Goal: Task Accomplishment & Management: Manage account settings

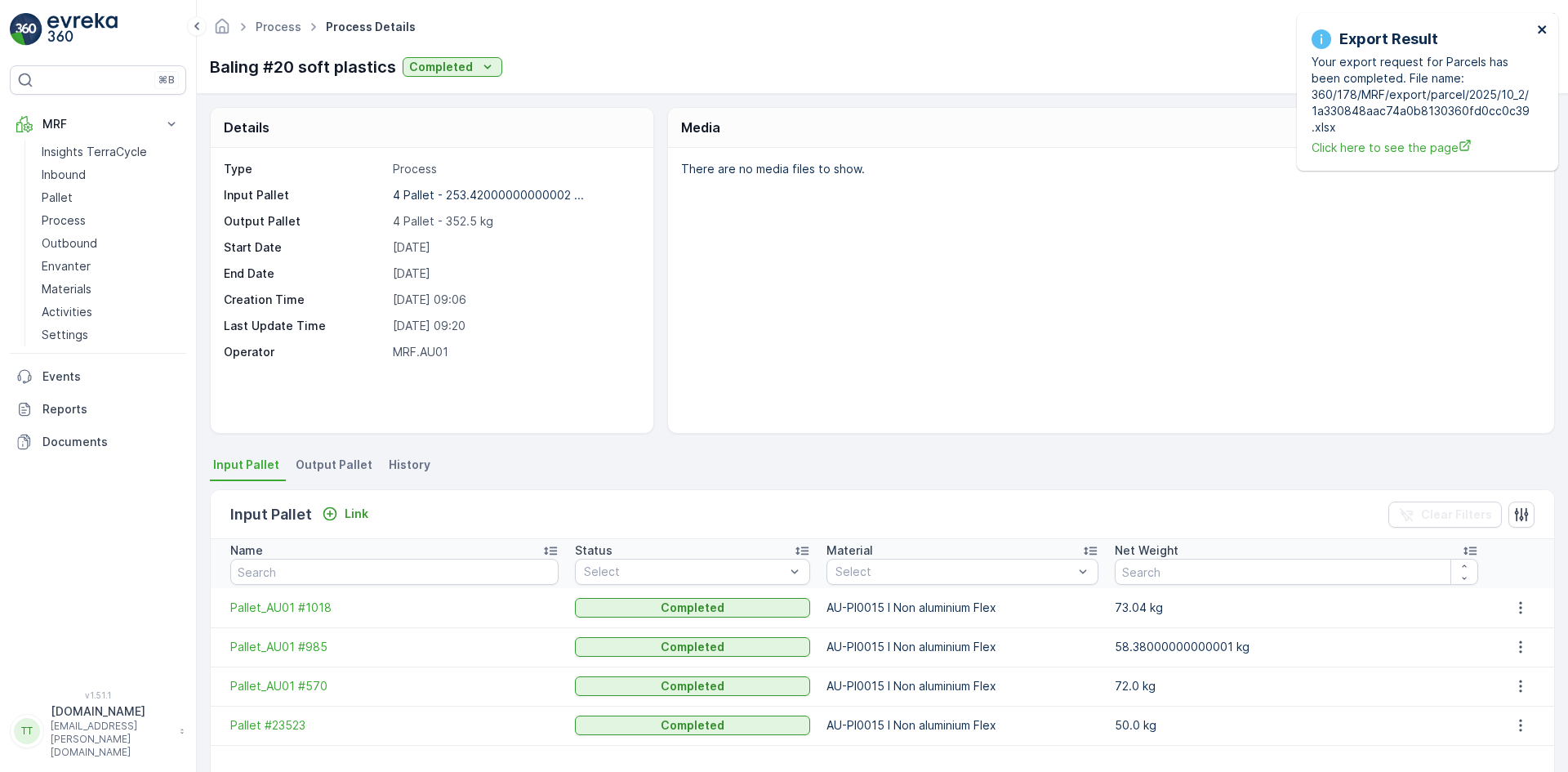
scroll to position [179, 0]
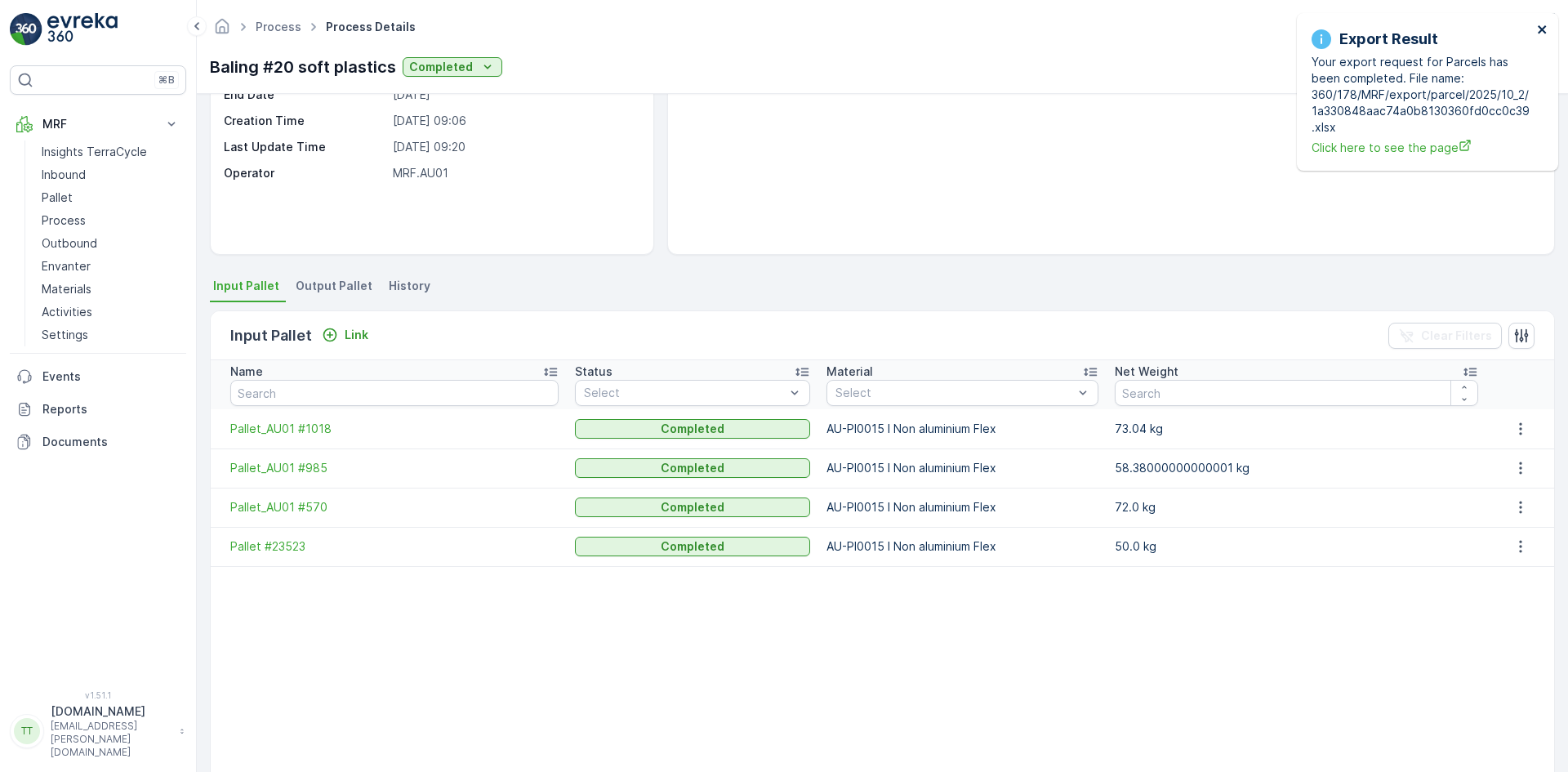
click at [1545, 26] on icon "close" at bounding box center [1543, 30] width 8 height 8
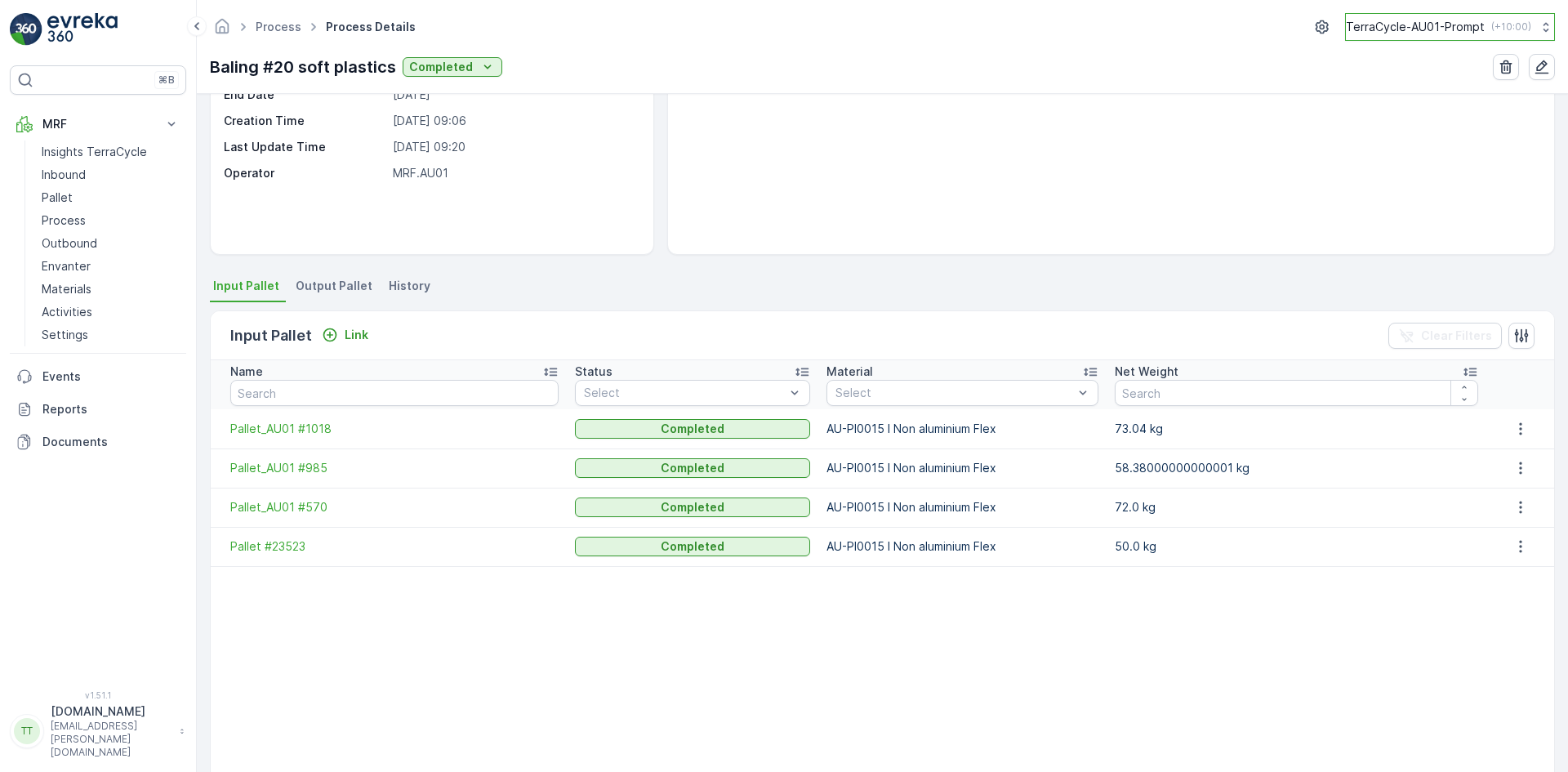
click at [1440, 25] on p "TerraCycle-AU01-Prompt" at bounding box center [1416, 27] width 139 height 16
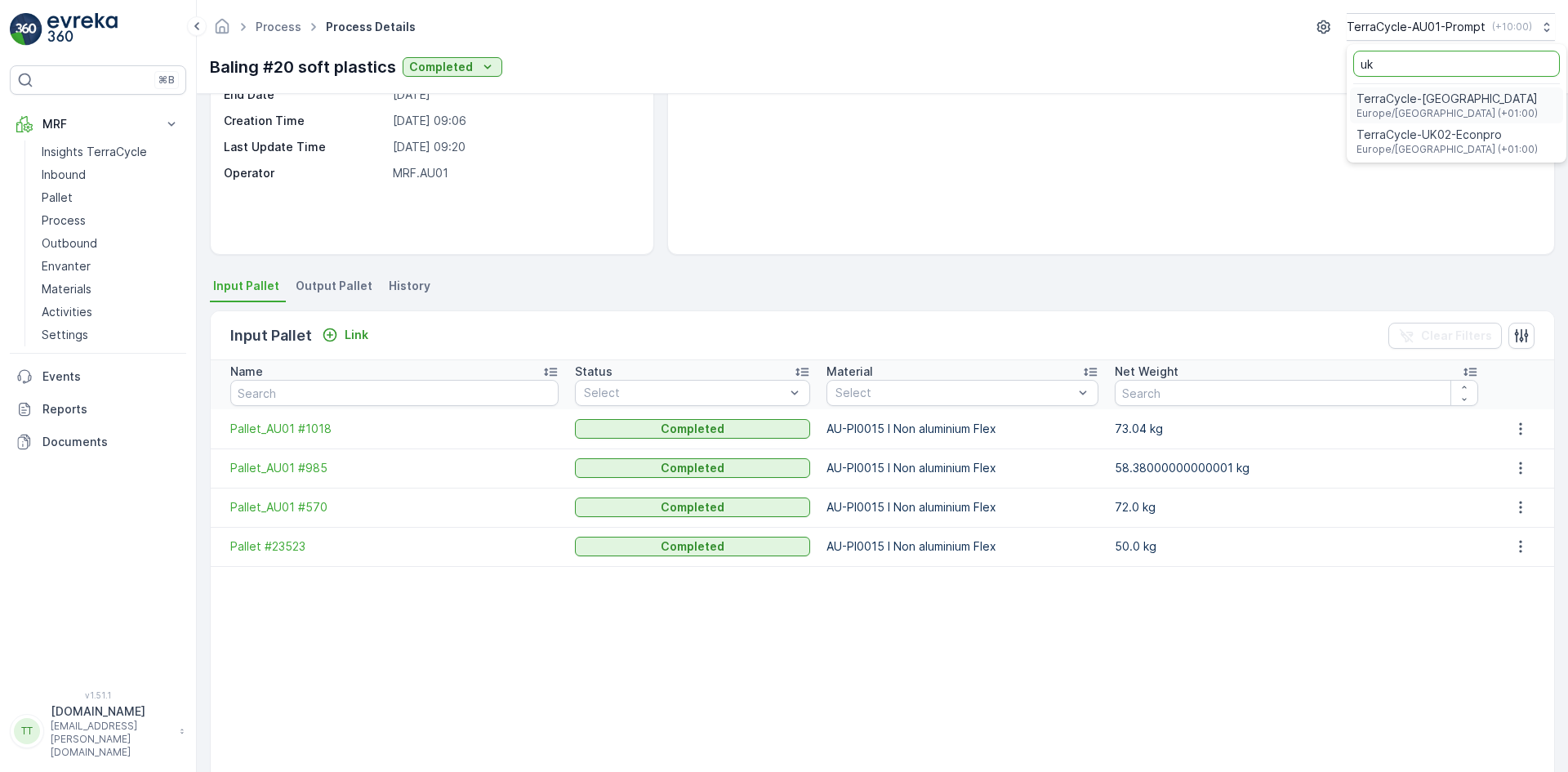
type input "uk"
click at [1444, 145] on span "Europe/[GEOGRAPHIC_DATA] (+01:00)" at bounding box center [1447, 149] width 181 height 13
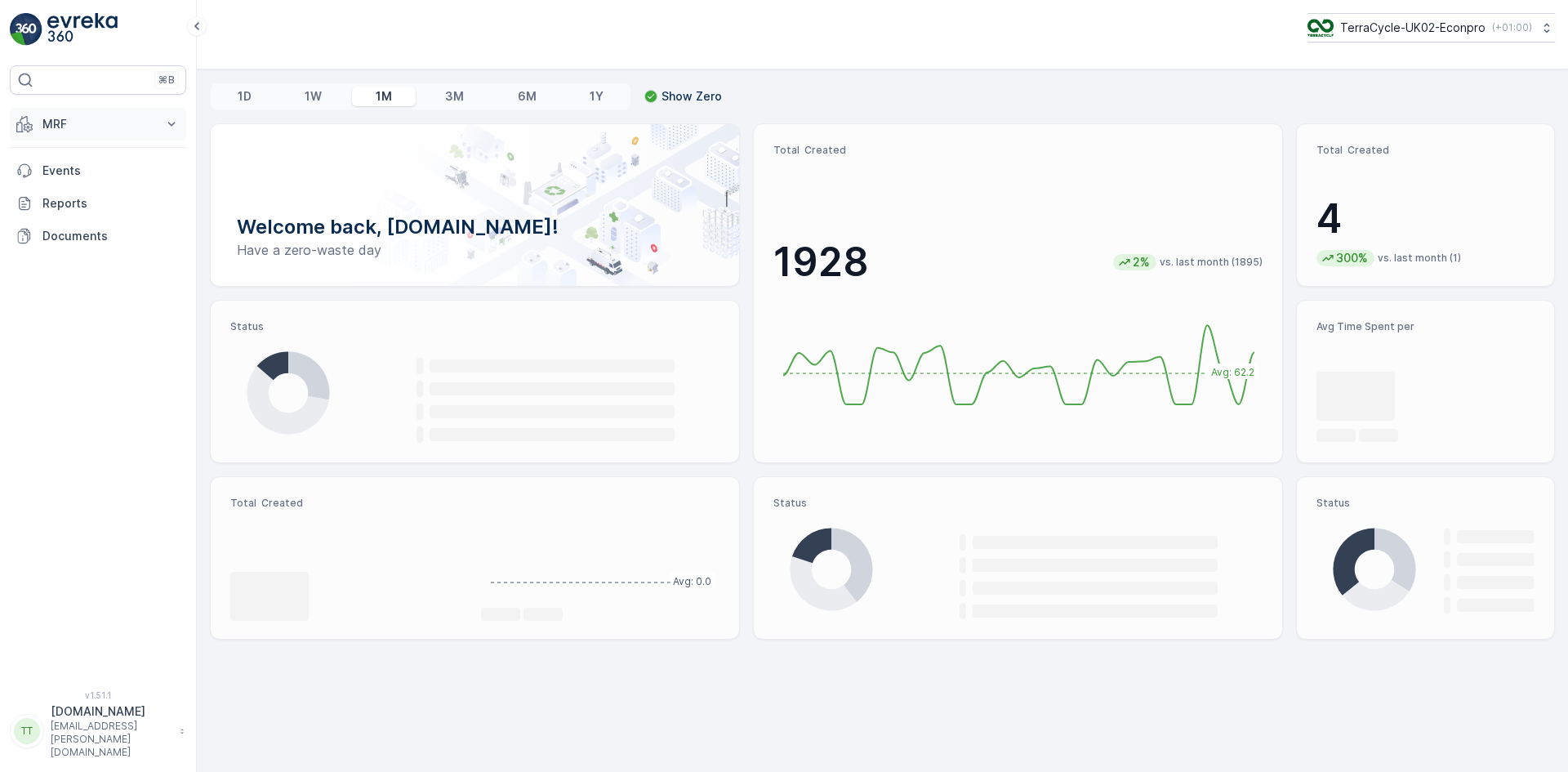
click at [60, 131] on p "MRF" at bounding box center [98, 125] width 111 height 16
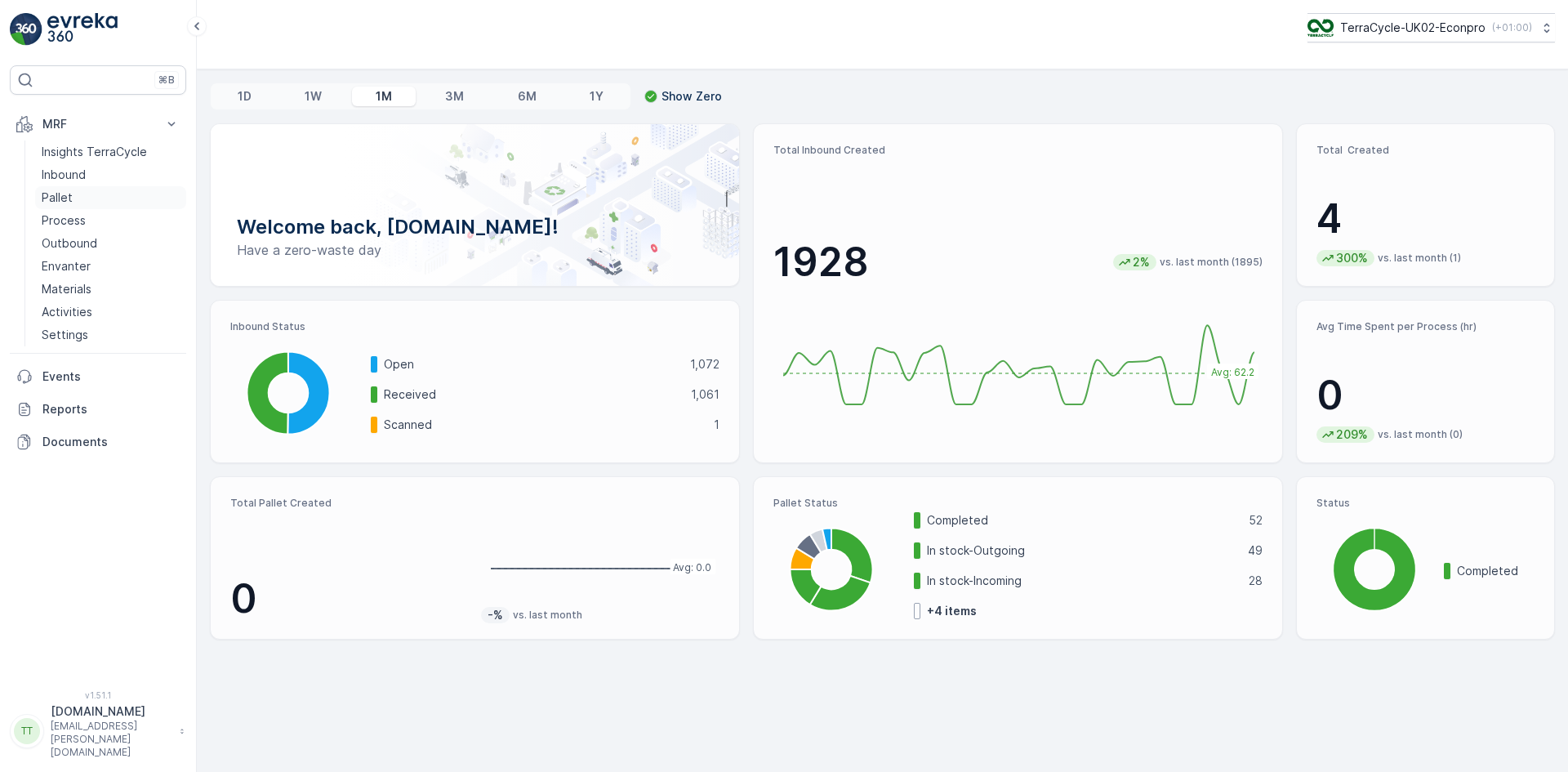
click at [75, 204] on link "Pallet" at bounding box center [111, 198] width 151 height 23
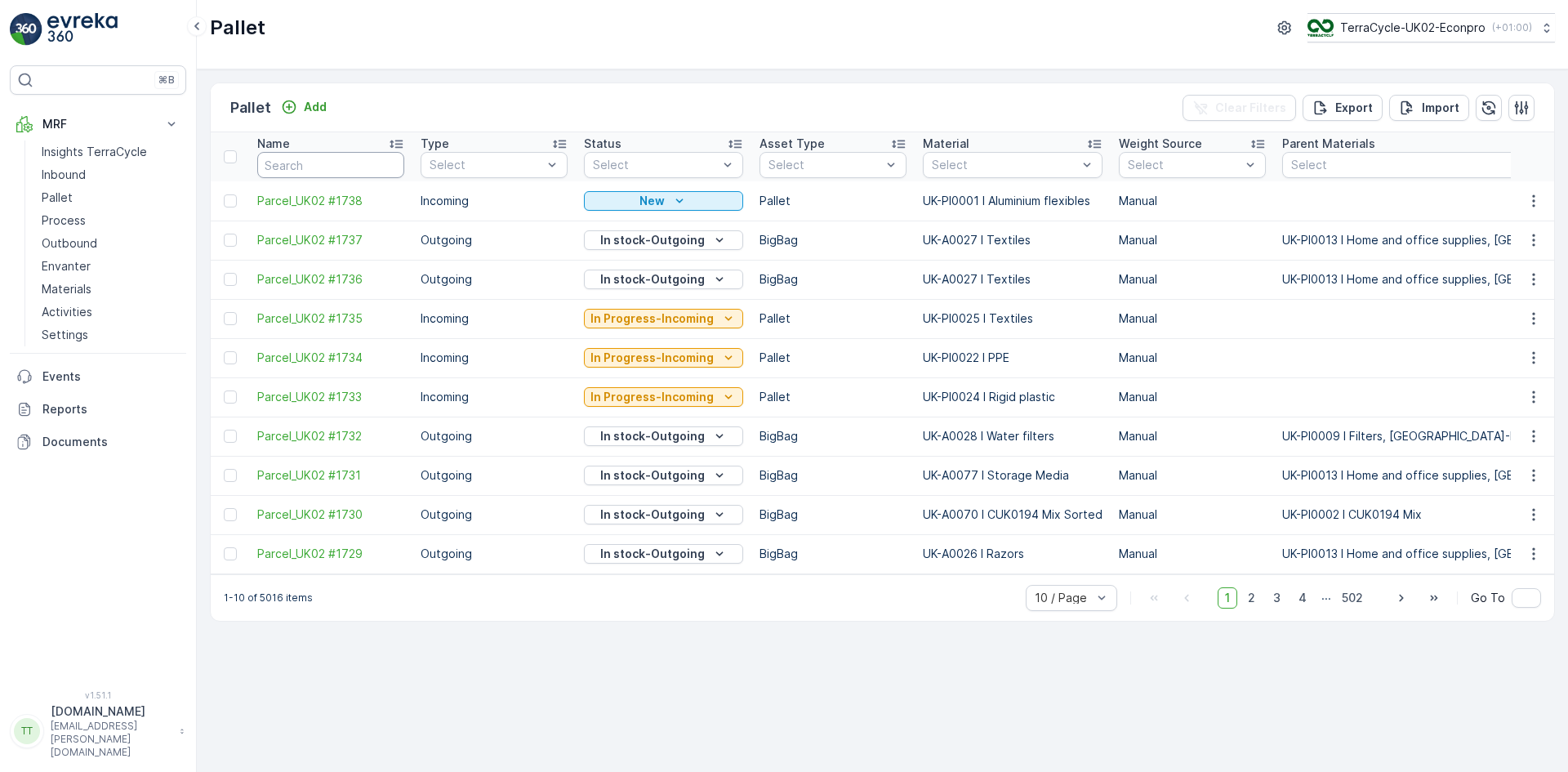
click at [288, 163] on input "text" at bounding box center [330, 165] width 147 height 26
type input "727"
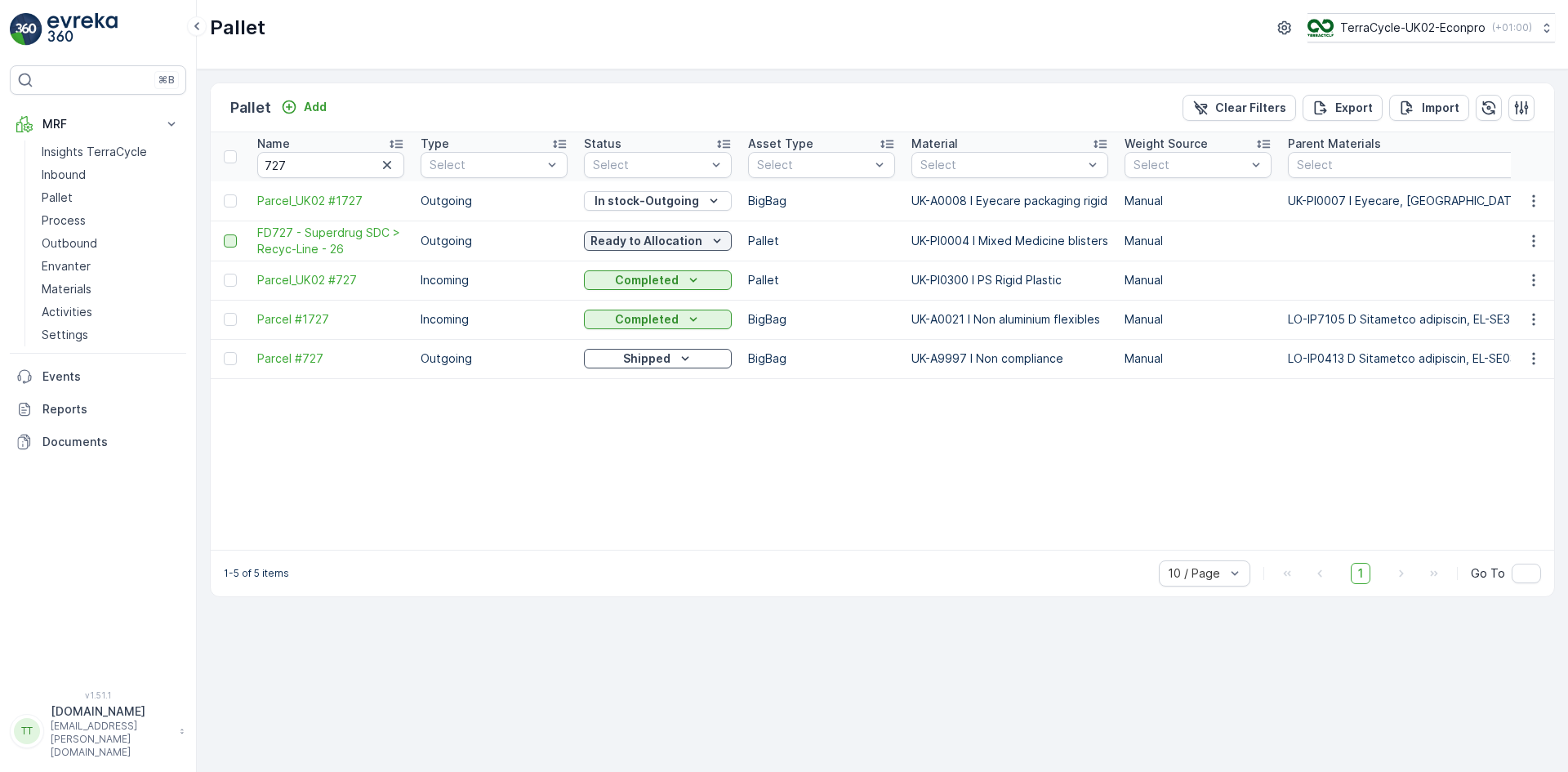
click at [229, 240] on div at bounding box center [230, 241] width 13 height 13
click at [224, 234] on input "checkbox" at bounding box center [224, 234] width 0 height 0
click at [1520, 122] on div "Delete" at bounding box center [1515, 107] width 40 height 48
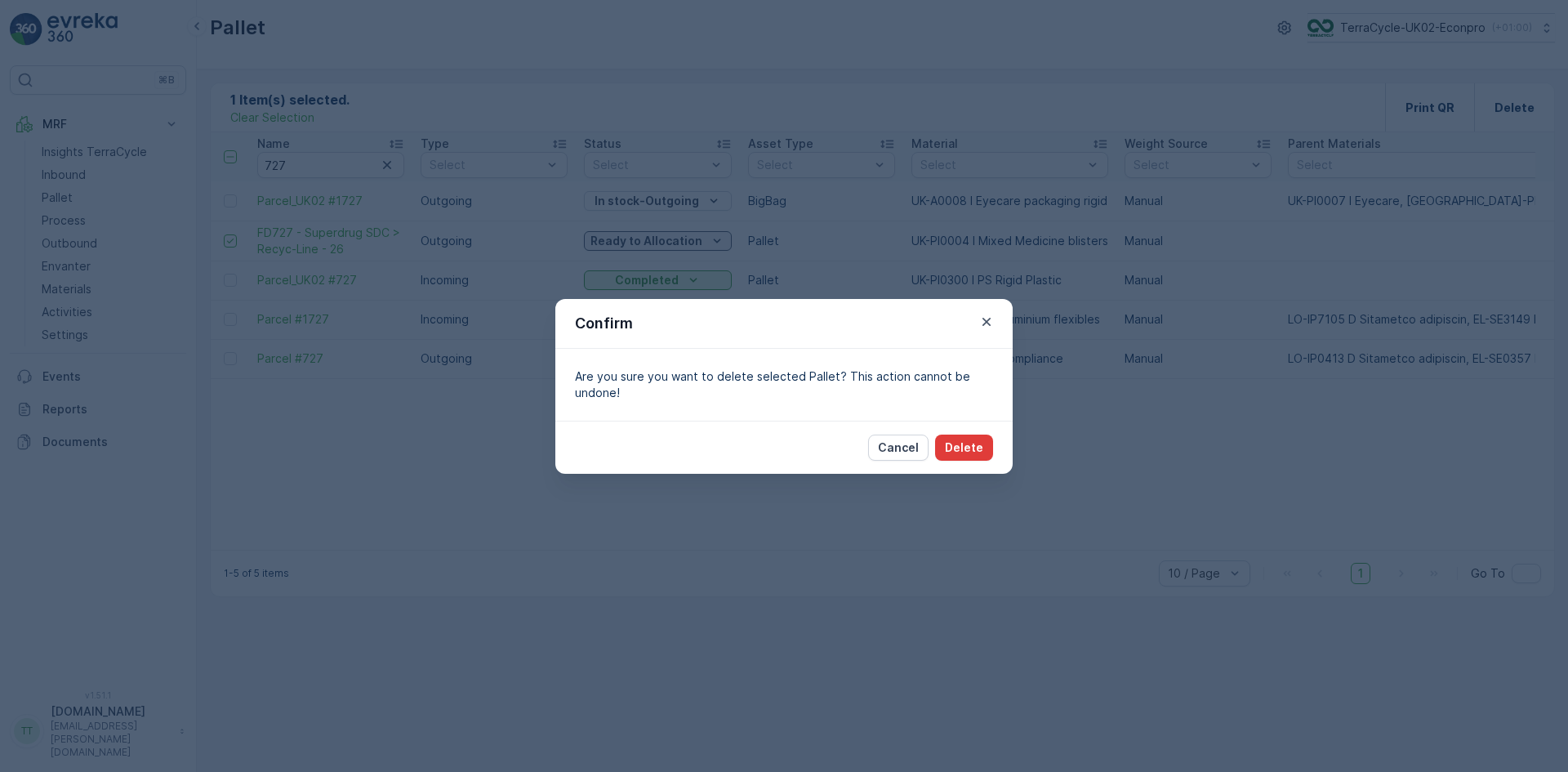
click at [976, 451] on p "Delete" at bounding box center [964, 447] width 39 height 16
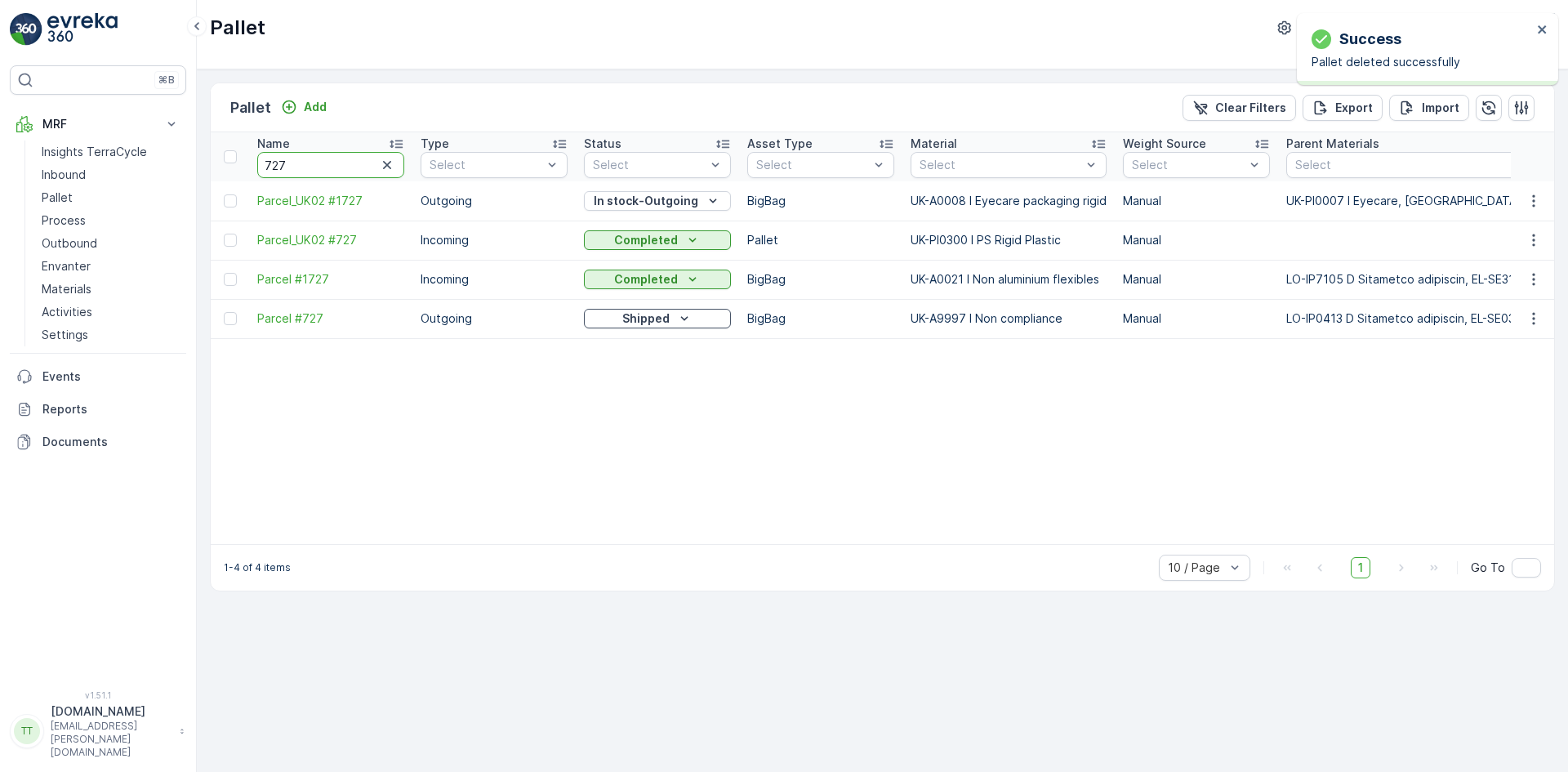
click at [286, 166] on input "727" at bounding box center [330, 165] width 147 height 26
type input "723"
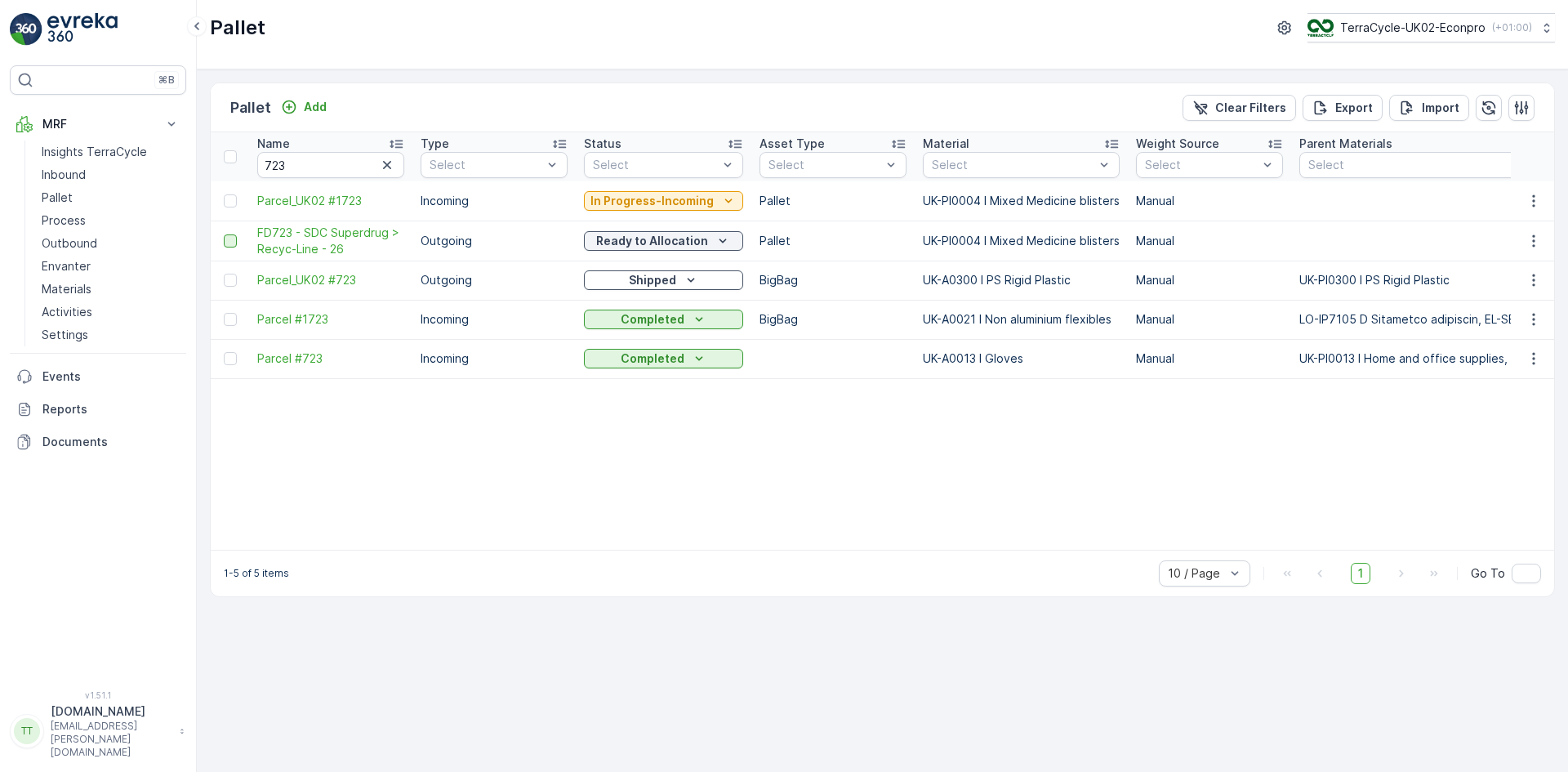
click at [231, 242] on div at bounding box center [230, 241] width 13 height 13
click at [224, 234] on input "checkbox" at bounding box center [224, 234] width 0 height 0
click at [1512, 111] on p "Delete" at bounding box center [1515, 108] width 40 height 16
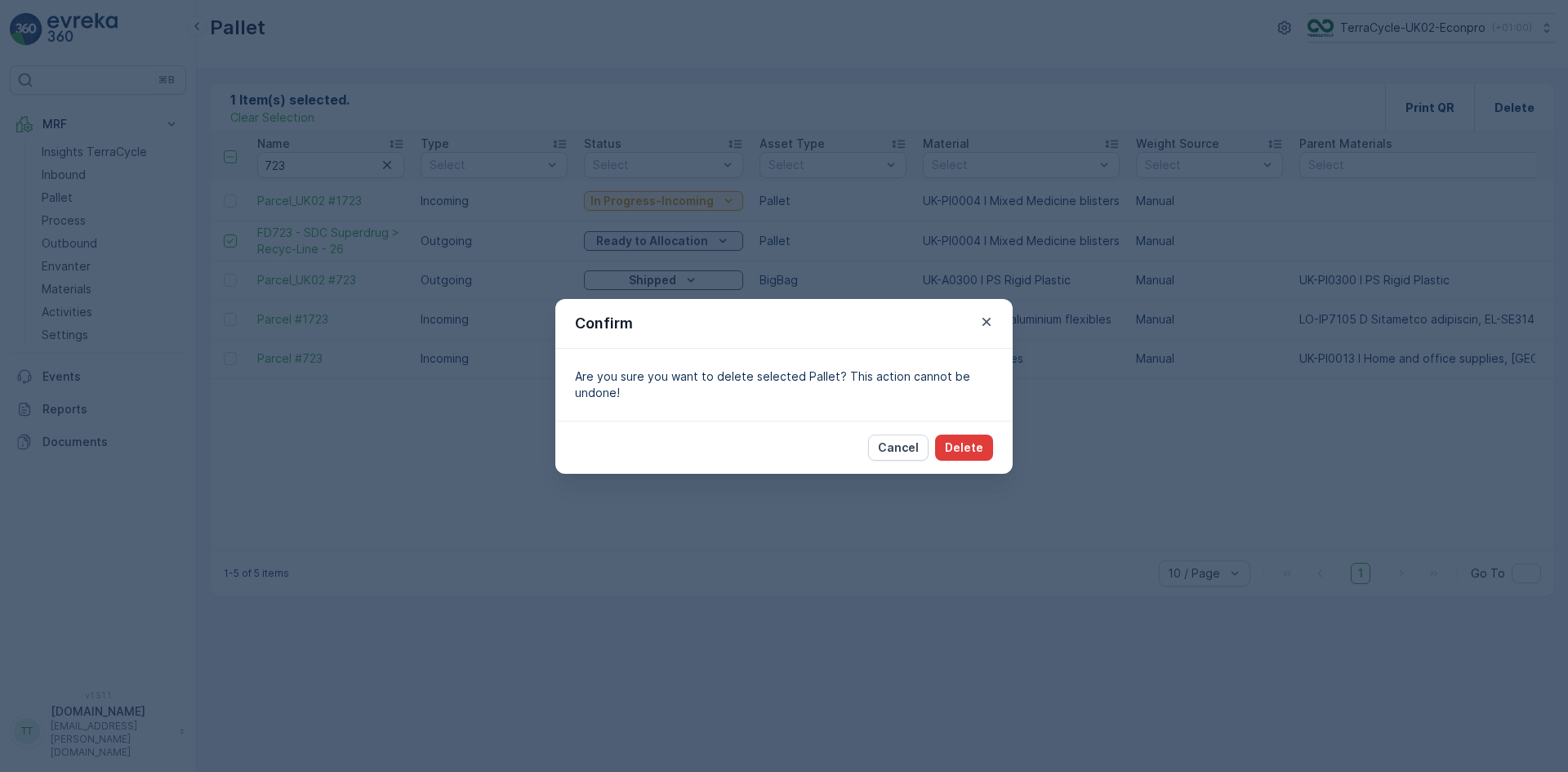
click at [963, 449] on p "Delete" at bounding box center [964, 447] width 39 height 16
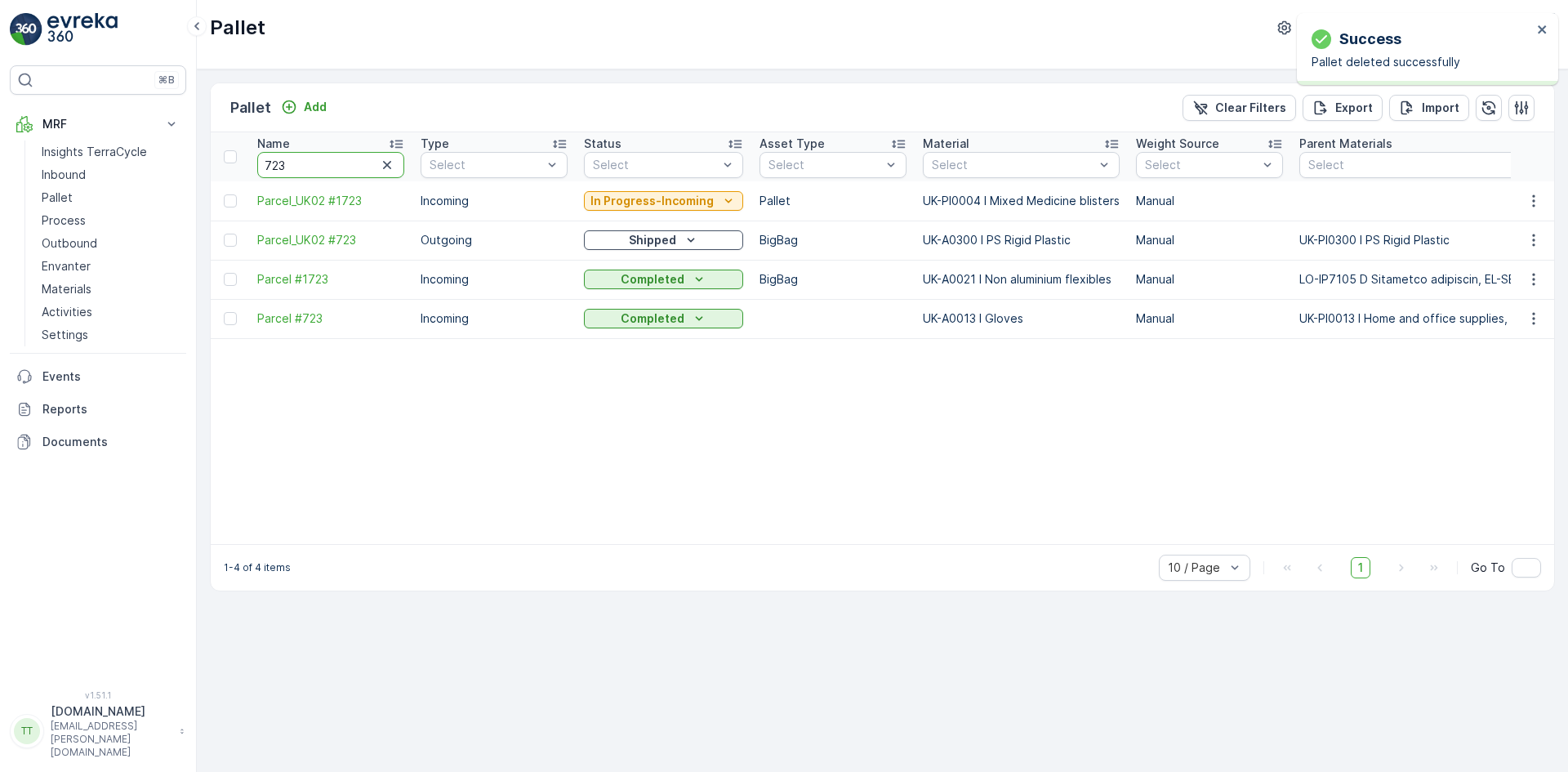
drag, startPoint x: 300, startPoint y: 166, endPoint x: 219, endPoint y: 163, distance: 81.1
type input "superdr"
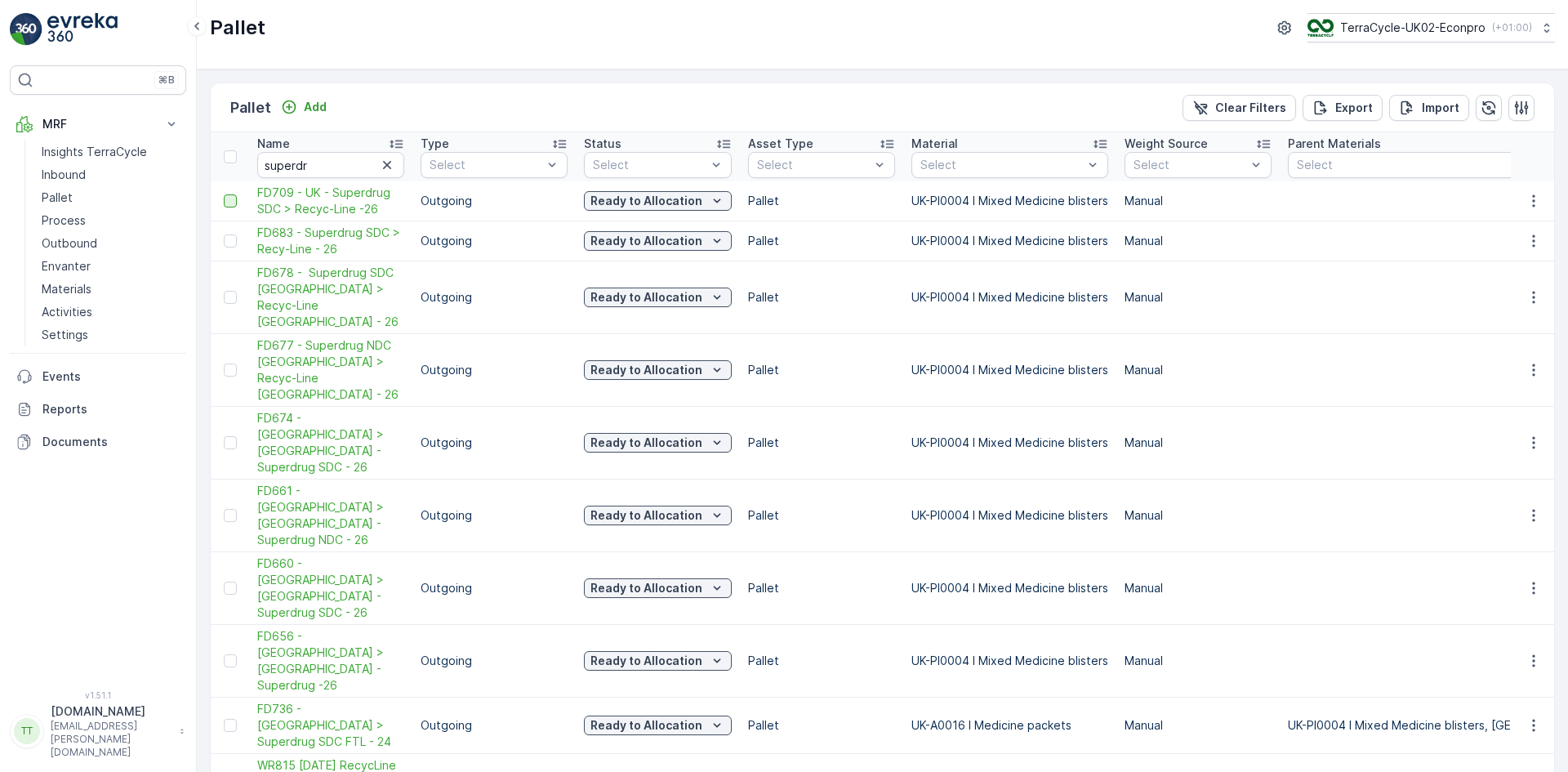
click at [234, 205] on div at bounding box center [230, 201] width 13 height 13
click at [224, 194] on input "checkbox" at bounding box center [224, 194] width 0 height 0
click at [233, 244] on div at bounding box center [230, 241] width 13 height 13
click at [224, 234] on input "checkbox" at bounding box center [224, 234] width 0 height 0
click at [236, 291] on div at bounding box center [230, 297] width 13 height 13
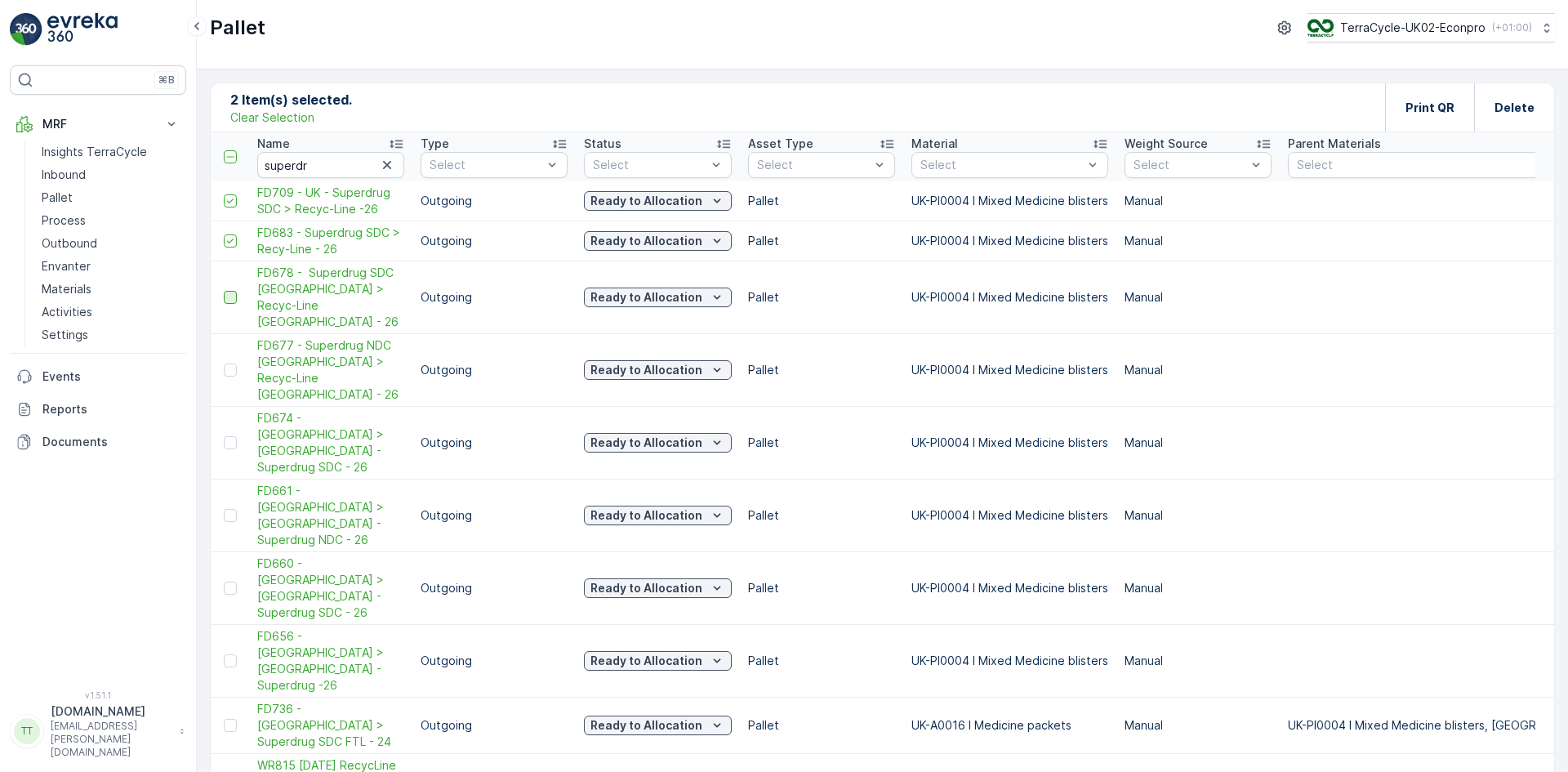
click at [224, 291] on input "checkbox" at bounding box center [224, 291] width 0 height 0
click at [236, 364] on div at bounding box center [230, 370] width 13 height 13
click at [224, 364] on input "checkbox" at bounding box center [224, 364] width 0 height 0
click at [231, 436] on div at bounding box center [230, 443] width 13 height 13
click at [224, 436] on input "checkbox" at bounding box center [224, 436] width 0 height 0
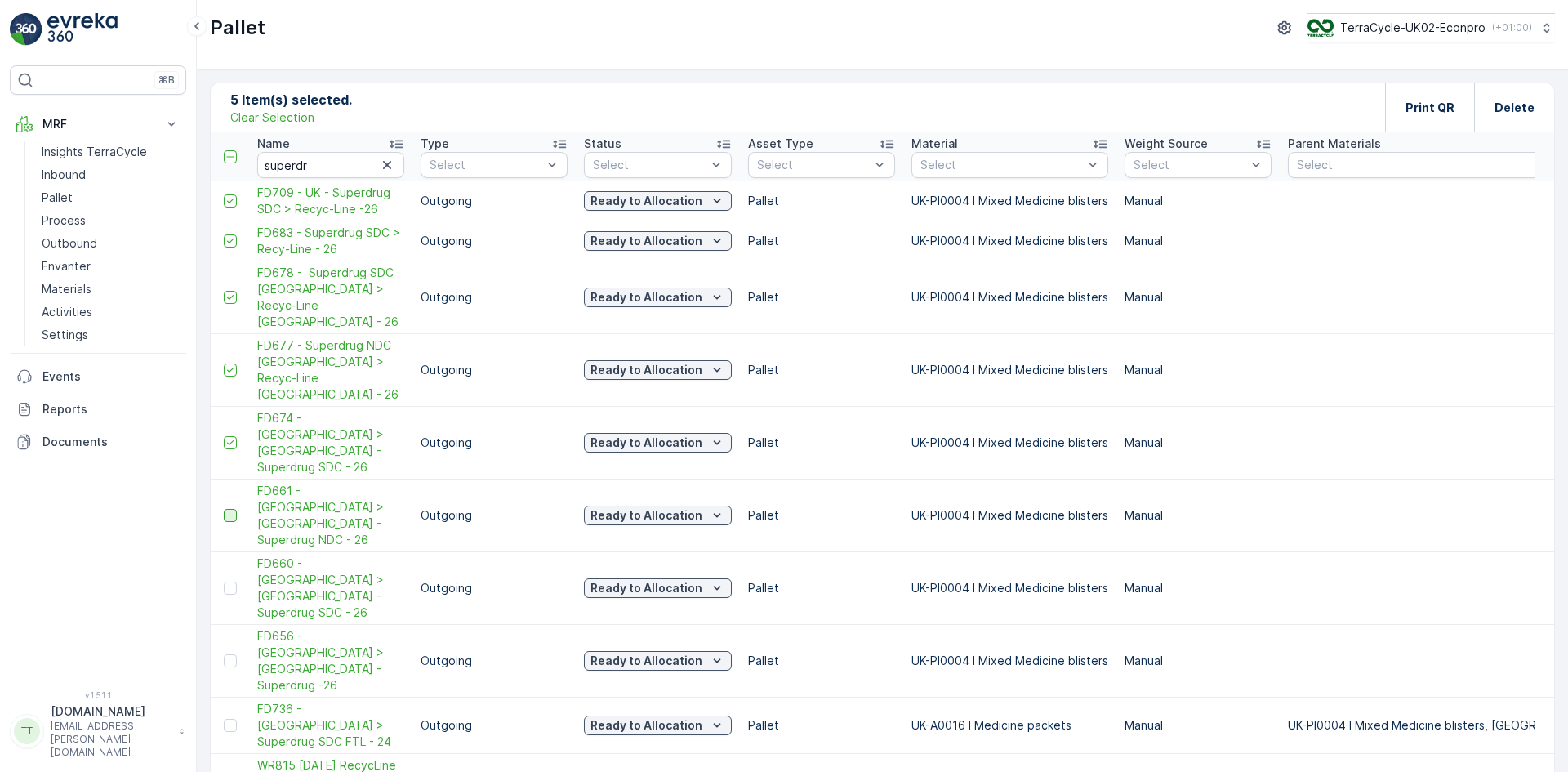
click at [232, 509] on div at bounding box center [230, 515] width 13 height 13
click at [224, 509] on input "checkbox" at bounding box center [224, 509] width 0 height 0
click at [225, 582] on div at bounding box center [230, 588] width 13 height 13
click at [224, 582] on input "checkbox" at bounding box center [224, 582] width 0 height 0
click at [233, 655] on div at bounding box center [230, 661] width 13 height 13
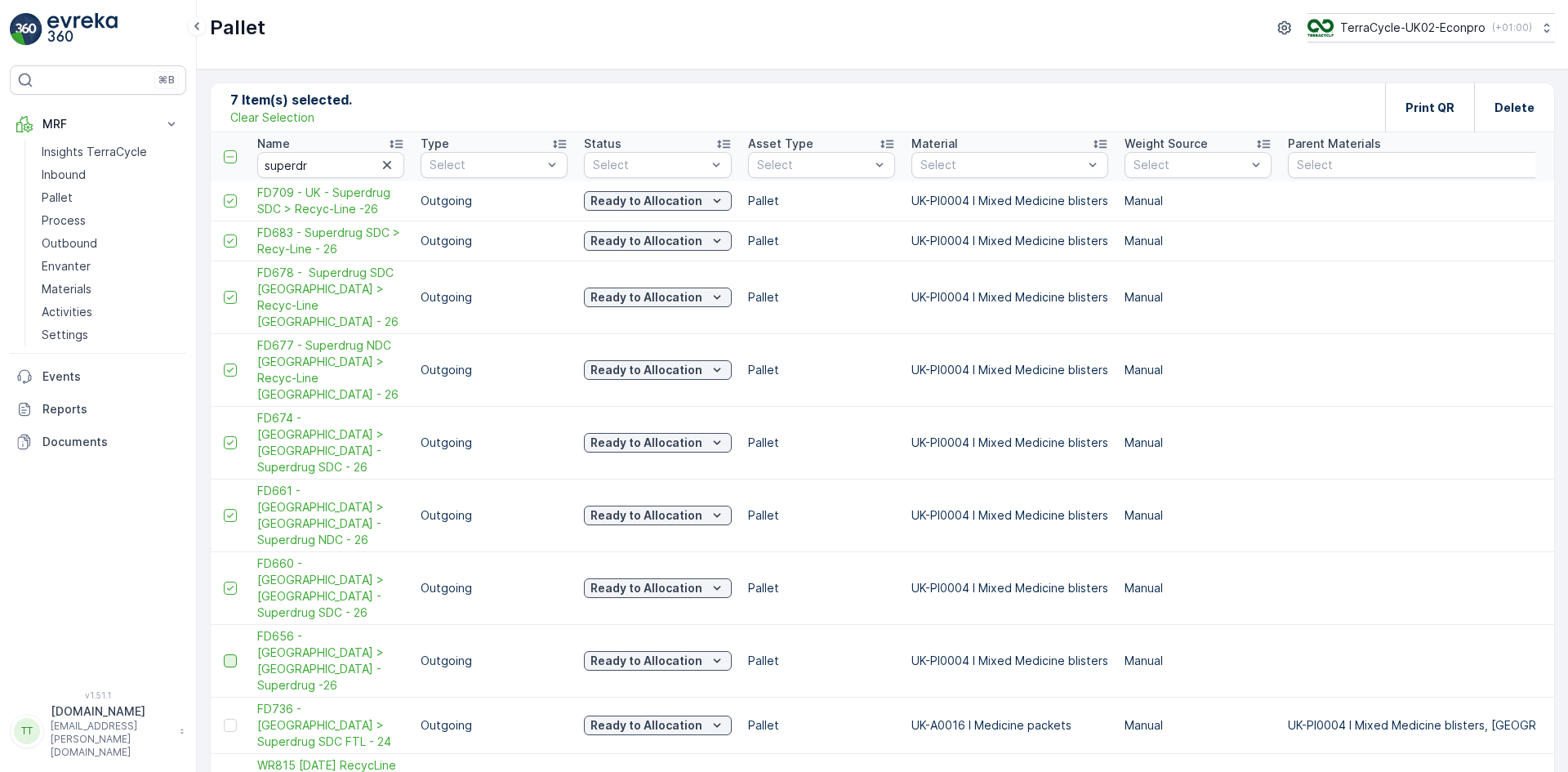
click at [224, 655] on input "checkbox" at bounding box center [224, 655] width 0 height 0
click at [1532, 107] on p "Delete" at bounding box center [1515, 108] width 40 height 16
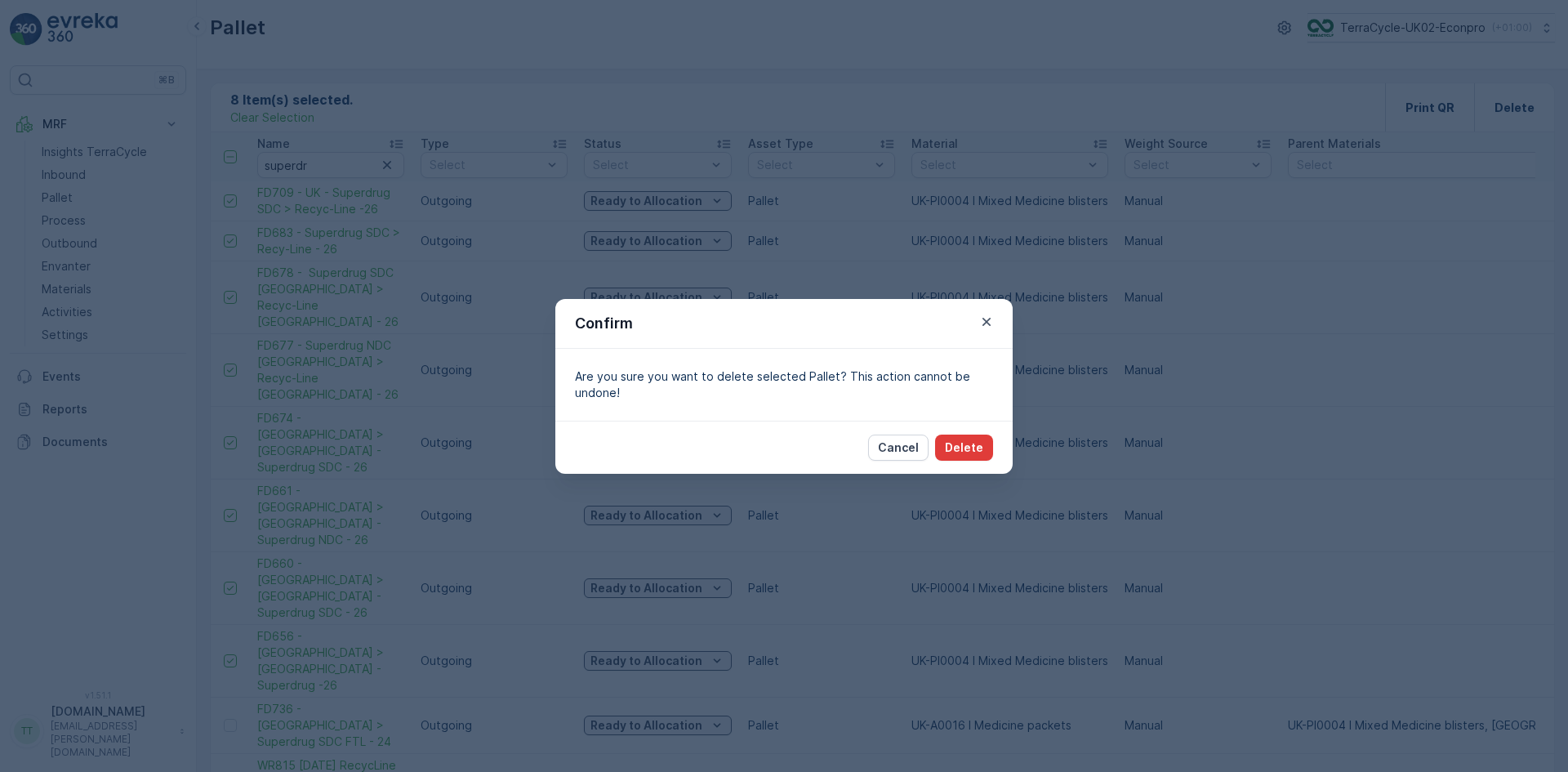
click at [974, 449] on p "Delete" at bounding box center [964, 447] width 39 height 16
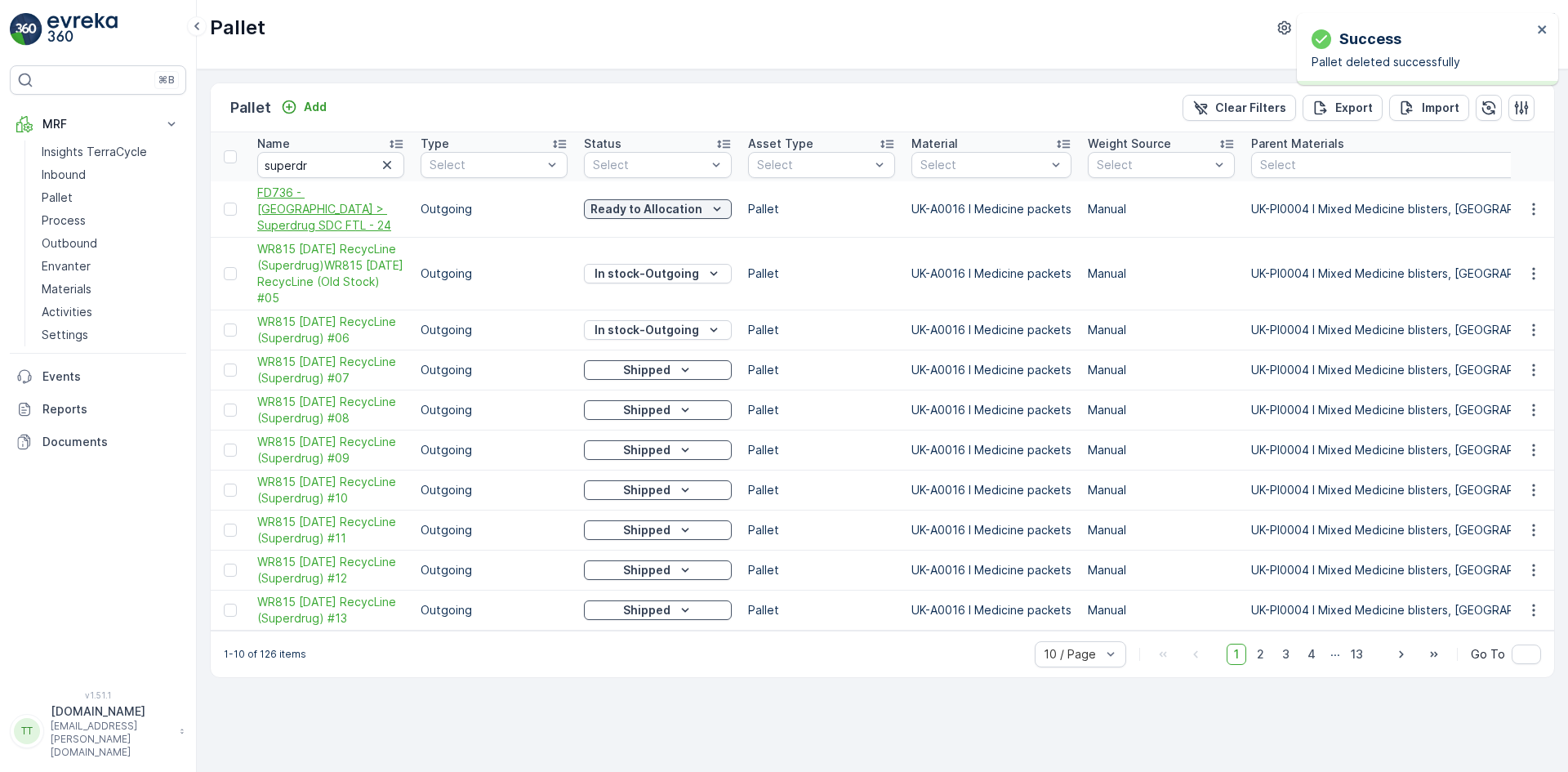
click at [275, 200] on span "FD736 - UK > Superdrug SDC FTL - 24" at bounding box center [330, 209] width 147 height 49
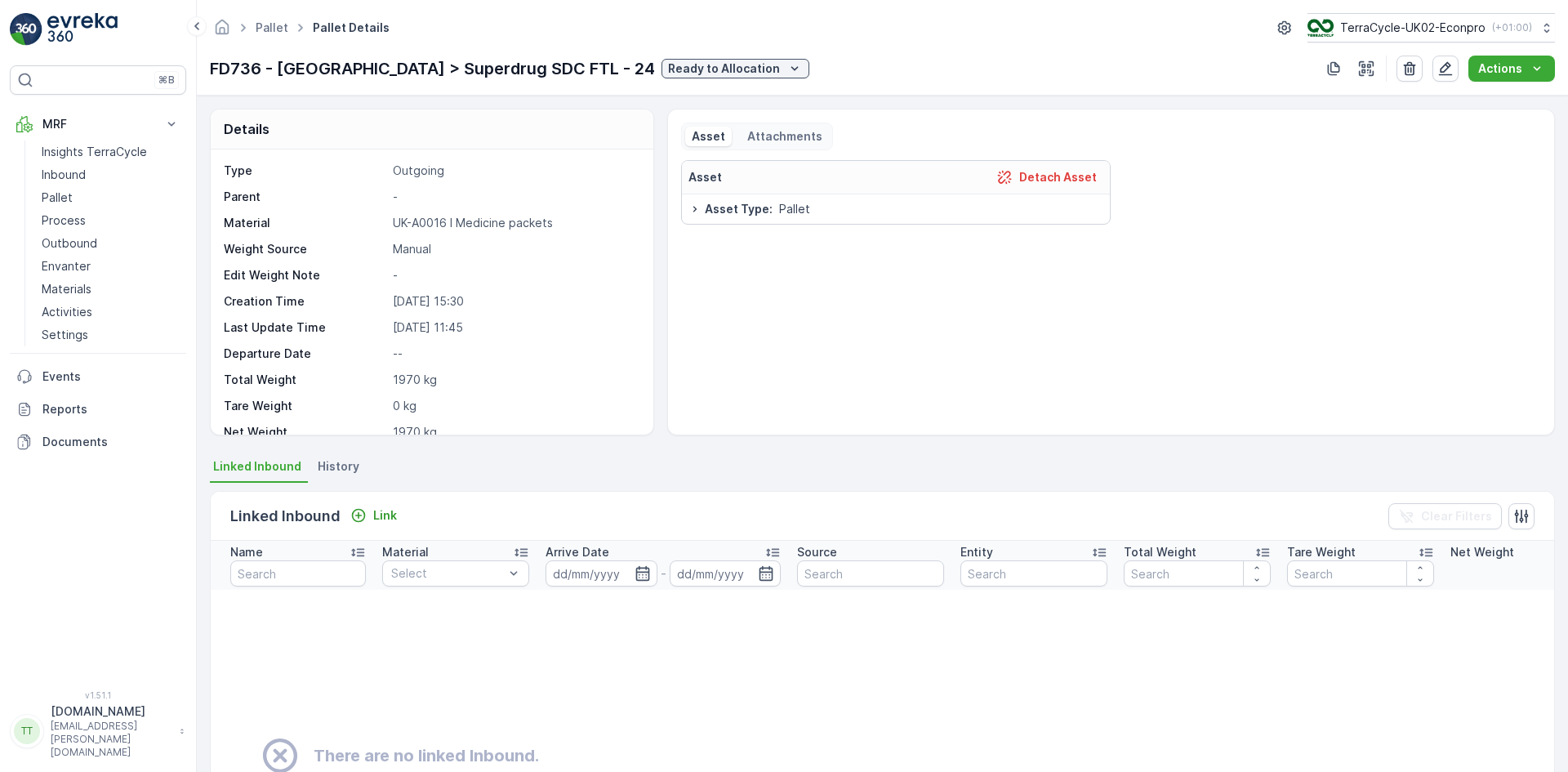
click at [346, 458] on span "History" at bounding box center [338, 466] width 42 height 16
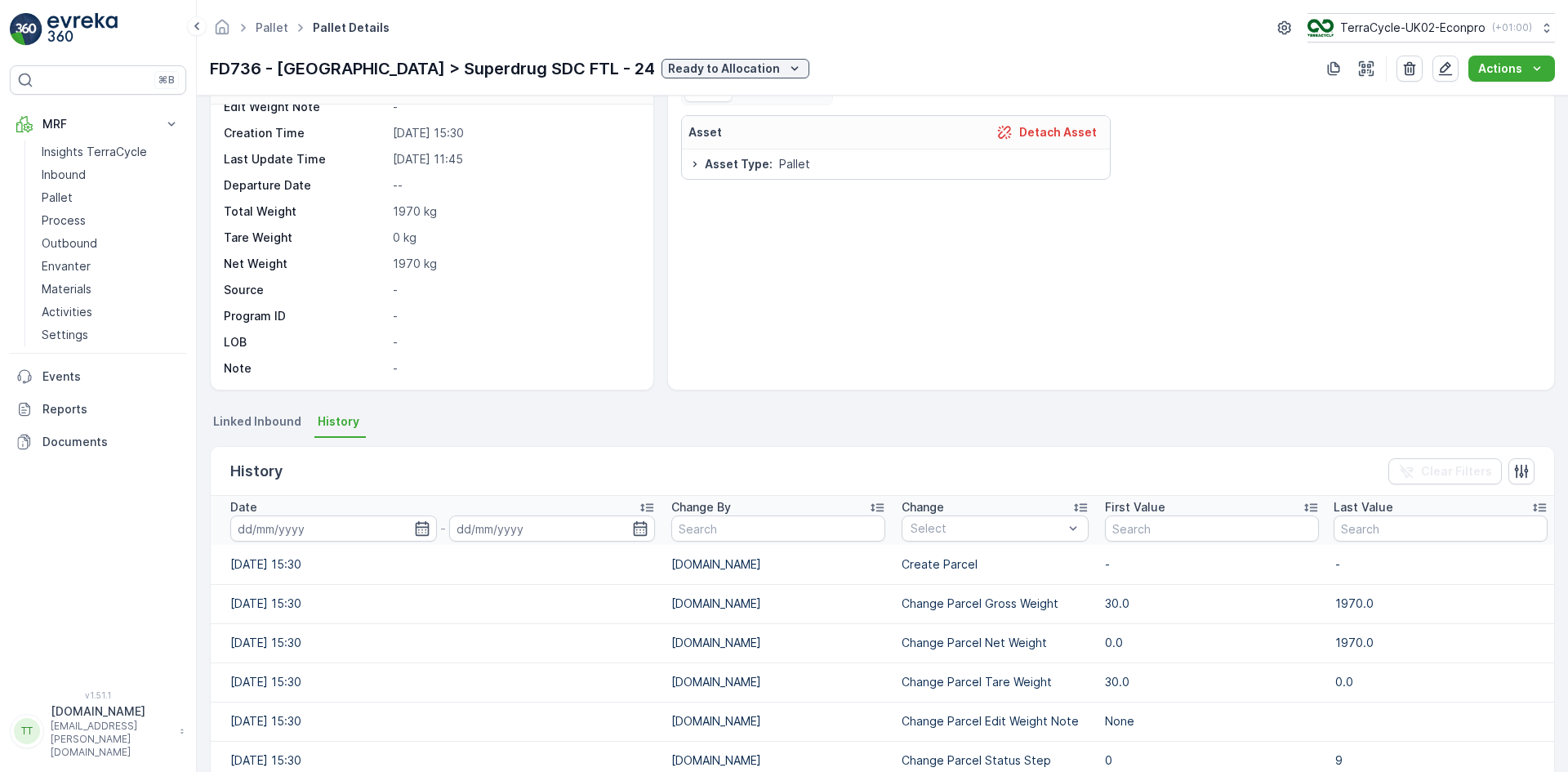
scroll to position [82, 0]
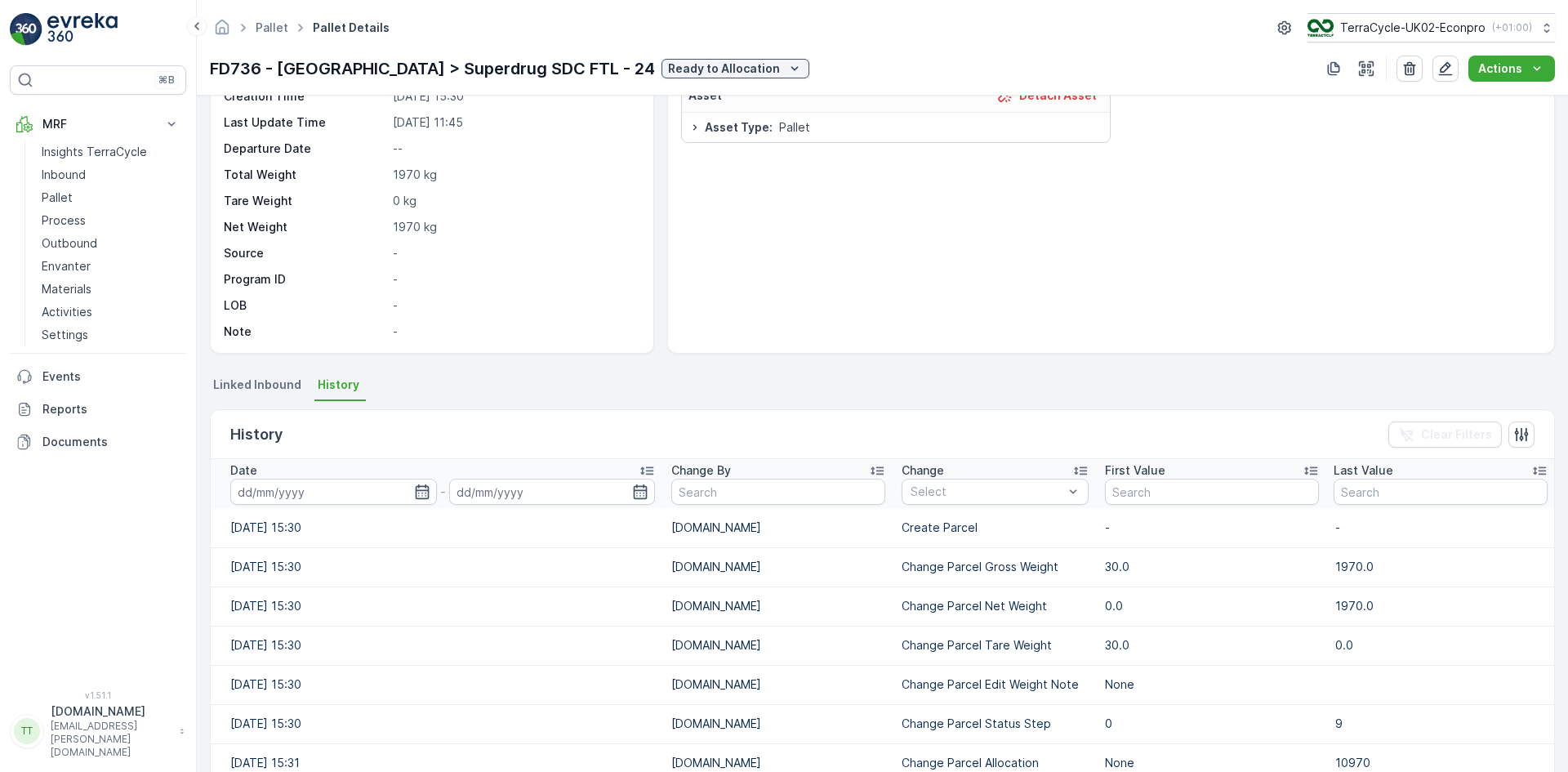
click at [238, 66] on p "FD736 - UK > Superdrug SDC FTL - 24" at bounding box center [432, 69] width 445 height 25
copy p "FD736"
click at [1392, 31] on p "TerraCycle-UK02-Econpro" at bounding box center [1412, 28] width 145 height 16
type input "bt"
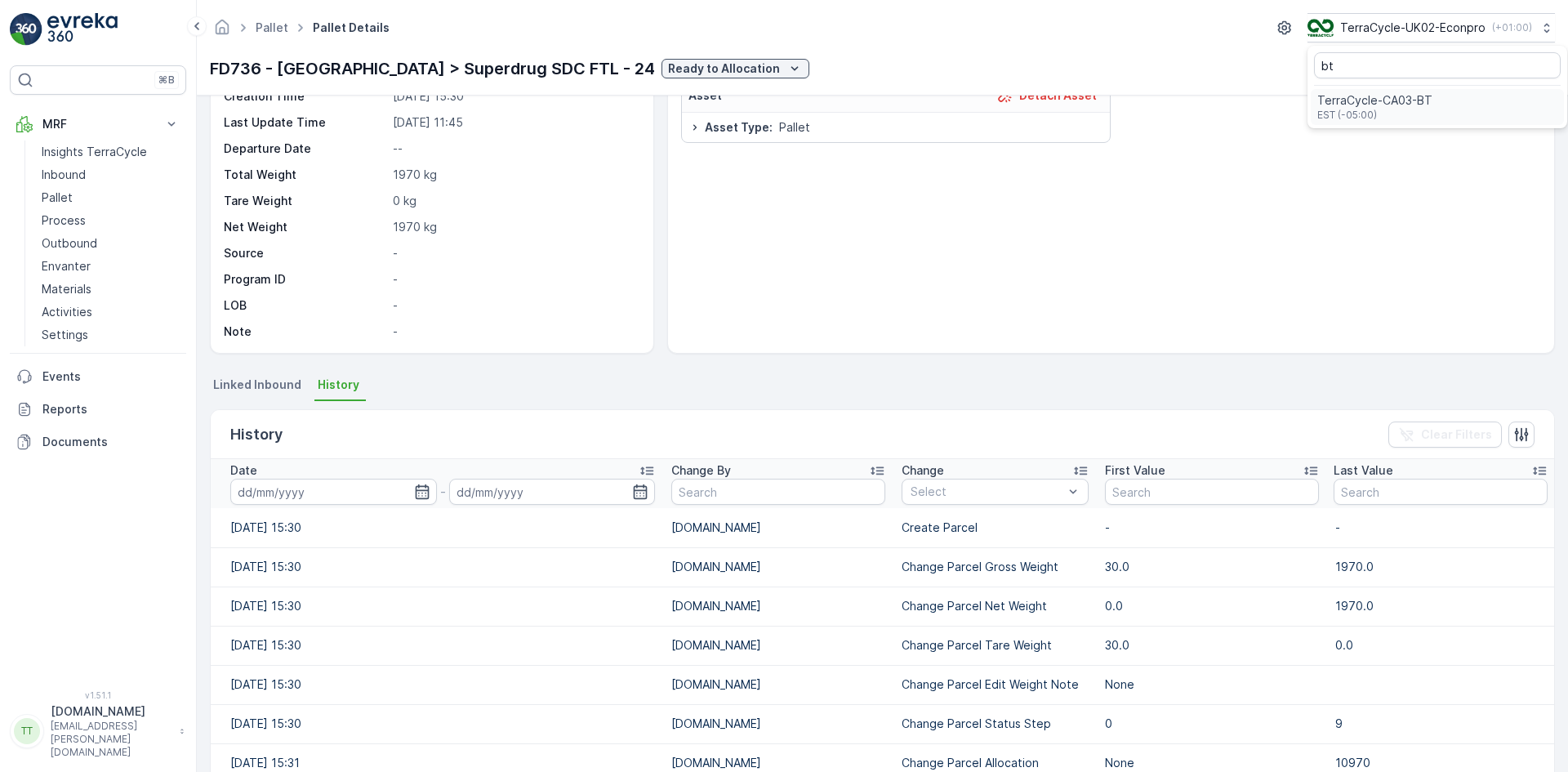
click at [1395, 100] on span "TerraCycle-CA03-BT" at bounding box center [1375, 101] width 116 height 16
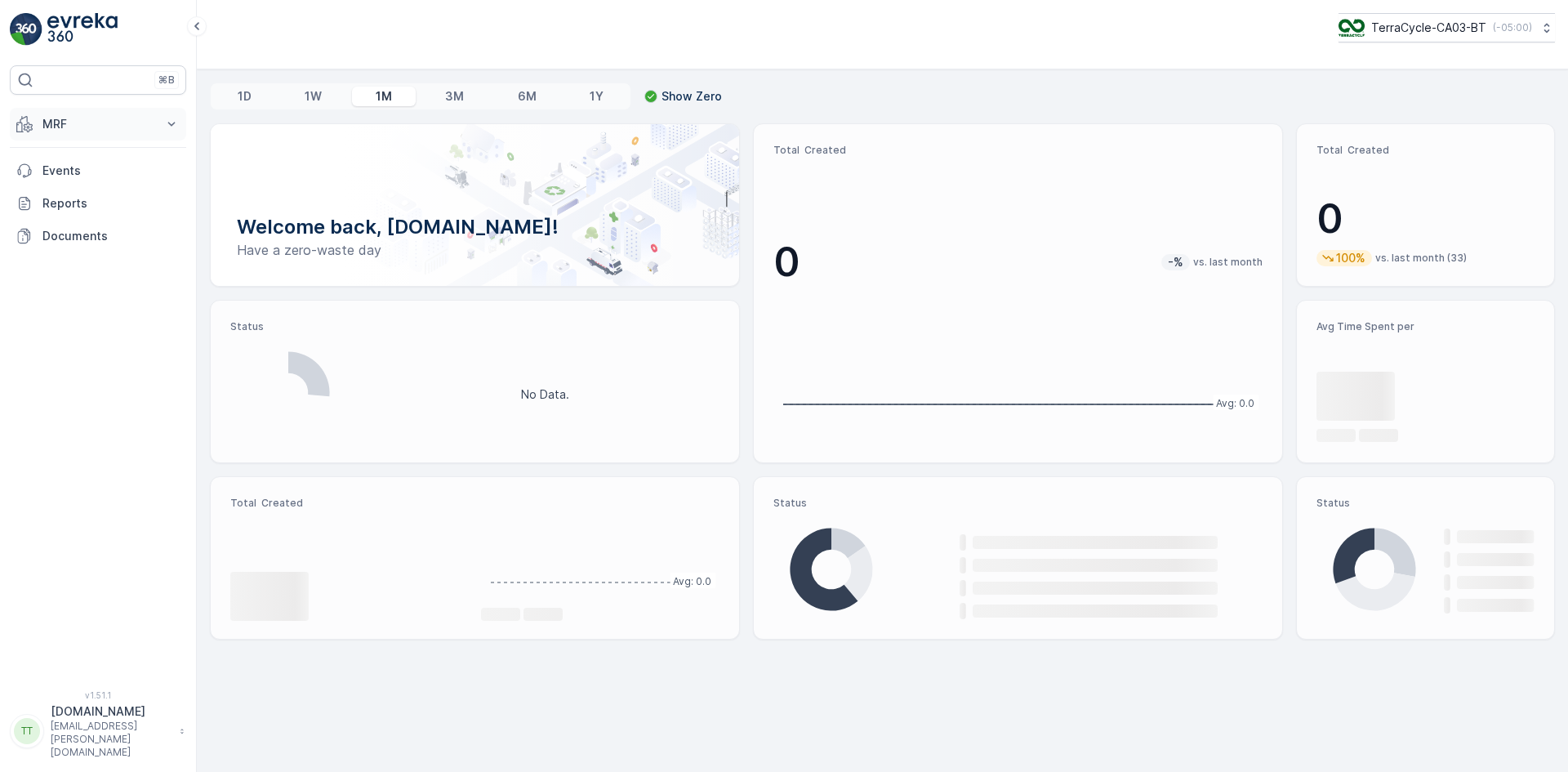
click at [110, 127] on p "MRF" at bounding box center [98, 125] width 111 height 16
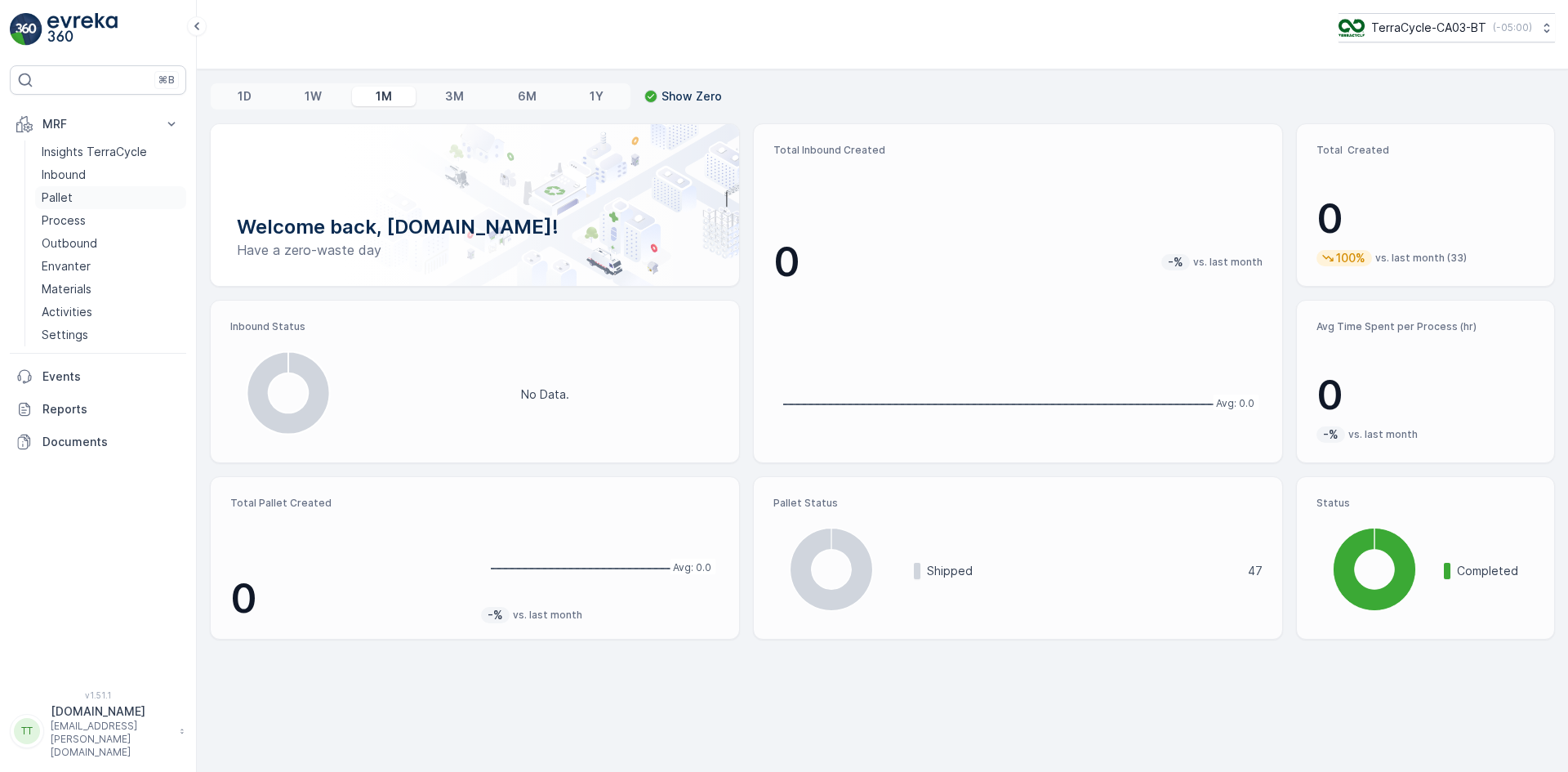
click at [102, 193] on link "Pallet" at bounding box center [111, 198] width 151 height 23
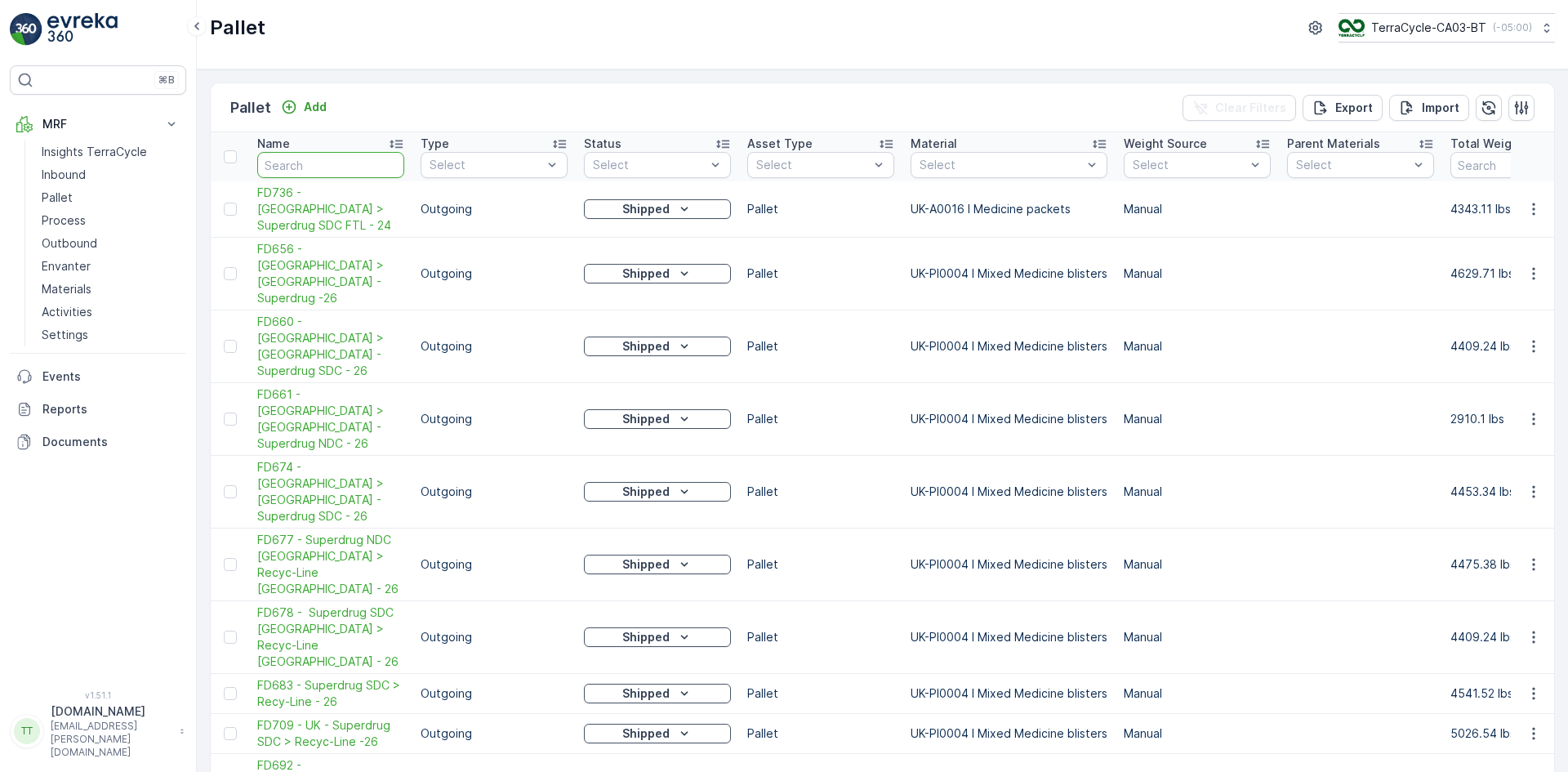
click at [274, 167] on input "text" at bounding box center [330, 165] width 147 height 26
paste input "FD736"
type input "FD736"
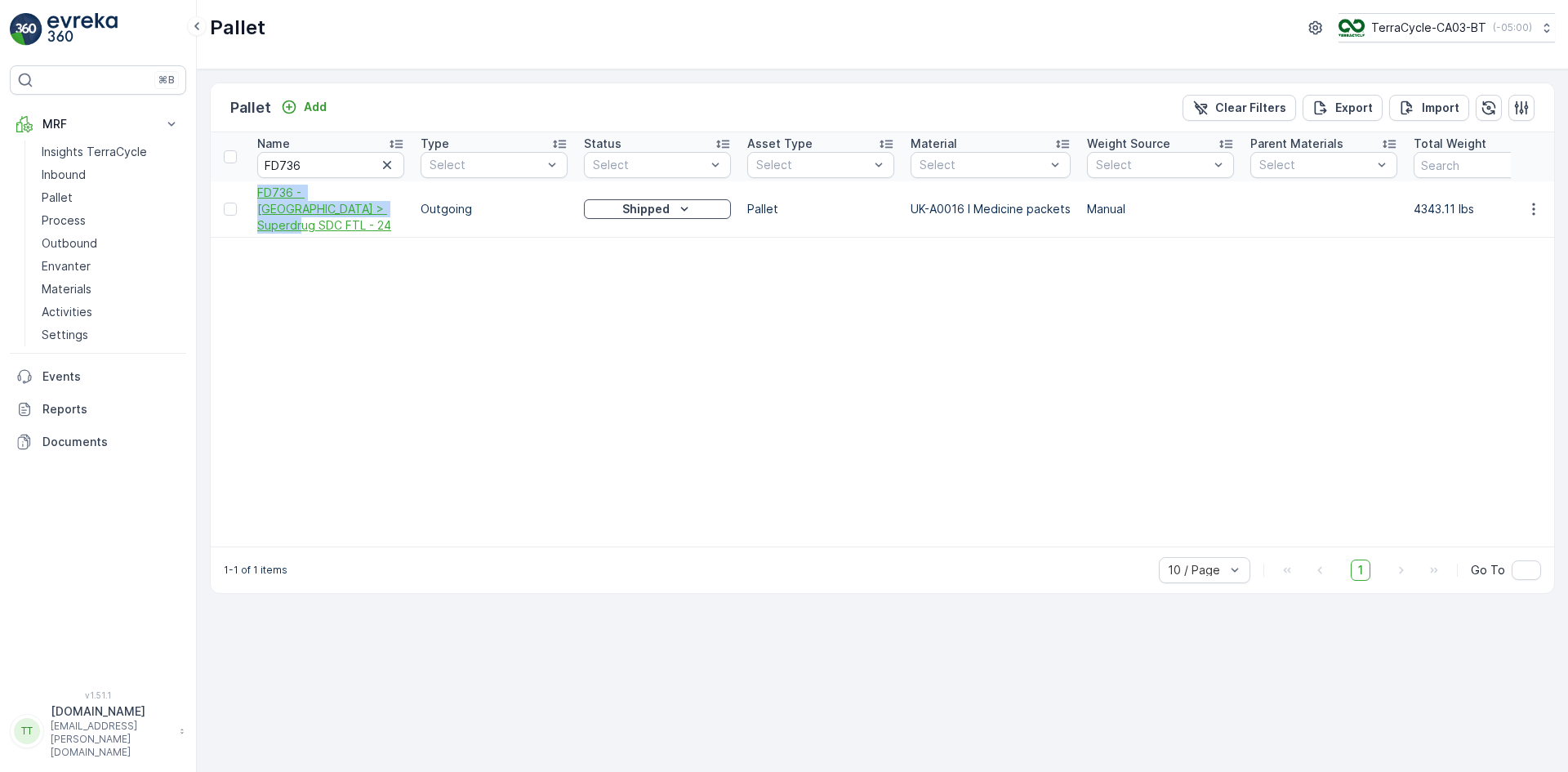
drag, startPoint x: 247, startPoint y: 188, endPoint x: 330, endPoint y: 208, distance: 85.4
copy span "FD736 - UK > Superdrug SDC FTL - 24"
click at [1431, 34] on p "TerraCycle-CA03-BT" at bounding box center [1428, 28] width 116 height 16
type input "uk"
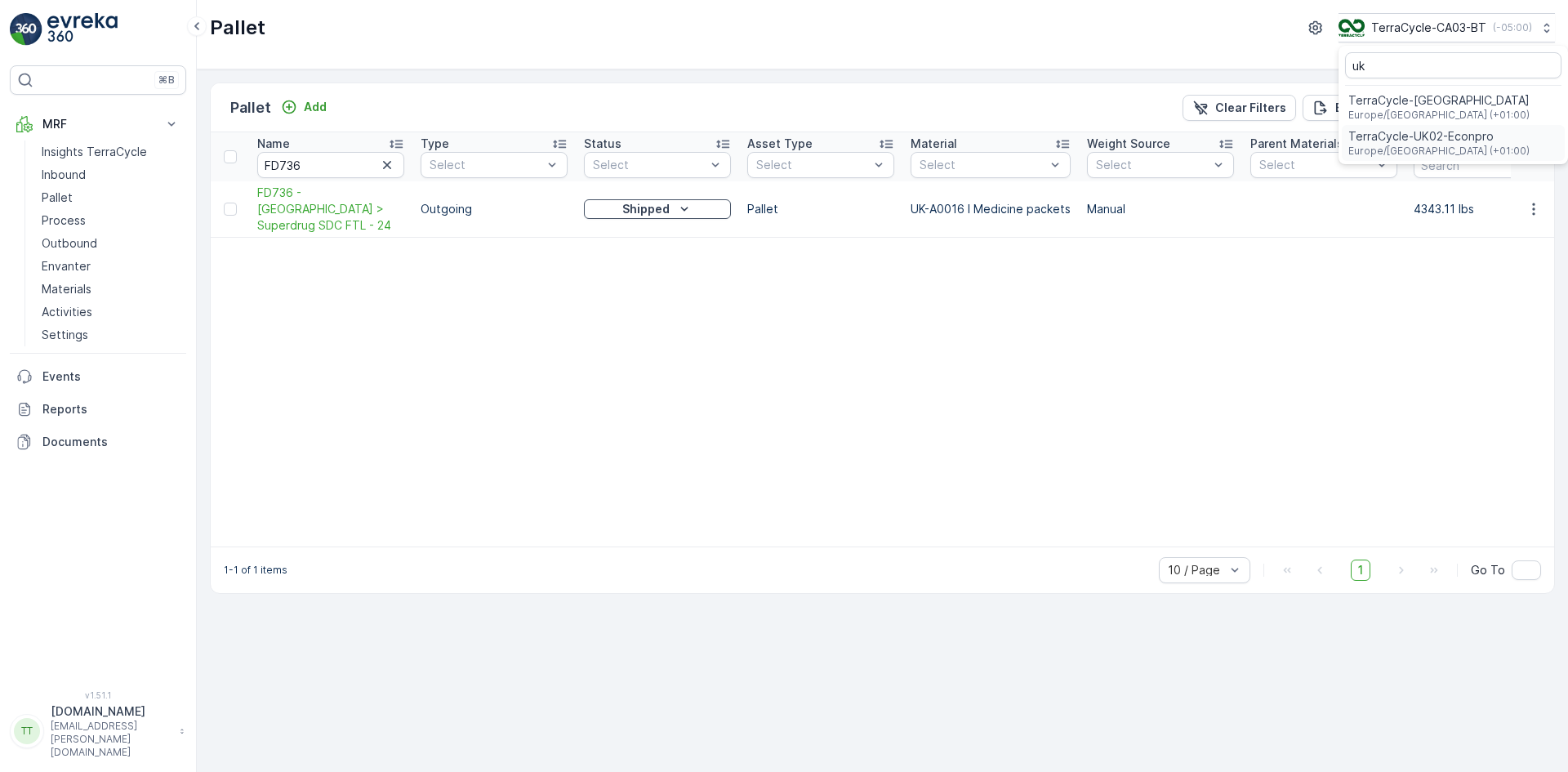
click at [1432, 132] on span "TerraCycle-UK02-Econpro" at bounding box center [1439, 137] width 181 height 16
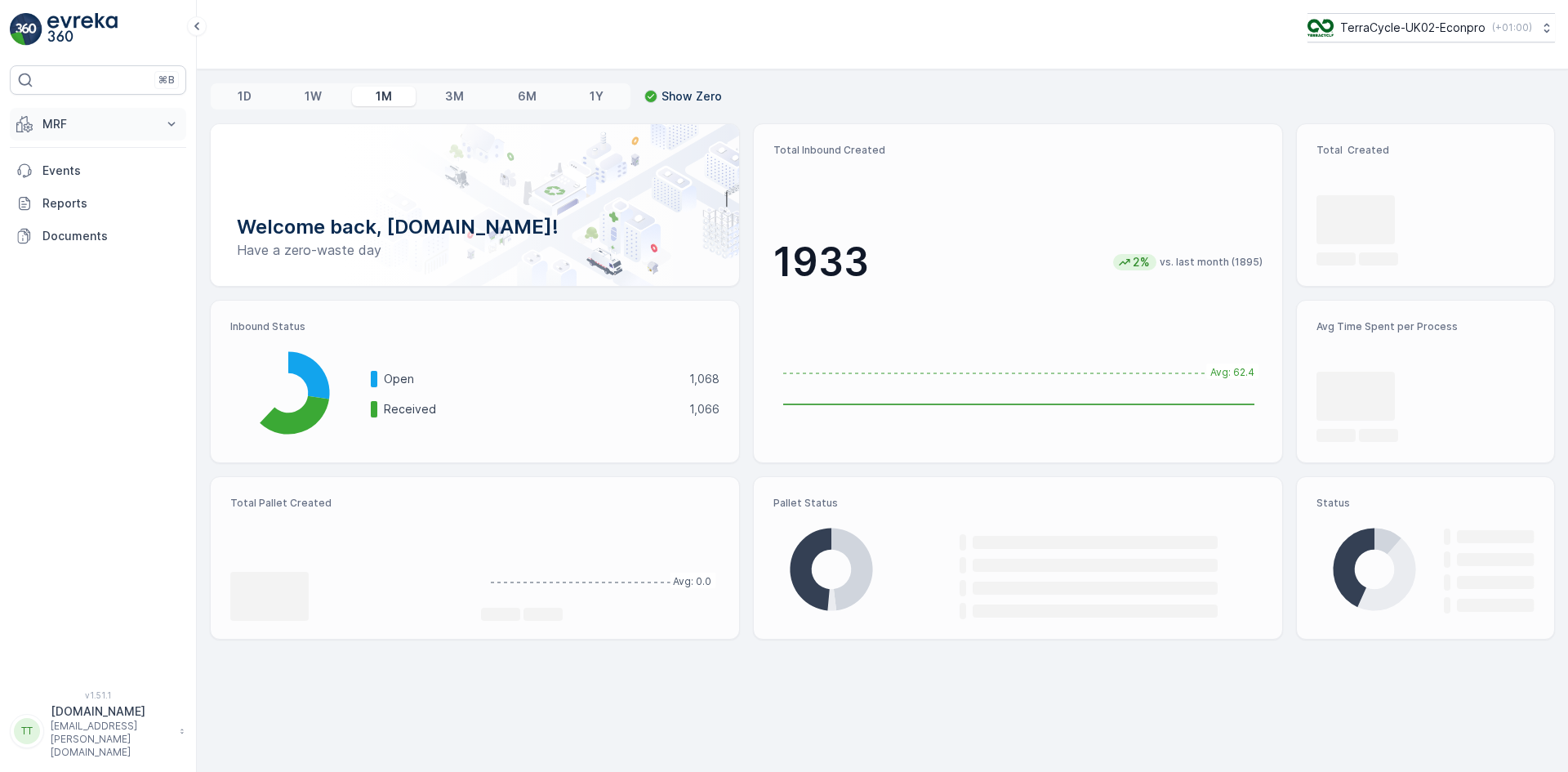
click at [79, 126] on p "MRF" at bounding box center [98, 125] width 111 height 16
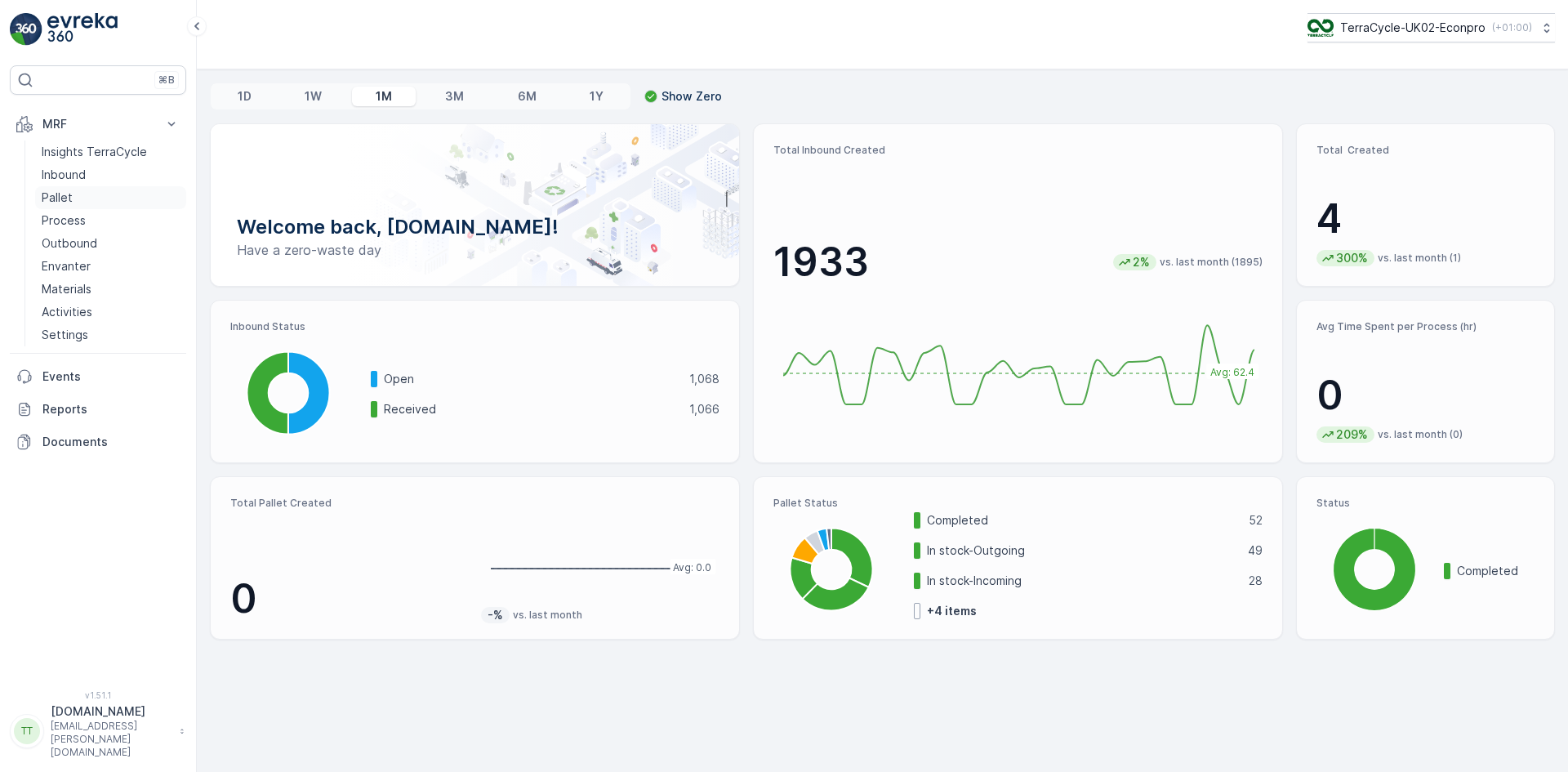
click at [90, 195] on link "Pallet" at bounding box center [111, 198] width 151 height 23
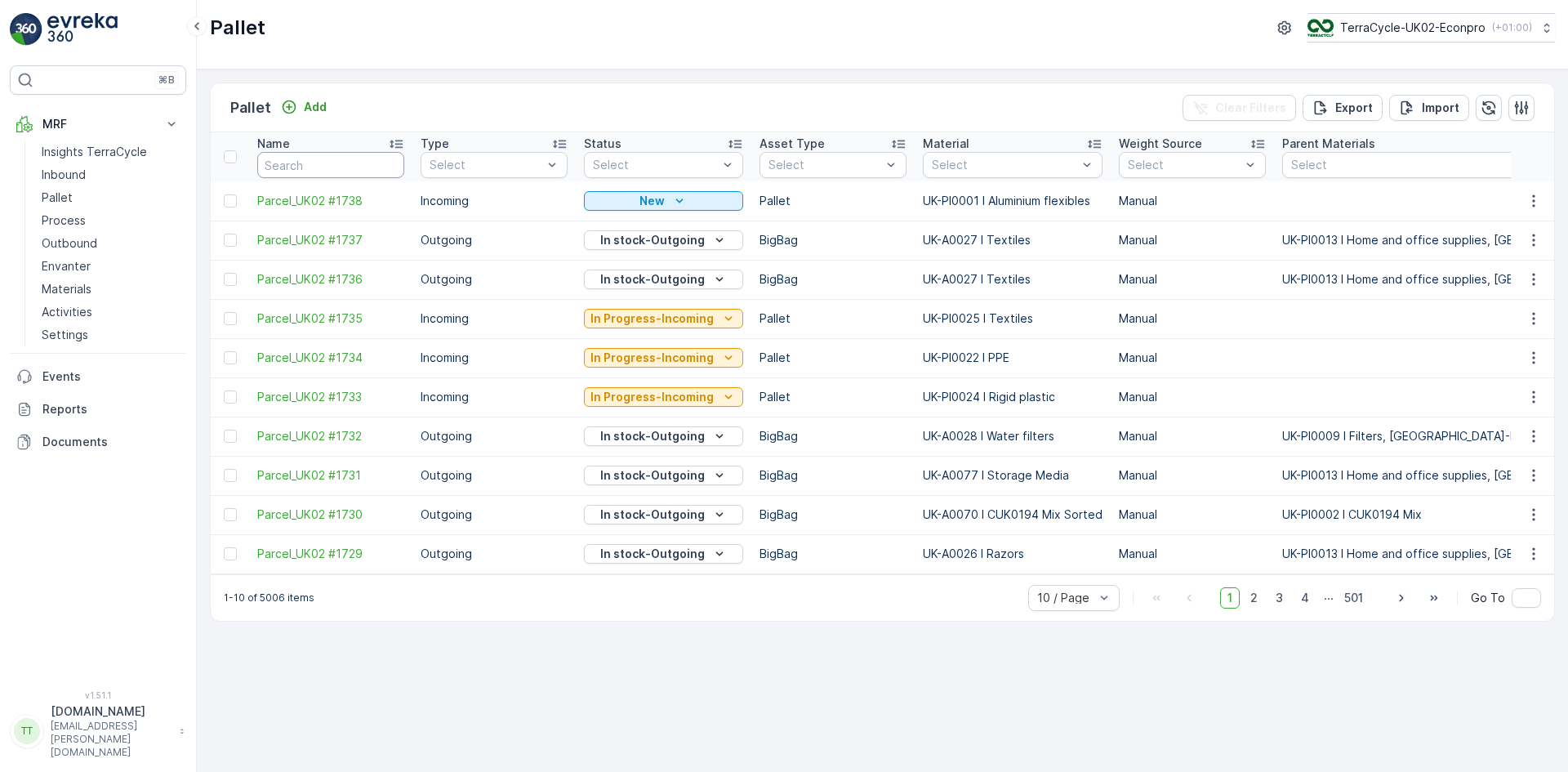
click at [297, 164] on input "text" at bounding box center [330, 165] width 147 height 26
paste input "FD736 - [GEOGRAPHIC_DATA] > Superdrug SDC FTL - 24"
type input "FD736 - [GEOGRAPHIC_DATA] > Superdrug SDC FTL - 24"
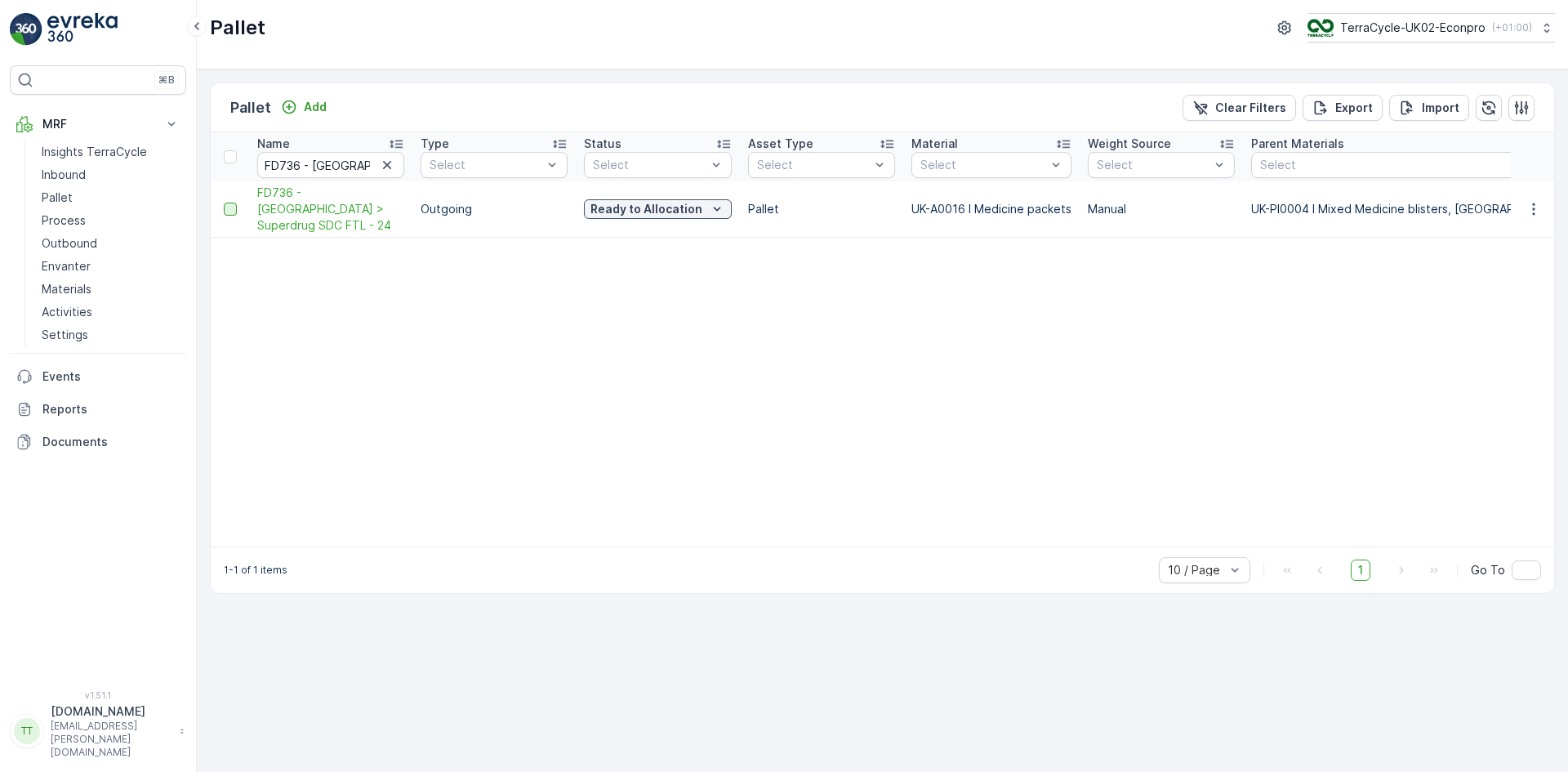
click at [227, 202] on div at bounding box center [230, 209] width 13 height 13
click at [224, 202] on input "checkbox" at bounding box center [224, 202] width 0 height 0
click at [1521, 114] on p "Delete" at bounding box center [1515, 108] width 40 height 16
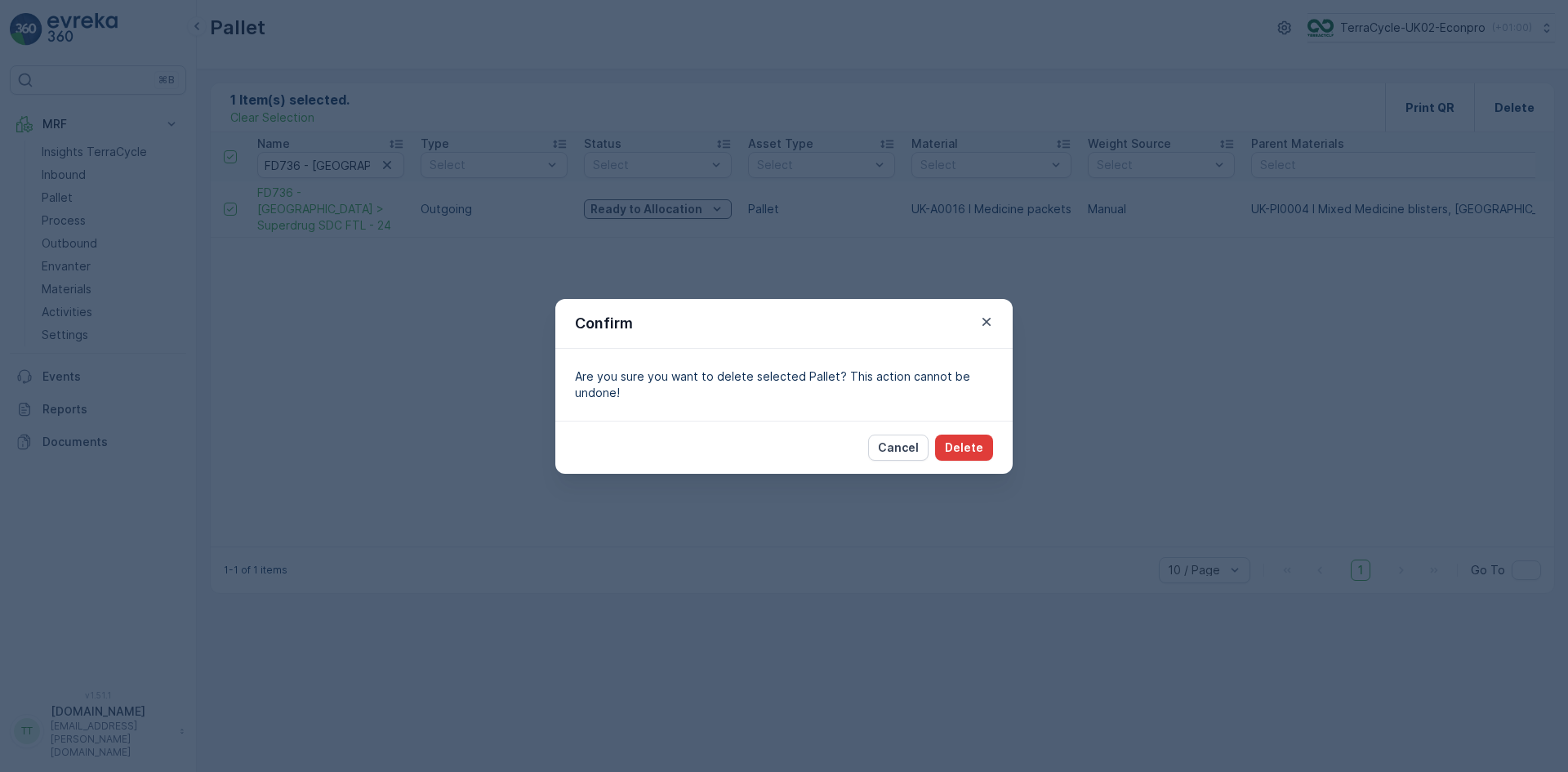
click at [963, 441] on p "Delete" at bounding box center [964, 447] width 39 height 16
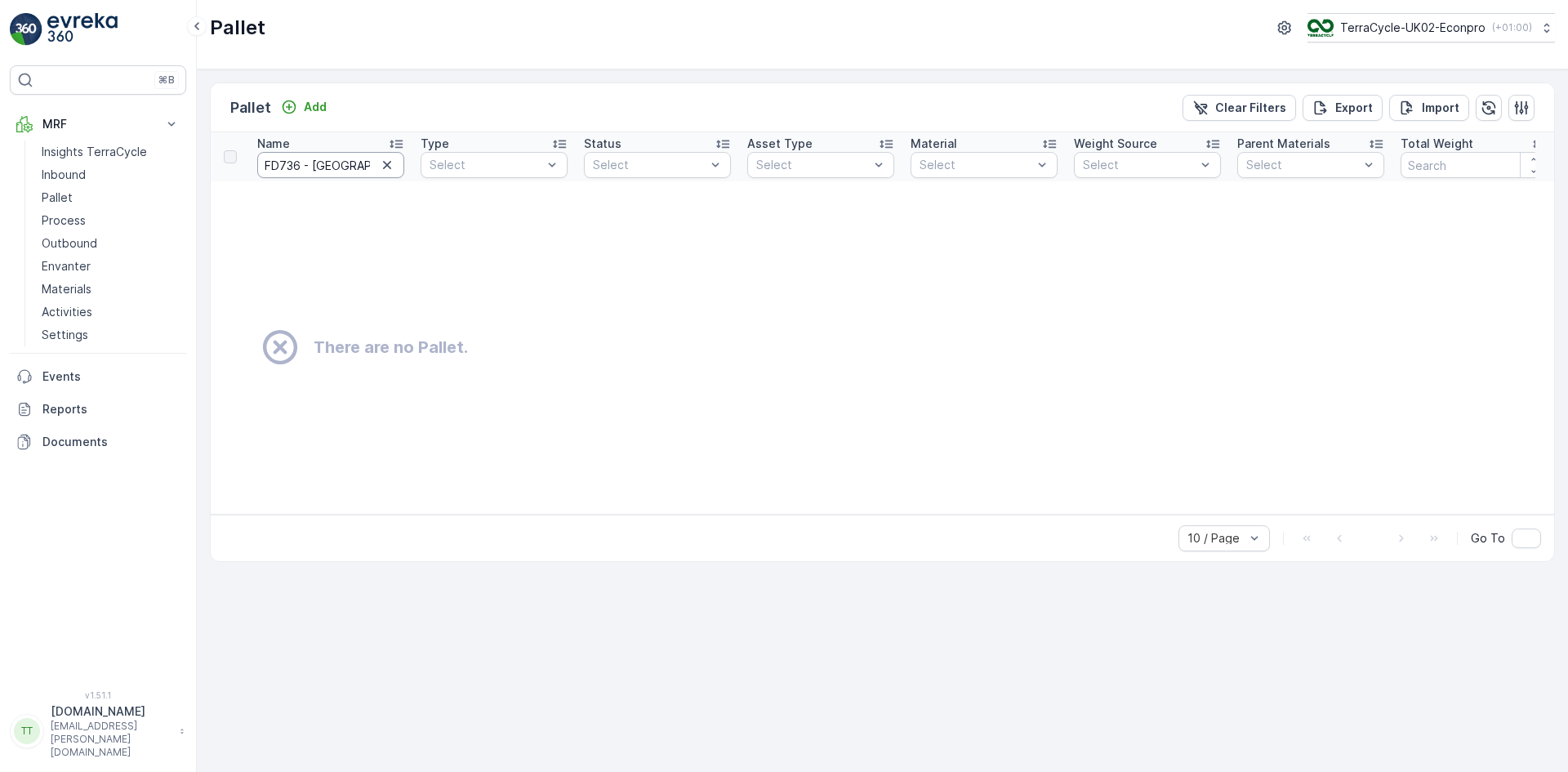
click at [362, 162] on input "FD736 - UK > Superdrug SDC FTL - 24" at bounding box center [330, 165] width 147 height 26
type input "692"
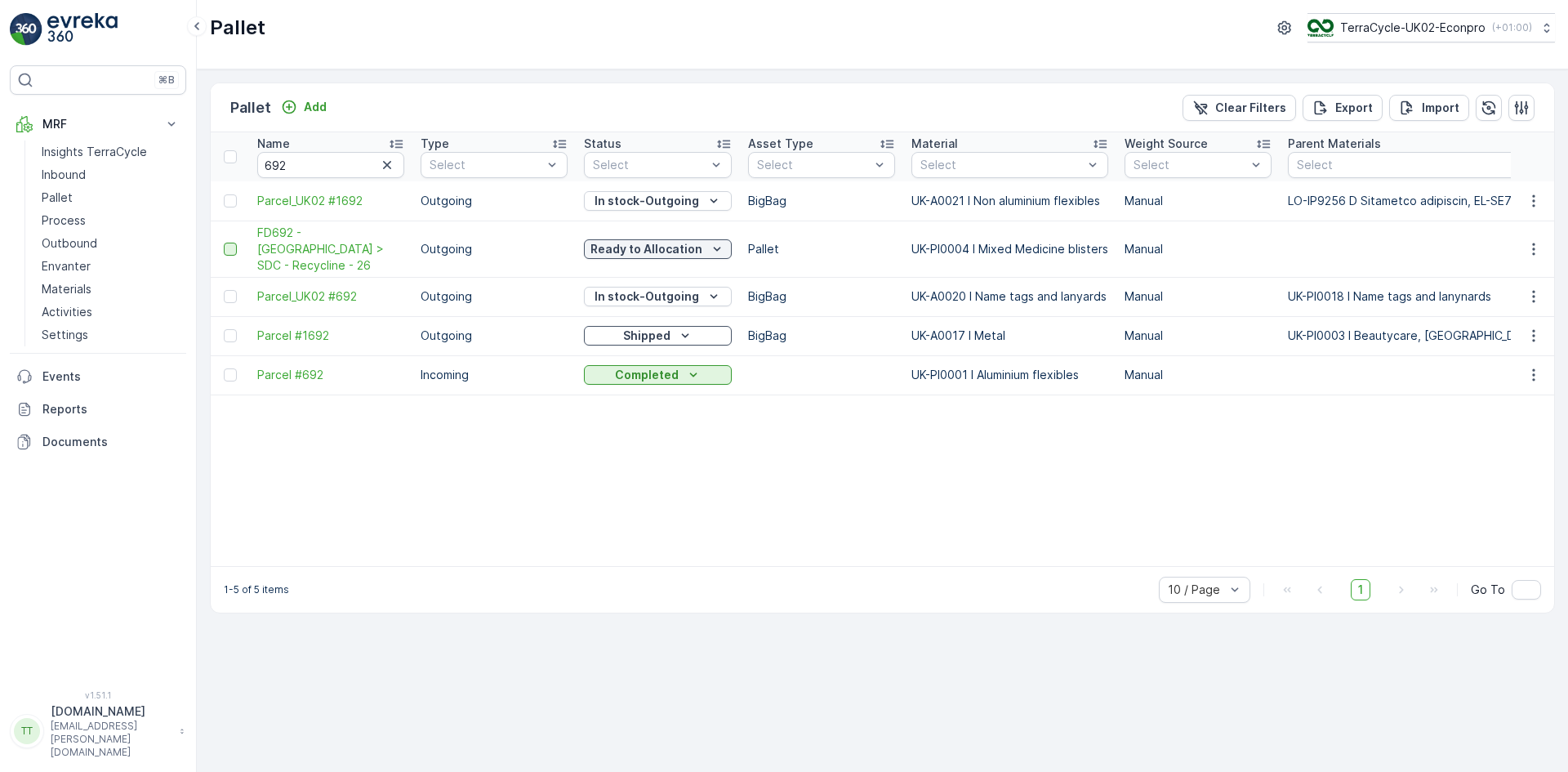
click at [224, 243] on div at bounding box center [230, 249] width 13 height 13
click at [224, 243] on input "checkbox" at bounding box center [224, 243] width 0 height 0
click at [1530, 103] on p "Delete" at bounding box center [1515, 108] width 40 height 16
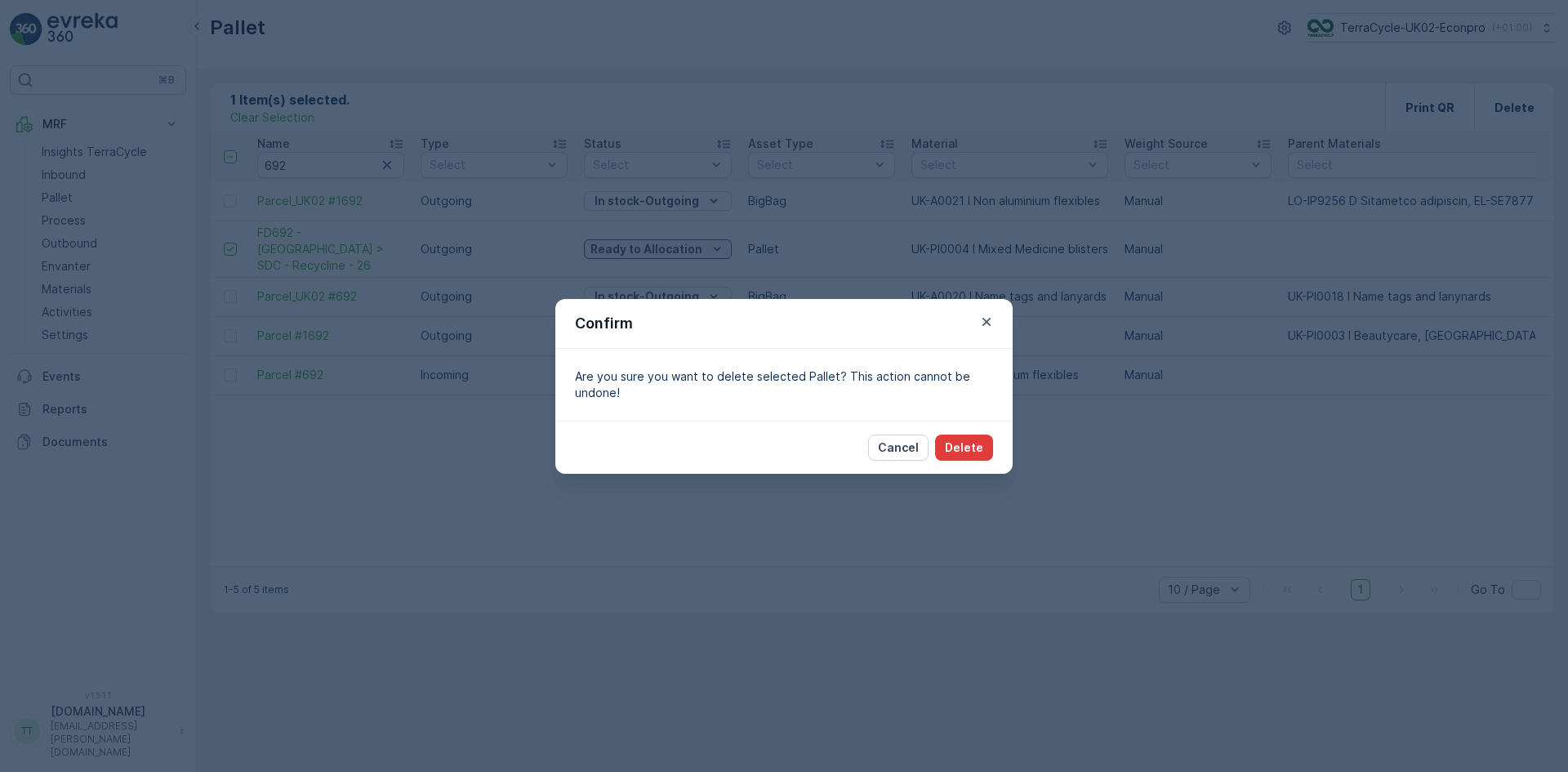
click at [951, 445] on p "Delete" at bounding box center [964, 447] width 39 height 16
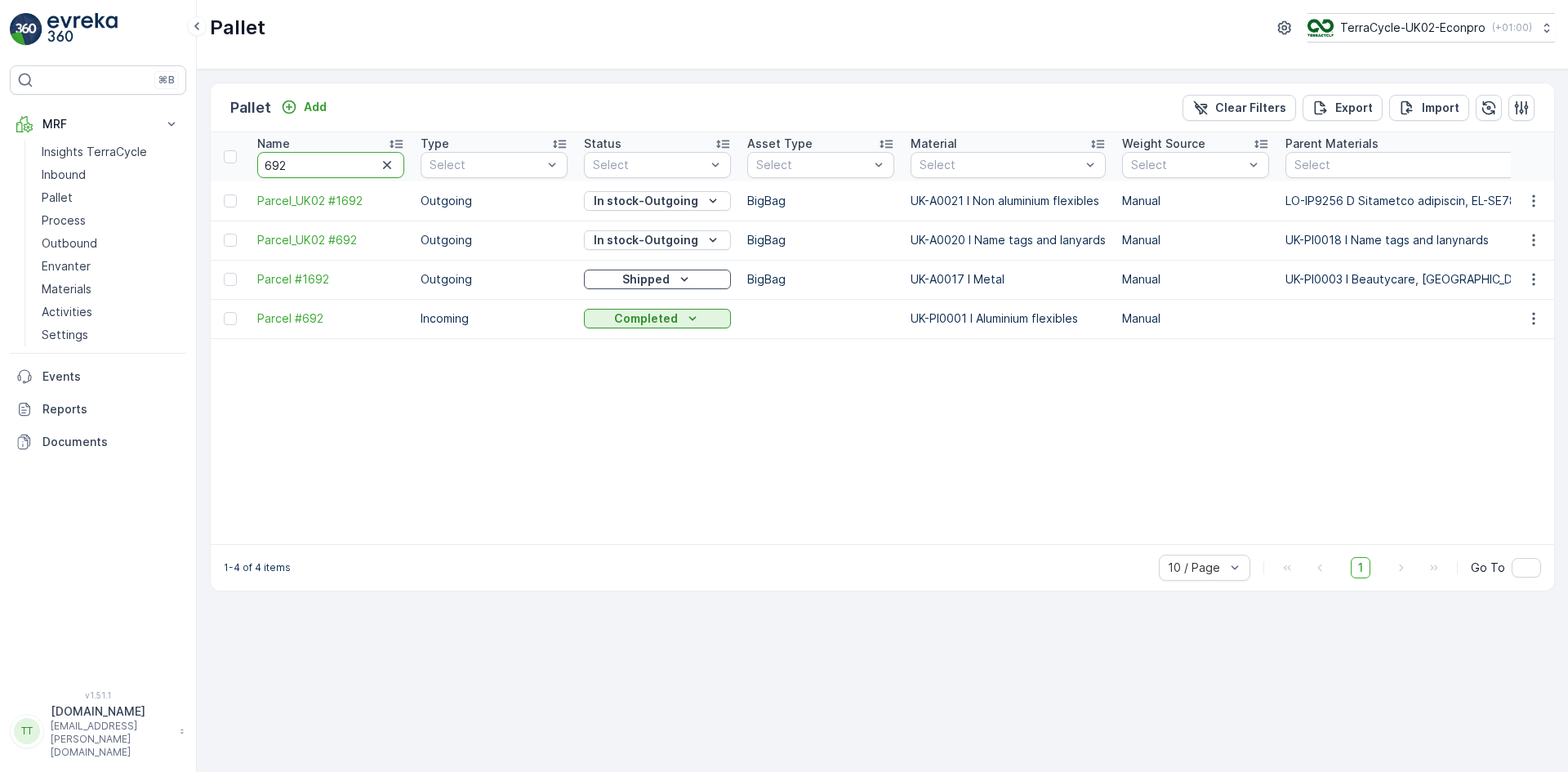
drag, startPoint x: 234, startPoint y: 167, endPoint x: 188, endPoint y: 167, distance: 46.0
click at [188, 167] on div "⌘B MRF Insights TerraCycle Inbound Pallet Process Outbound Envanter Materials A…" at bounding box center [784, 386] width 1568 height 772
type input "723"
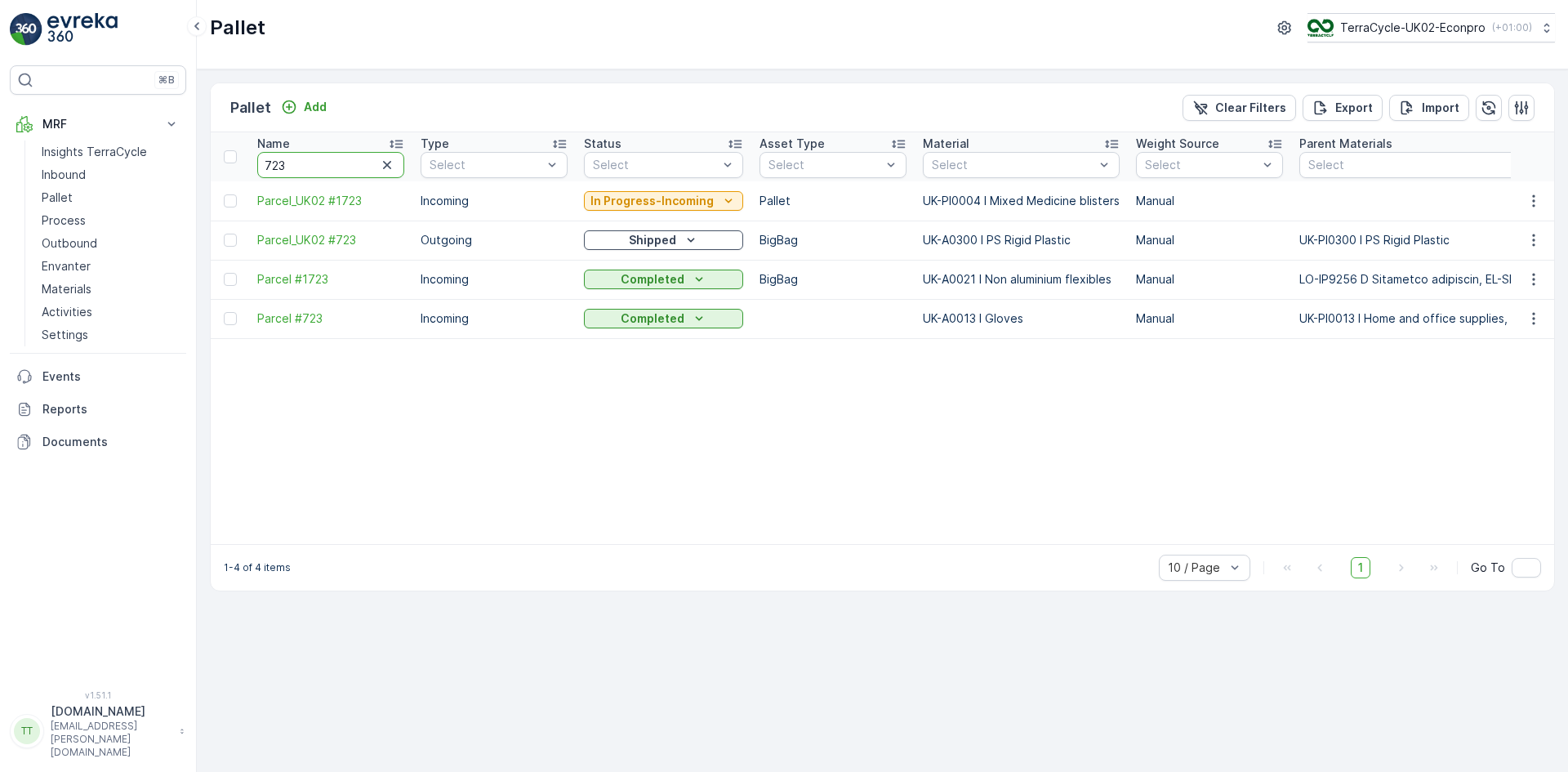
click at [280, 164] on input "723" at bounding box center [330, 165] width 147 height 26
type input "727"
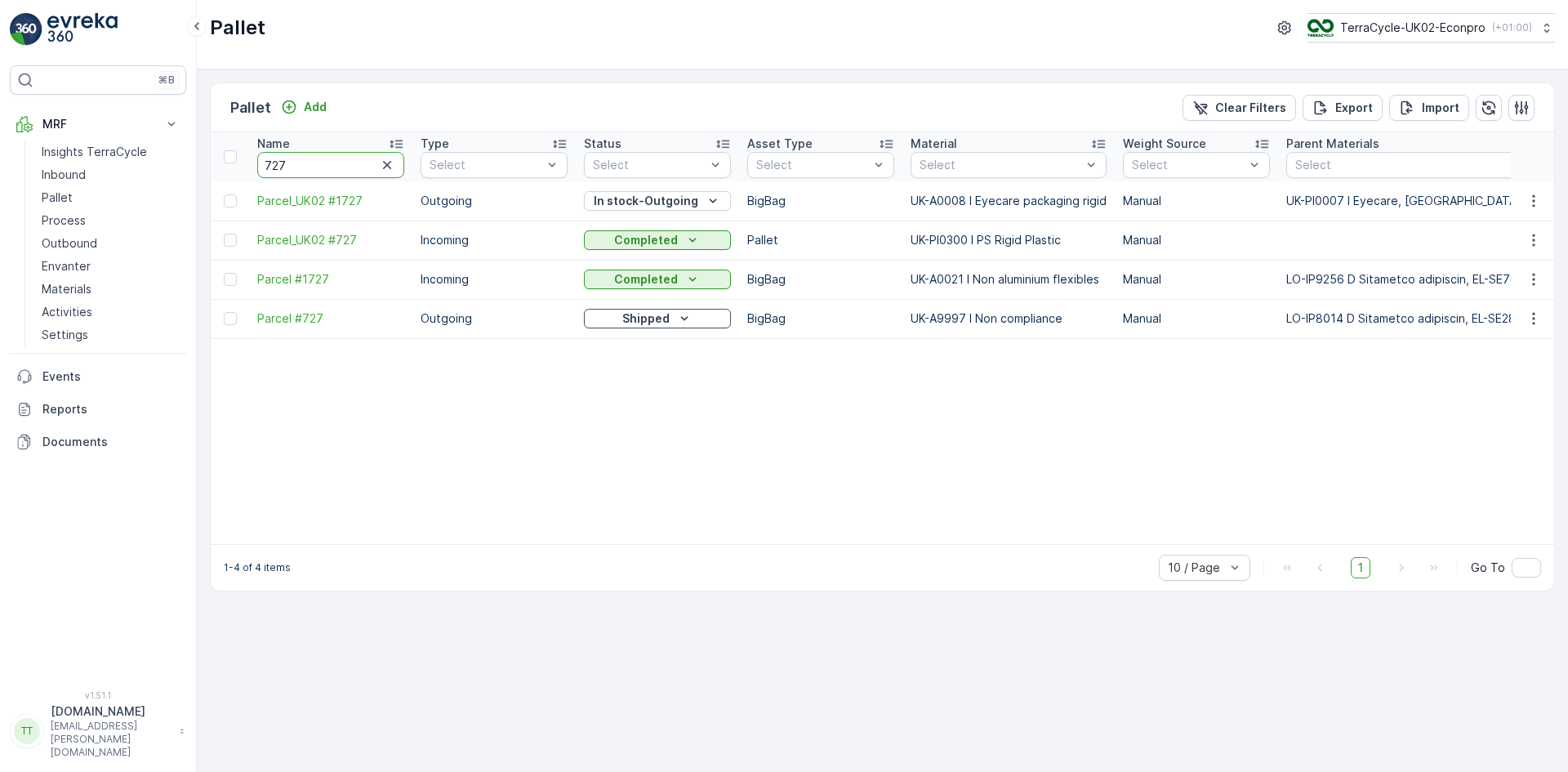
drag, startPoint x: 292, startPoint y: 166, endPoint x: 202, endPoint y: 170, distance: 90.1
click at [202, 170] on div "Pallet Add Clear Filters Export Import Name 727 Type Select Status Select Asset…" at bounding box center [882, 421] width 1371 height 703
type input "656"
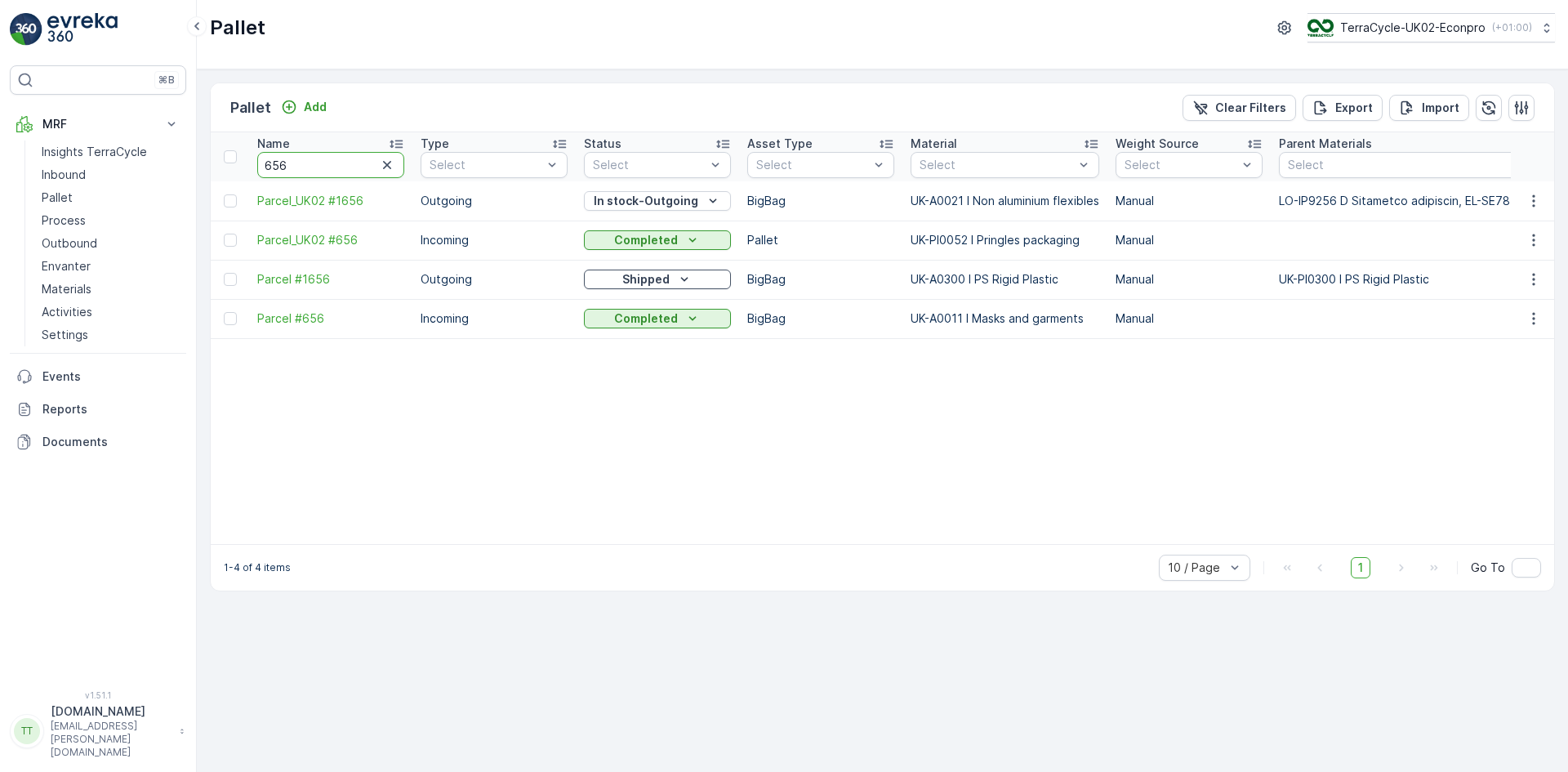
click at [266, 167] on input "656" at bounding box center [330, 165] width 147 height 26
type input "fd656"
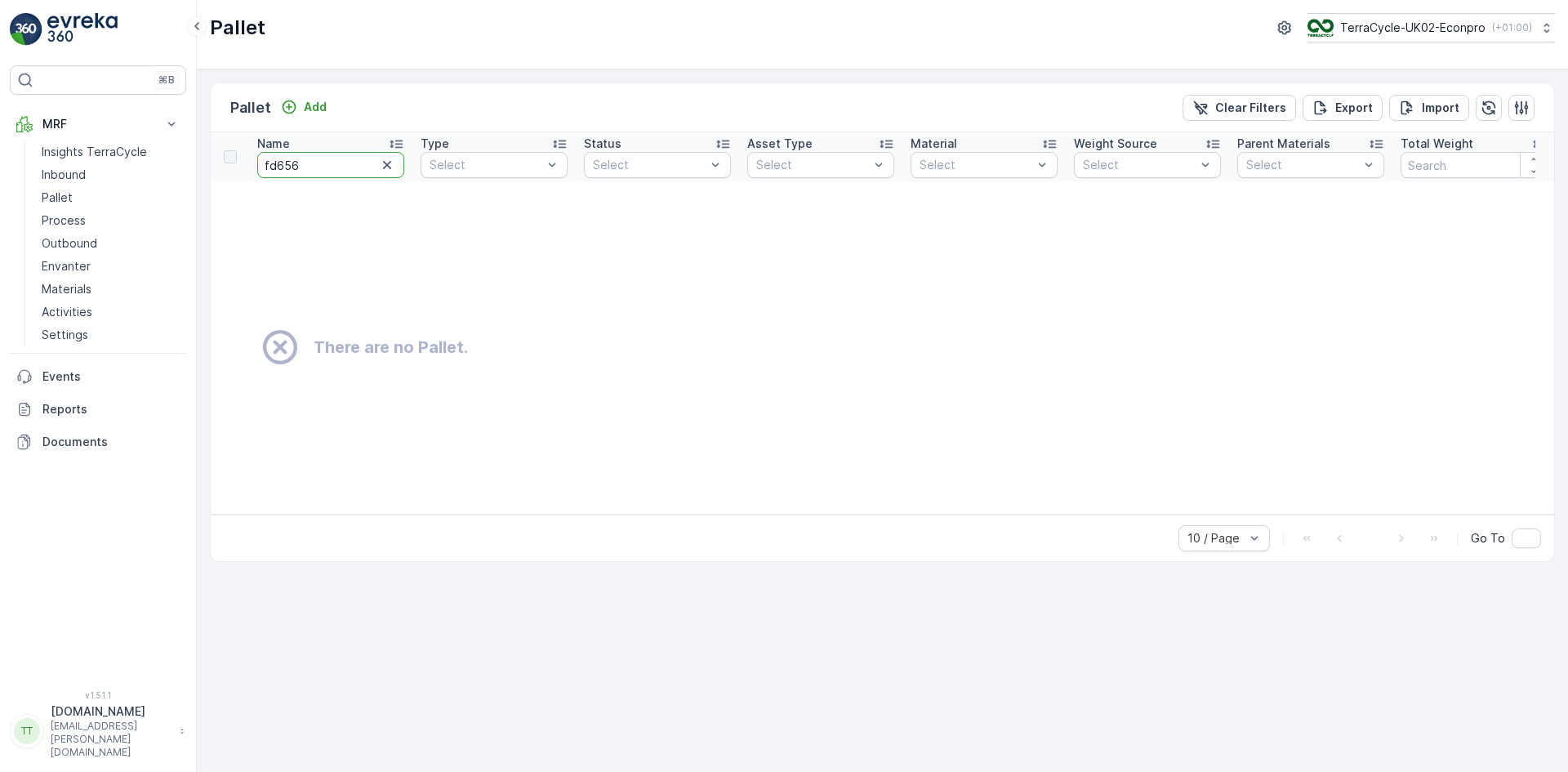
drag, startPoint x: 284, startPoint y: 162, endPoint x: 299, endPoint y: 166, distance: 15.5
click at [299, 166] on input "fd656" at bounding box center [330, 165] width 147 height 26
type input "fd660"
drag, startPoint x: 292, startPoint y: 166, endPoint x: 301, endPoint y: 167, distance: 9.1
click at [301, 167] on input "fd660" at bounding box center [330, 165] width 147 height 26
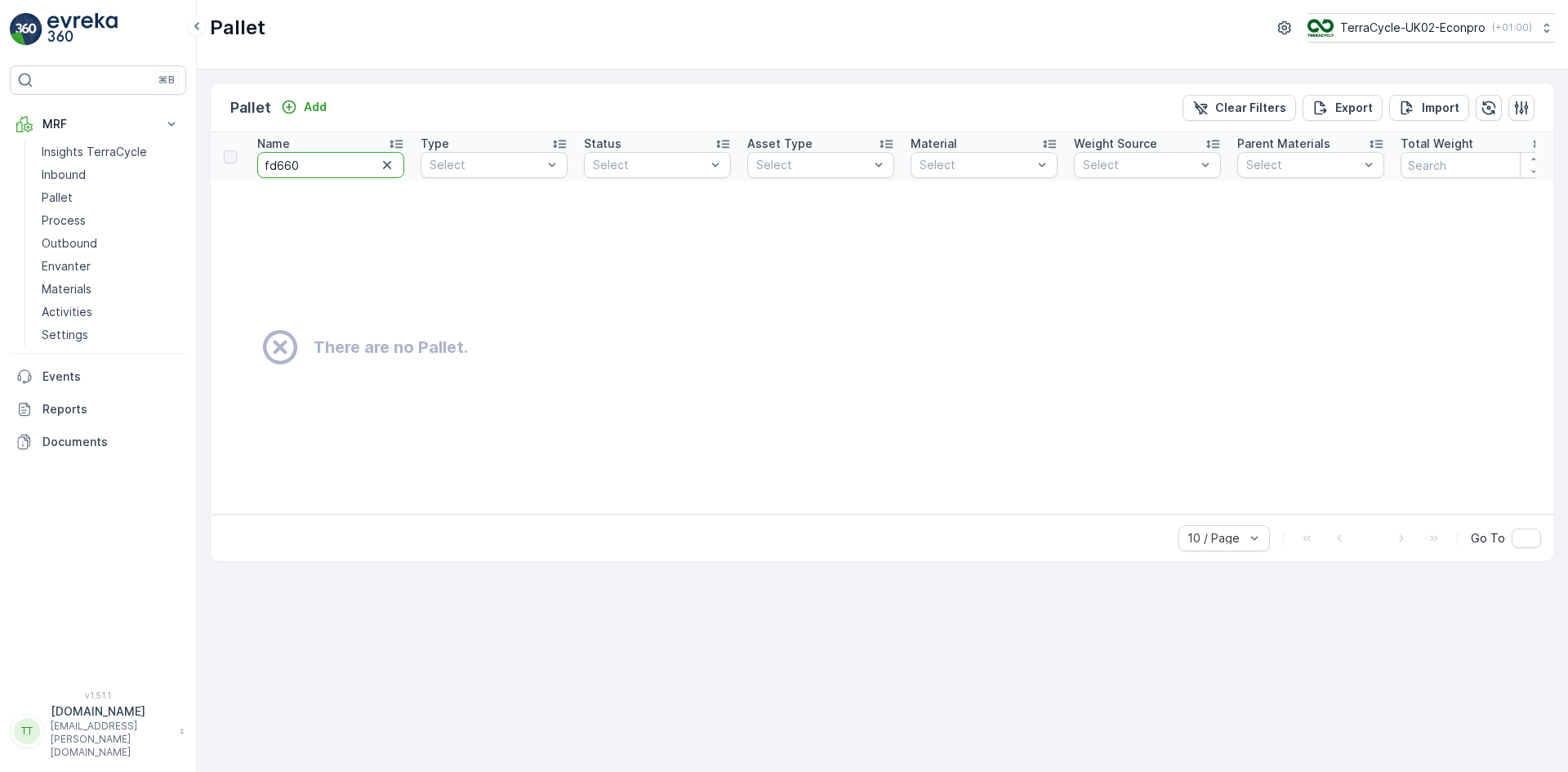
type input "fd661"
click at [1408, 30] on p "TerraCycle-UK02-Econpro" at bounding box center [1412, 28] width 145 height 16
type input "fr"
click at [1407, 112] on span "Europe/Paris (+02:00)" at bounding box center [1408, 116] width 182 height 13
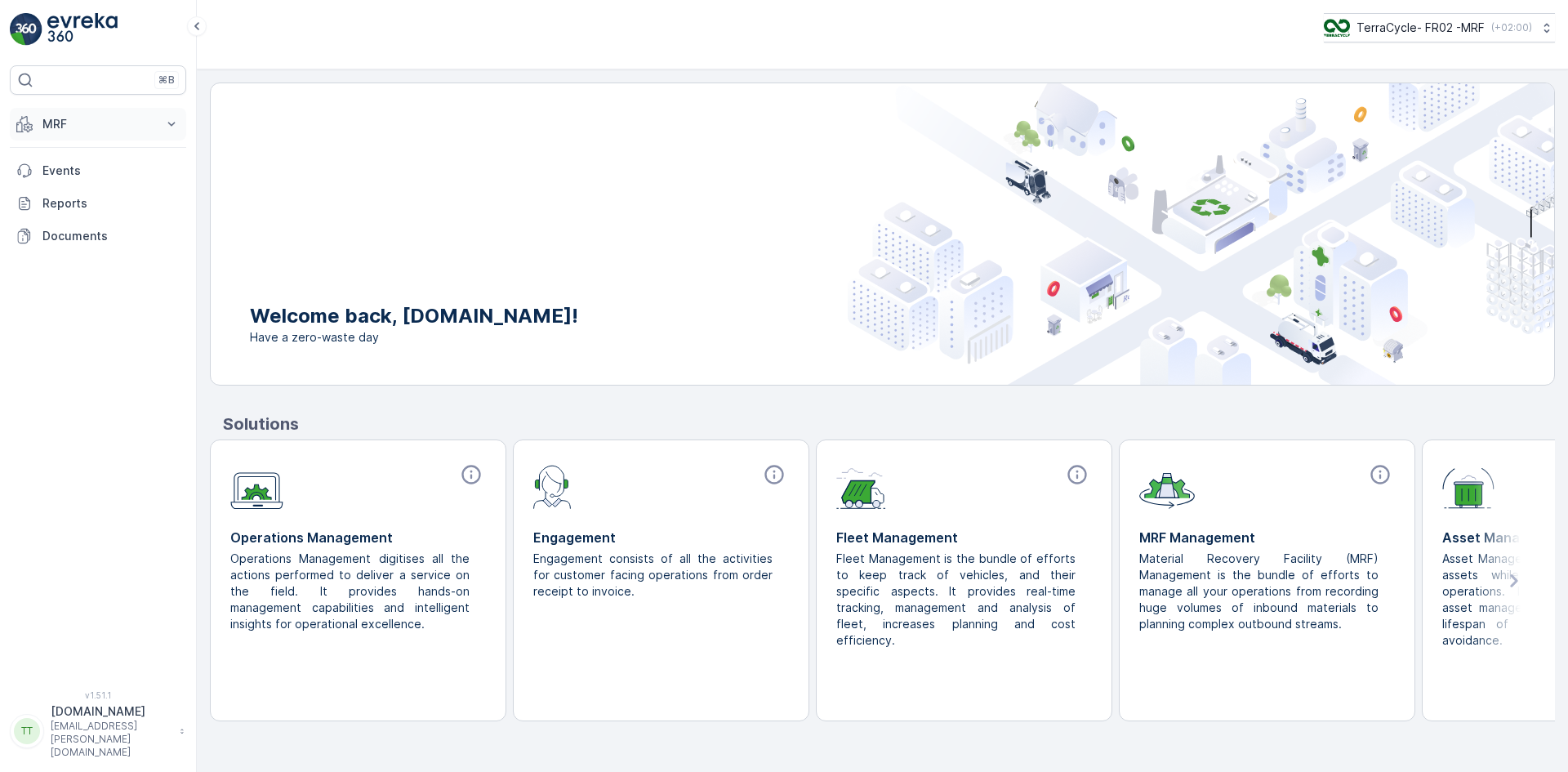
click at [66, 127] on p "MRF" at bounding box center [98, 125] width 111 height 16
click at [85, 211] on link "Triage" at bounding box center [111, 220] width 151 height 23
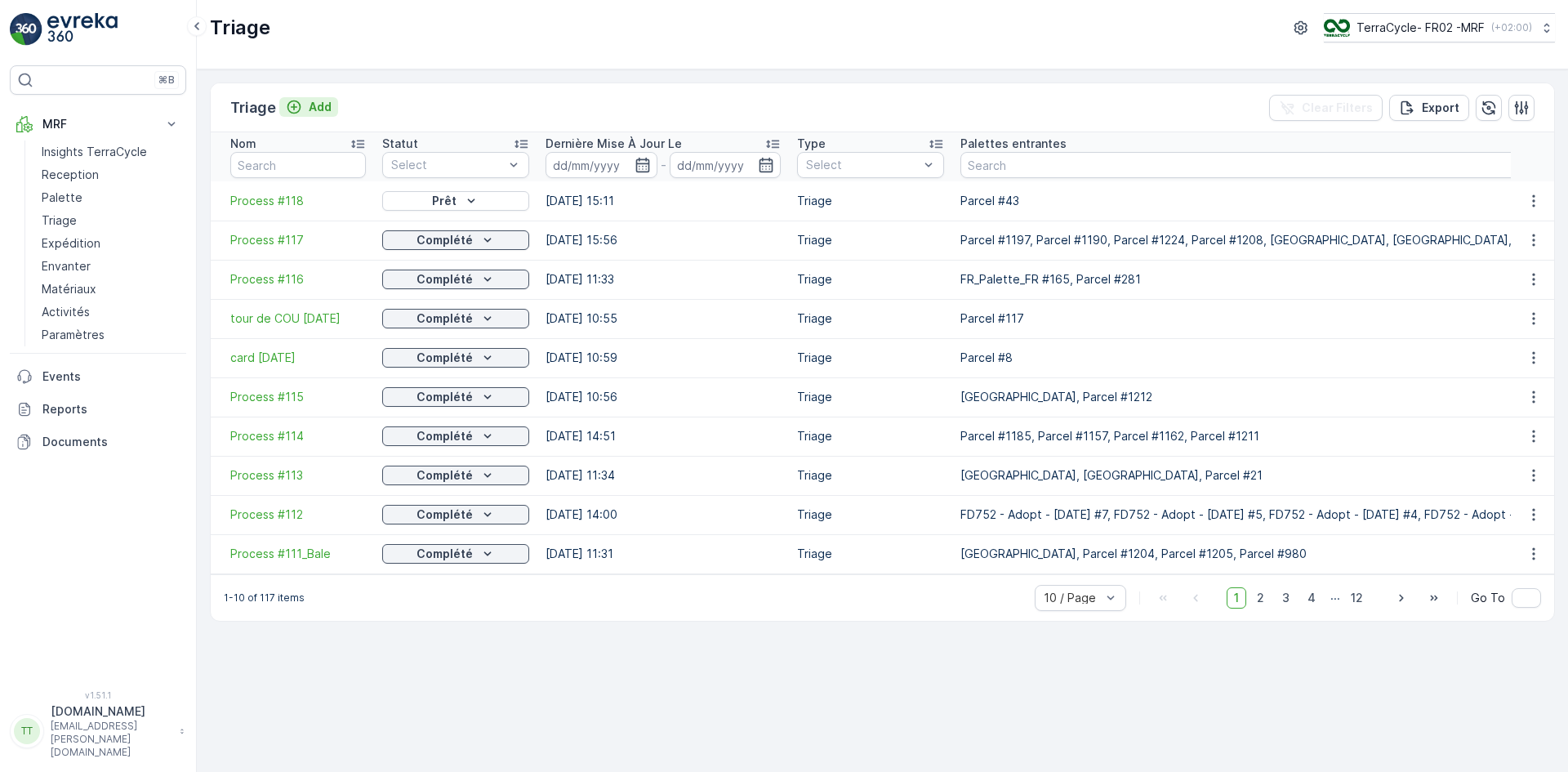
click at [306, 107] on div "Add" at bounding box center [309, 107] width 46 height 16
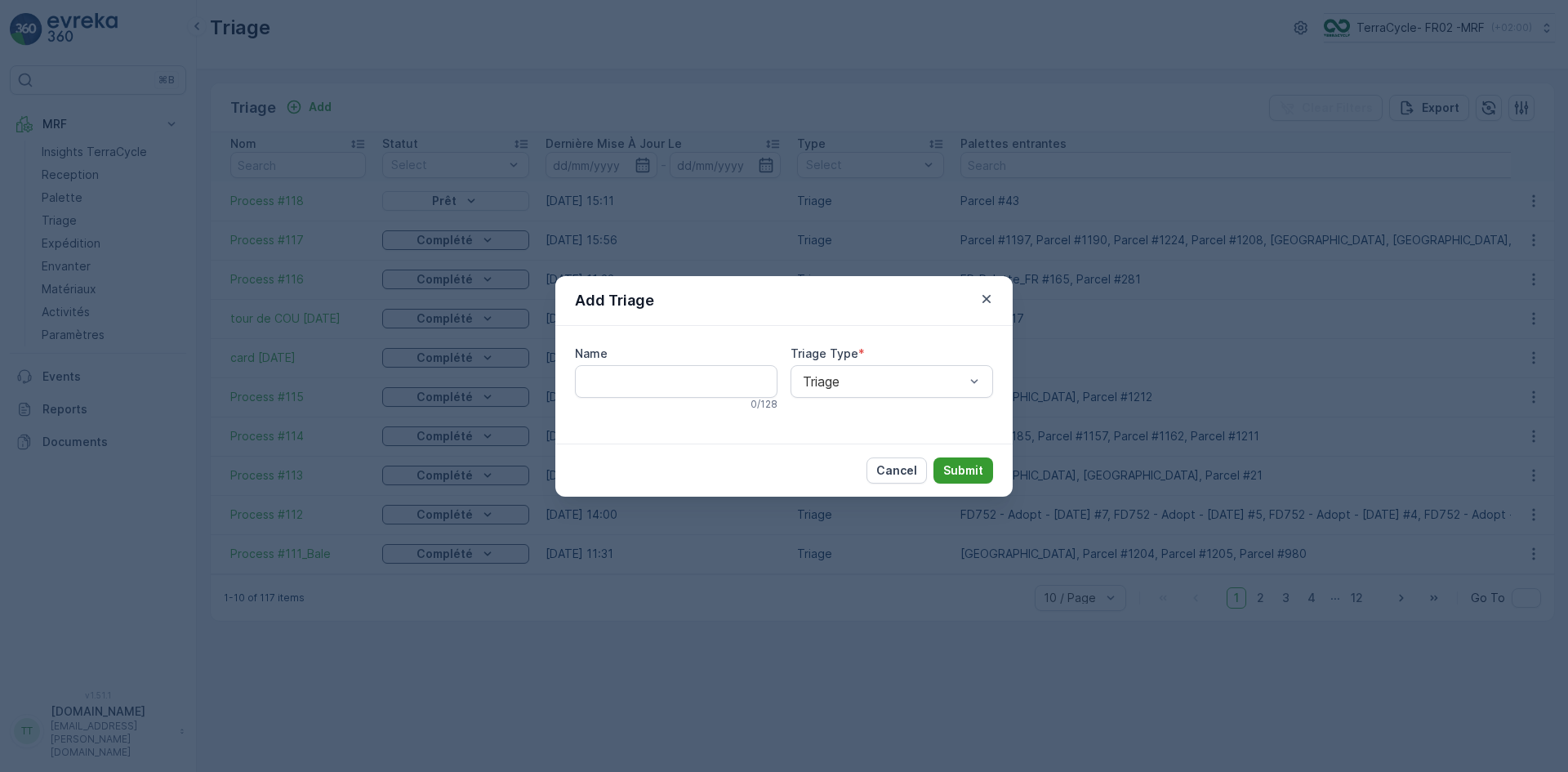
click at [978, 466] on p "Submit" at bounding box center [963, 470] width 40 height 16
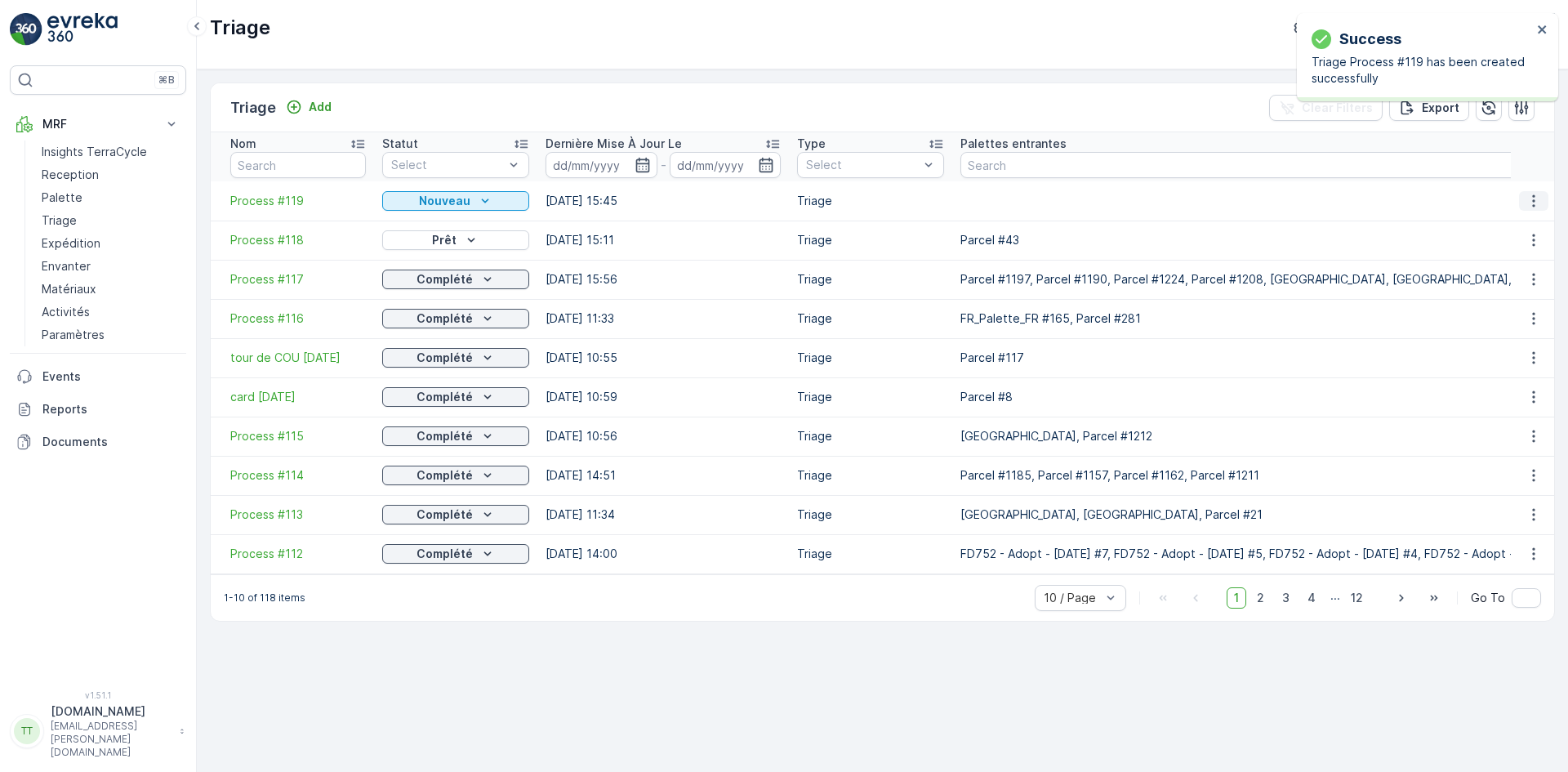
click at [1529, 202] on icon "button" at bounding box center [1534, 201] width 16 height 16
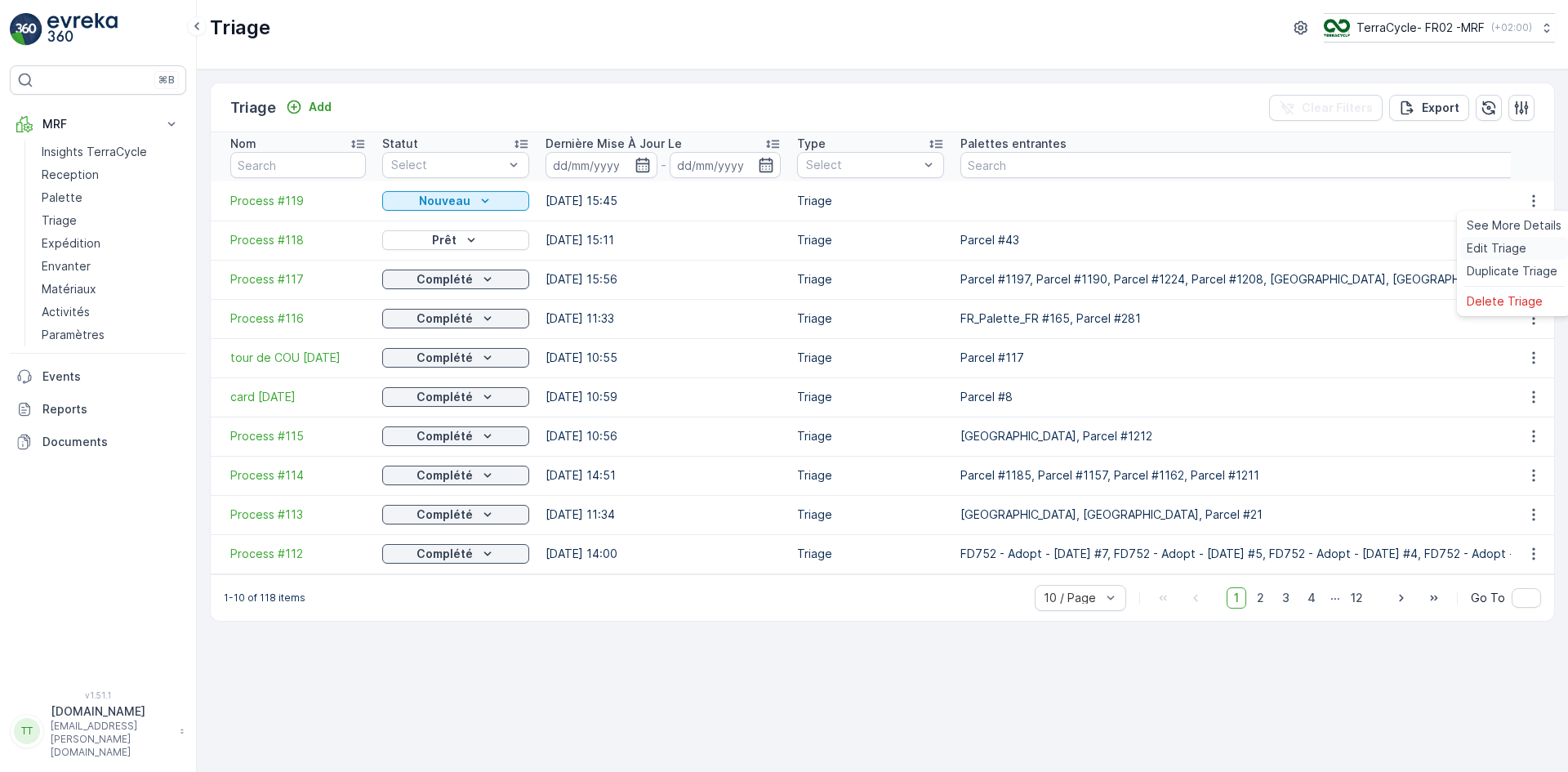
click at [1505, 245] on span "Edit Triage" at bounding box center [1497, 248] width 60 height 16
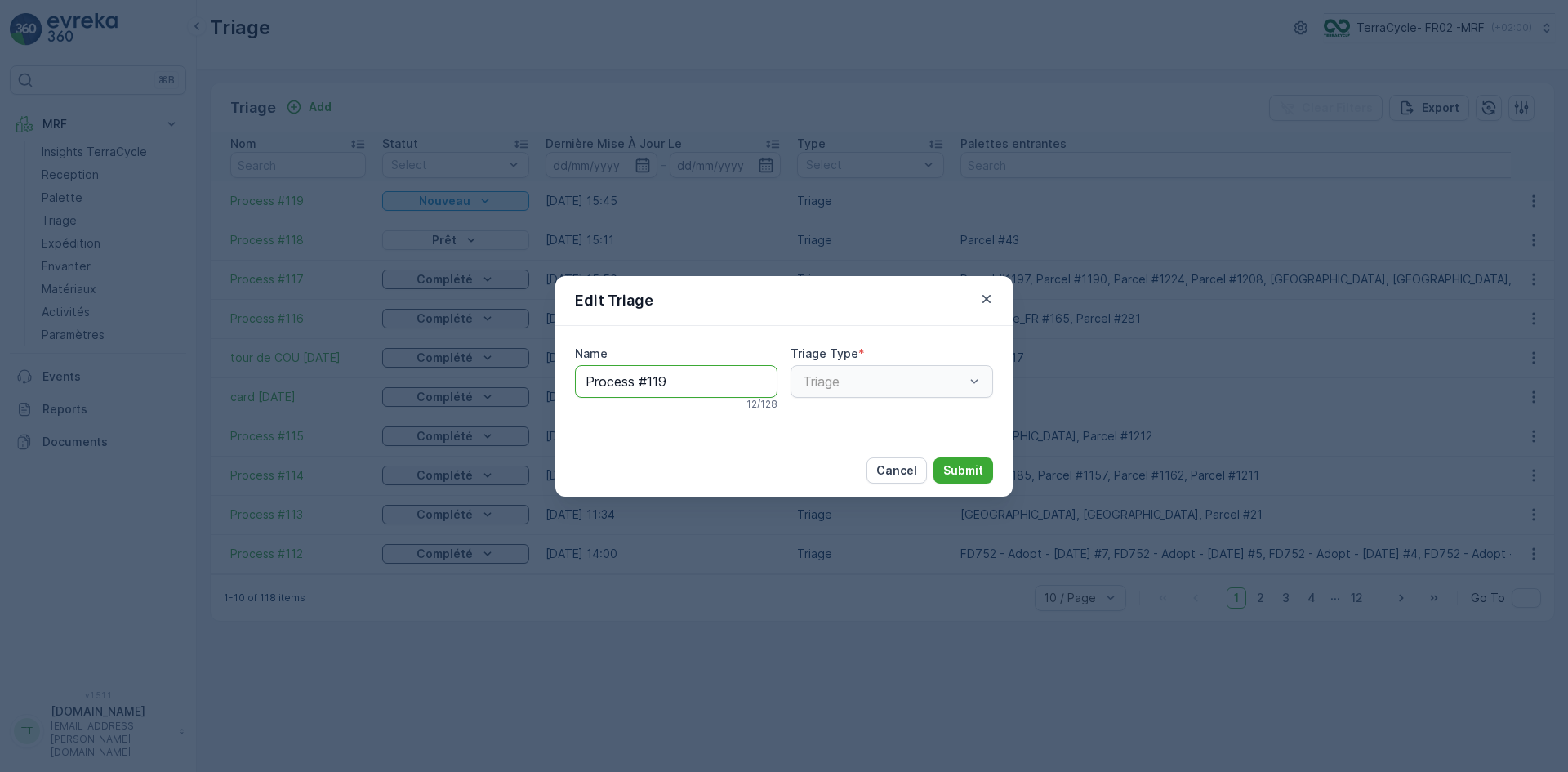
click at [729, 388] on input "Process #119" at bounding box center [676, 382] width 202 height 33
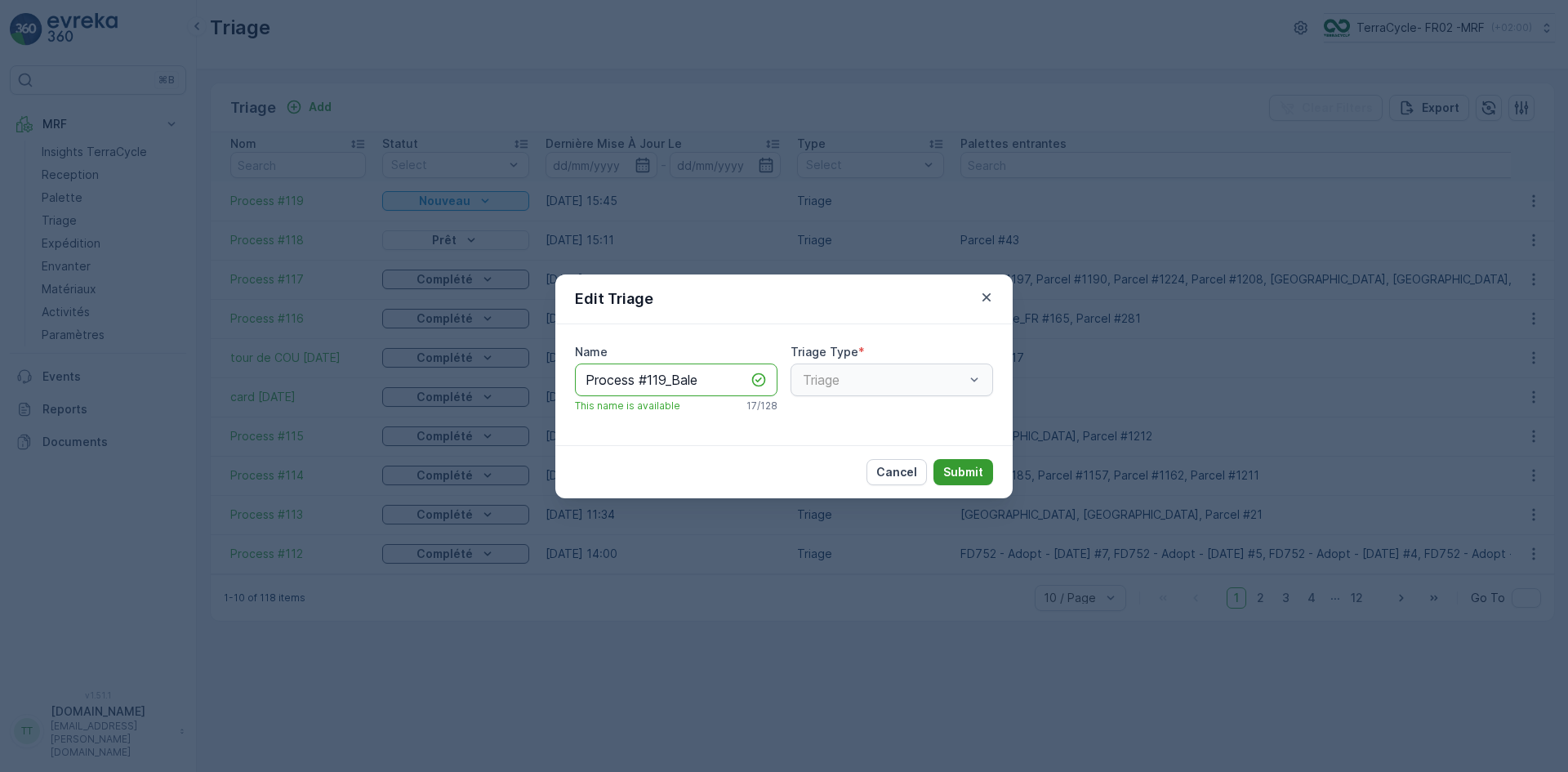
type input "Process #119_Bale"
click at [963, 469] on p "Submit" at bounding box center [963, 472] width 40 height 16
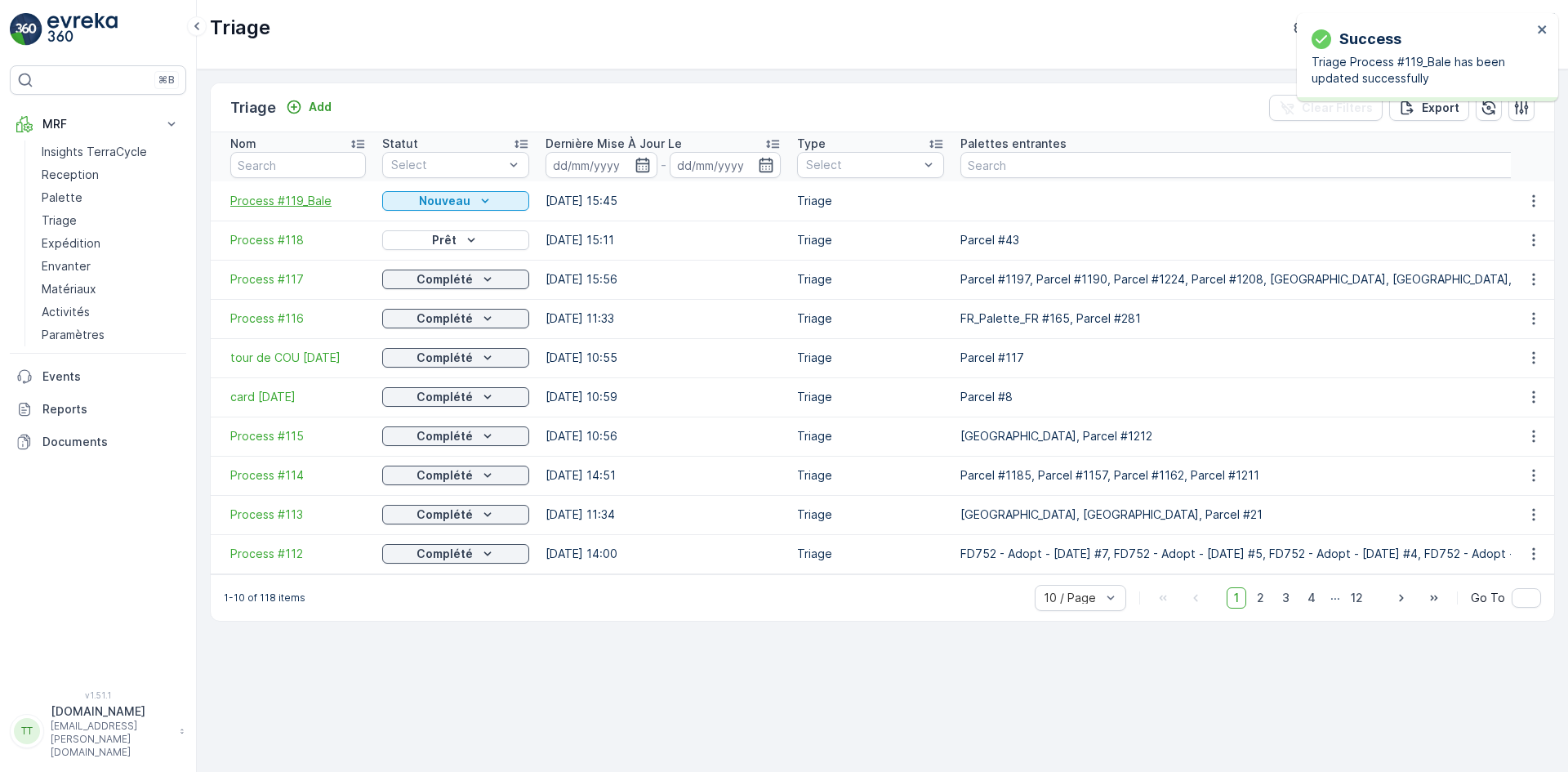
click at [305, 195] on span "Process #119_Bale" at bounding box center [298, 201] width 136 height 16
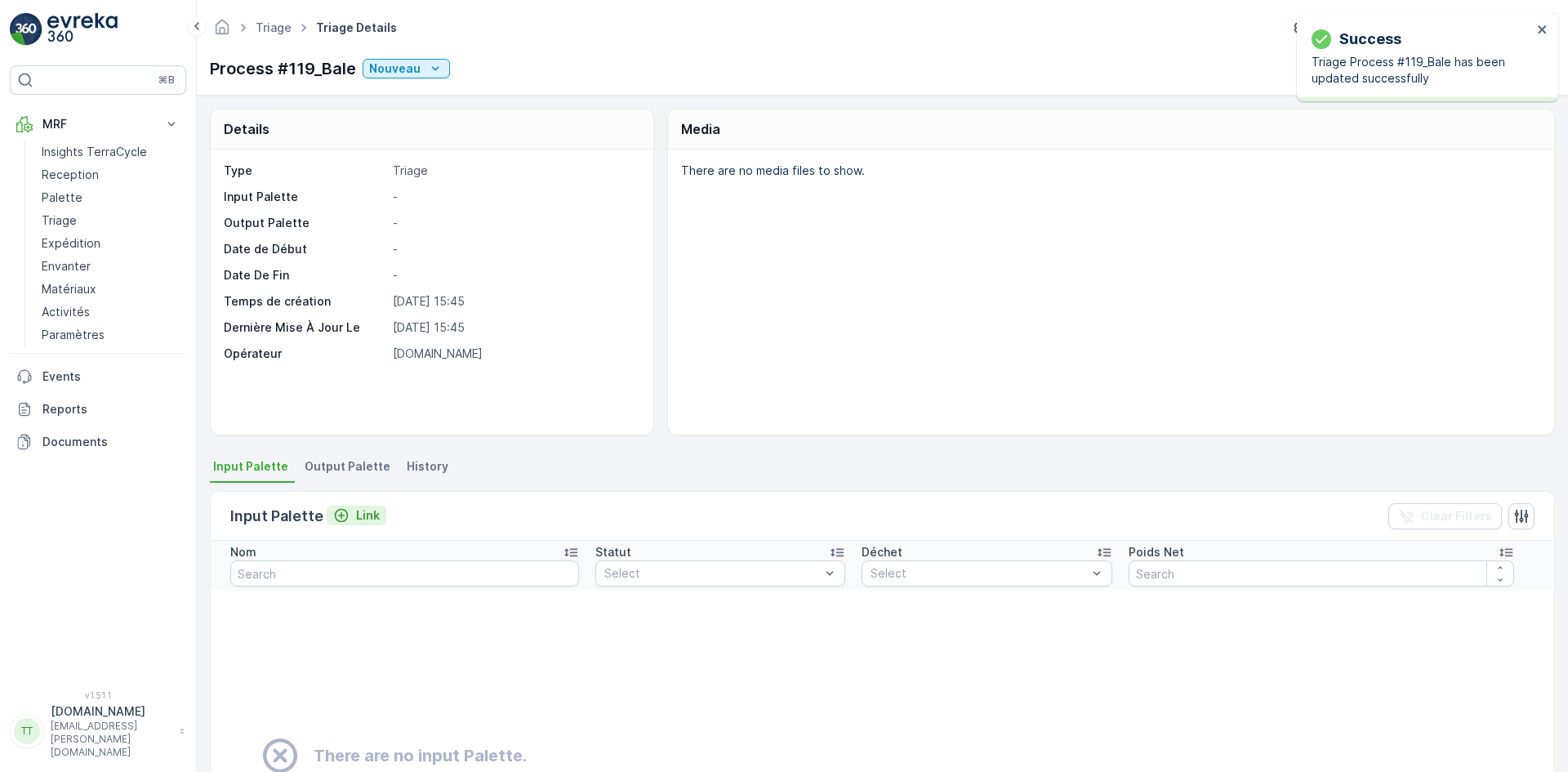
click at [369, 514] on p "Link" at bounding box center [368, 515] width 24 height 16
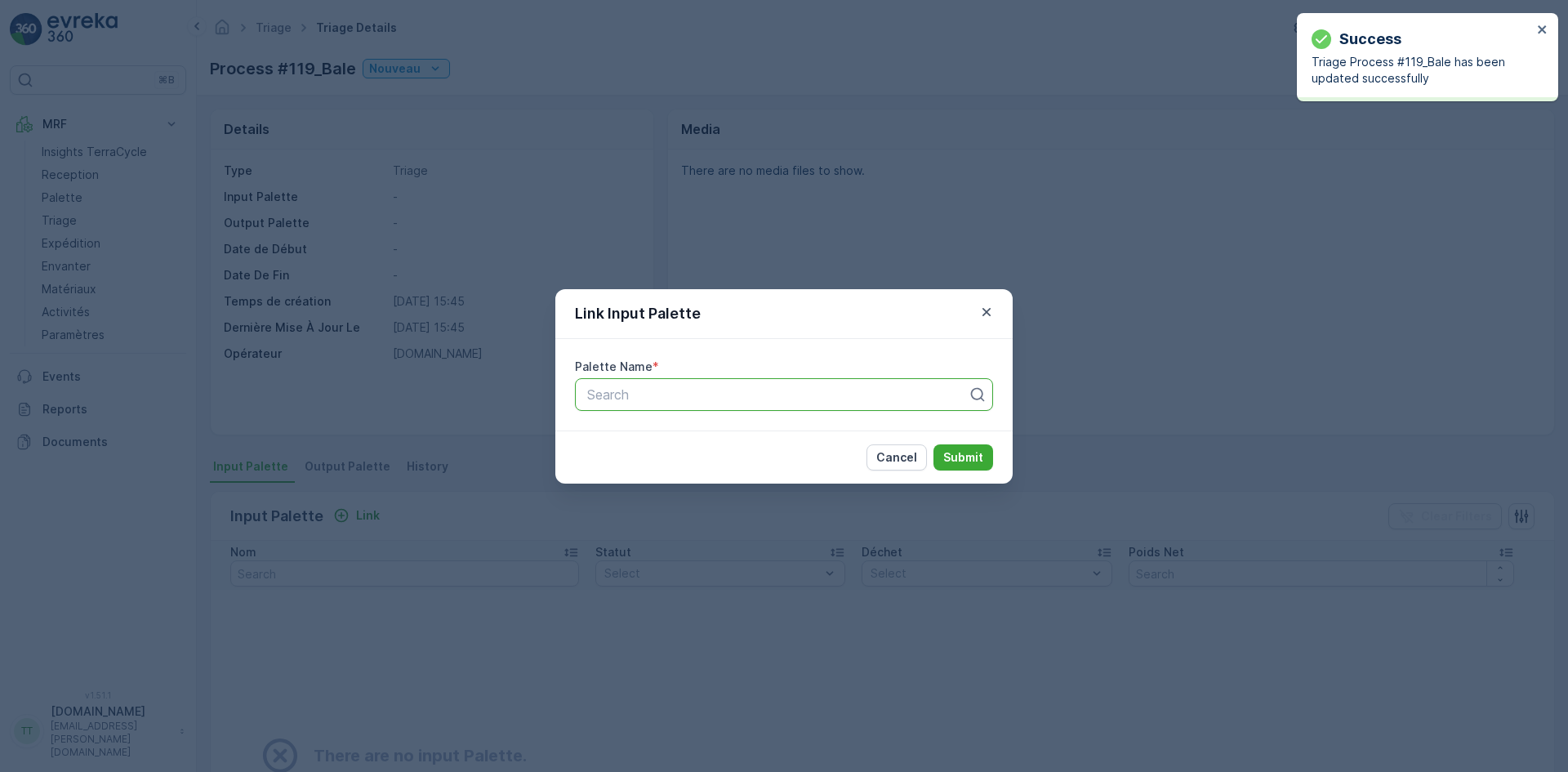
click at [663, 390] on div at bounding box center [777, 395] width 384 height 15
type input "2578"
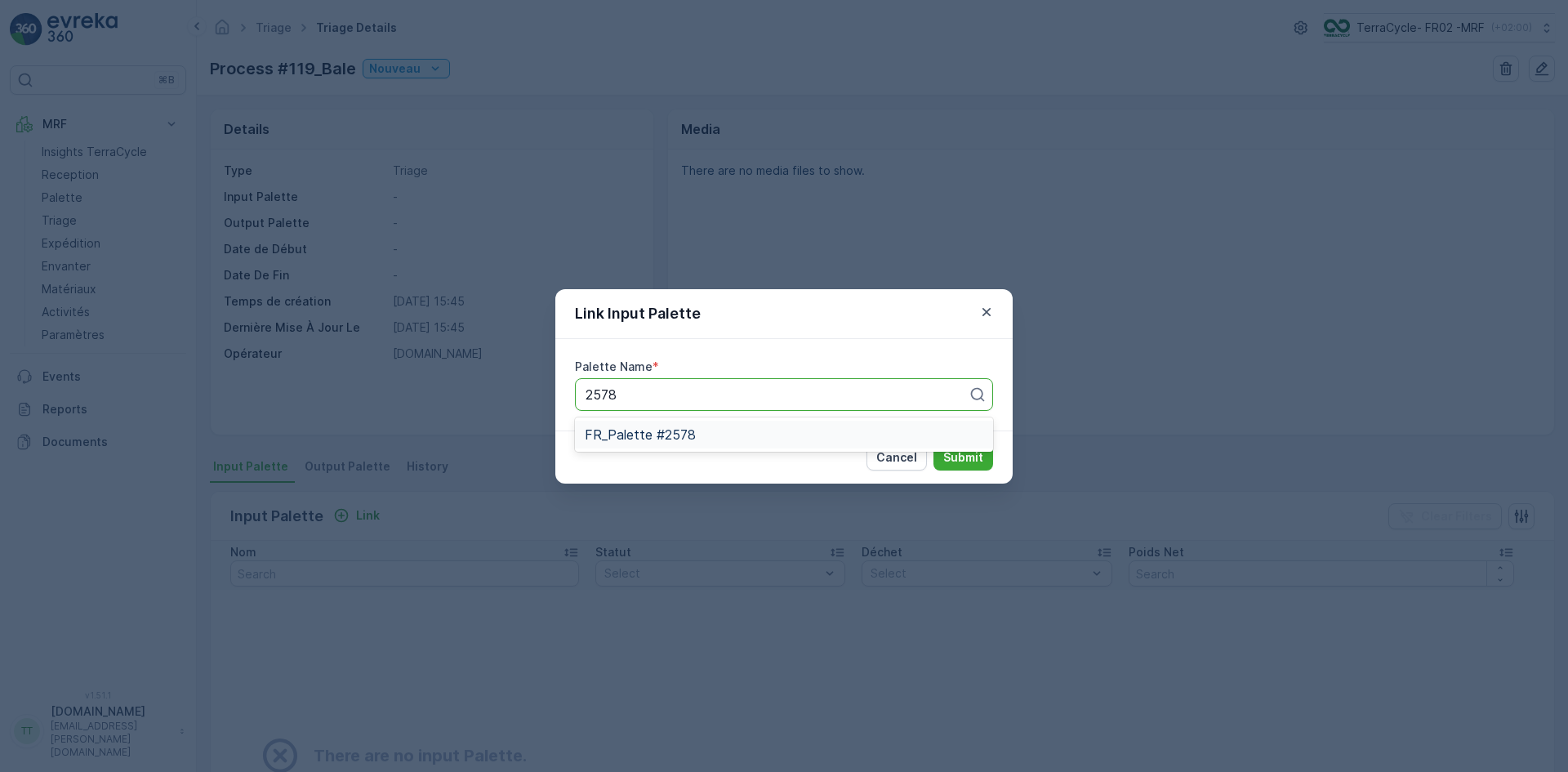
click at [667, 436] on span "FR_Palette #2578" at bounding box center [641, 434] width 111 height 15
click at [961, 451] on p "Submit" at bounding box center [963, 457] width 40 height 16
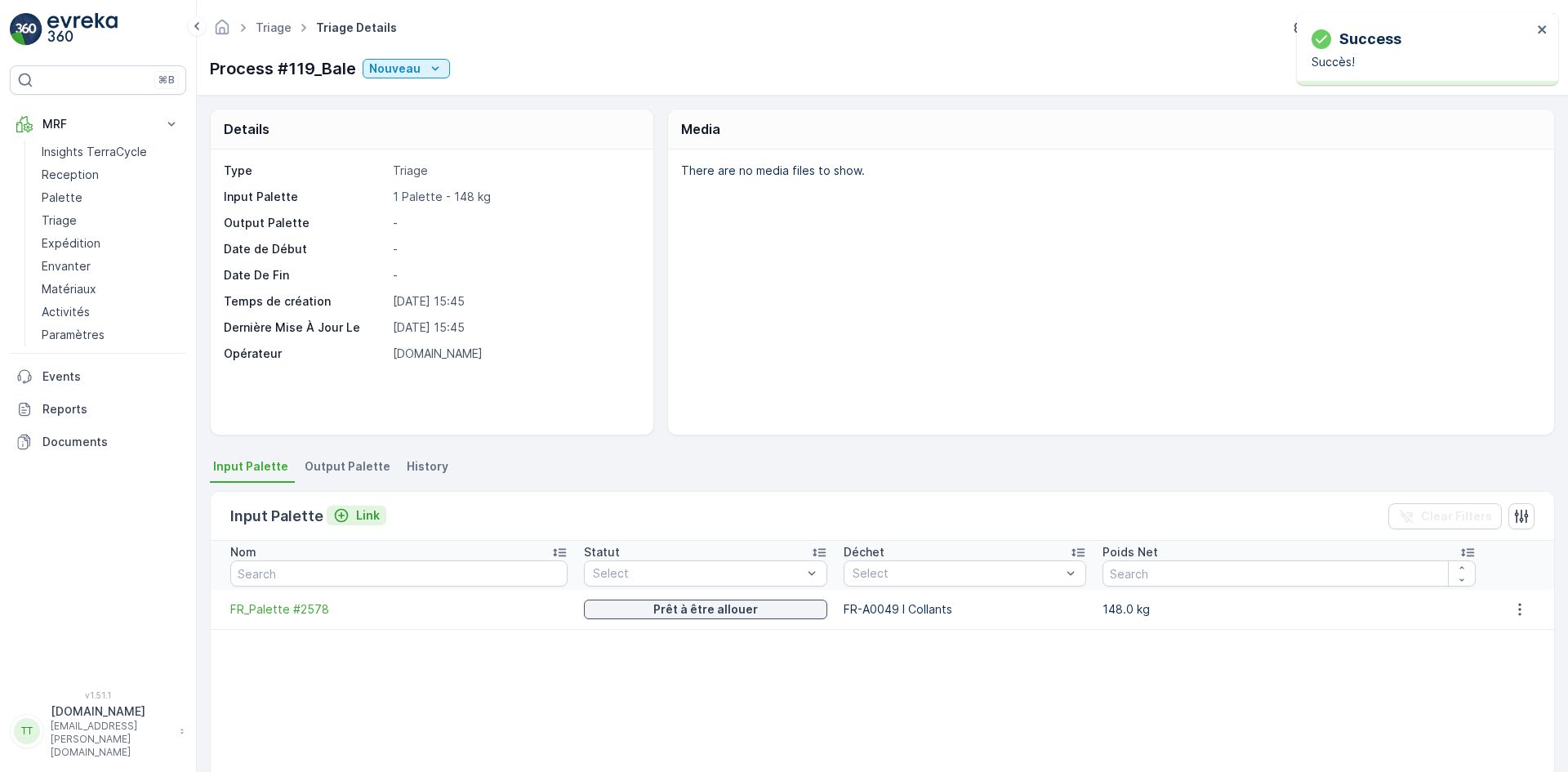
click at [367, 517] on p "Link" at bounding box center [368, 515] width 24 height 16
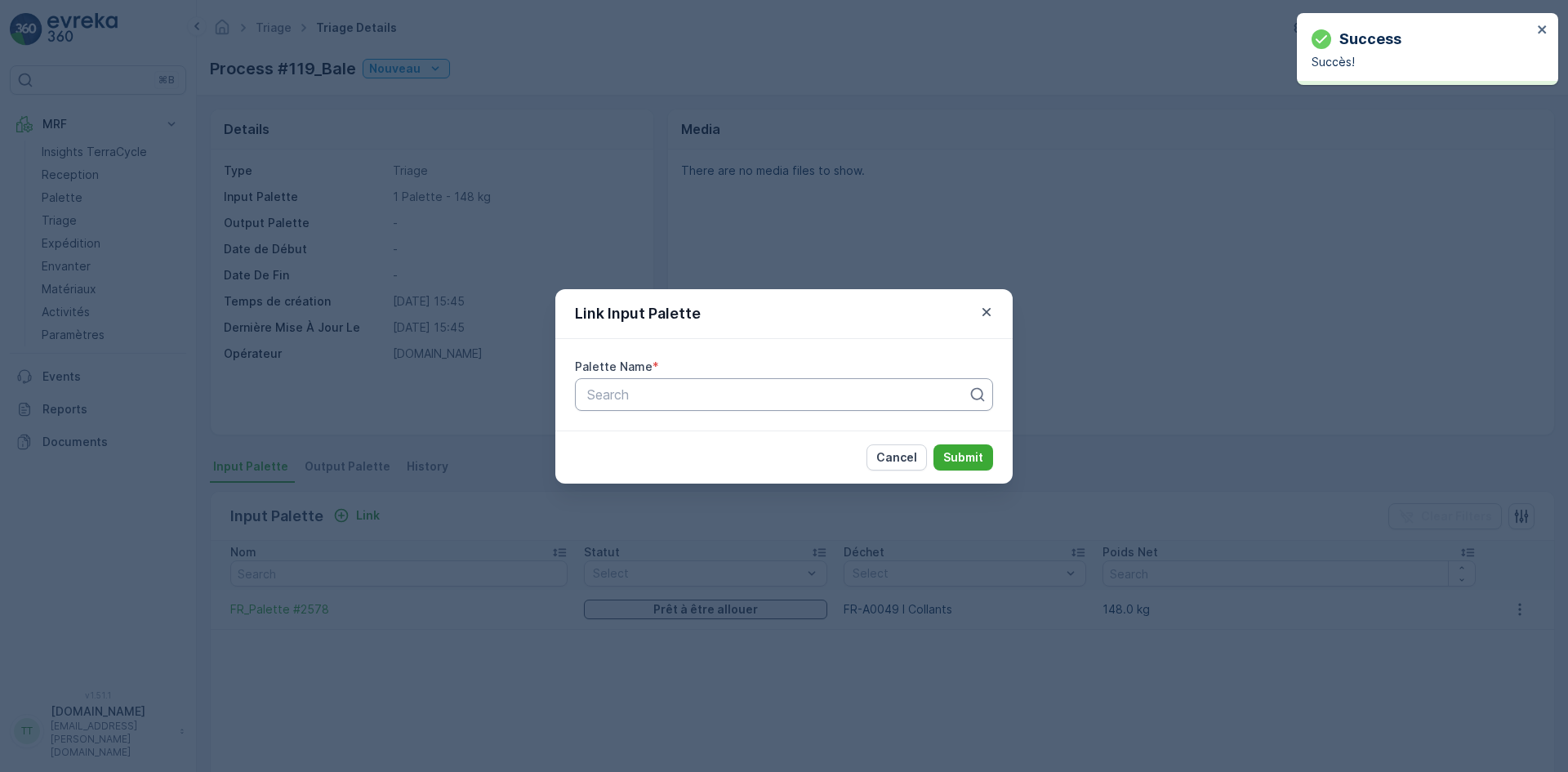
click at [643, 390] on div at bounding box center [777, 395] width 384 height 15
type input "1158"
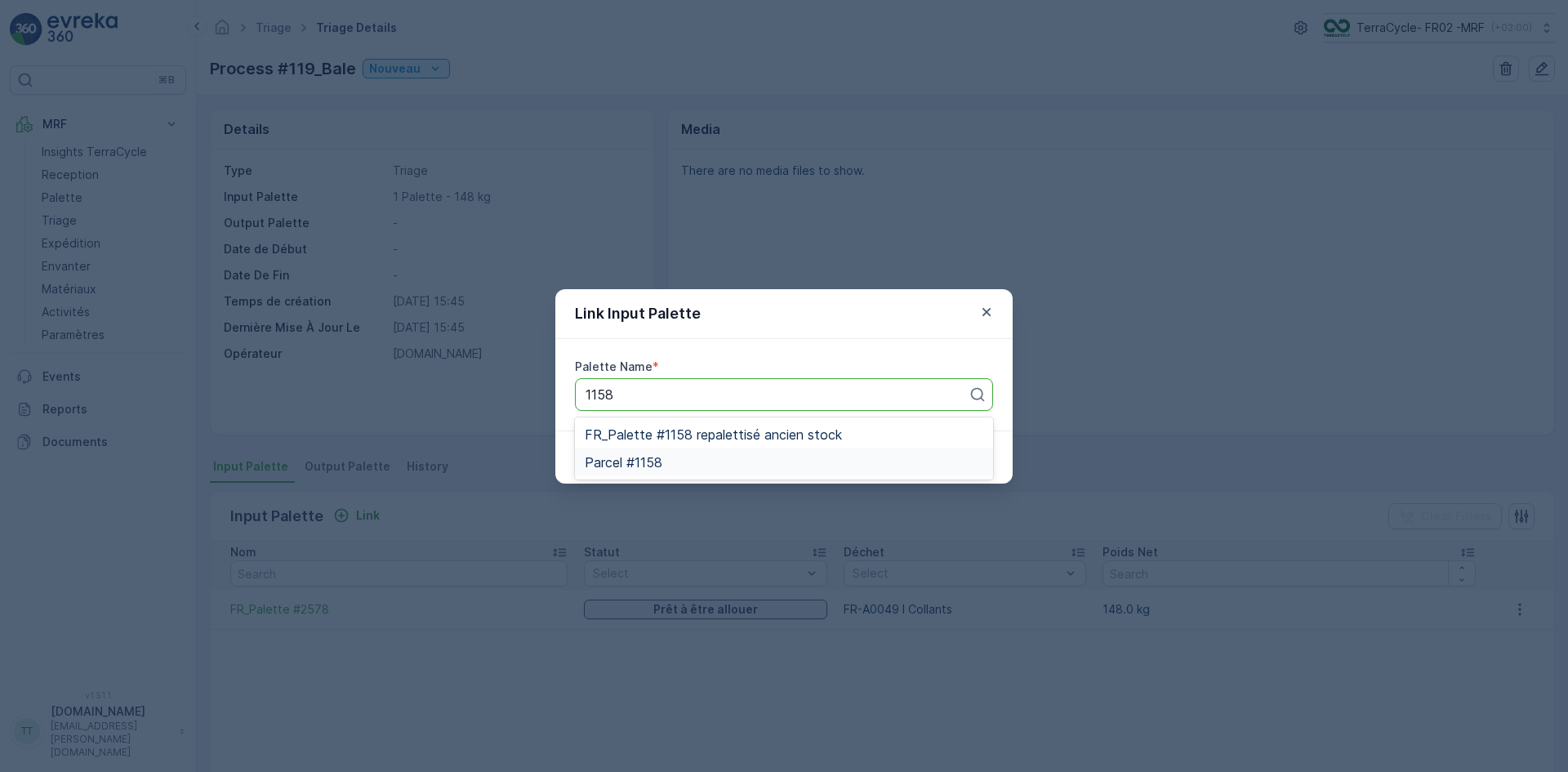
click at [671, 463] on div "Parcel #1158" at bounding box center [784, 462] width 399 height 15
click at [979, 449] on p "Submit" at bounding box center [963, 457] width 40 height 16
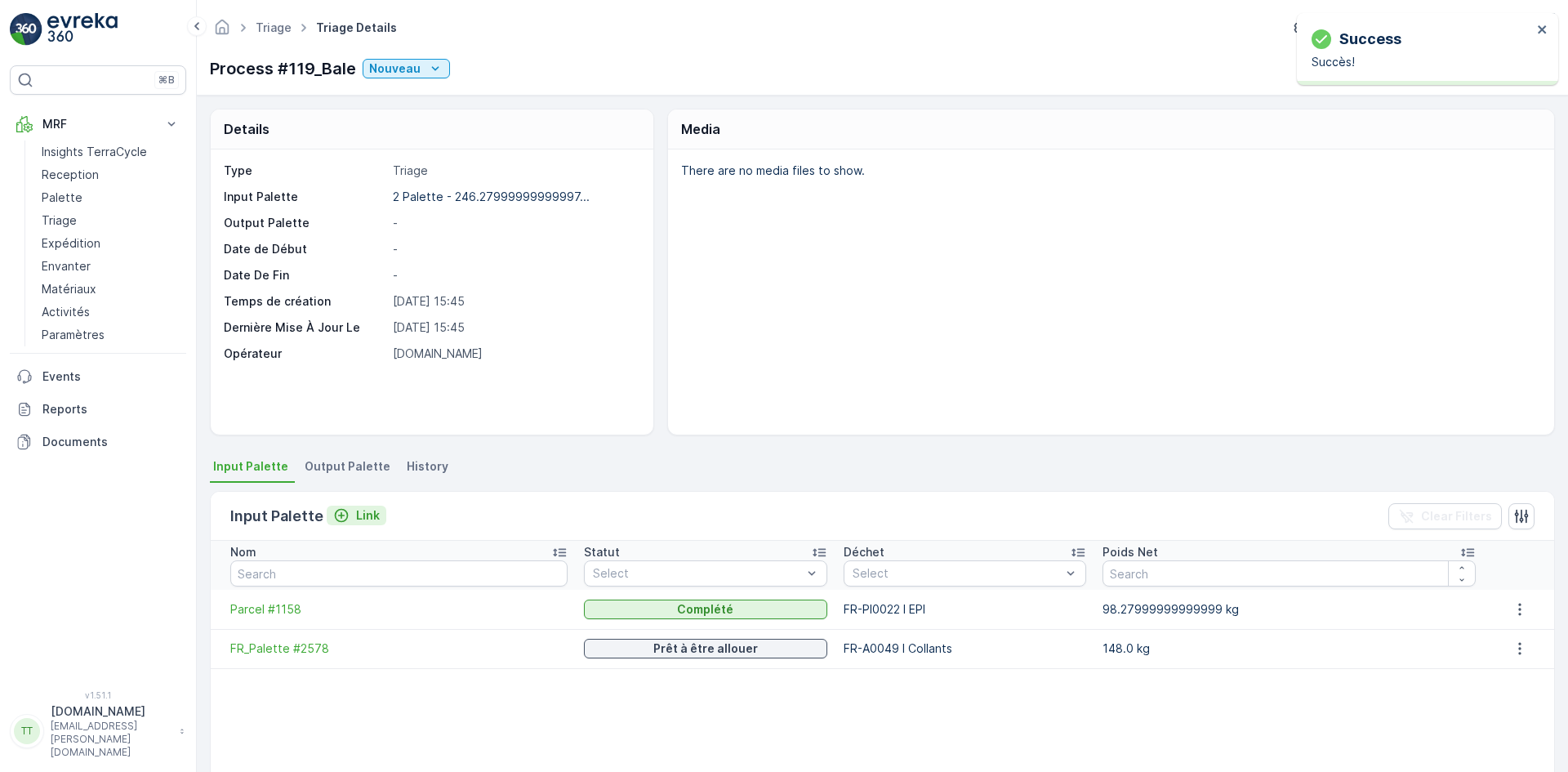
click at [368, 518] on p "Link" at bounding box center [368, 515] width 24 height 16
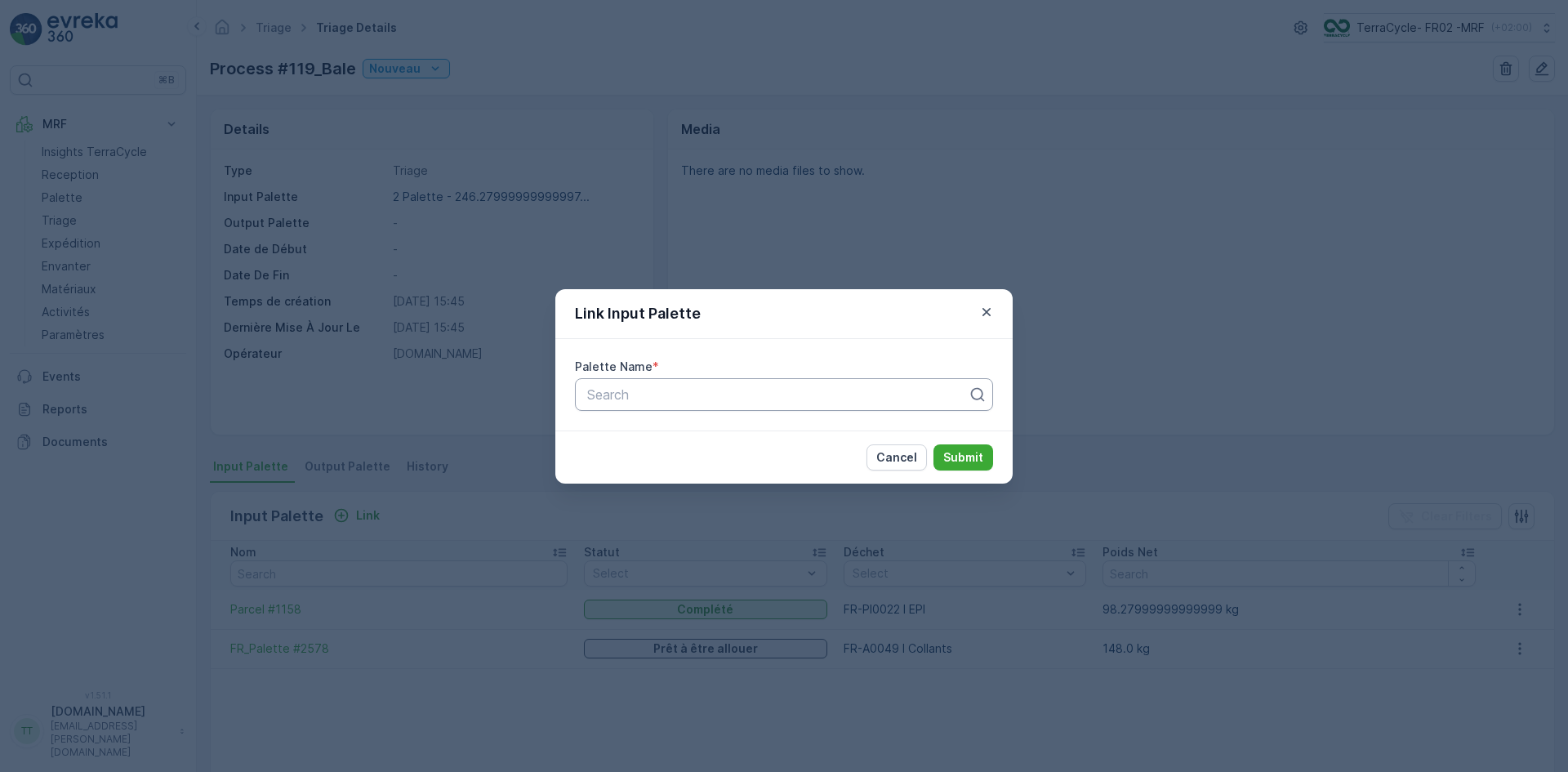
click at [613, 396] on div at bounding box center [777, 395] width 384 height 15
type input "5011"
click at [637, 438] on span "FR_Palette #5011" at bounding box center [639, 434] width 108 height 15
click at [986, 458] on button "Submit" at bounding box center [963, 457] width 60 height 26
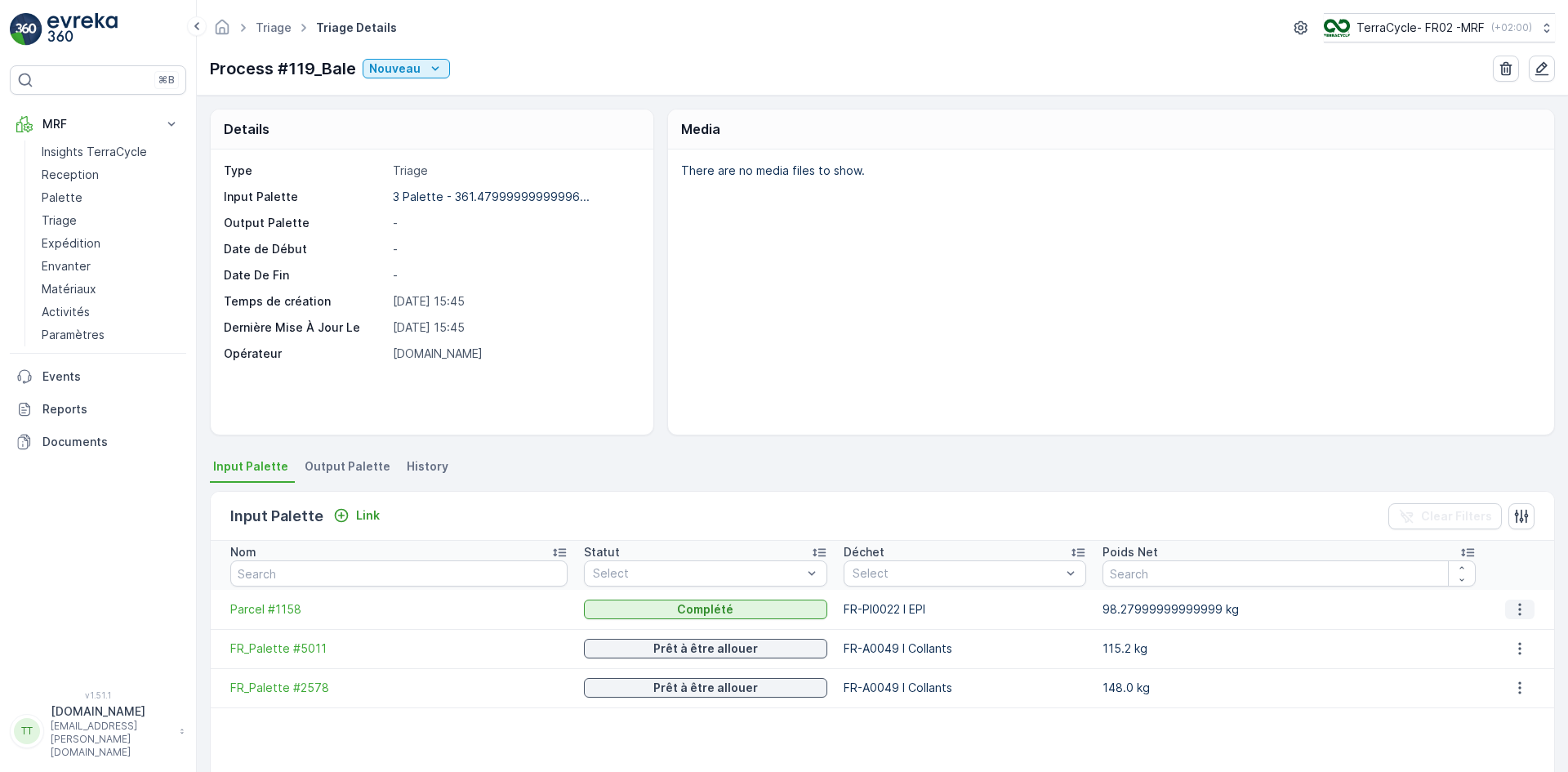
click at [1514, 615] on icon "button" at bounding box center [1520, 610] width 16 height 16
click at [1516, 636] on span "Detach" at bounding box center [1529, 634] width 40 height 16
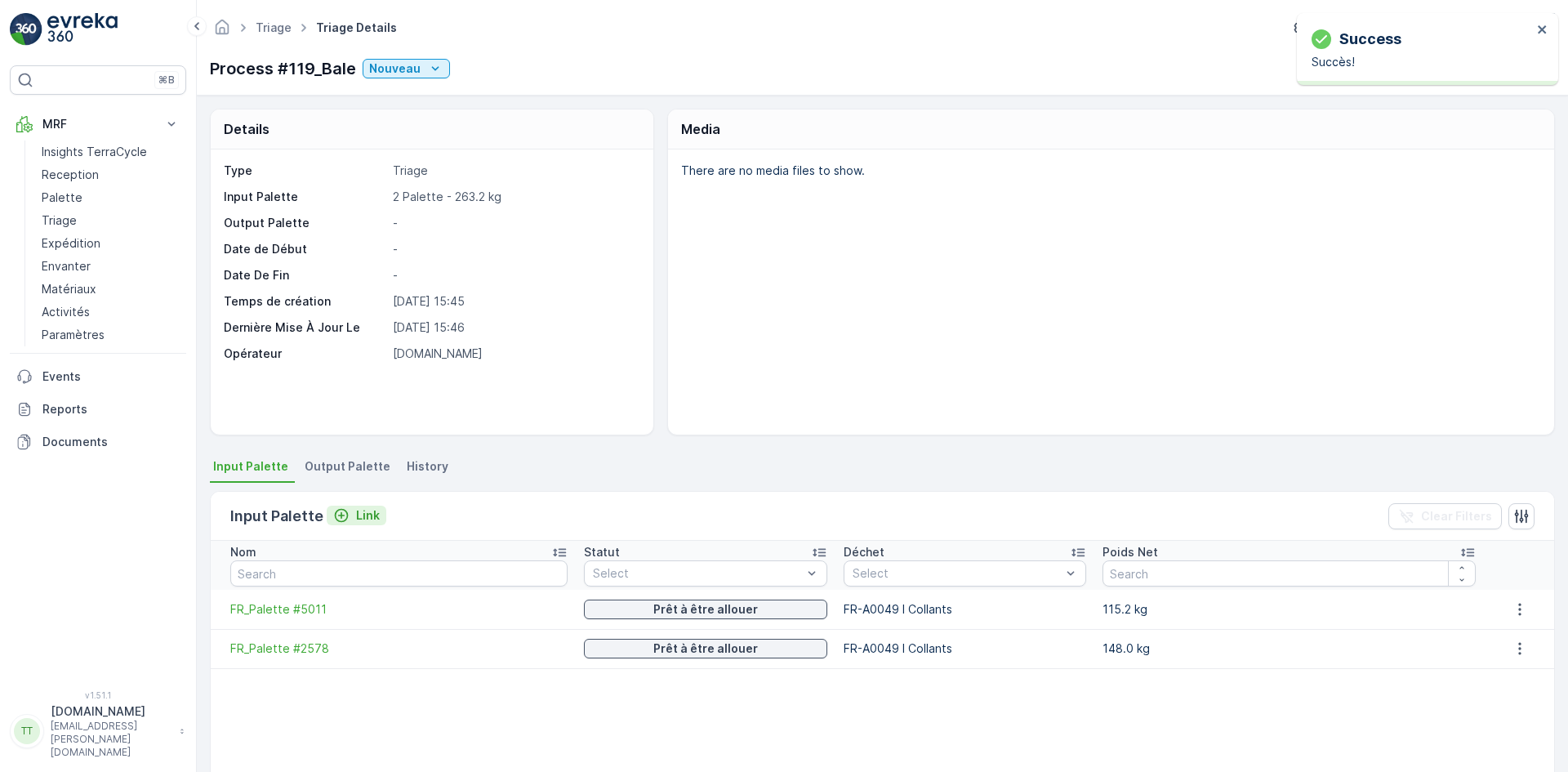
click at [351, 518] on div "Link" at bounding box center [356, 515] width 47 height 16
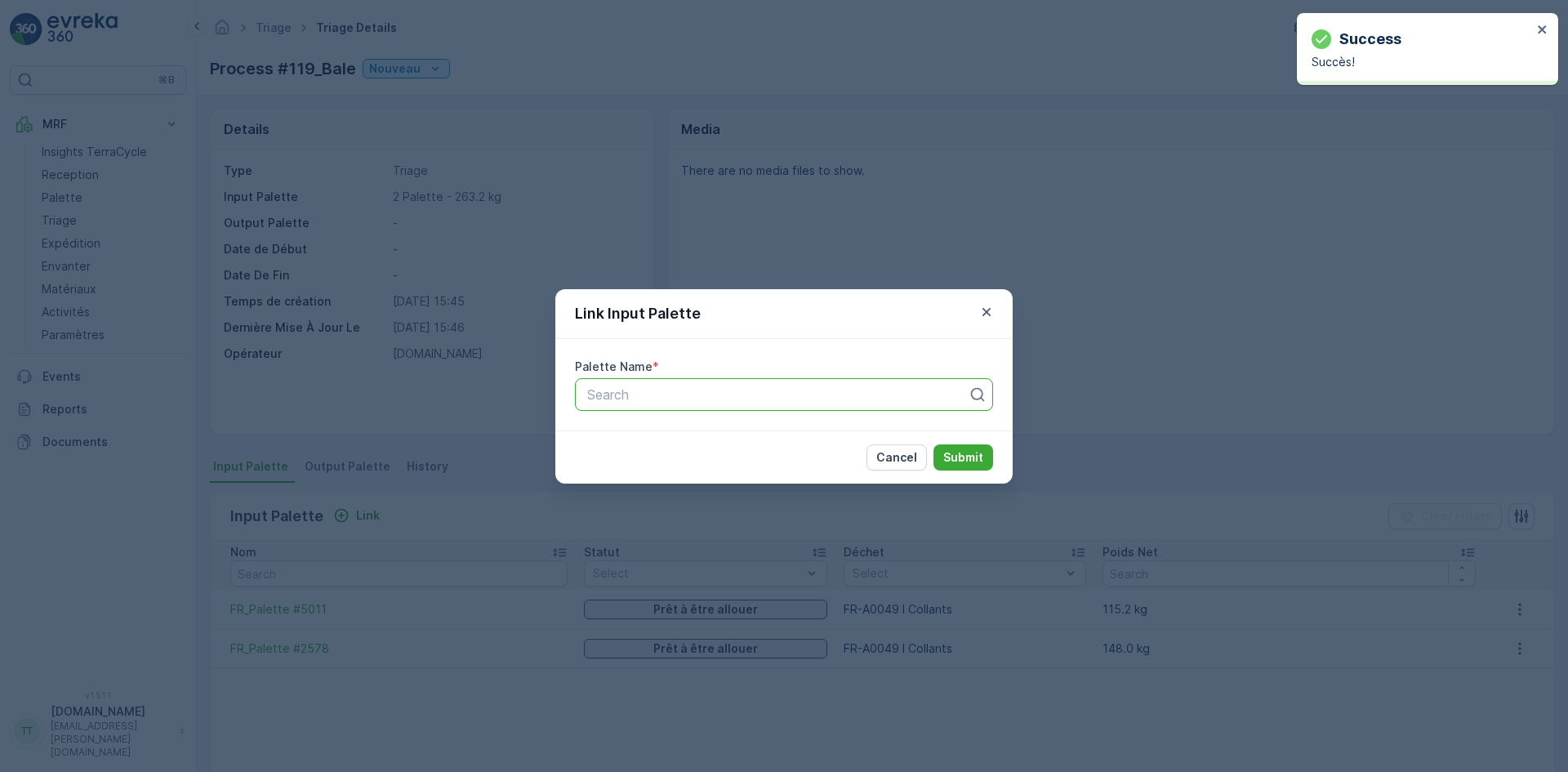
click at [700, 398] on div at bounding box center [777, 395] width 384 height 15
type input "1158"
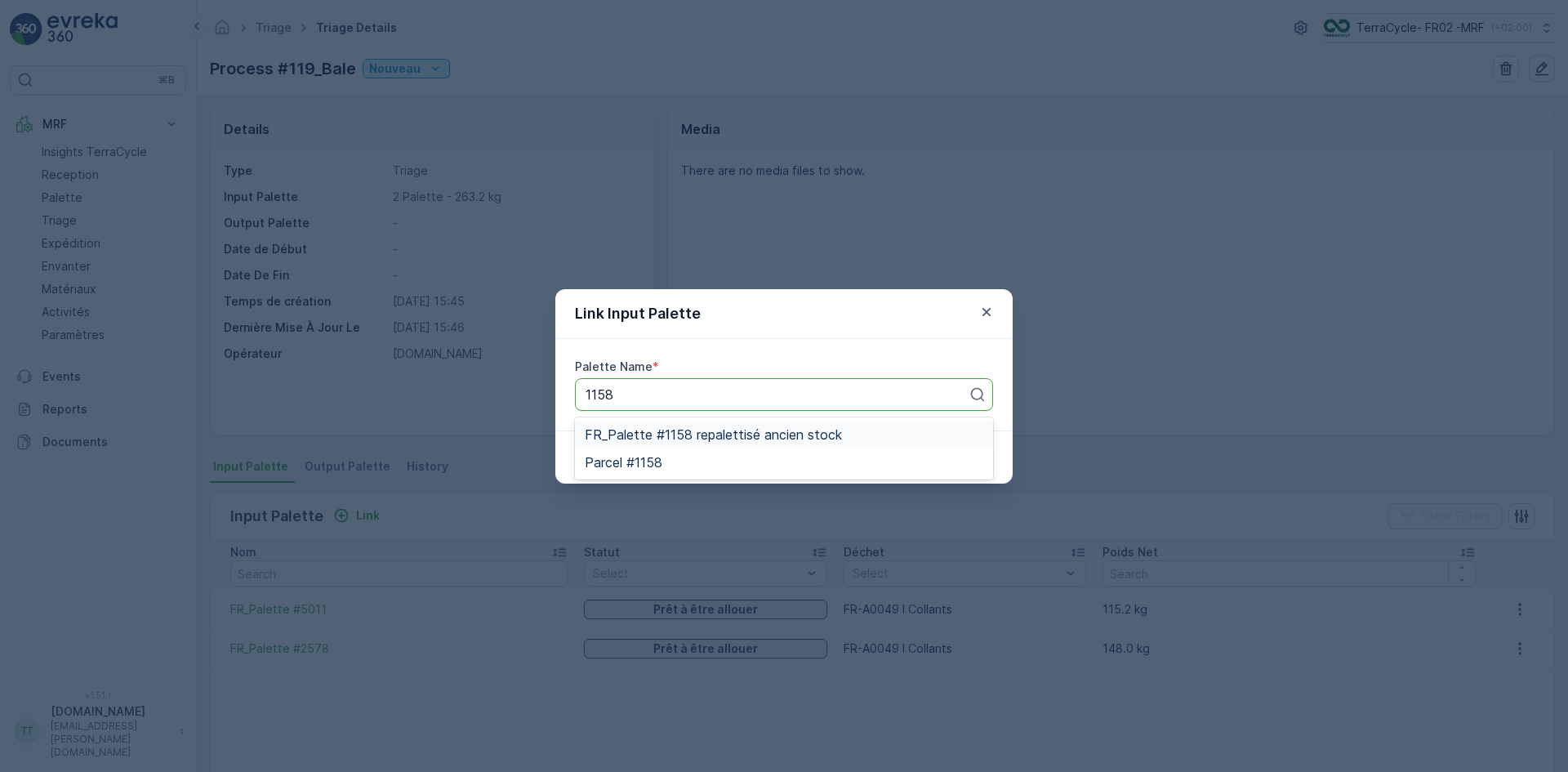
click at [761, 429] on span "FR_Palette #1158 repalettisé ancien stock" at bounding box center [714, 434] width 257 height 15
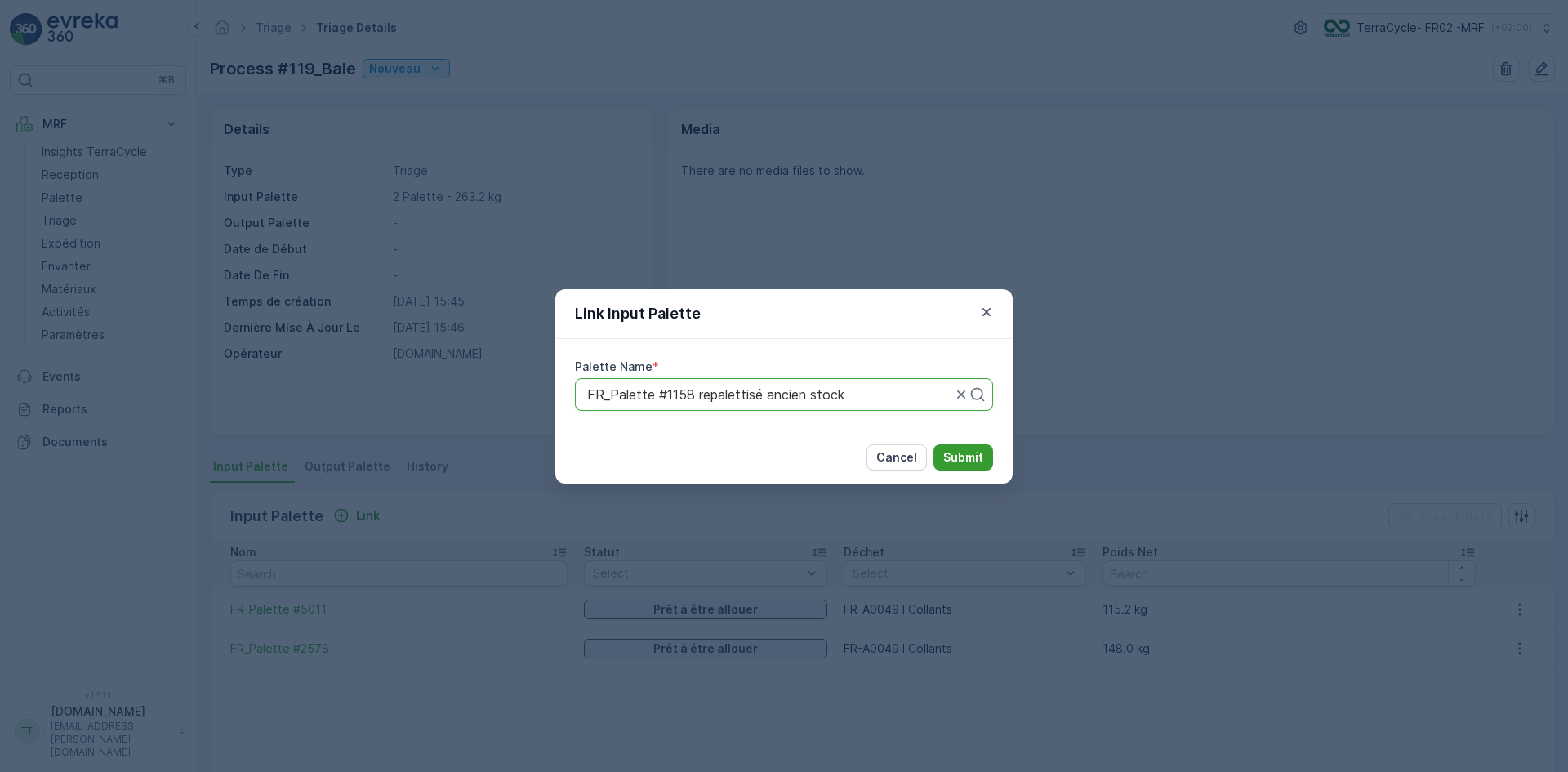
click at [972, 455] on p "Submit" at bounding box center [963, 457] width 40 height 16
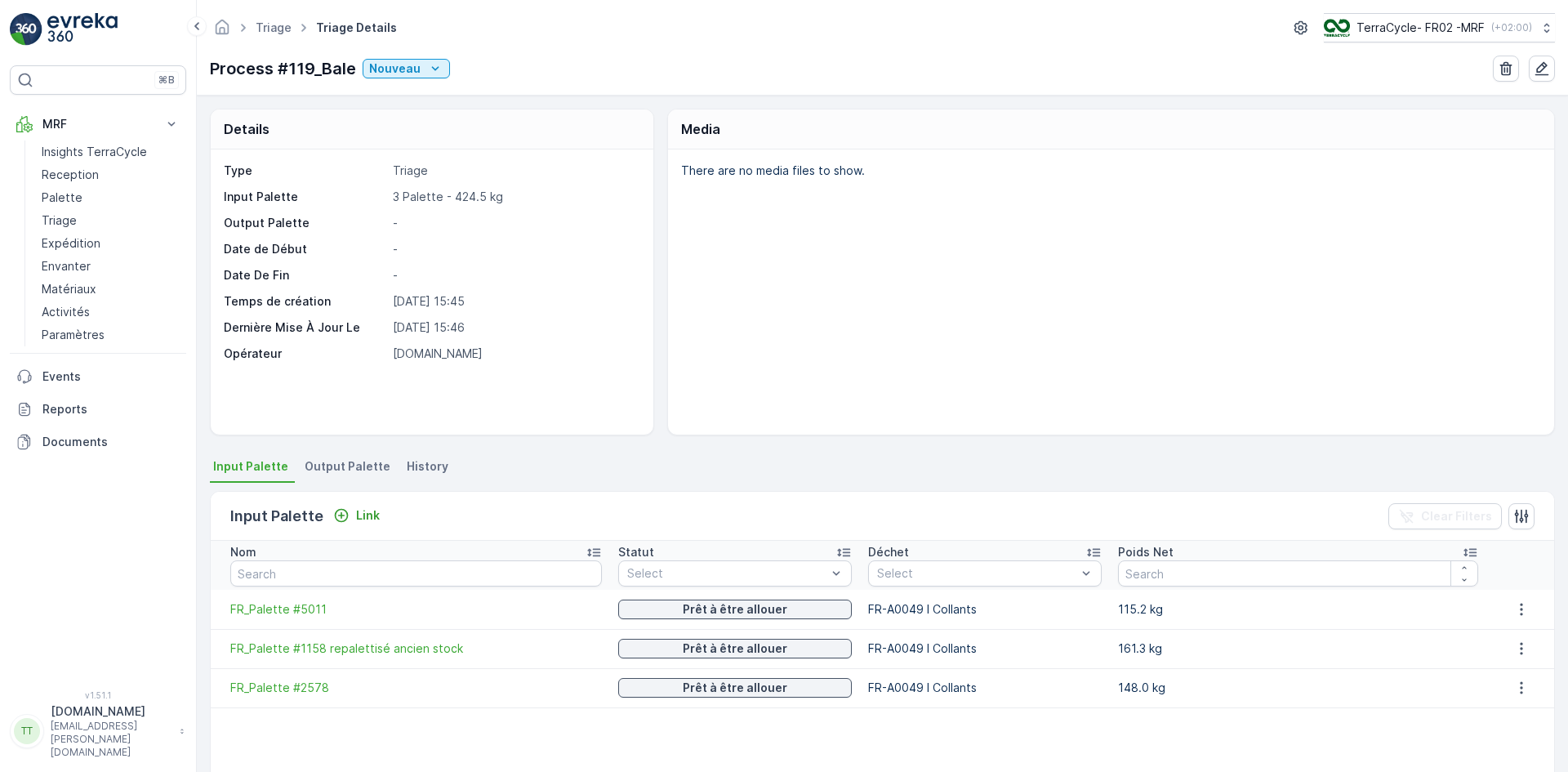
click at [360, 463] on span "Output Palette" at bounding box center [347, 466] width 86 height 16
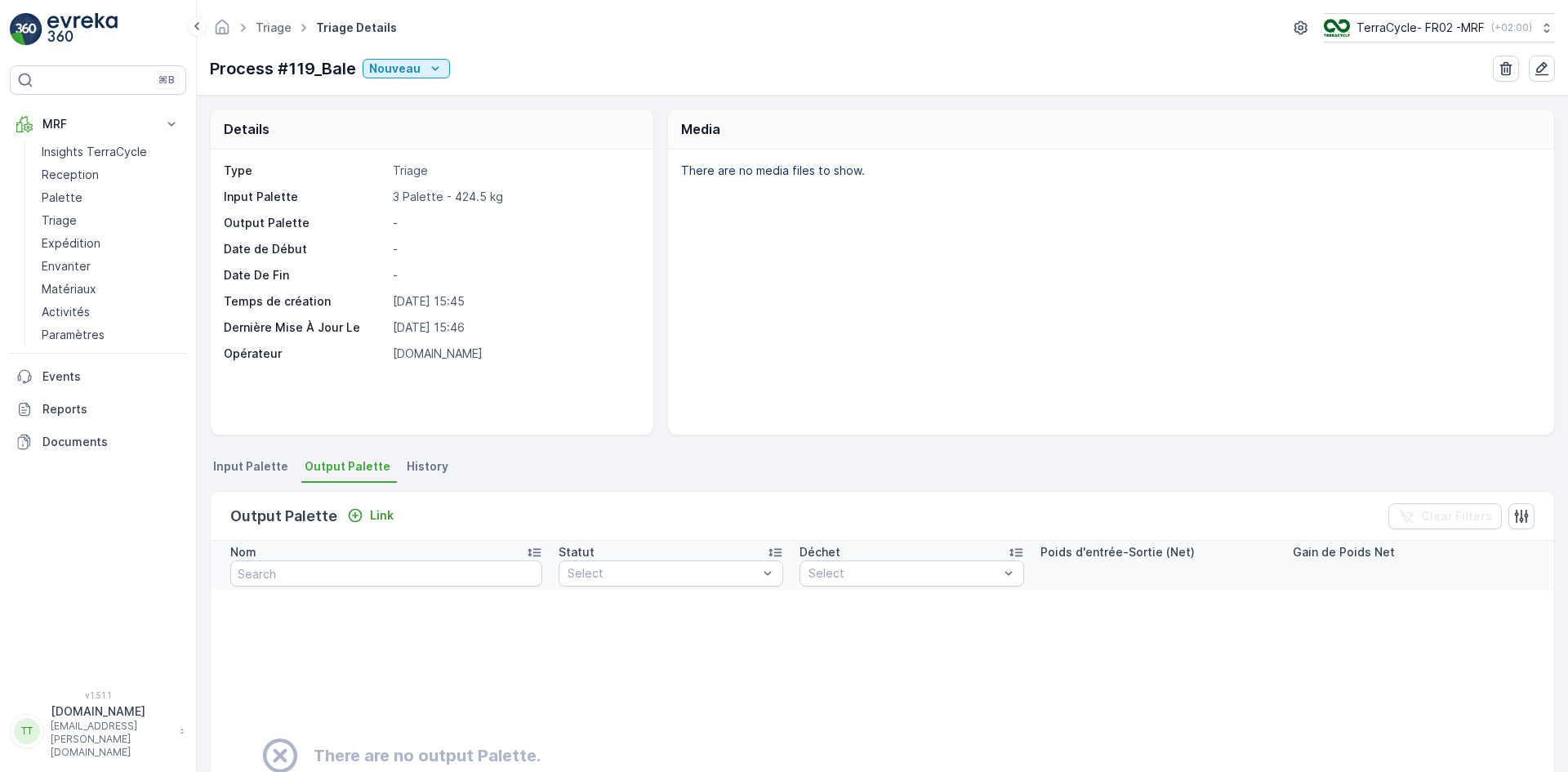
click at [237, 465] on span "Input Palette" at bounding box center [251, 466] width 75 height 16
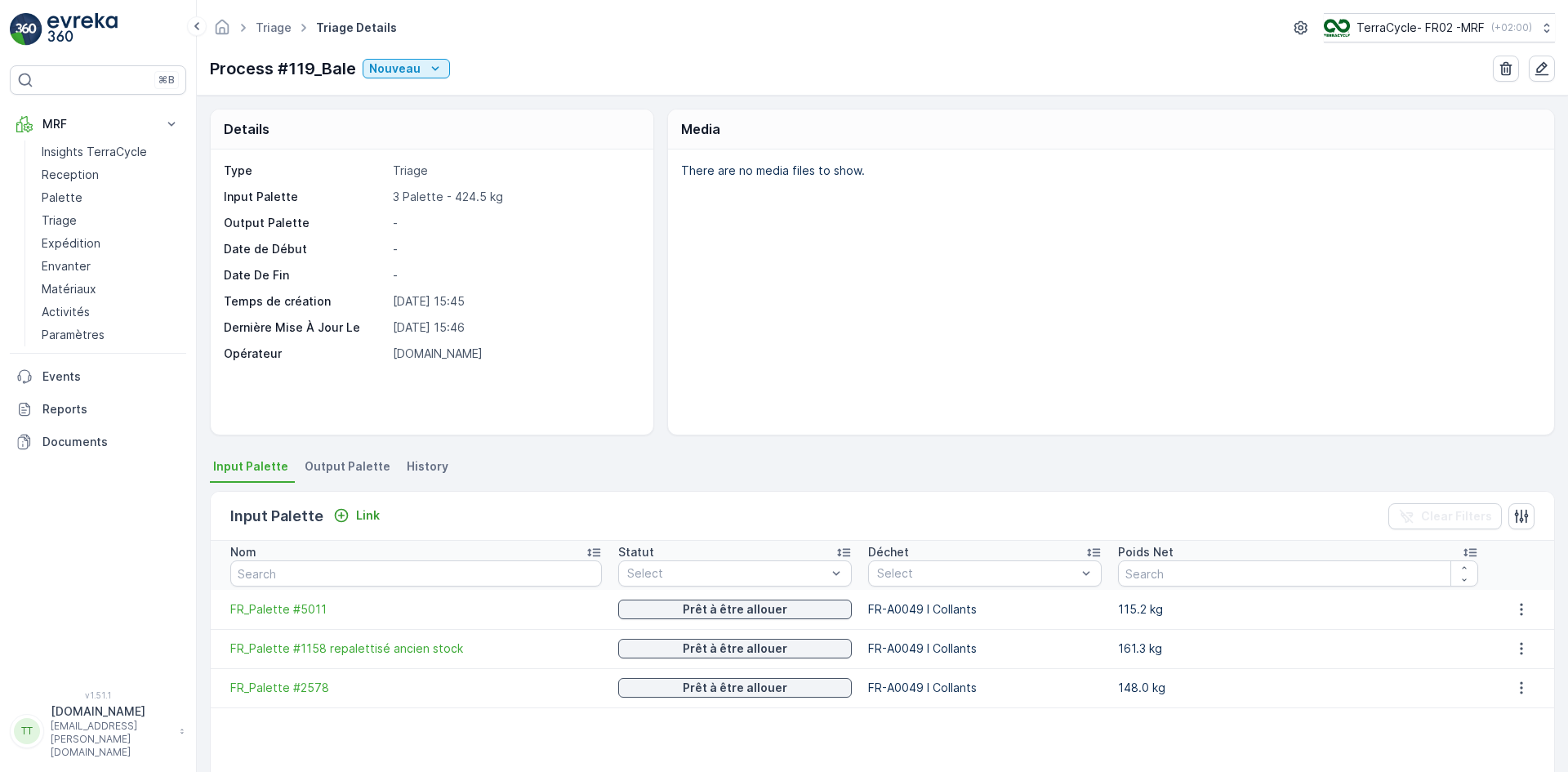
click at [354, 465] on span "Output Palette" at bounding box center [347, 466] width 86 height 16
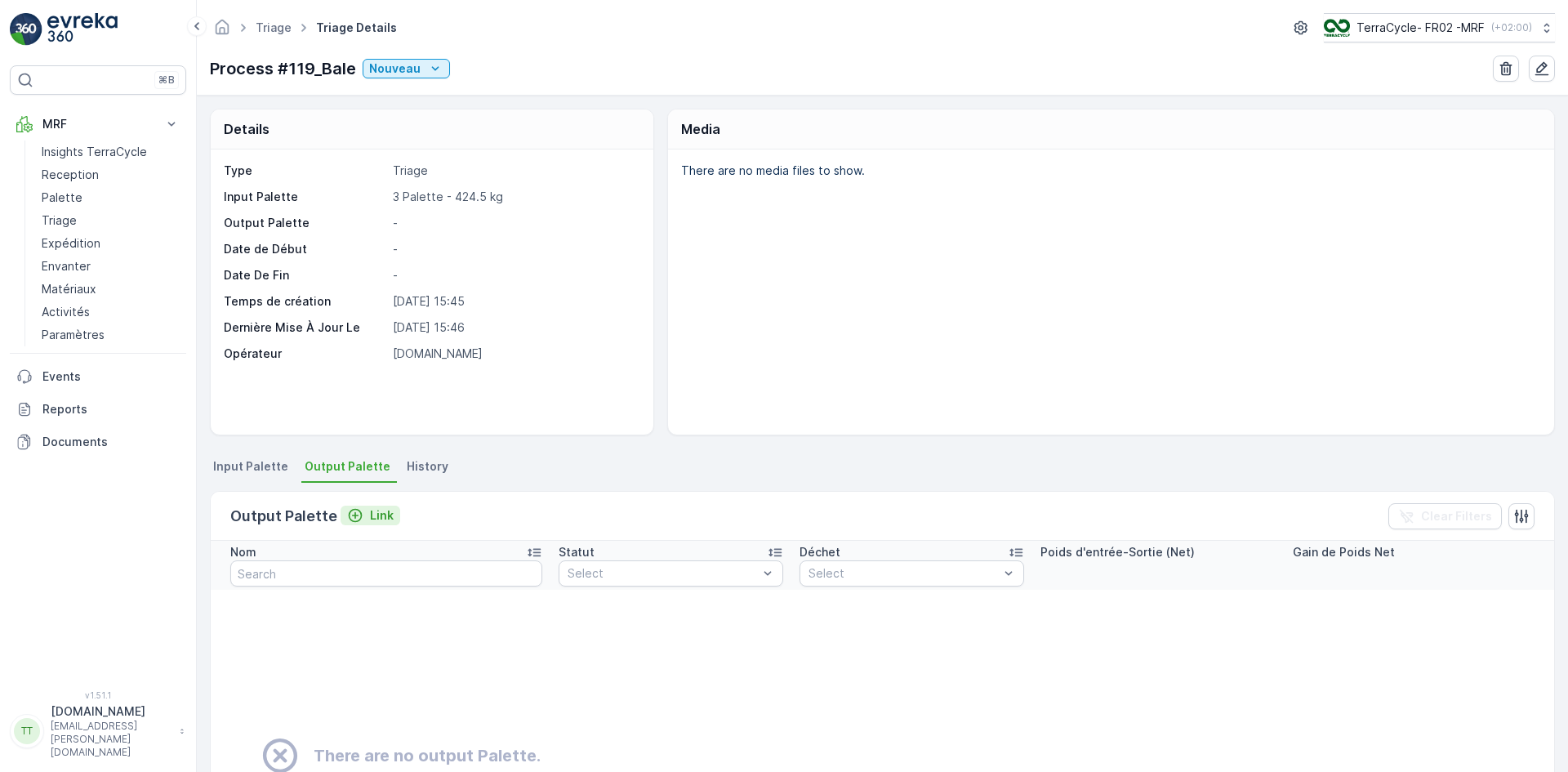
click at [374, 507] on p "Link" at bounding box center [382, 515] width 24 height 16
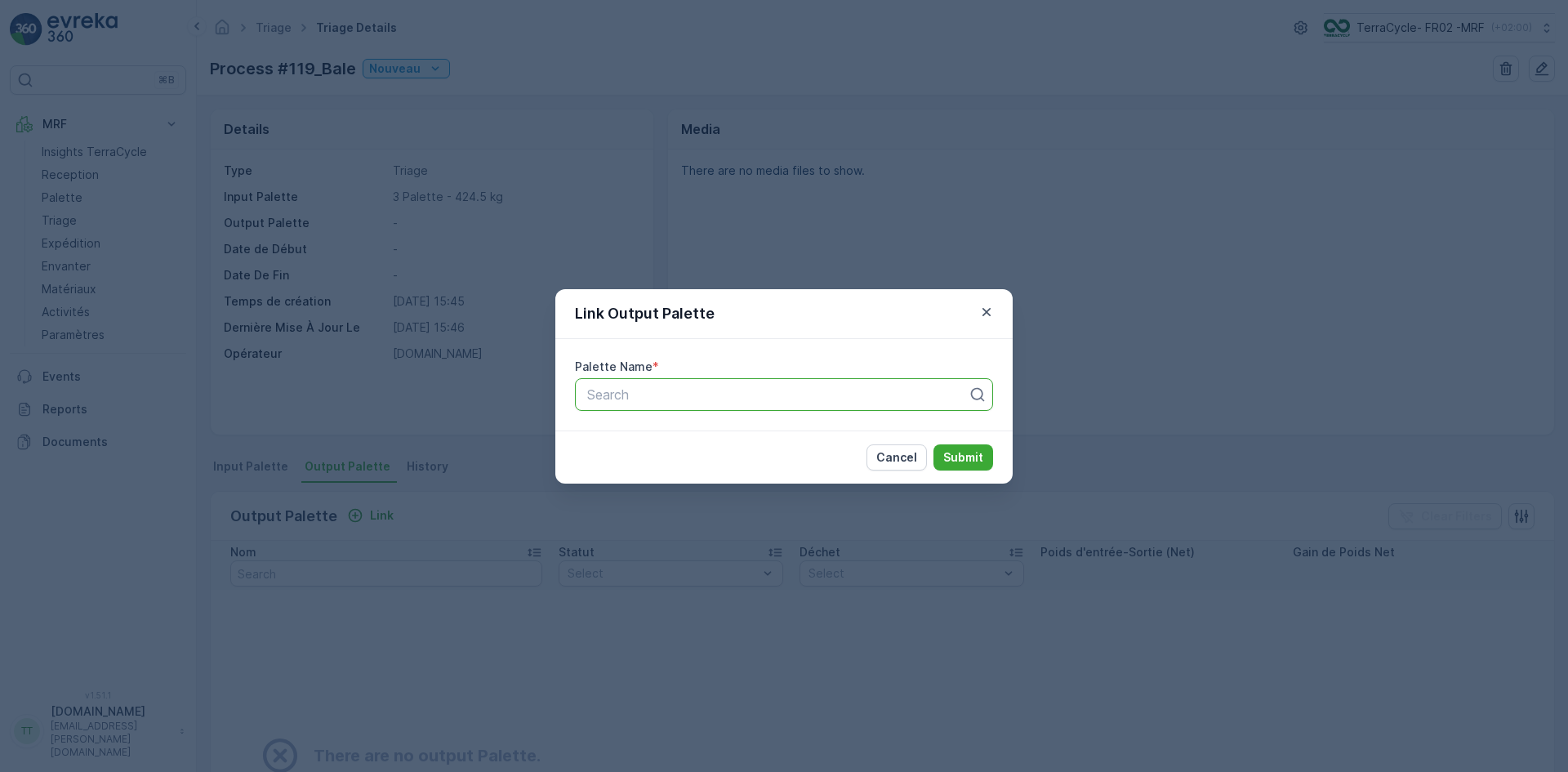
click at [637, 388] on div at bounding box center [777, 395] width 384 height 15
type input "1265"
click at [660, 431] on span "Parcel #1265" at bounding box center [624, 434] width 79 height 15
click at [963, 456] on p "Submit" at bounding box center [963, 457] width 40 height 16
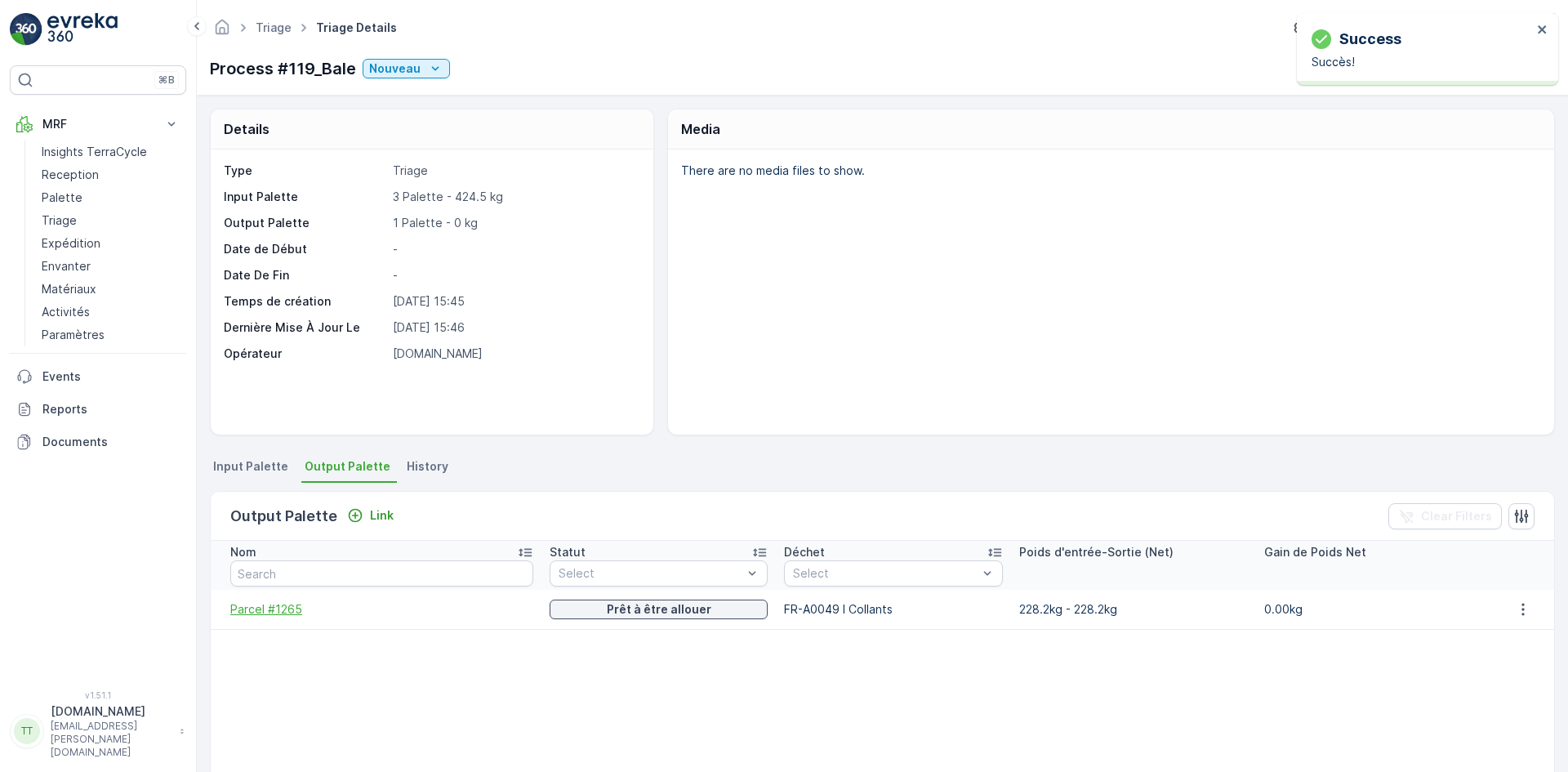
click at [283, 604] on span "Parcel #1265" at bounding box center [382, 610] width 303 height 16
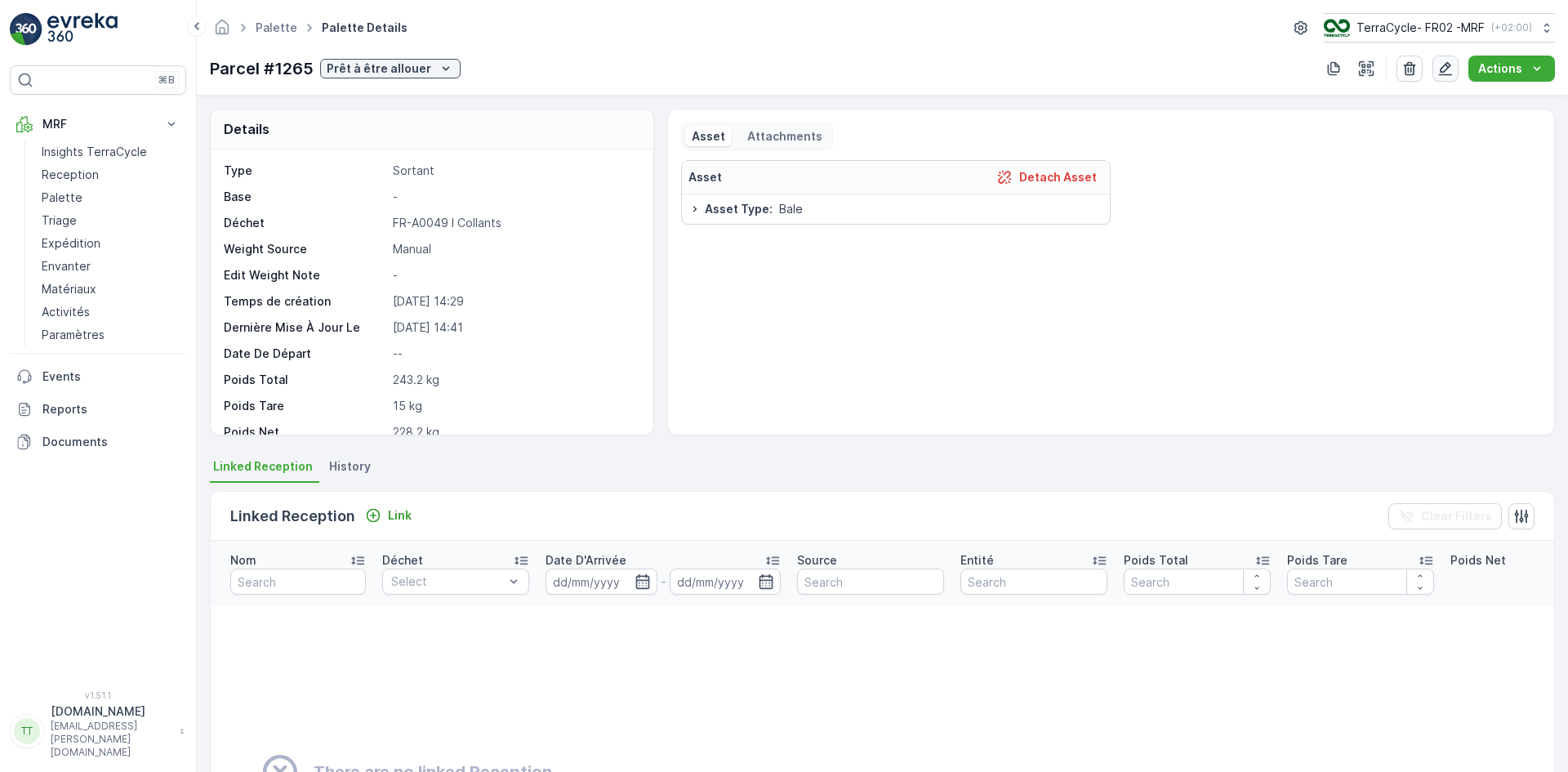
click at [1454, 66] on icon "button" at bounding box center [1446, 69] width 16 height 16
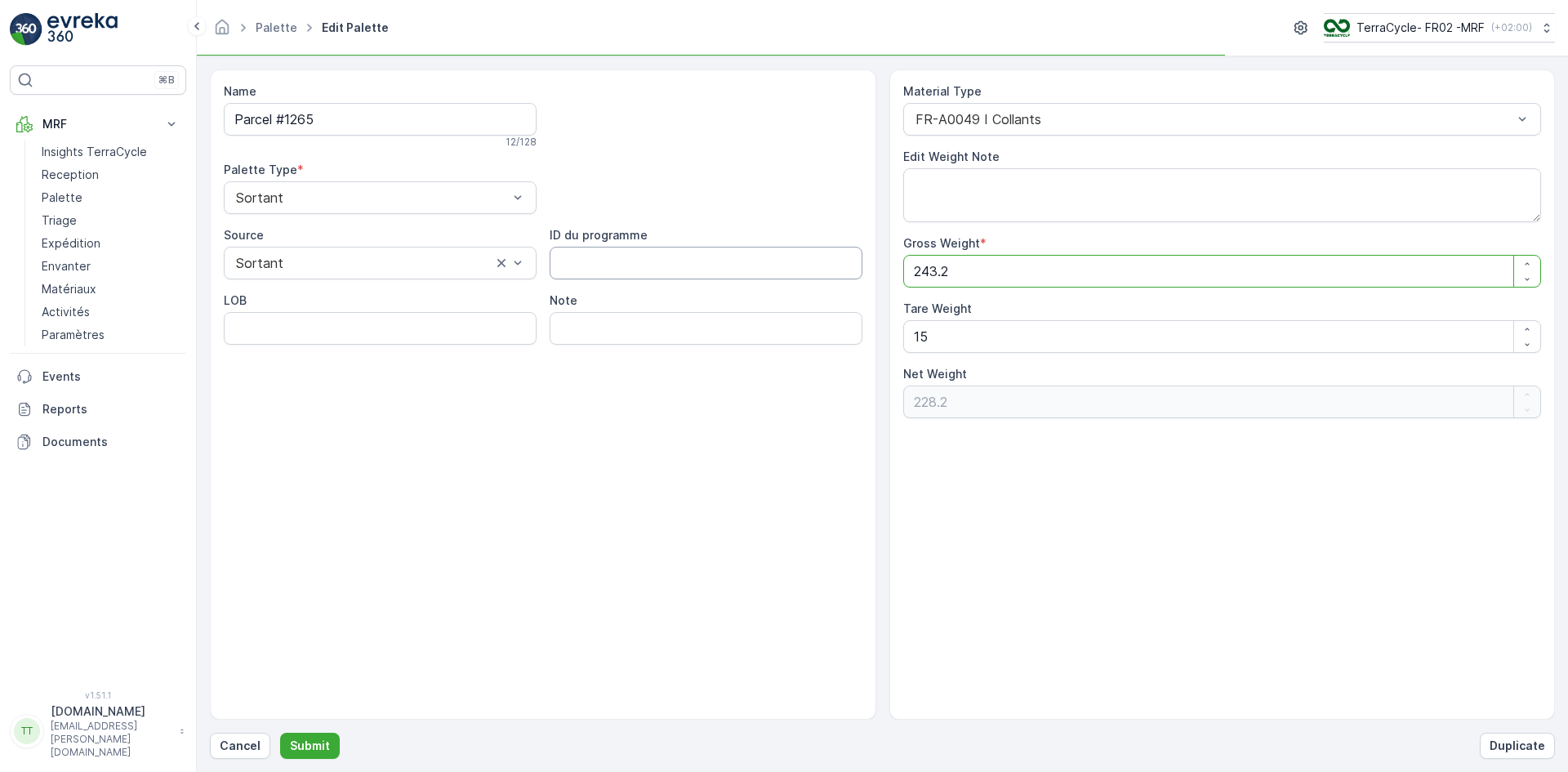
drag, startPoint x: 931, startPoint y: 274, endPoint x: 851, endPoint y: 274, distance: 80.0
click at [851, 274] on div "Name Parcel #1265 12 / 128 Palette Type * Sortant Source Sortant ID du programm…" at bounding box center [882, 395] width 1345 height 651
type Weight "1"
type Weight "-14"
type Weight "15"
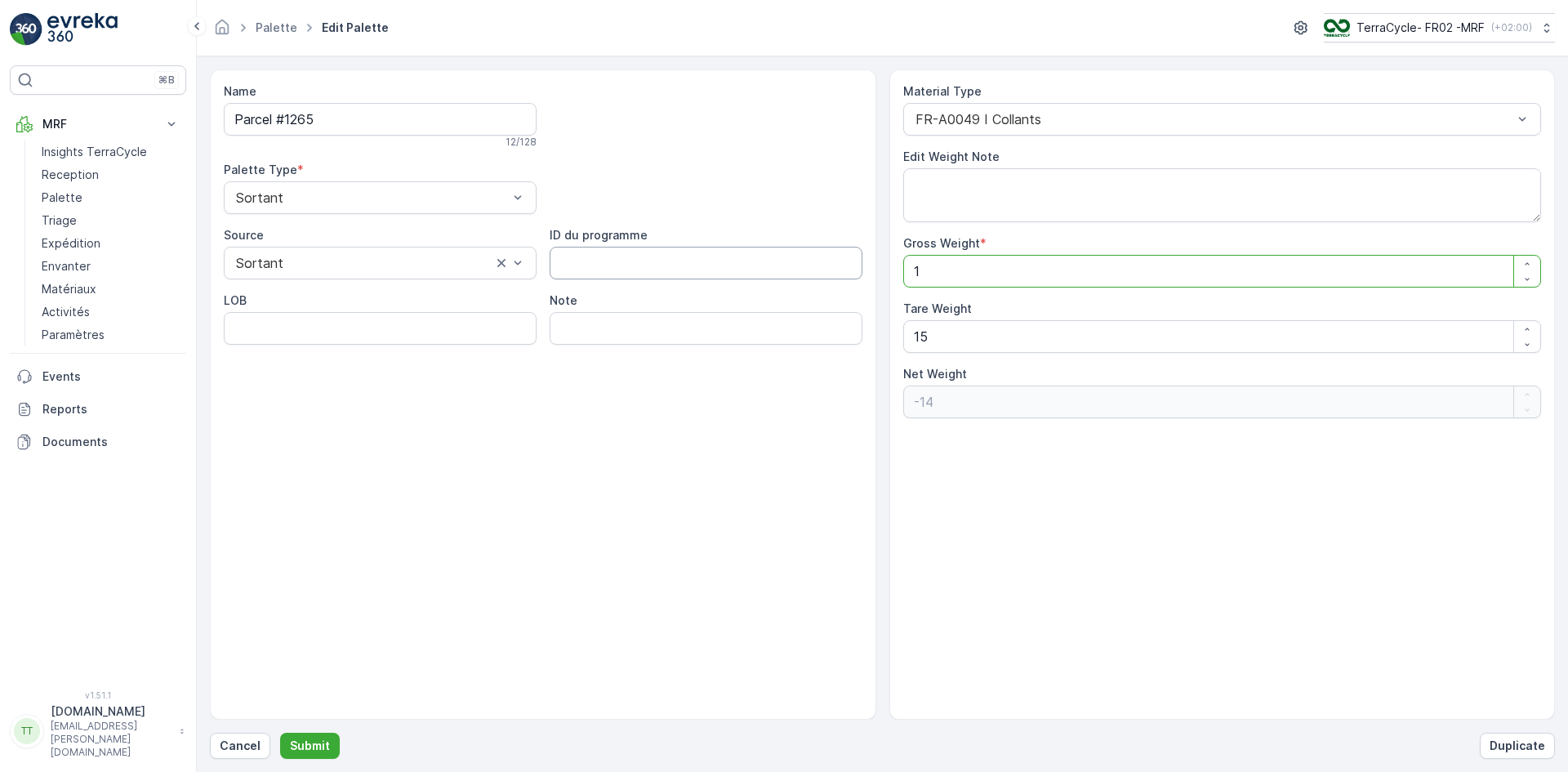
type Weight "0"
type Weight "15"
click at [314, 749] on p "Submit" at bounding box center [310, 746] width 40 height 16
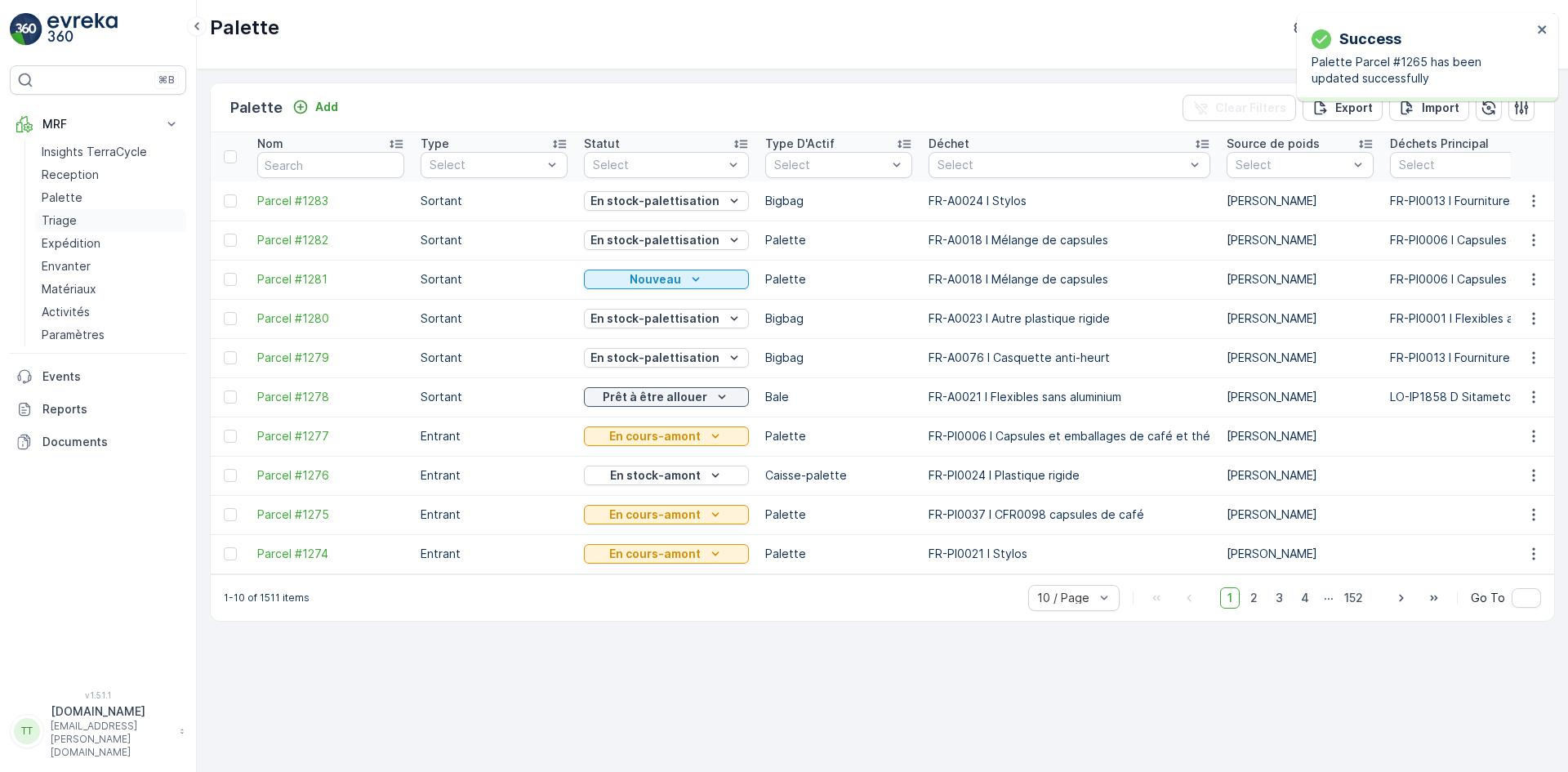
click at [80, 222] on link "Triage" at bounding box center [111, 220] width 151 height 23
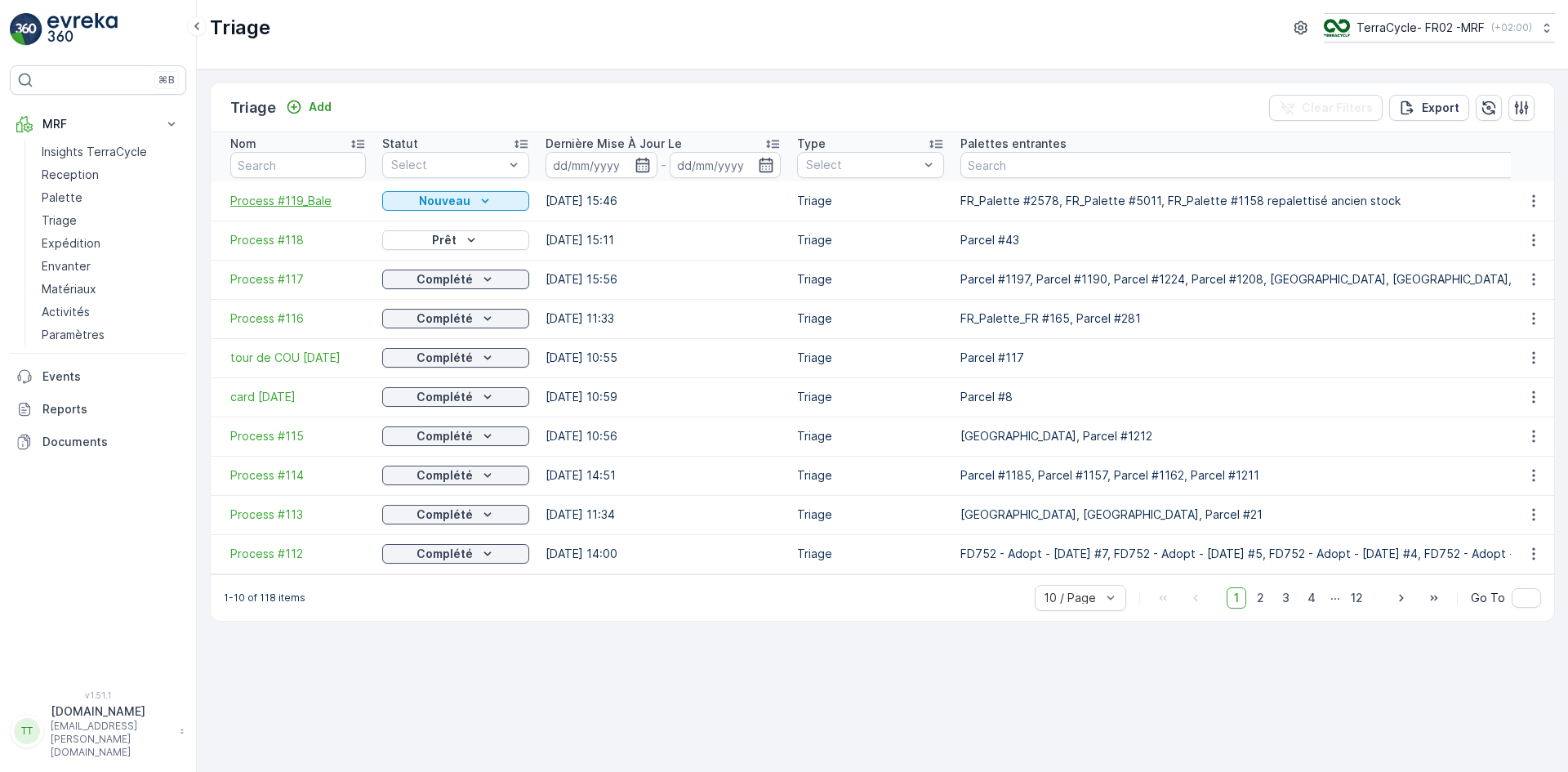
click at [297, 207] on span "Process #119_Bale" at bounding box center [298, 201] width 136 height 16
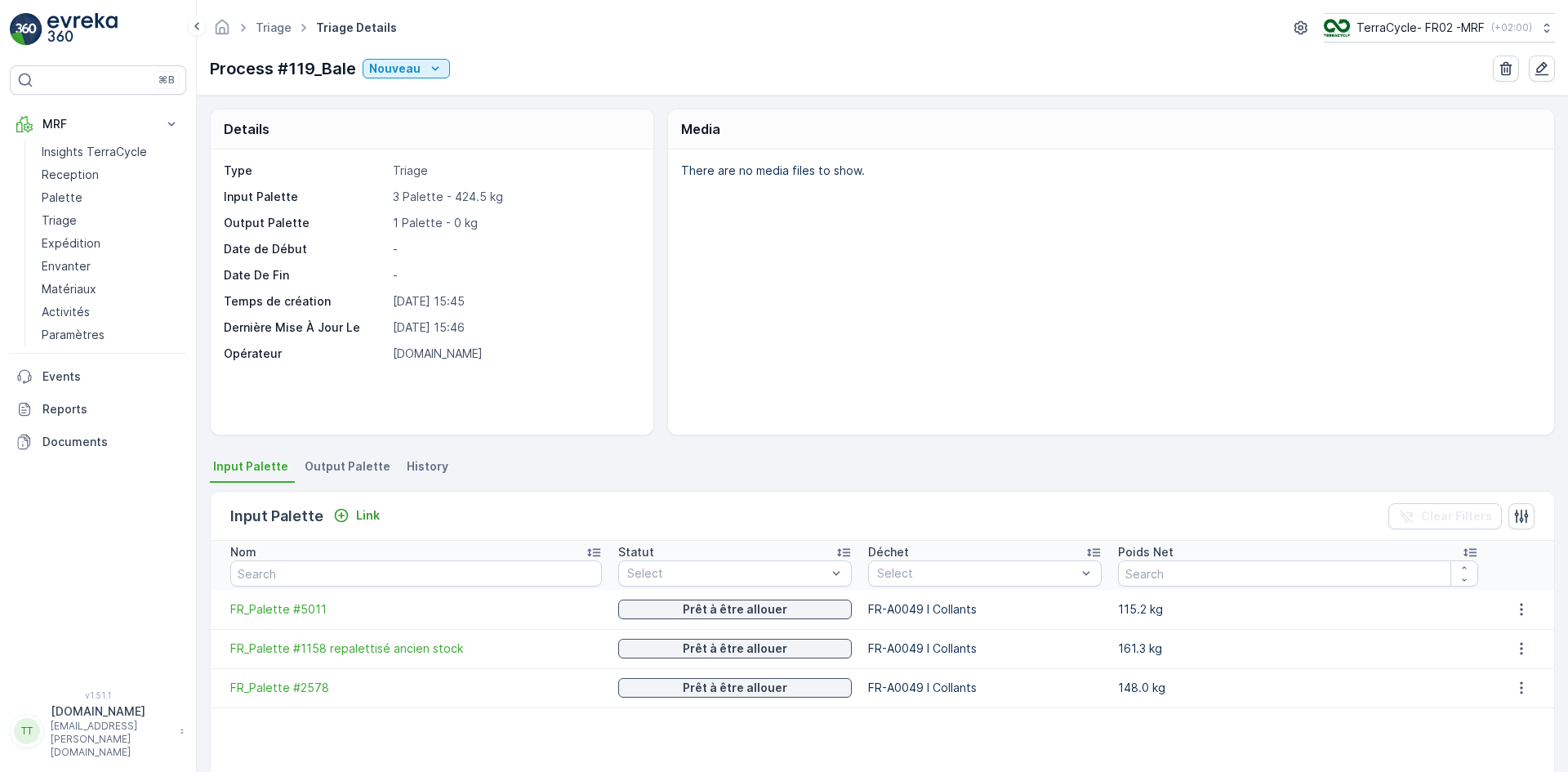
click at [346, 461] on span "Output Palette" at bounding box center [347, 466] width 86 height 16
click at [372, 470] on span "Output Palette" at bounding box center [347, 466] width 86 height 16
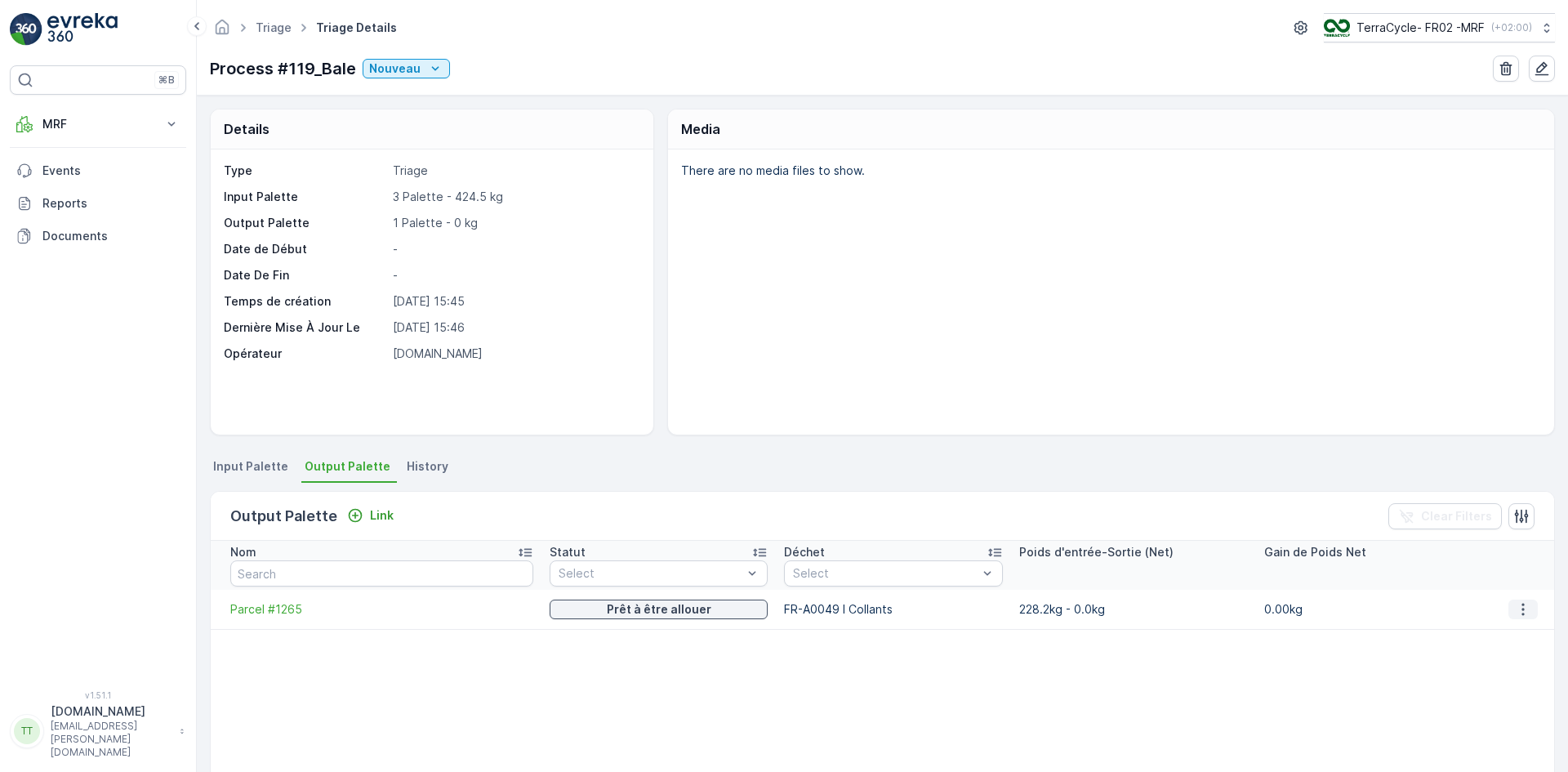
click at [1525, 608] on icon "button" at bounding box center [1524, 610] width 16 height 16
click at [1513, 634] on div "Detach" at bounding box center [1534, 634] width 53 height 23
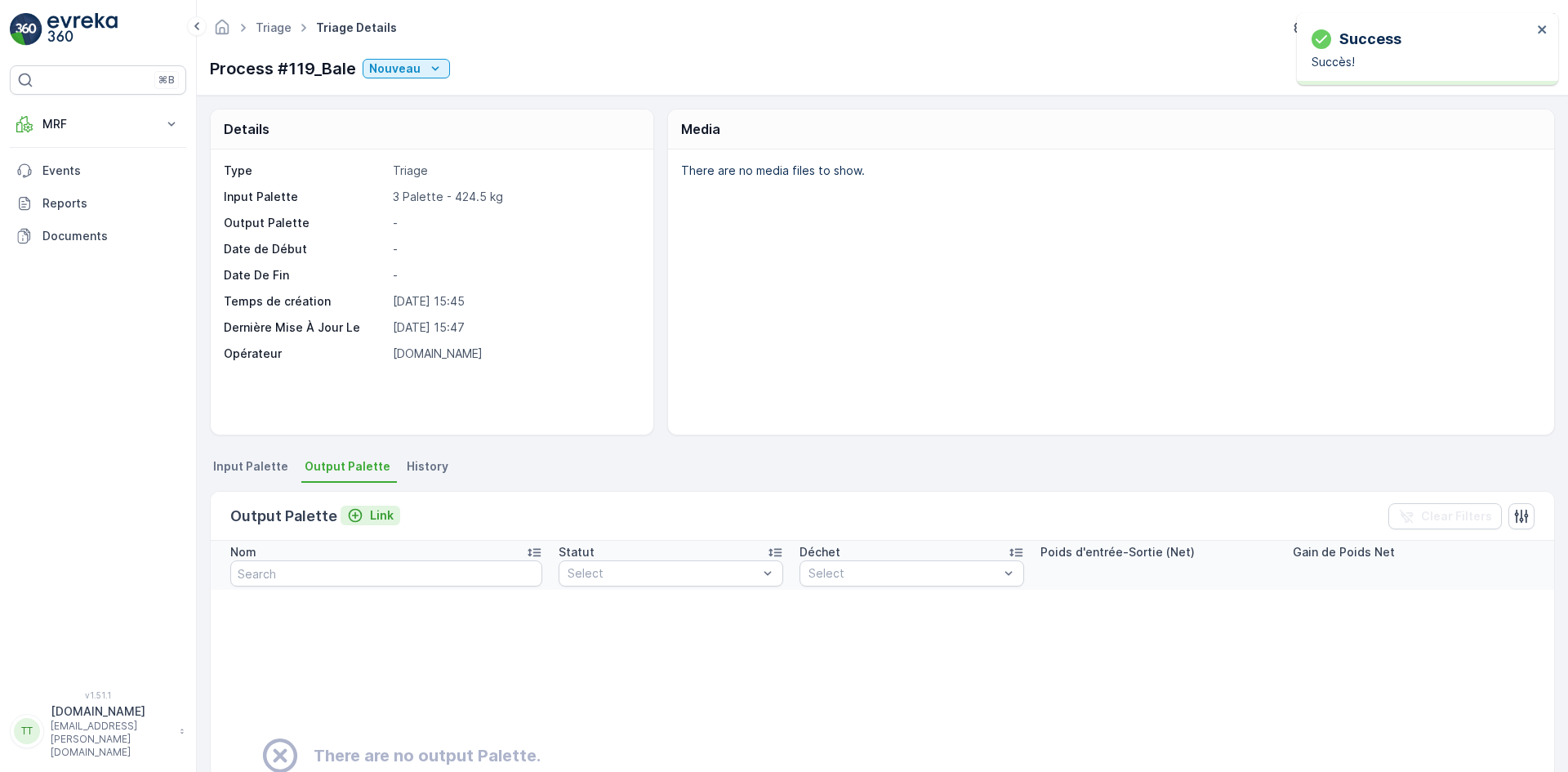
click at [385, 507] on p "Link" at bounding box center [382, 515] width 24 height 16
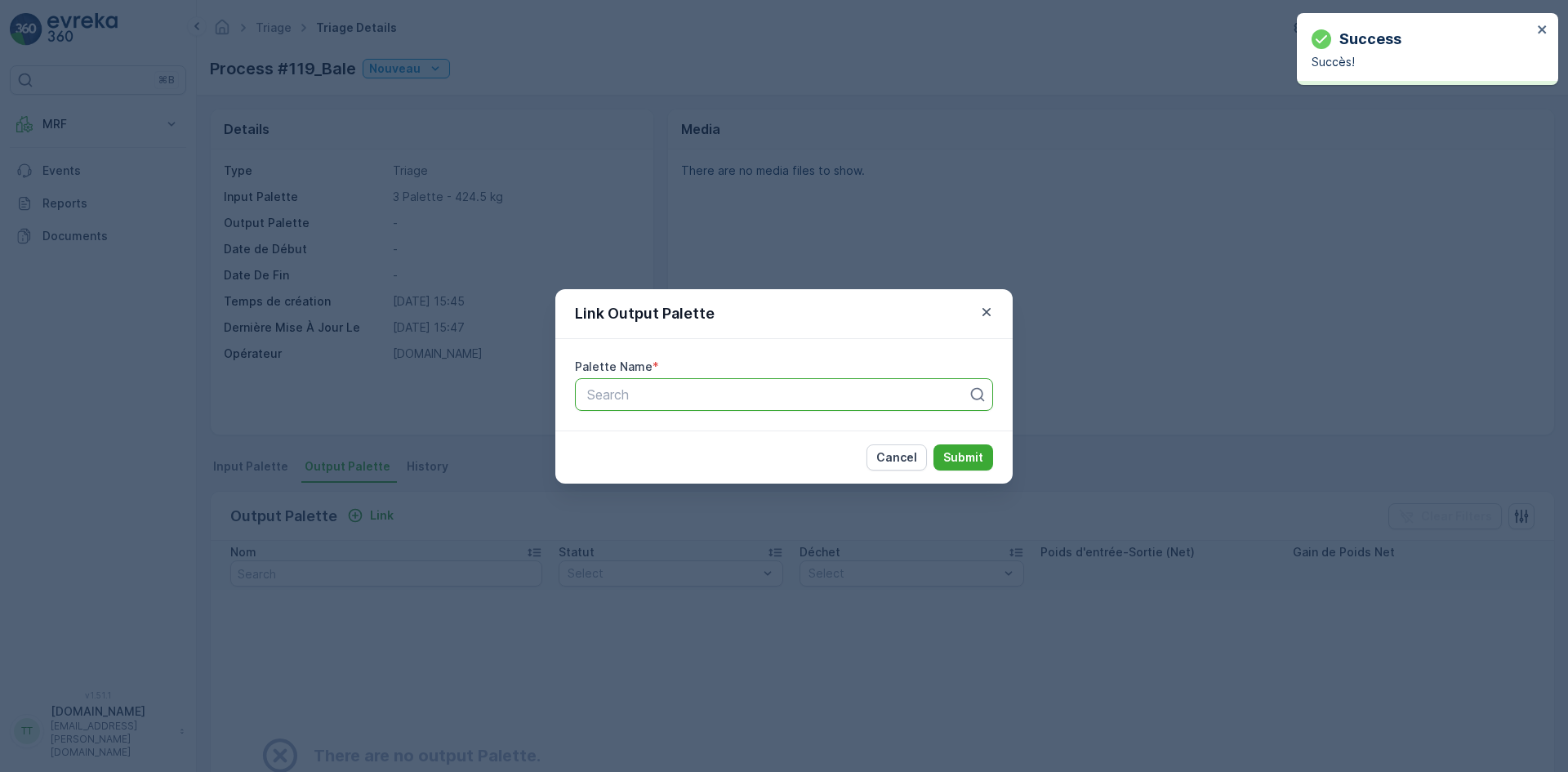
click at [615, 399] on div at bounding box center [777, 395] width 384 height 15
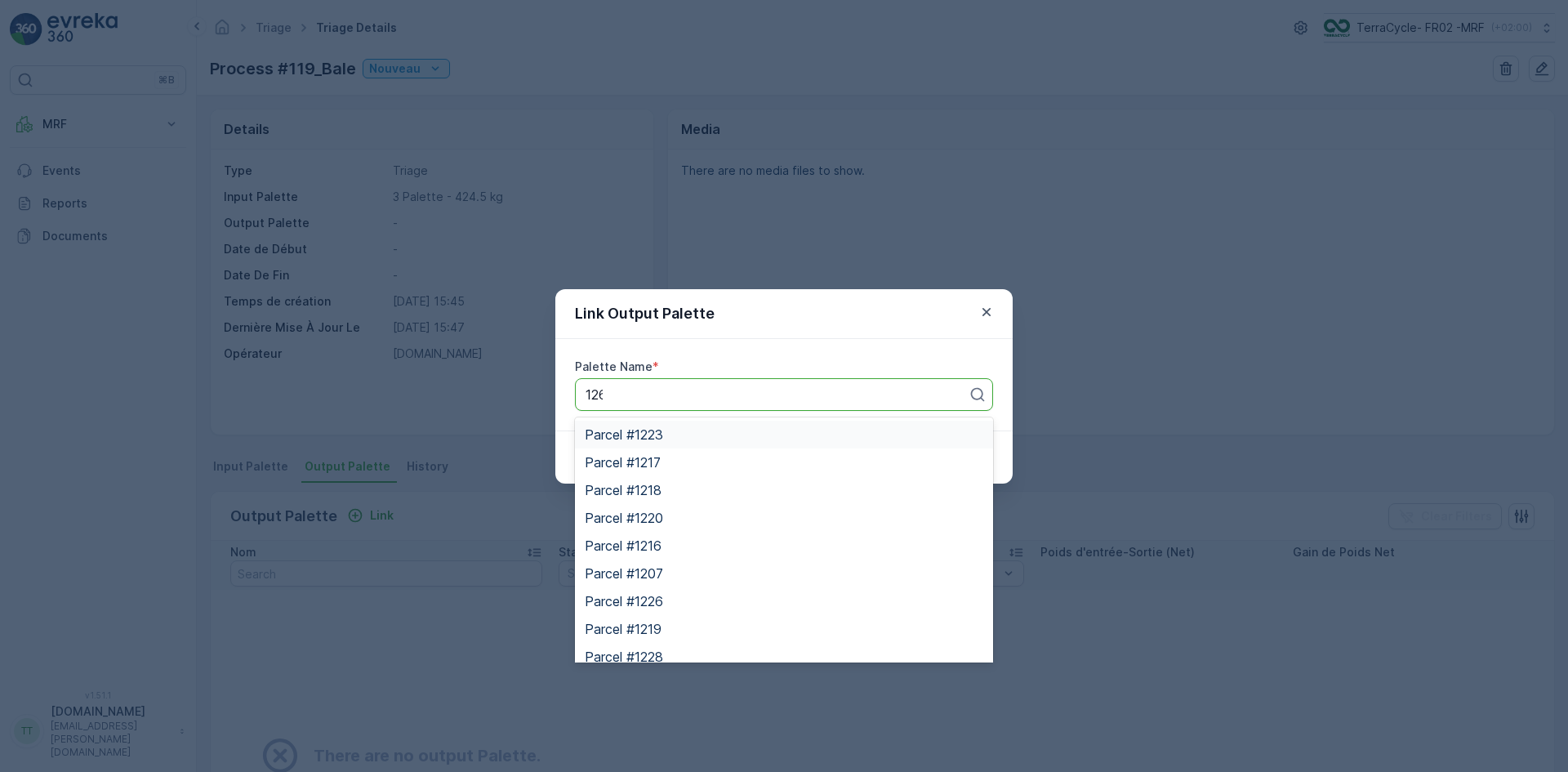
type input "1265"
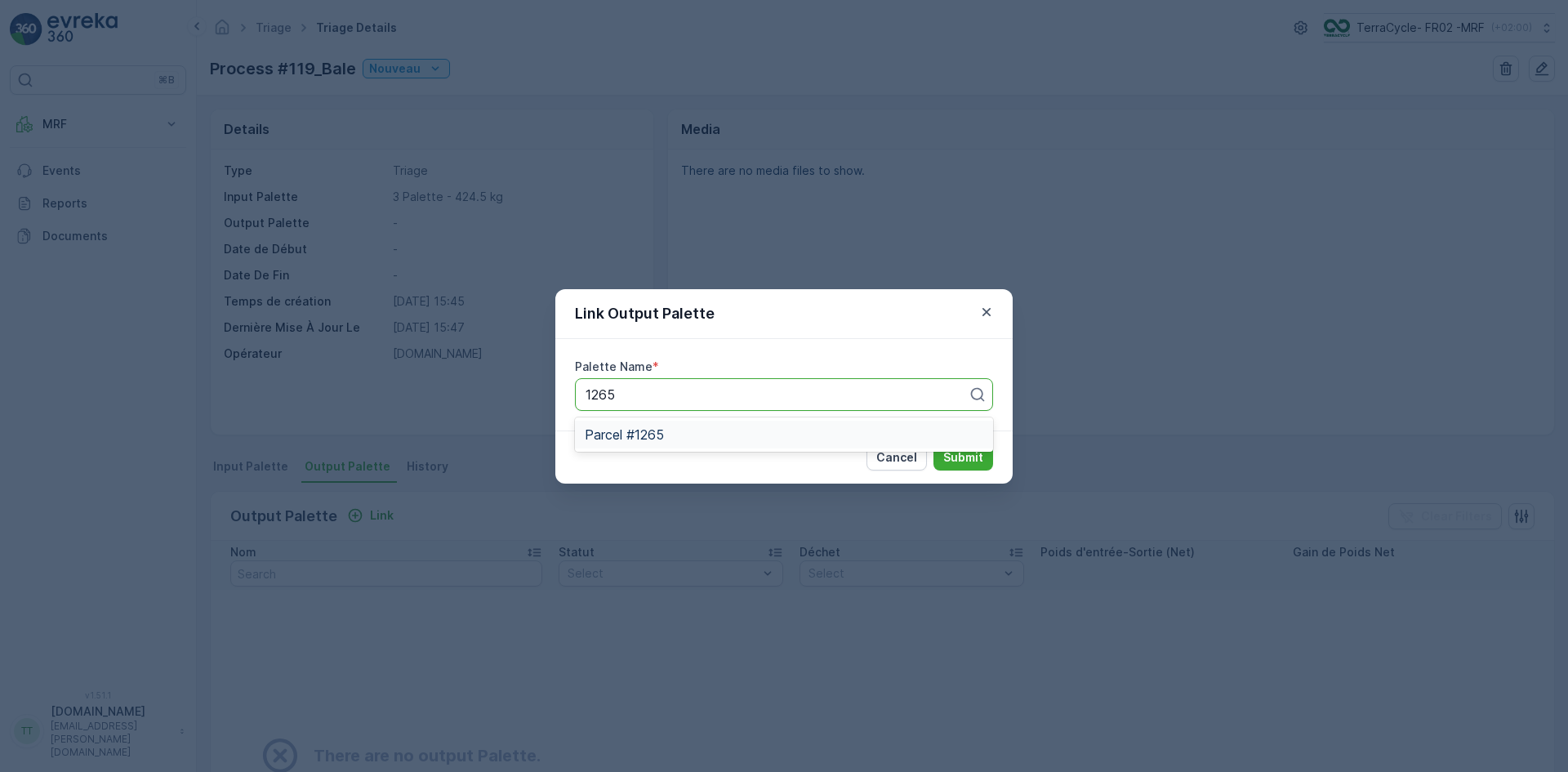
click at [688, 443] on div "Parcel #1265" at bounding box center [784, 435] width 419 height 28
click at [957, 450] on p "Submit" at bounding box center [963, 457] width 40 height 16
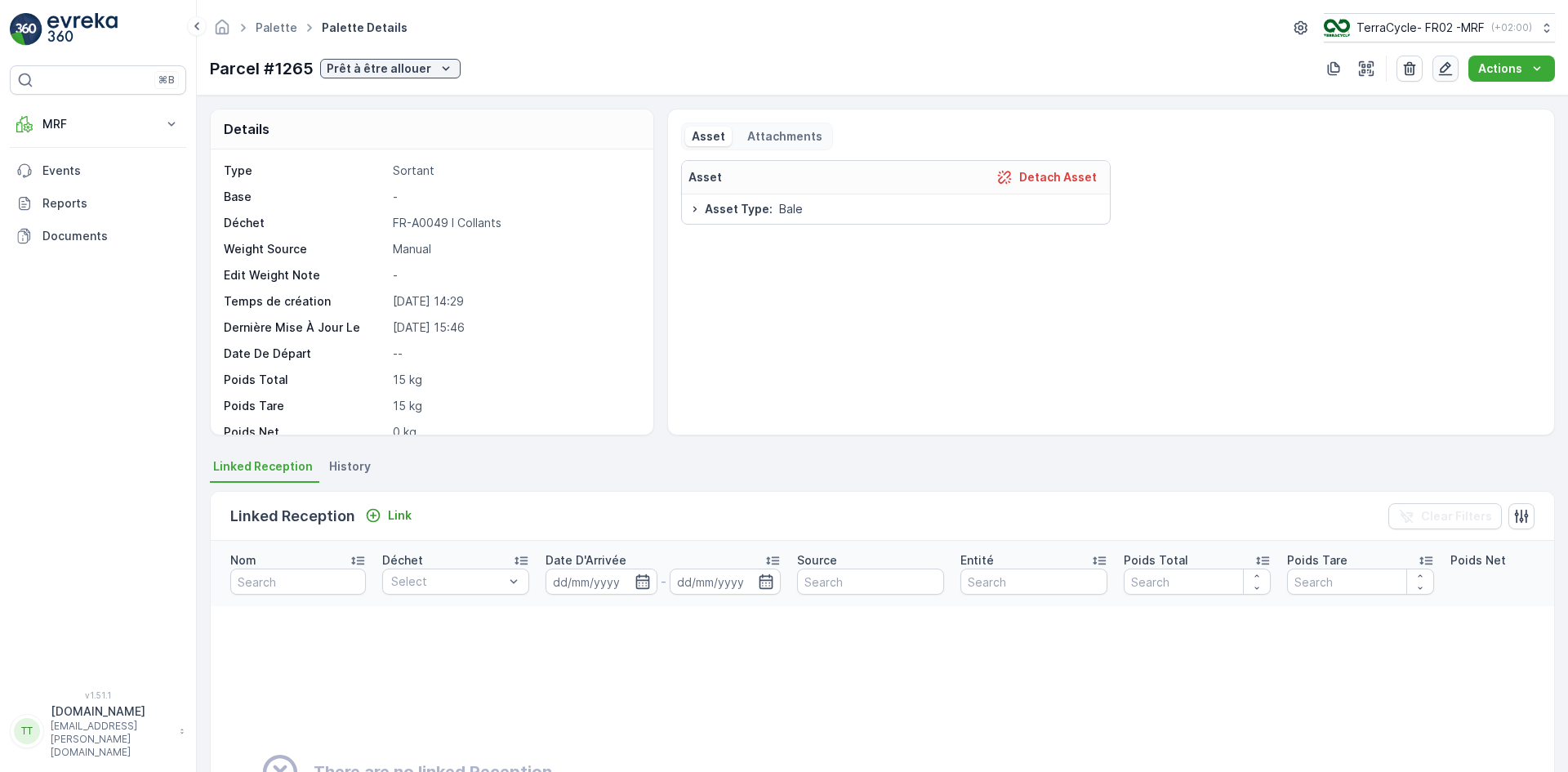
click at [1443, 71] on icon "button" at bounding box center [1446, 69] width 14 height 14
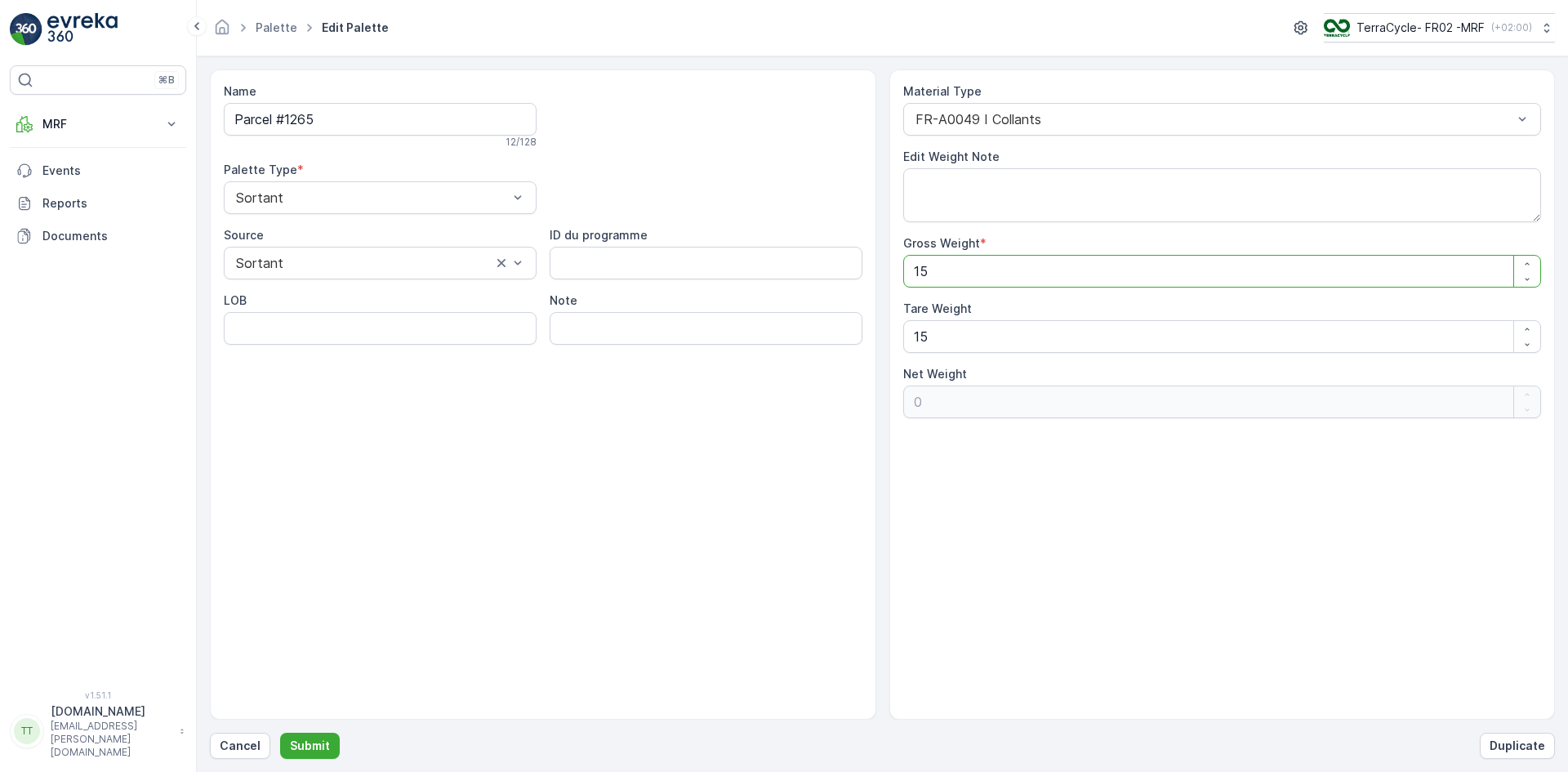
drag, startPoint x: 933, startPoint y: 276, endPoint x: 755, endPoint y: 281, distance: 178.1
click at [762, 288] on div "Name Parcel #1265 12 / 128 Palette Type * Sortant Source Sortant ID du programm…" at bounding box center [882, 395] width 1345 height 651
paste Weight "243.2"
type Weight "243.2"
type Weight "228.2"
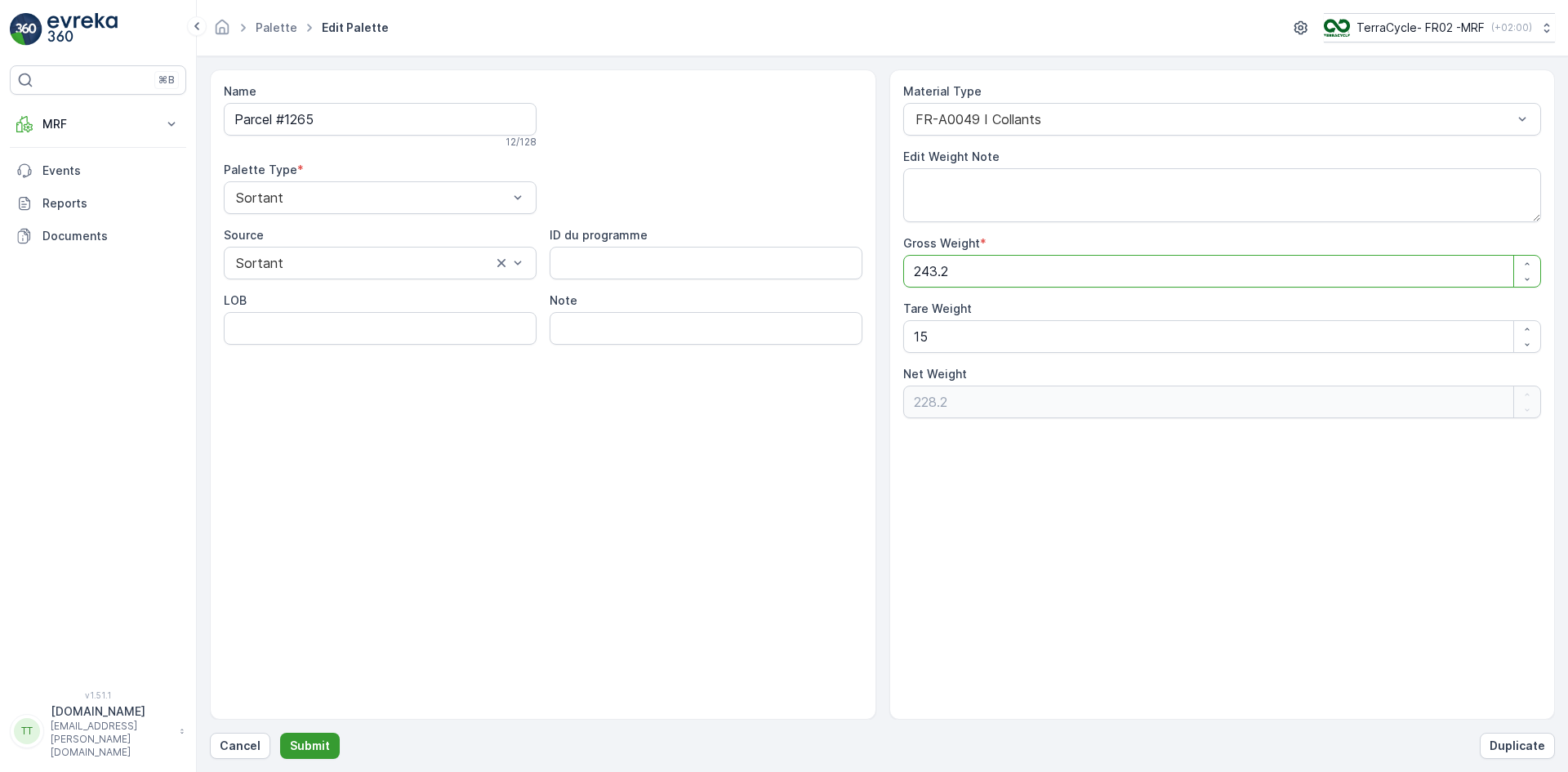
type Weight "243.2"
click at [325, 746] on p "Submit" at bounding box center [310, 746] width 40 height 16
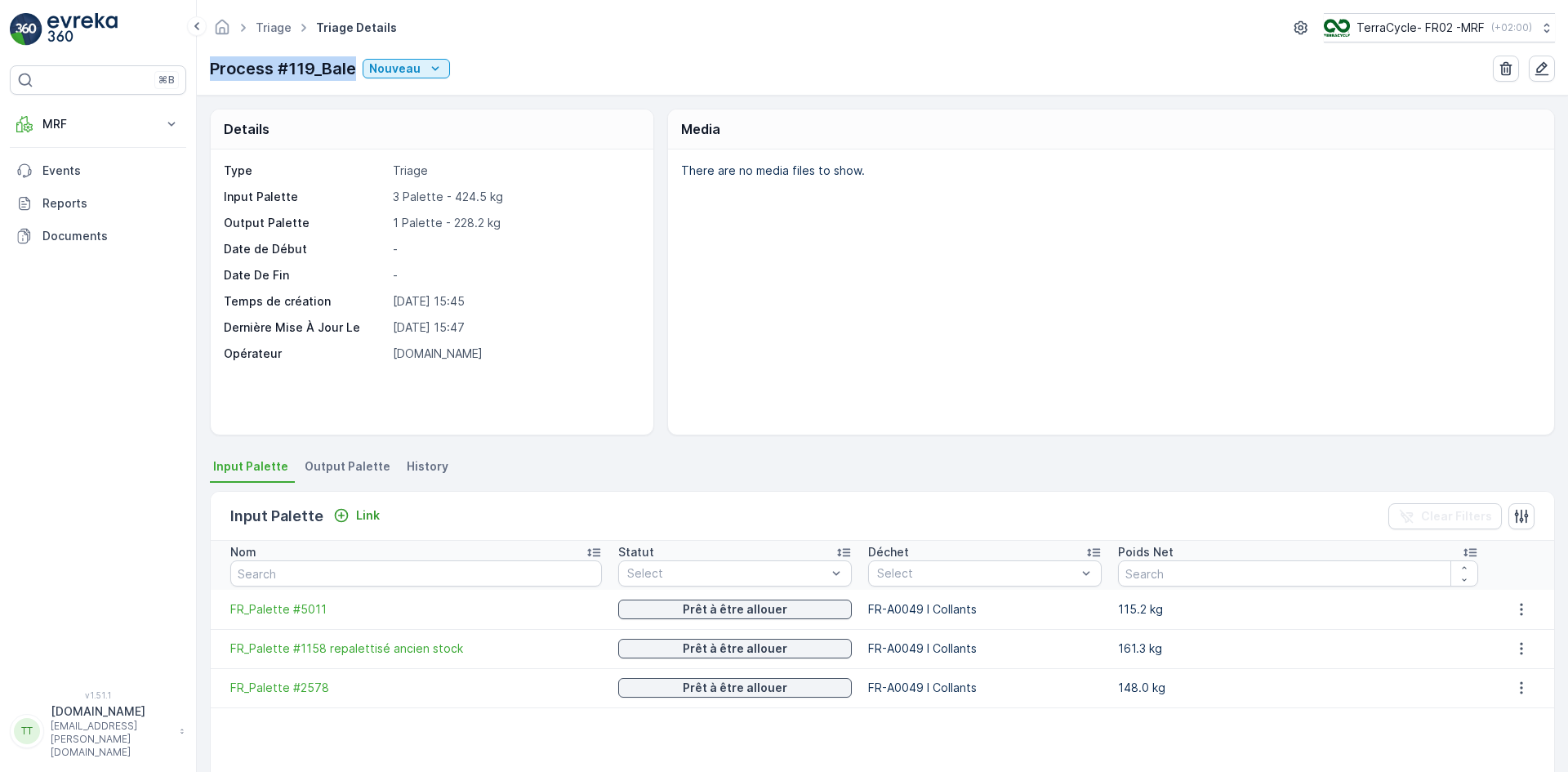
drag, startPoint x: 209, startPoint y: 77, endPoint x: 354, endPoint y: 61, distance: 145.9
click at [354, 61] on div "Triage Triage Details TerraCycle- FR02 -MRF ( +02:00 ) Process #119_Bale Nouveau" at bounding box center [882, 48] width 1371 height 96
copy p "Process #119_Bale"
click at [427, 74] on icon "Nouveau" at bounding box center [435, 69] width 16 height 16
click at [419, 113] on div "Prêt" at bounding box center [460, 116] width 188 height 23
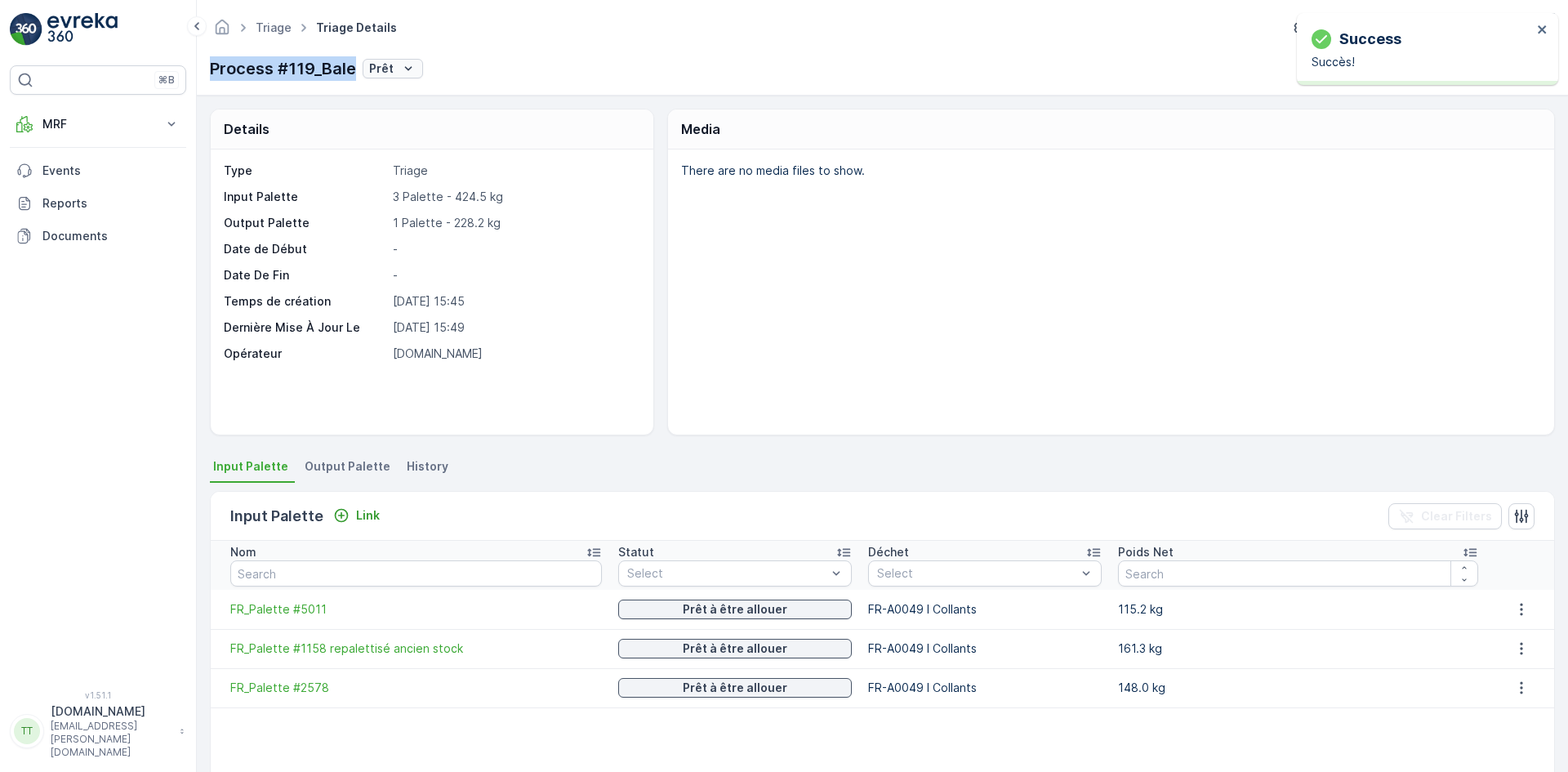
click at [415, 67] on button "Prêt" at bounding box center [393, 69] width 61 height 20
click at [410, 136] on span "En cours" at bounding box center [395, 139] width 47 height 16
click at [293, 606] on span "FR_Palette #5011" at bounding box center [416, 610] width 372 height 16
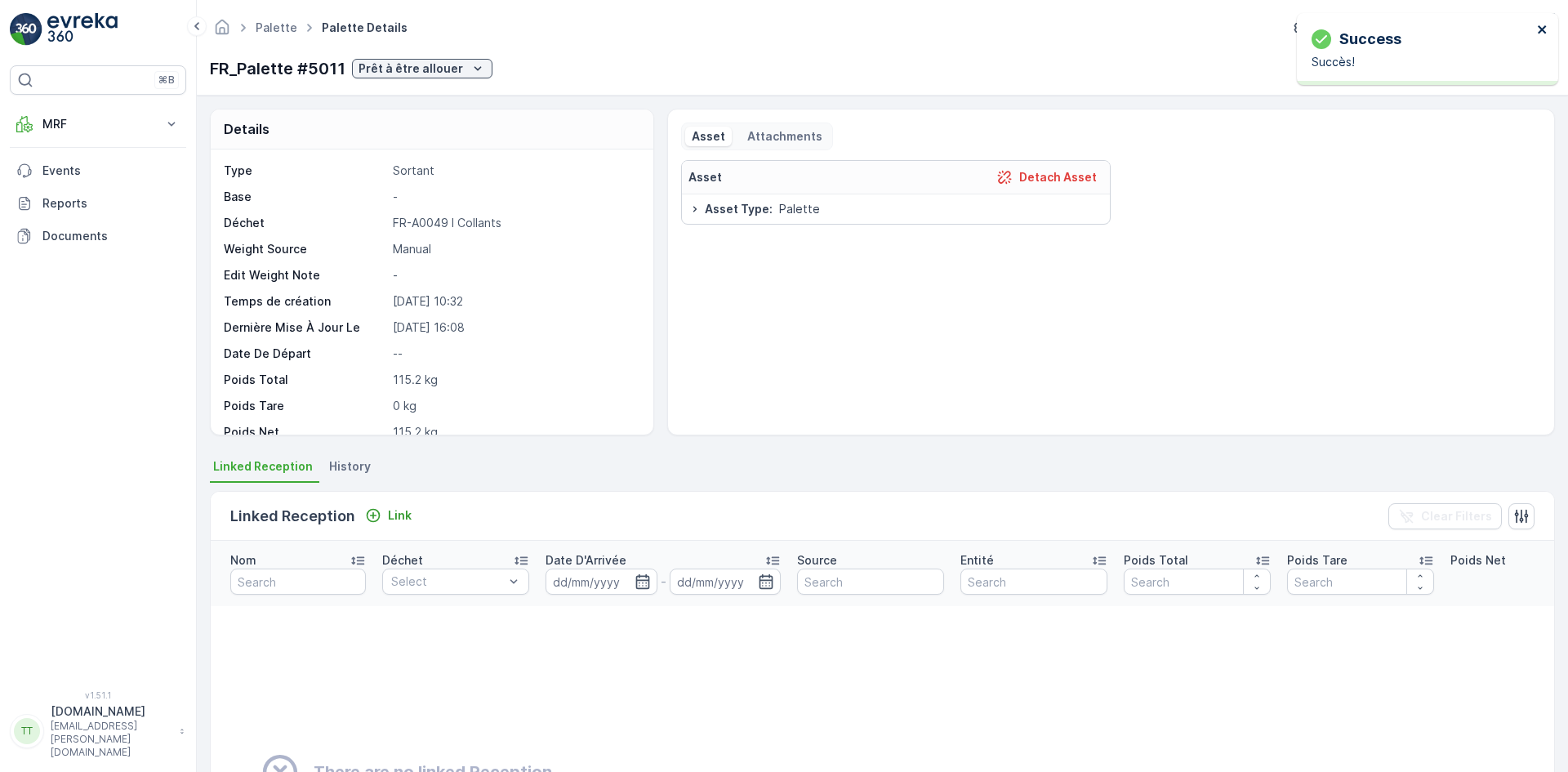
click at [1542, 32] on icon "close" at bounding box center [1543, 30] width 11 height 13
click at [1452, 72] on icon "button" at bounding box center [1446, 69] width 16 height 16
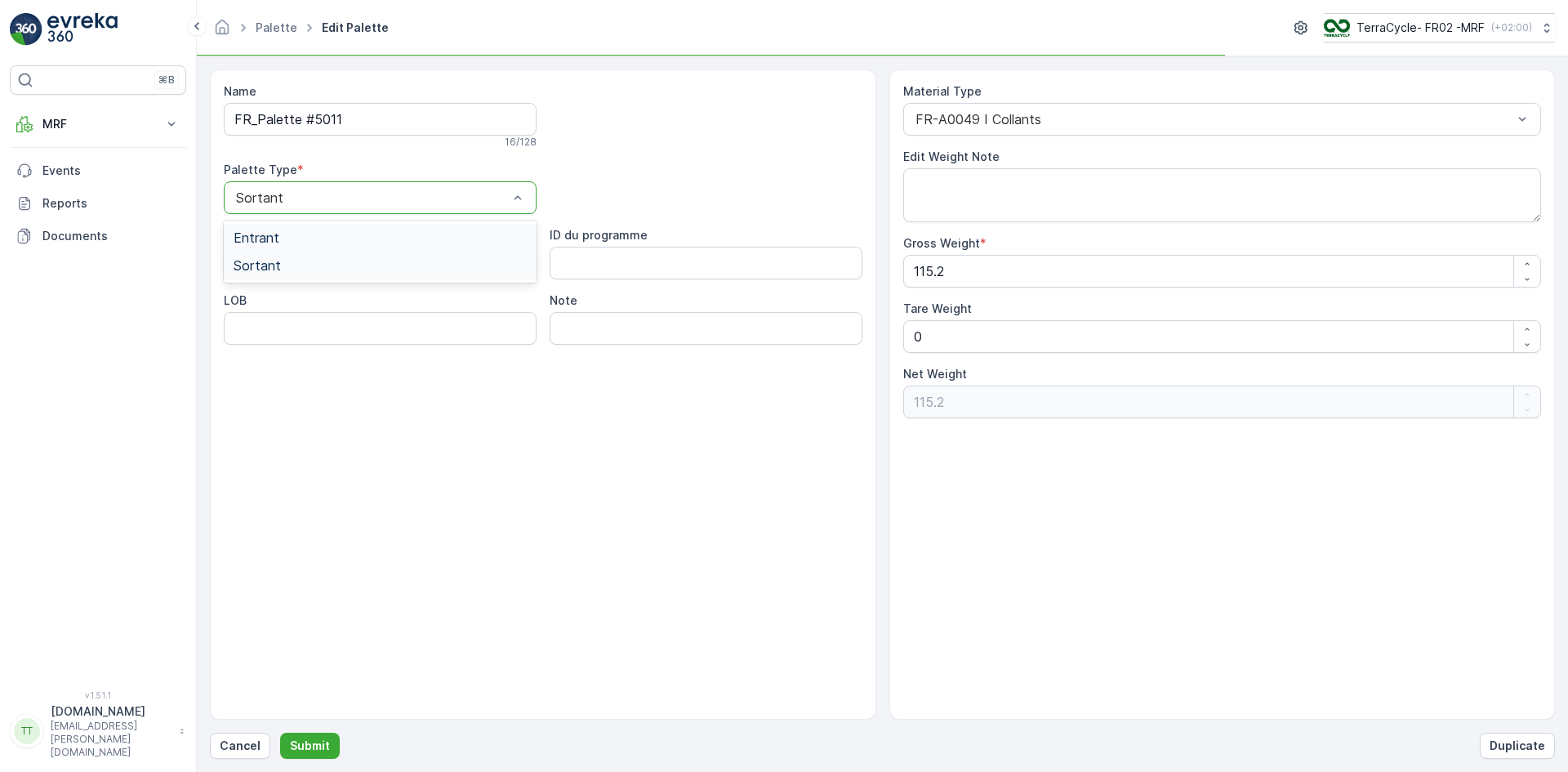
click at [436, 238] on div "Entrant" at bounding box center [380, 238] width 293 height 15
click at [415, 124] on input "FR_Palette #5011" at bounding box center [380, 120] width 313 height 33
click at [325, 748] on p "Submit" at bounding box center [310, 746] width 40 height 16
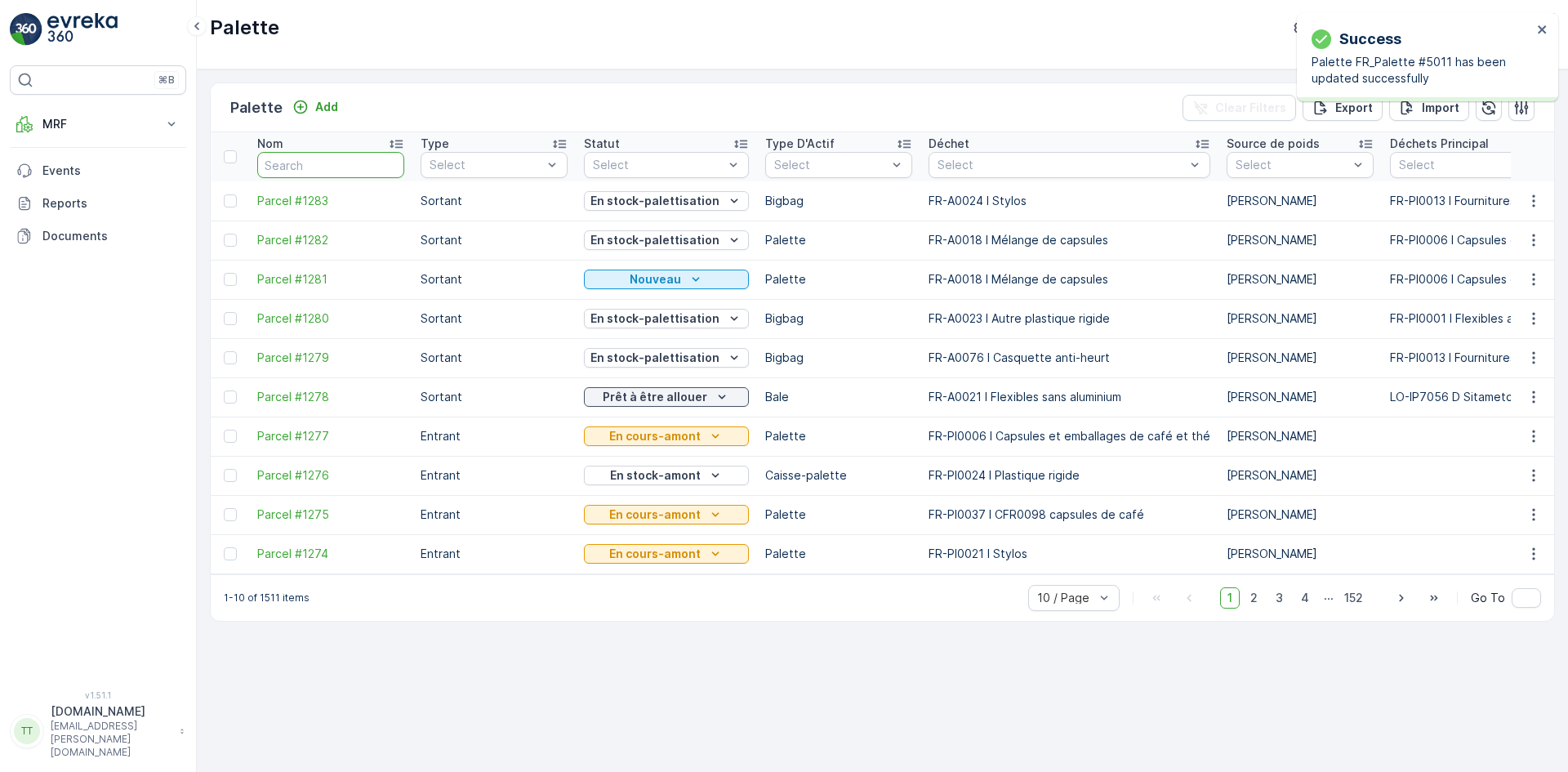
click at [332, 167] on input "text" at bounding box center [330, 165] width 147 height 26
paste input "FR_Palette #5011"
type input "FR_Palette #5011"
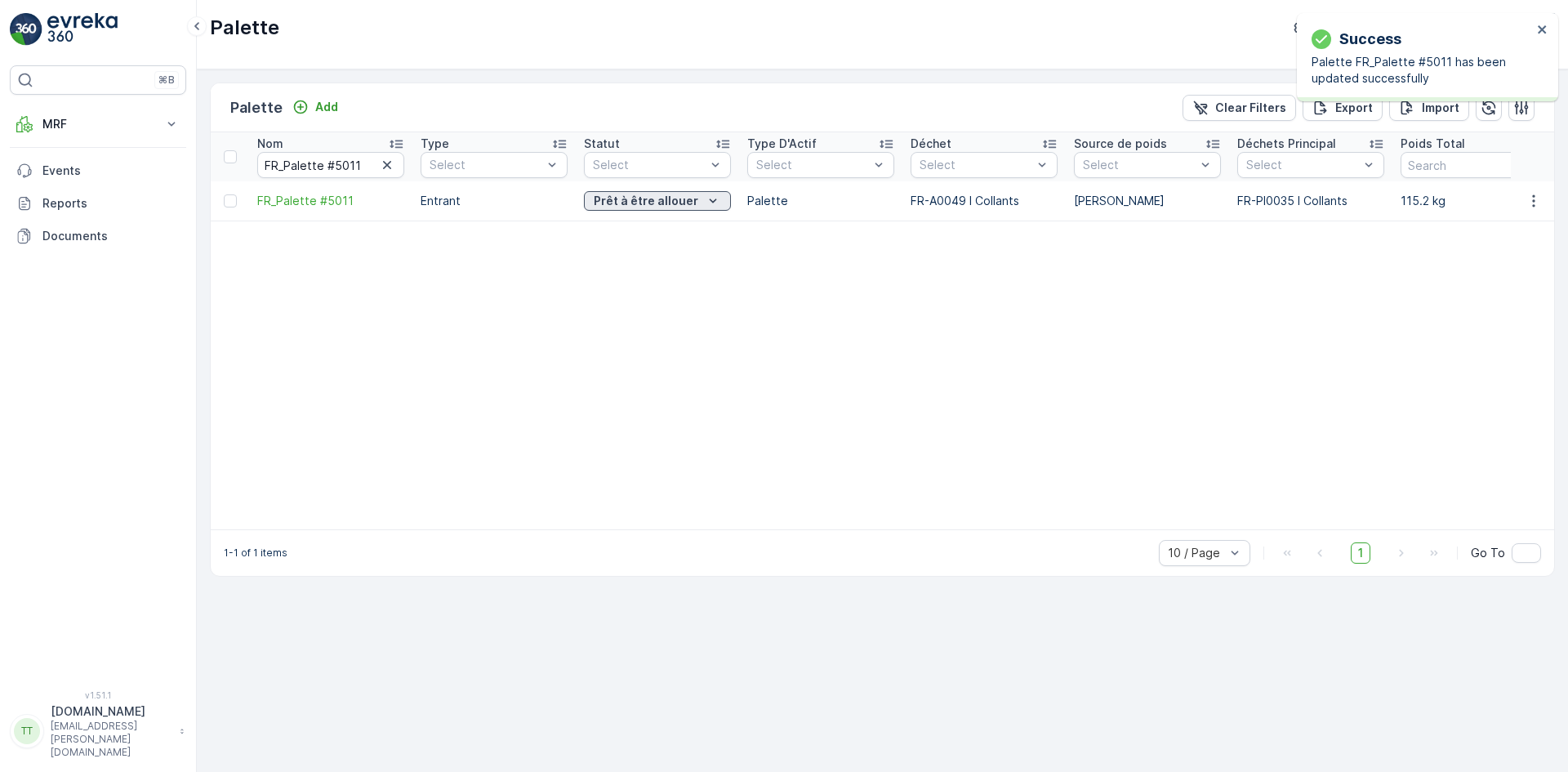
click at [636, 205] on p "Prêt à être allouer" at bounding box center [646, 201] width 105 height 16
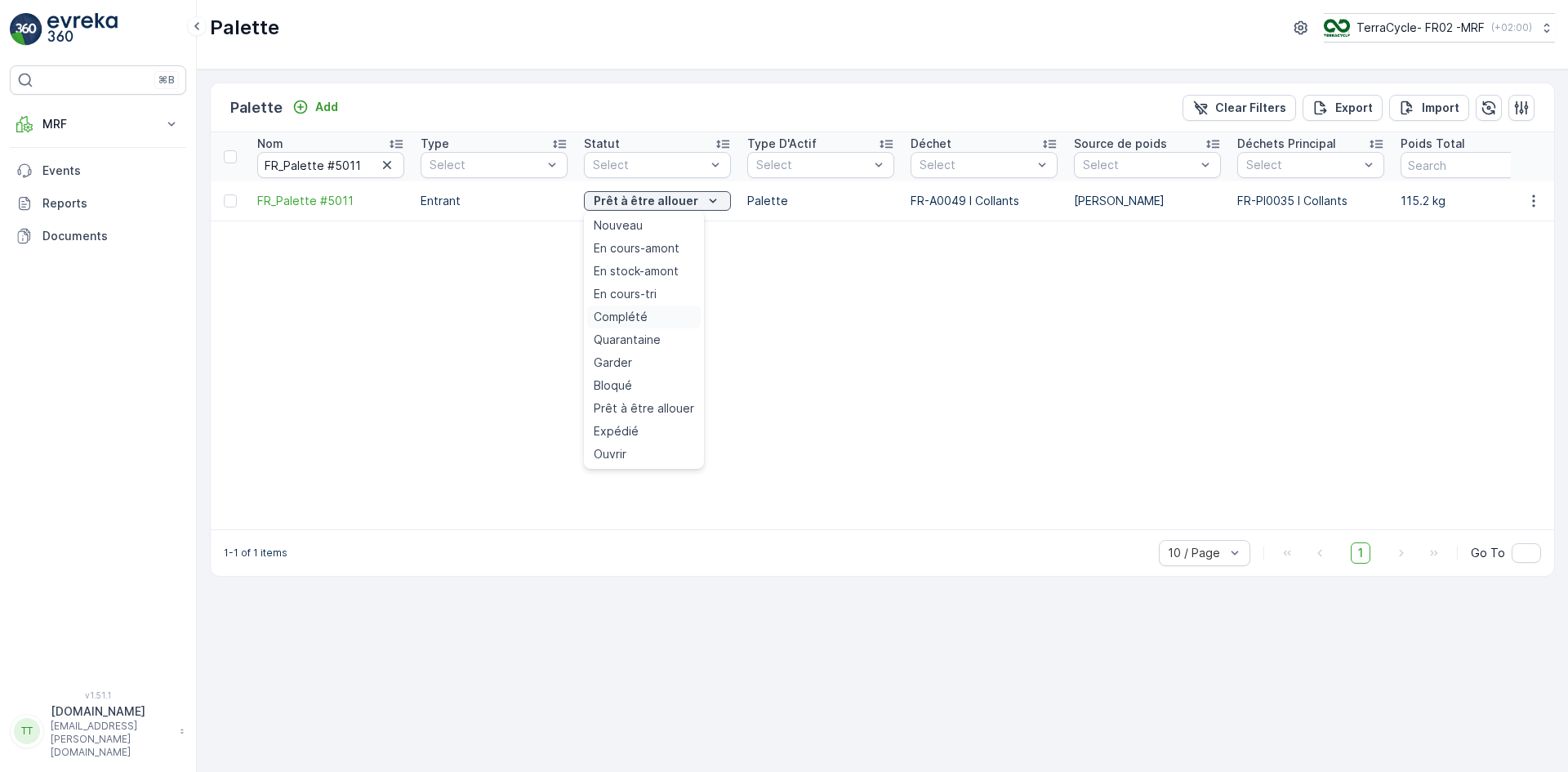
click at [643, 316] on span "Complété" at bounding box center [621, 317] width 54 height 16
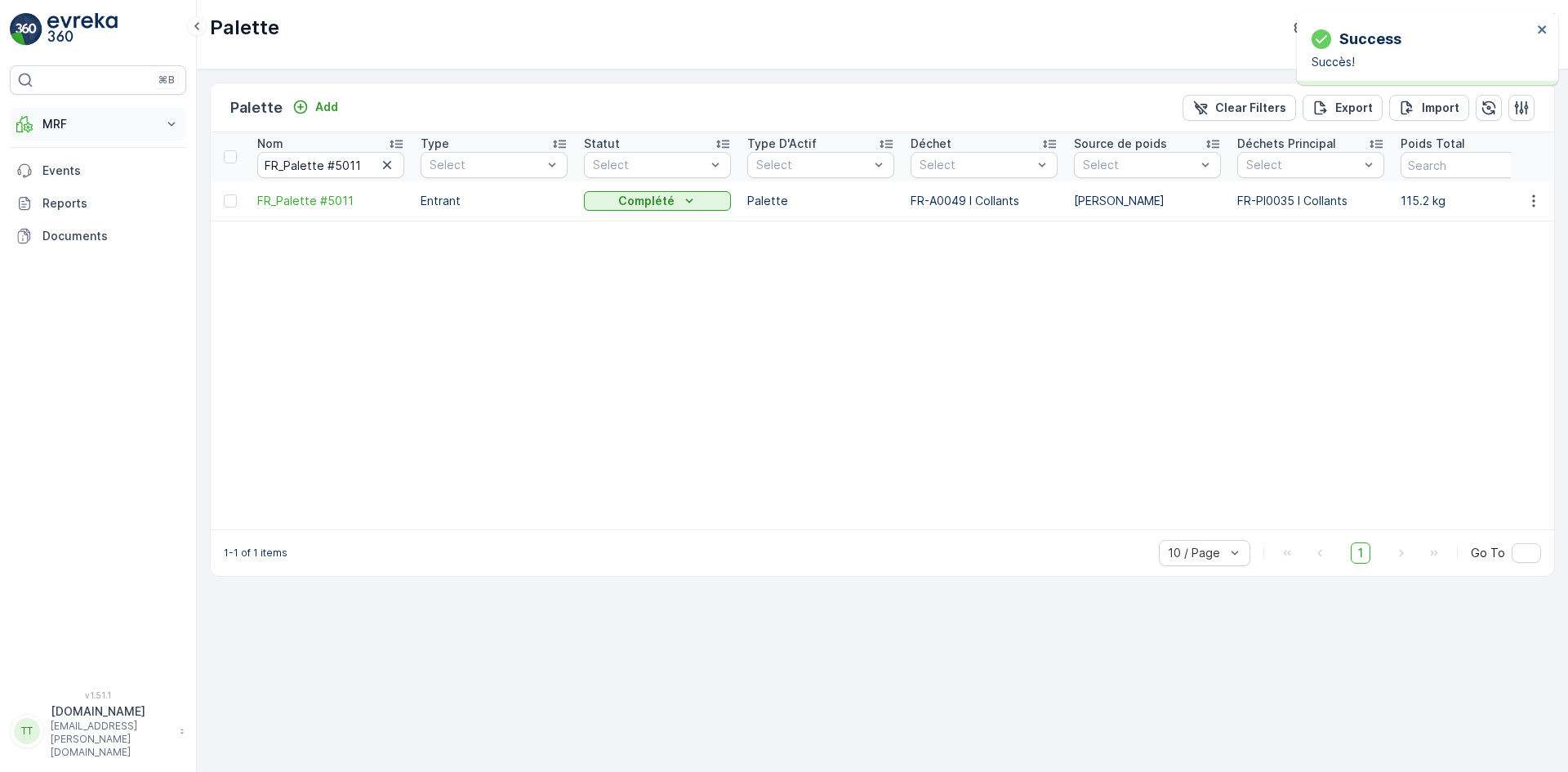
click at [82, 120] on p "MRF" at bounding box center [98, 125] width 111 height 16
click at [76, 216] on link "Triage" at bounding box center [111, 220] width 151 height 23
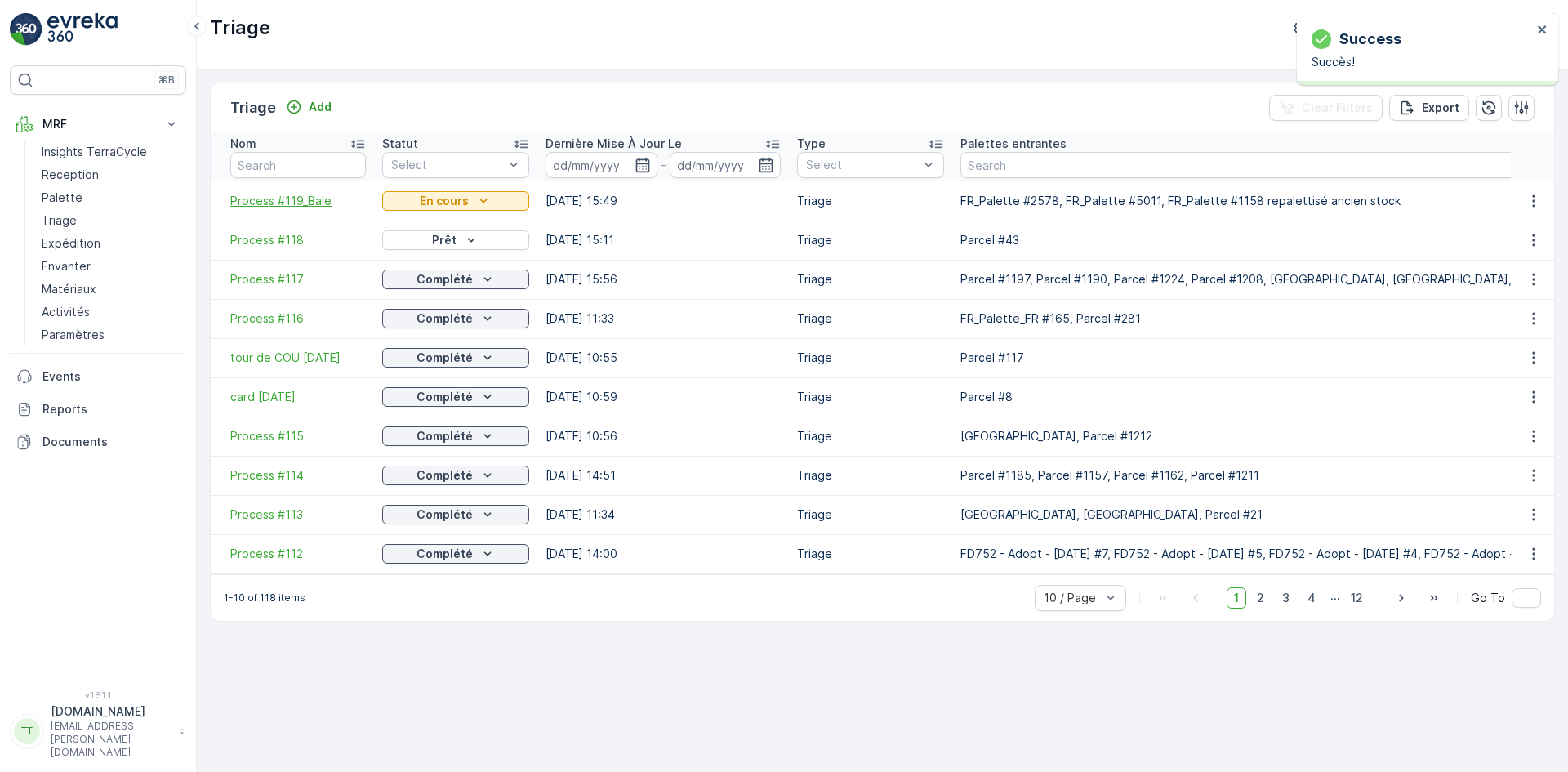
click at [297, 198] on span "Process #119_Bale" at bounding box center [298, 201] width 136 height 16
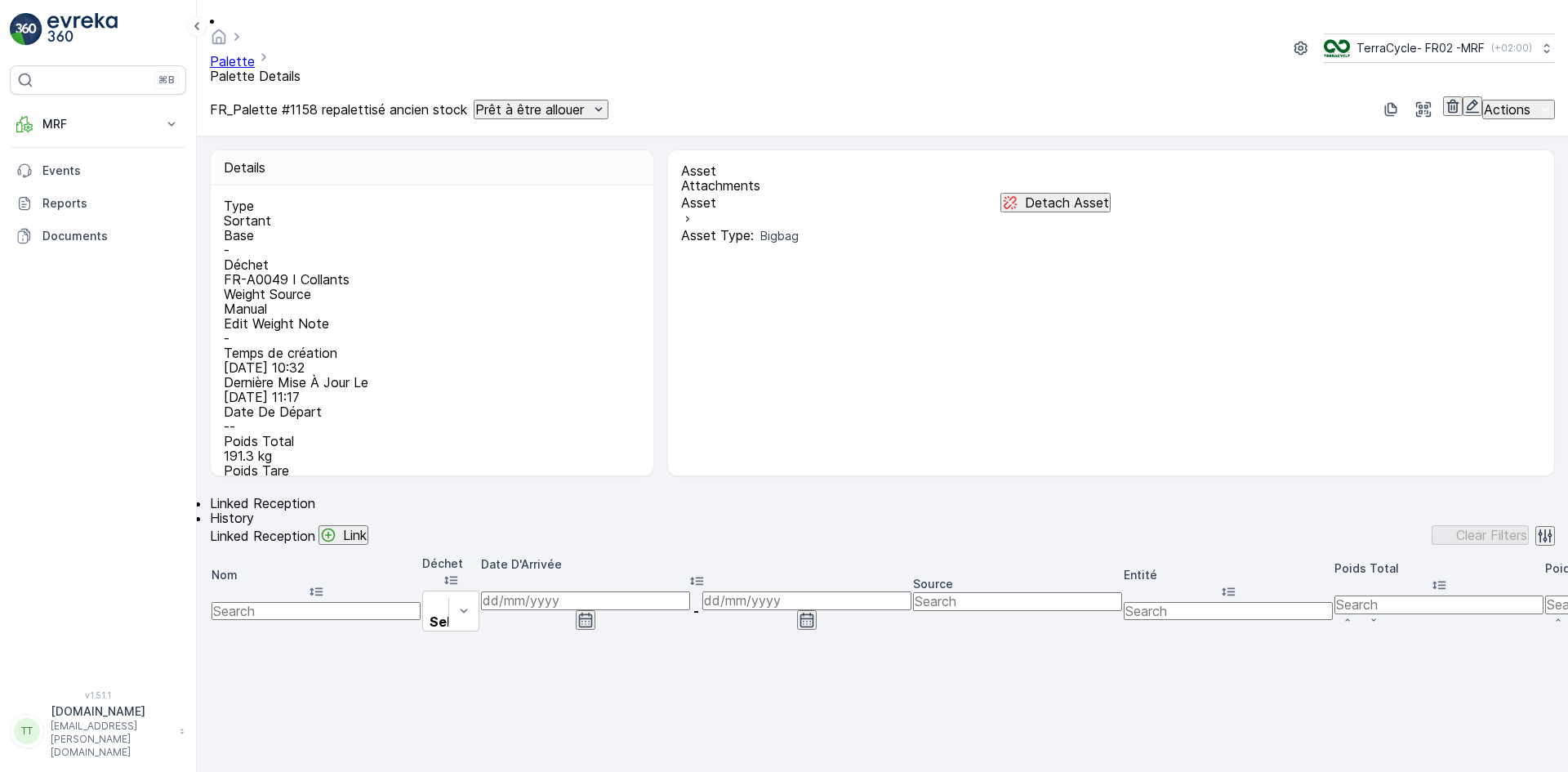
click at [1465, 98] on icon "button" at bounding box center [1473, 107] width 16 height 16
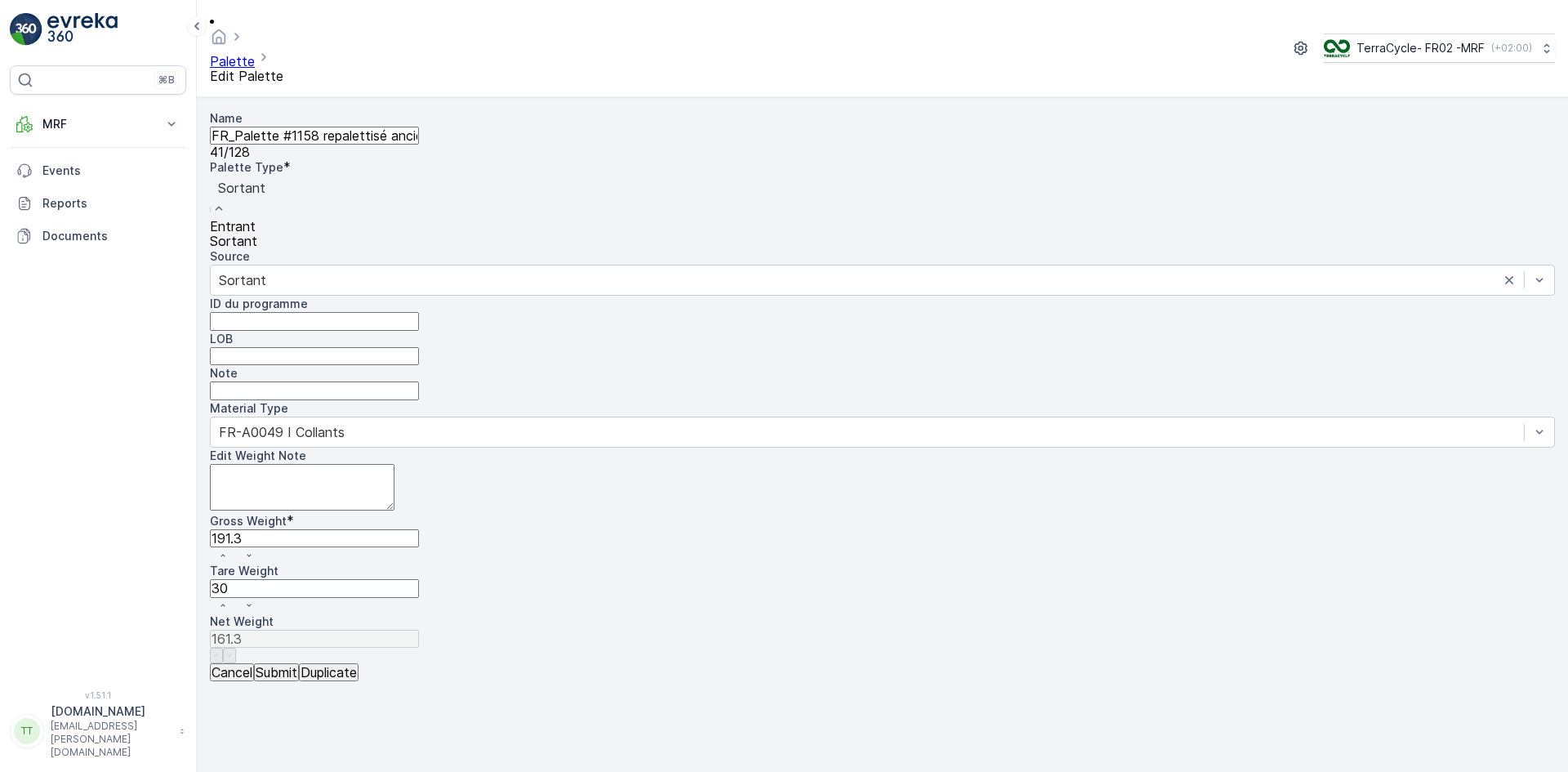
click at [333, 234] on div "Entrant" at bounding box center [882, 226] width 1345 height 15
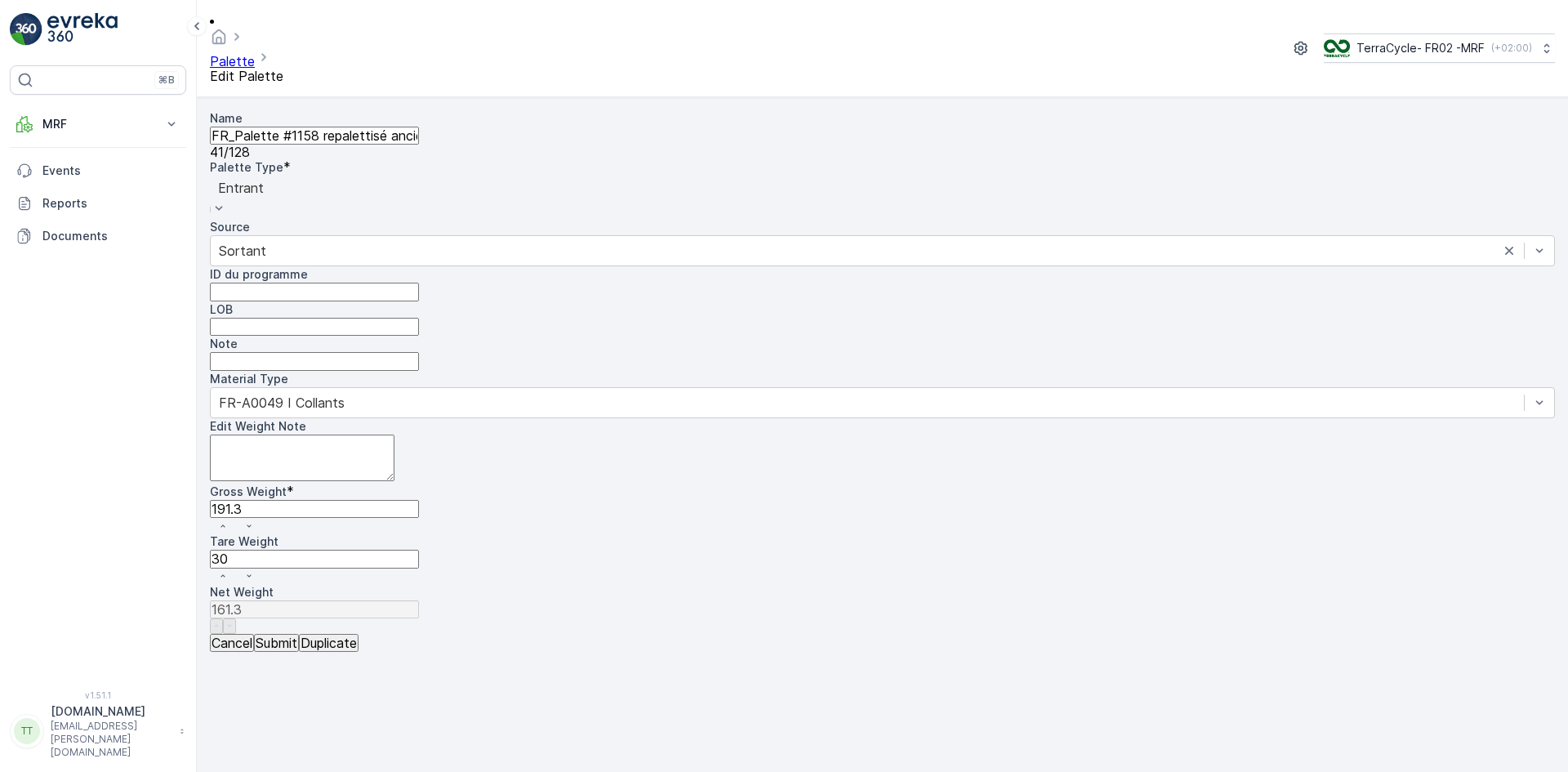
click at [297, 651] on p "Submit" at bounding box center [276, 643] width 42 height 15
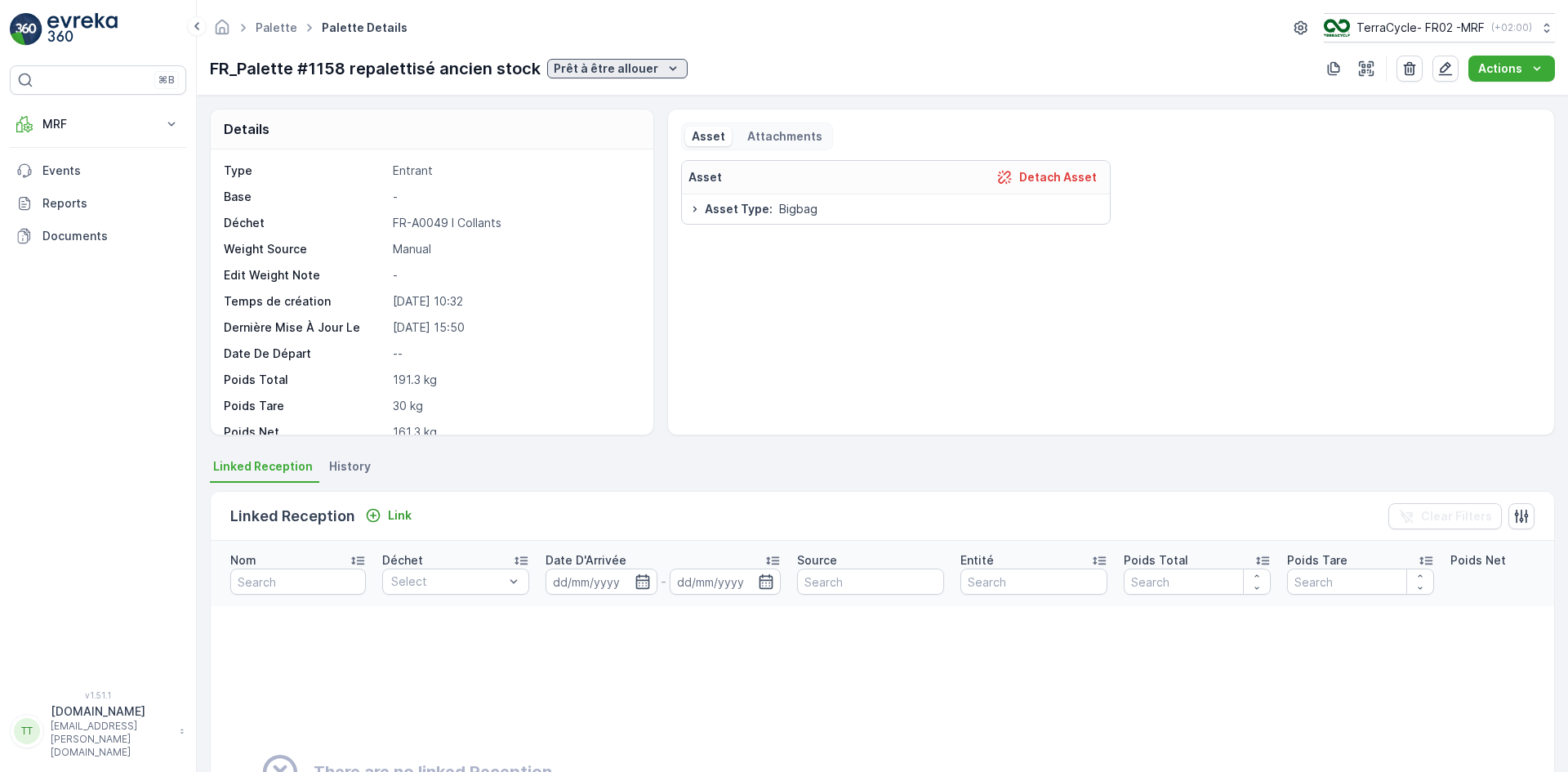
click at [628, 75] on p "Prêt à être allouer" at bounding box center [606, 69] width 105 height 16
click at [589, 180] on span "Complété" at bounding box center [581, 184] width 54 height 16
click at [1452, 71] on icon "button" at bounding box center [1446, 69] width 16 height 16
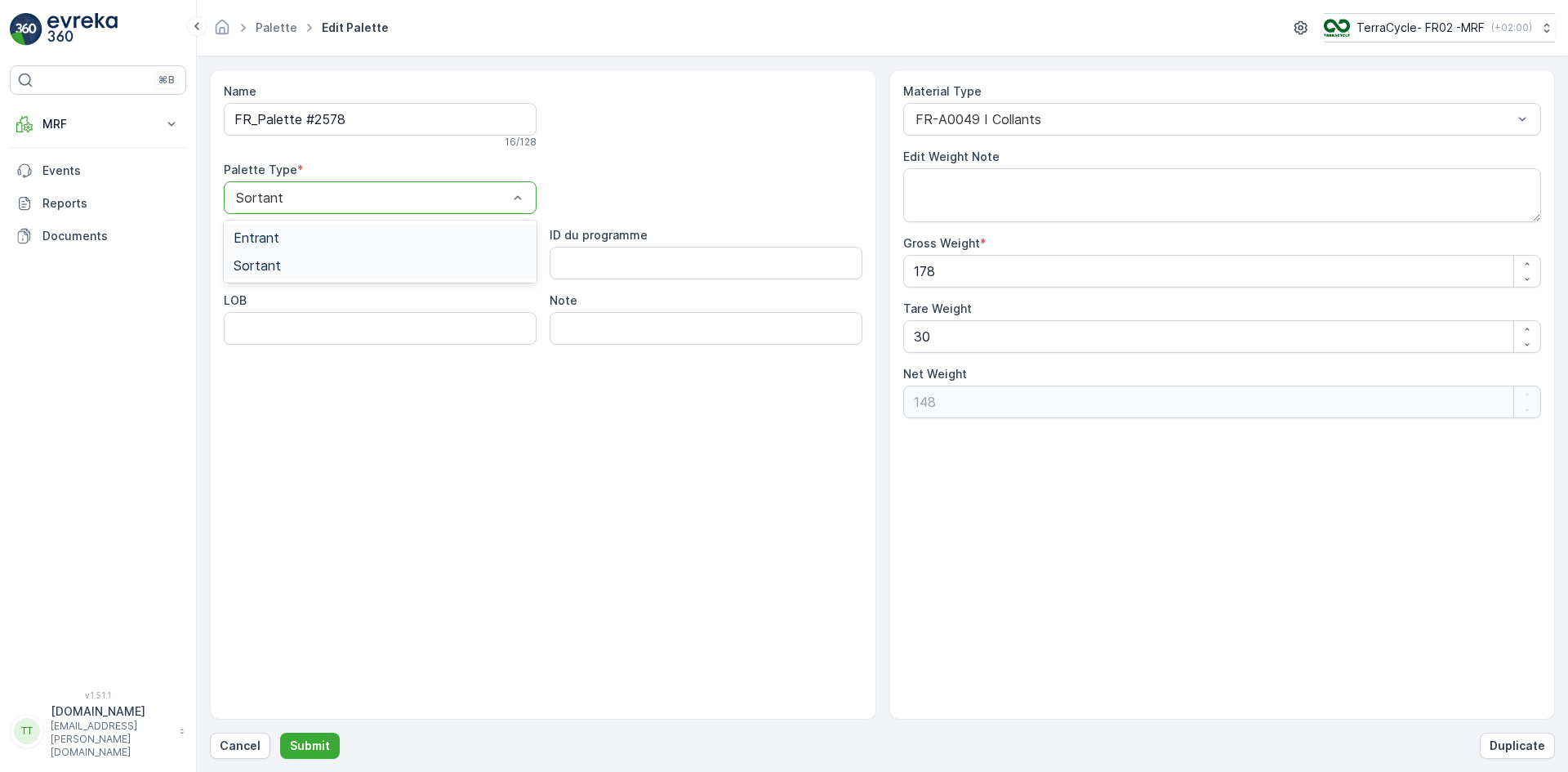
click at [318, 244] on div "Entrant" at bounding box center [380, 238] width 293 height 15
click at [320, 739] on p "Submit" at bounding box center [310, 746] width 40 height 16
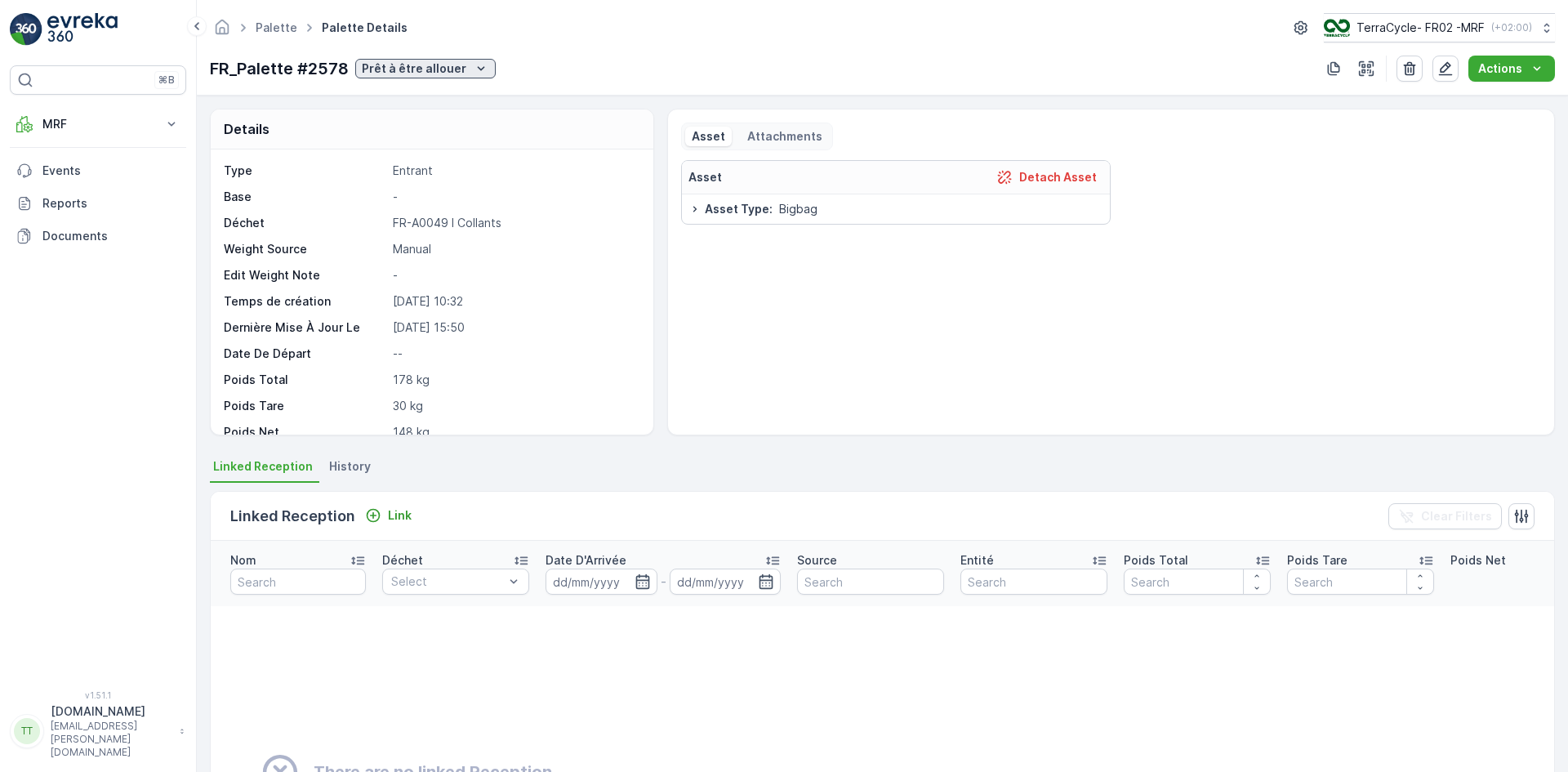
click at [435, 70] on p "Prêt à être allouer" at bounding box center [415, 69] width 105 height 16
click at [422, 179] on div "Complété" at bounding box center [415, 184] width 114 height 23
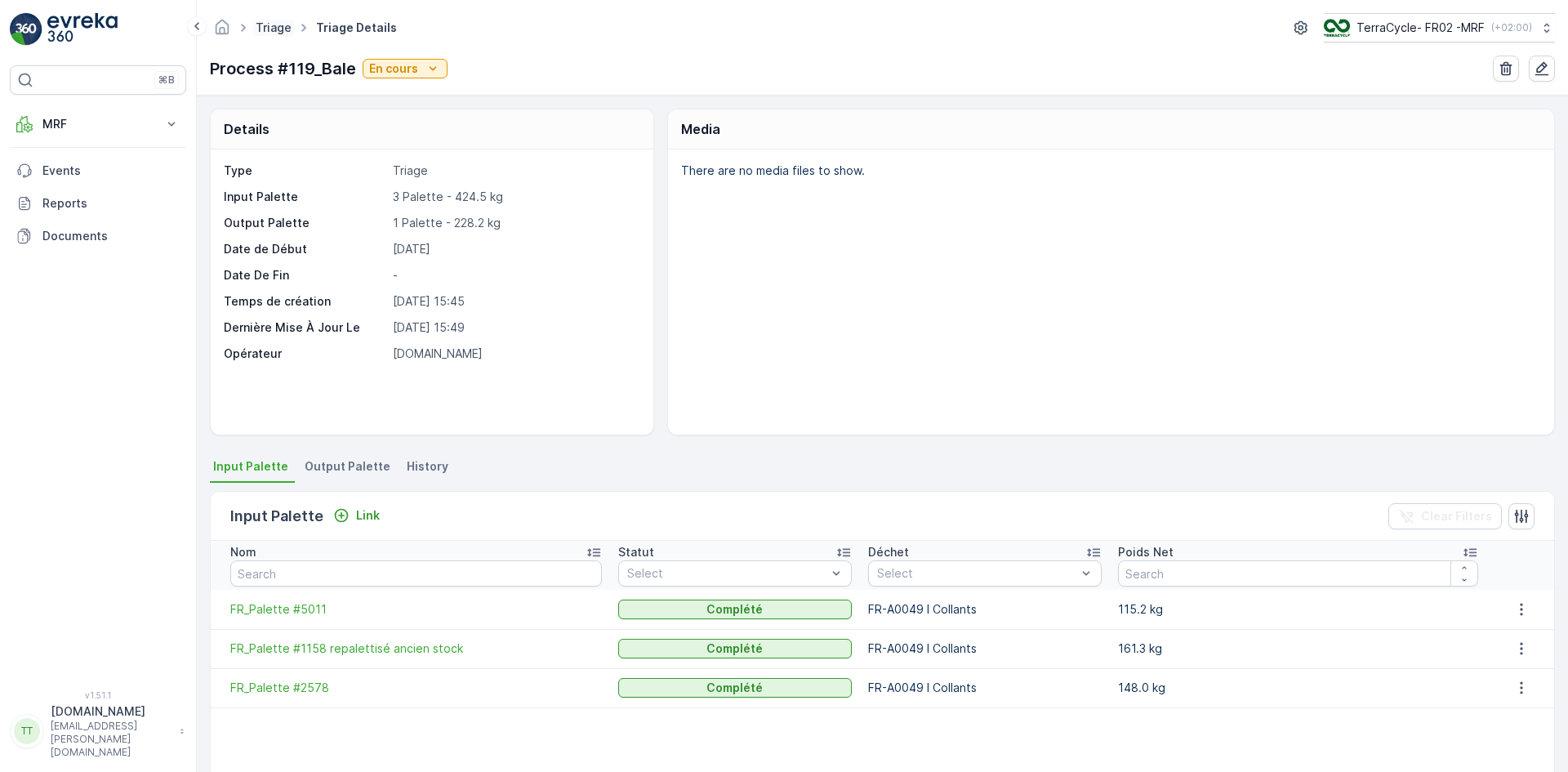
click at [276, 30] on link "Triage" at bounding box center [274, 27] width 36 height 14
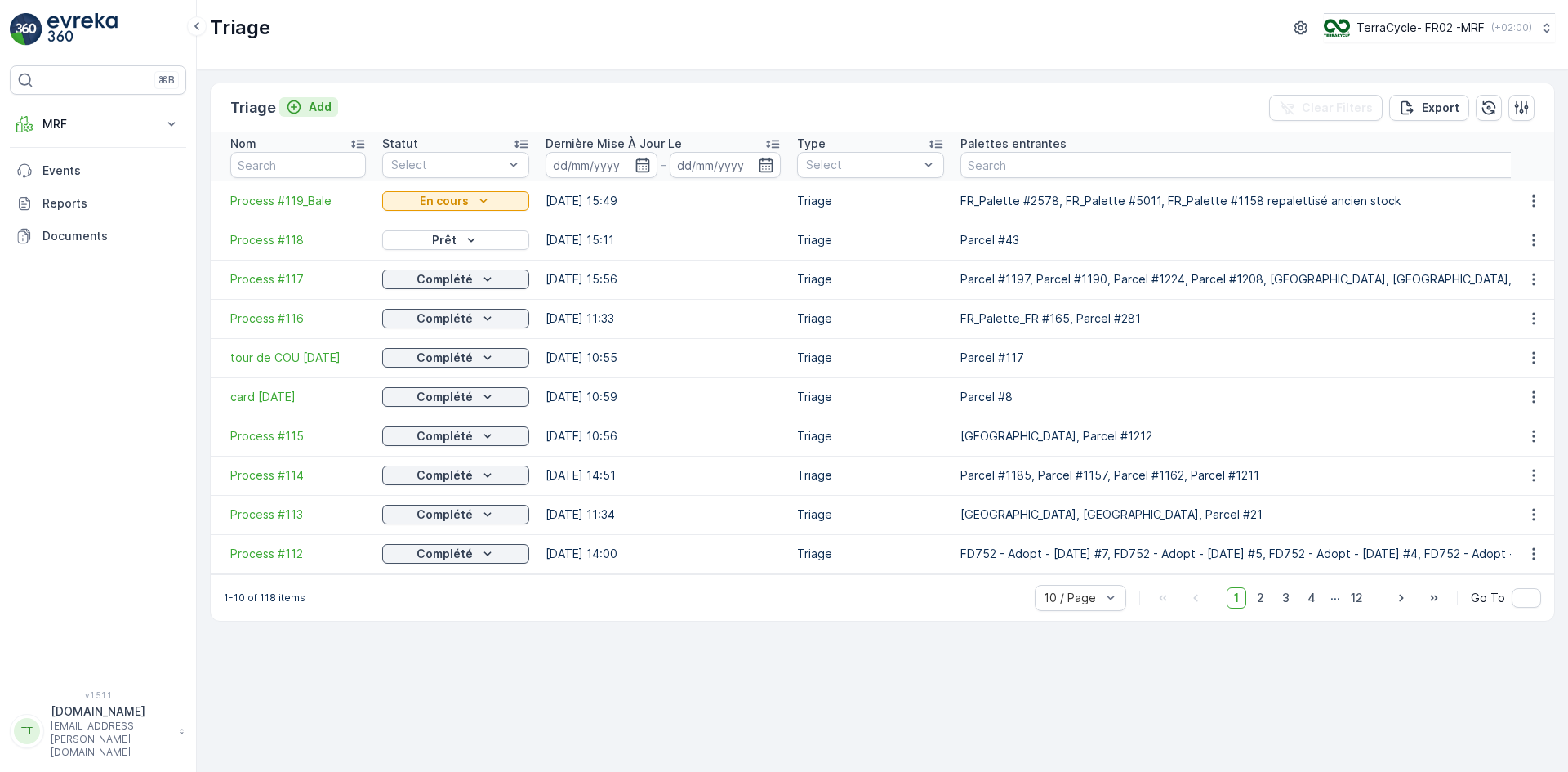
click at [319, 109] on p "Add" at bounding box center [320, 107] width 23 height 16
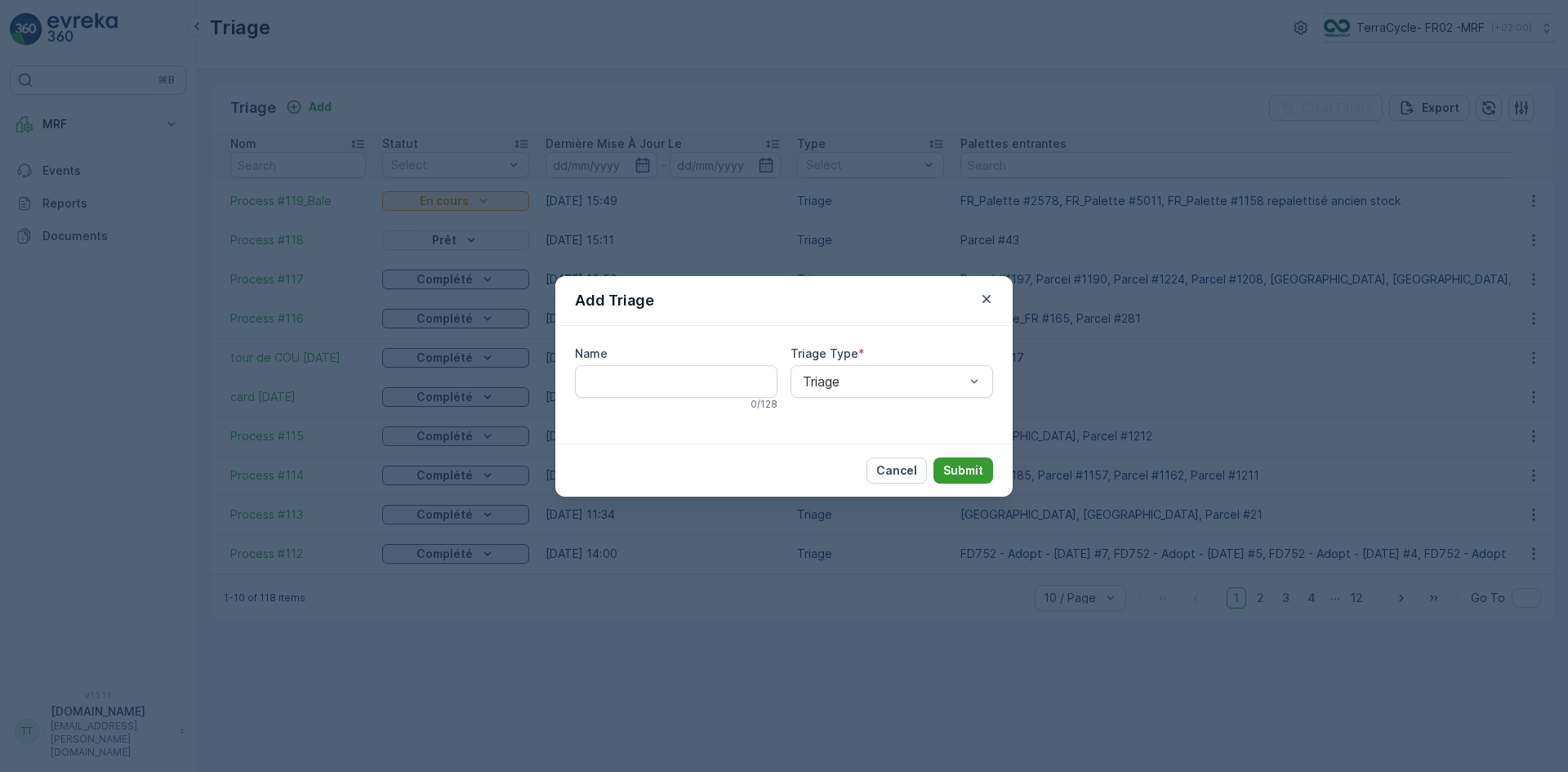
click at [977, 471] on p "Submit" at bounding box center [963, 470] width 40 height 16
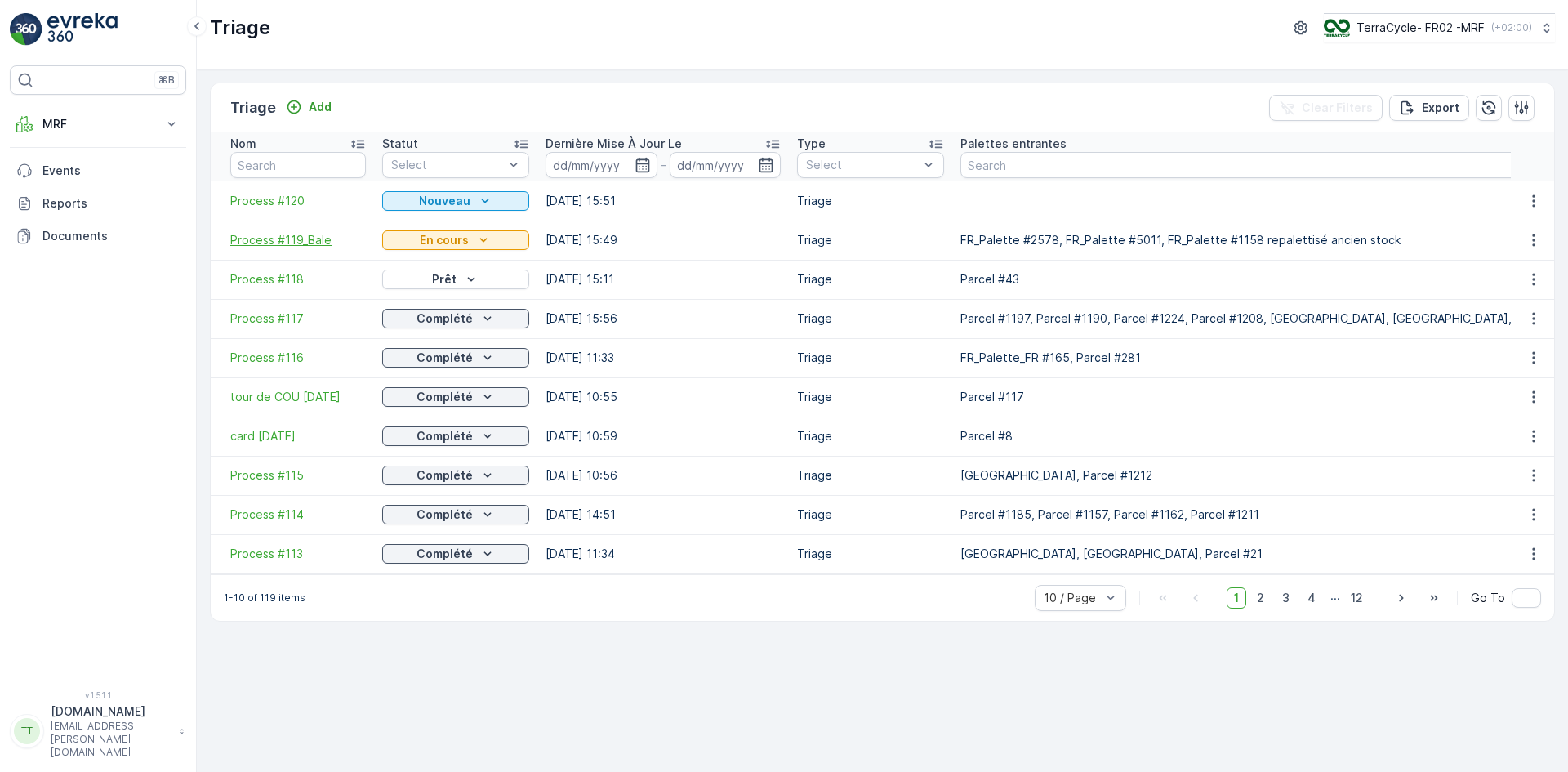
click at [310, 240] on span "Process #119_Bale" at bounding box center [298, 240] width 136 height 16
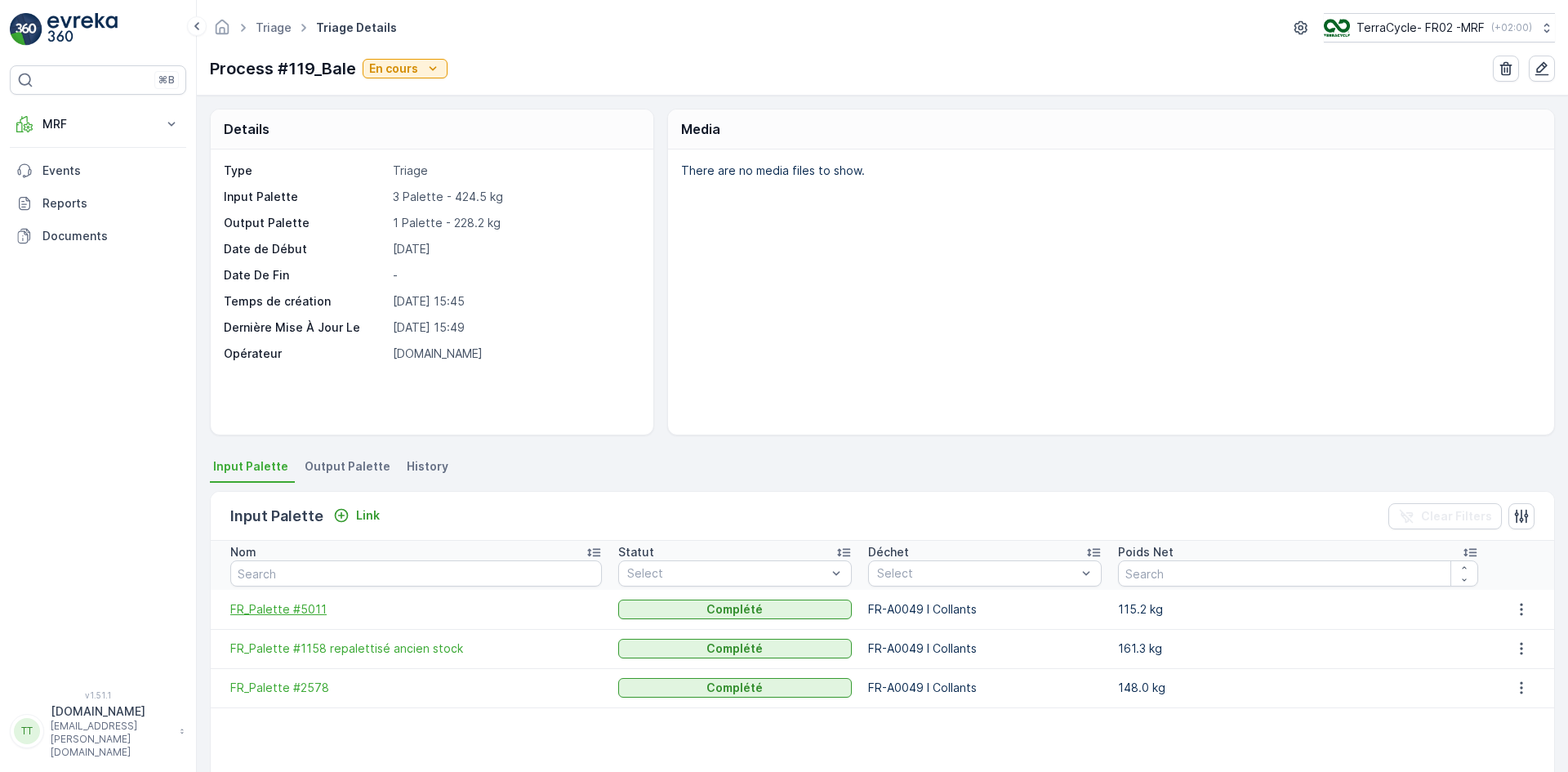
click at [292, 602] on span "FR_Palette #5011" at bounding box center [416, 610] width 372 height 16
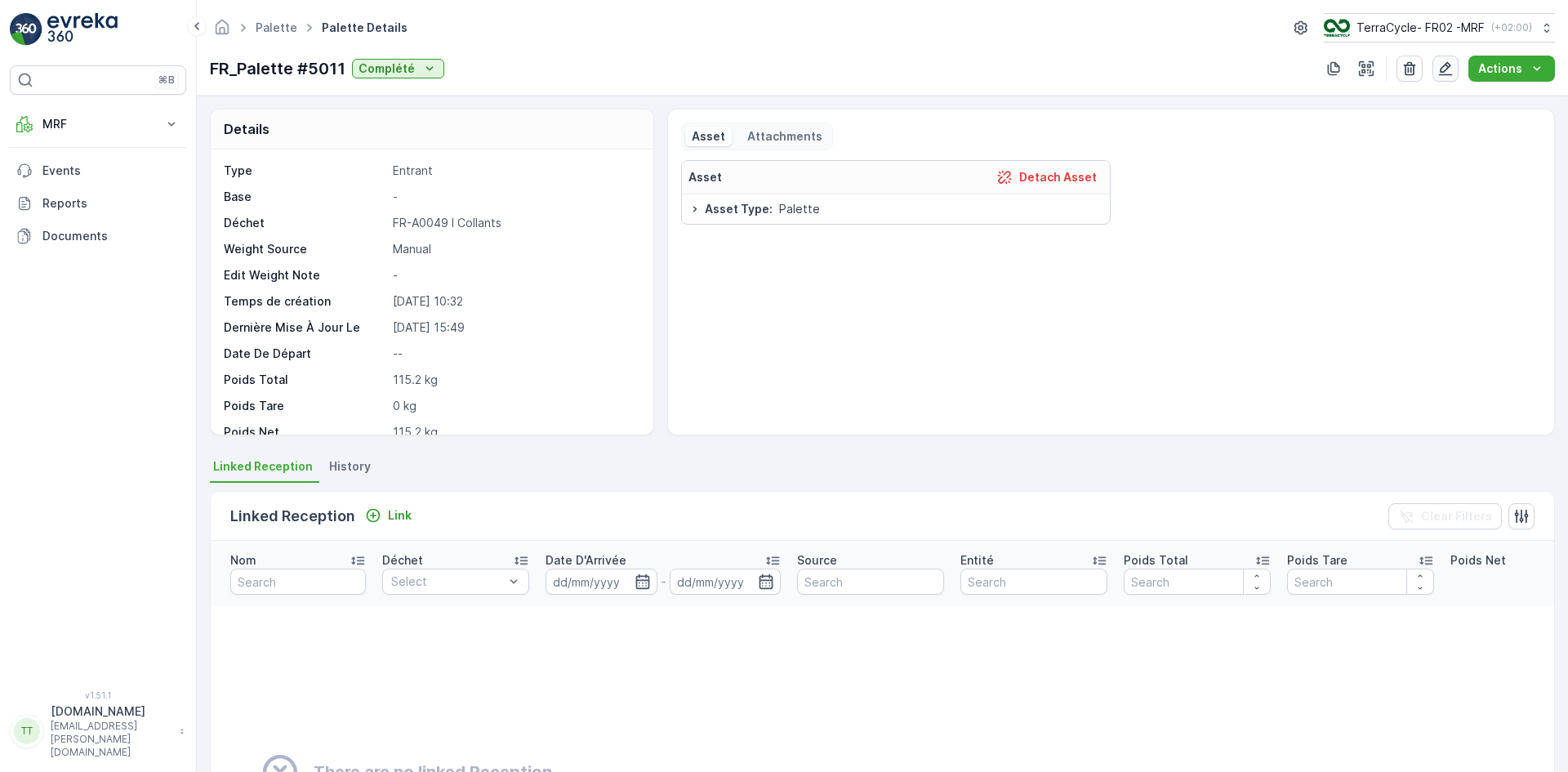
click at [1443, 71] on icon "button" at bounding box center [1446, 69] width 14 height 14
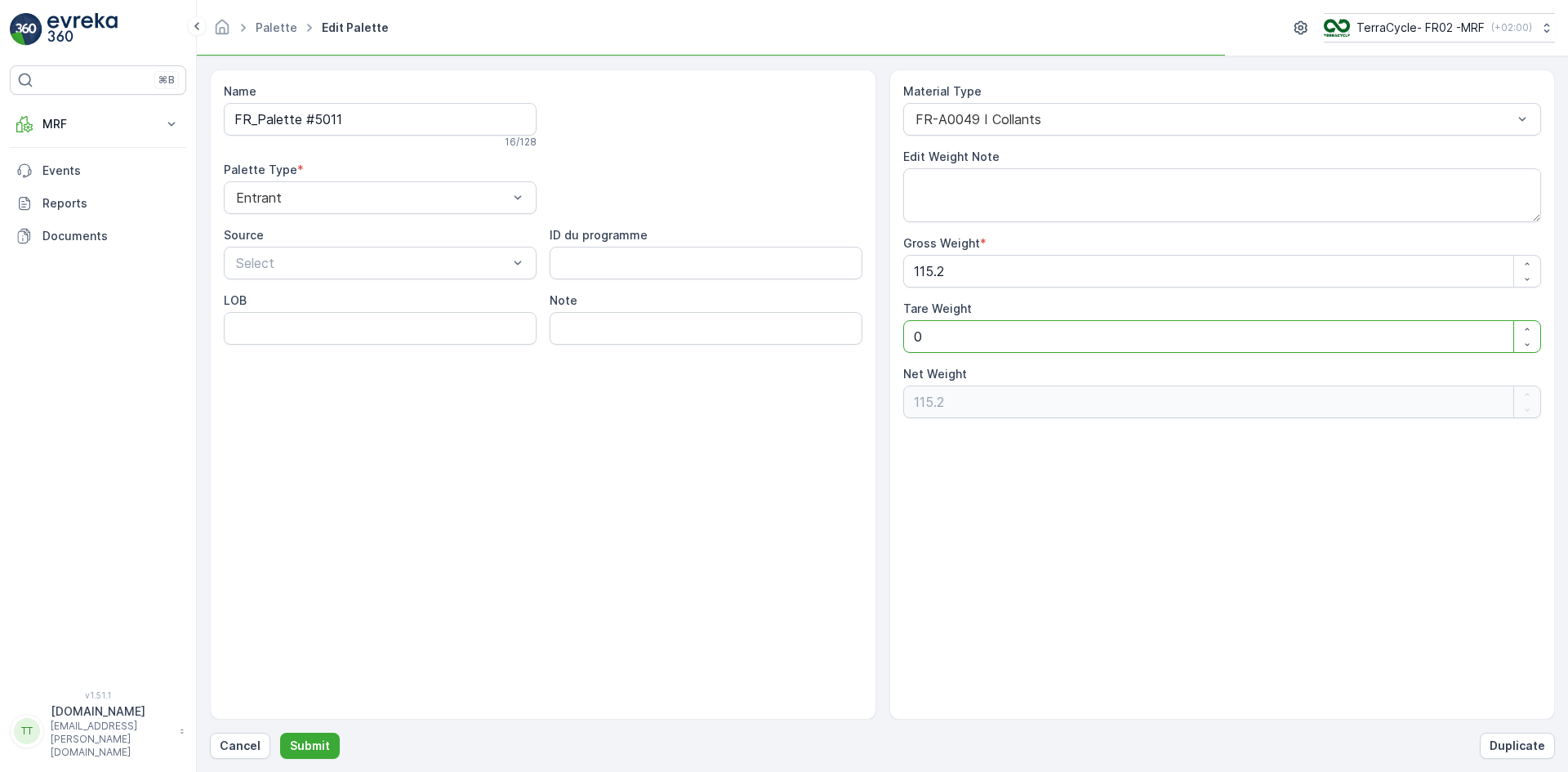
drag, startPoint x: 931, startPoint y: 336, endPoint x: 901, endPoint y: 337, distance: 30.0
click at [904, 338] on Weight "0" at bounding box center [1223, 337] width 639 height 33
type Weight "2"
type Weight "113.2"
type Weight "25"
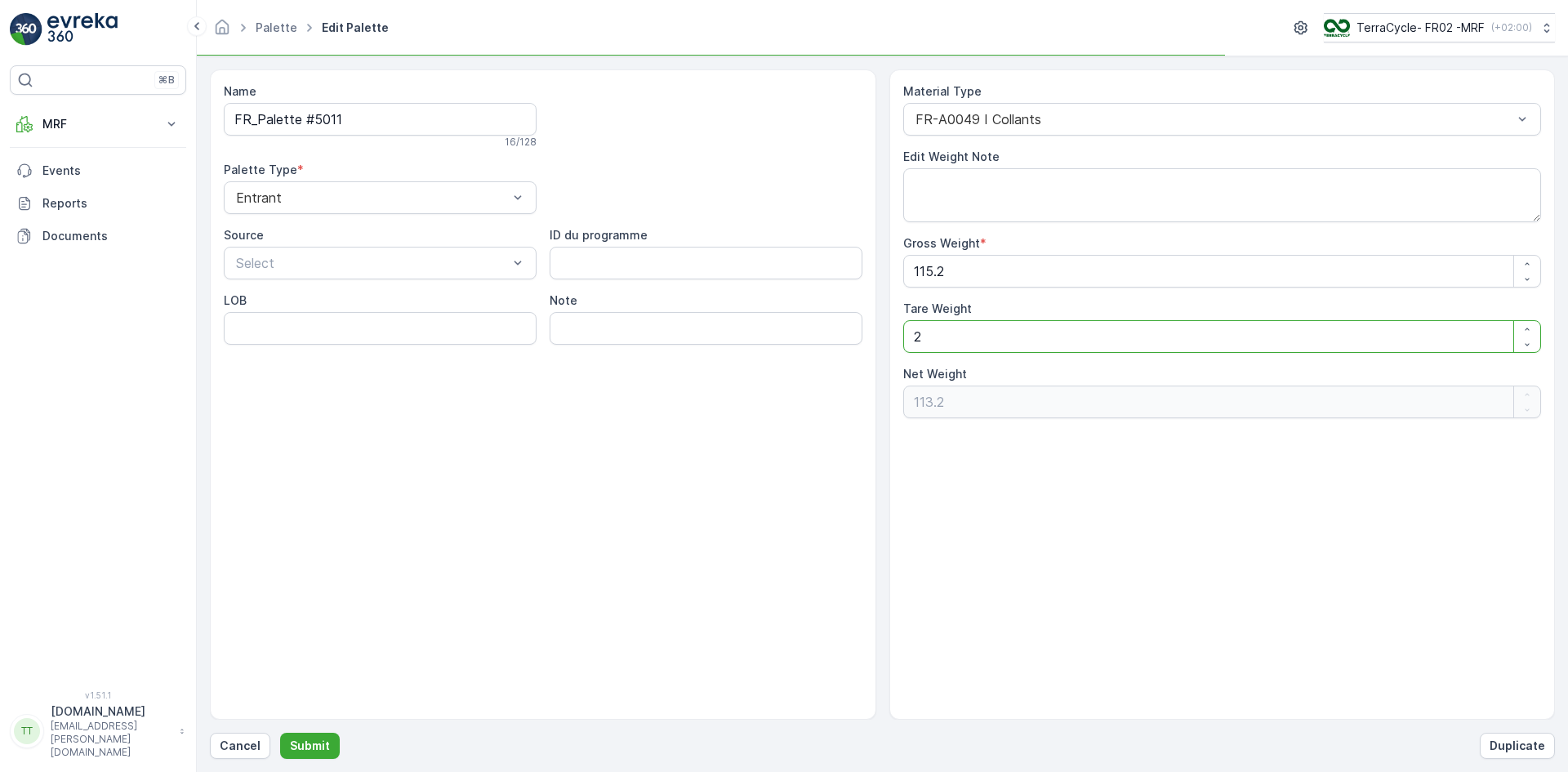
type Weight "90.2"
type Weight "25"
click at [323, 745] on p "Submit" at bounding box center [310, 746] width 40 height 16
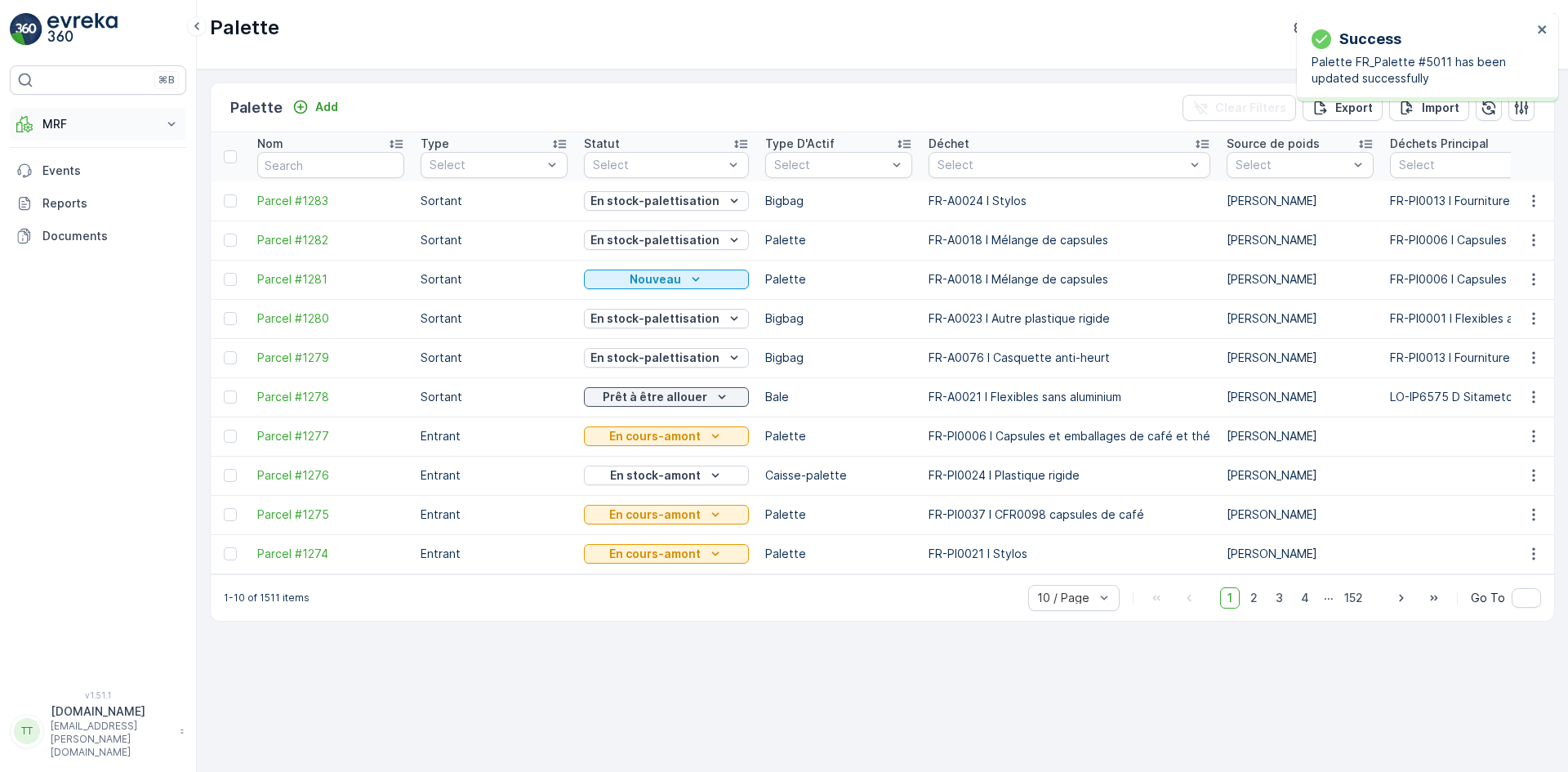
click at [57, 123] on p "MRF" at bounding box center [98, 125] width 111 height 16
click at [66, 217] on p "Triage" at bounding box center [59, 220] width 35 height 16
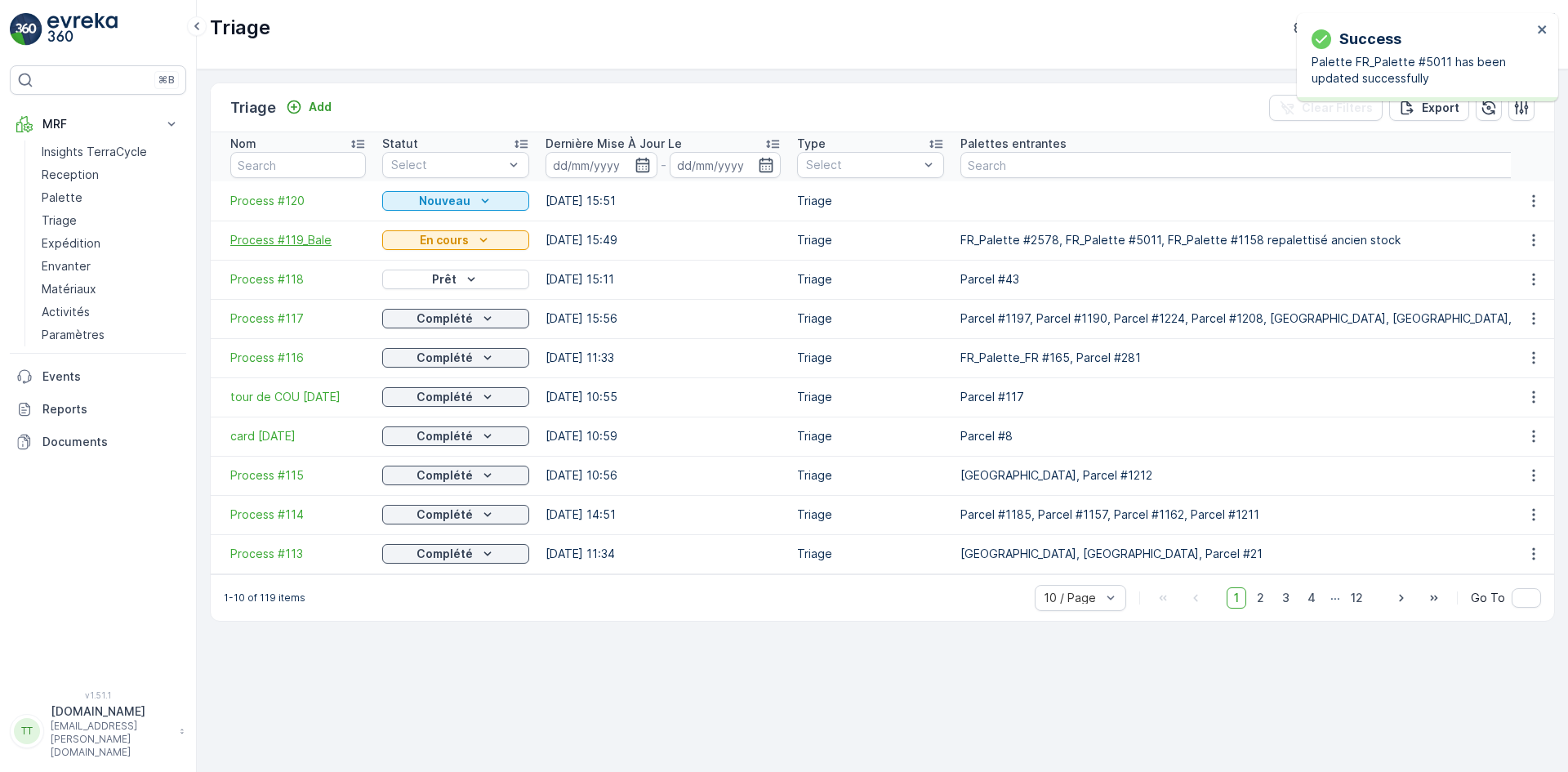
click at [273, 234] on span "Process #119_Bale" at bounding box center [298, 240] width 136 height 16
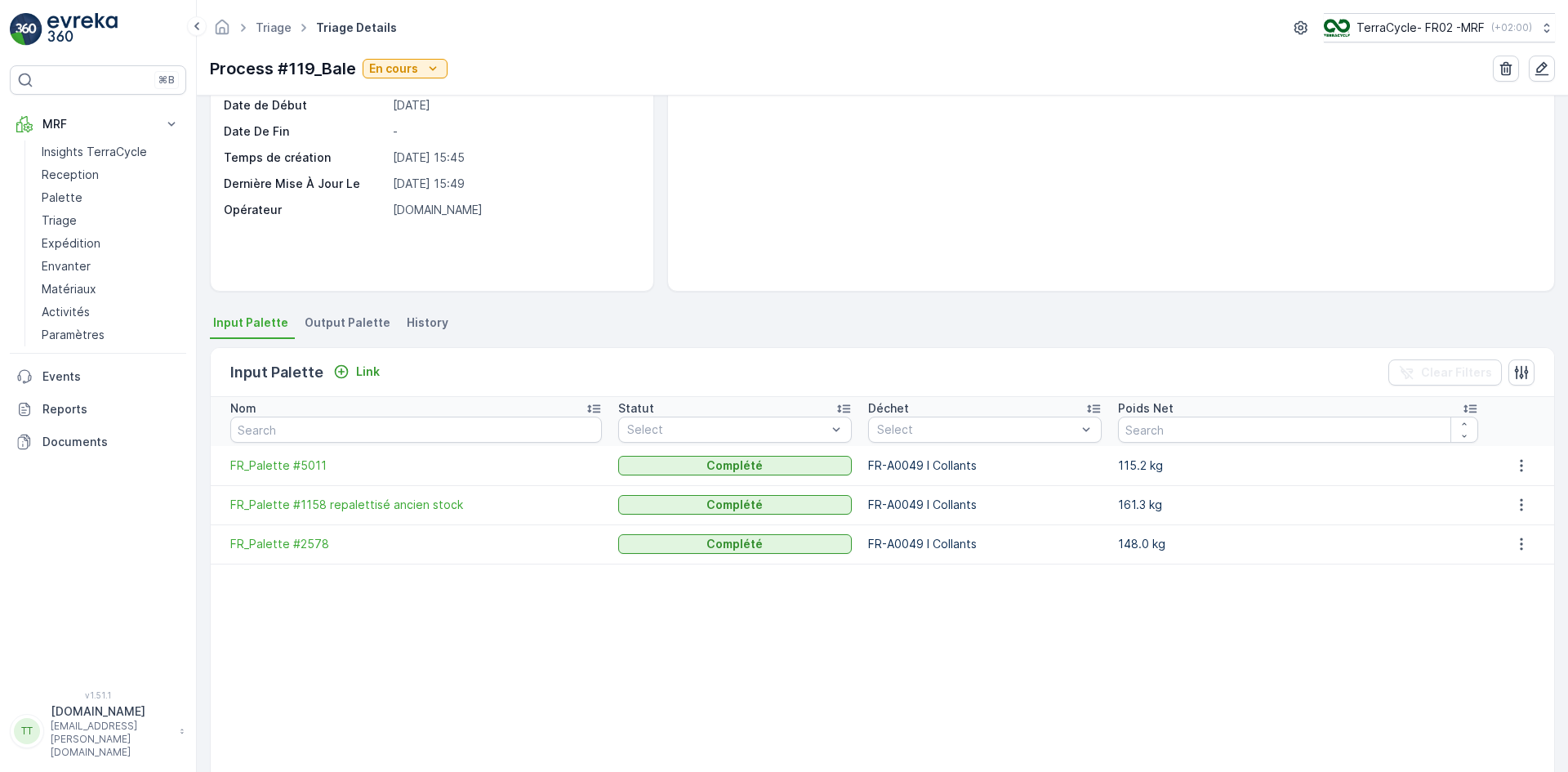
scroll to position [163, 0]
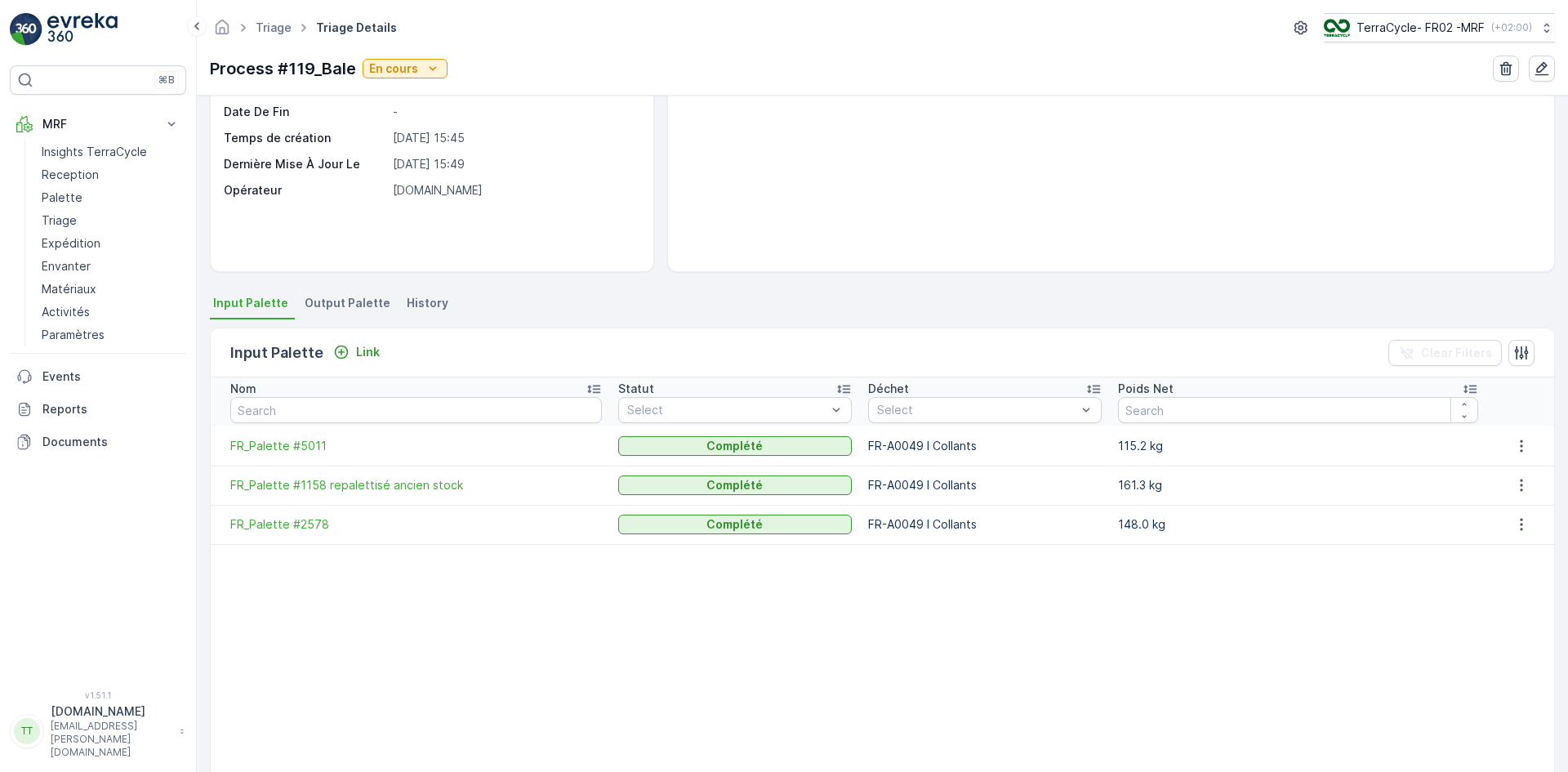
click at [573, 628] on td at bounding box center [410, 630] width 400 height 34
drag, startPoint x: 220, startPoint y: 453, endPoint x: 329, endPoint y: 448, distance: 109.1
click at [329, 448] on td "FR_Palette #5011" at bounding box center [410, 446] width 400 height 39
copy span "FR_Palette #5011"
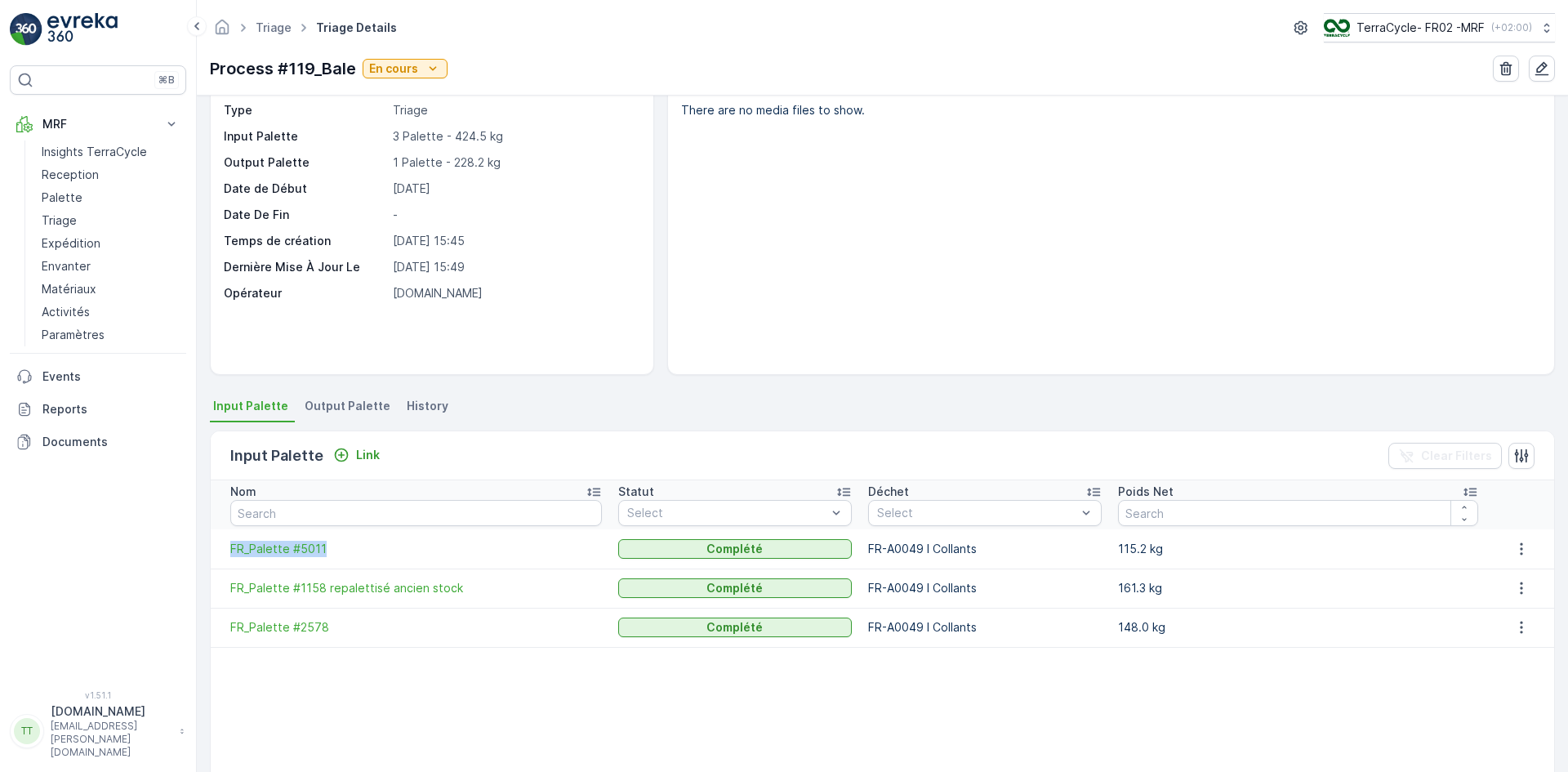
scroll to position [0, 0]
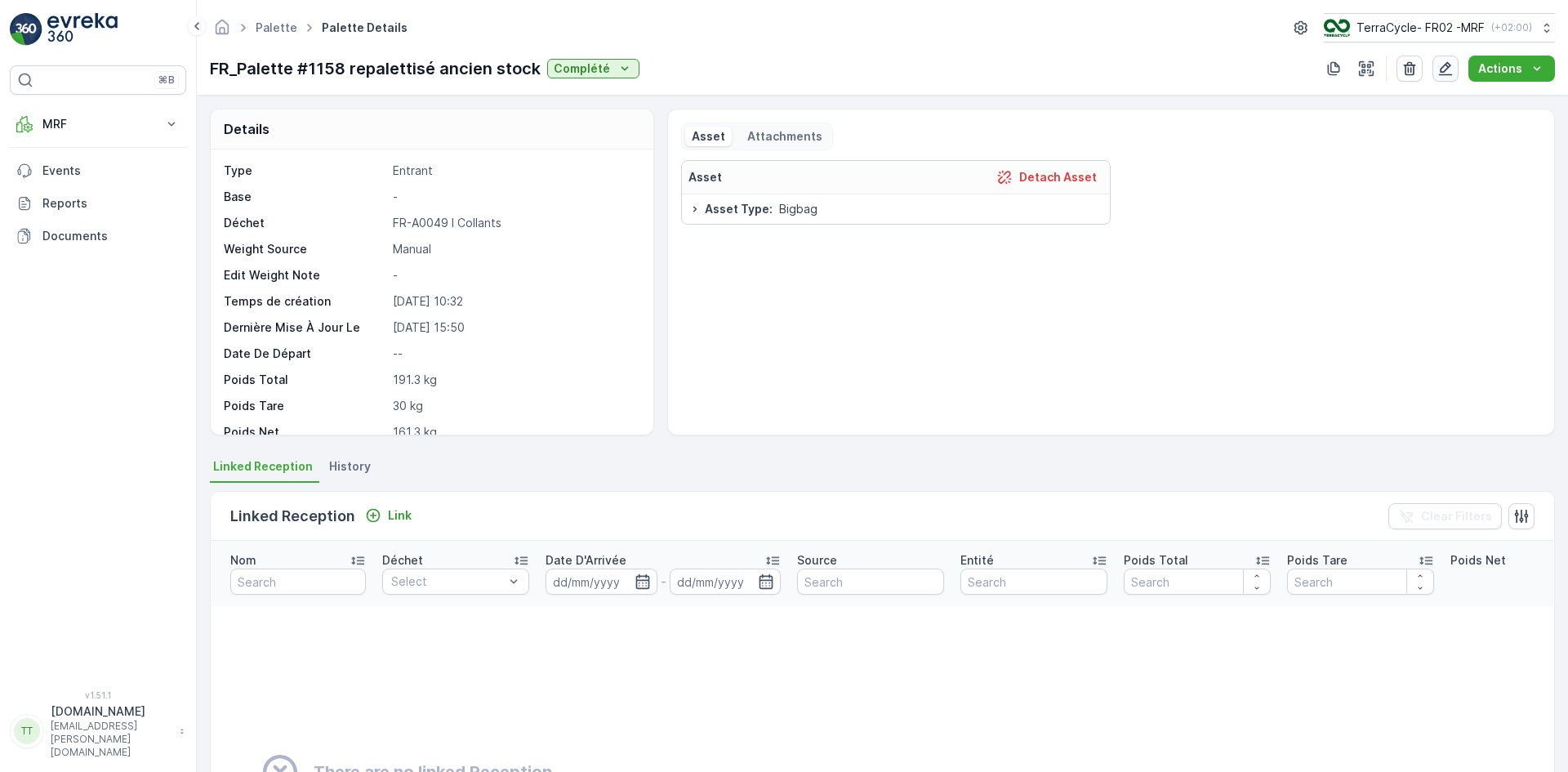
click at [1448, 75] on icon "button" at bounding box center [1446, 69] width 14 height 14
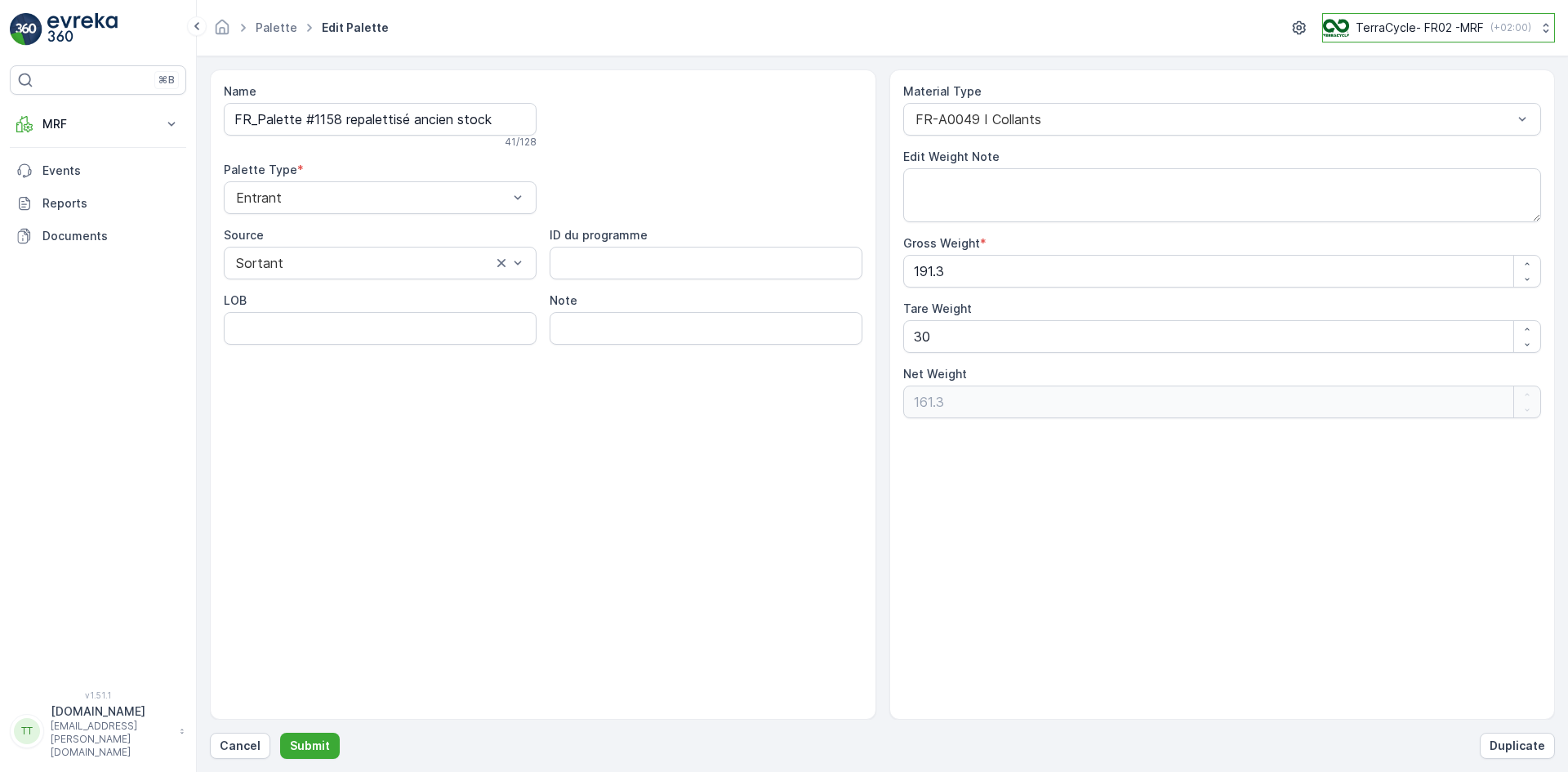
click at [1421, 25] on p "TerraCycle- FR02 -MRF" at bounding box center [1420, 28] width 129 height 16
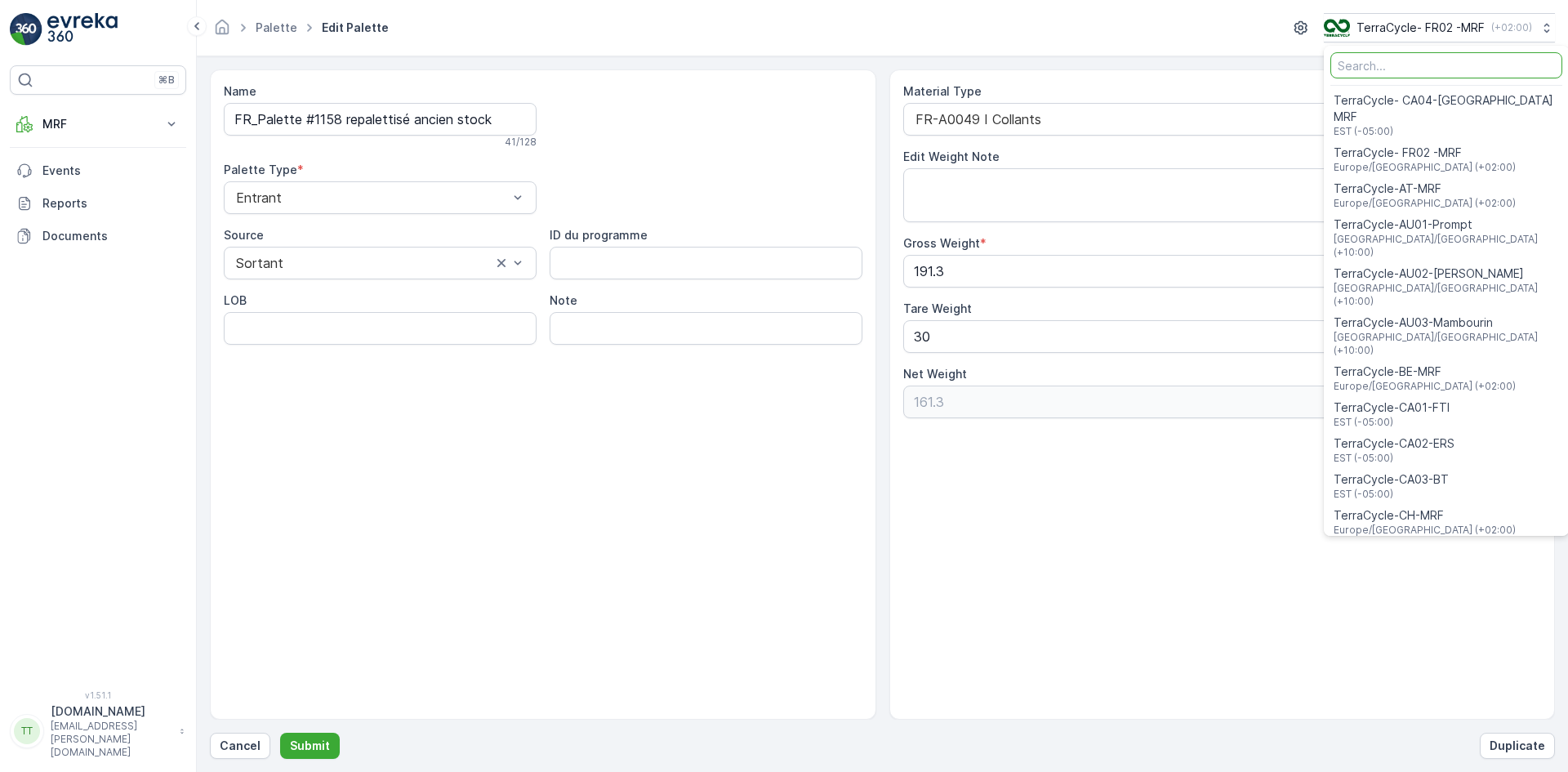
click at [1007, 22] on div "Palette Edit Palette TerraCycle- FR02 -MRF ( +02:00 ) TerraCycle- CA04-[GEOGRAP…" at bounding box center [882, 28] width 1345 height 30
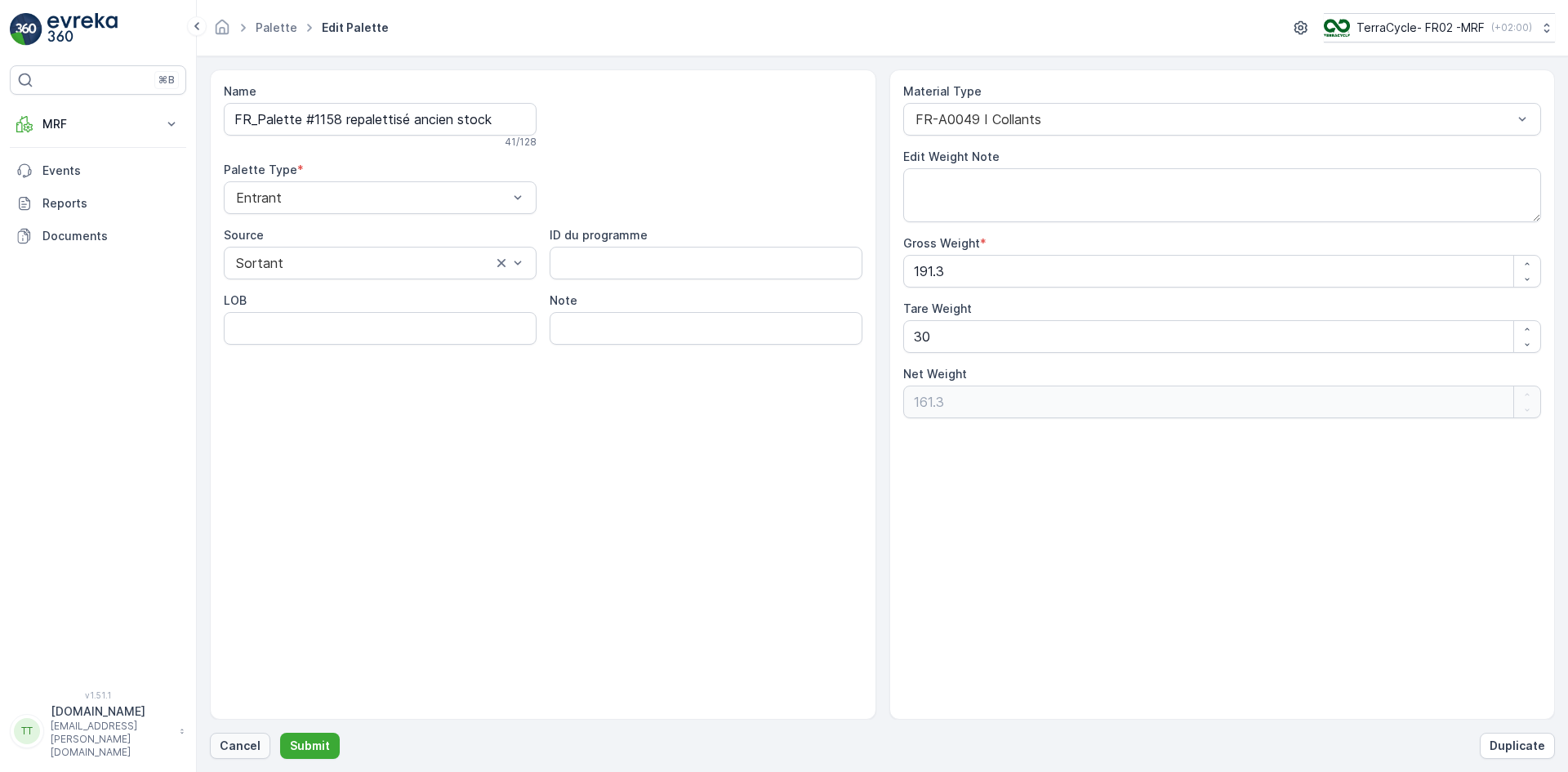
click at [230, 744] on p "Cancel" at bounding box center [240, 746] width 41 height 16
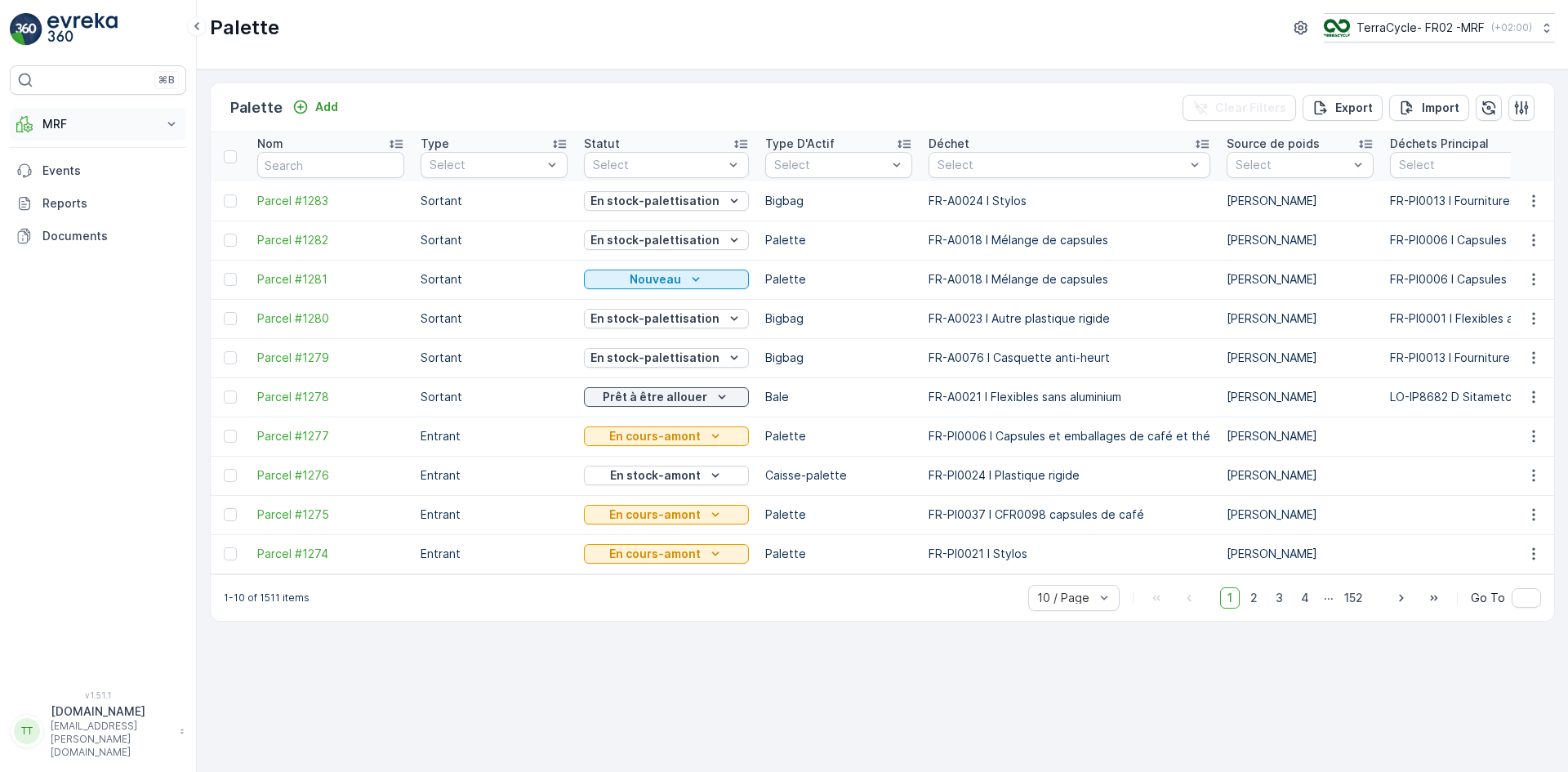
click at [75, 131] on p "MRF" at bounding box center [98, 125] width 111 height 16
click at [84, 220] on link "Triage" at bounding box center [111, 220] width 151 height 23
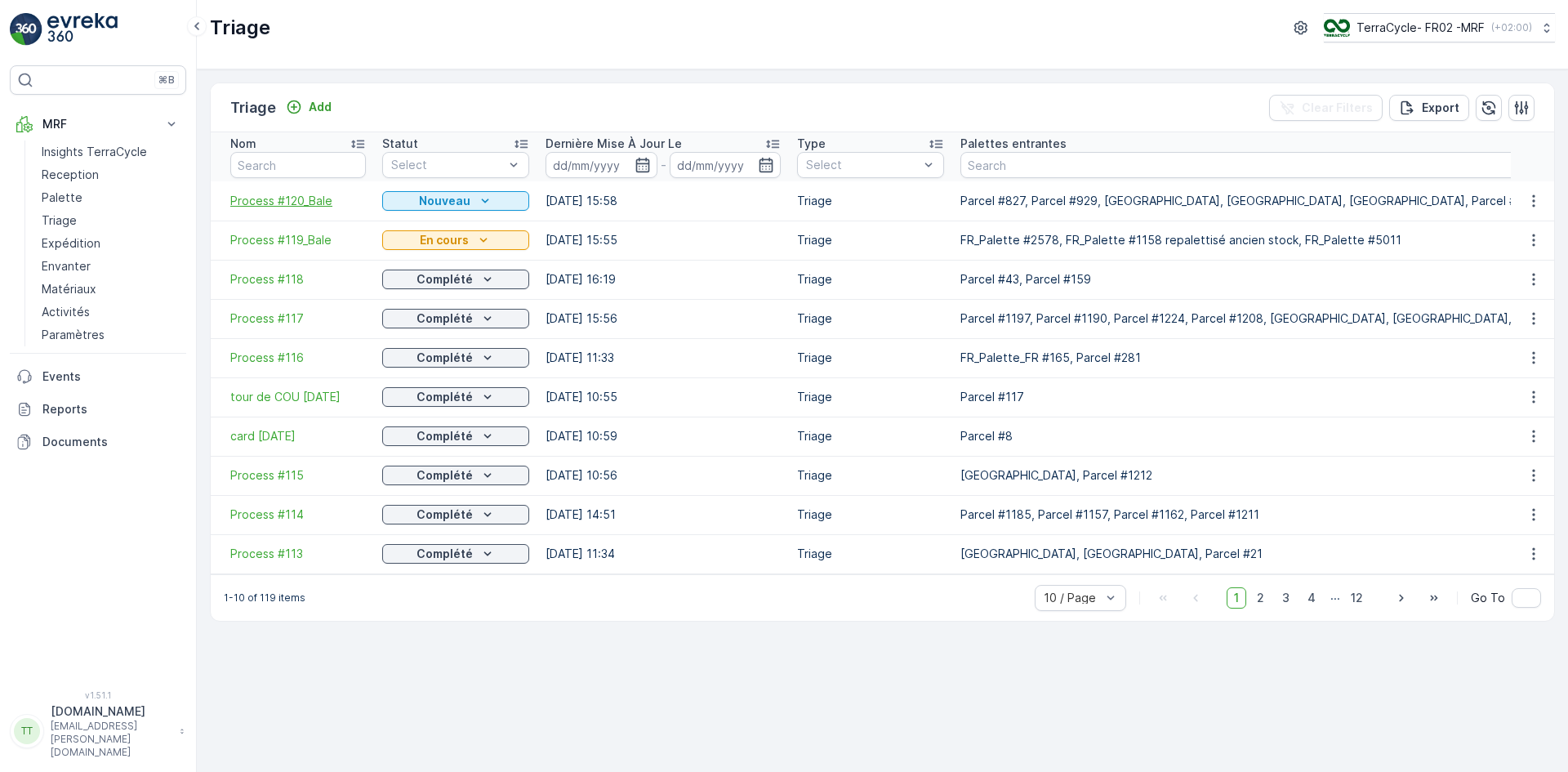
click at [299, 203] on span "Process #120_Bale" at bounding box center [298, 201] width 136 height 16
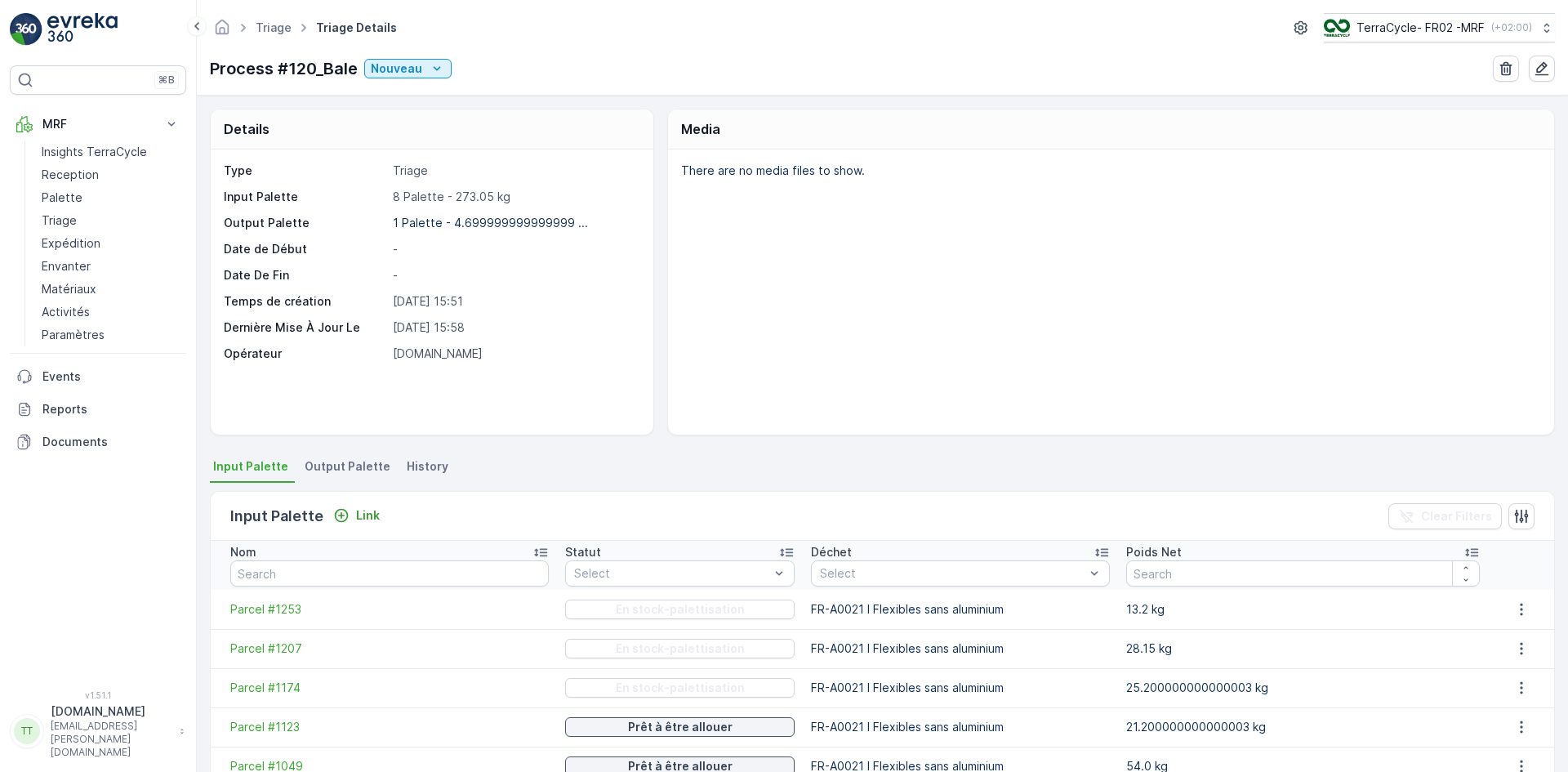
click at [344, 469] on span "Output Palette" at bounding box center [347, 466] width 86 height 16
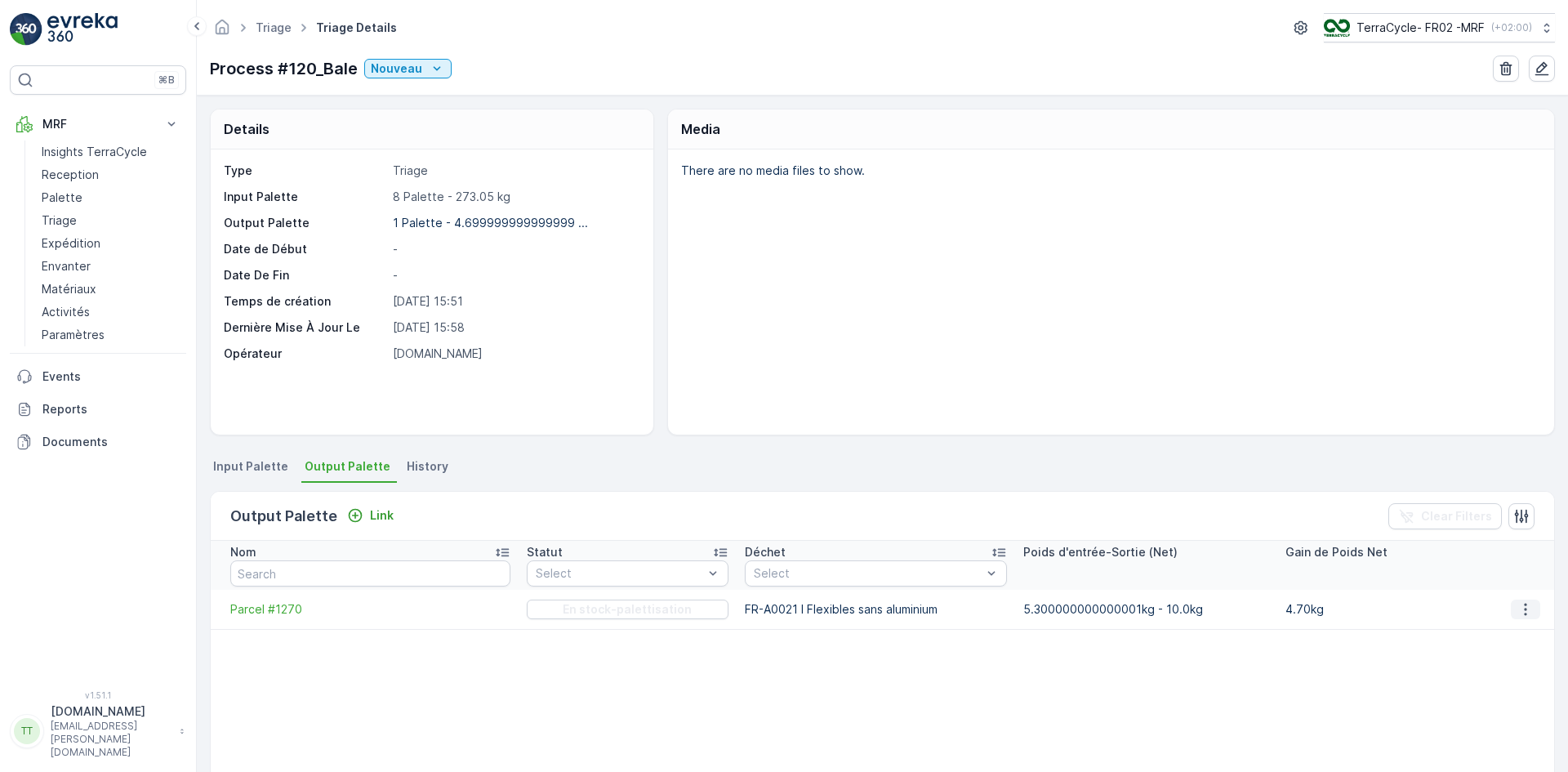
click at [1518, 607] on icon "button" at bounding box center [1526, 610] width 16 height 16
click at [1516, 630] on div "Detach" at bounding box center [1536, 634] width 53 height 23
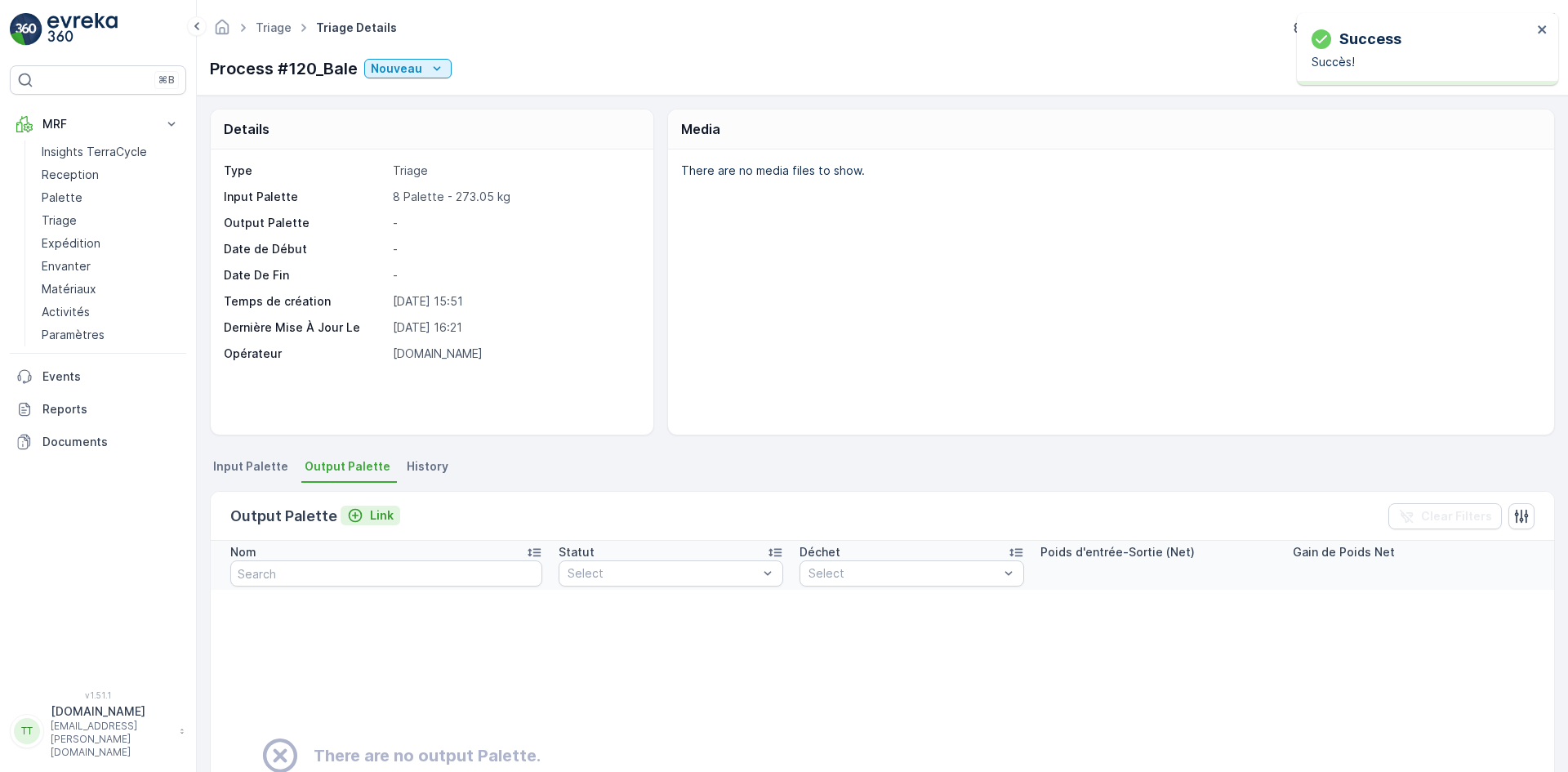
click at [383, 512] on p "Link" at bounding box center [382, 515] width 24 height 16
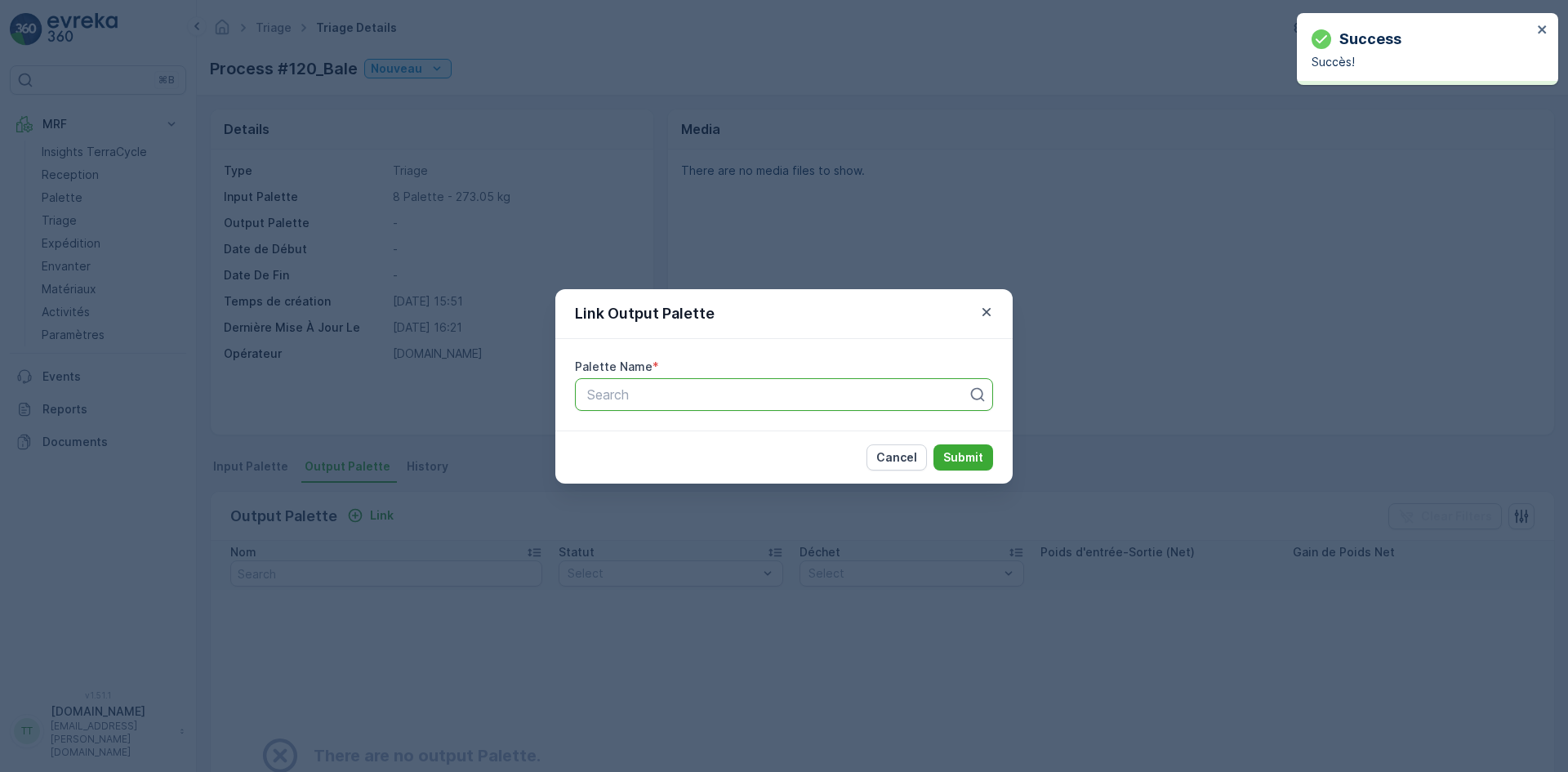
click at [625, 401] on div at bounding box center [777, 395] width 384 height 15
type input "1270"
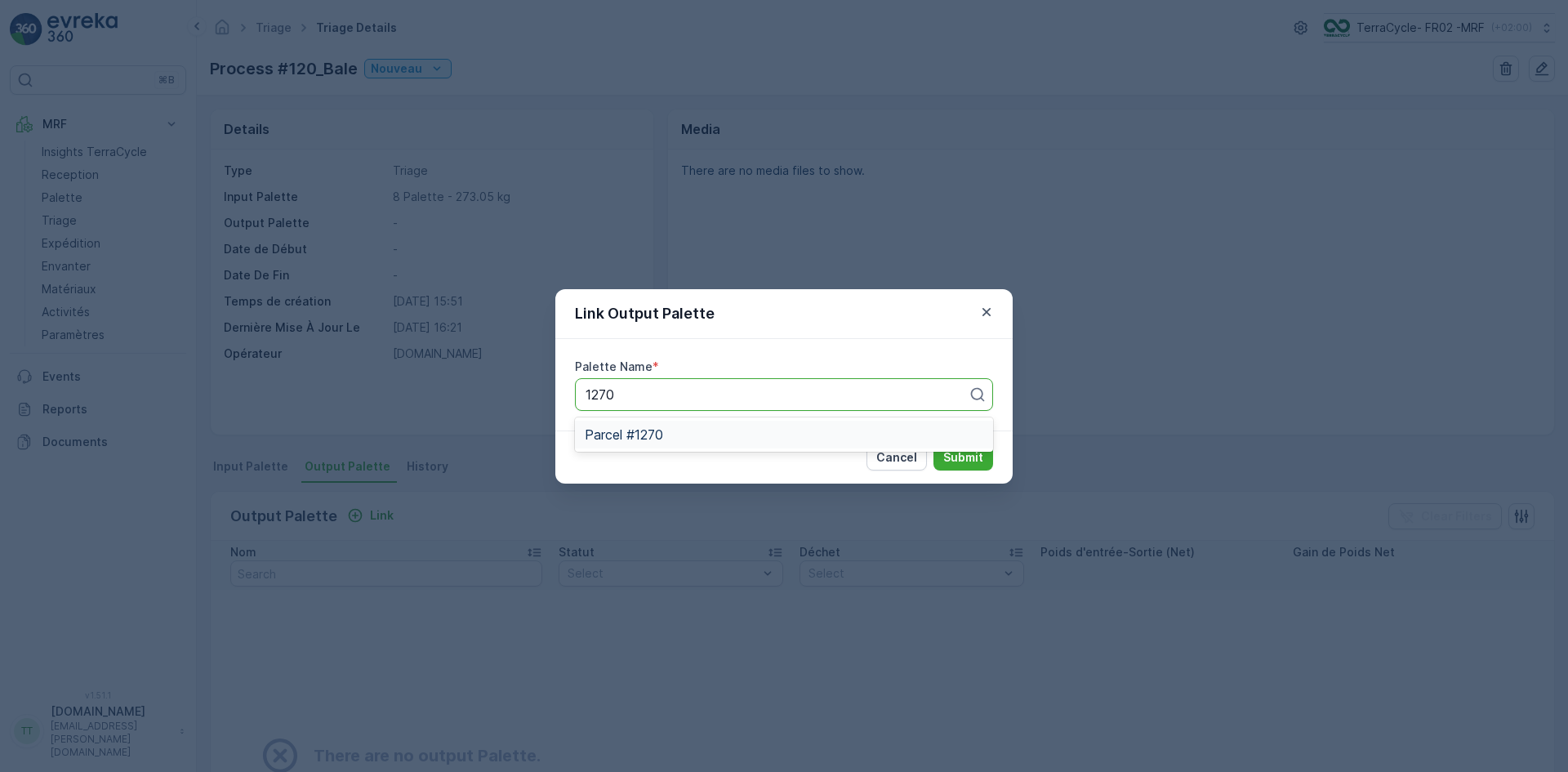
click at [619, 437] on span "Parcel #1270" at bounding box center [624, 434] width 79 height 15
click at [981, 459] on p "Submit" at bounding box center [963, 457] width 40 height 16
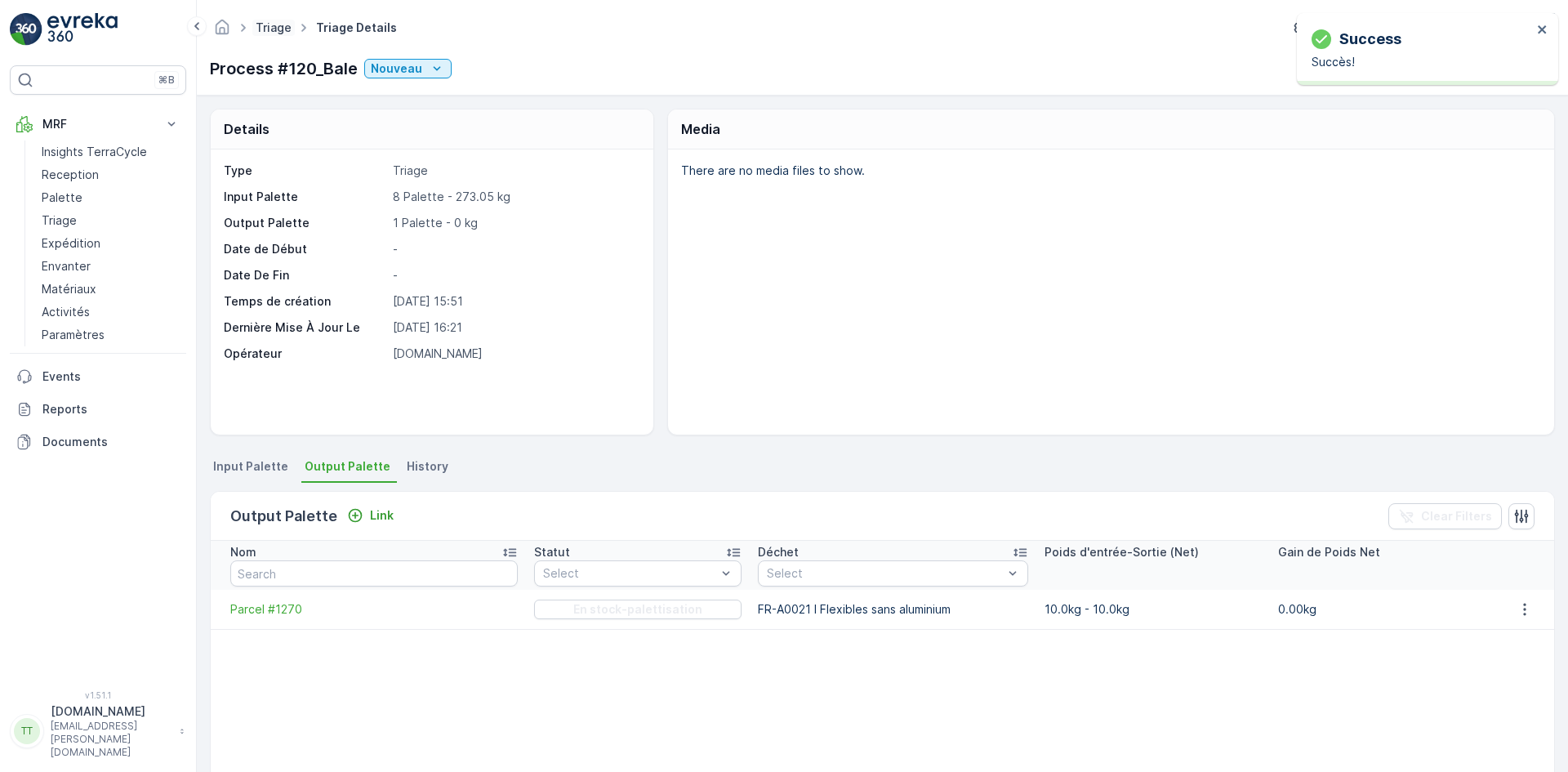
click at [269, 32] on link "Triage" at bounding box center [274, 27] width 36 height 14
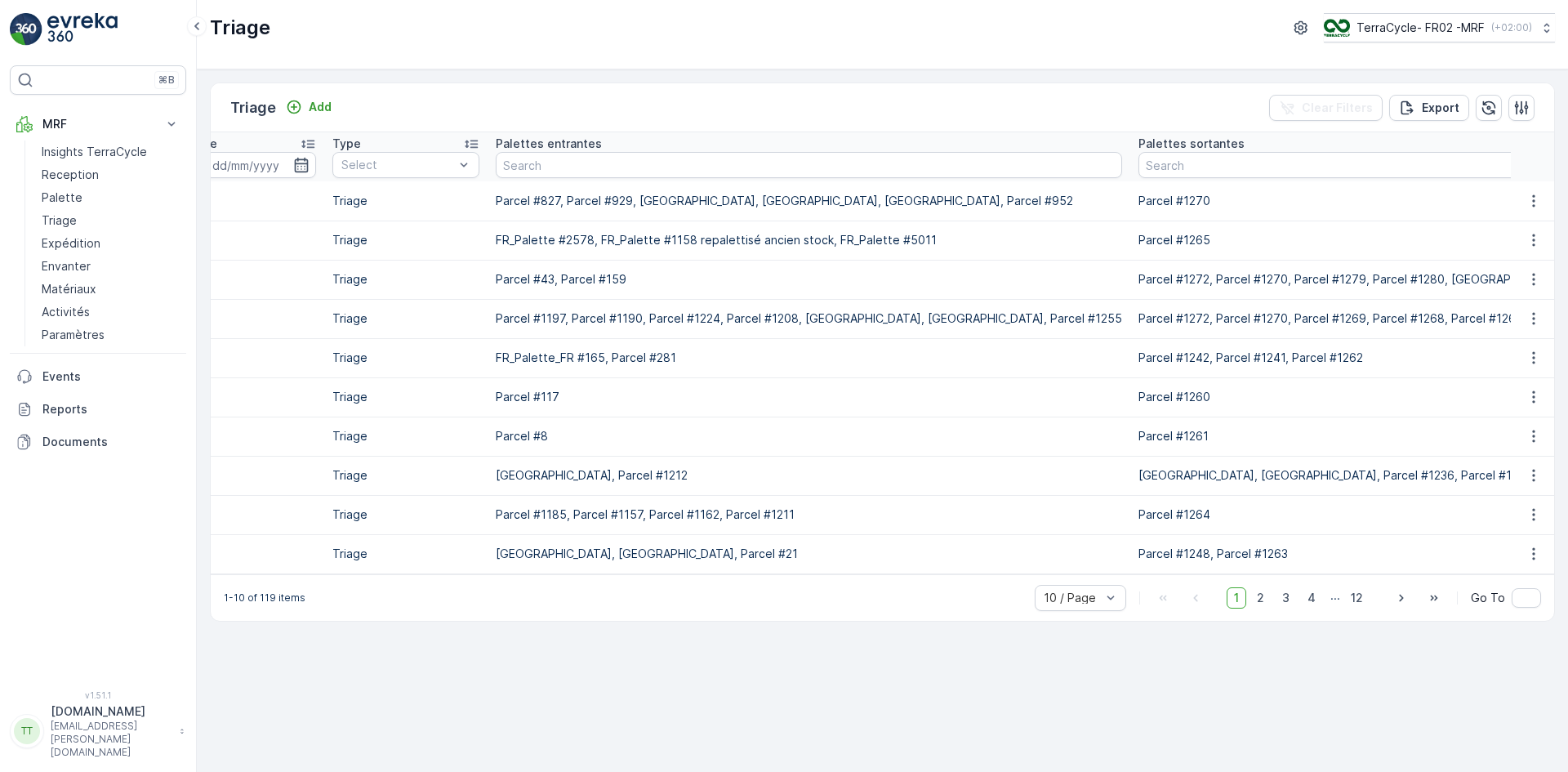
scroll to position [0, 481]
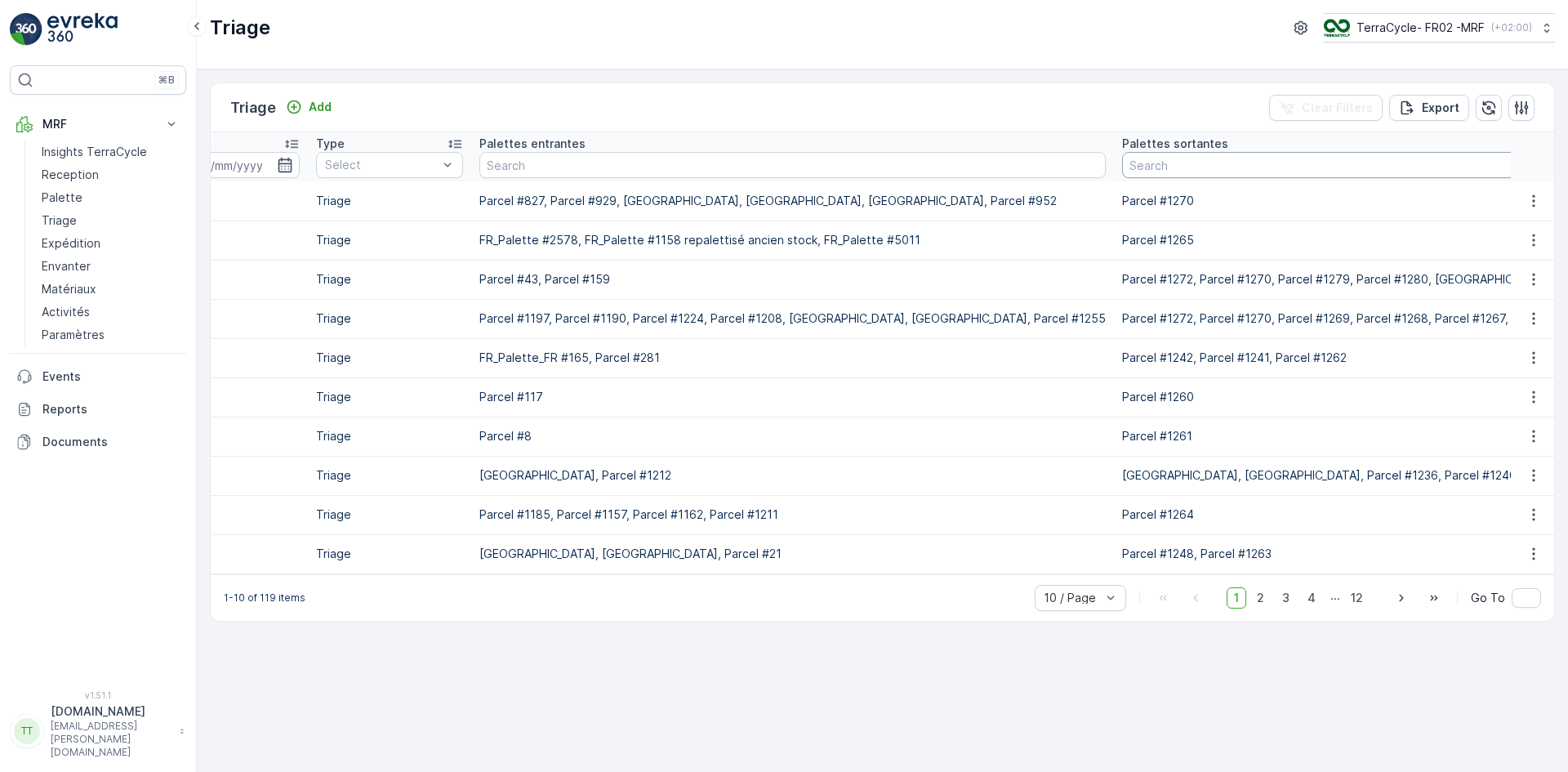
click at [1158, 162] on input "text" at bounding box center [1582, 165] width 919 height 26
type input "1270"
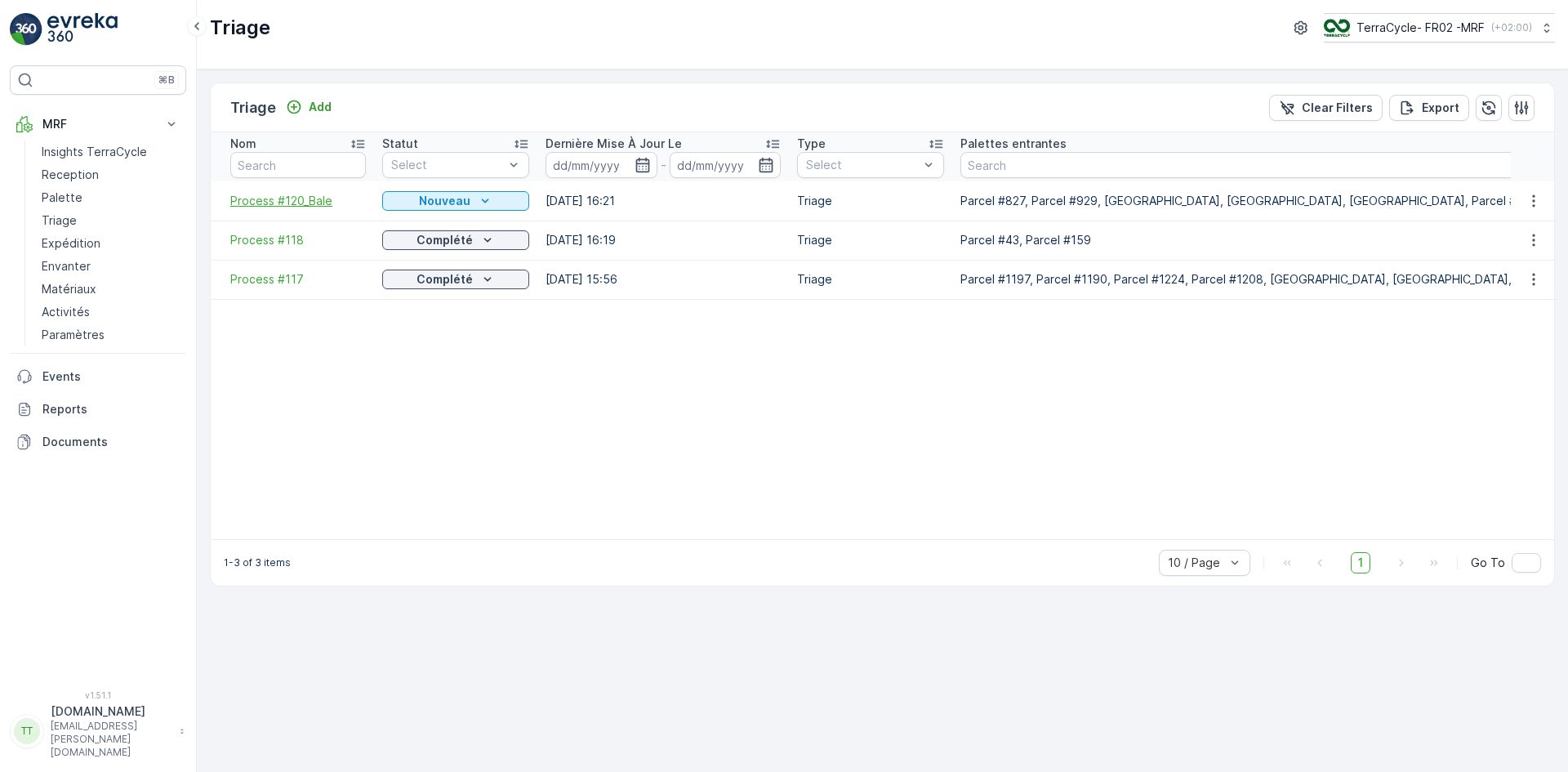
click at [297, 206] on span "Process #120_Bale" at bounding box center [298, 201] width 136 height 16
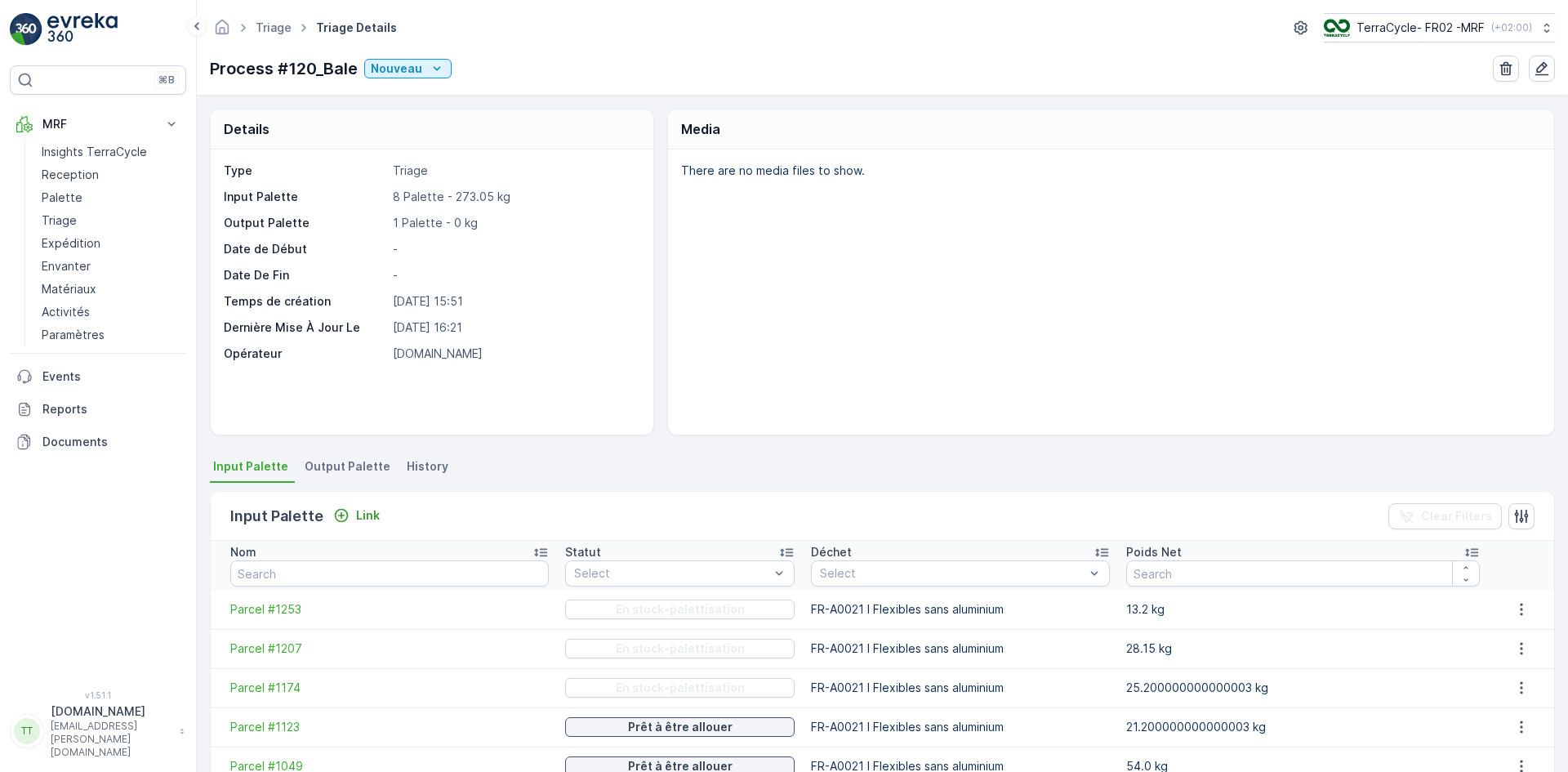
click at [345, 463] on span "Output Palette" at bounding box center [347, 466] width 86 height 16
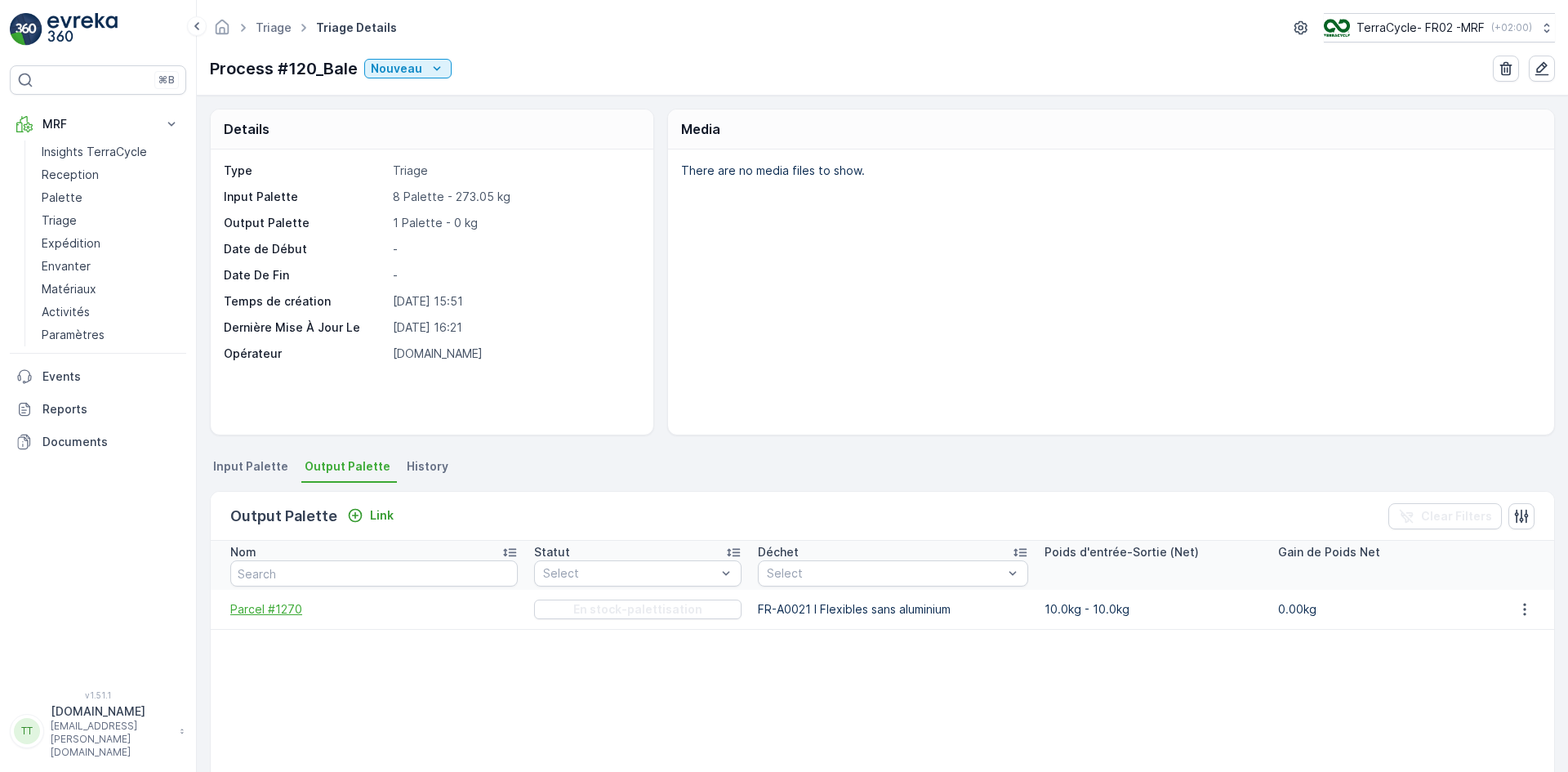
click at [293, 606] on span "Parcel #1270" at bounding box center [374, 610] width 288 height 16
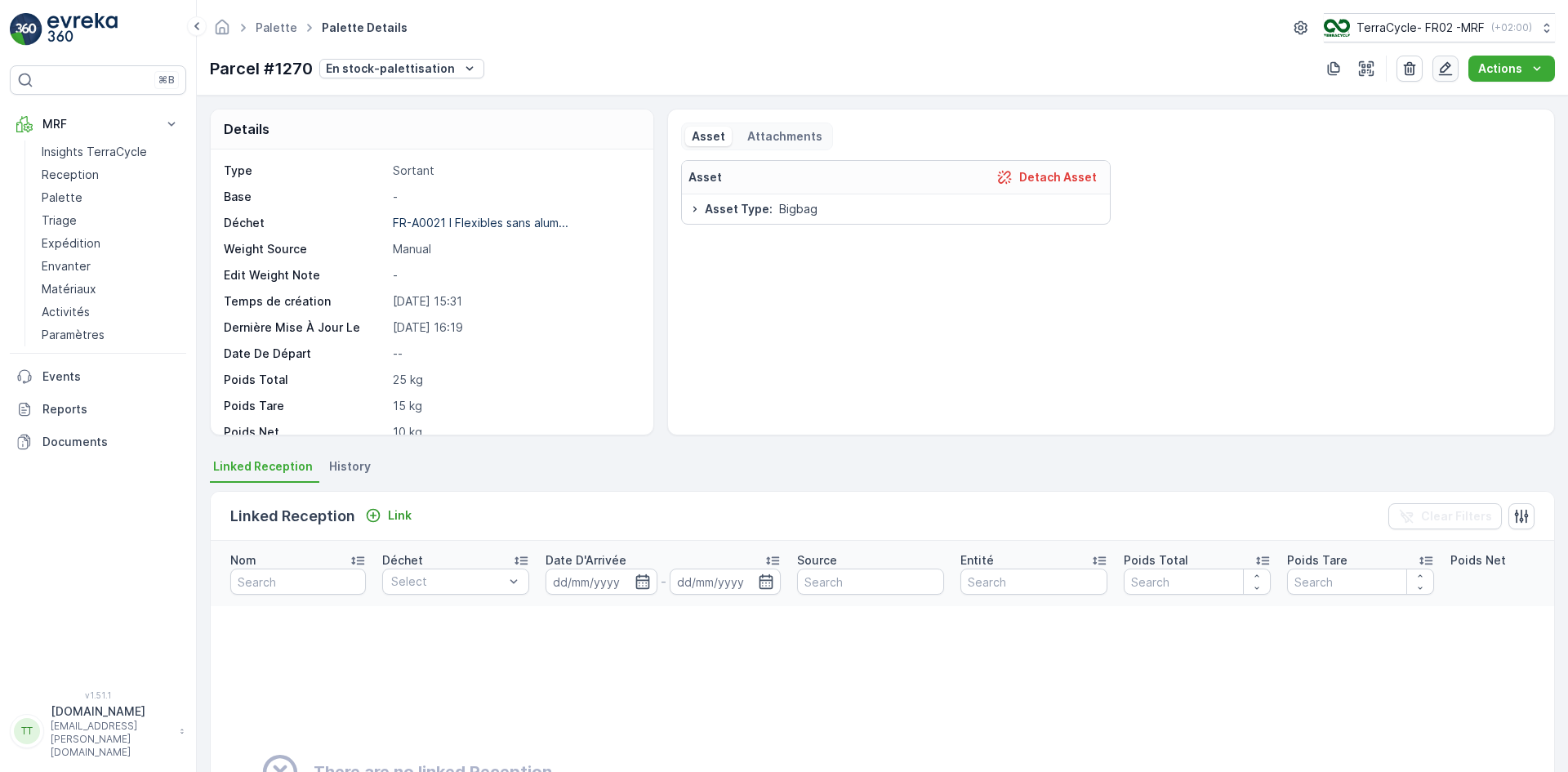
click at [1449, 71] on icon "button" at bounding box center [1446, 69] width 16 height 16
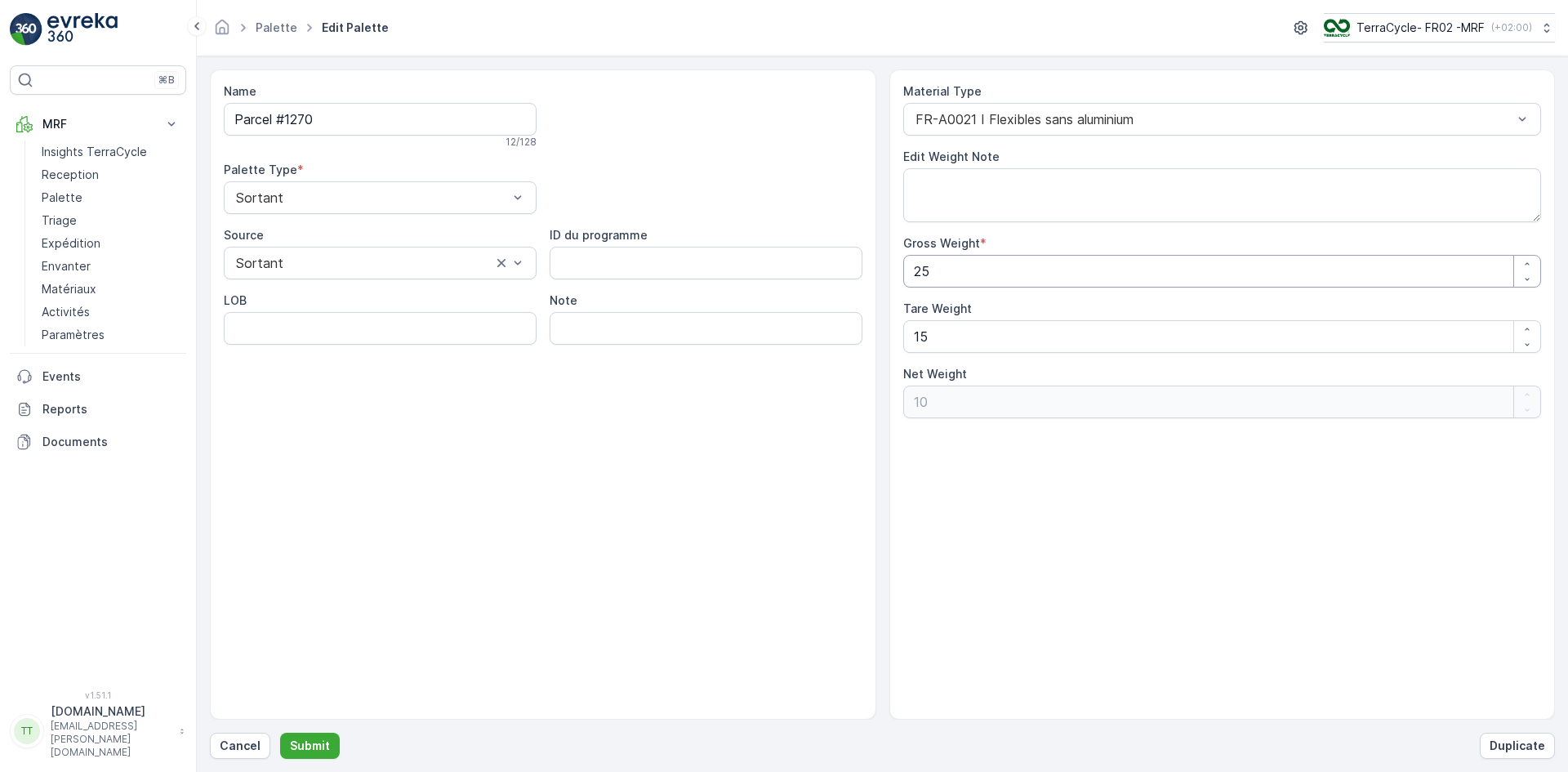
click at [996, 279] on Weight "25" at bounding box center [1223, 271] width 639 height 33
type Weight "250"
type Weight "235"
type Weight "250.6"
type Weight "235.6"
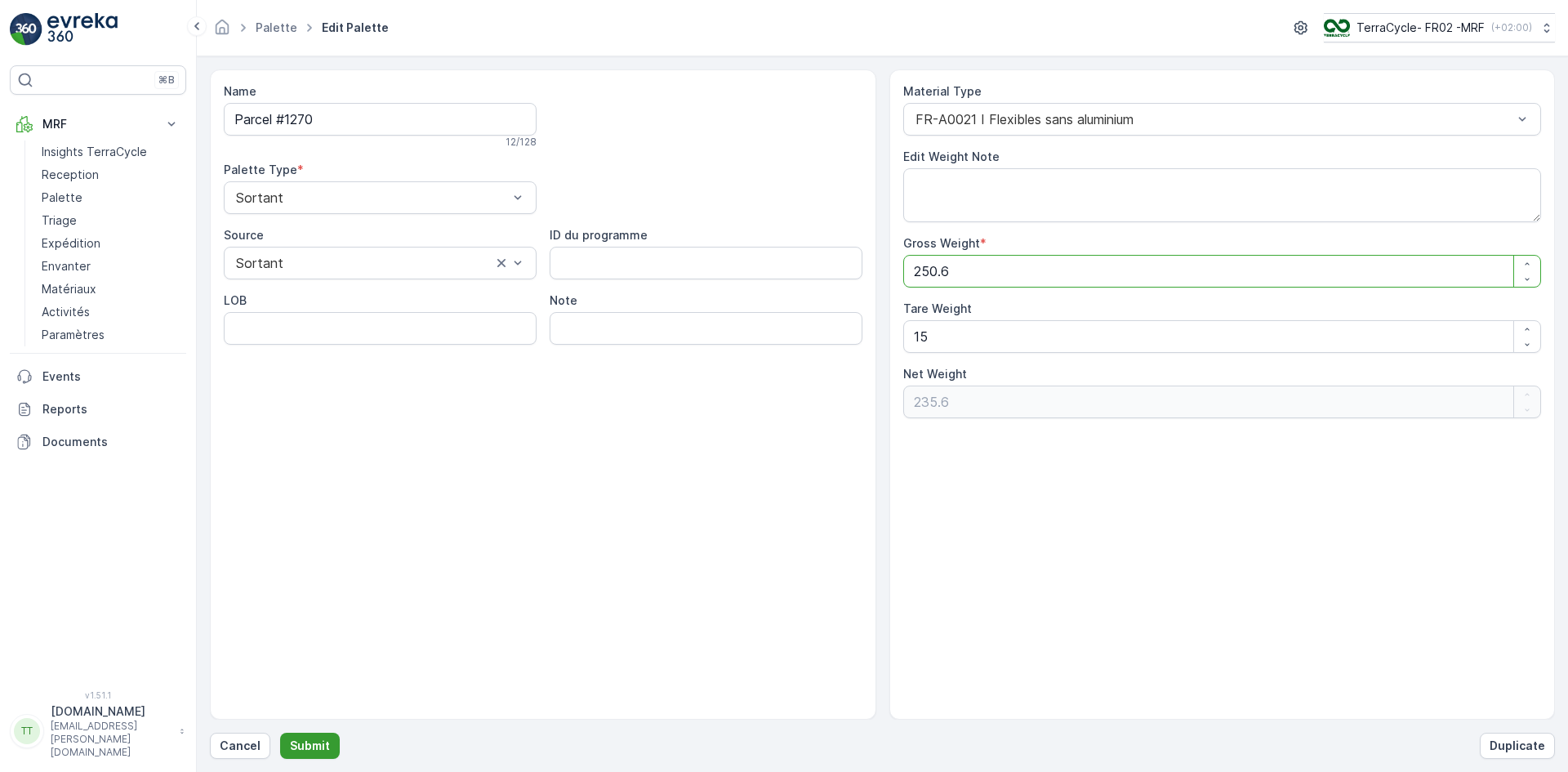
type Weight "250.6"
click at [322, 740] on p "Submit" at bounding box center [310, 746] width 40 height 16
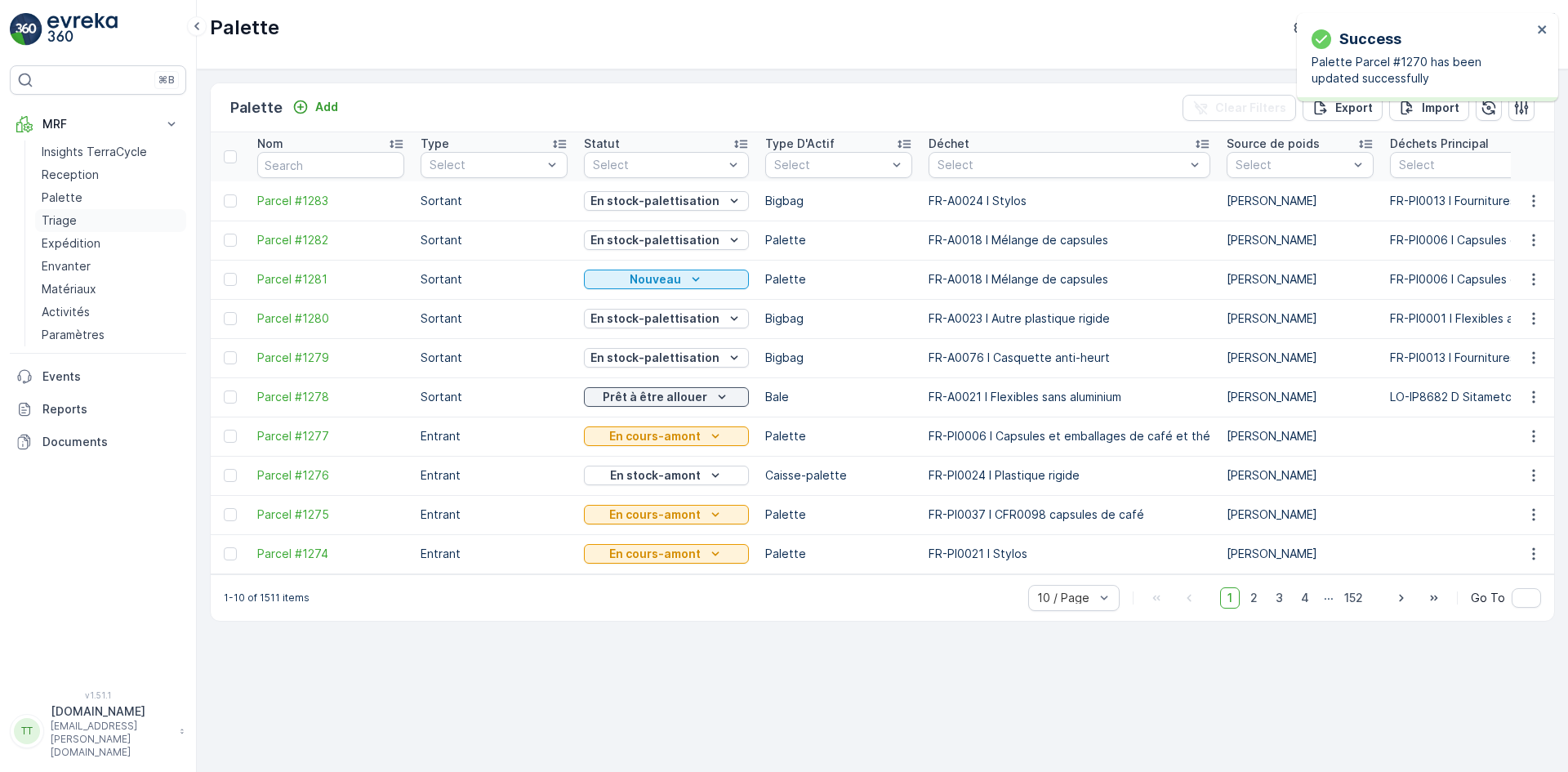
click at [80, 227] on link "Triage" at bounding box center [111, 220] width 151 height 23
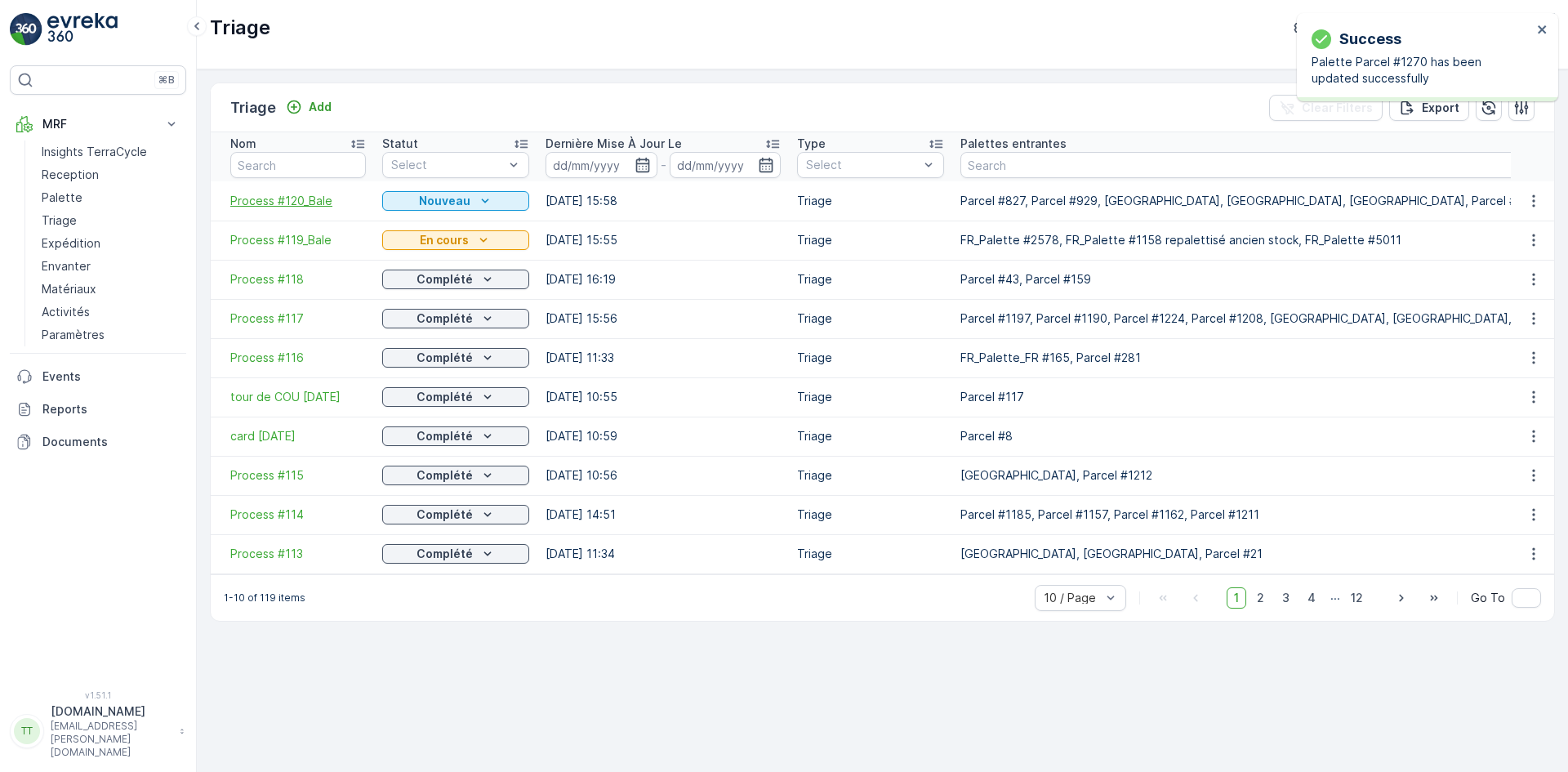
click at [310, 202] on span "Process #120_Bale" at bounding box center [298, 201] width 136 height 16
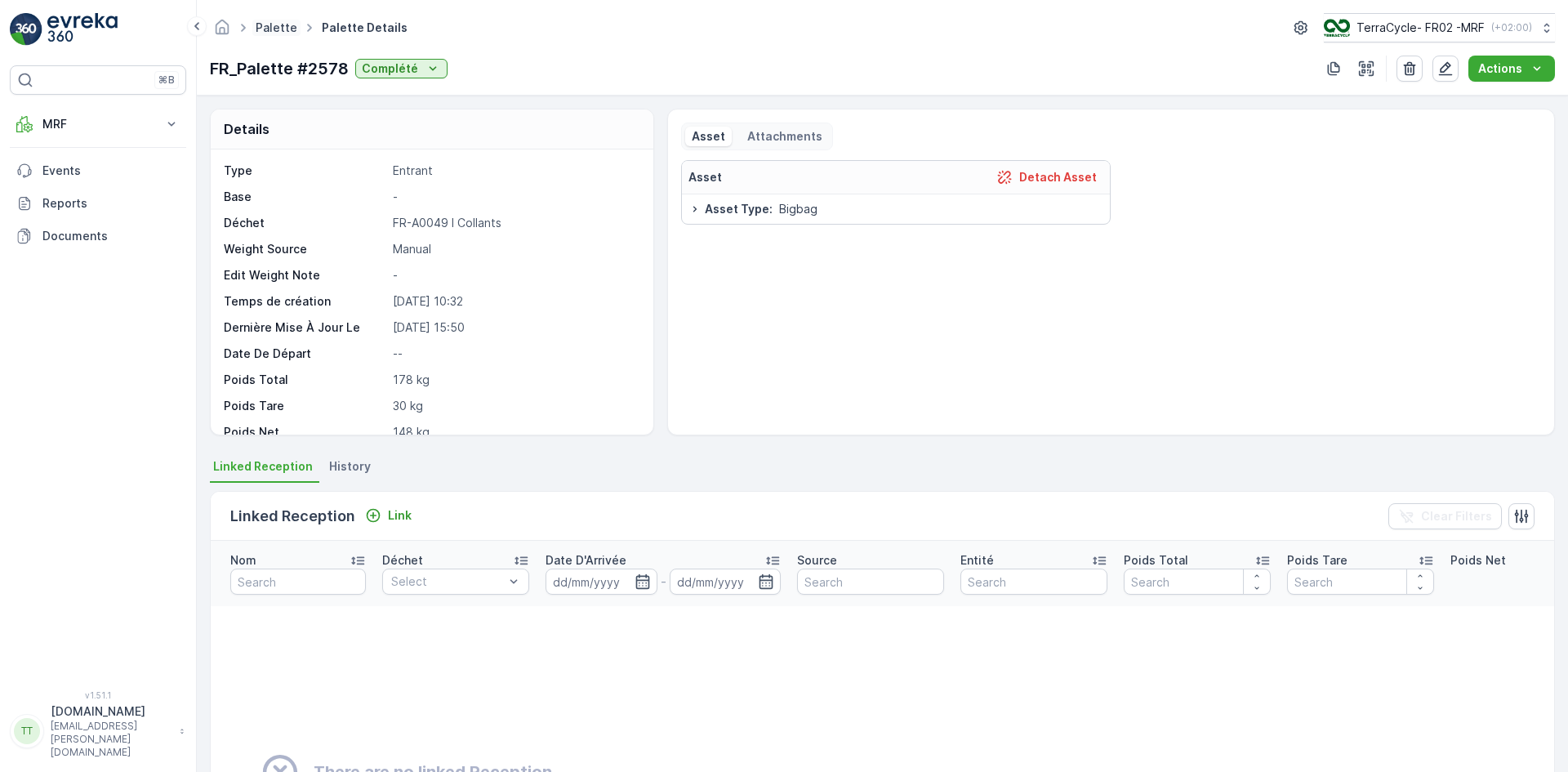
click at [269, 23] on link "Palette" at bounding box center [276, 27] width 42 height 14
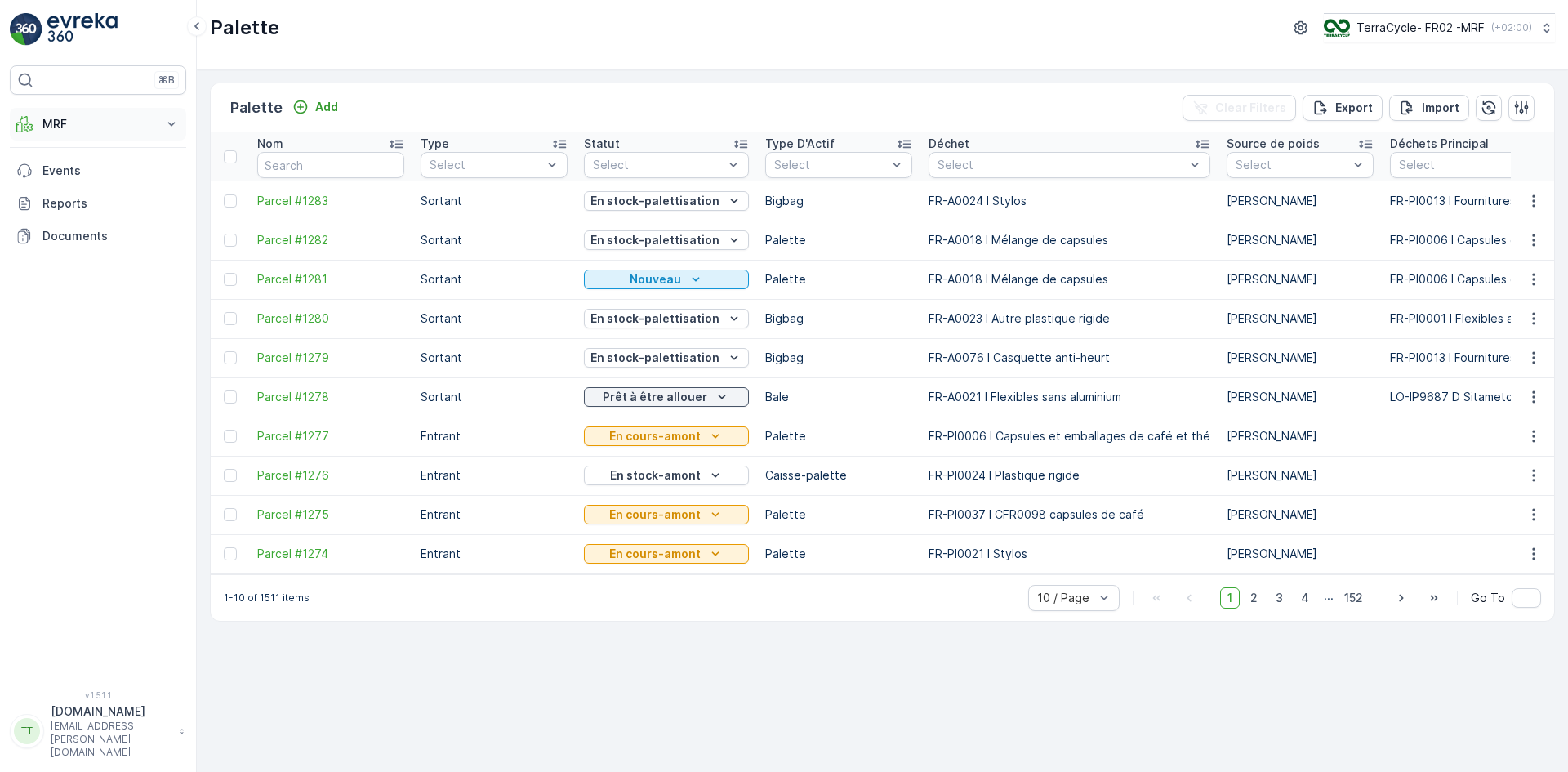
click at [50, 120] on p "MRF" at bounding box center [98, 125] width 111 height 16
click at [79, 234] on link "Expédition" at bounding box center [111, 243] width 151 height 23
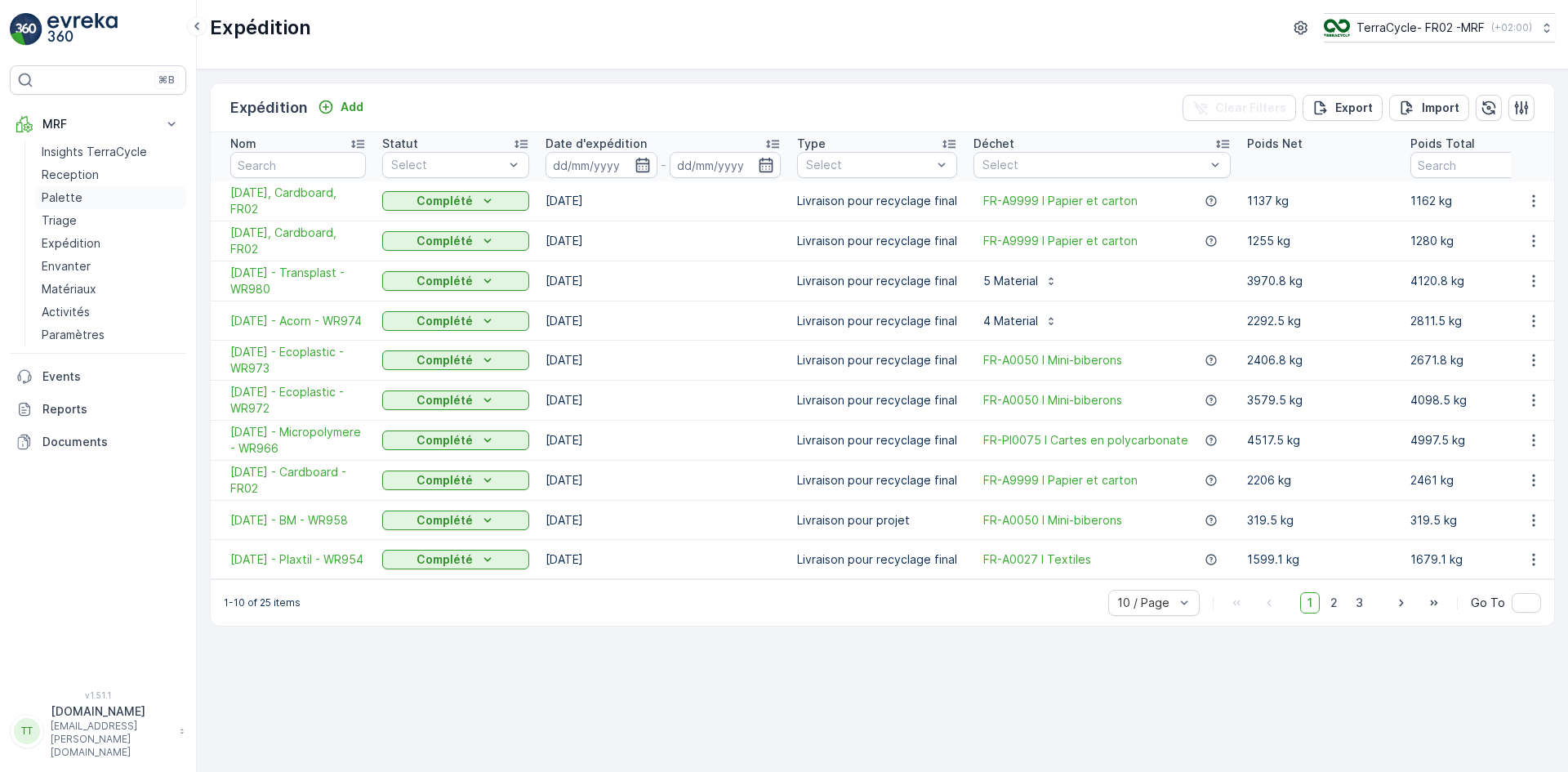
click at [86, 199] on link "Palette" at bounding box center [111, 198] width 151 height 23
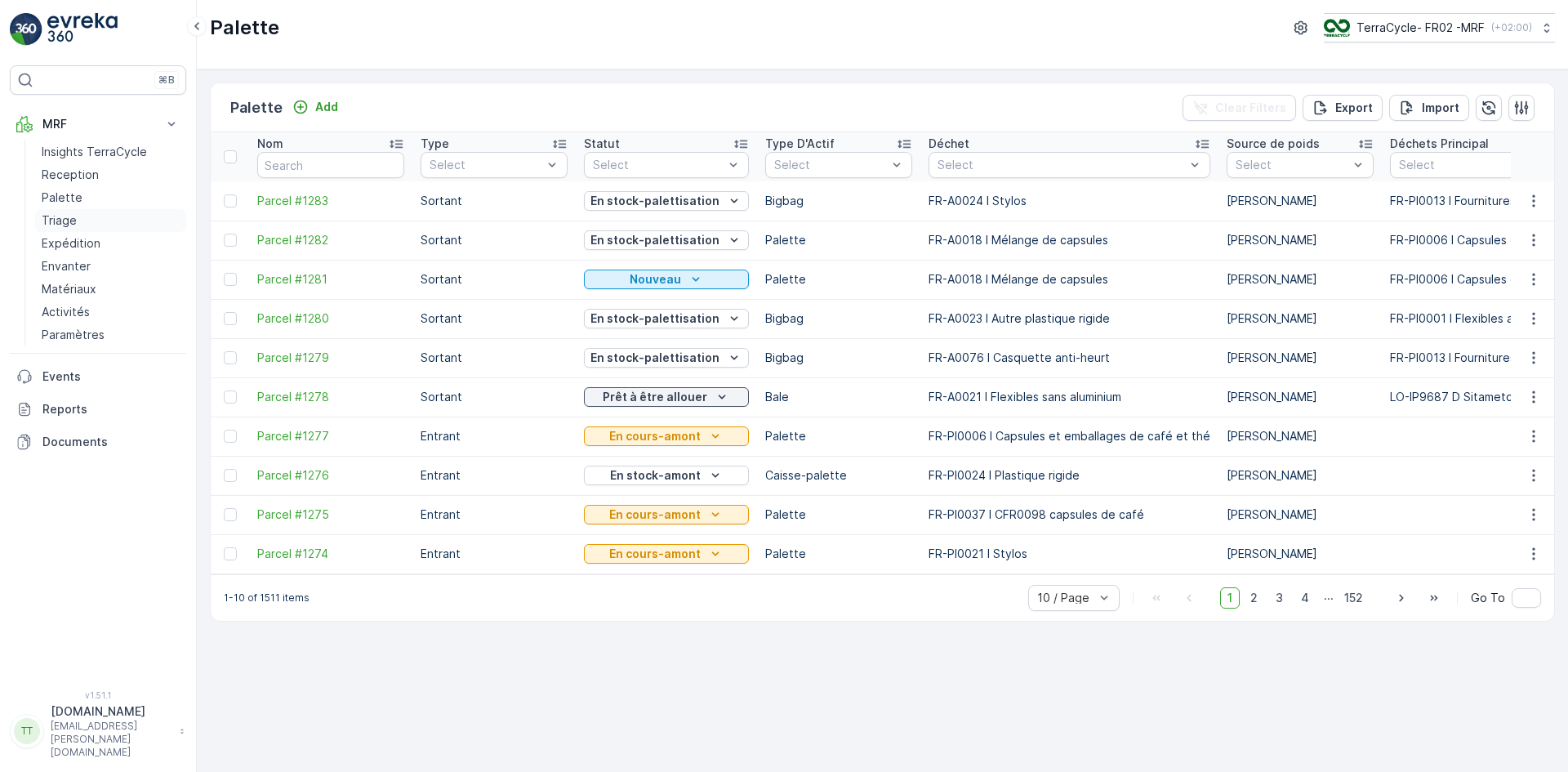
click at [74, 225] on p "Triage" at bounding box center [59, 220] width 35 height 16
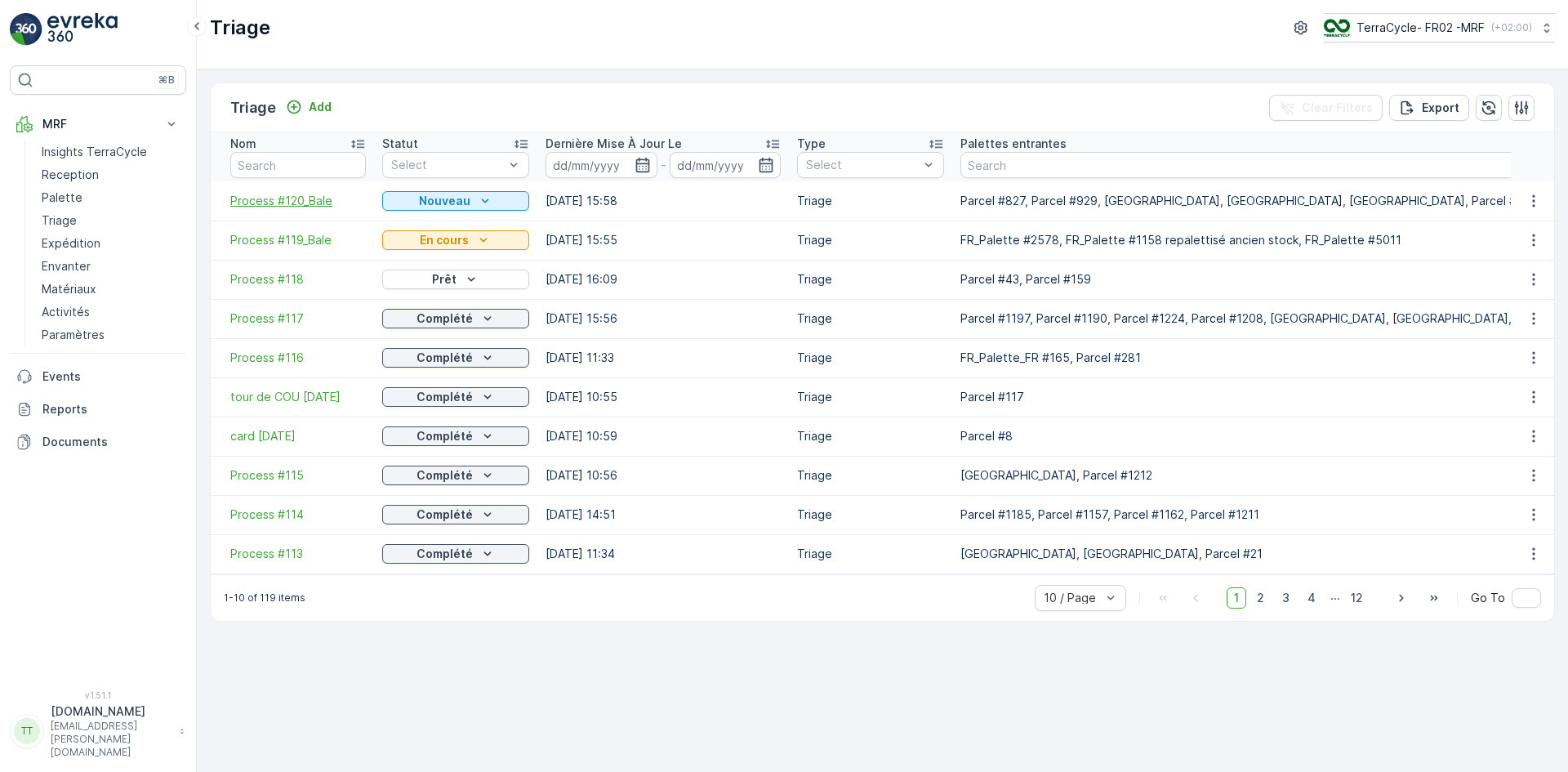
click at [306, 197] on span "Process #120_Bale" at bounding box center [298, 201] width 136 height 16
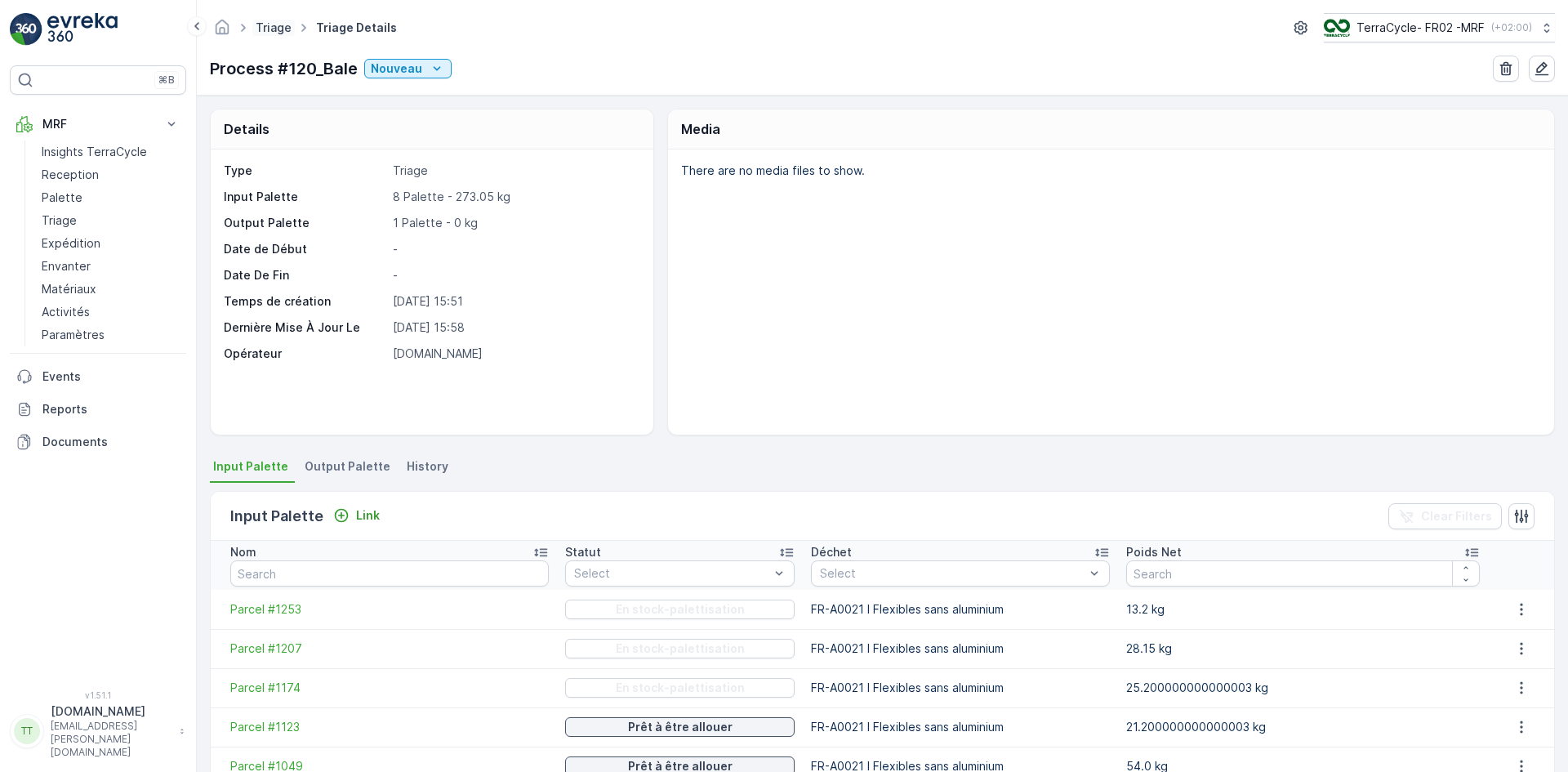
click at [267, 33] on link "Triage" at bounding box center [274, 27] width 36 height 14
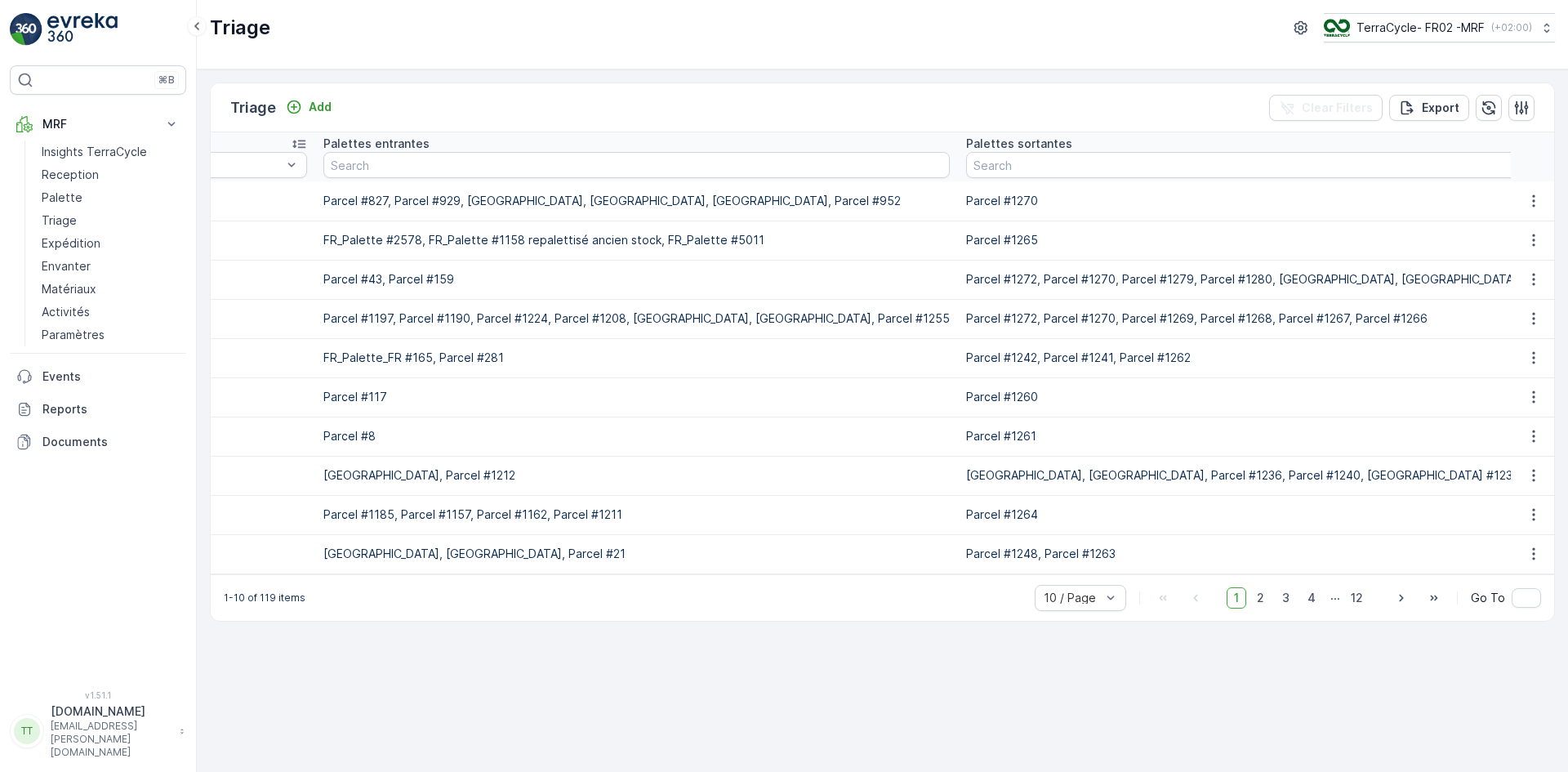
scroll to position [0, 783]
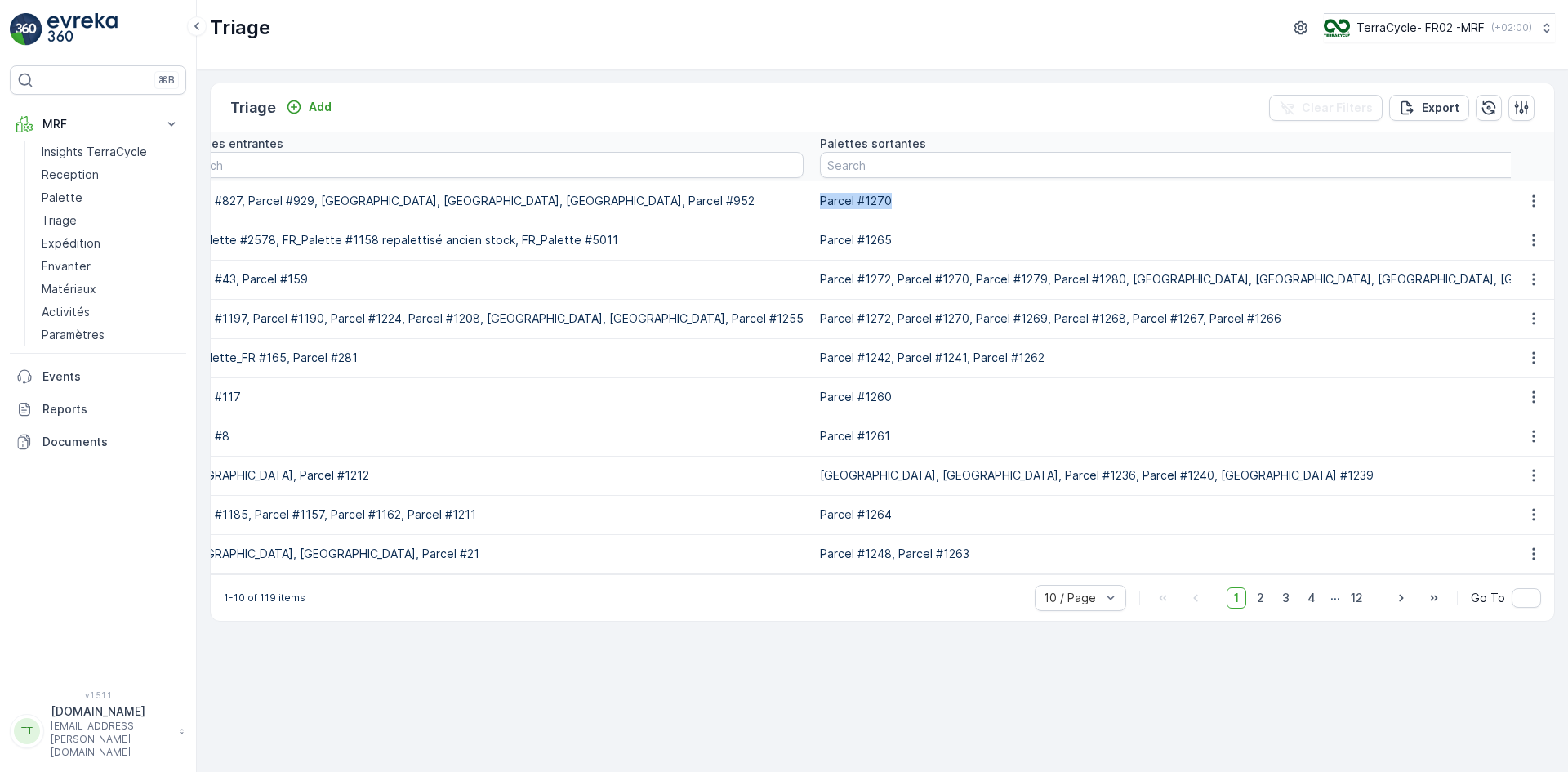
drag, startPoint x: 787, startPoint y: 204, endPoint x: 867, endPoint y: 199, distance: 80.2
click at [867, 199] on td "Parcel #1270" at bounding box center [1280, 201] width 936 height 39
copy p "Parcel #1270"
click at [858, 167] on input "text" at bounding box center [1280, 165] width 919 height 26
paste input "Parcel #1270"
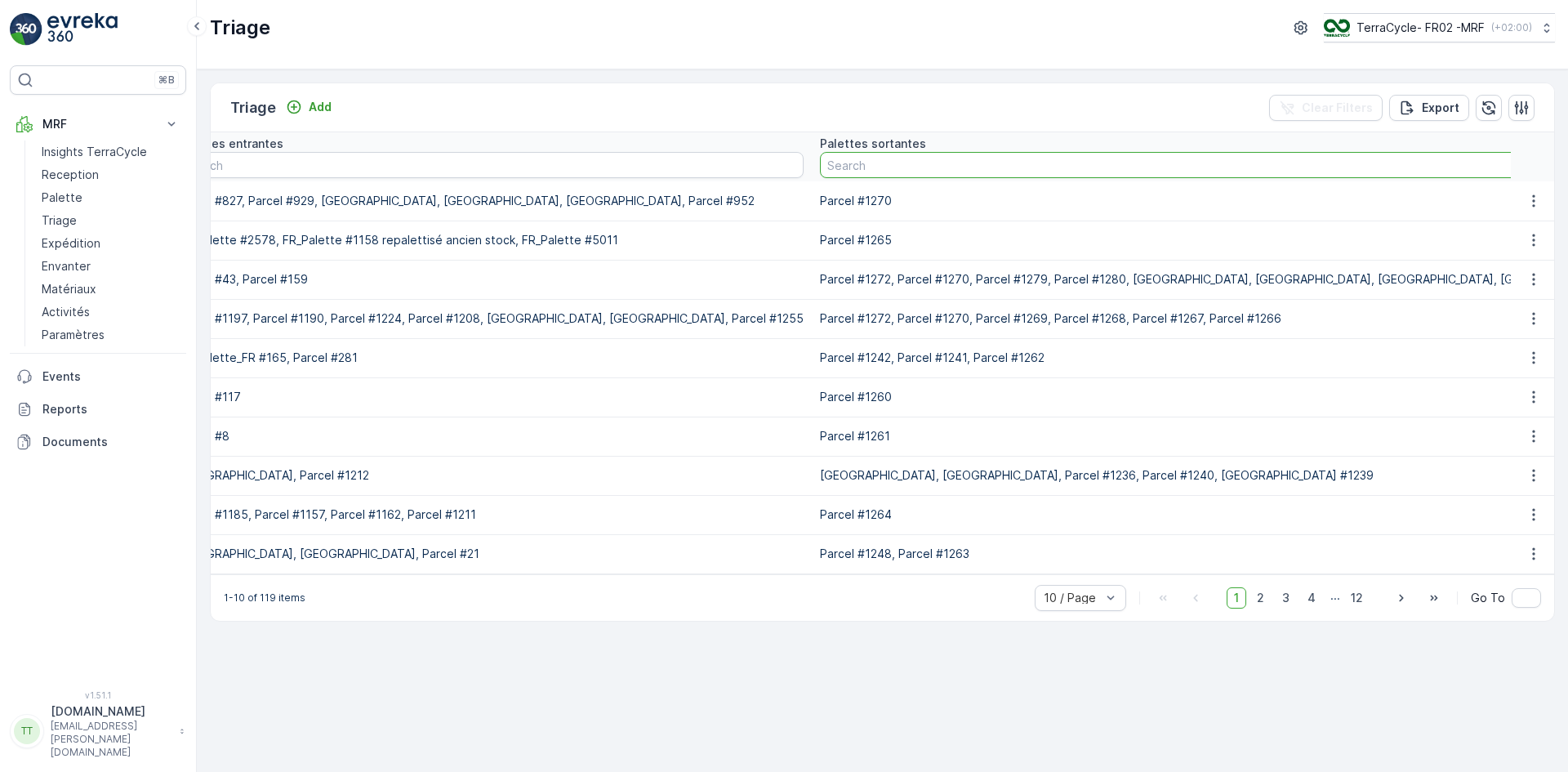
type input "Parcel #1270"
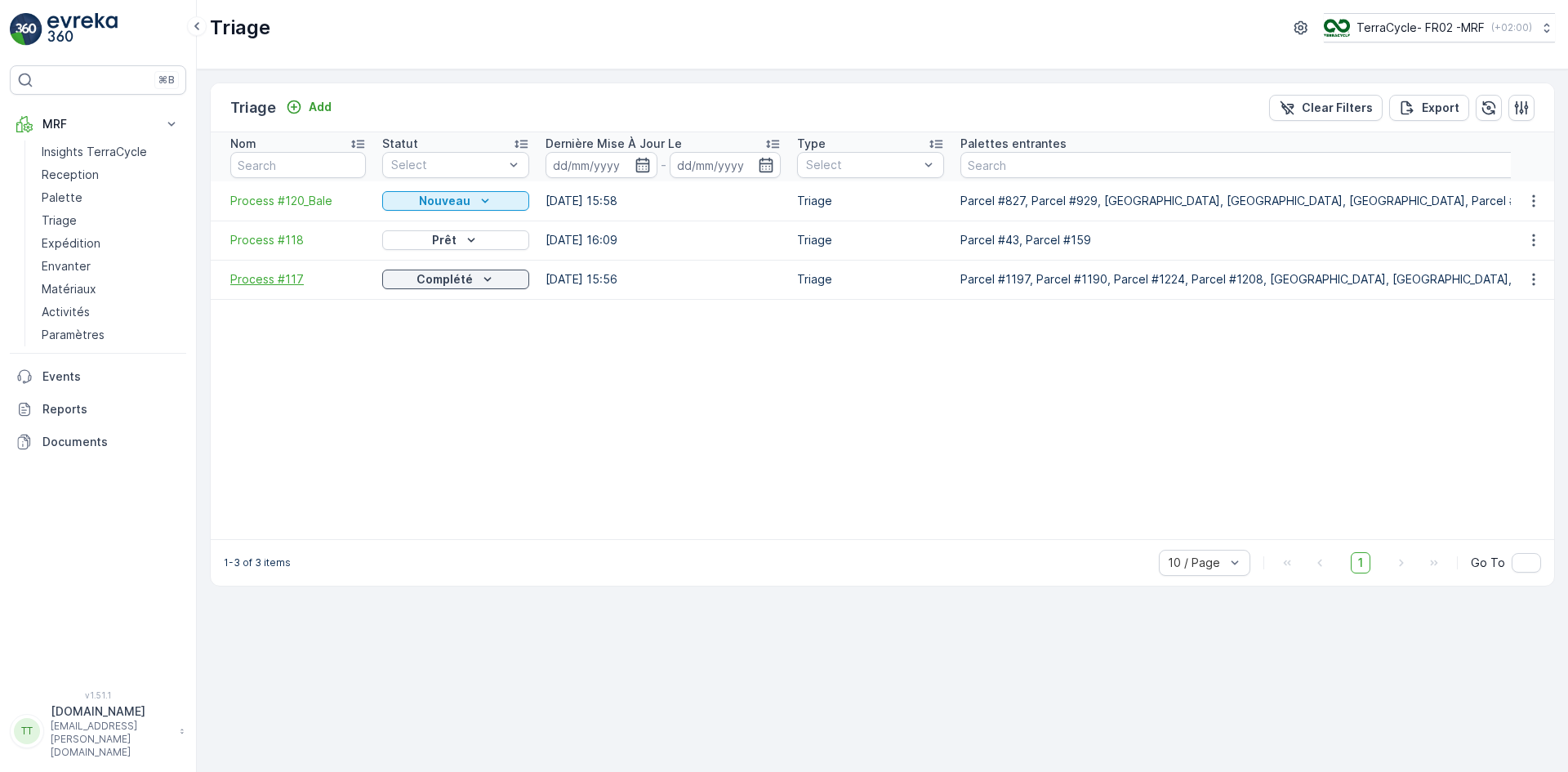
click at [276, 284] on span "Process #117" at bounding box center [298, 279] width 136 height 16
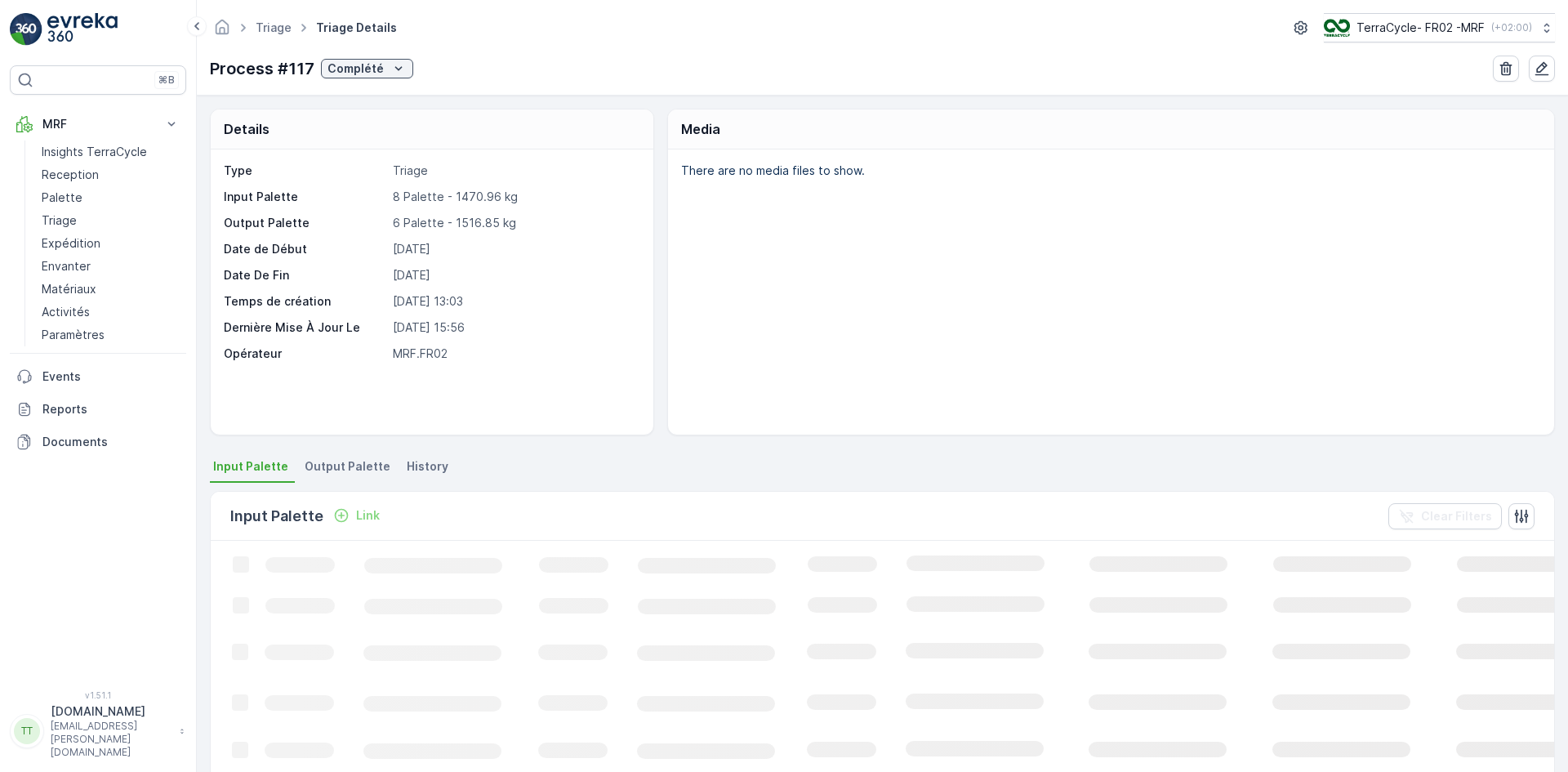
click at [351, 460] on span "Output Palette" at bounding box center [347, 466] width 86 height 16
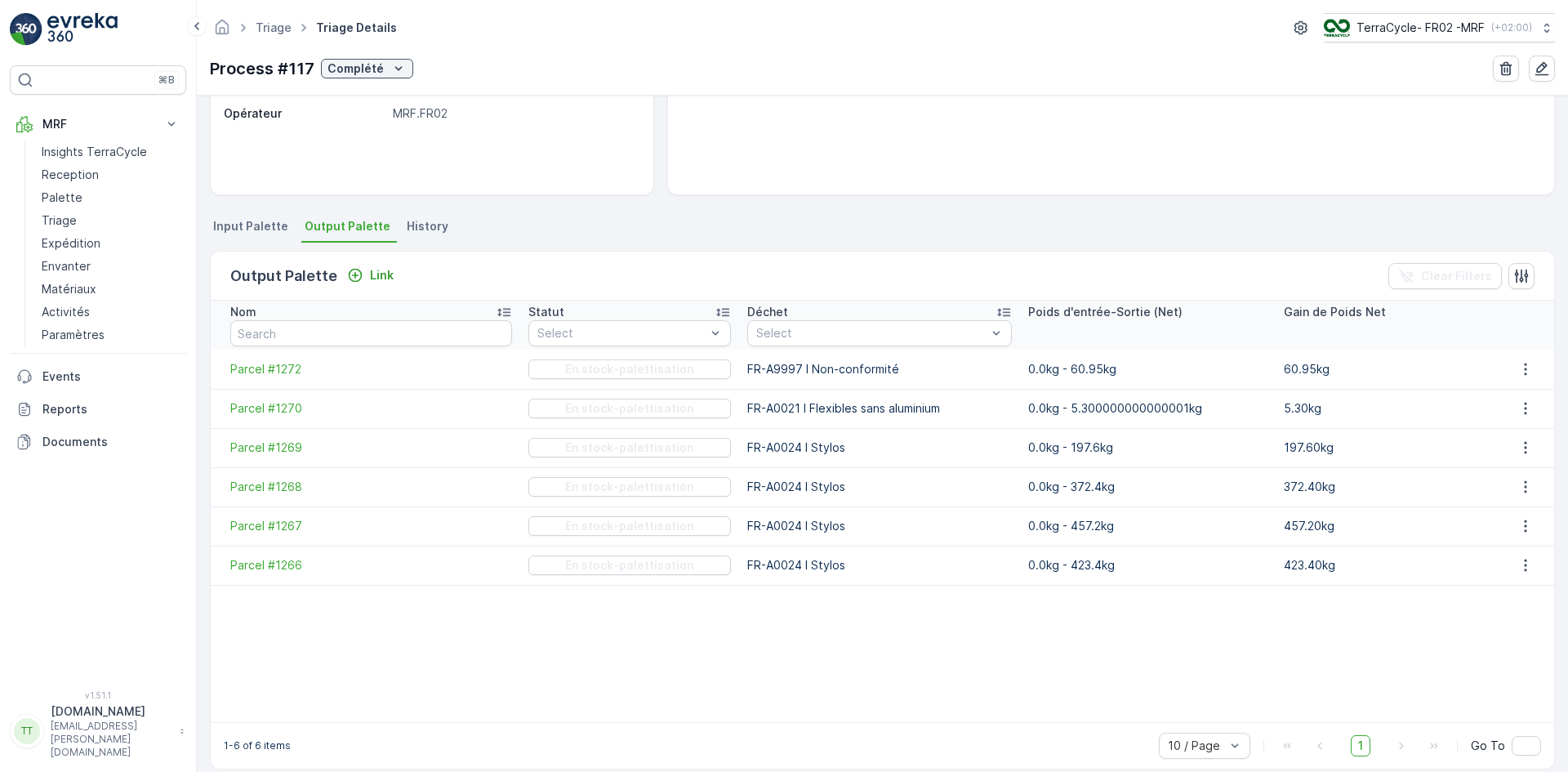
scroll to position [259, 0]
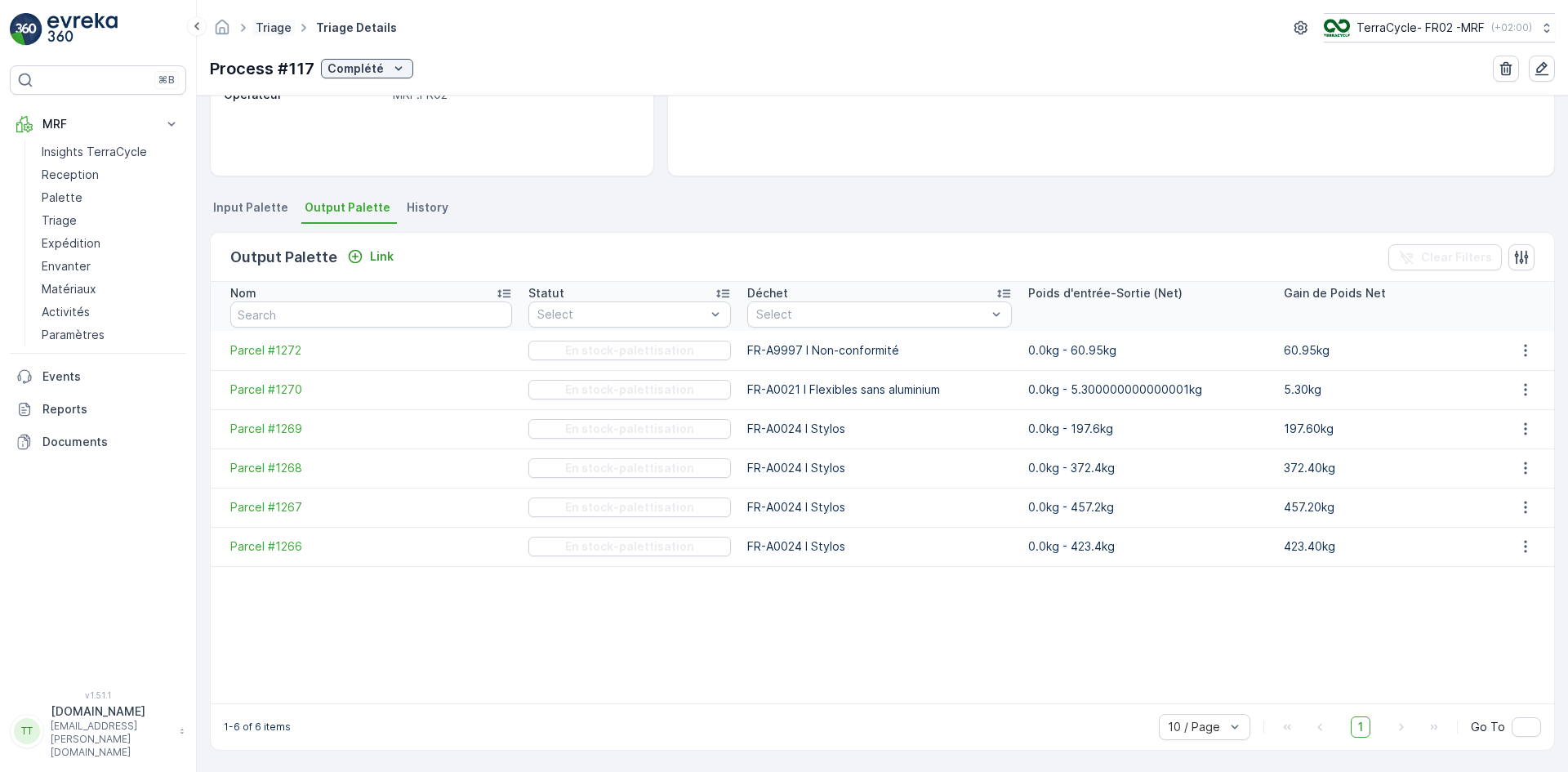
click at [265, 31] on link "Triage" at bounding box center [274, 27] width 36 height 14
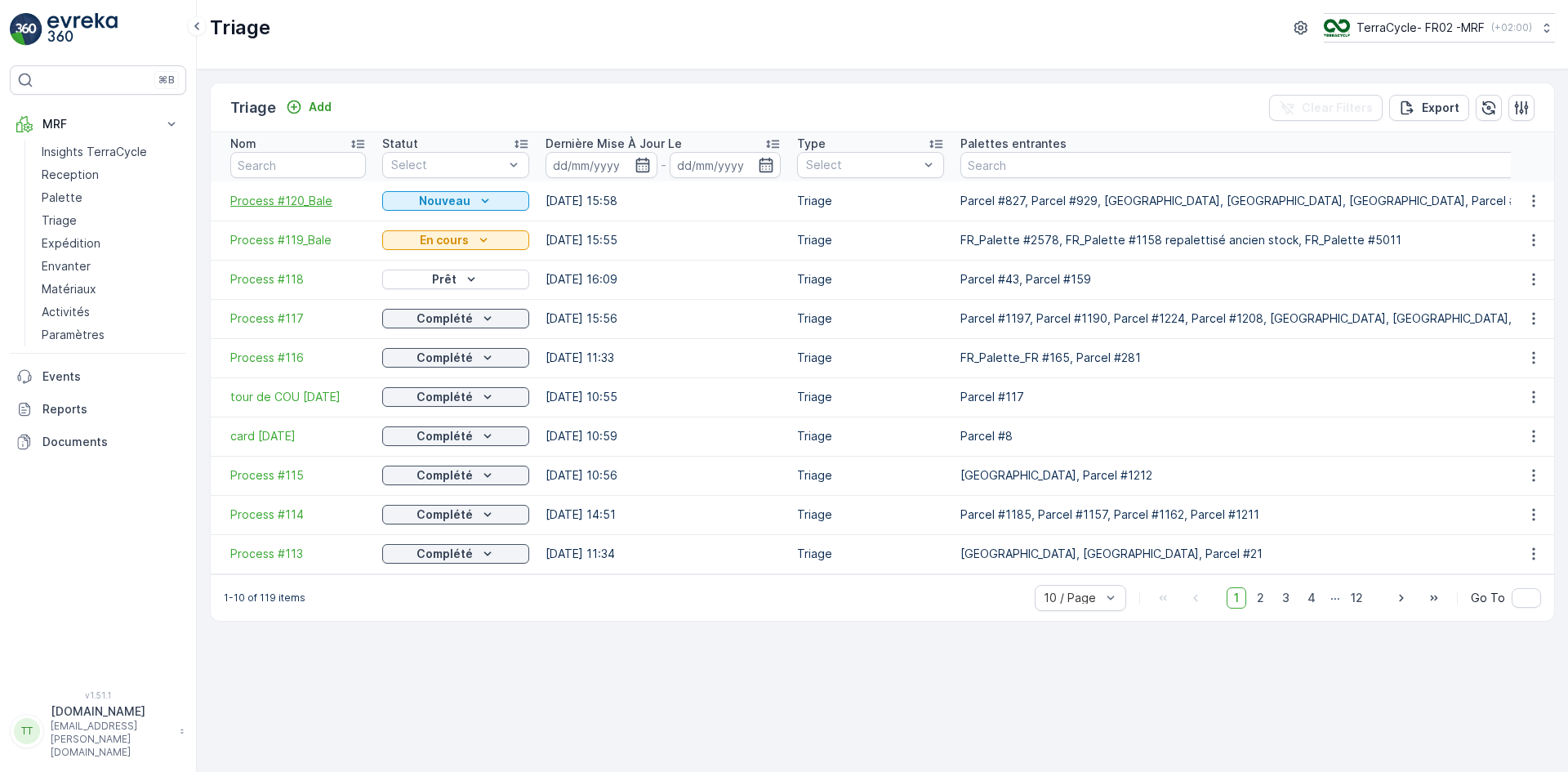
click at [283, 204] on span "Process #120_Bale" at bounding box center [298, 201] width 136 height 16
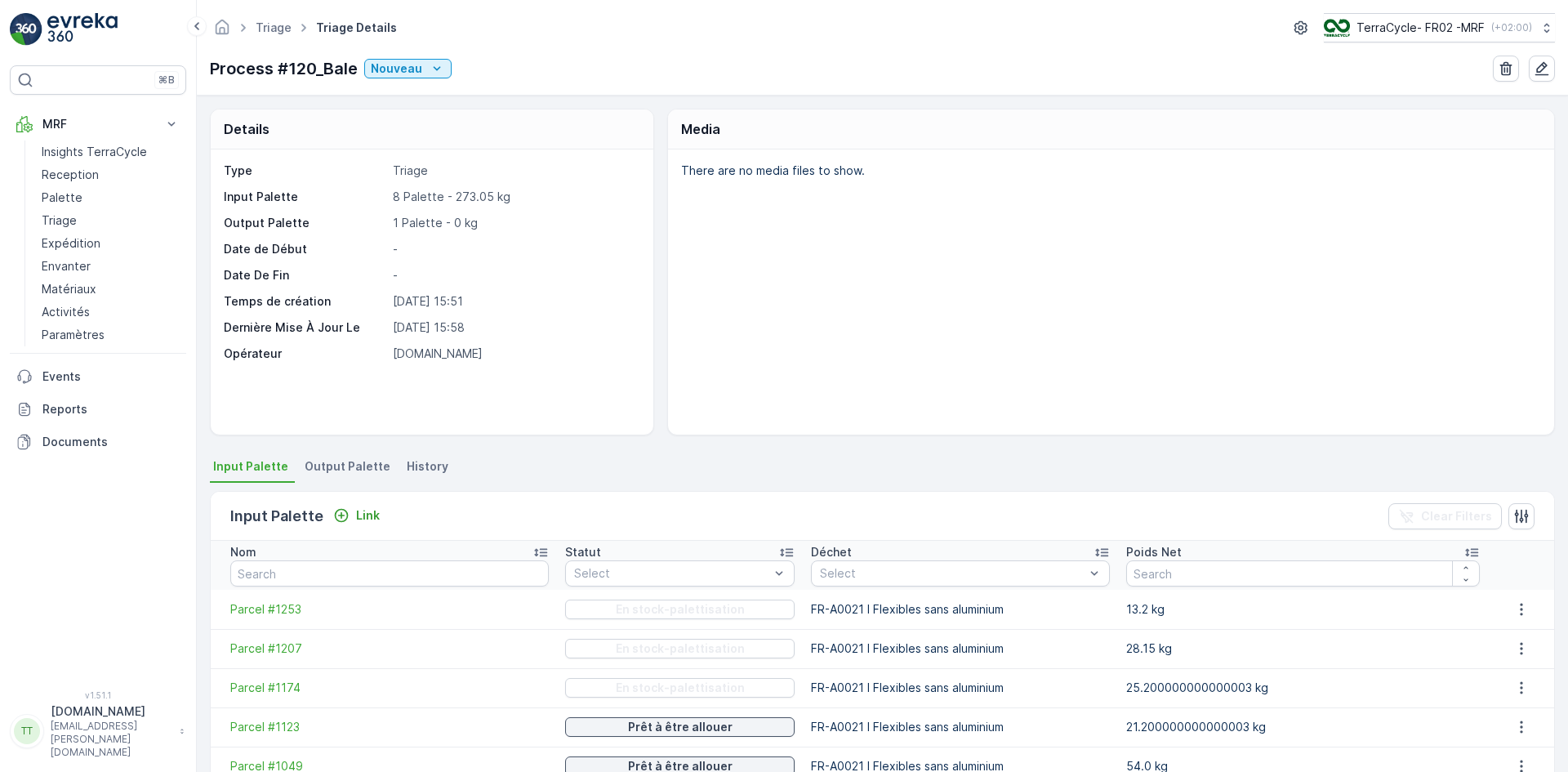
click at [350, 470] on span "Output Palette" at bounding box center [347, 466] width 86 height 16
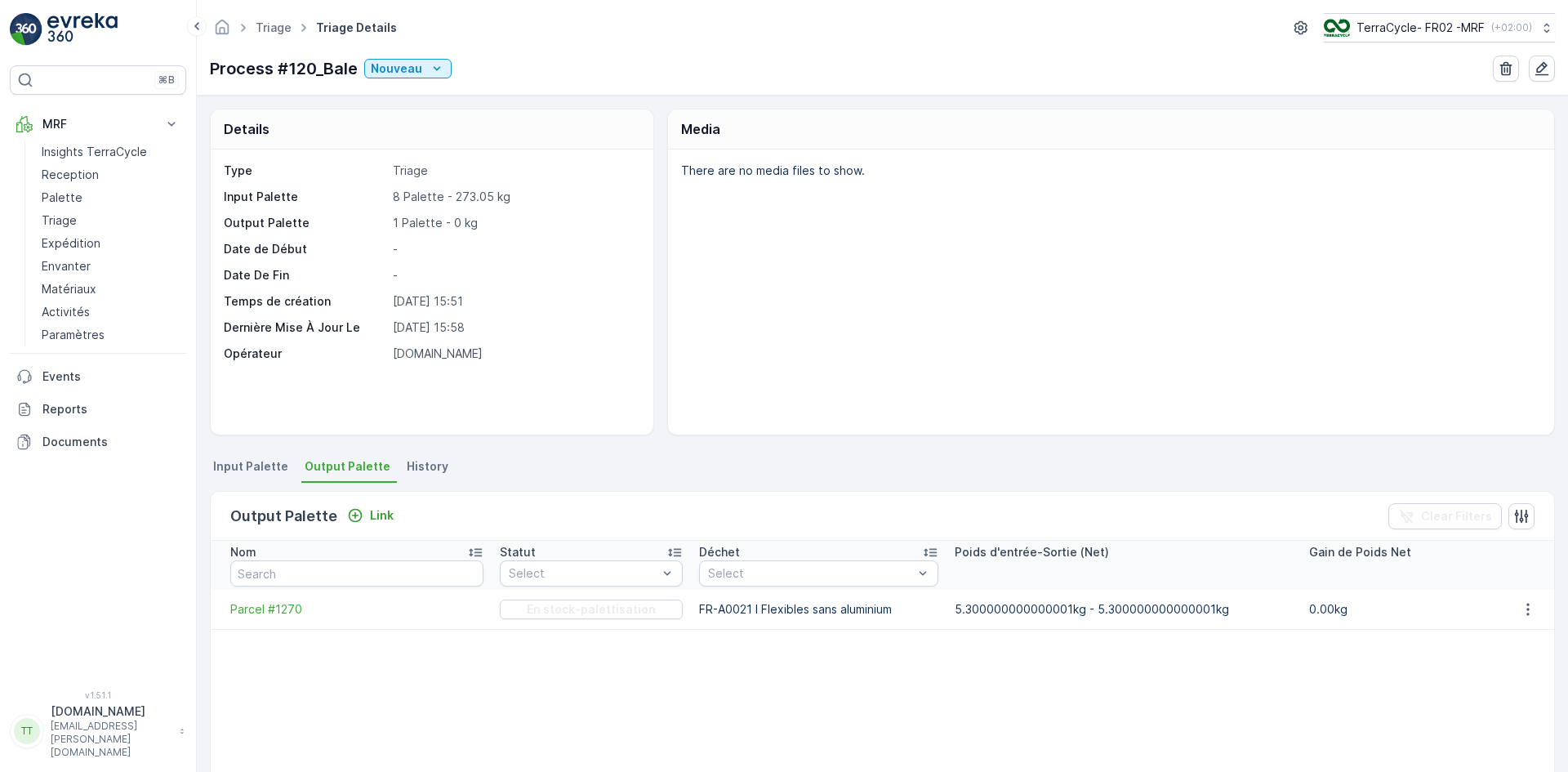
click at [267, 461] on span "Input Palette" at bounding box center [251, 466] width 75 height 16
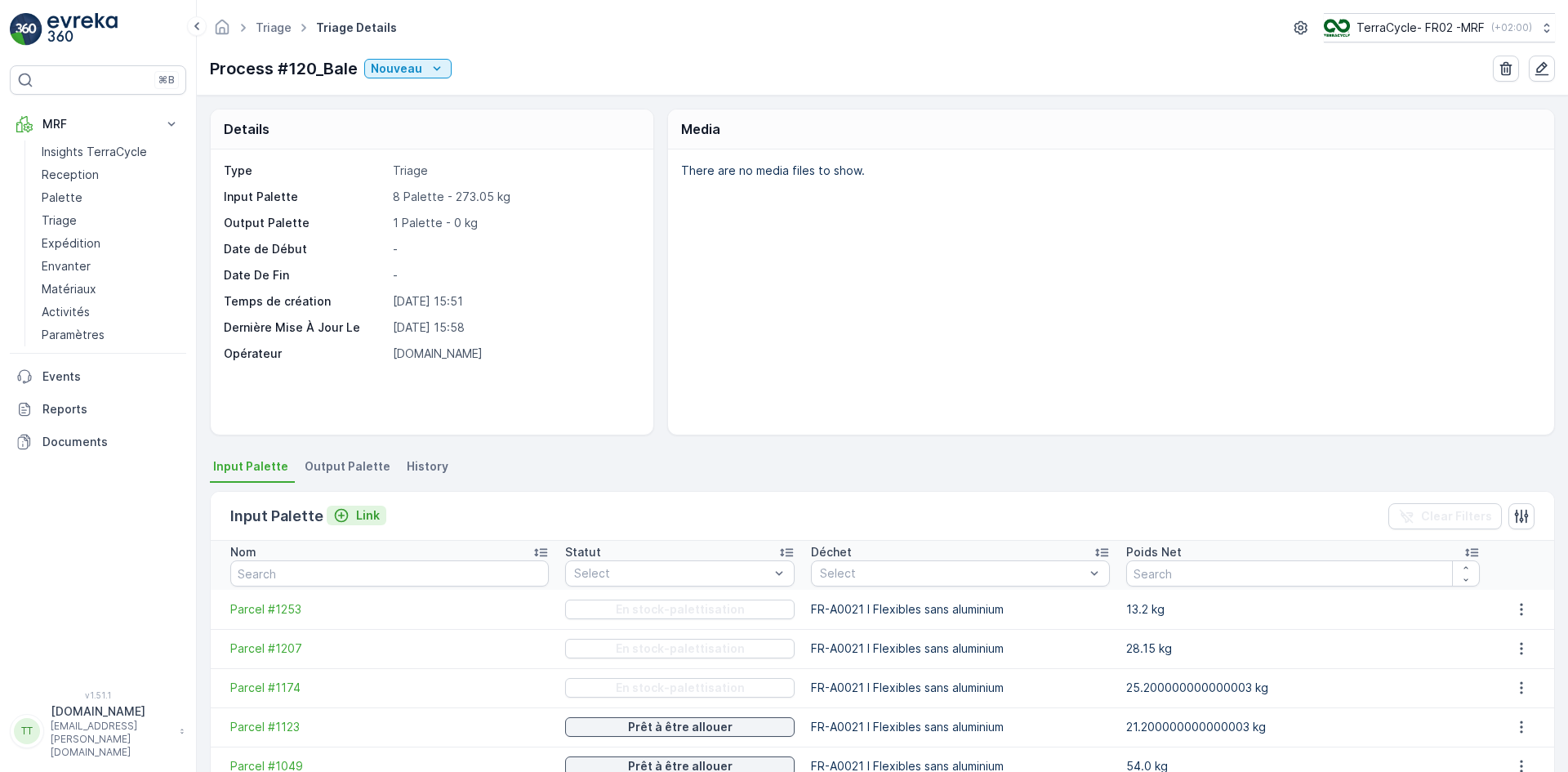
click at [357, 518] on p "Link" at bounding box center [368, 515] width 24 height 16
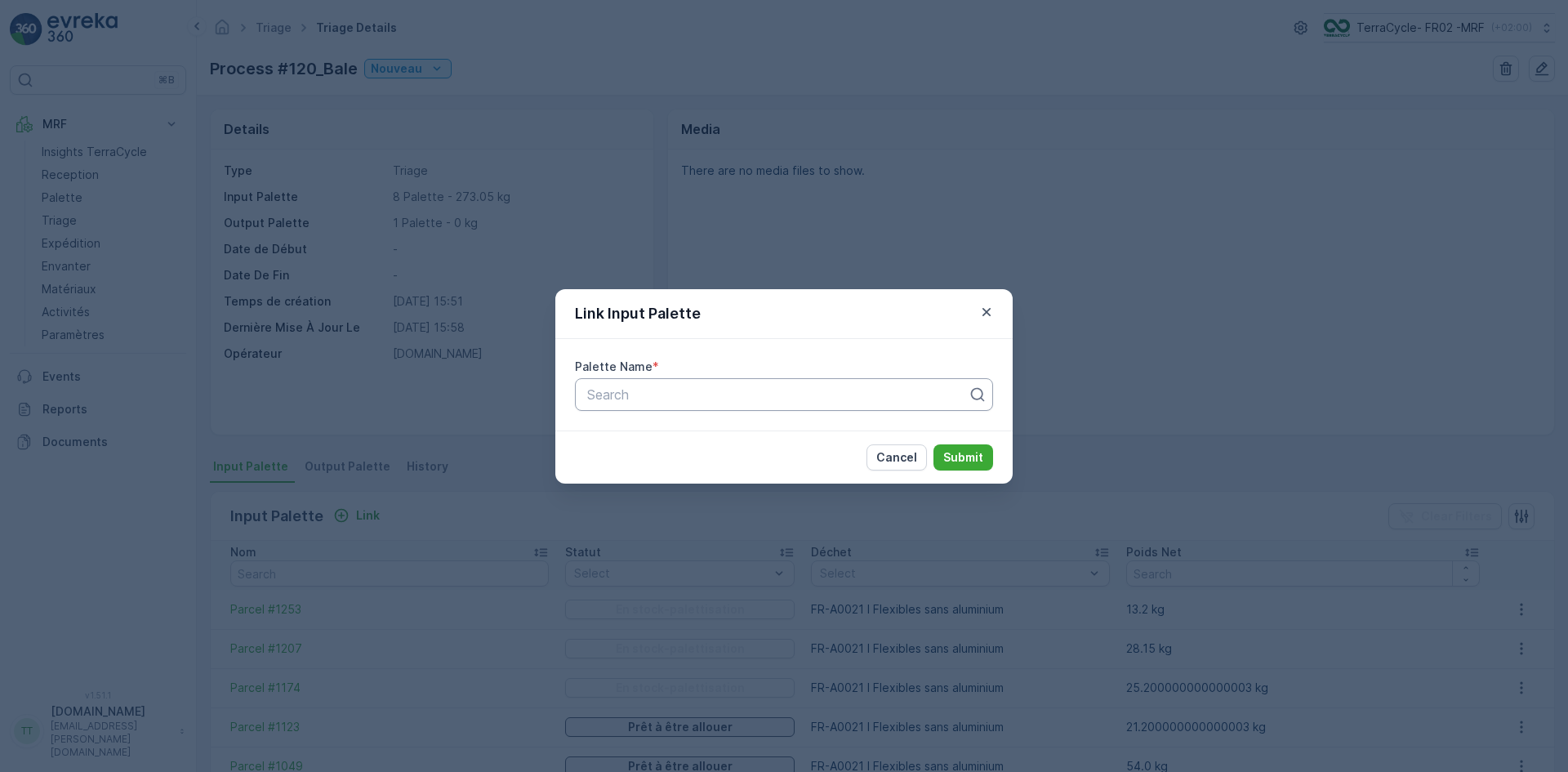
click at [629, 401] on div at bounding box center [777, 395] width 384 height 15
type input "1241"
click at [643, 433] on span "Parcel #1241" at bounding box center [623, 434] width 77 height 15
click at [950, 452] on p "Submit" at bounding box center [963, 457] width 40 height 16
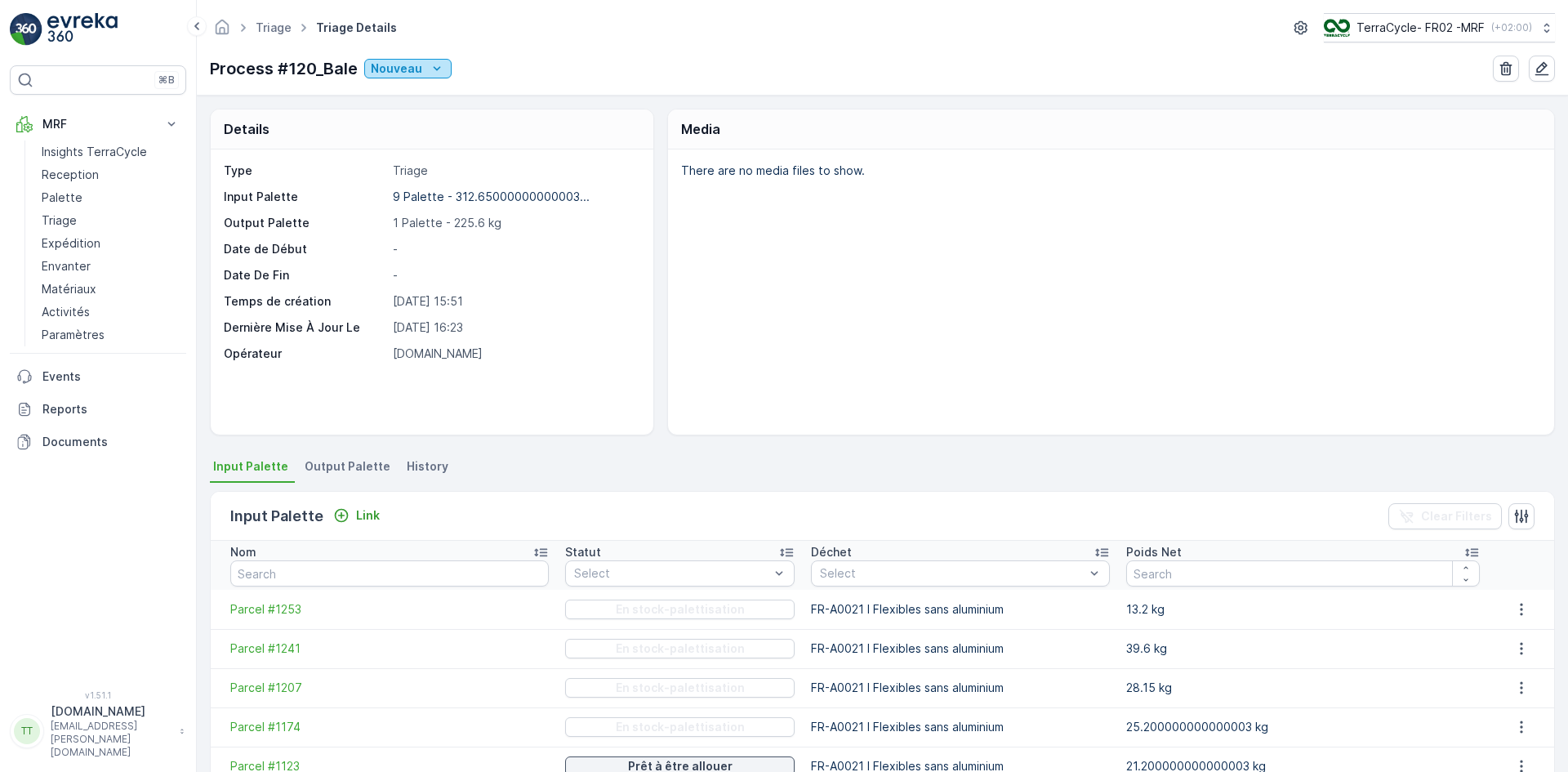
click at [402, 67] on p "Nouveau" at bounding box center [397, 69] width 52 height 16
click at [407, 111] on div "Prêt" at bounding box center [462, 116] width 188 height 23
click at [416, 72] on icon "Prêt" at bounding box center [410, 69] width 16 height 16
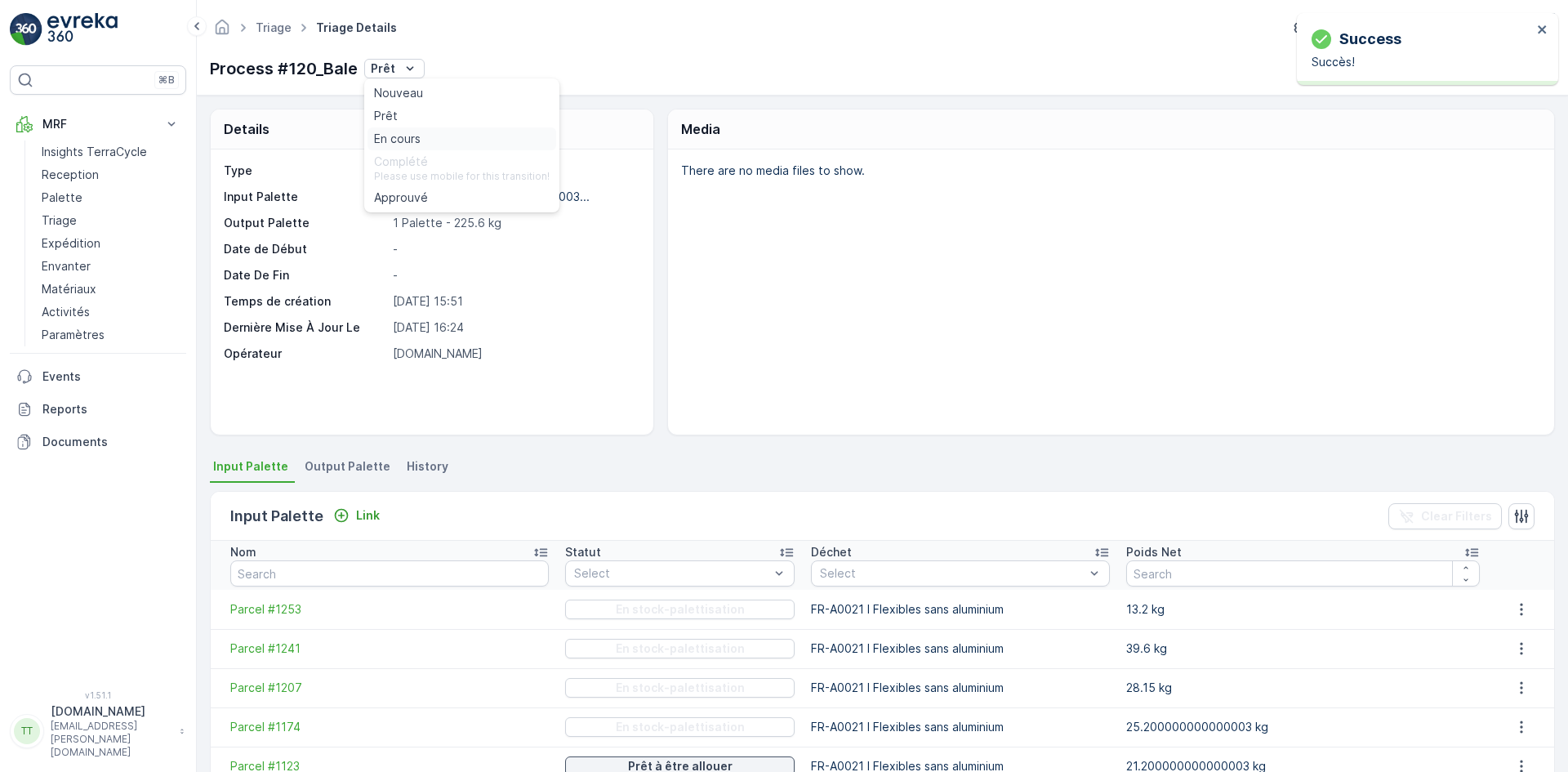
click at [418, 132] on span "En cours" at bounding box center [397, 139] width 47 height 16
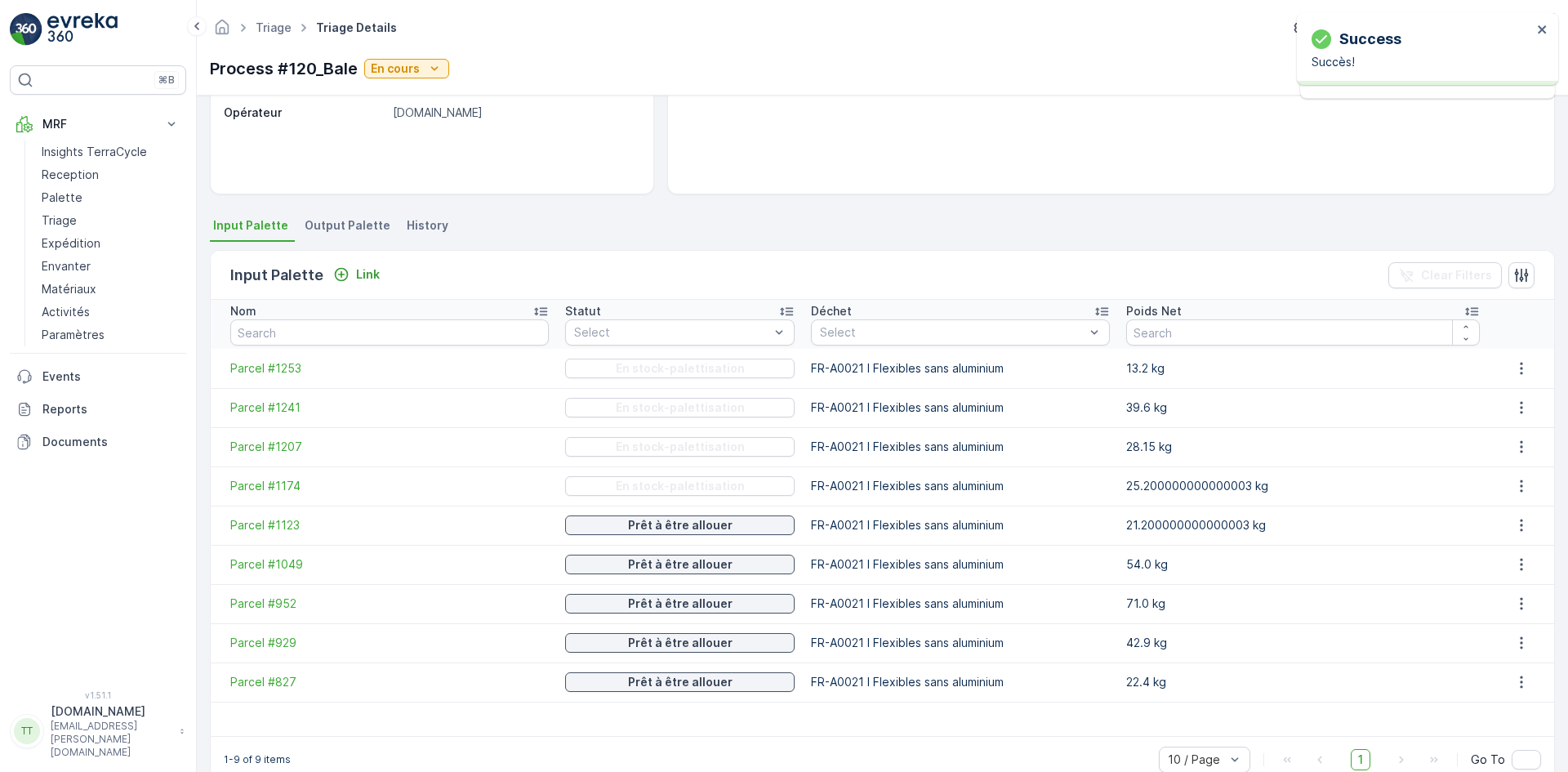
scroll to position [274, 0]
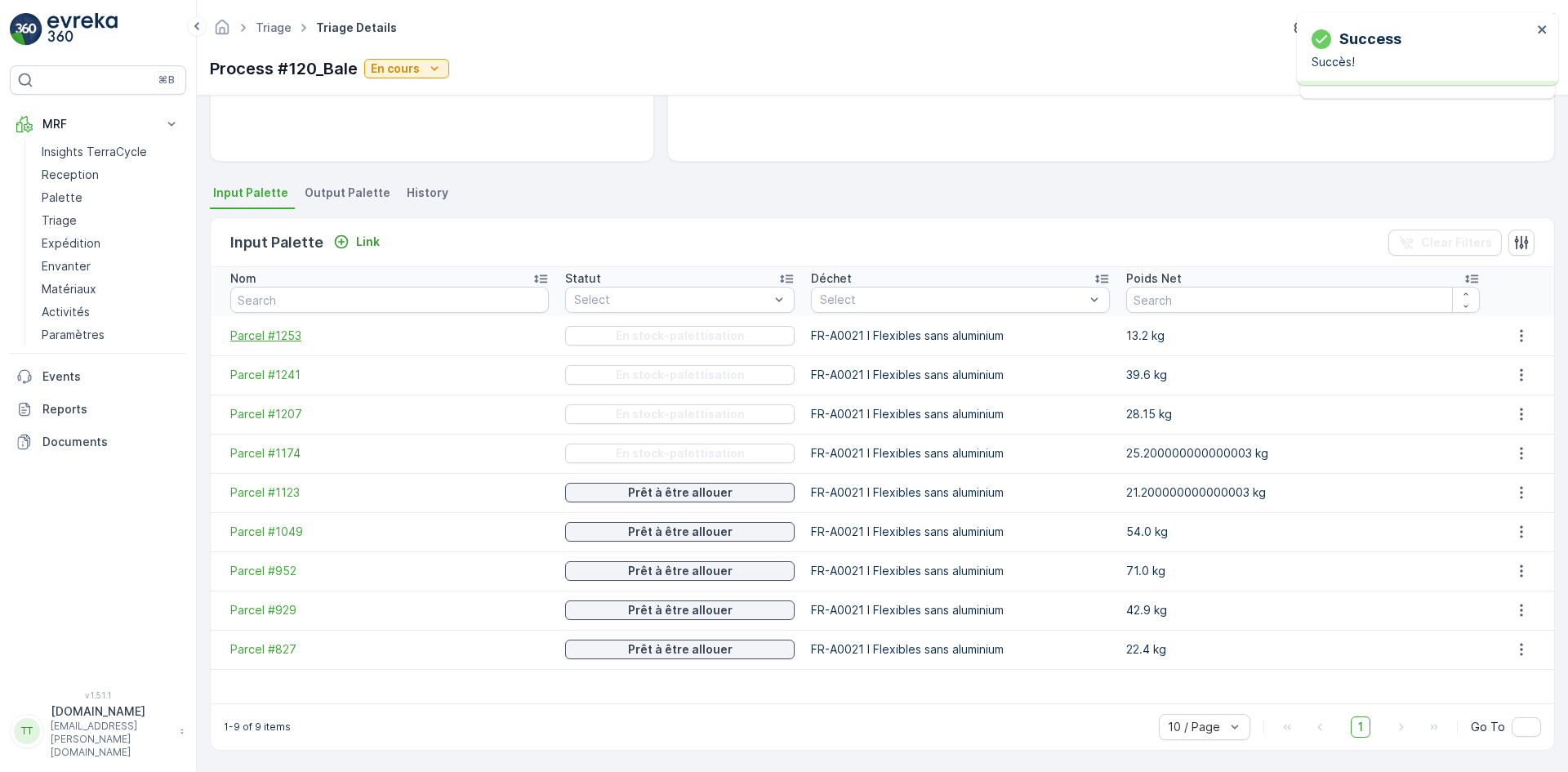
click at [279, 341] on span "Parcel #1253" at bounding box center [389, 336] width 319 height 16
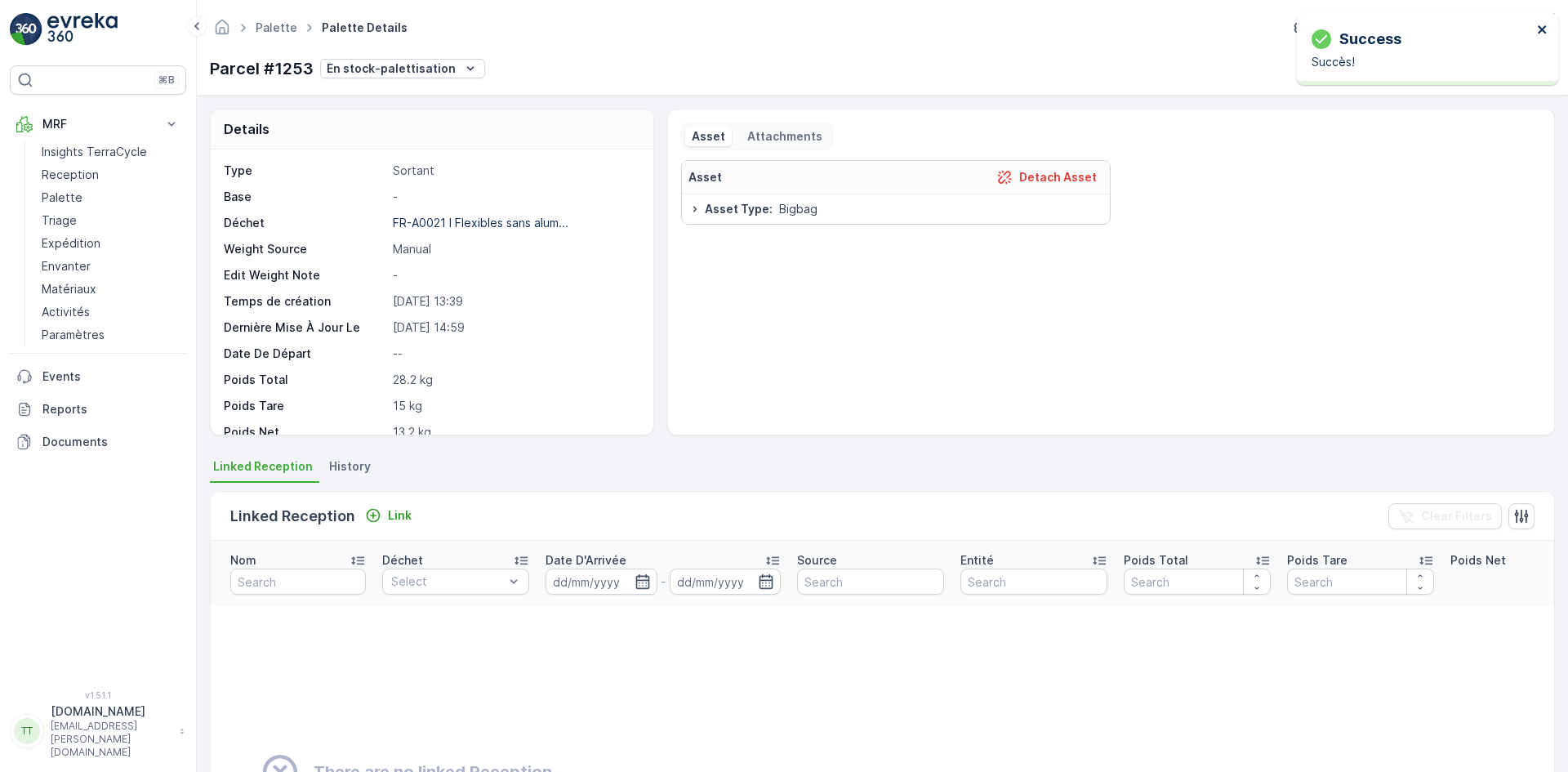
click at [1541, 26] on icon "close" at bounding box center [1543, 30] width 11 height 13
click at [1449, 71] on icon "button" at bounding box center [1446, 69] width 16 height 16
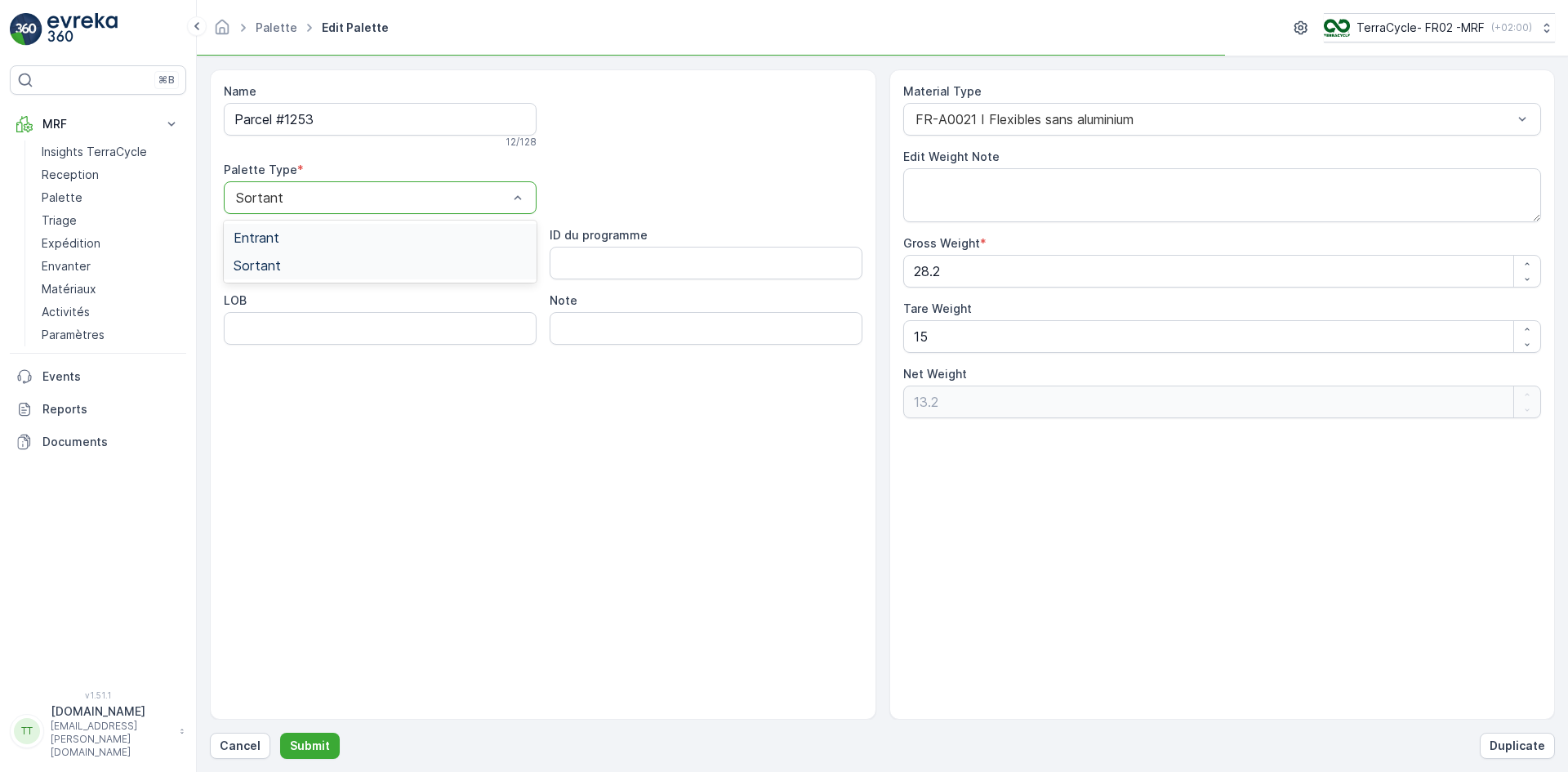
click at [385, 232] on div "Entrant" at bounding box center [380, 238] width 293 height 15
click at [325, 746] on p "Submit" at bounding box center [310, 746] width 40 height 16
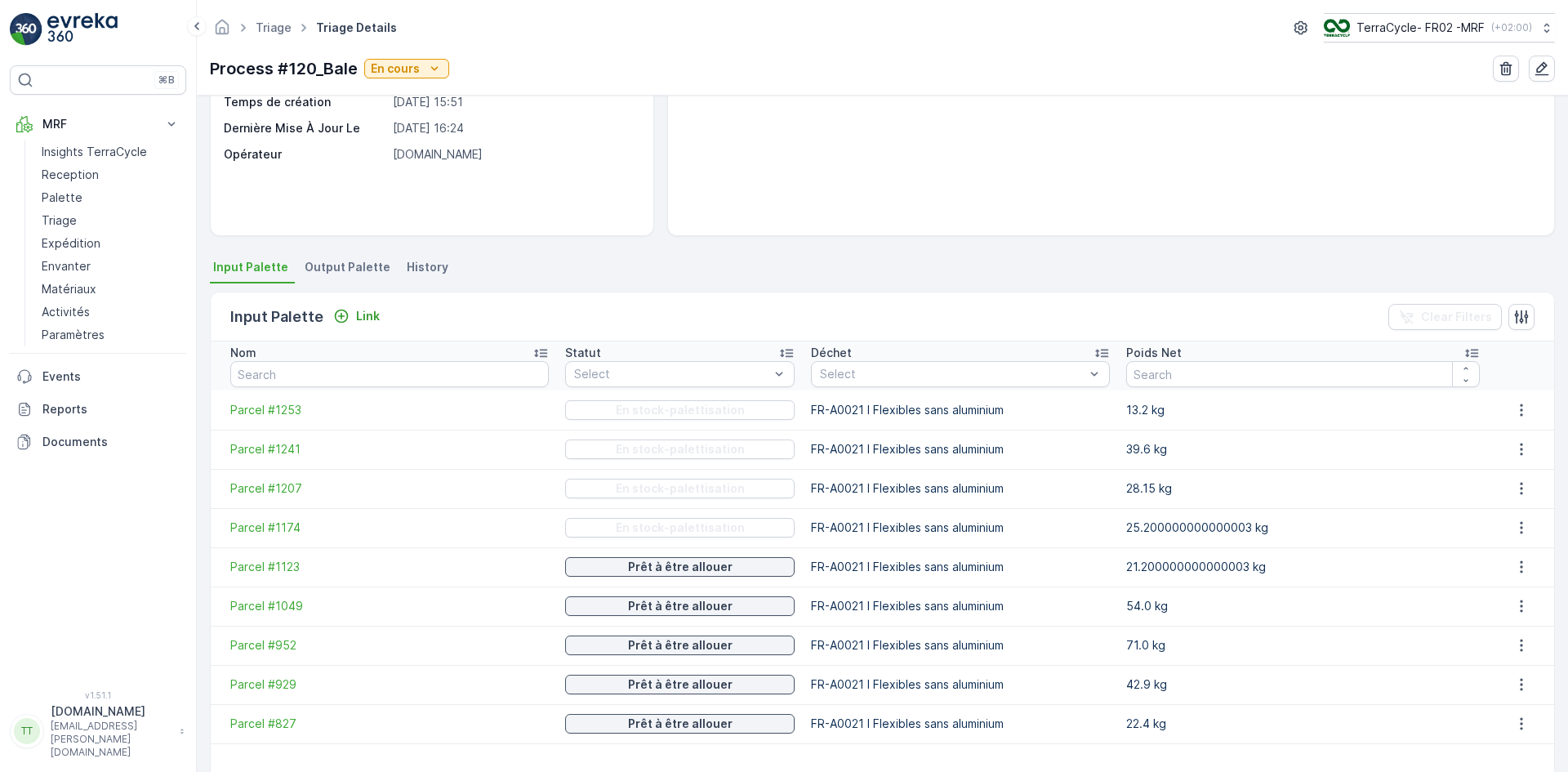
scroll to position [271, 0]
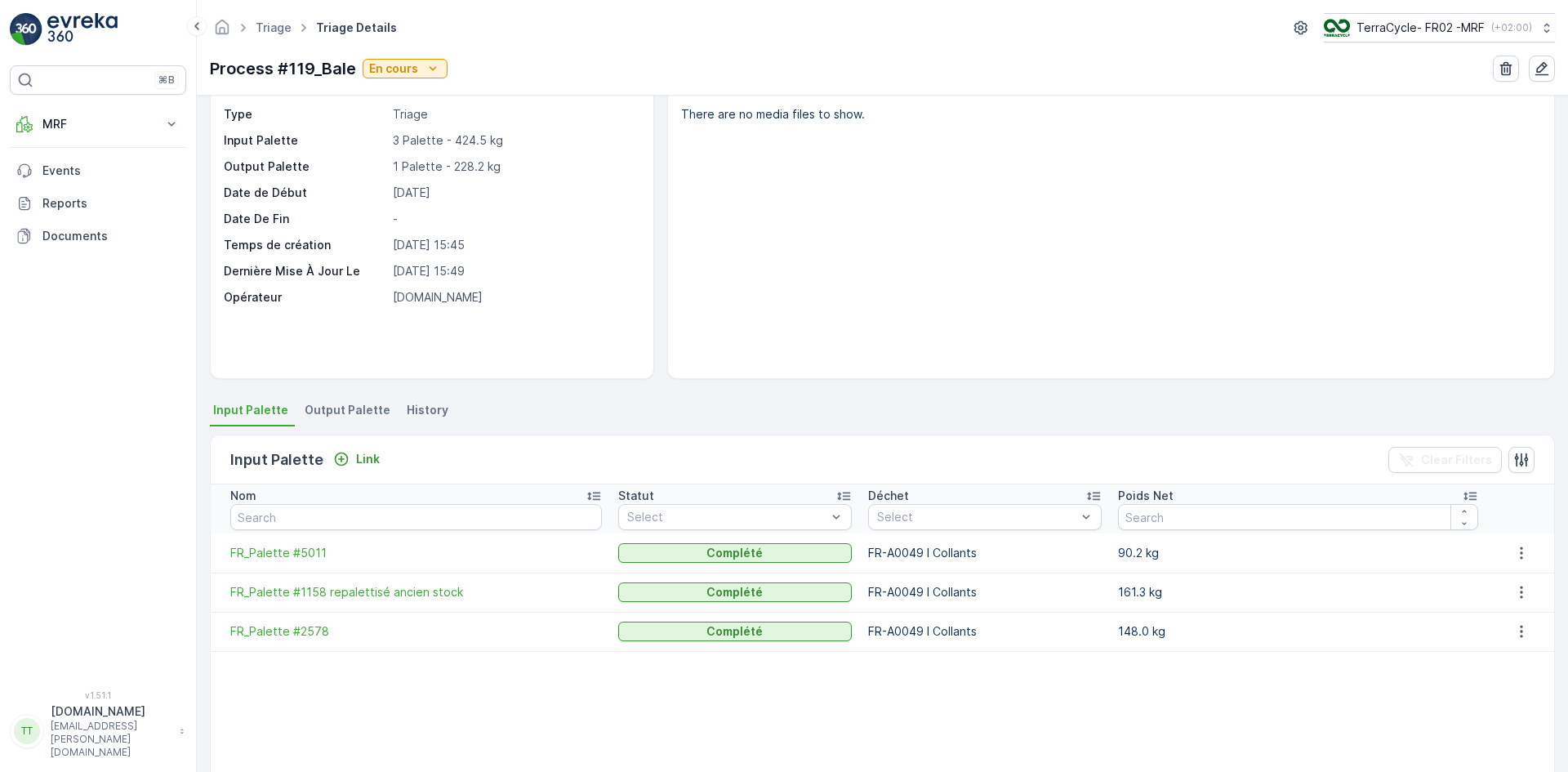
scroll to position [163, 0]
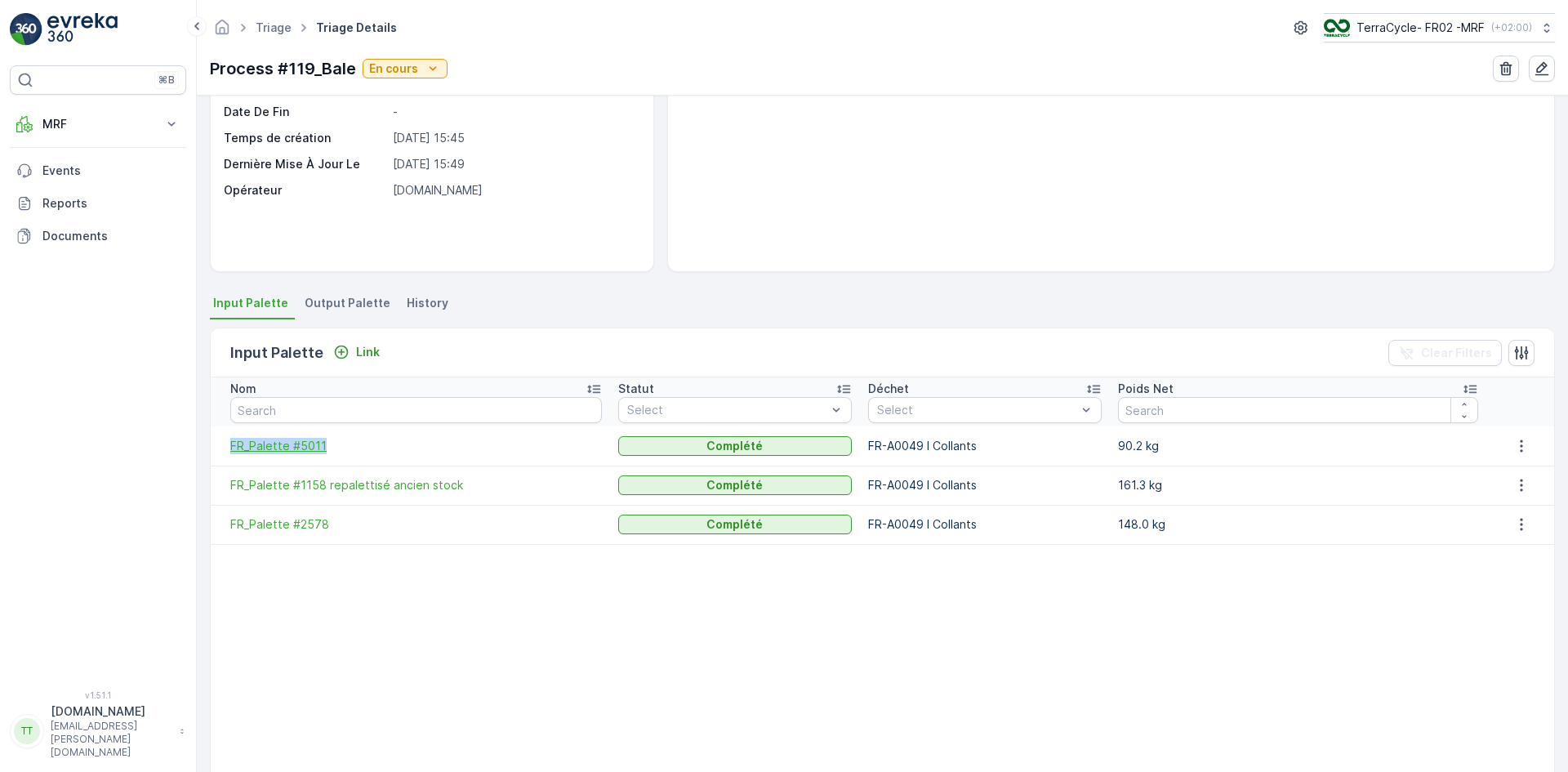
drag, startPoint x: 221, startPoint y: 451, endPoint x: 336, endPoint y: 452, distance: 115.0
click at [336, 452] on td "FR_Palette #5011" at bounding box center [410, 446] width 400 height 39
copy span "FR_Palette #5011"
click at [1520, 450] on icon "button" at bounding box center [1522, 446] width 16 height 16
click at [1524, 475] on span "Detach" at bounding box center [1531, 470] width 40 height 16
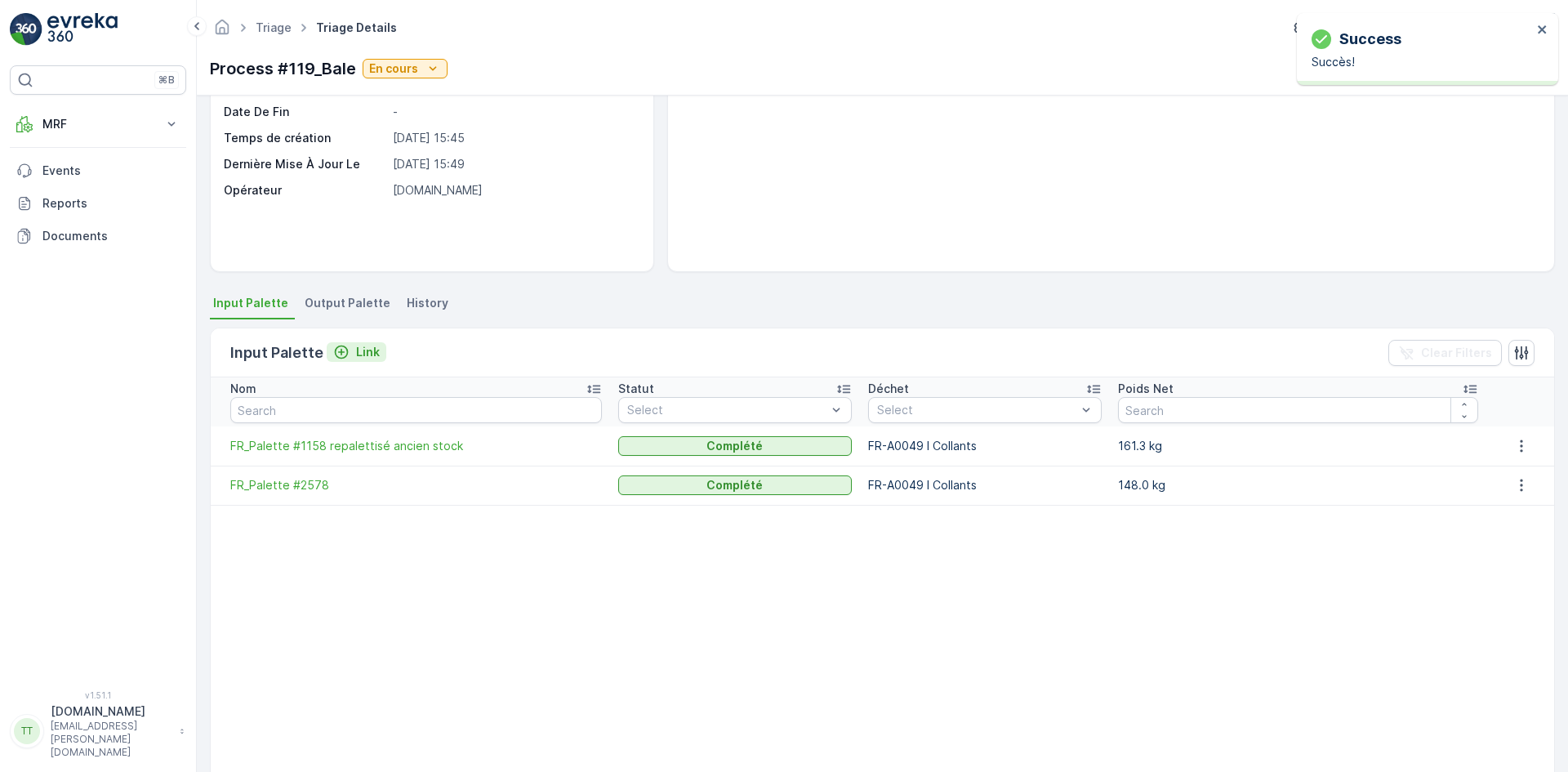
click at [364, 347] on p "Link" at bounding box center [368, 352] width 24 height 16
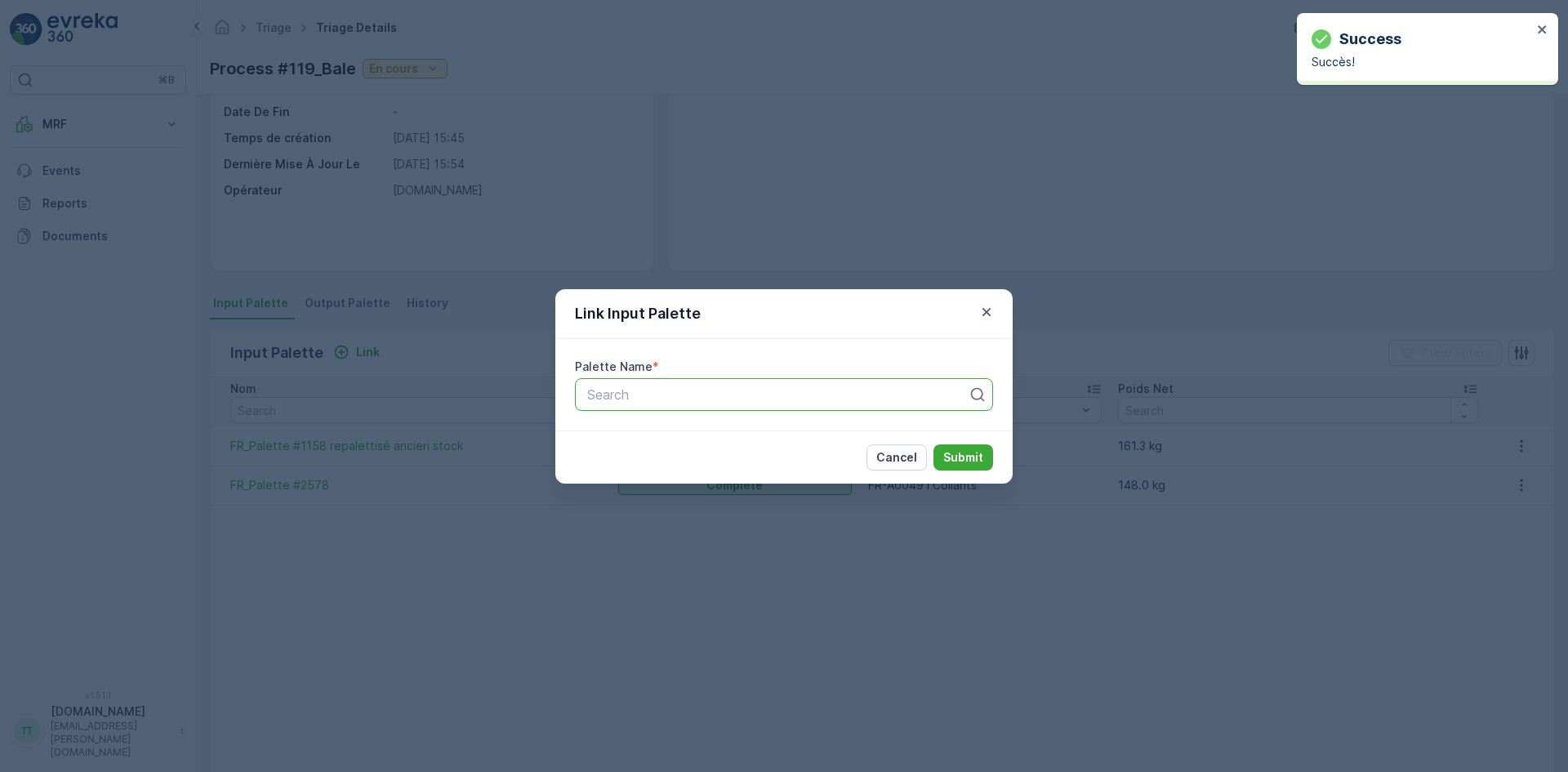
paste input "FR_Palette #5011"
type input "FR_Palette #5011"
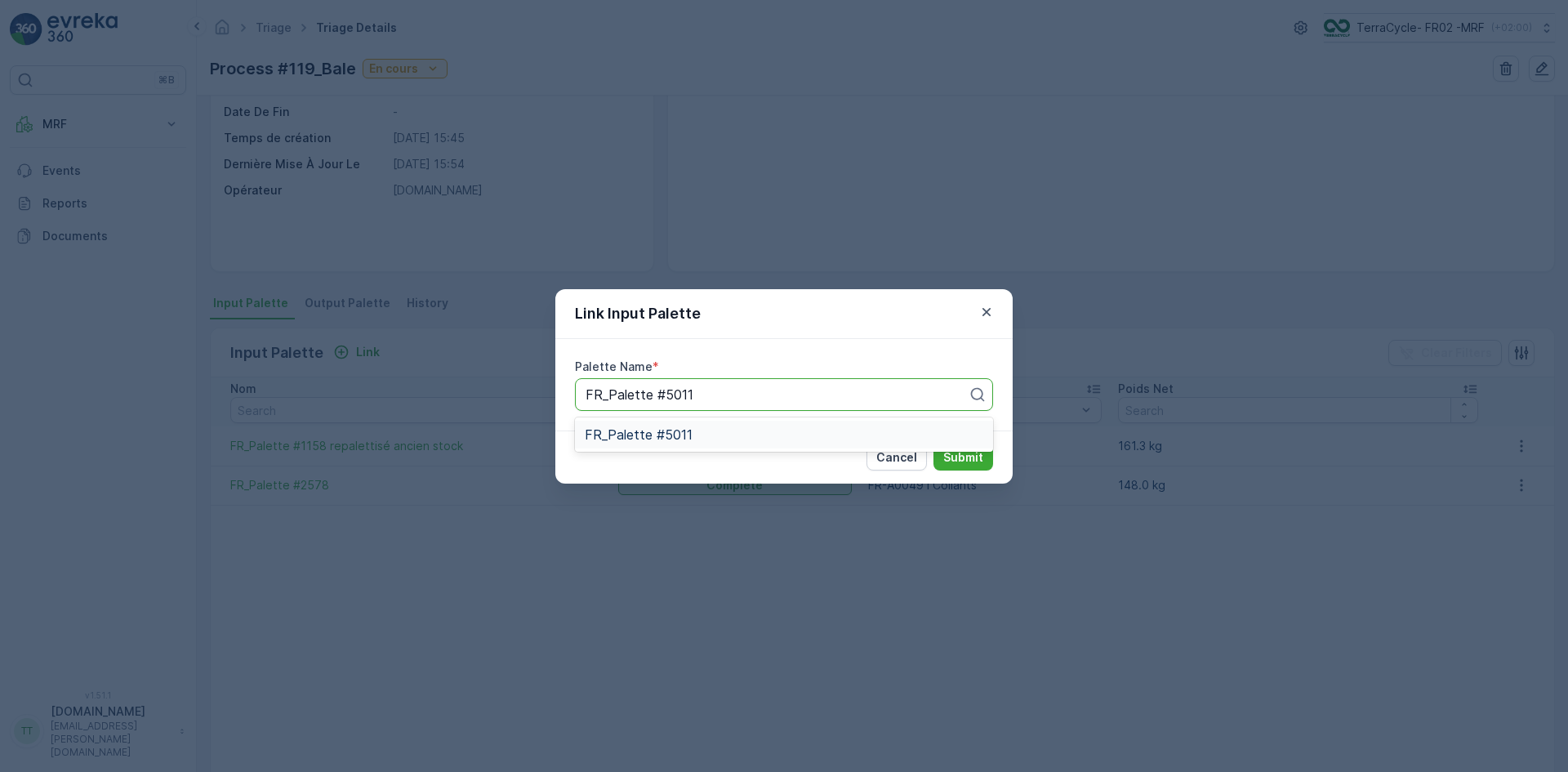
click at [636, 434] on span "FR_Palette #5011" at bounding box center [639, 434] width 108 height 15
click at [967, 461] on p "Submit" at bounding box center [963, 457] width 40 height 16
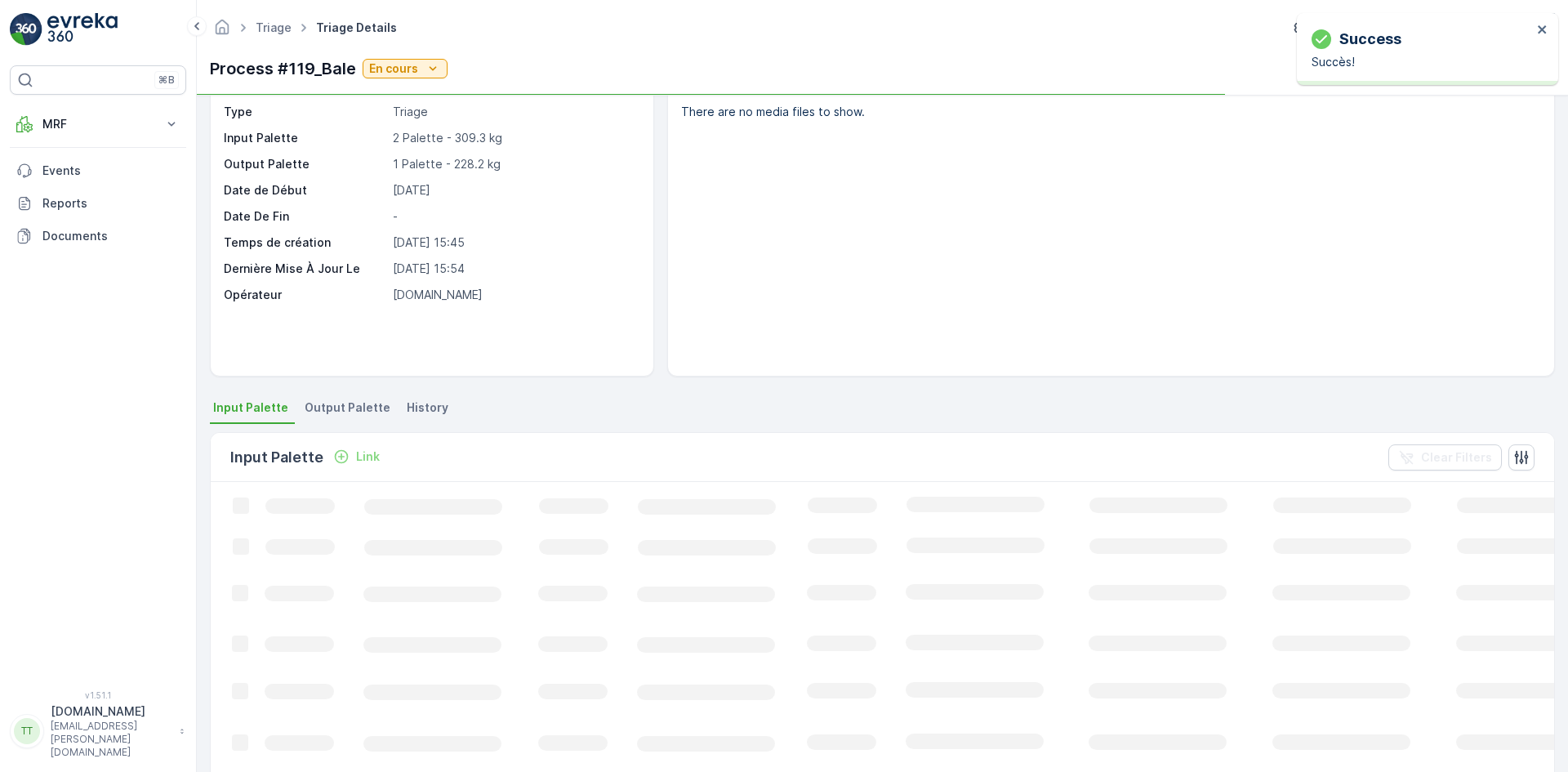
scroll to position [0, 0]
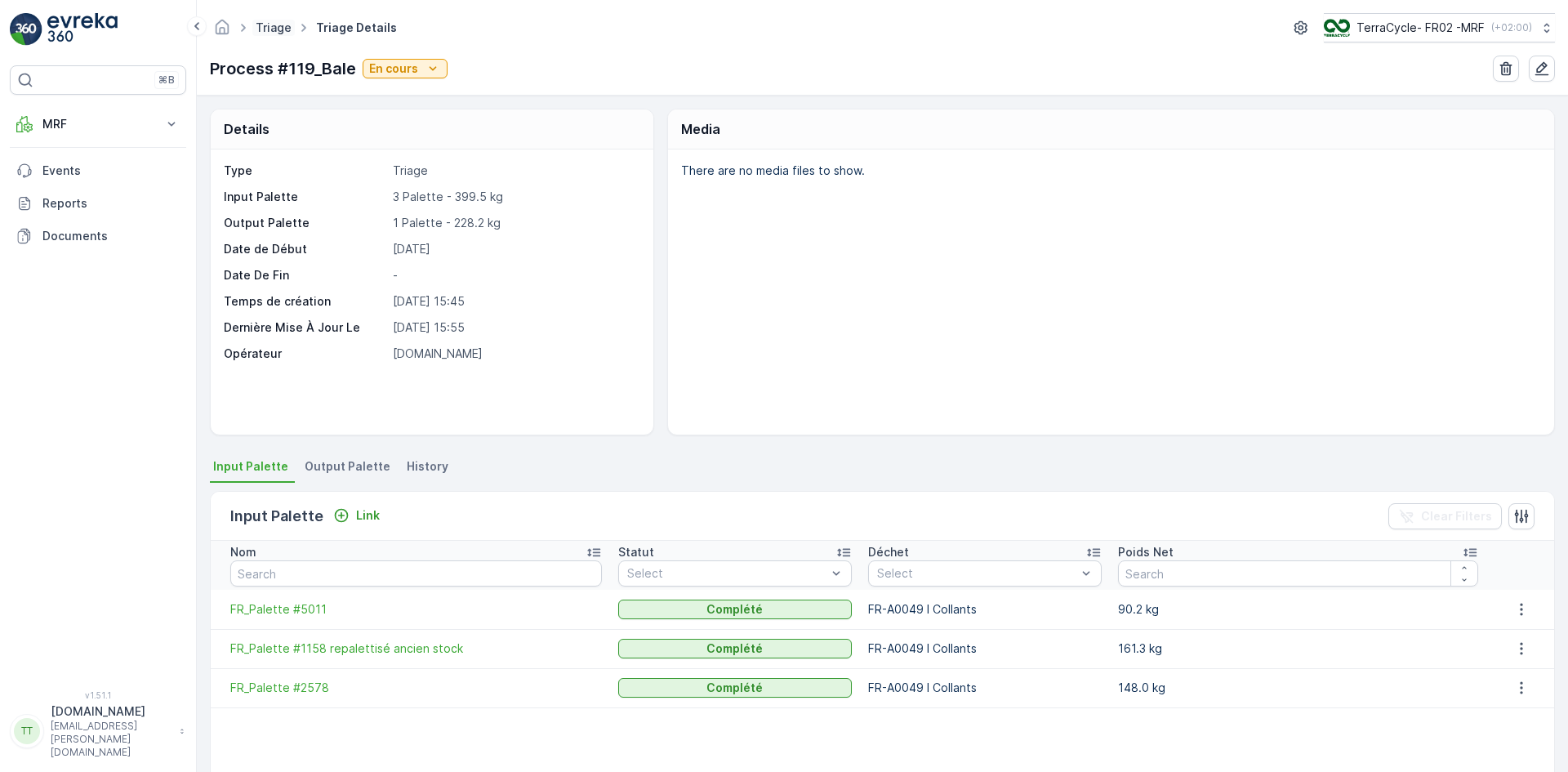
click at [266, 28] on link "Triage" at bounding box center [274, 27] width 36 height 14
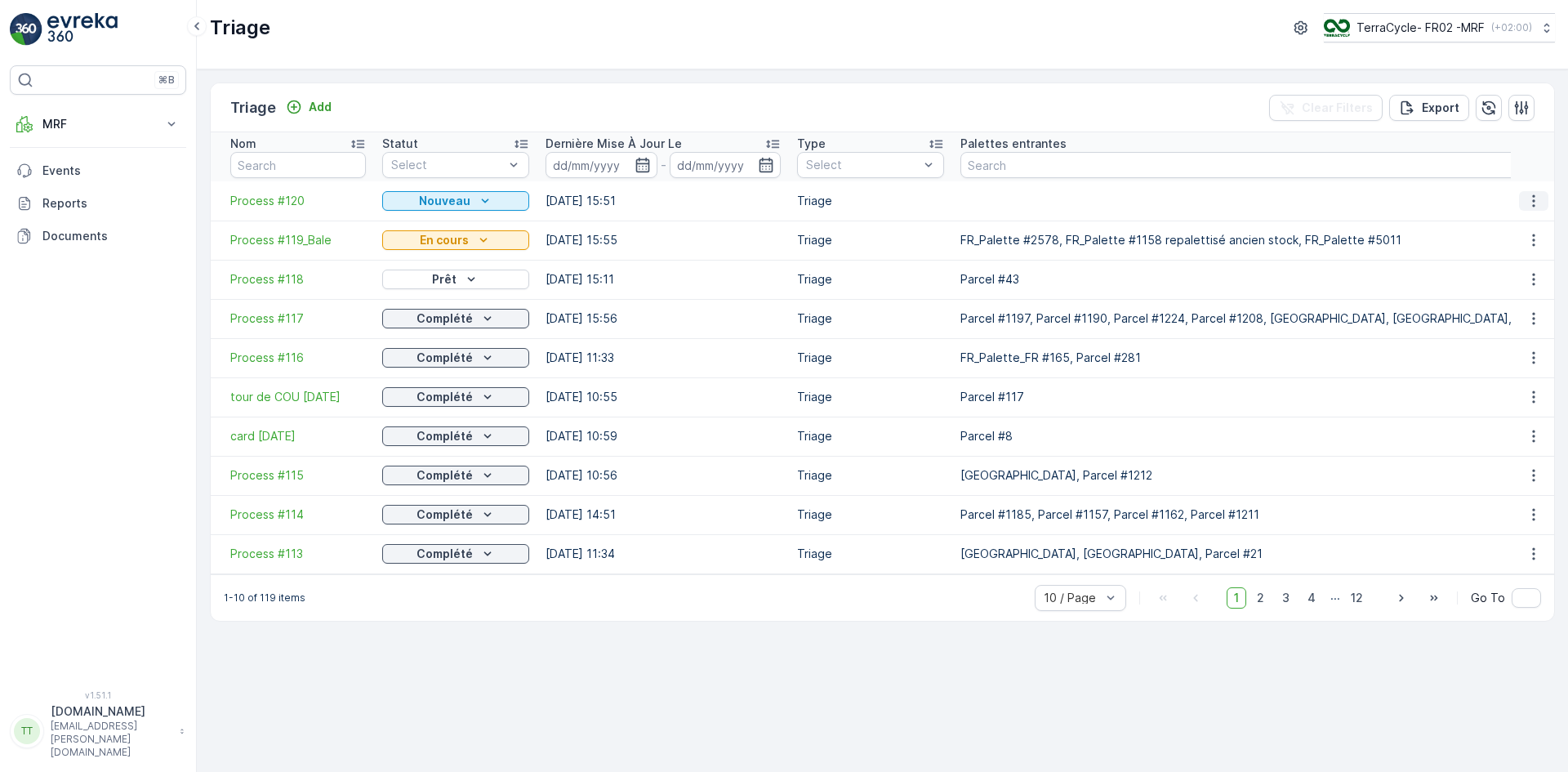
click at [1531, 203] on icon "button" at bounding box center [1534, 201] width 16 height 16
click at [1503, 243] on span "Edit Triage" at bounding box center [1497, 248] width 60 height 16
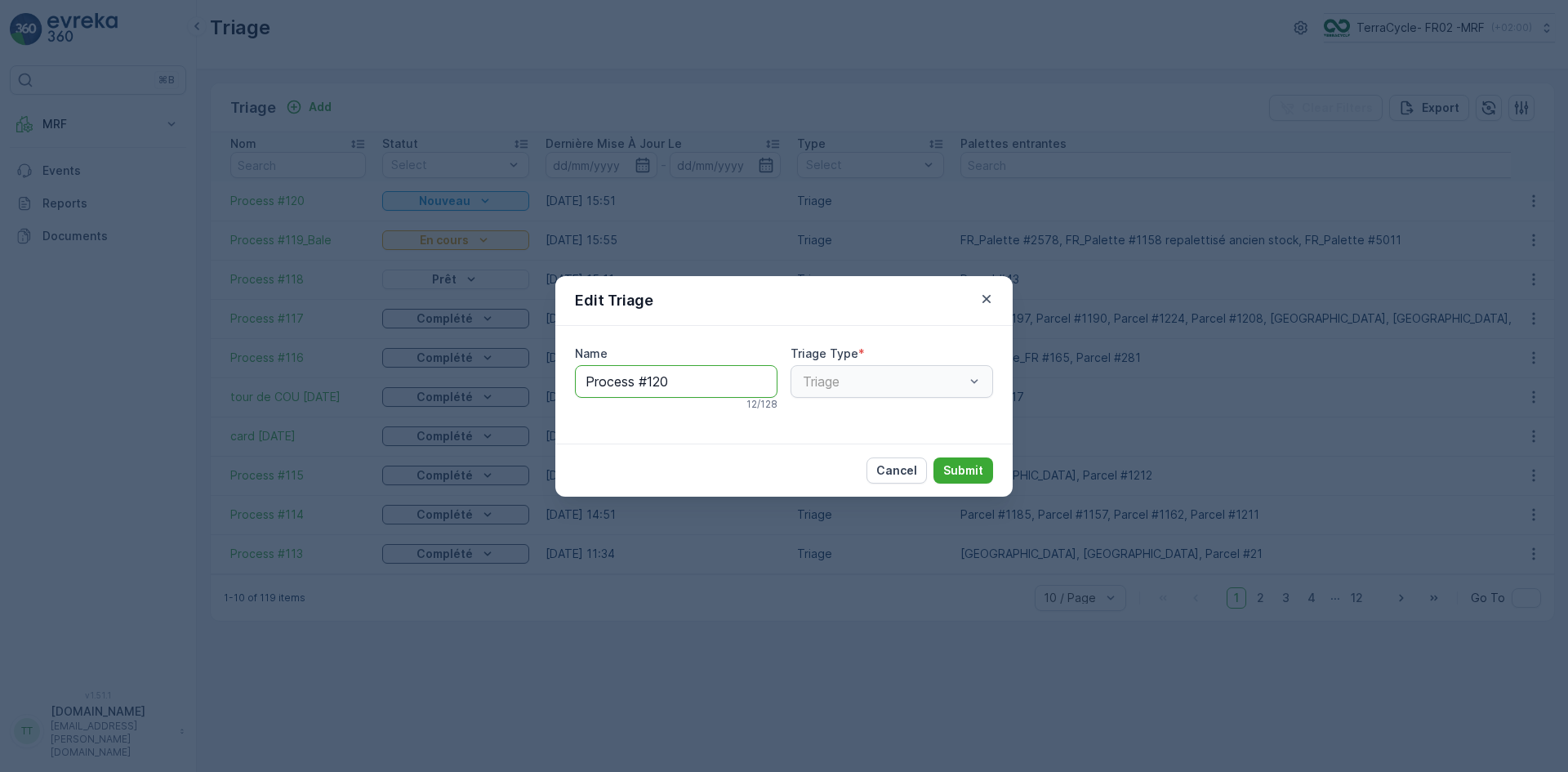
click at [696, 383] on input "Process #120" at bounding box center [676, 382] width 202 height 33
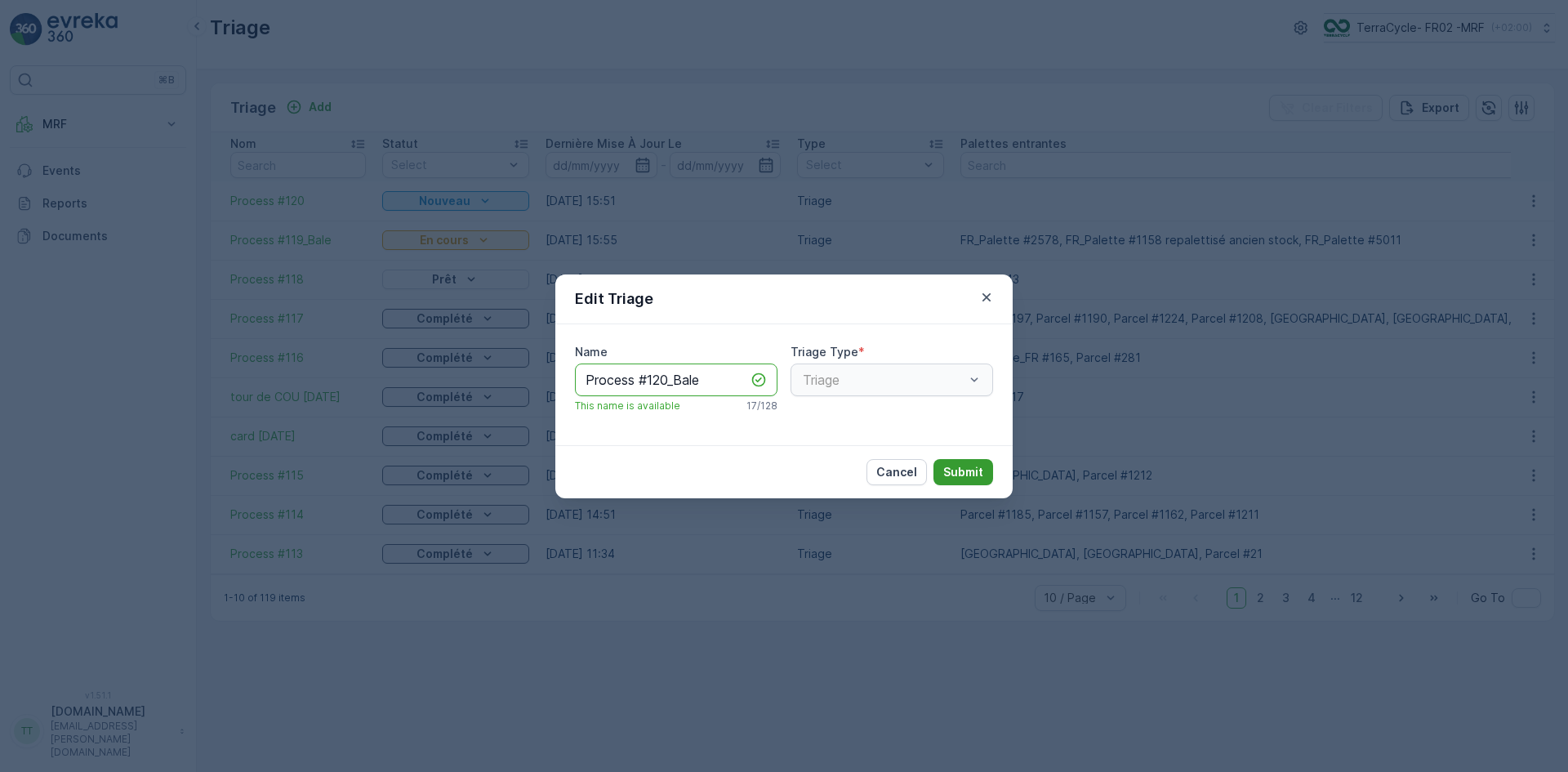
type input "Process #120_Bale"
click at [964, 472] on p "Submit" at bounding box center [963, 472] width 40 height 16
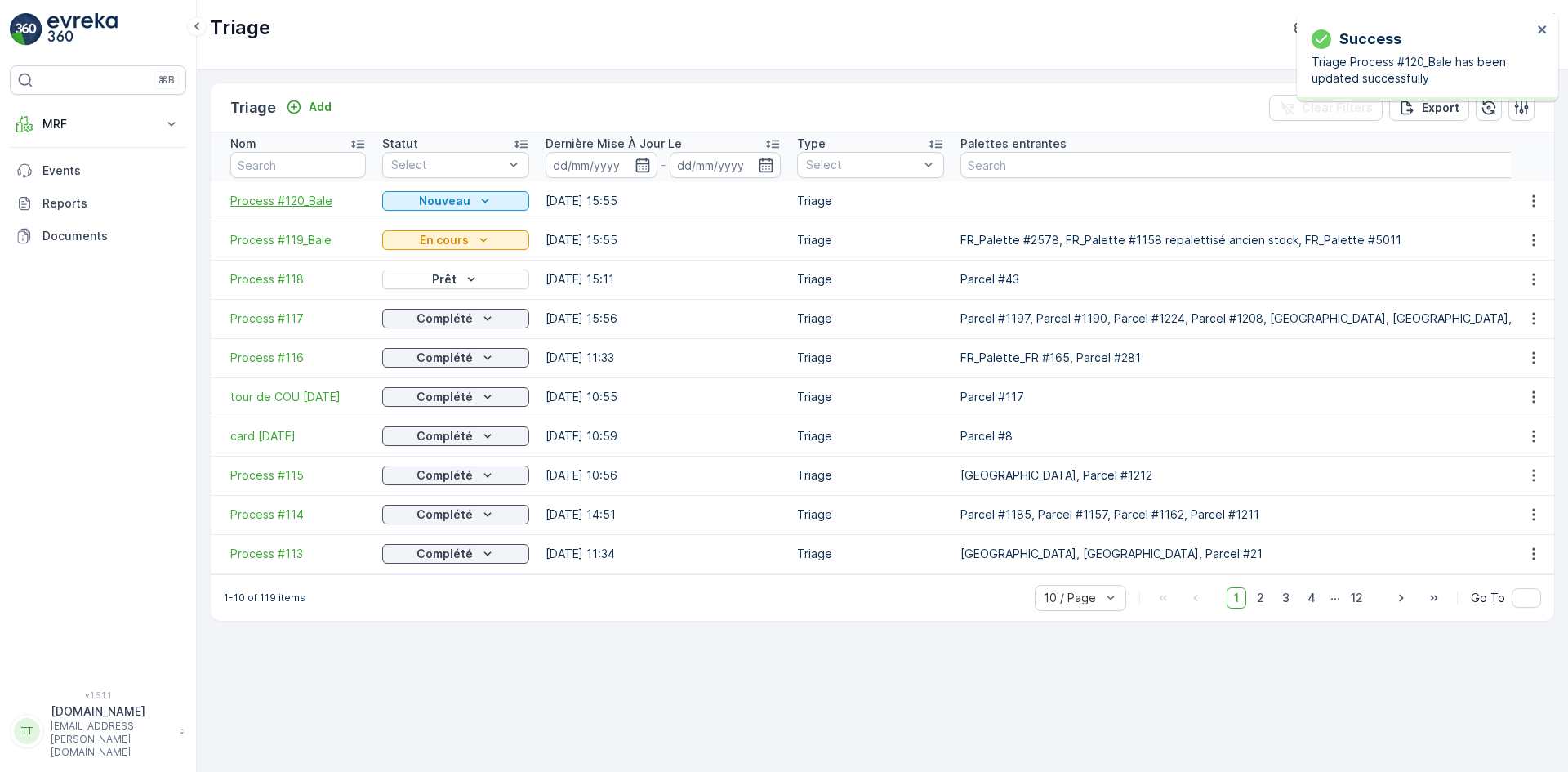
click at [314, 202] on span "Process #120_Bale" at bounding box center [298, 201] width 136 height 16
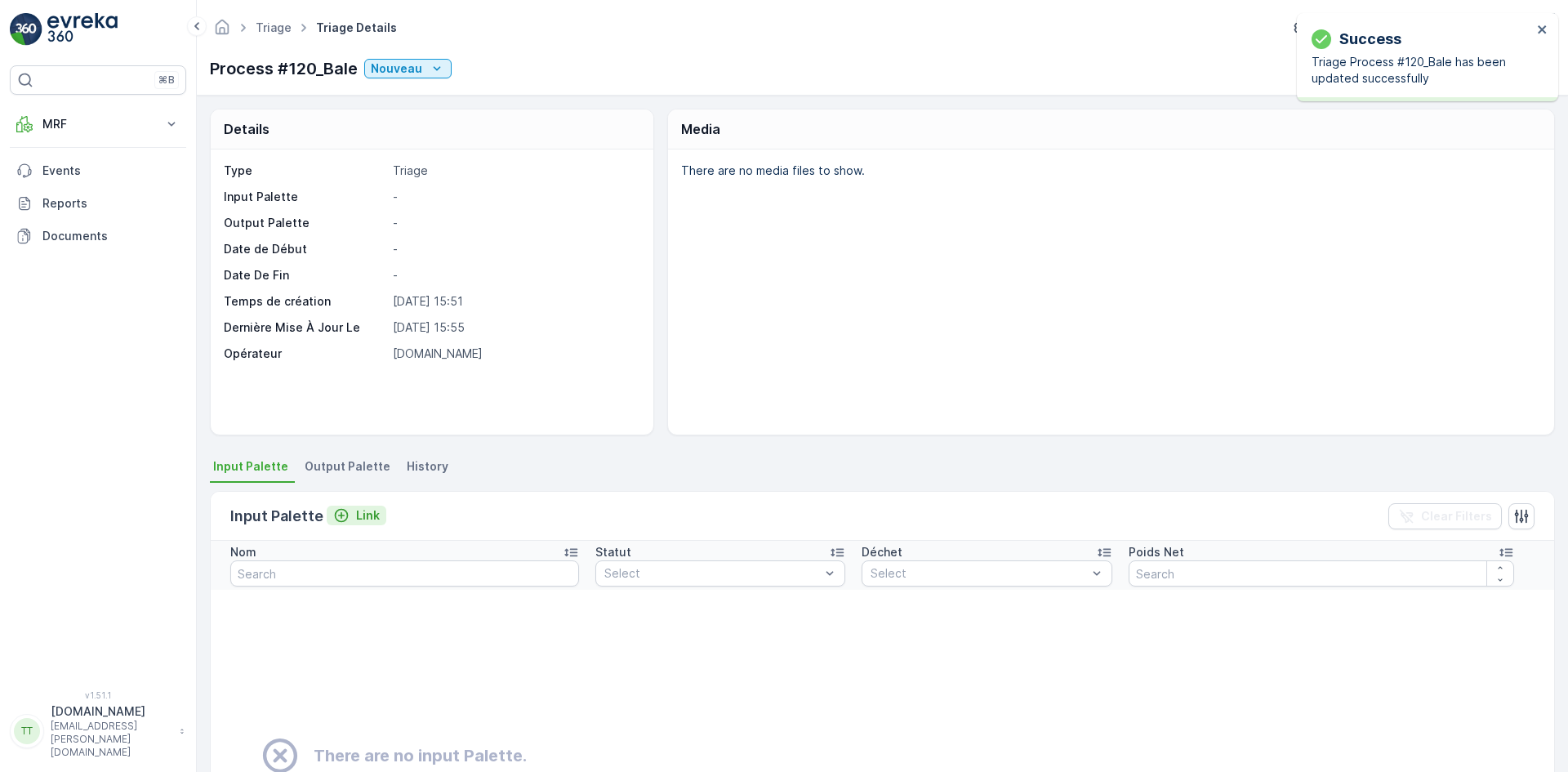
click at [368, 513] on p "Link" at bounding box center [368, 515] width 24 height 16
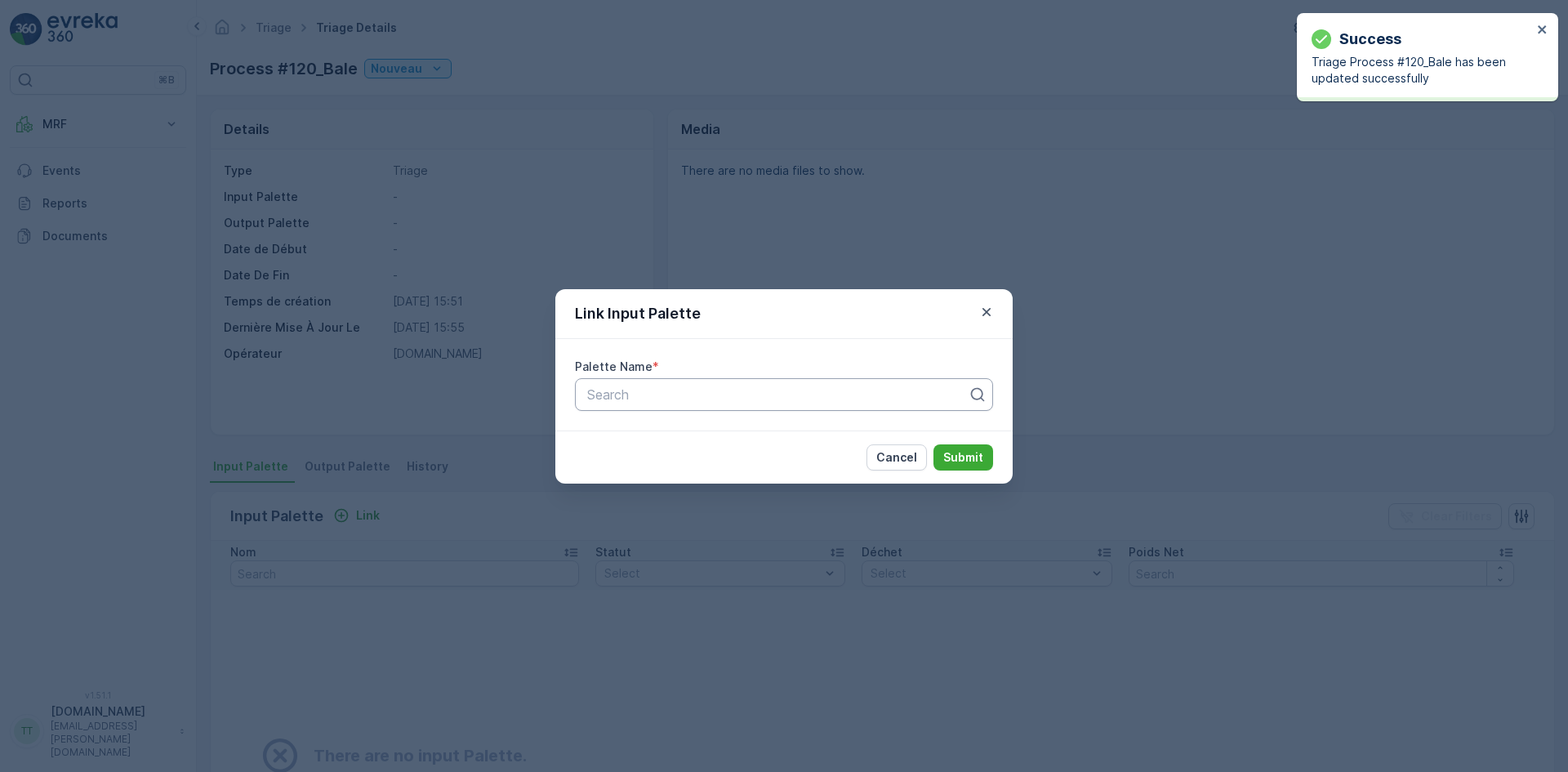
click at [622, 399] on div at bounding box center [777, 395] width 384 height 15
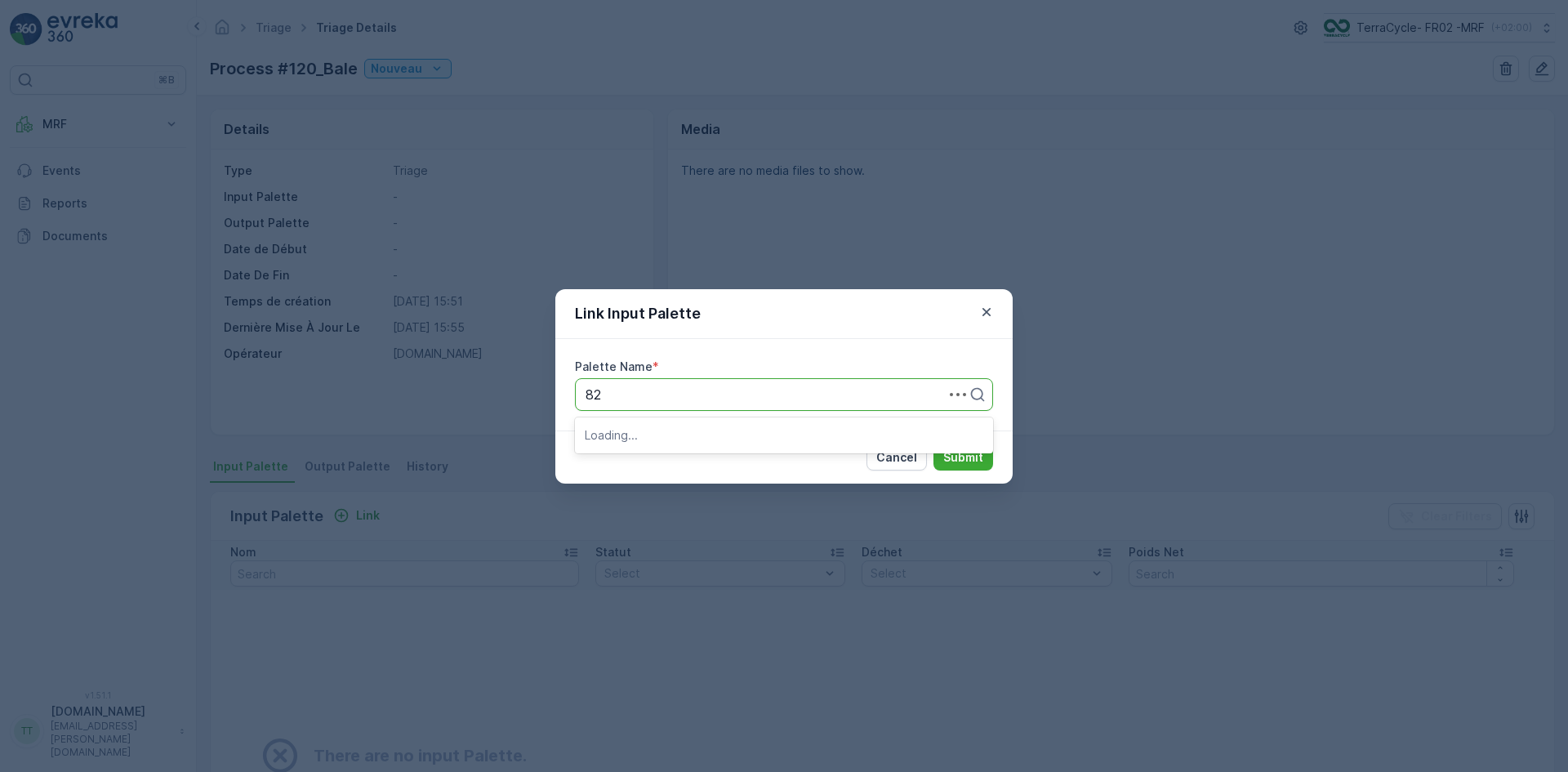
type input "827"
click at [668, 455] on div "Parcel #827" at bounding box center [784, 462] width 399 height 15
click at [954, 447] on button "Submit" at bounding box center [963, 457] width 60 height 26
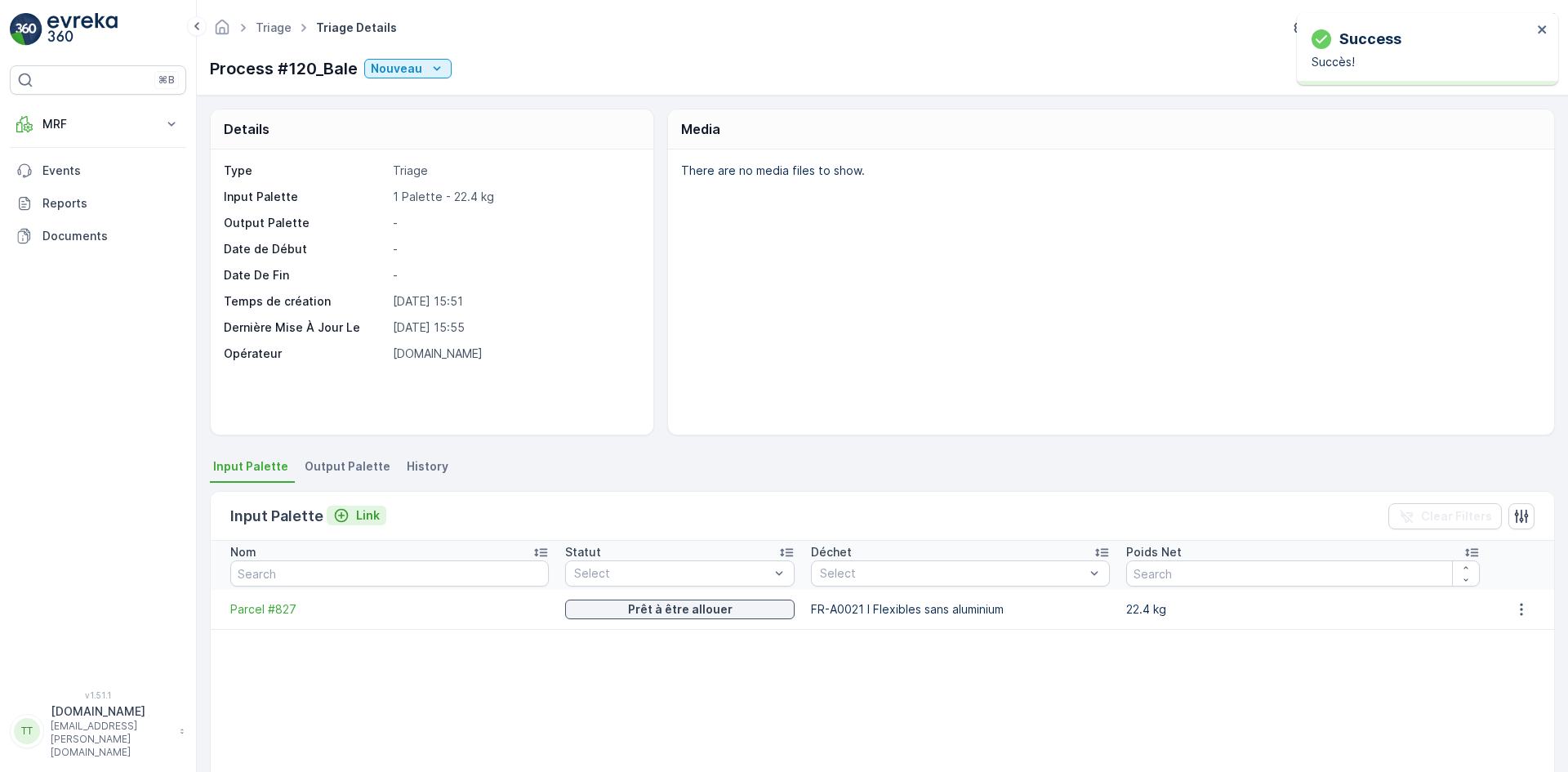
click at [373, 516] on p "Link" at bounding box center [368, 515] width 24 height 16
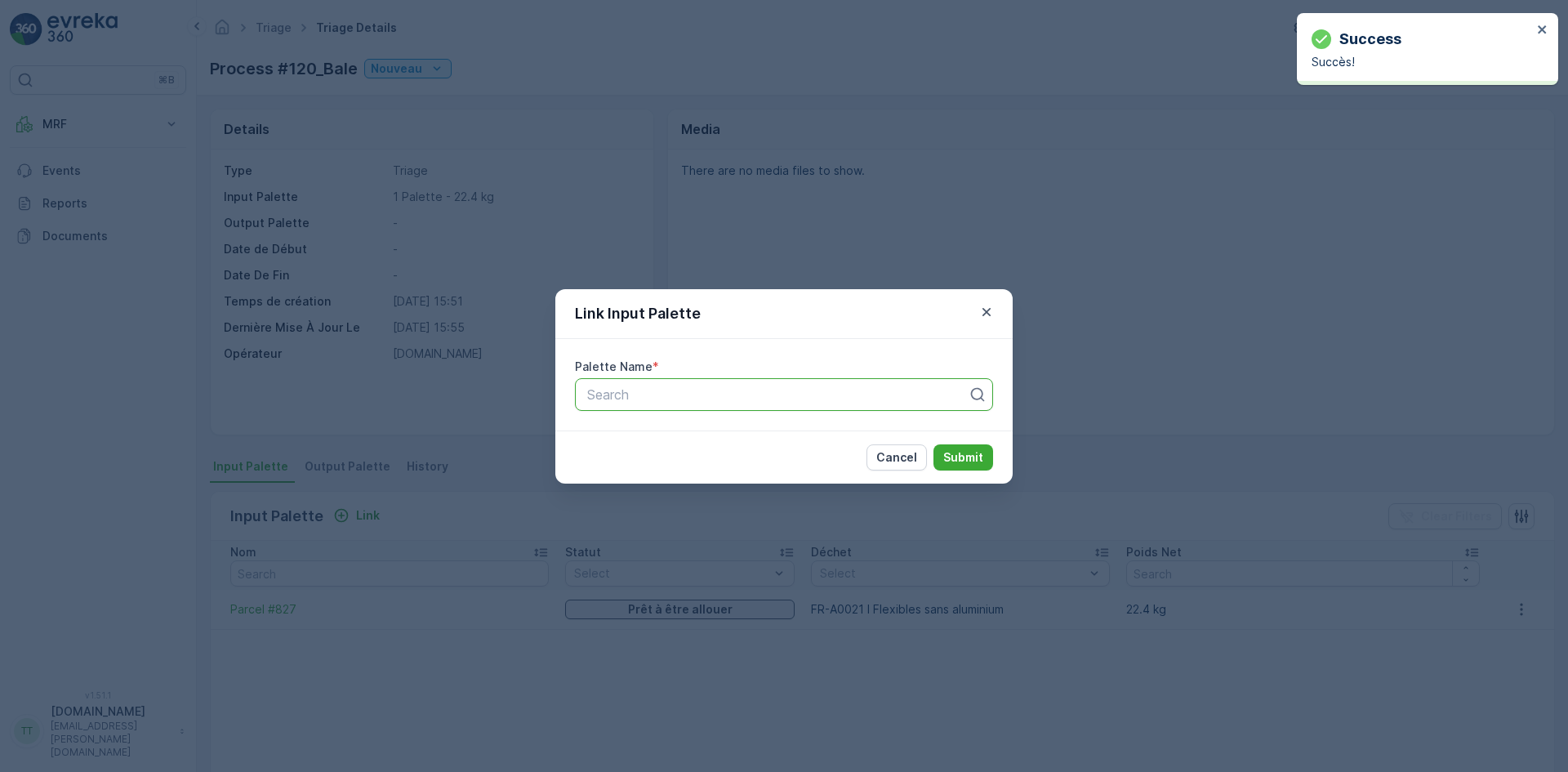
click at [603, 389] on div at bounding box center [777, 395] width 384 height 15
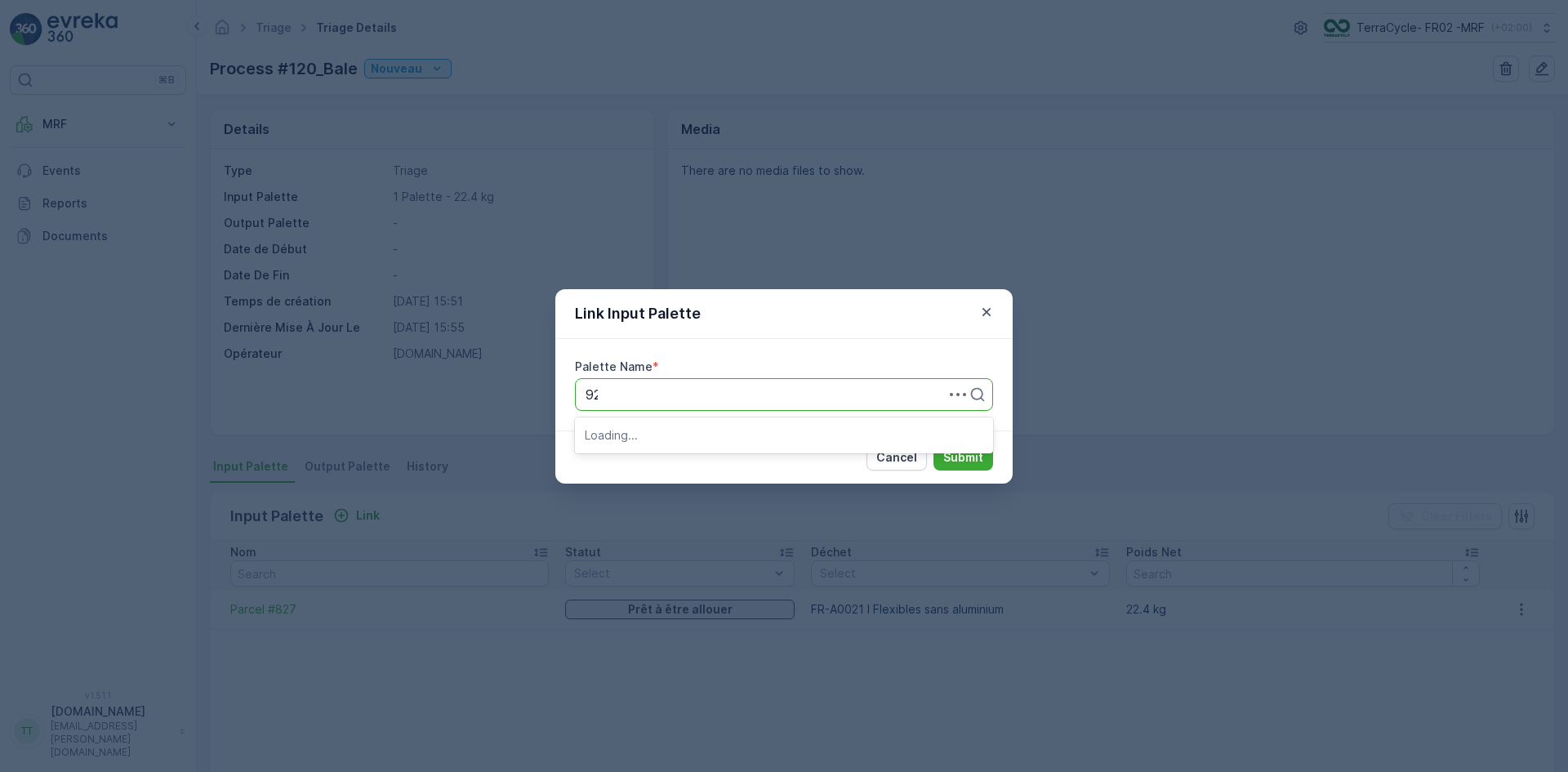
type input "929"
click at [657, 434] on span "Parcel #929" at bounding box center [622, 434] width 74 height 15
click at [982, 455] on p "Submit" at bounding box center [963, 457] width 40 height 16
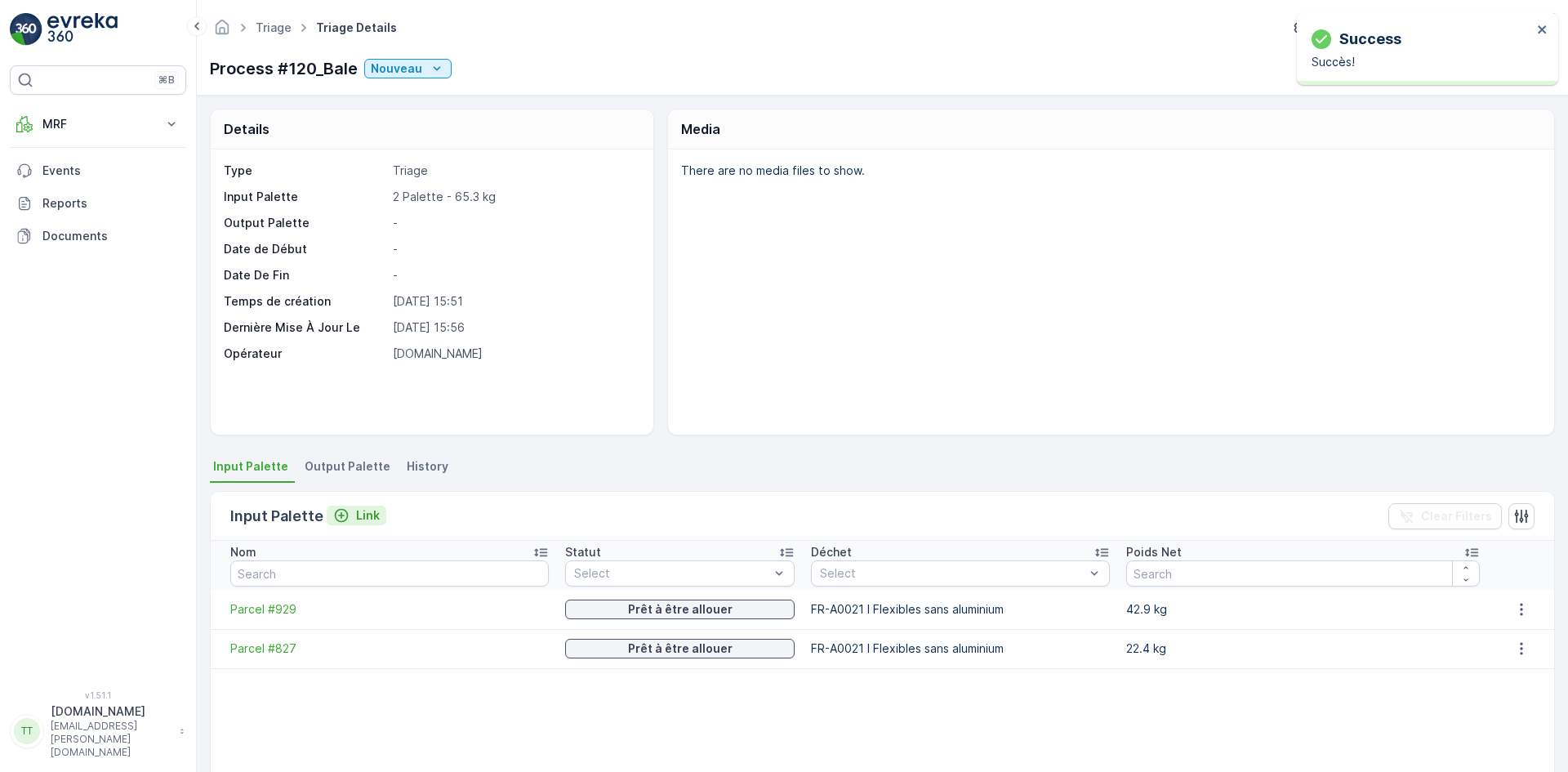
click at [365, 511] on p "Link" at bounding box center [368, 515] width 24 height 16
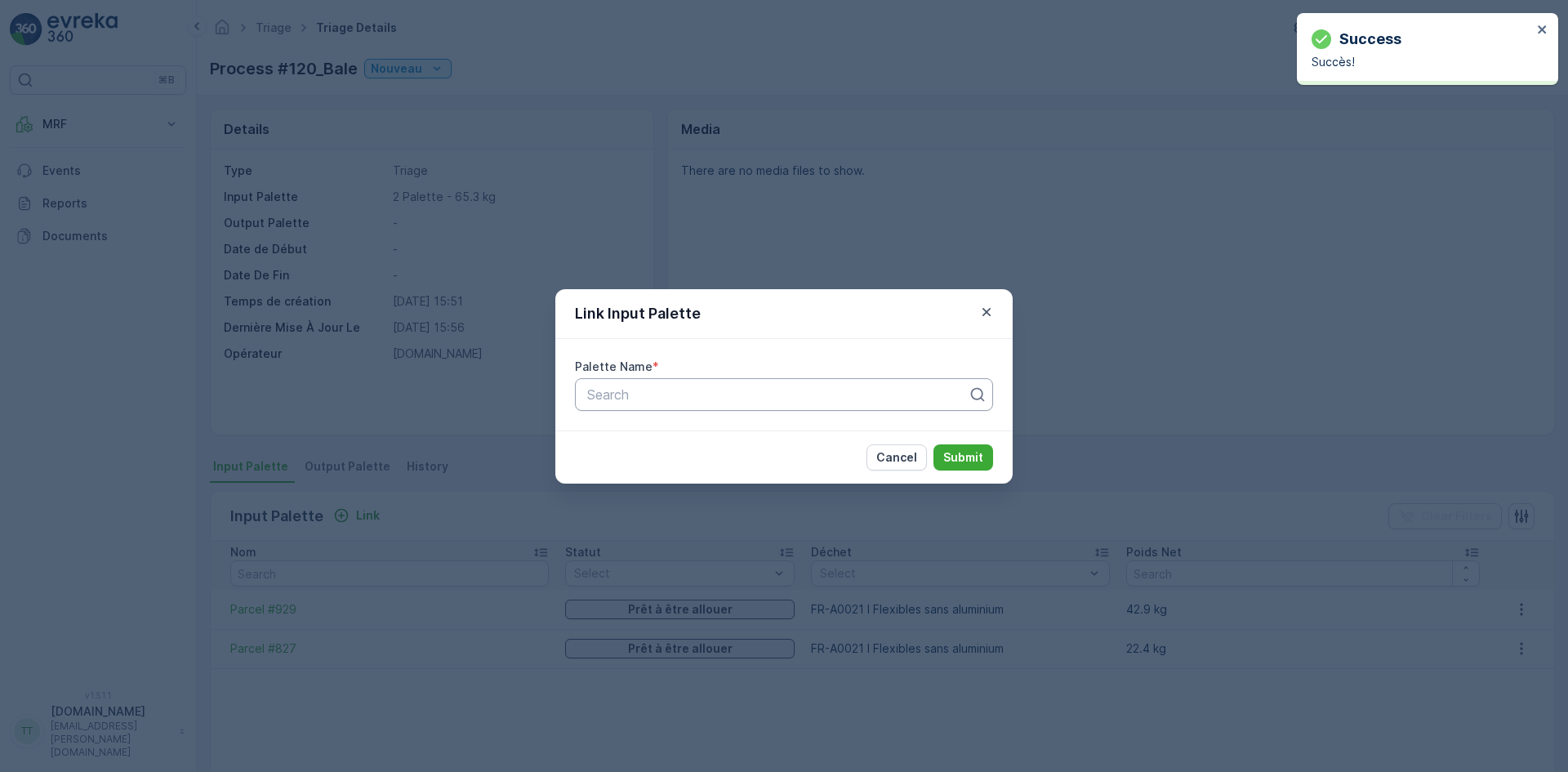
click at [650, 402] on div at bounding box center [777, 395] width 384 height 15
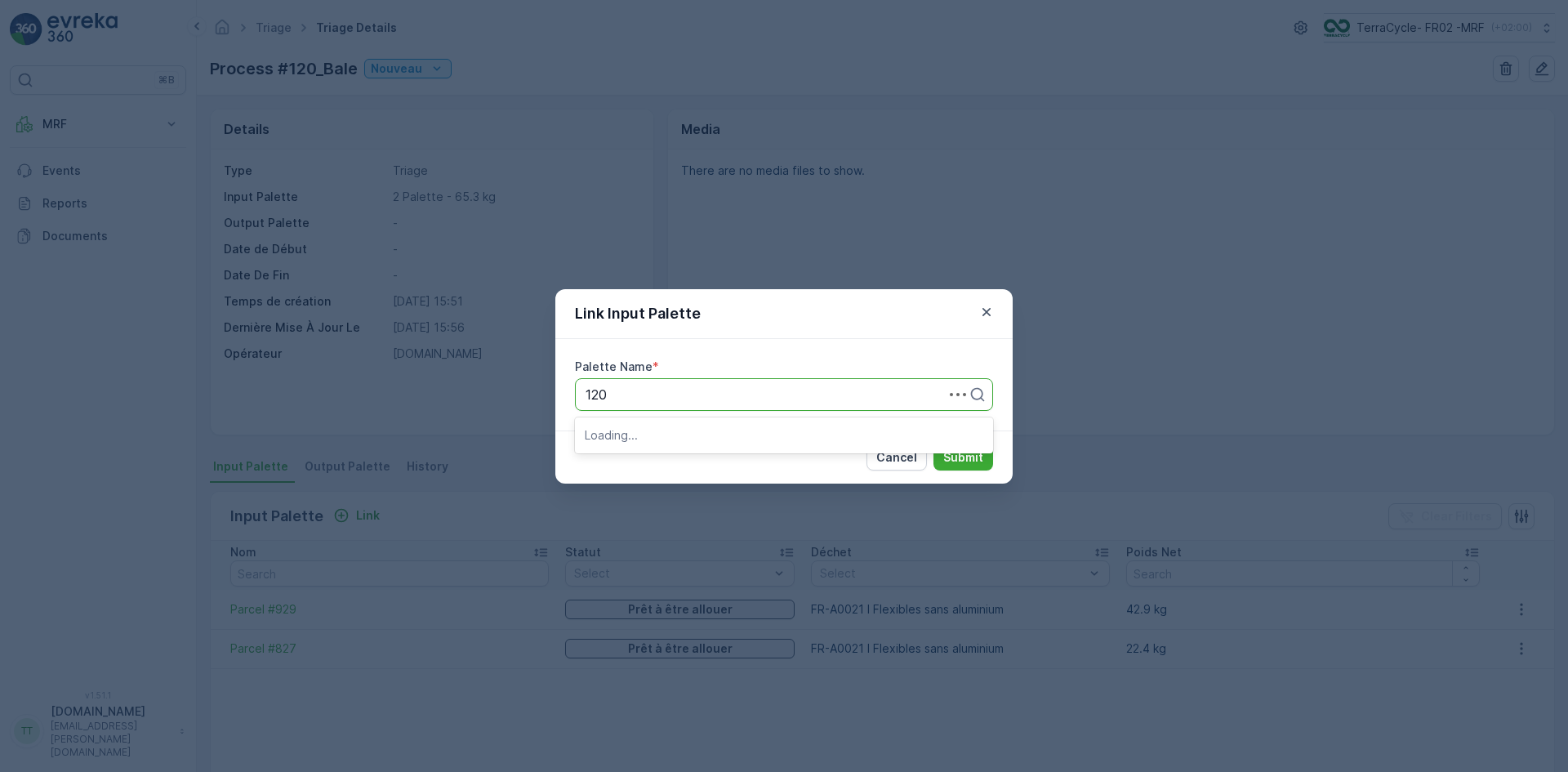
type input "1207"
click at [659, 434] on span "Parcel #1207" at bounding box center [624, 434] width 79 height 15
click at [977, 452] on p "Submit" at bounding box center [963, 457] width 40 height 16
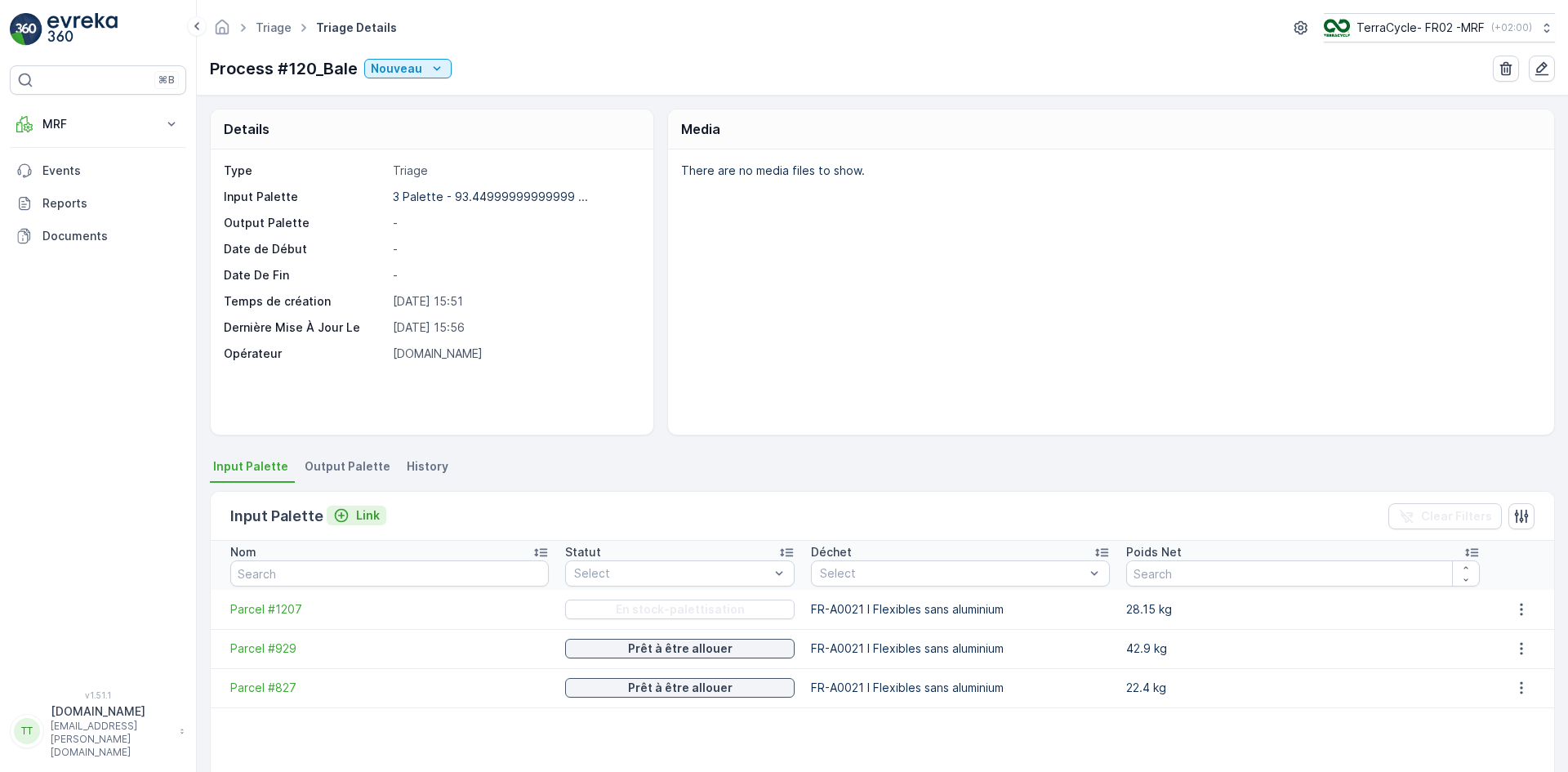
click at [364, 520] on p "Link" at bounding box center [368, 515] width 24 height 16
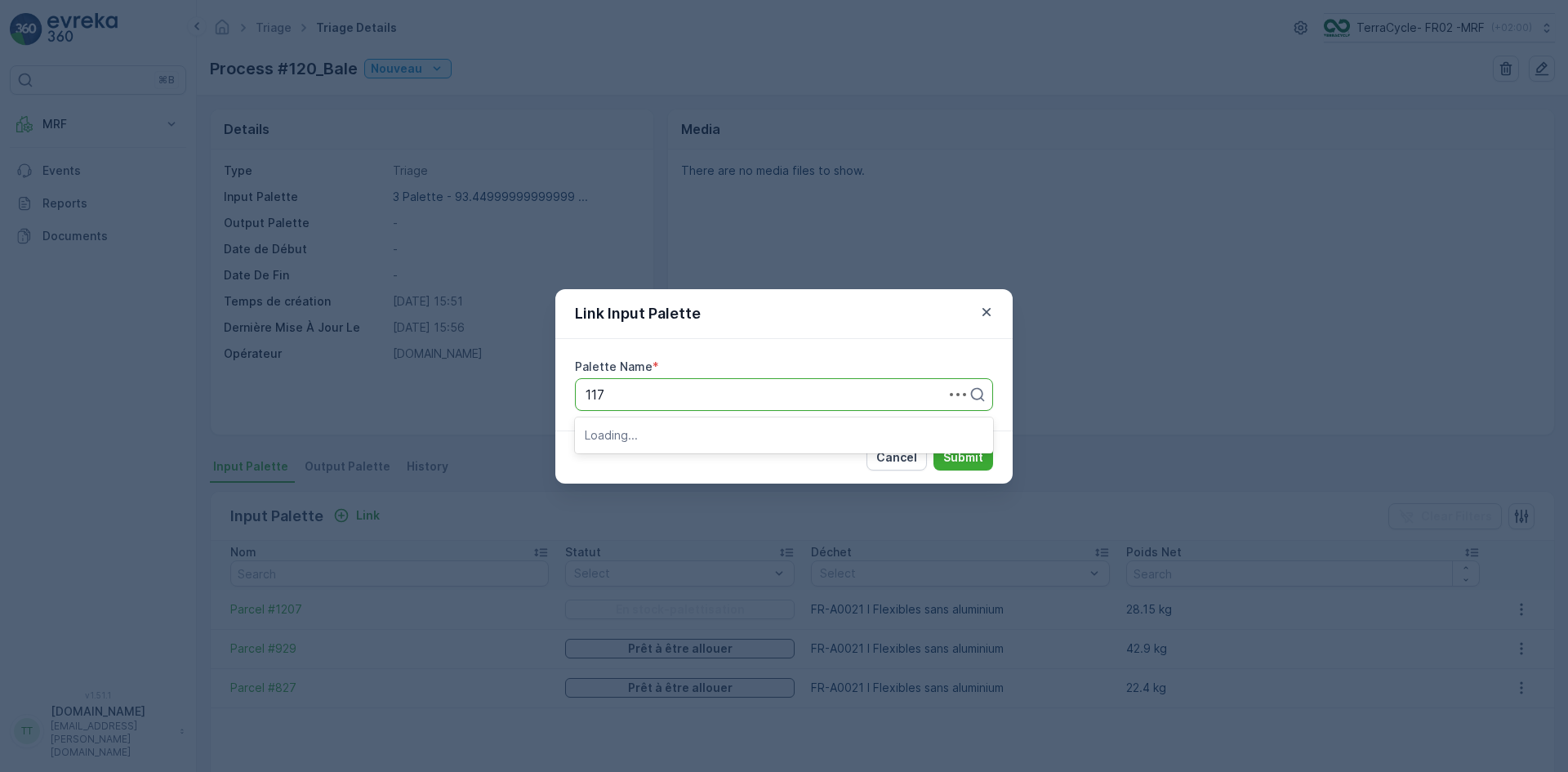
type input "1174"
click at [723, 434] on div "Parcel #1174" at bounding box center [784, 434] width 399 height 15
click at [972, 451] on p "Submit" at bounding box center [963, 457] width 40 height 16
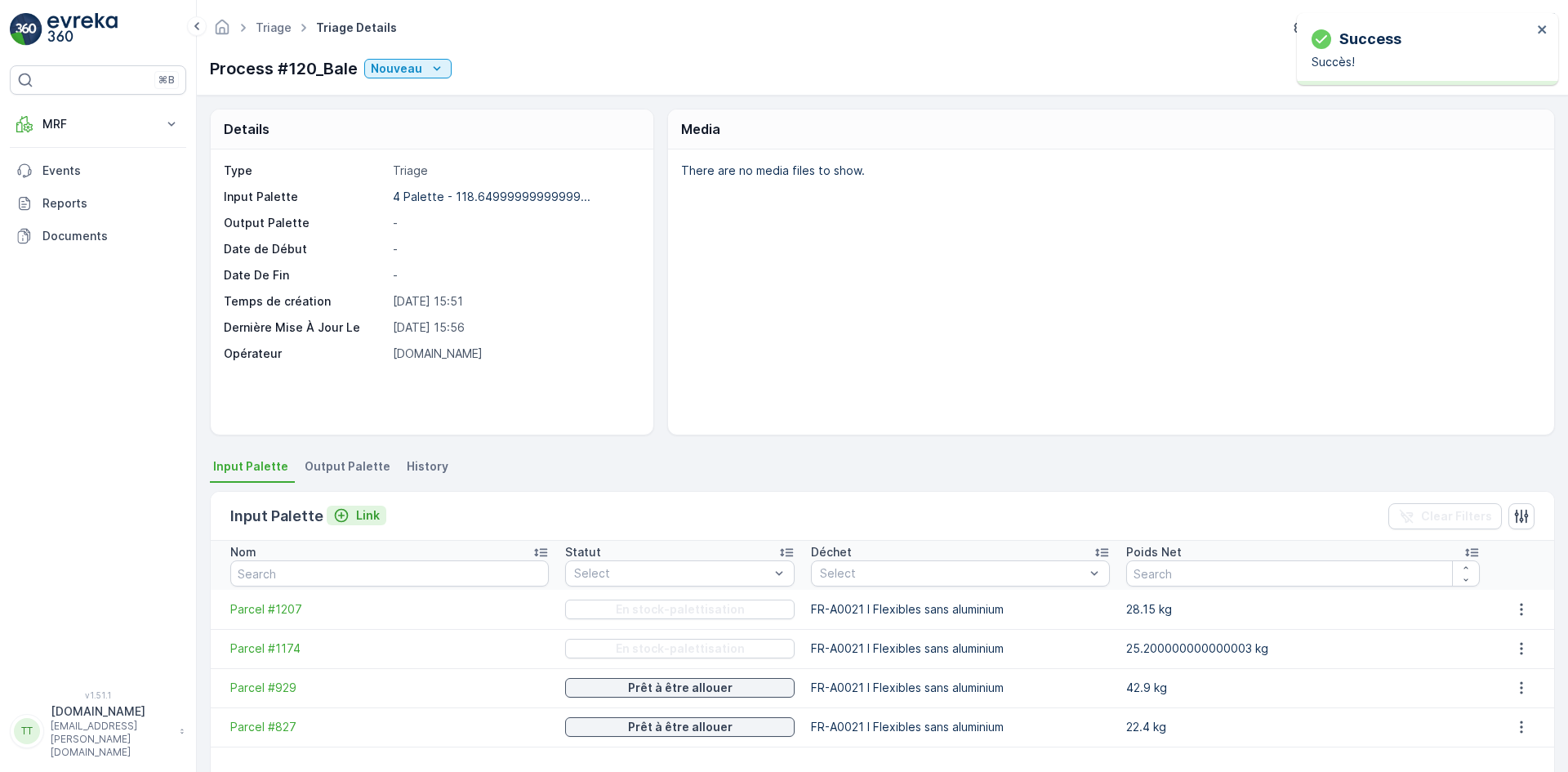
click at [365, 514] on p "Link" at bounding box center [368, 515] width 24 height 16
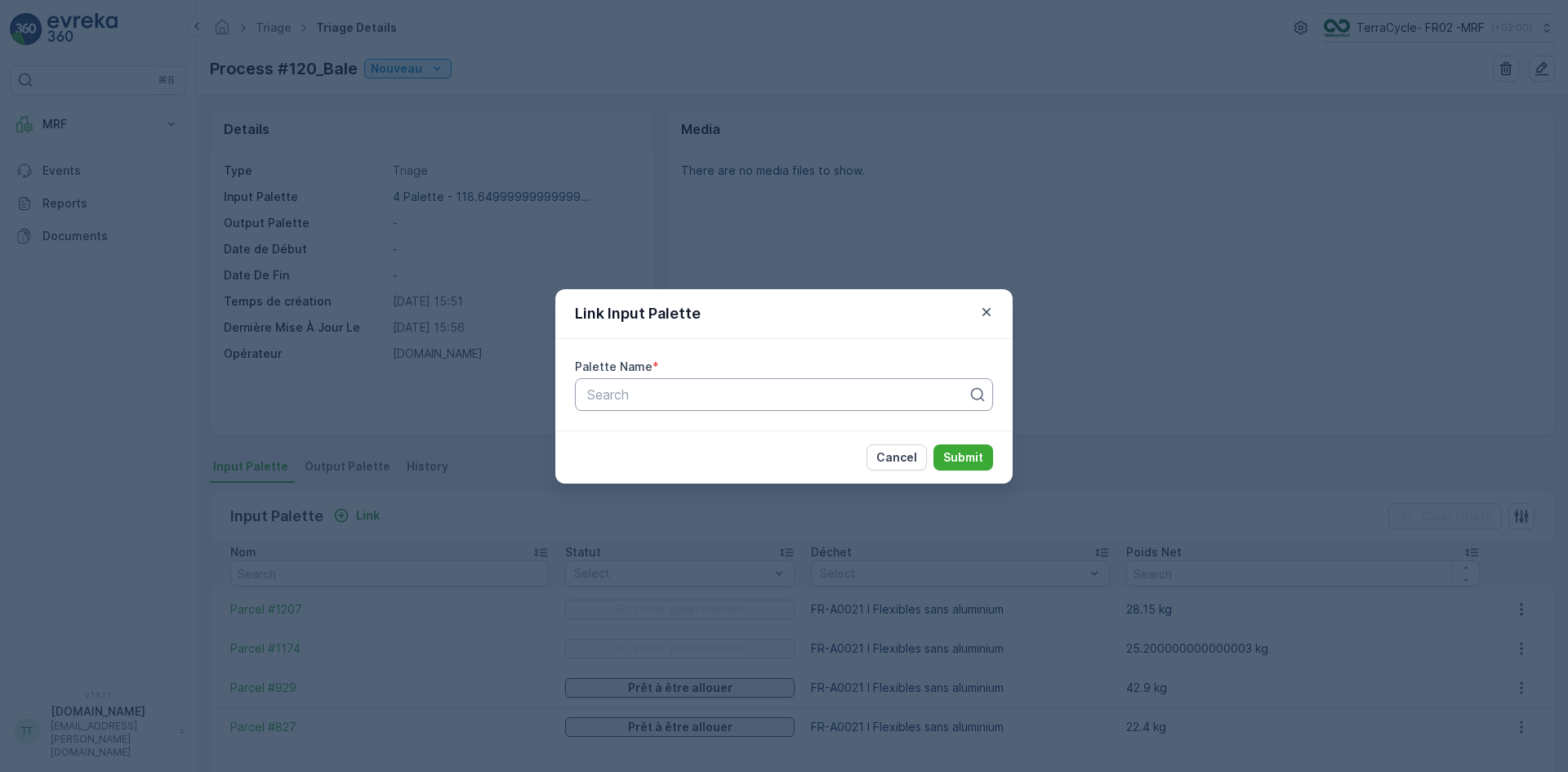
click at [645, 398] on div at bounding box center [777, 395] width 384 height 15
type input "1253"
click at [671, 436] on div "Parcel #1253" at bounding box center [784, 434] width 399 height 15
click at [971, 457] on p "Submit" at bounding box center [963, 457] width 40 height 16
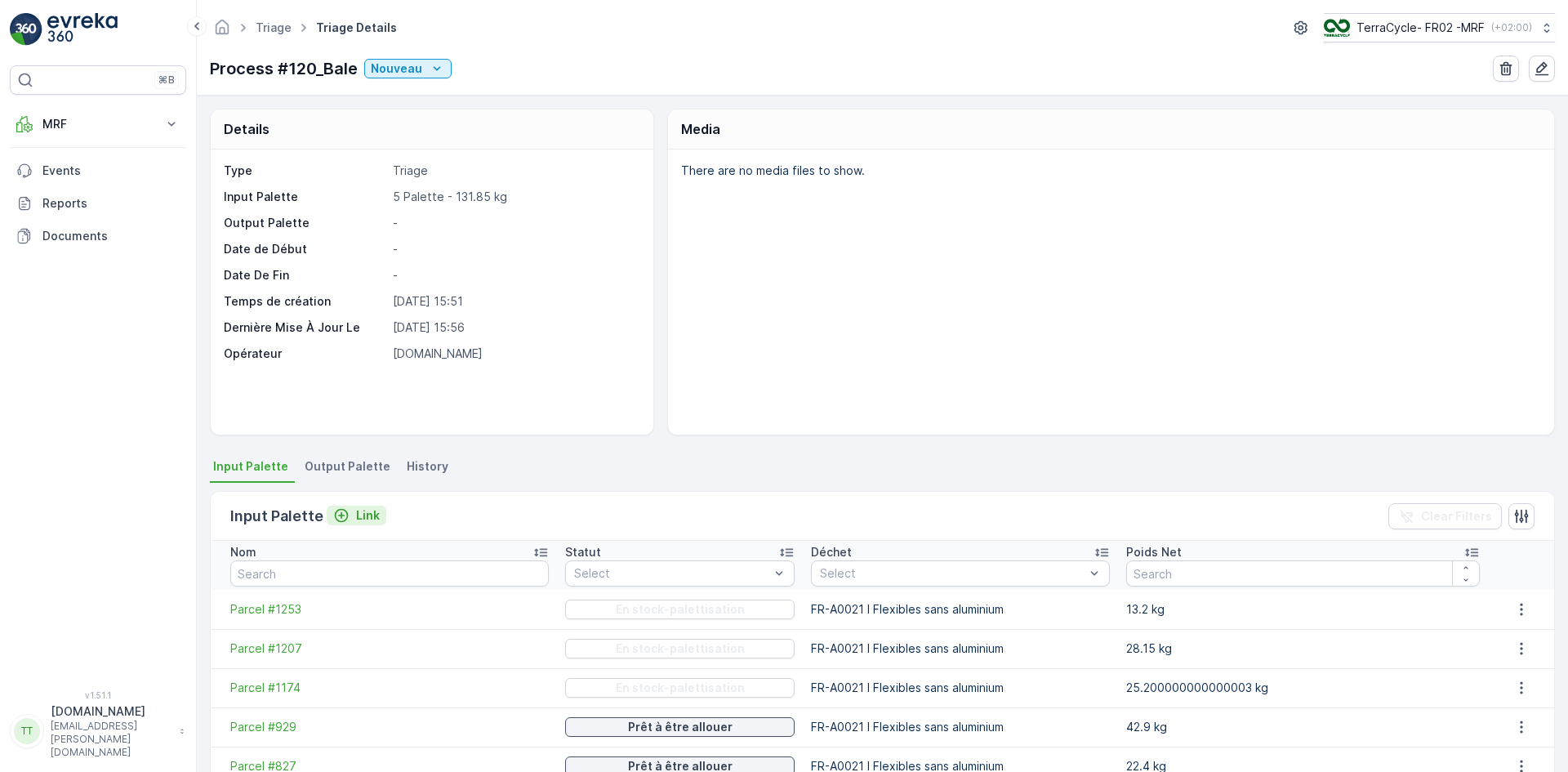
click at [362, 509] on p "Link" at bounding box center [368, 515] width 24 height 16
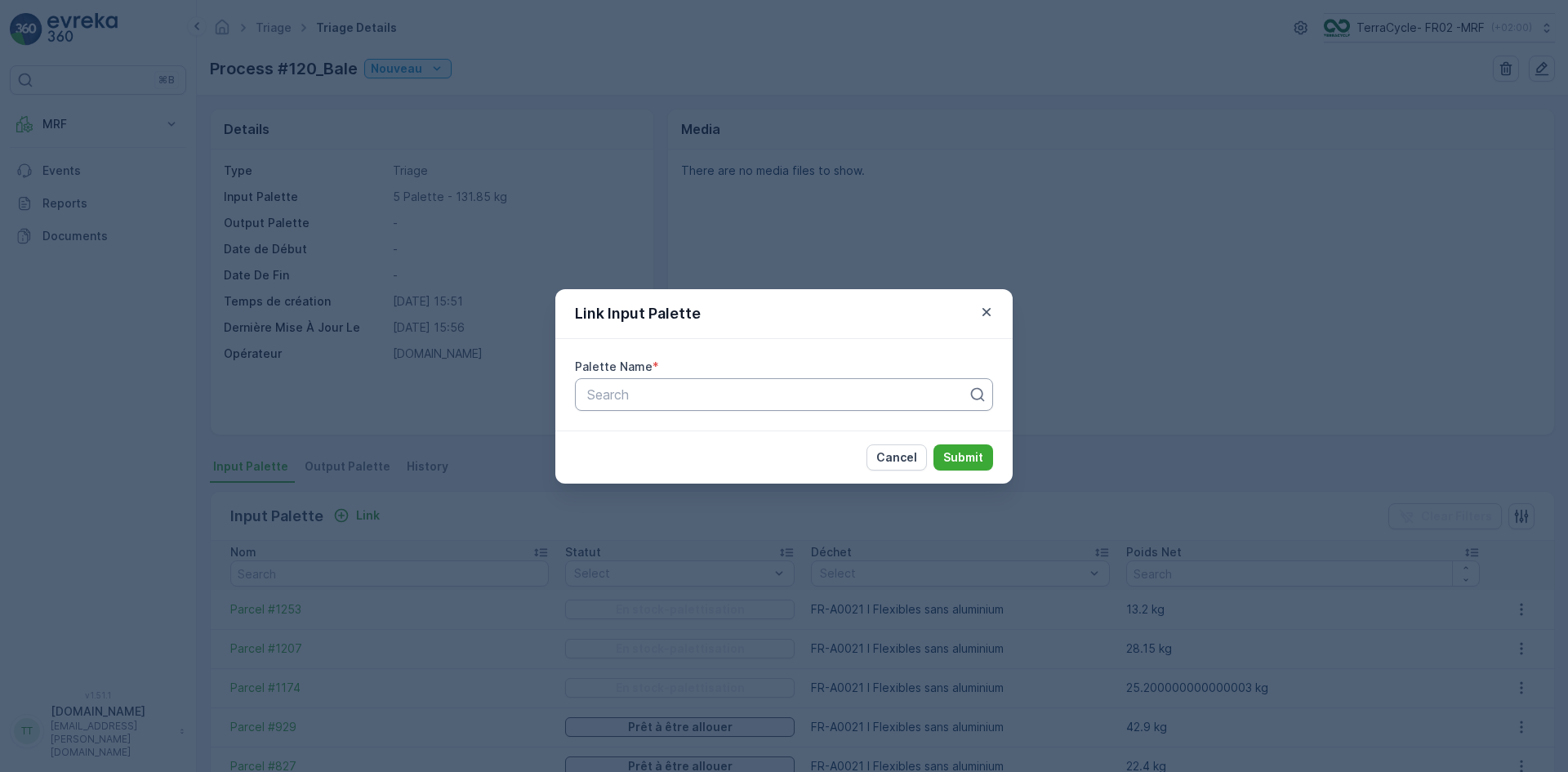
click at [625, 398] on div at bounding box center [777, 395] width 384 height 15
type input "1123"
click at [626, 437] on span "Parcel #1123" at bounding box center [623, 434] width 77 height 15
click at [948, 455] on p "Submit" at bounding box center [963, 457] width 40 height 16
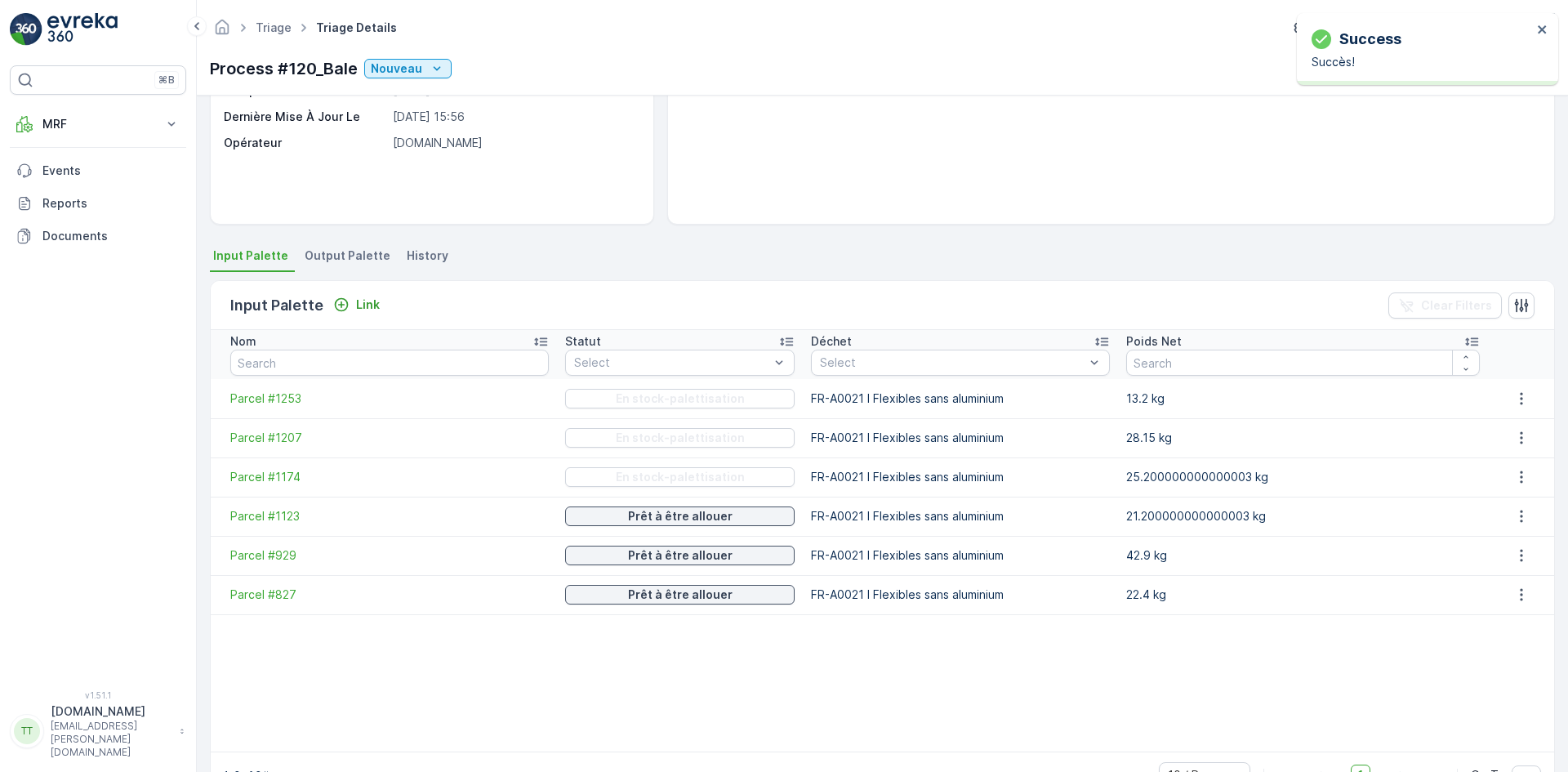
scroll to position [259, 0]
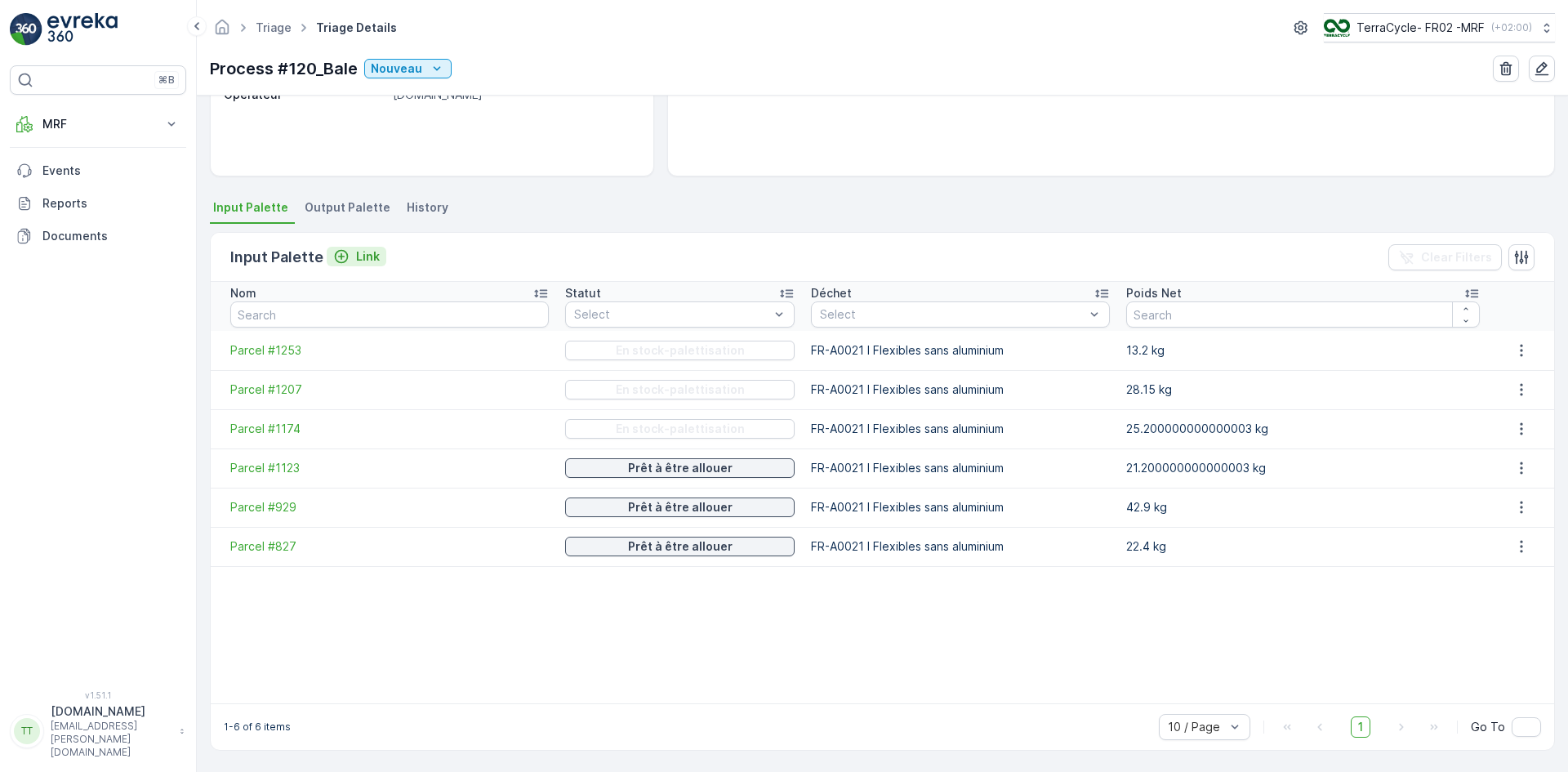
click at [365, 251] on p "Link" at bounding box center [368, 257] width 24 height 16
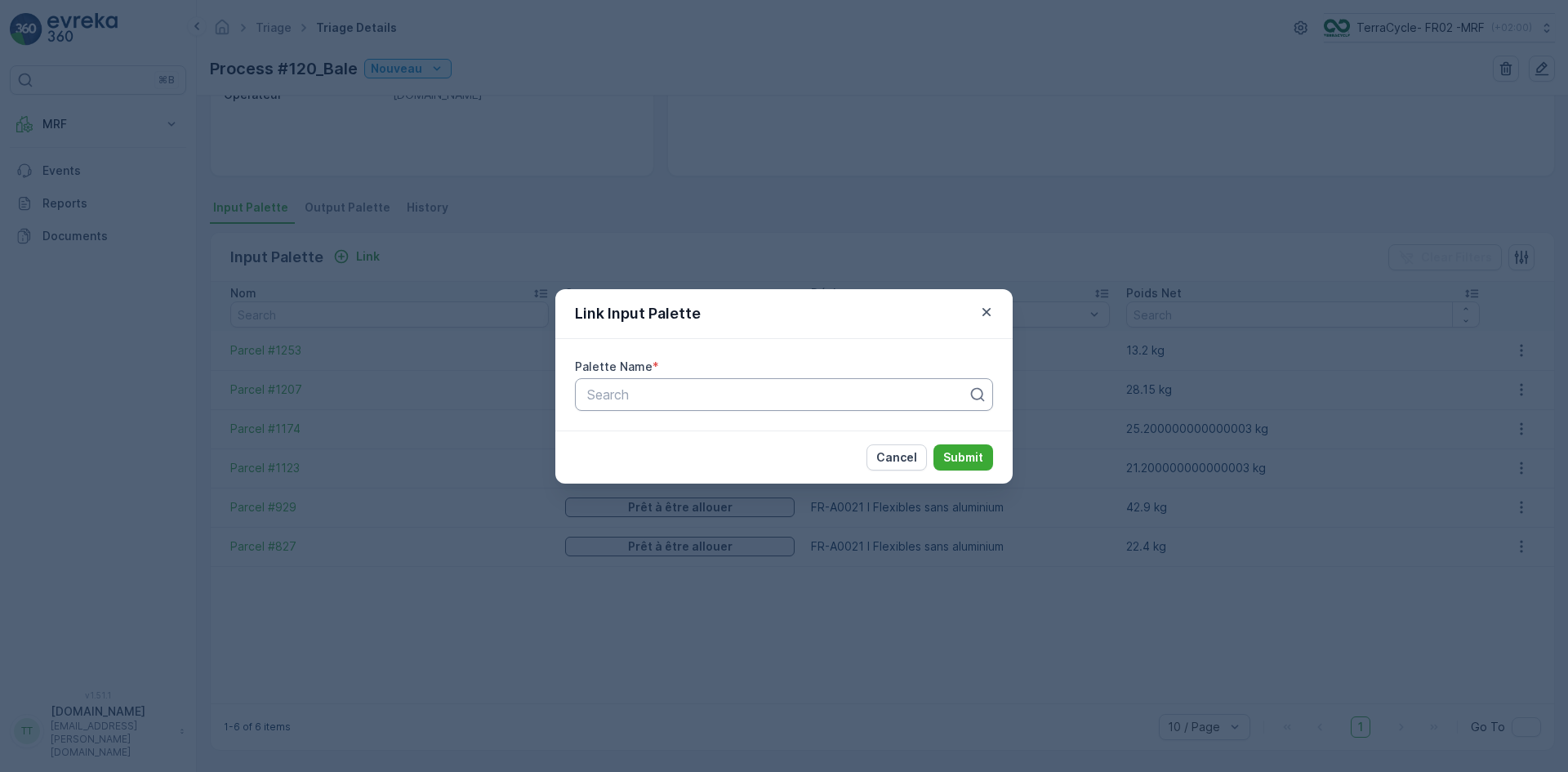
click at [623, 401] on div at bounding box center [777, 395] width 384 height 15
type input "1049"
click at [719, 439] on div "Parcel #1049" at bounding box center [784, 434] width 399 height 15
click at [964, 452] on p "Submit" at bounding box center [963, 457] width 40 height 16
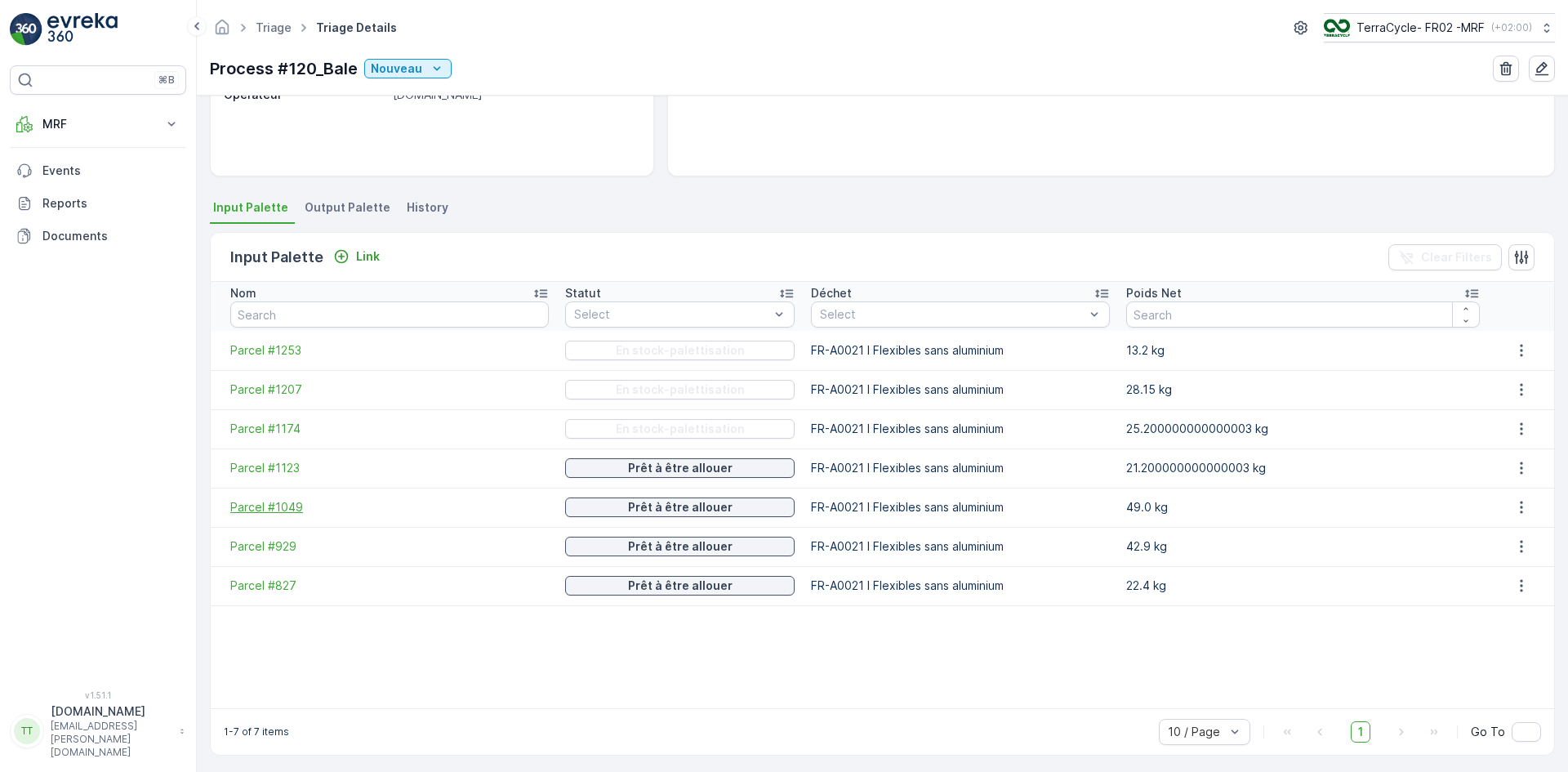
click at [285, 503] on span "Parcel #1049" at bounding box center [389, 507] width 319 height 16
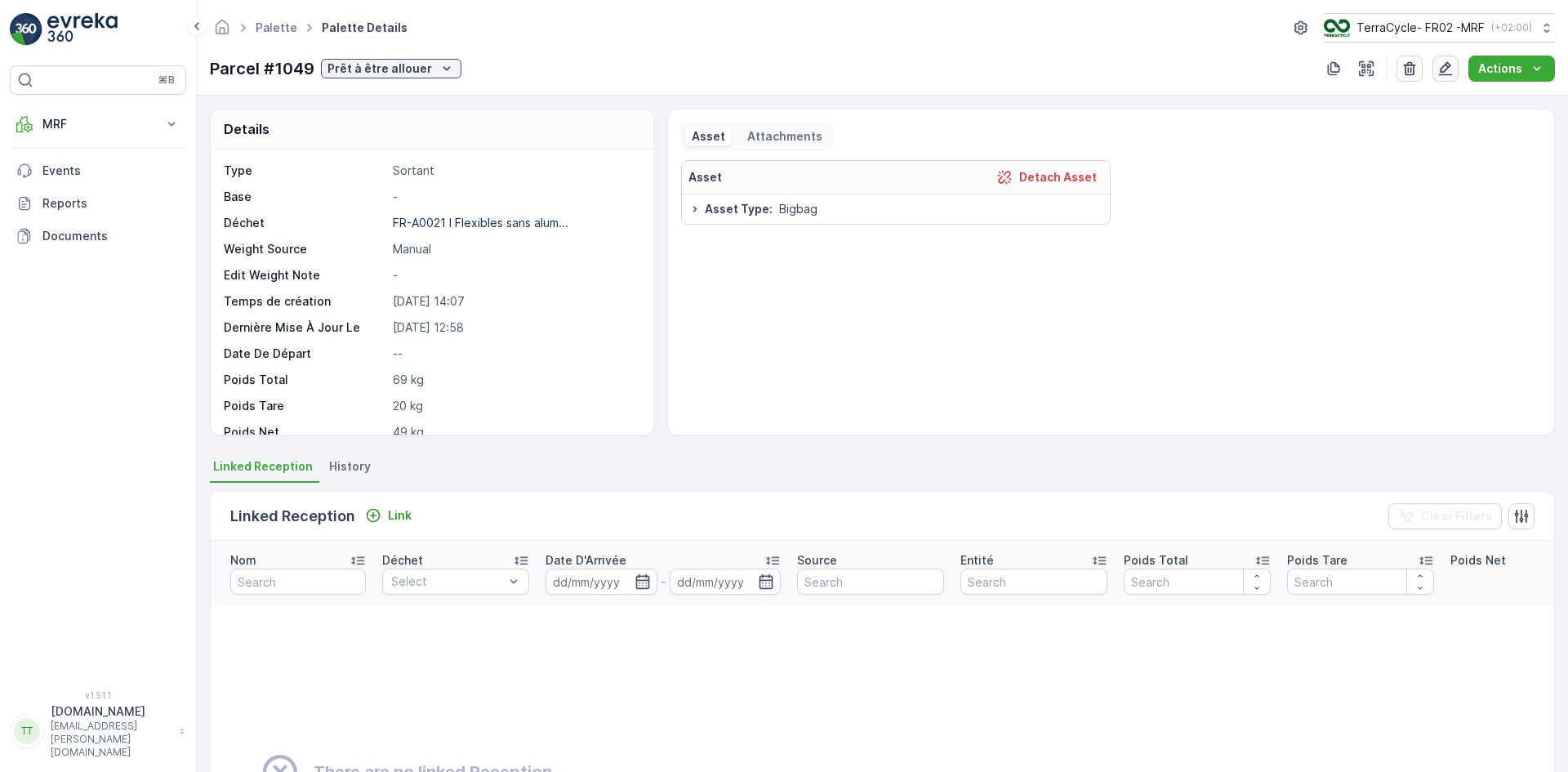
click at [1443, 68] on icon "button" at bounding box center [1446, 69] width 14 height 14
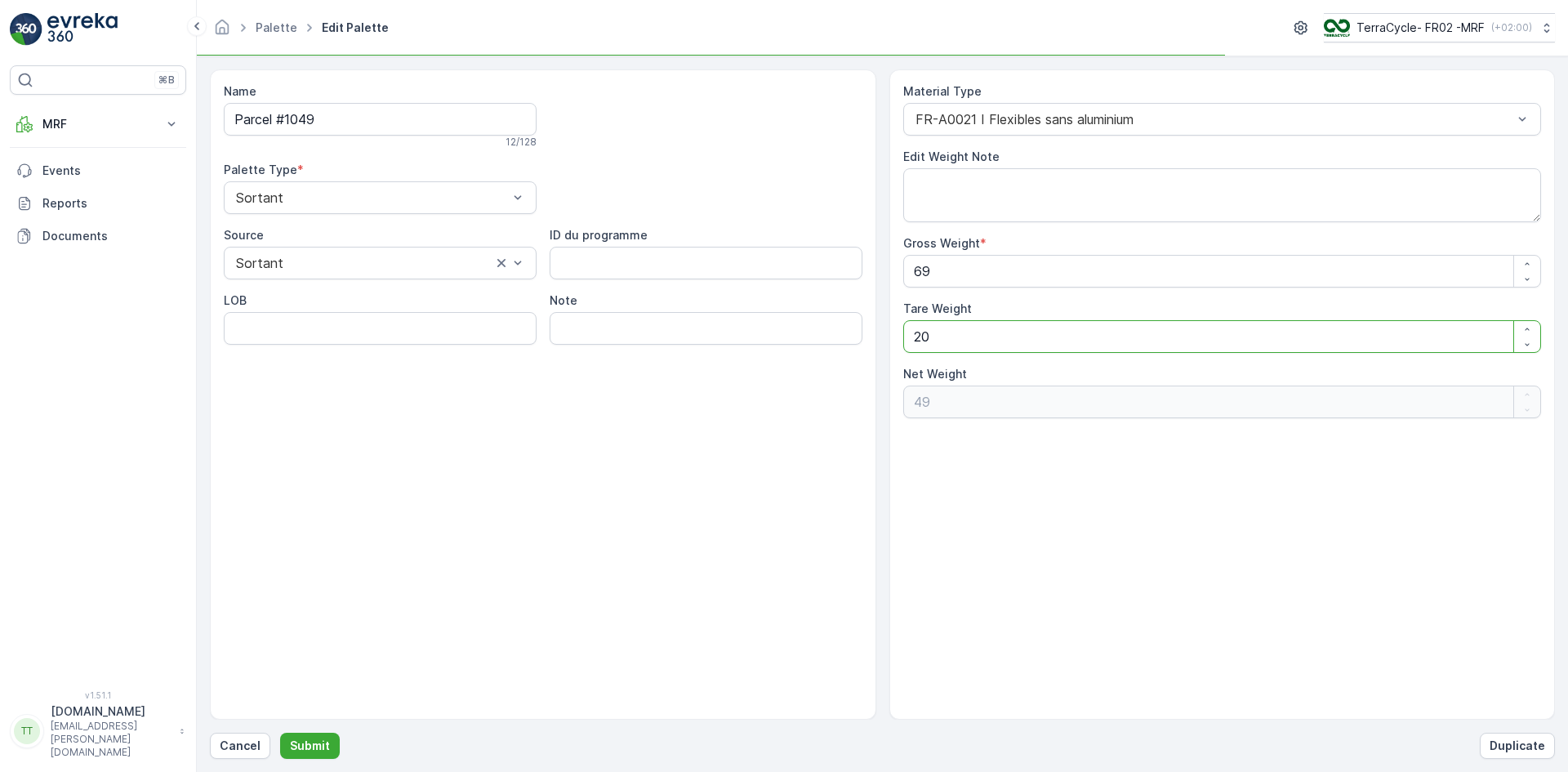
drag, startPoint x: 945, startPoint y: 348, endPoint x: 907, endPoint y: 343, distance: 38.3
click at [914, 347] on Weight "20" at bounding box center [1223, 337] width 639 height 33
type Weight "1"
type Weight "68"
type Weight "15"
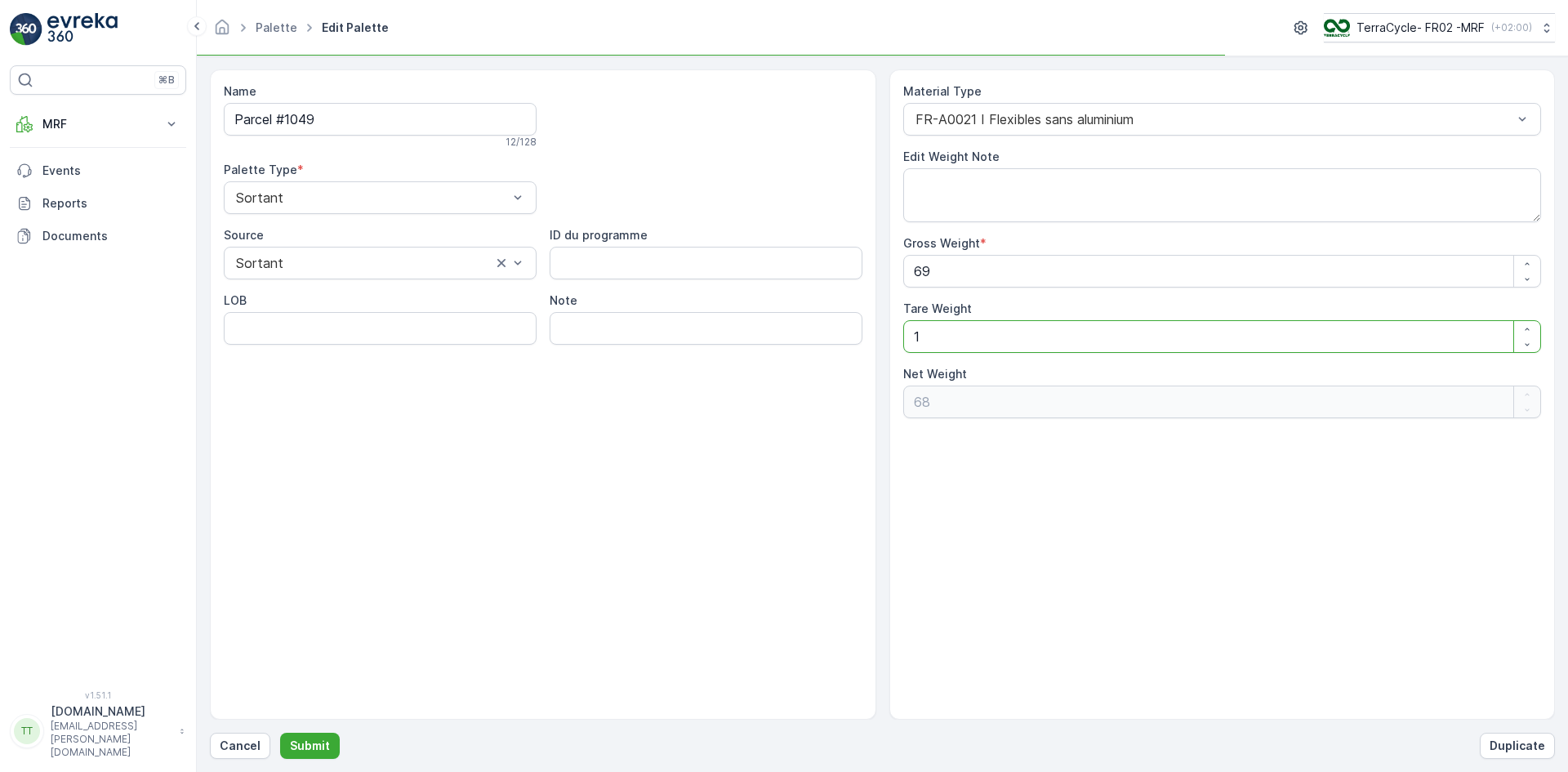
type Weight "54"
type Weight "15"
click at [319, 744] on p "Submit" at bounding box center [310, 746] width 40 height 16
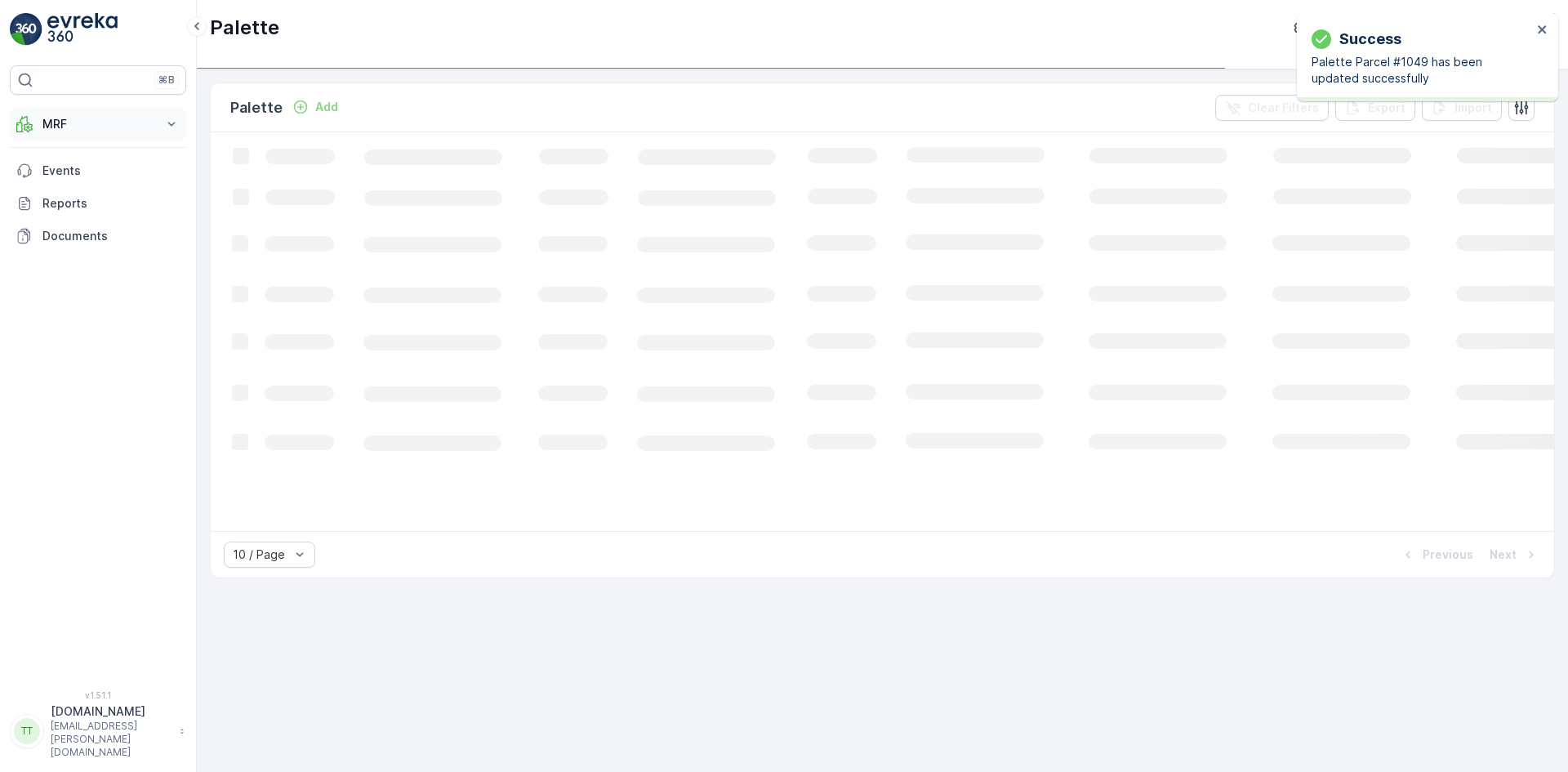
click at [86, 127] on p "MRF" at bounding box center [98, 125] width 111 height 16
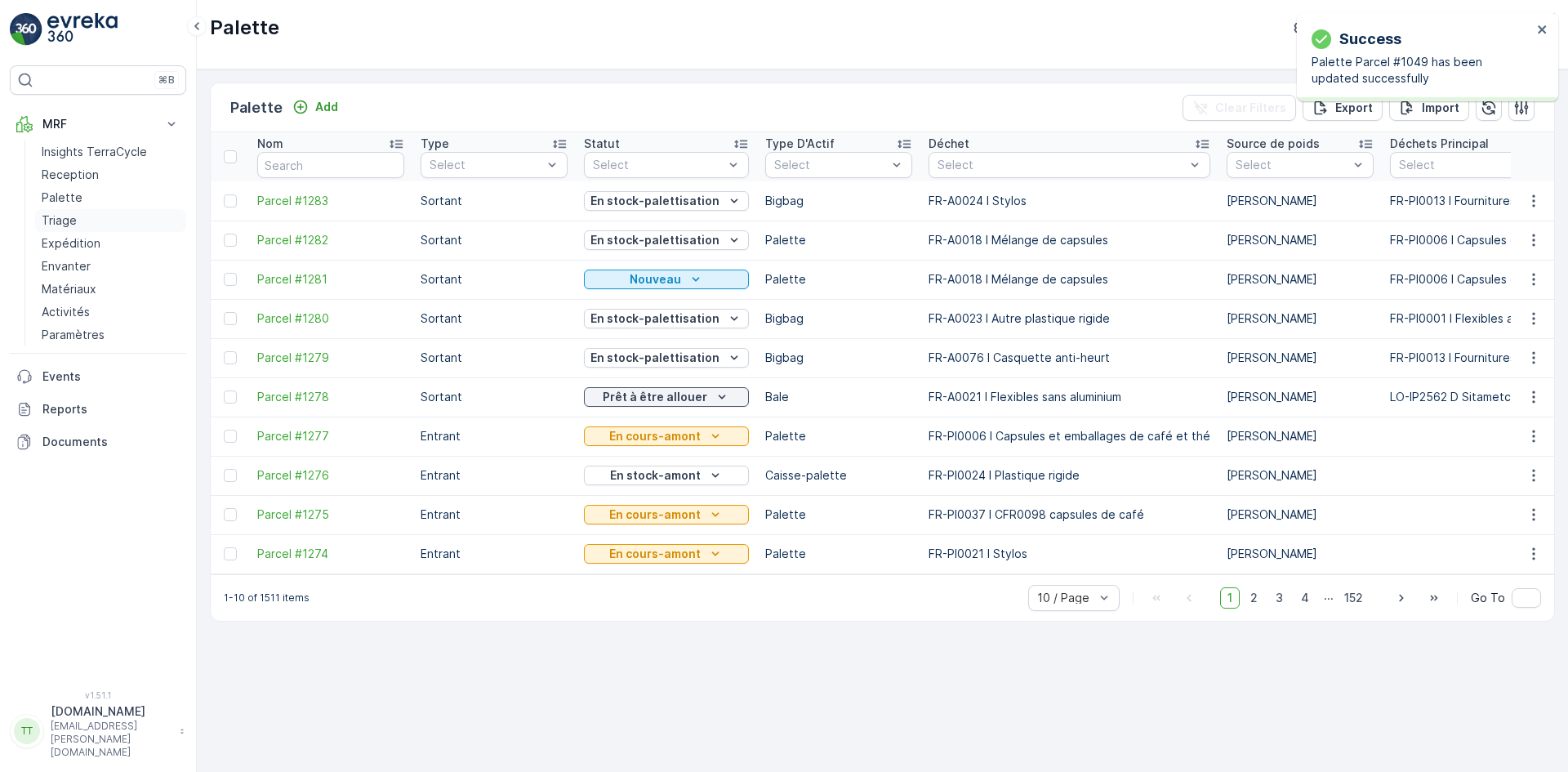
click at [74, 223] on p "Triage" at bounding box center [59, 220] width 35 height 16
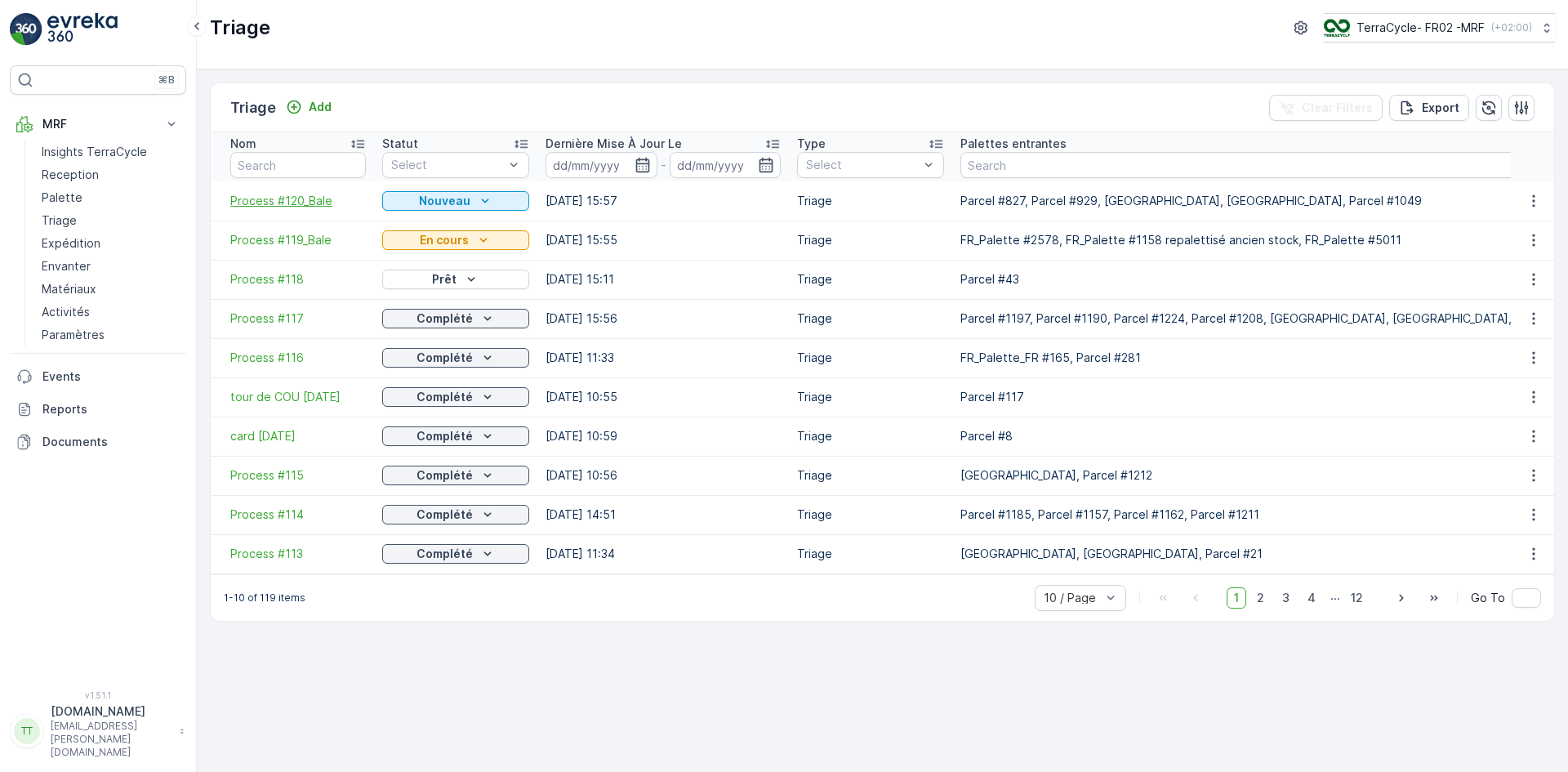
click at [303, 205] on span "Process #120_Bale" at bounding box center [298, 201] width 136 height 16
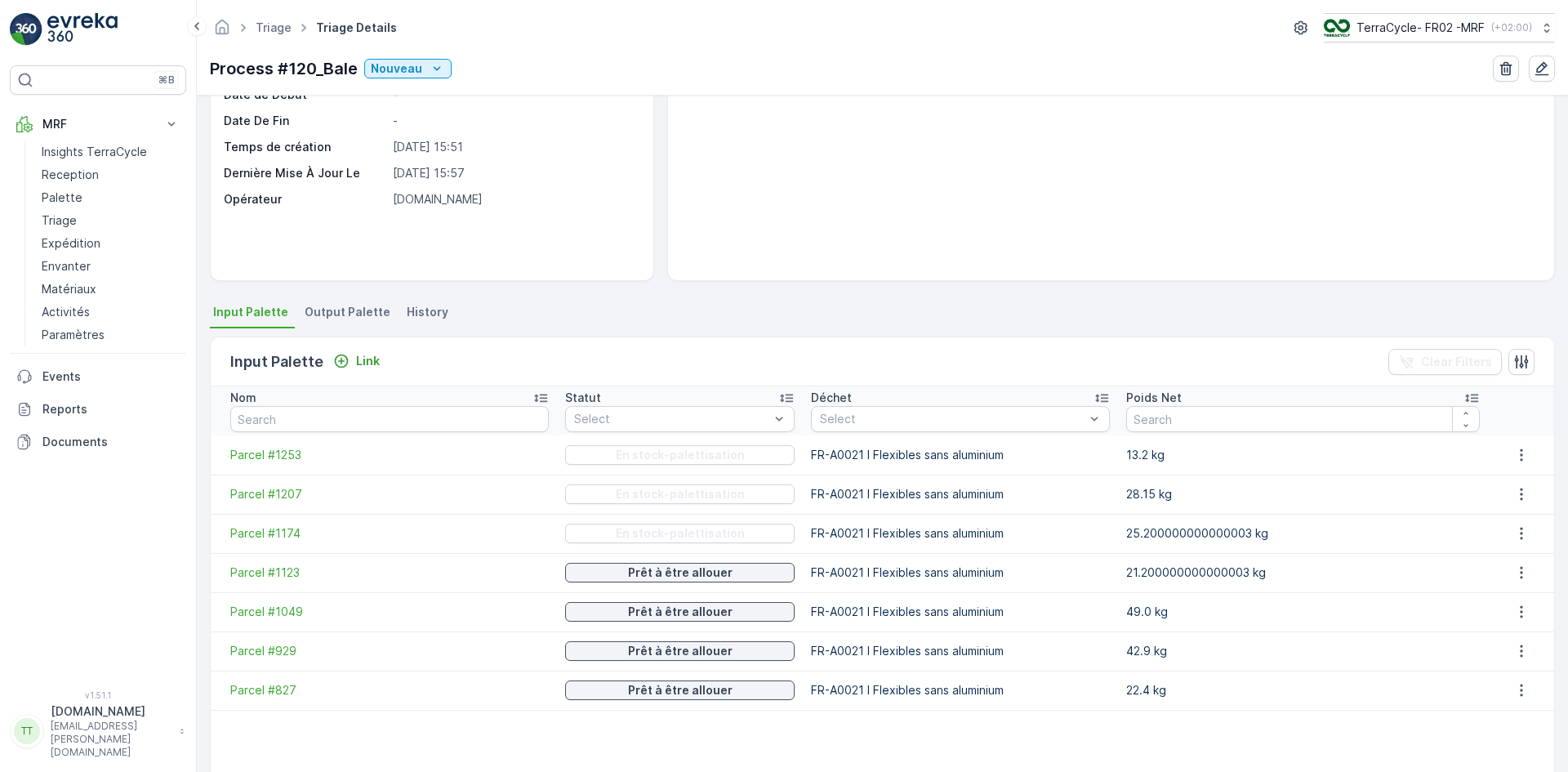
scroll to position [163, 0]
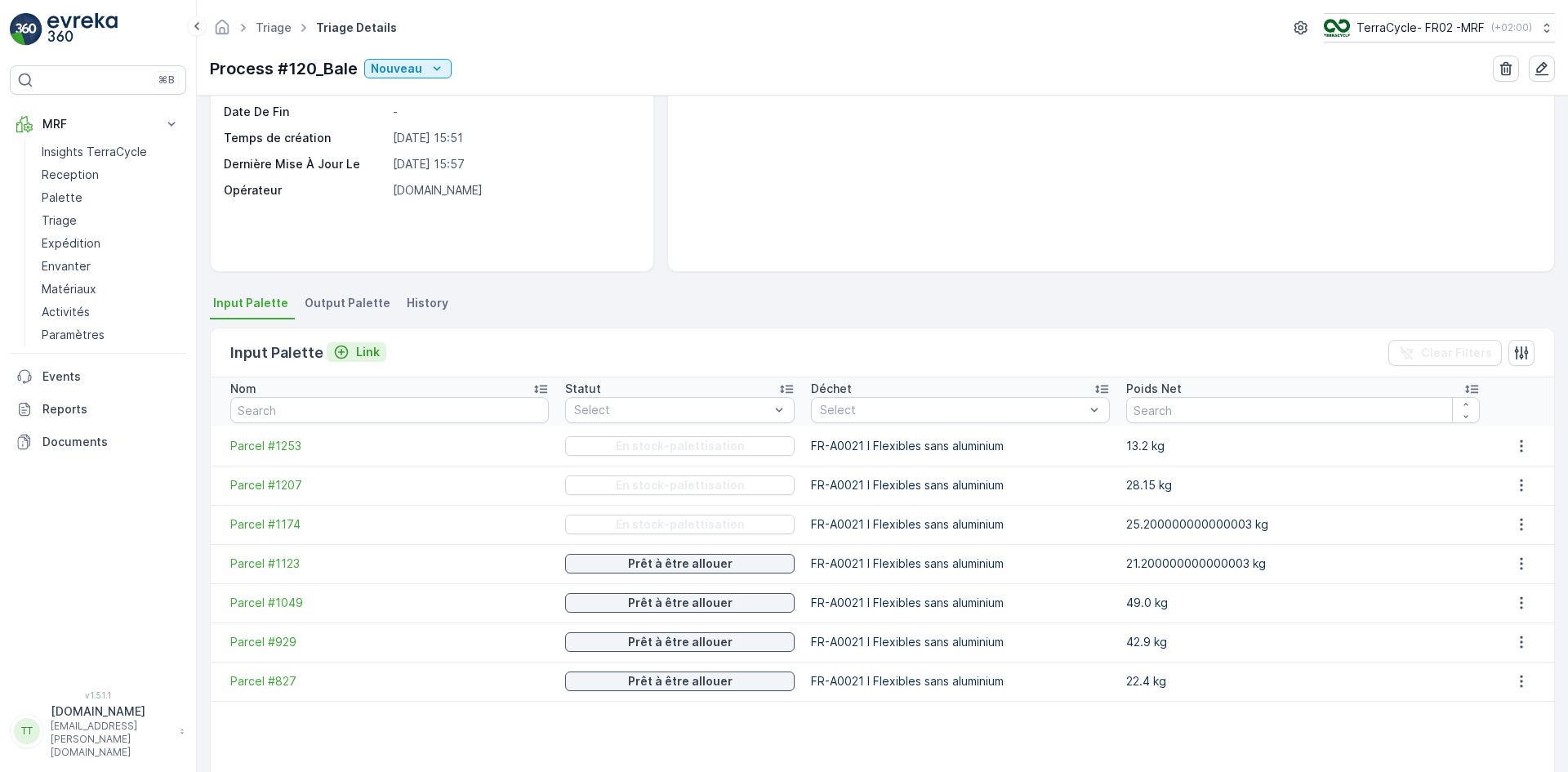
click at [367, 350] on p "Link" at bounding box center [368, 352] width 24 height 16
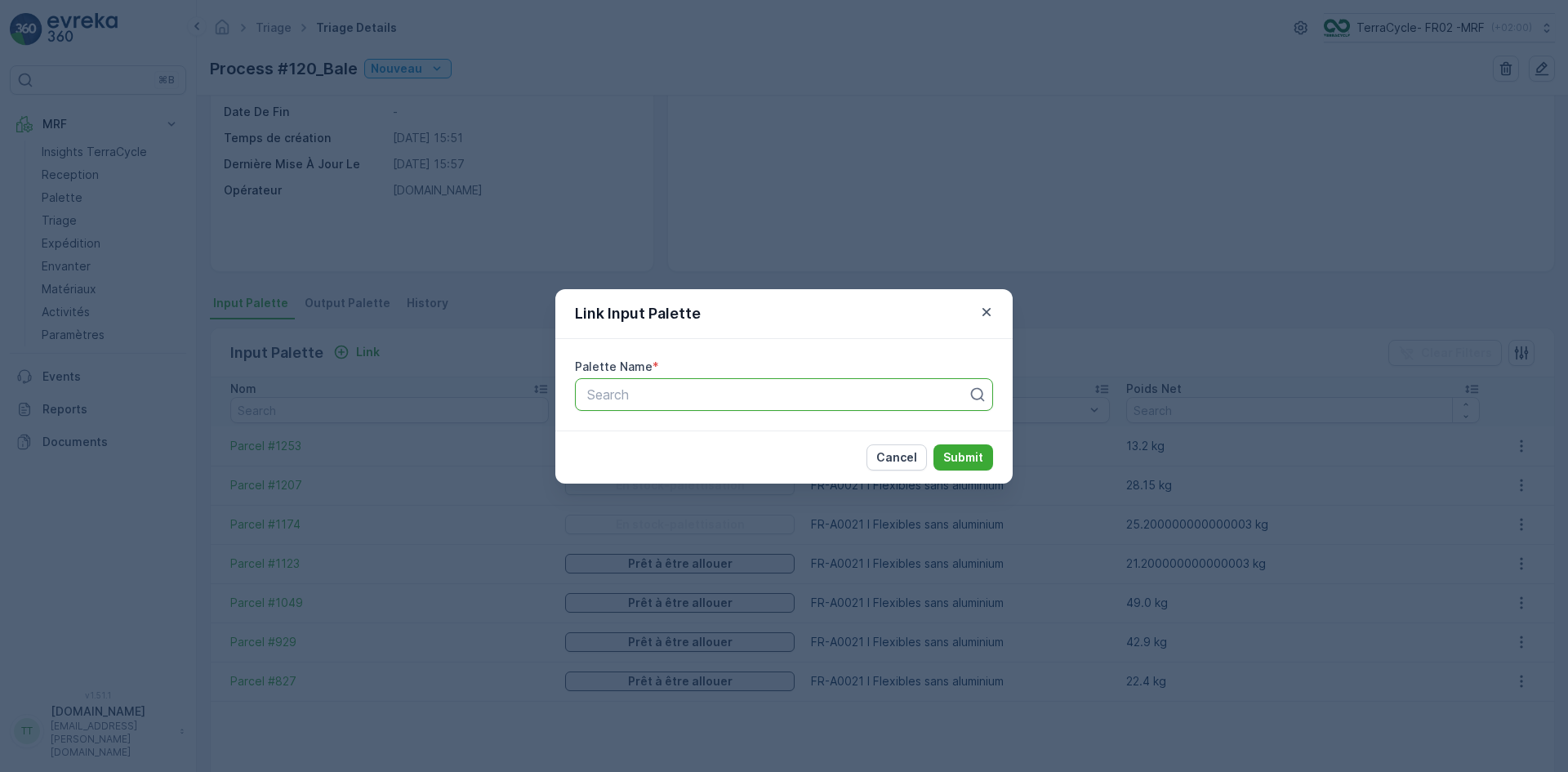
click at [606, 393] on div at bounding box center [777, 395] width 384 height 15
type input "952"
click at [626, 437] on span "Parcel #952" at bounding box center [622, 434] width 74 height 15
click at [976, 457] on p "Submit" at bounding box center [963, 457] width 40 height 16
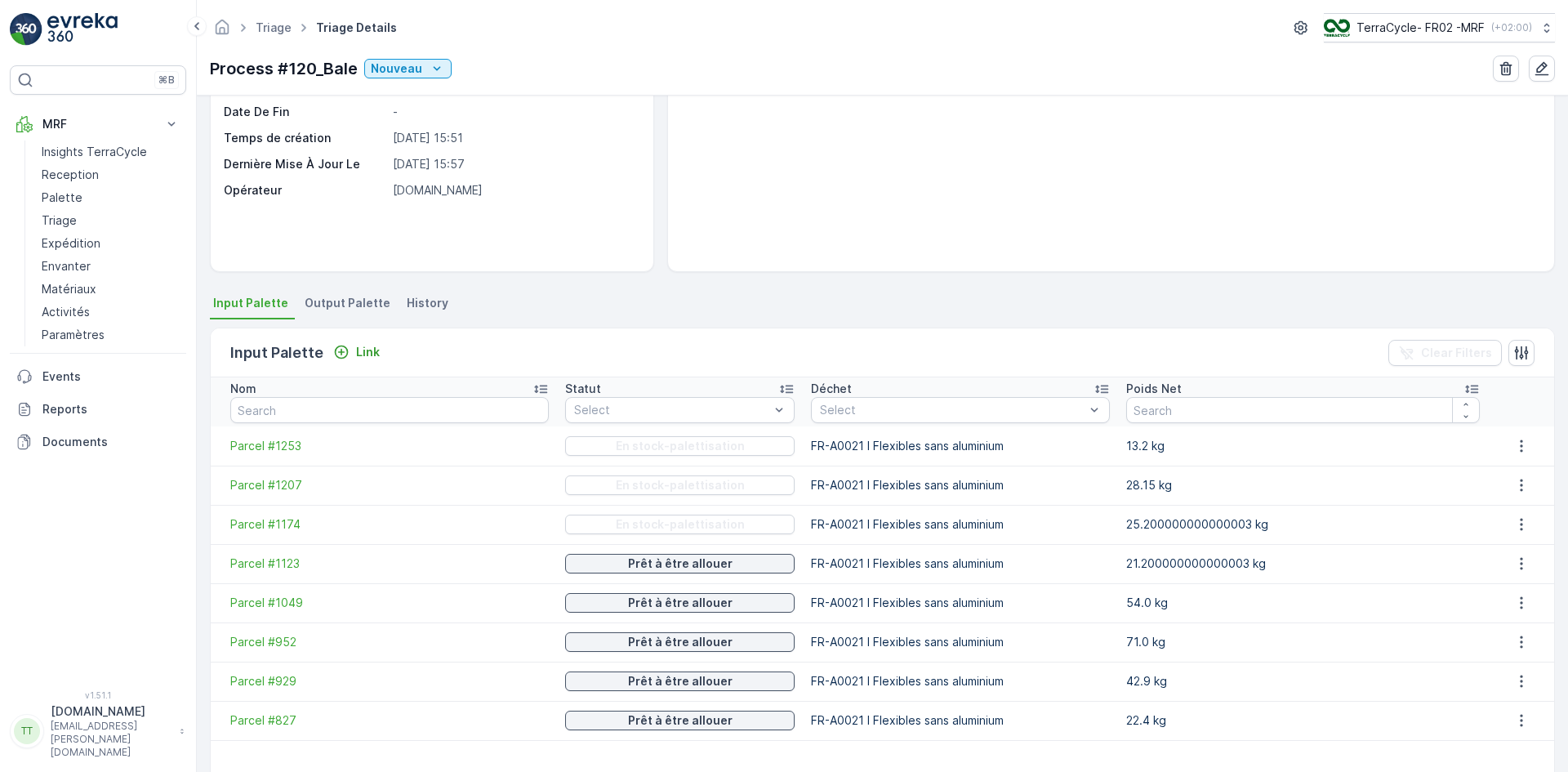
click at [342, 303] on span "Output Palette" at bounding box center [347, 303] width 86 height 16
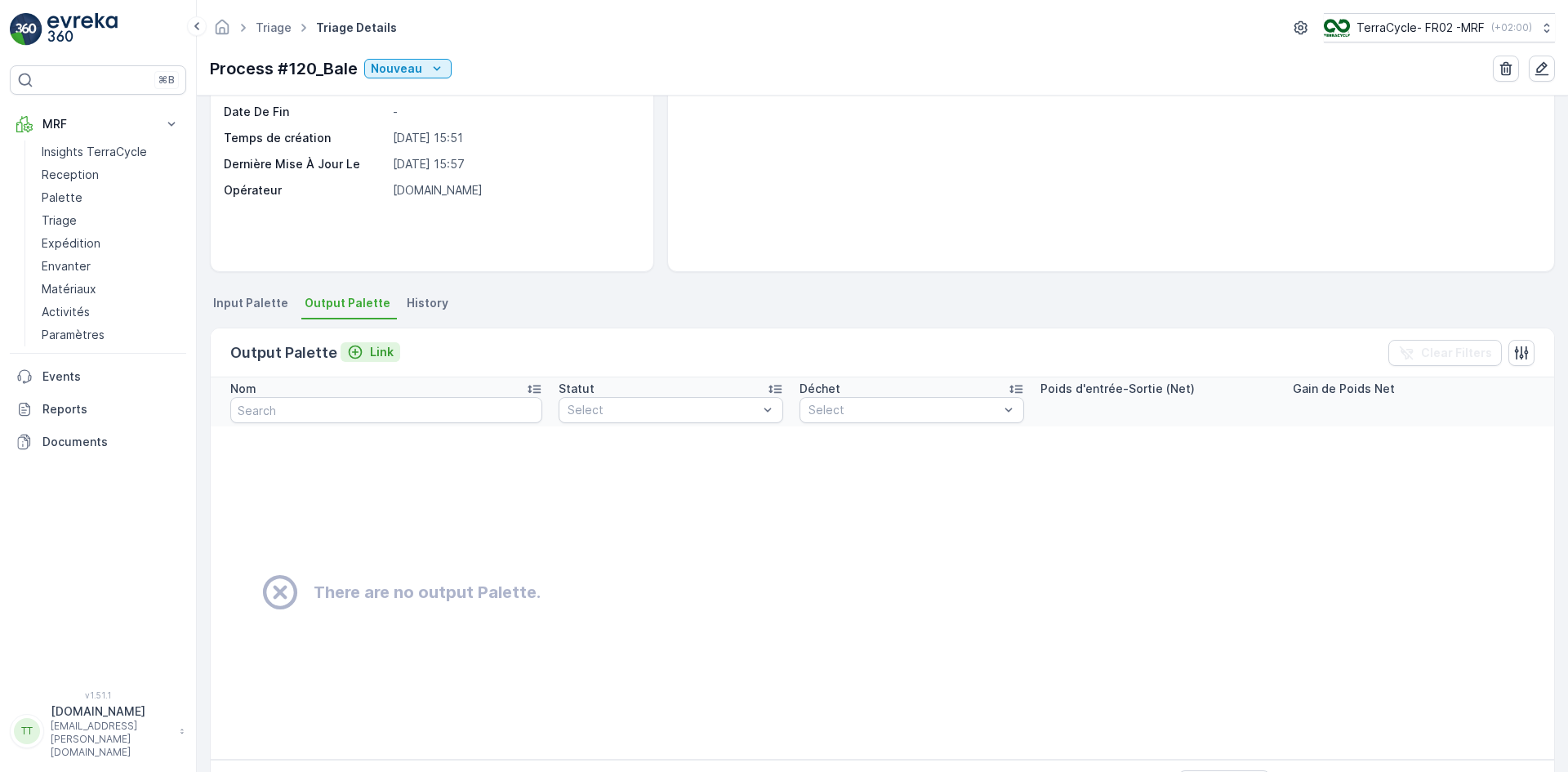
click at [387, 354] on p "Link" at bounding box center [382, 352] width 24 height 16
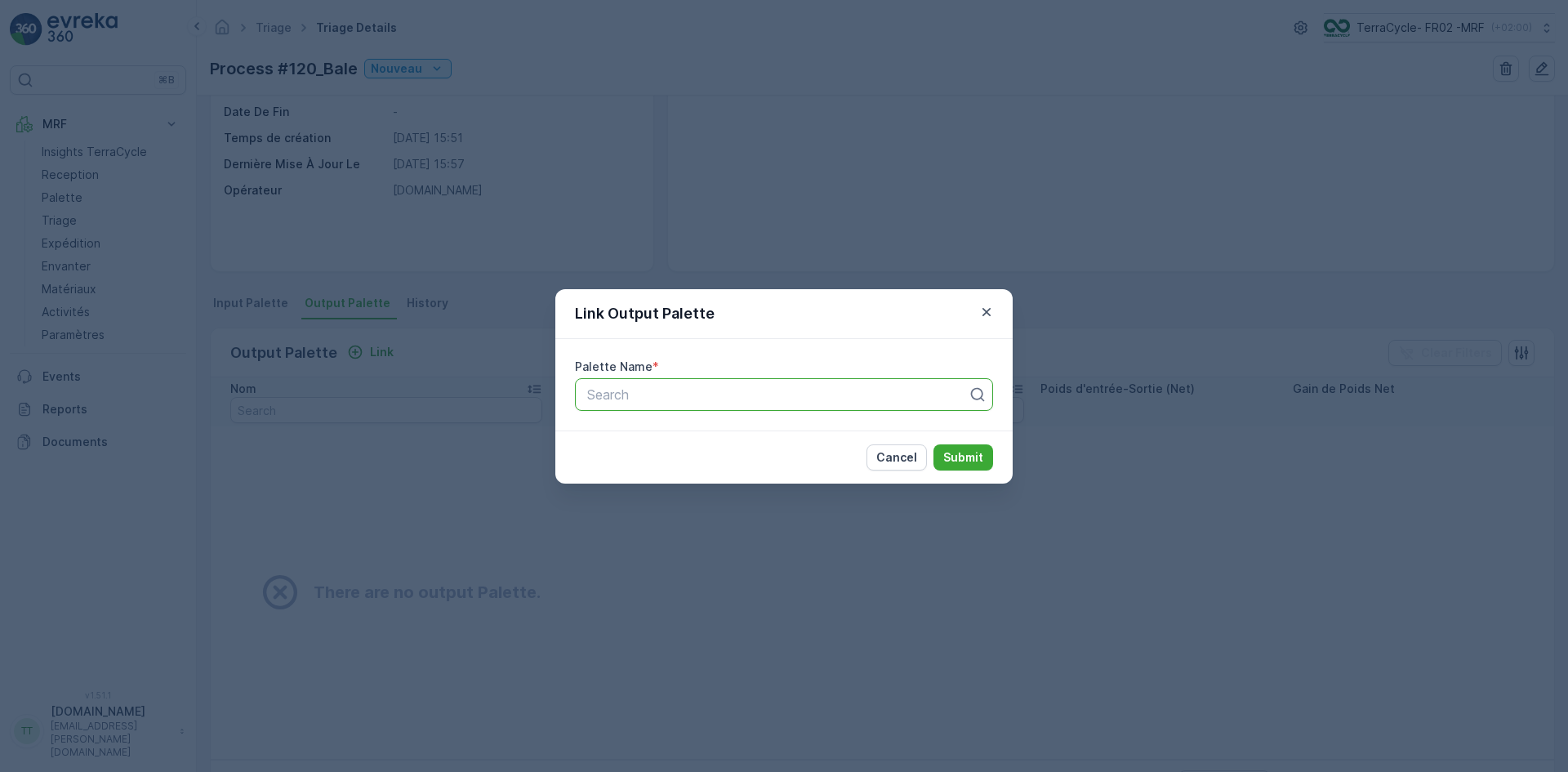
click at [638, 390] on div at bounding box center [777, 395] width 384 height 15
type input "1270"
click at [690, 434] on div "Parcel #1270" at bounding box center [784, 434] width 399 height 15
click at [954, 461] on p "Submit" at bounding box center [963, 457] width 40 height 16
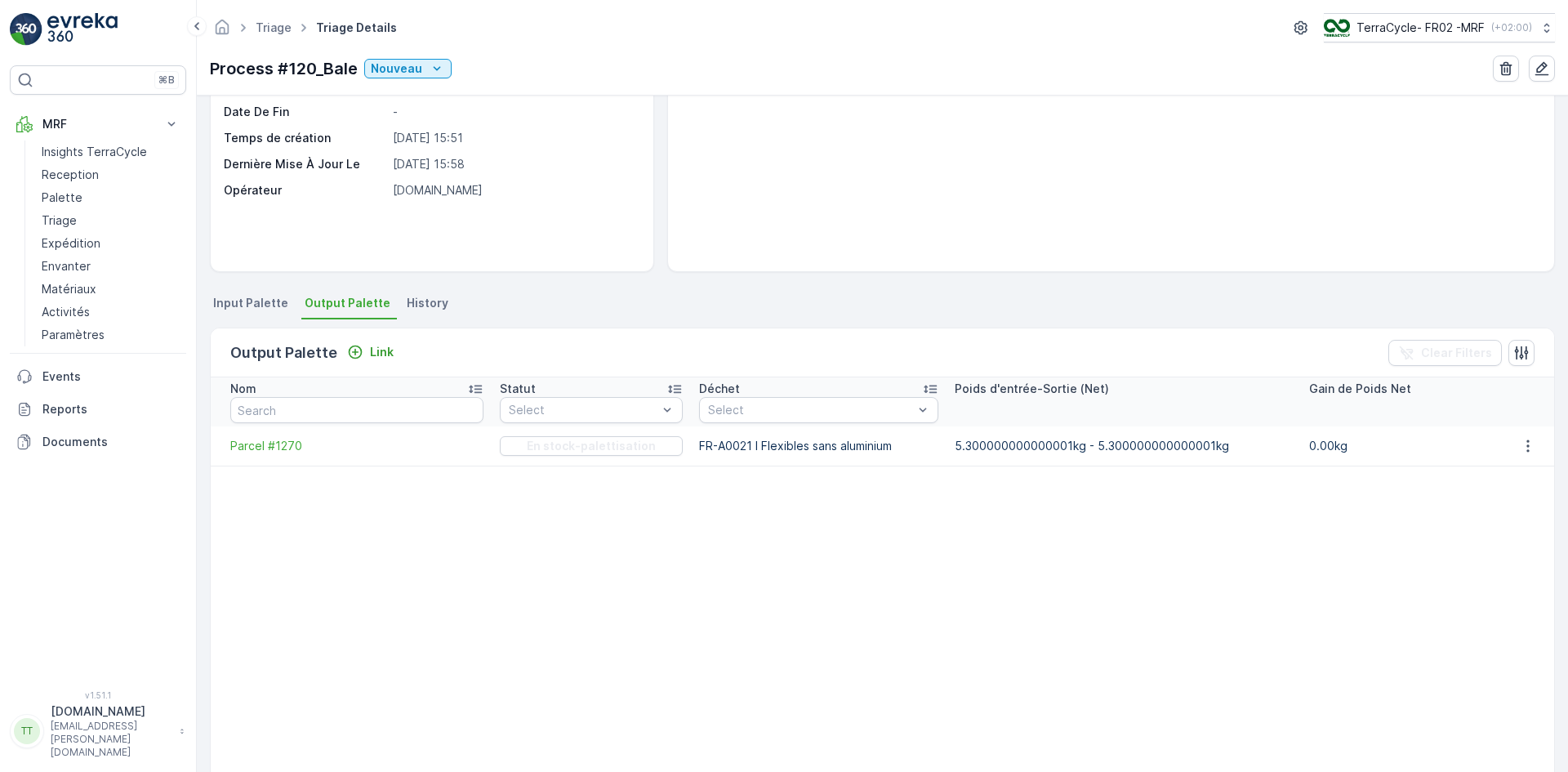
click at [268, 304] on span "Input Palette" at bounding box center [251, 303] width 75 height 16
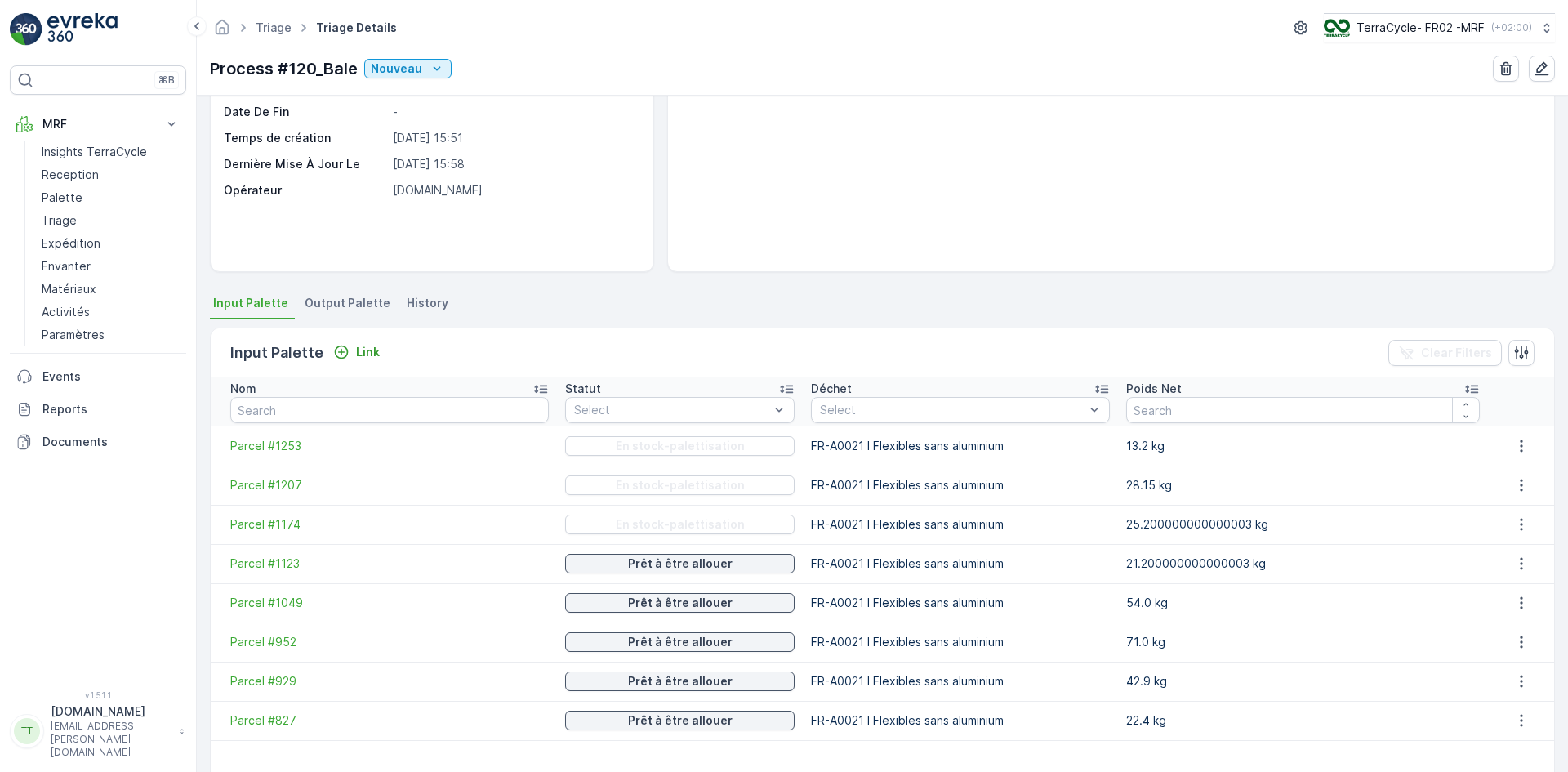
click at [354, 301] on span "Output Palette" at bounding box center [347, 303] width 86 height 16
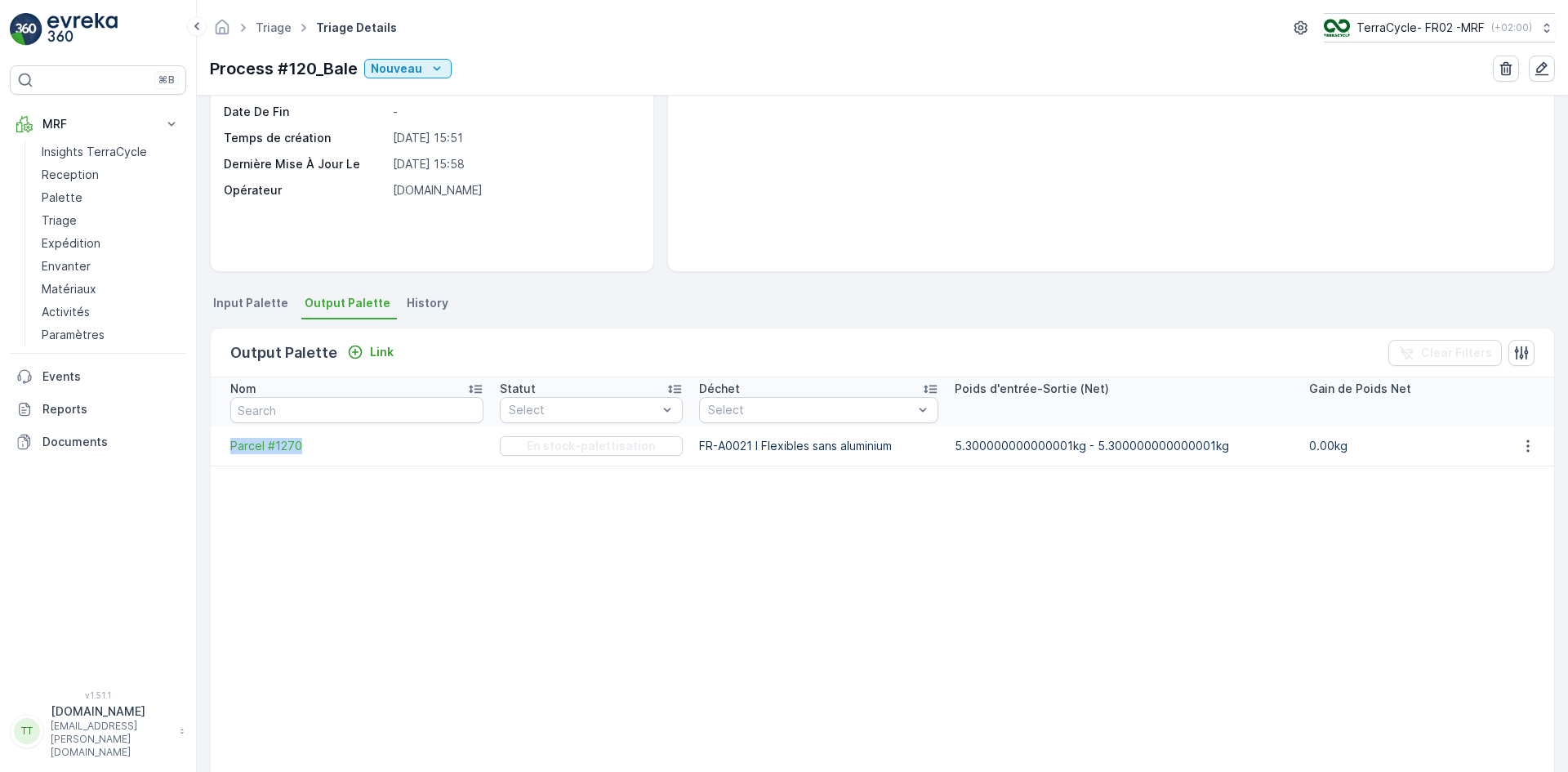
drag, startPoint x: 223, startPoint y: 452, endPoint x: 304, endPoint y: 454, distance: 81.0
click at [304, 454] on td "Parcel #1270" at bounding box center [351, 446] width 281 height 39
copy span "Parcel #1270"
click at [81, 219] on link "Triage" at bounding box center [111, 220] width 151 height 23
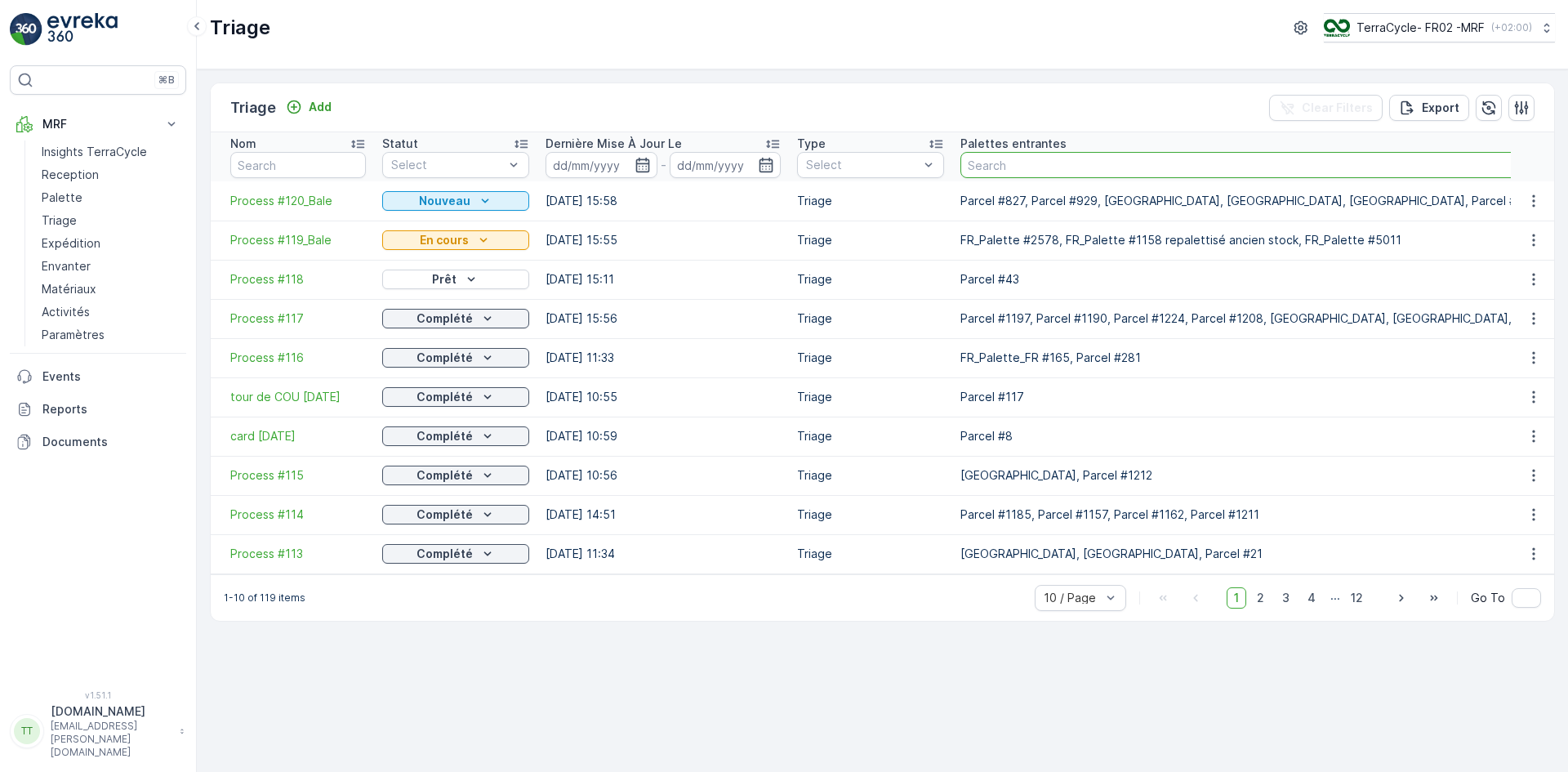
click at [1191, 159] on input "text" at bounding box center [1274, 165] width 627 height 26
paste input "Parcel #1270"
type input "Parcel #1270"
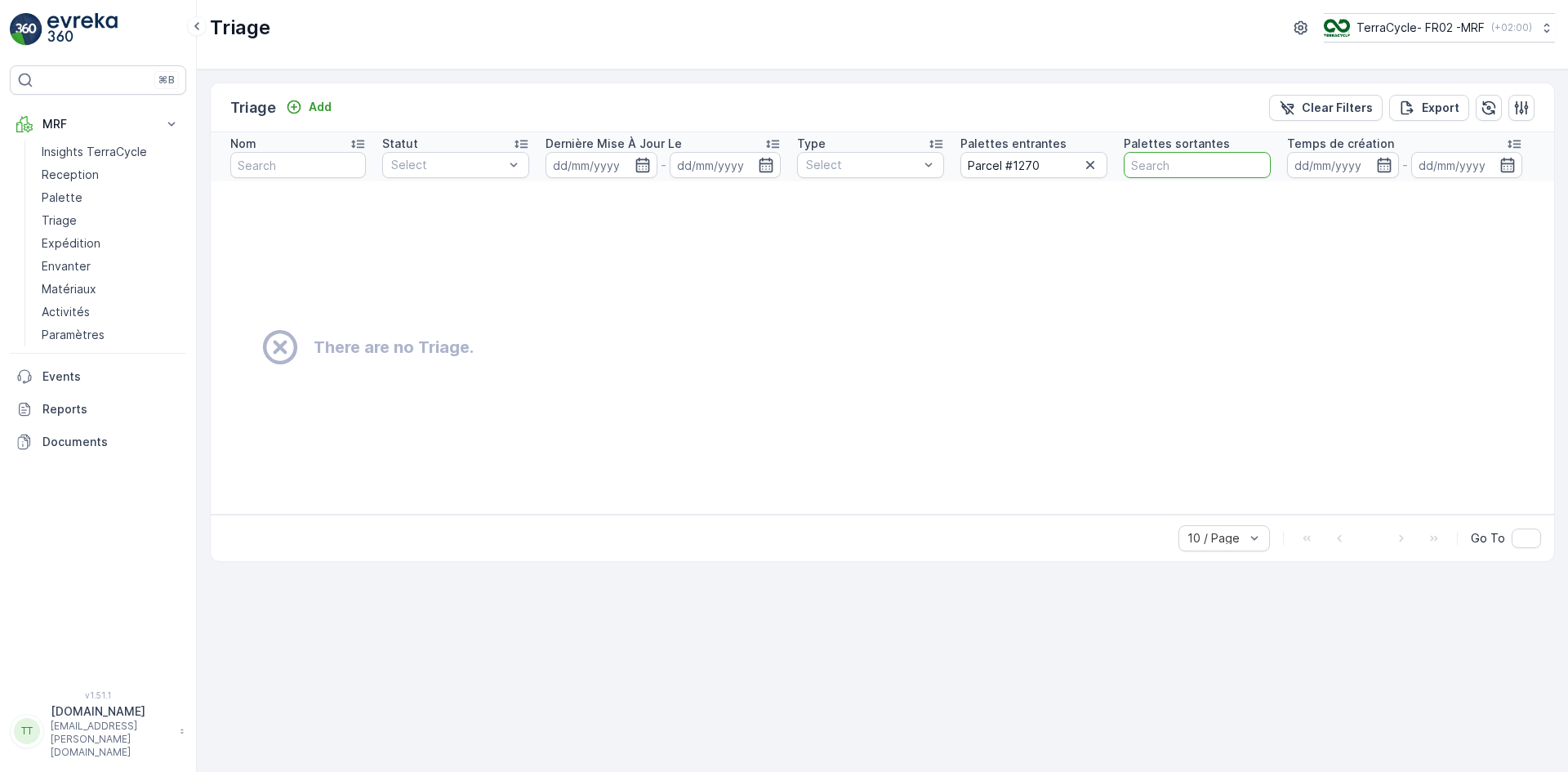
click at [1188, 166] on input "text" at bounding box center [1197, 165] width 147 height 26
paste input "Parcel #1270"
type input "Parcel #1270"
click at [1093, 167] on icon "button" at bounding box center [1090, 165] width 8 height 8
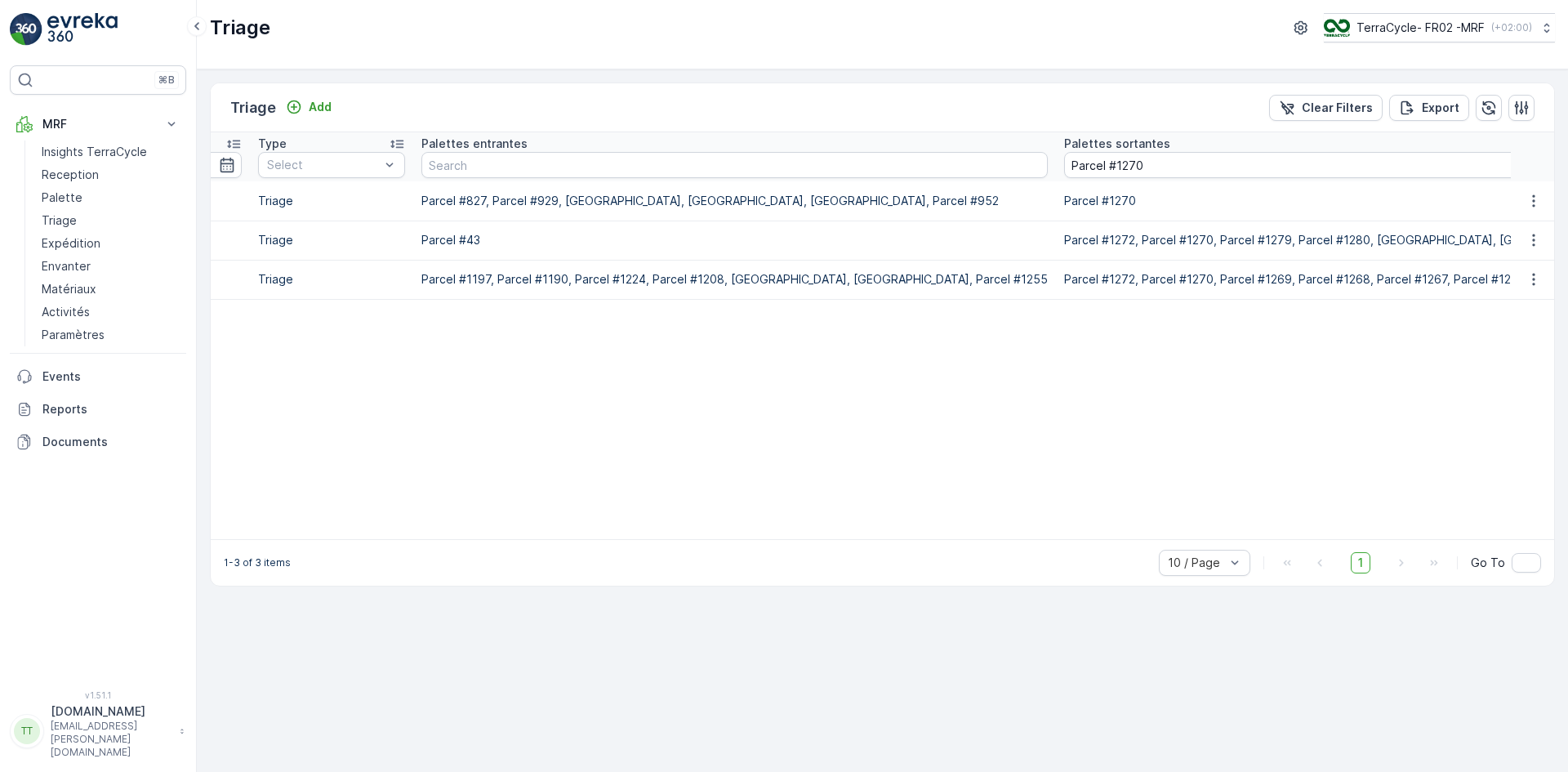
scroll to position [0, 536]
drag, startPoint x: 1135, startPoint y: 166, endPoint x: 1044, endPoint y: 164, distance: 91.0
click at [1067, 164] on input "Parcel #1270" at bounding box center [1440, 165] width 746 height 26
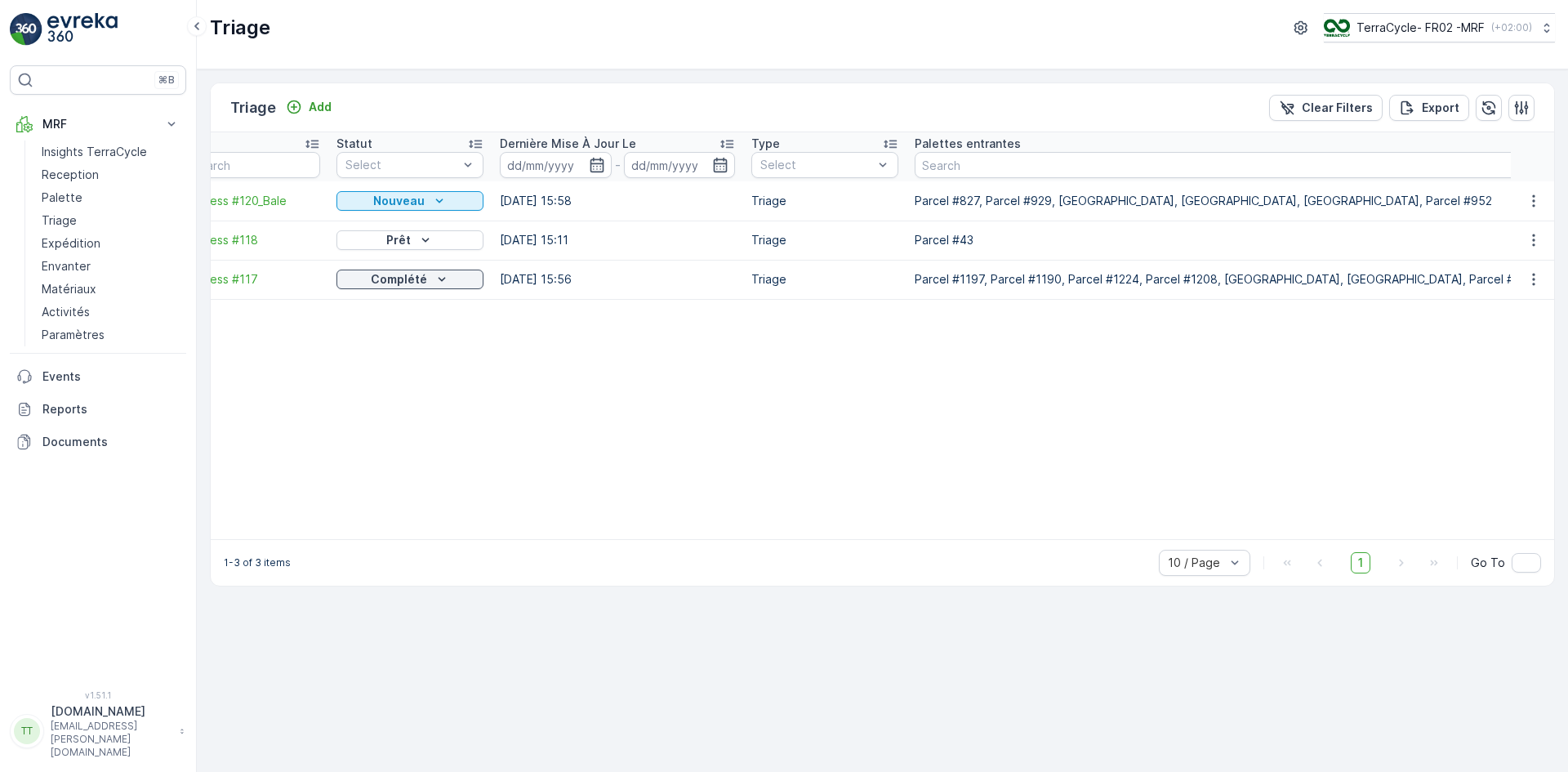
scroll to position [0, 0]
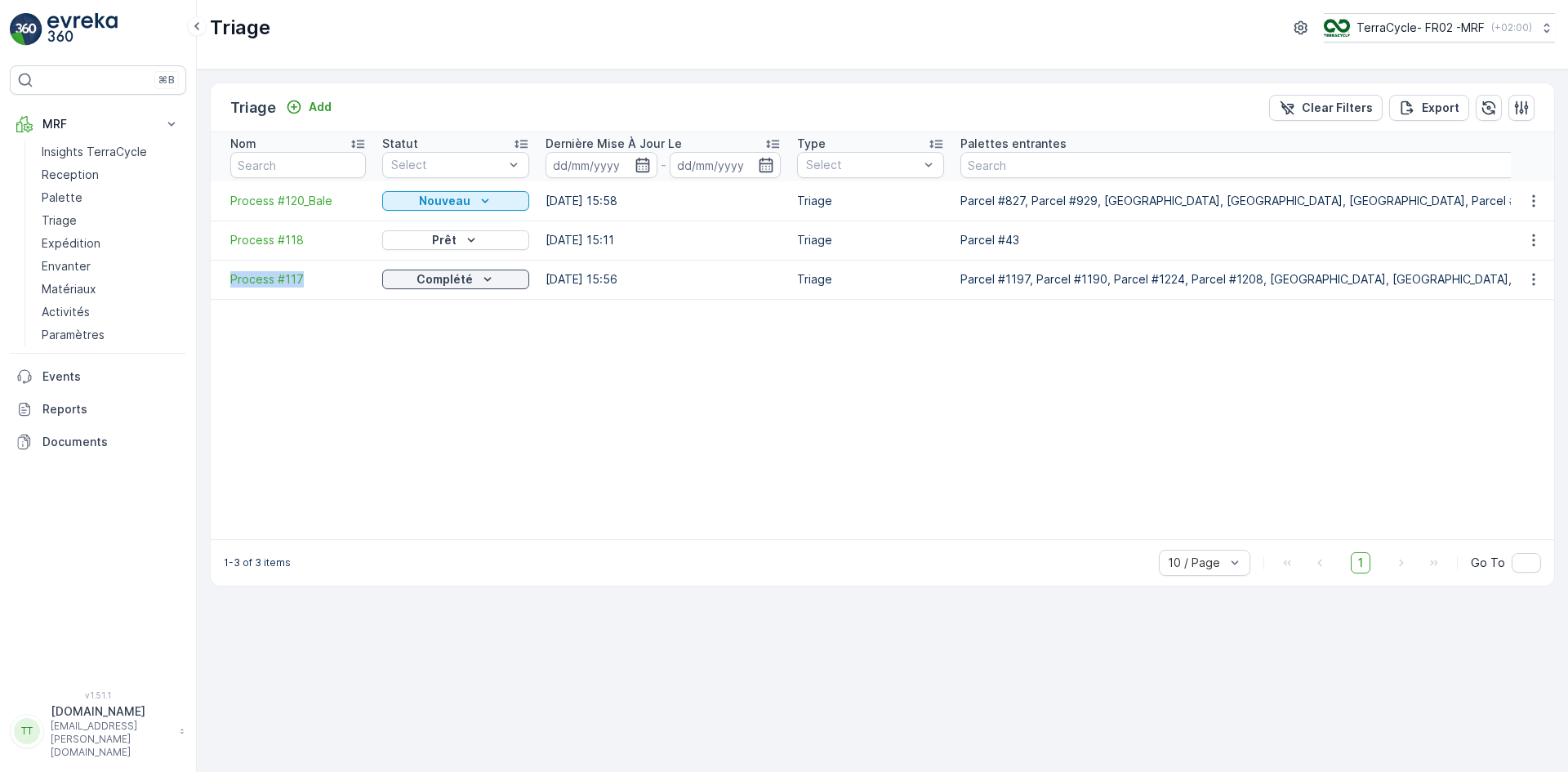
drag, startPoint x: 224, startPoint y: 279, endPoint x: 304, endPoint y: 294, distance: 81.4
click at [304, 294] on td "Process #117" at bounding box center [292, 279] width 163 height 39
copy span "Process #117"
drag, startPoint x: 239, startPoint y: 247, endPoint x: 306, endPoint y: 250, distance: 67.1
click at [306, 250] on td "Process #118" at bounding box center [292, 240] width 163 height 39
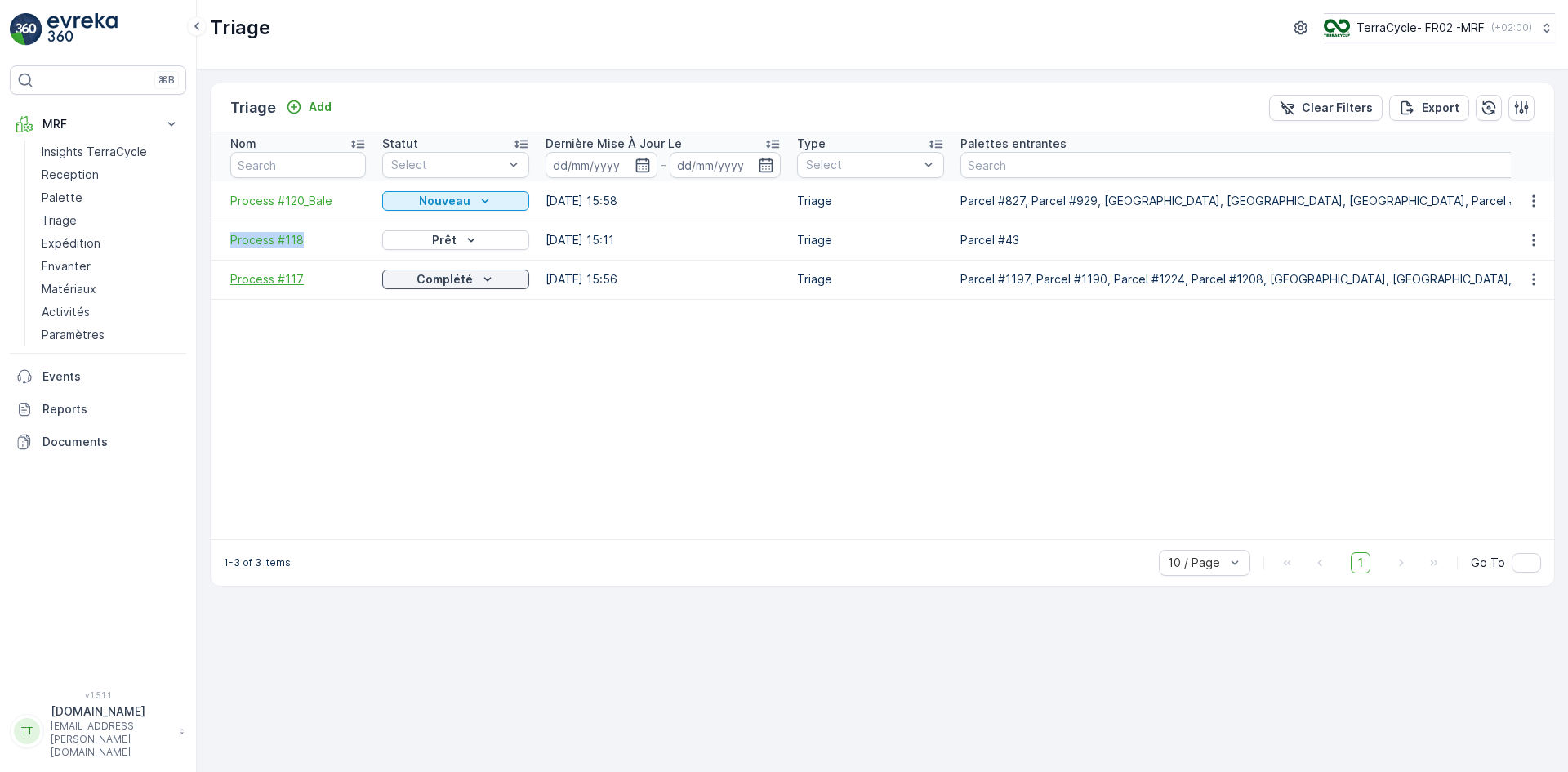
copy span "Process #118"
click at [281, 237] on span "Process #118" at bounding box center [298, 240] width 136 height 16
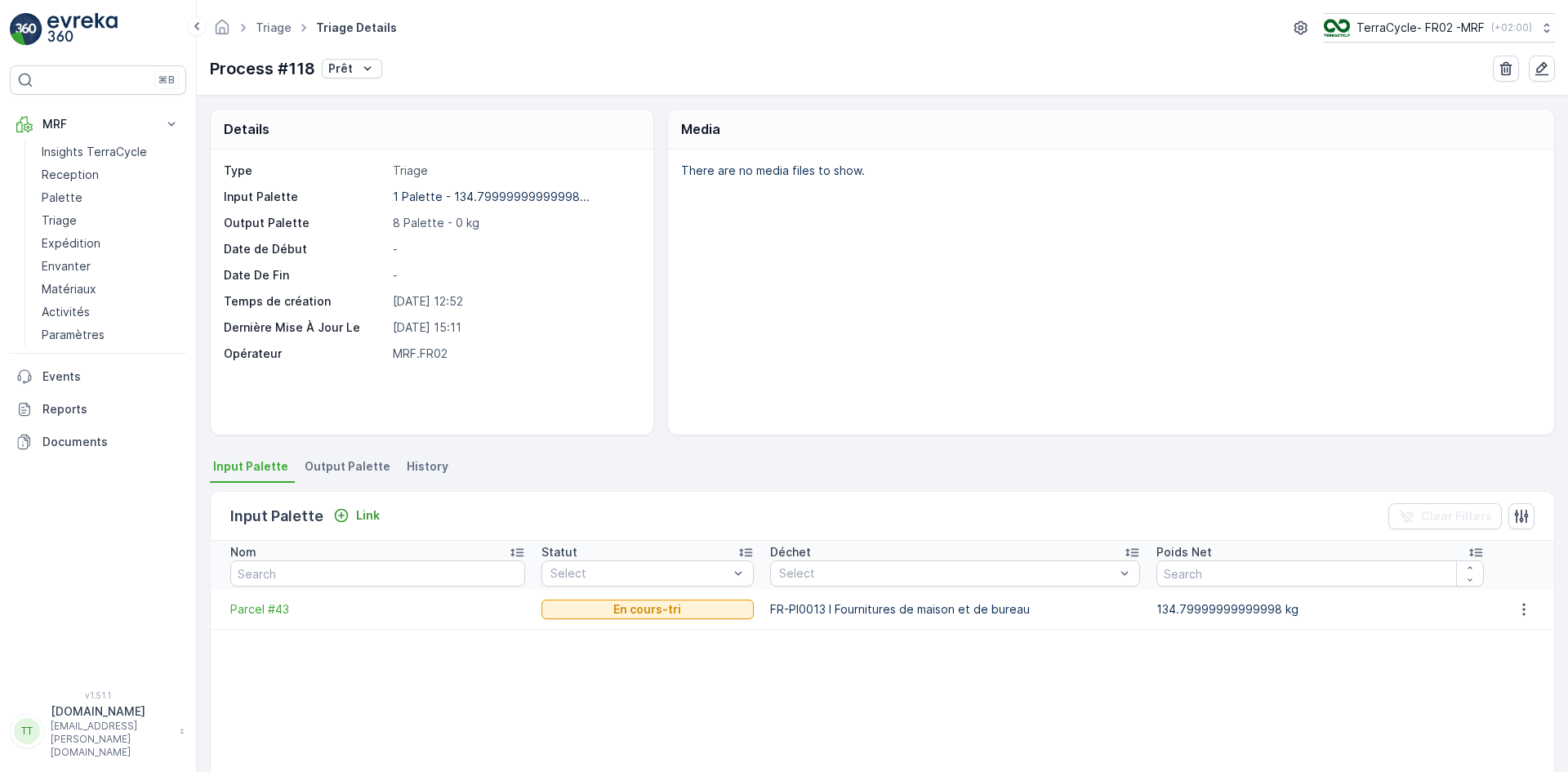
click at [345, 463] on span "Output Palette" at bounding box center [347, 466] width 86 height 16
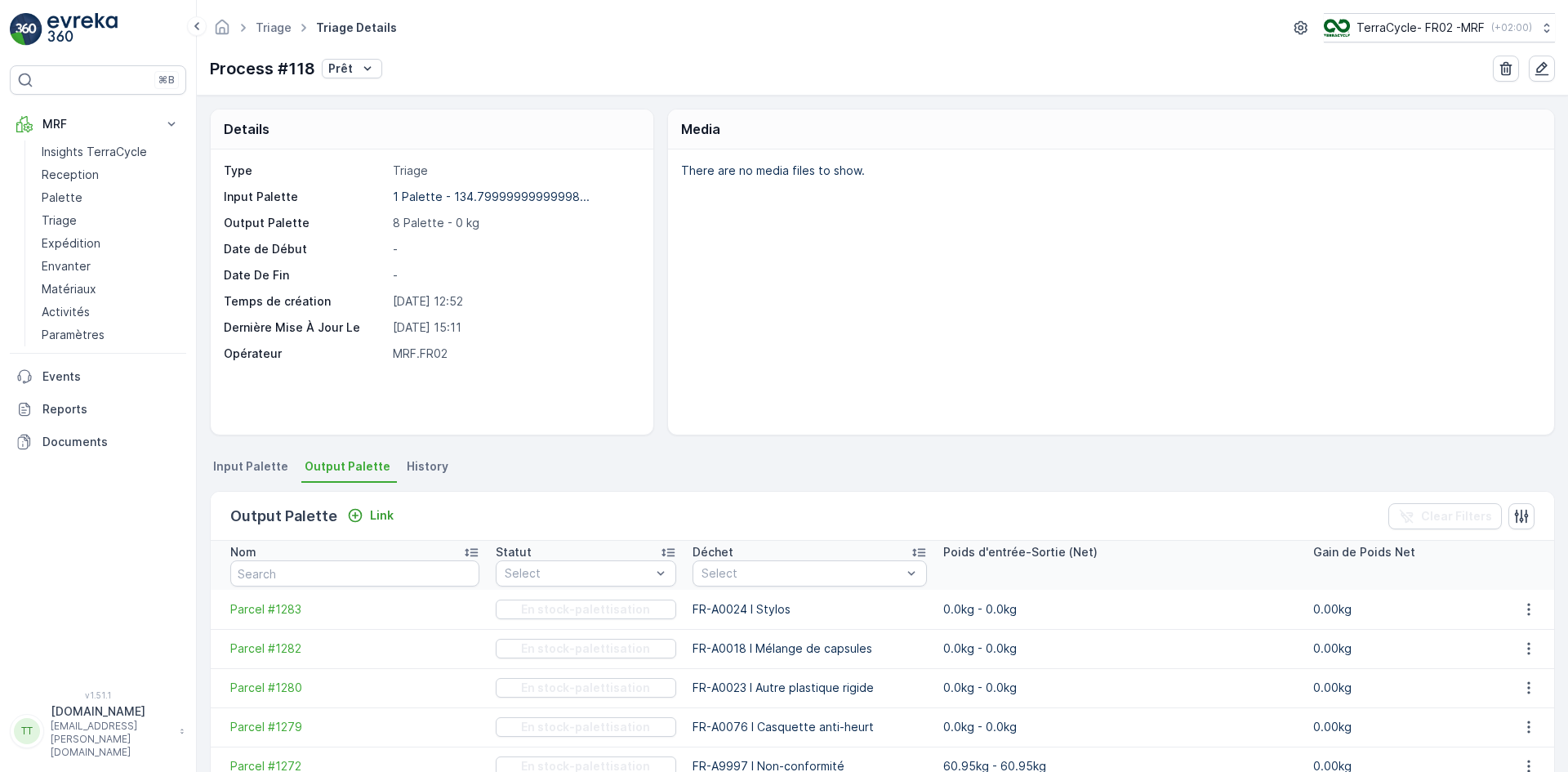
click at [260, 475] on li "Input Palette" at bounding box center [252, 469] width 85 height 28
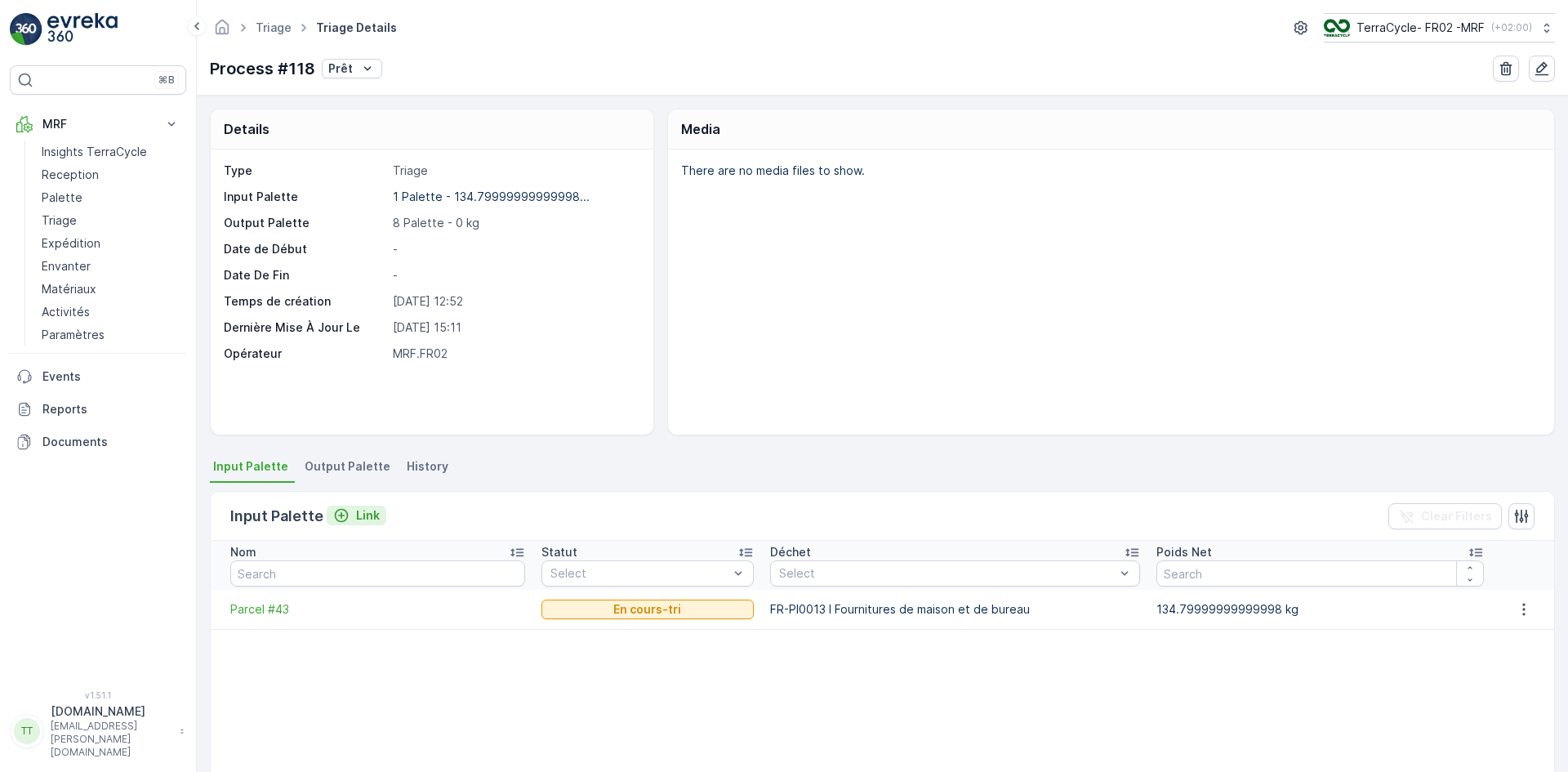
click at [367, 519] on p "Link" at bounding box center [368, 515] width 24 height 16
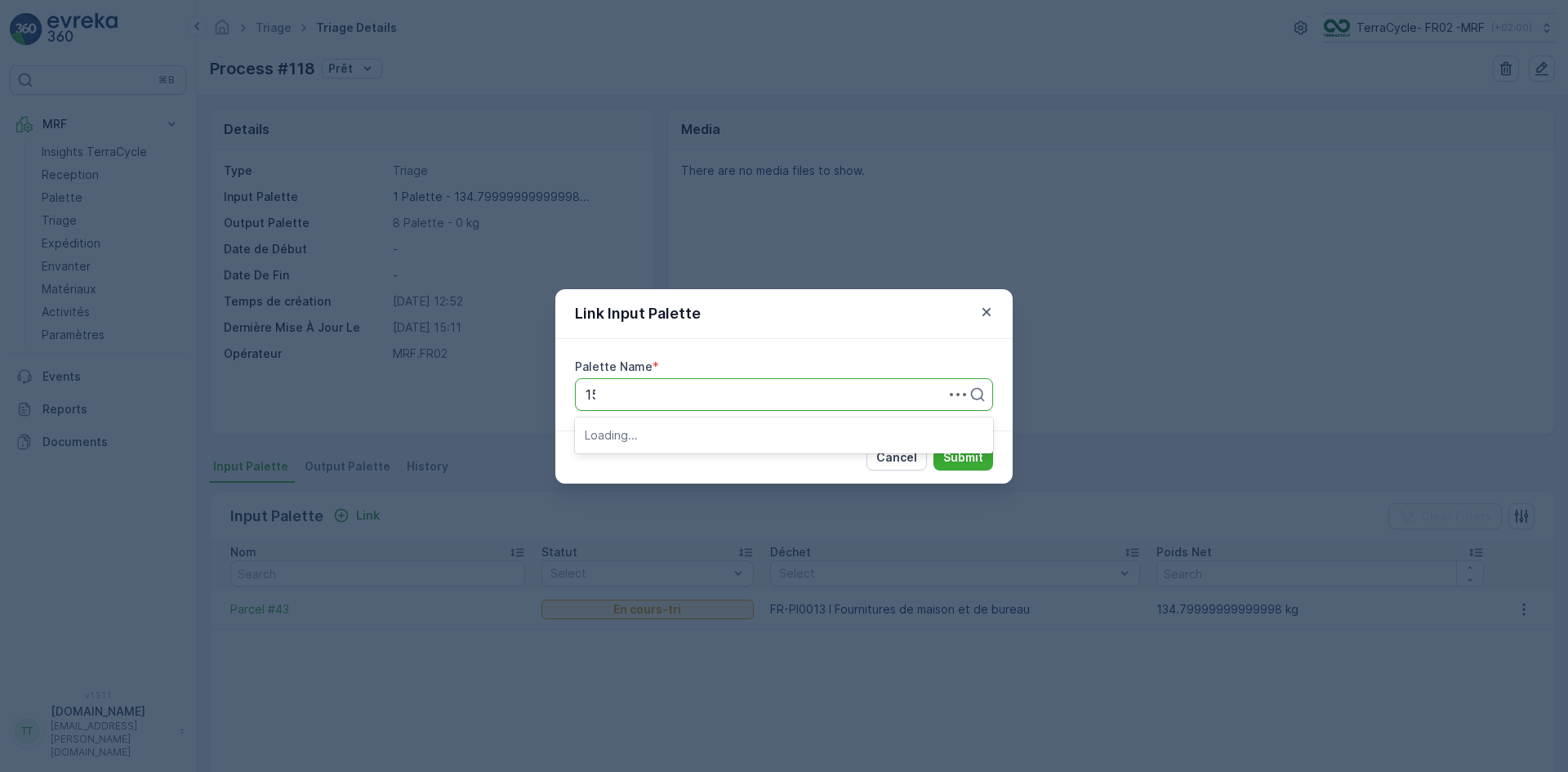
type input "159"
click at [685, 432] on div "Parcel #159" at bounding box center [784, 434] width 399 height 15
click at [981, 457] on p "Submit" at bounding box center [963, 457] width 40 height 16
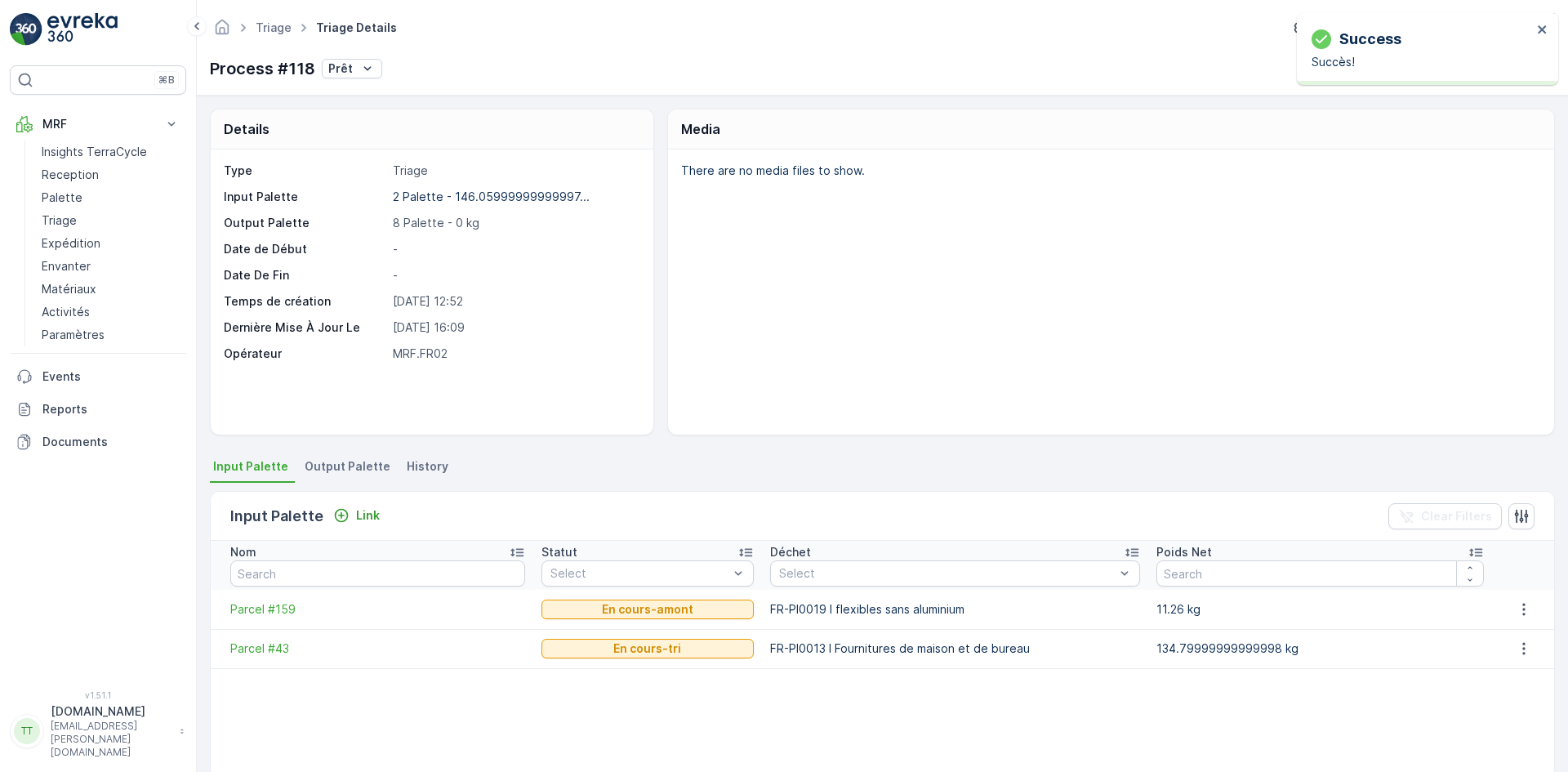
click at [353, 465] on span "Output Palette" at bounding box center [347, 466] width 86 height 16
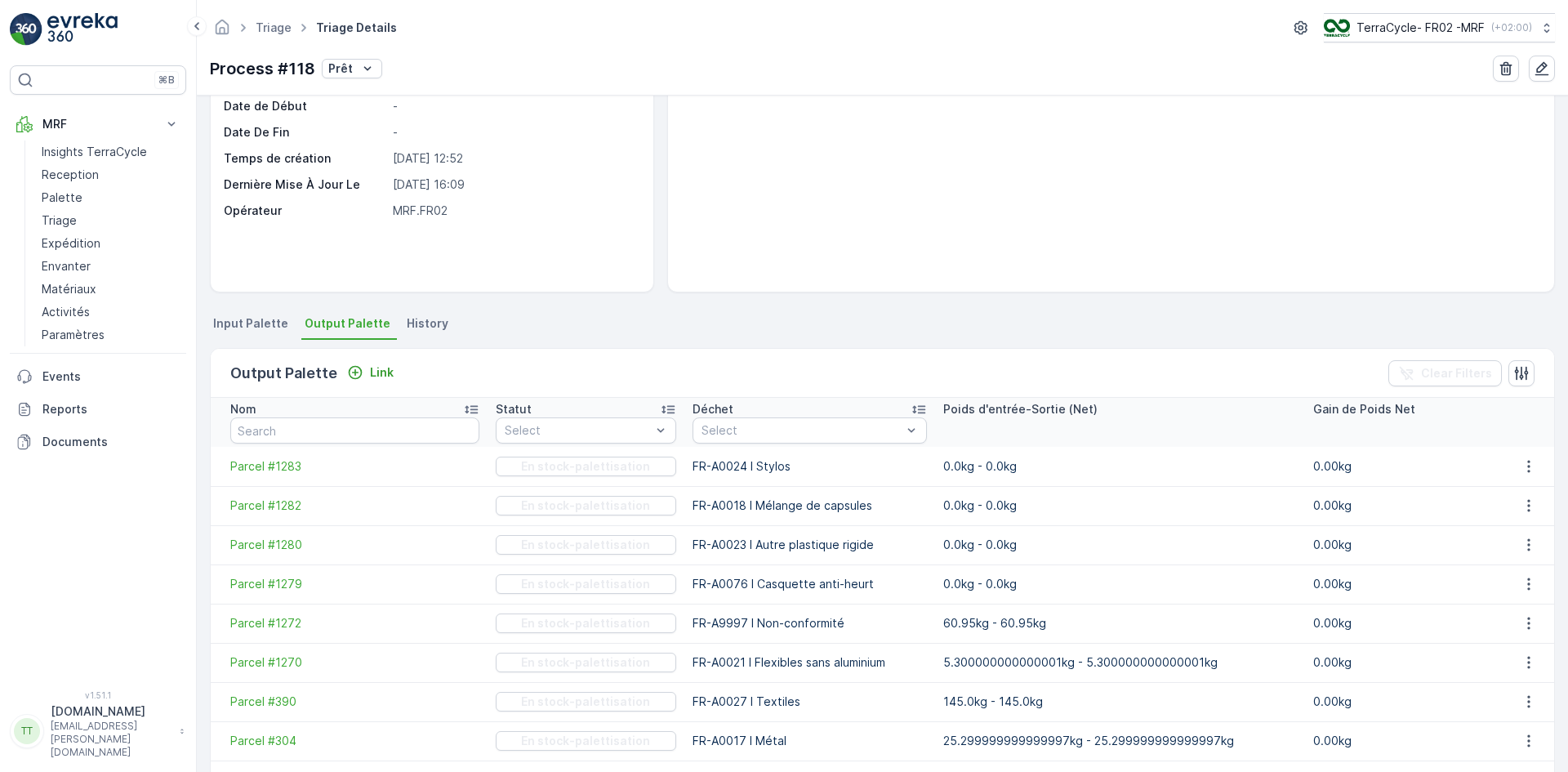
scroll to position [163, 0]
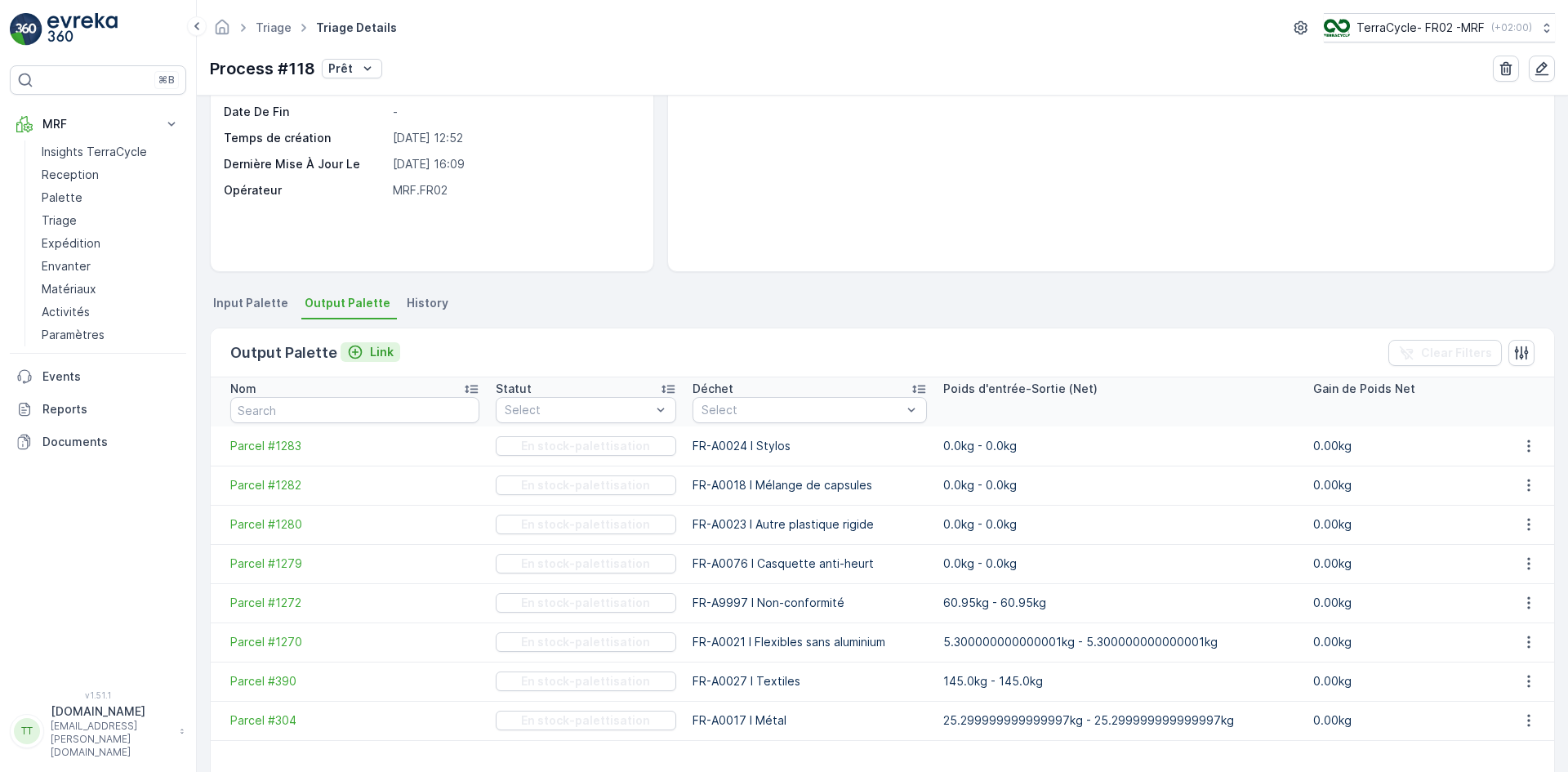
click at [386, 344] on p "Link" at bounding box center [382, 352] width 24 height 16
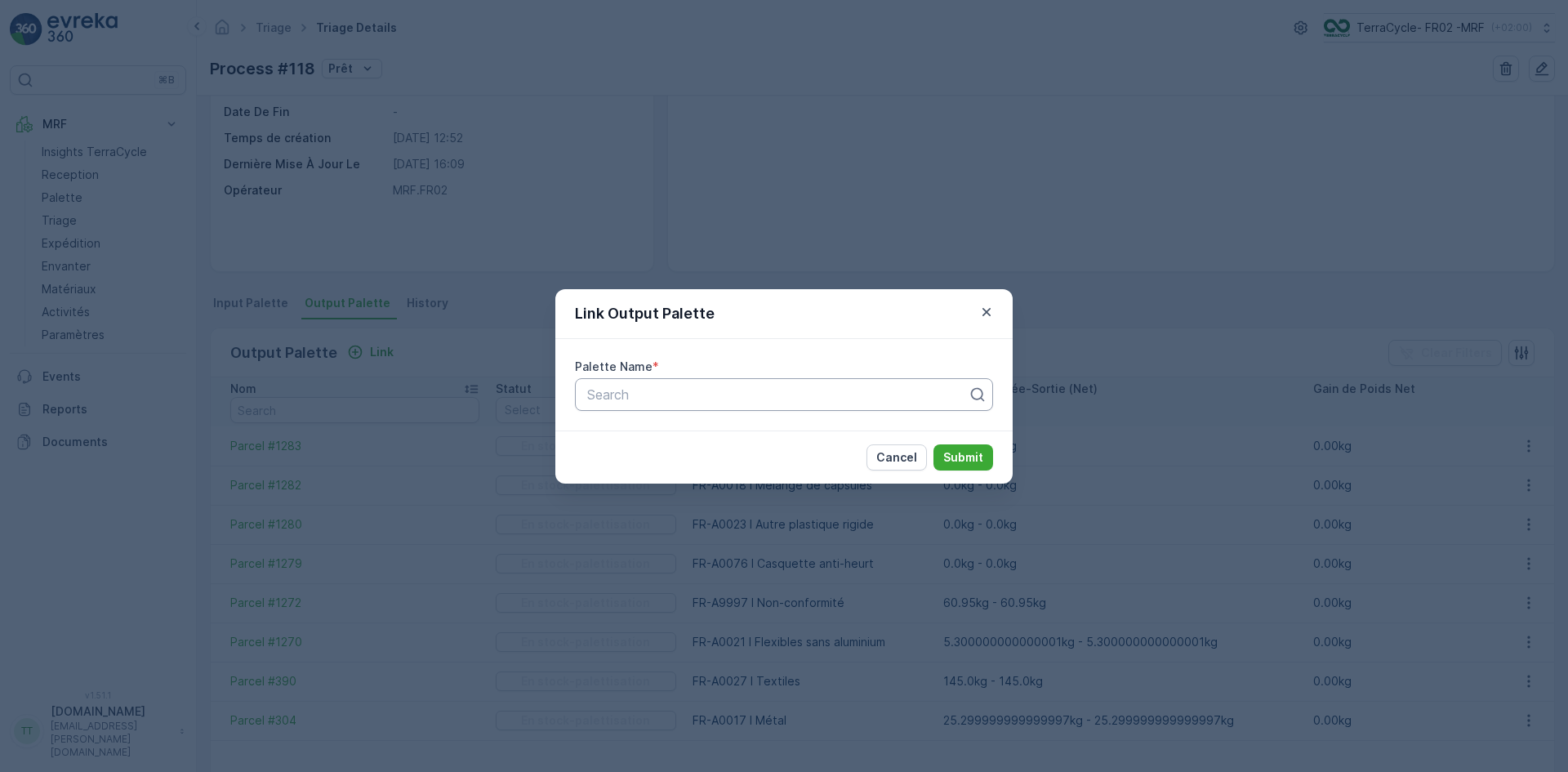
click at [652, 393] on div at bounding box center [777, 395] width 384 height 15
type input "1261"
click at [653, 436] on span "Parcel #1261" at bounding box center [623, 434] width 77 height 15
click at [979, 460] on p "Submit" at bounding box center [963, 457] width 40 height 16
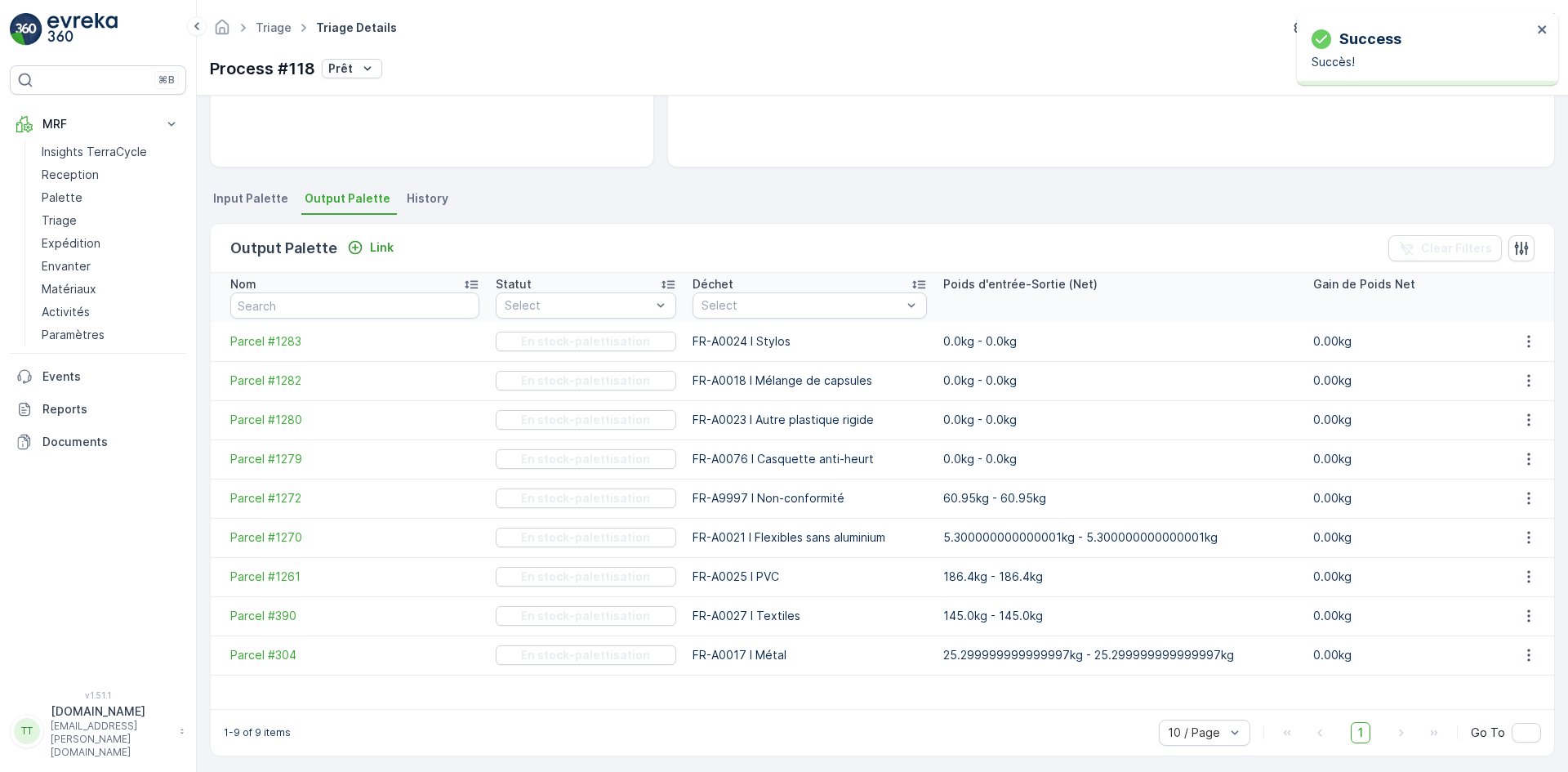
scroll to position [274, 0]
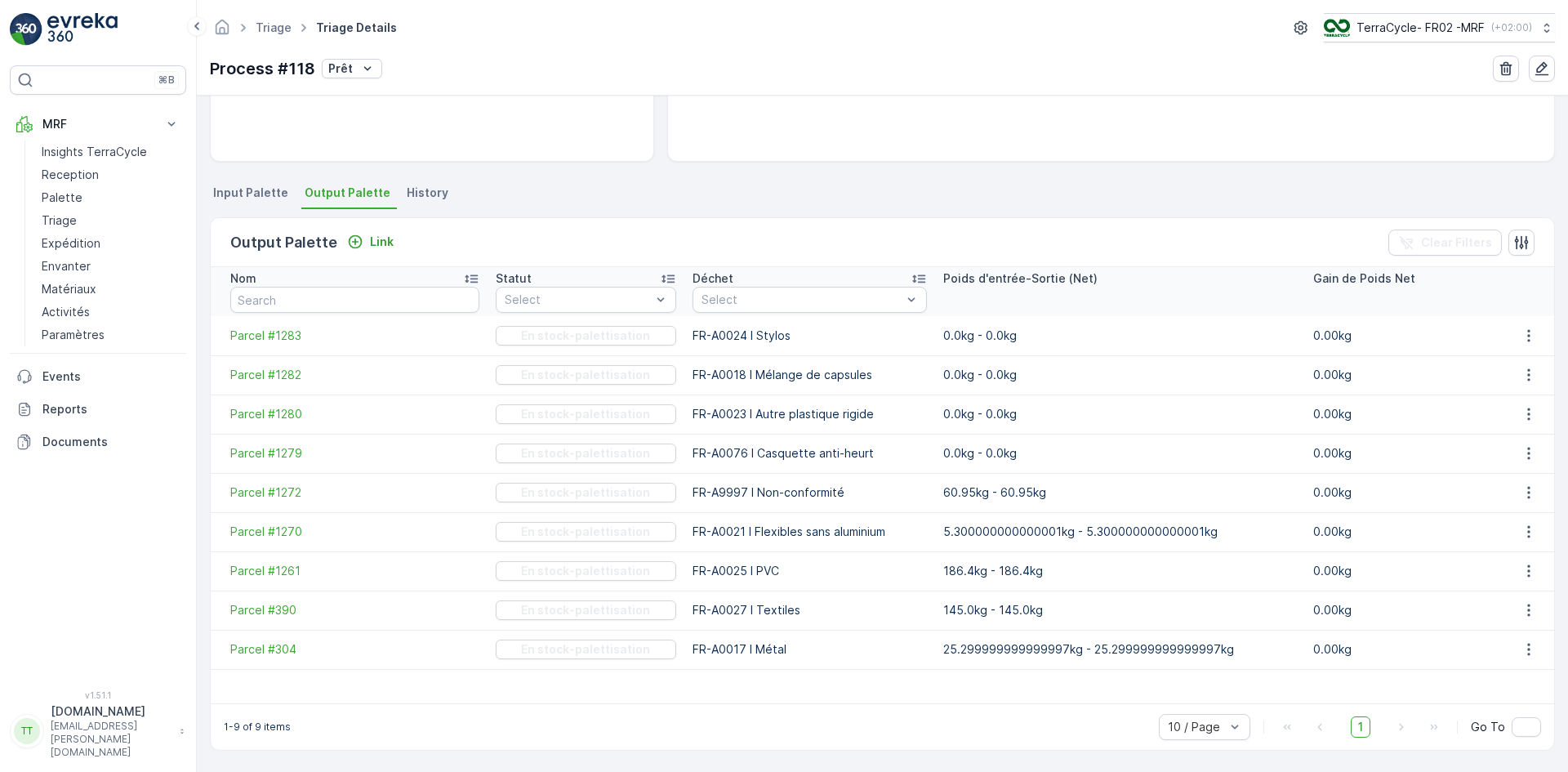
click at [242, 185] on span "Input Palette" at bounding box center [251, 193] width 75 height 16
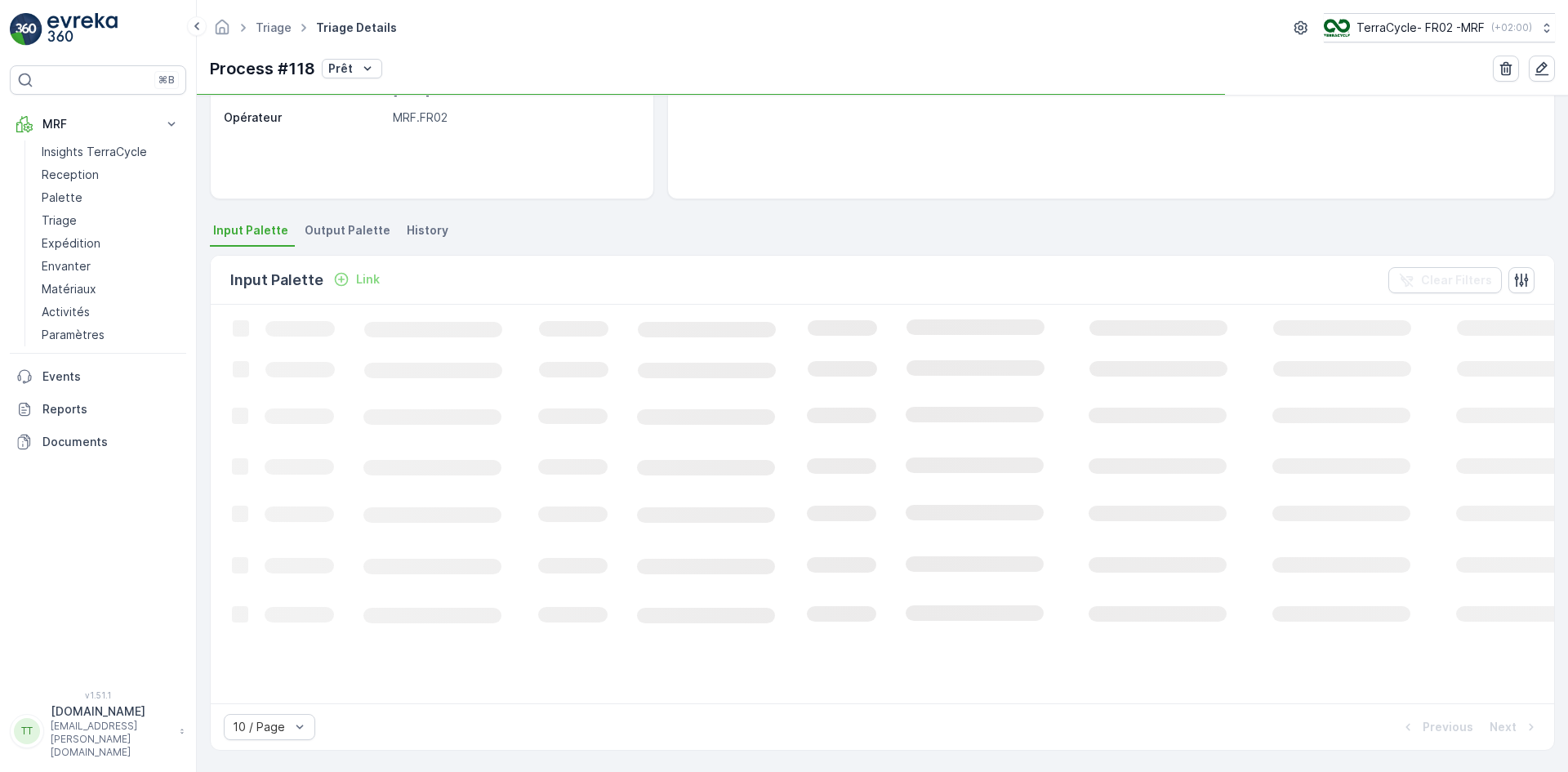
scroll to position [236, 0]
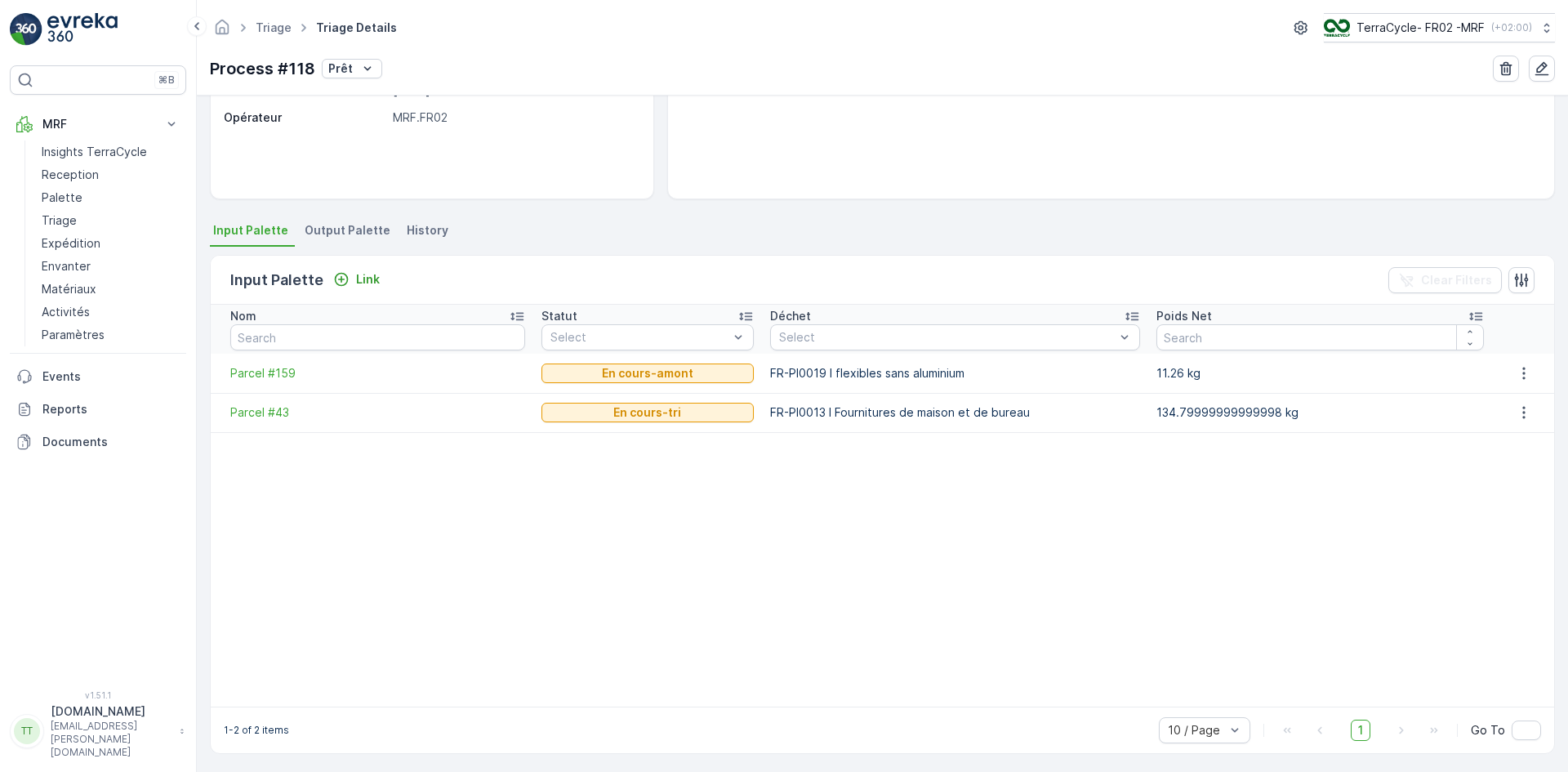
click at [328, 229] on span "Output Palette" at bounding box center [347, 230] width 86 height 16
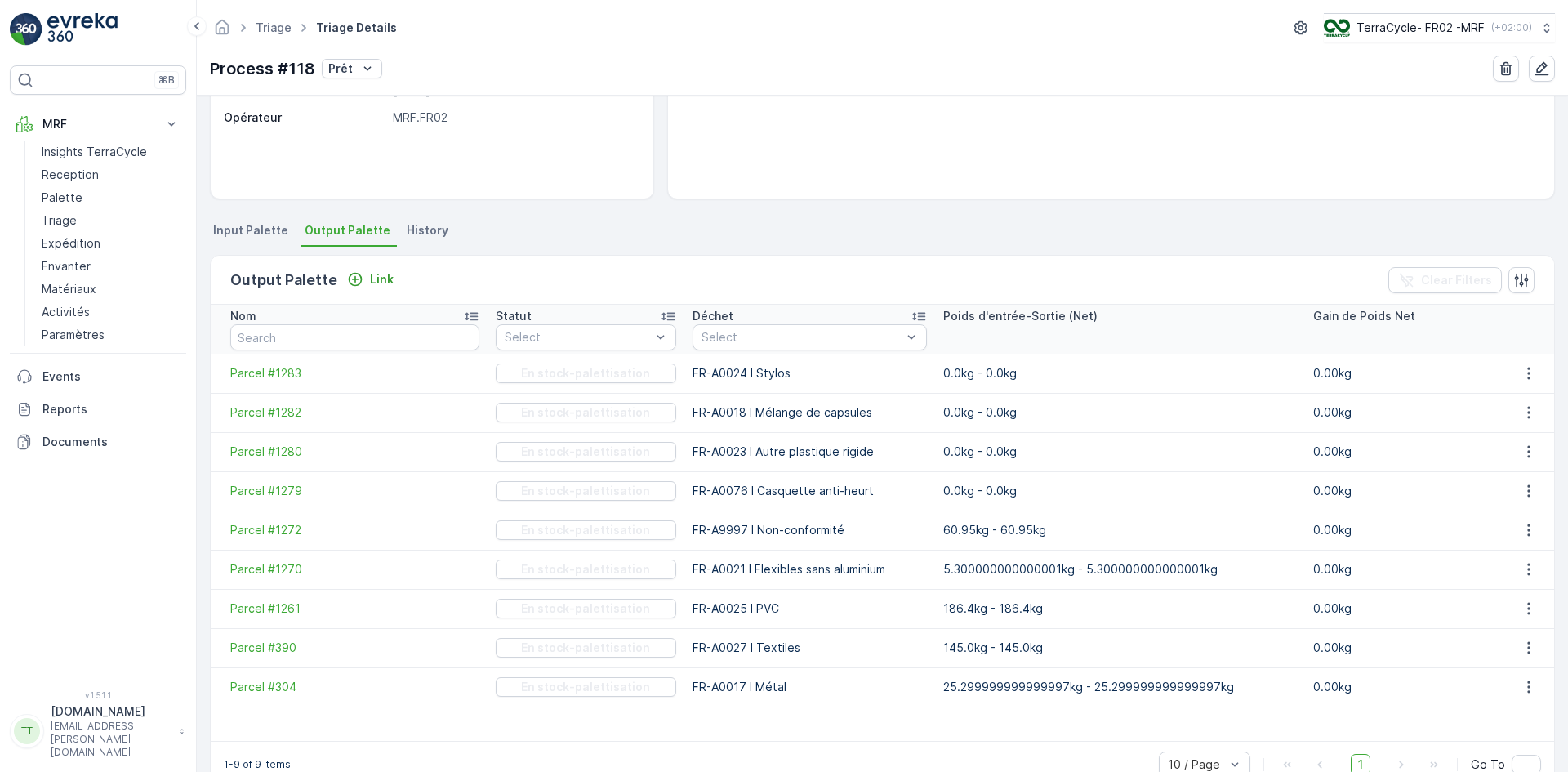
scroll to position [180, 0]
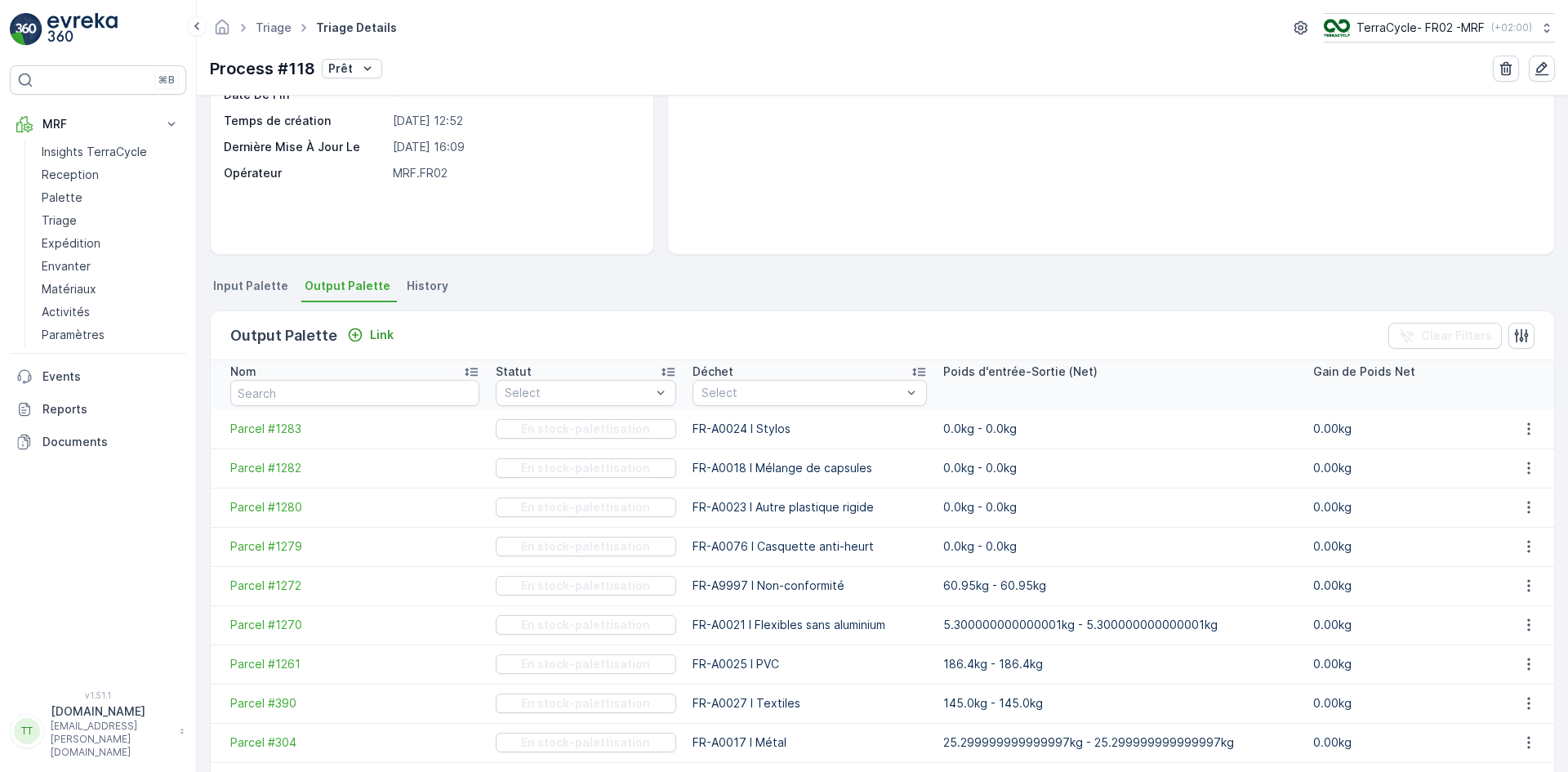
click at [944, 434] on p "0.0kg - 0.0kg" at bounding box center [1120, 429] width 353 height 16
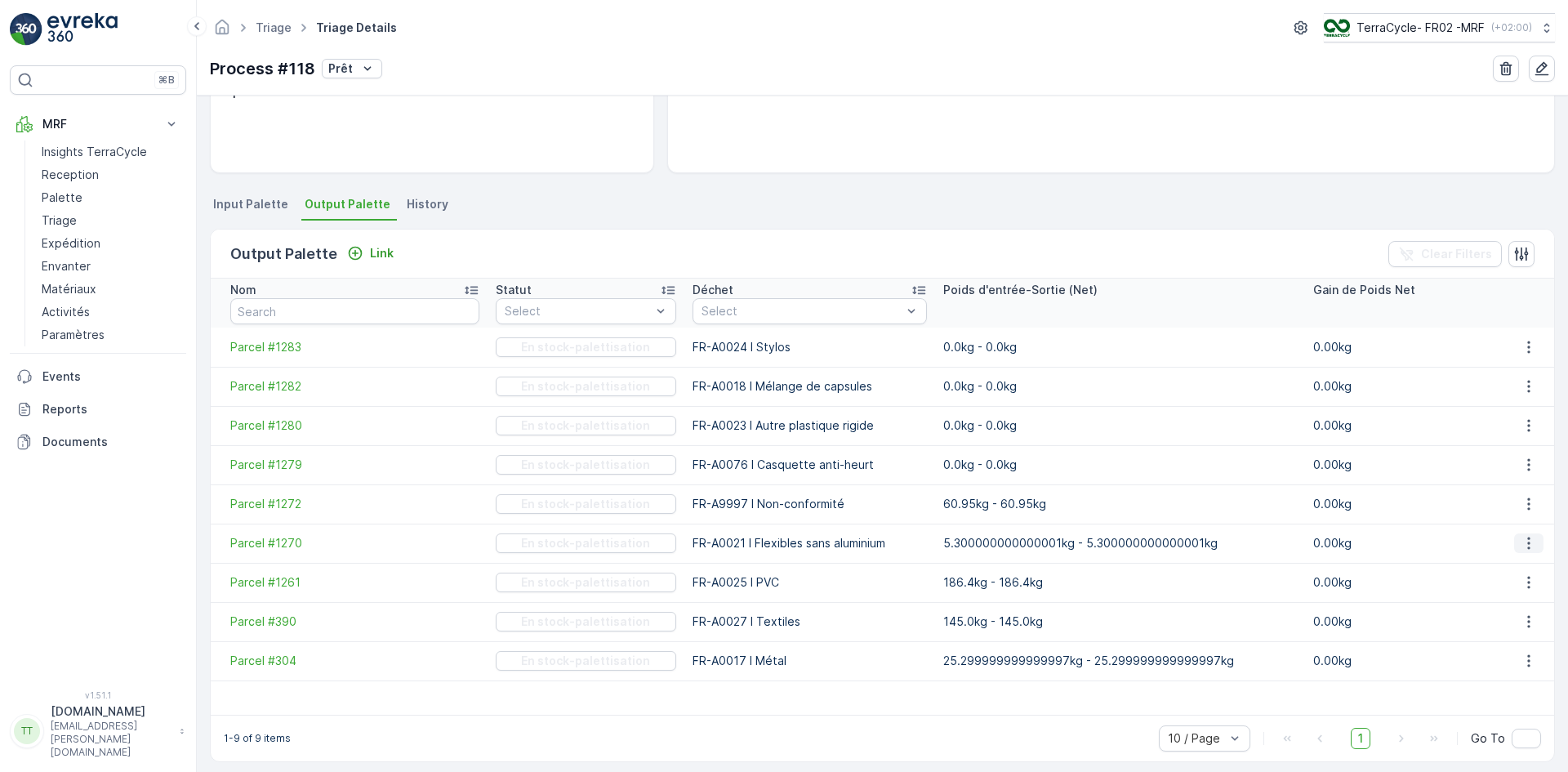
click at [1529, 538] on icon "button" at bounding box center [1529, 543] width 16 height 16
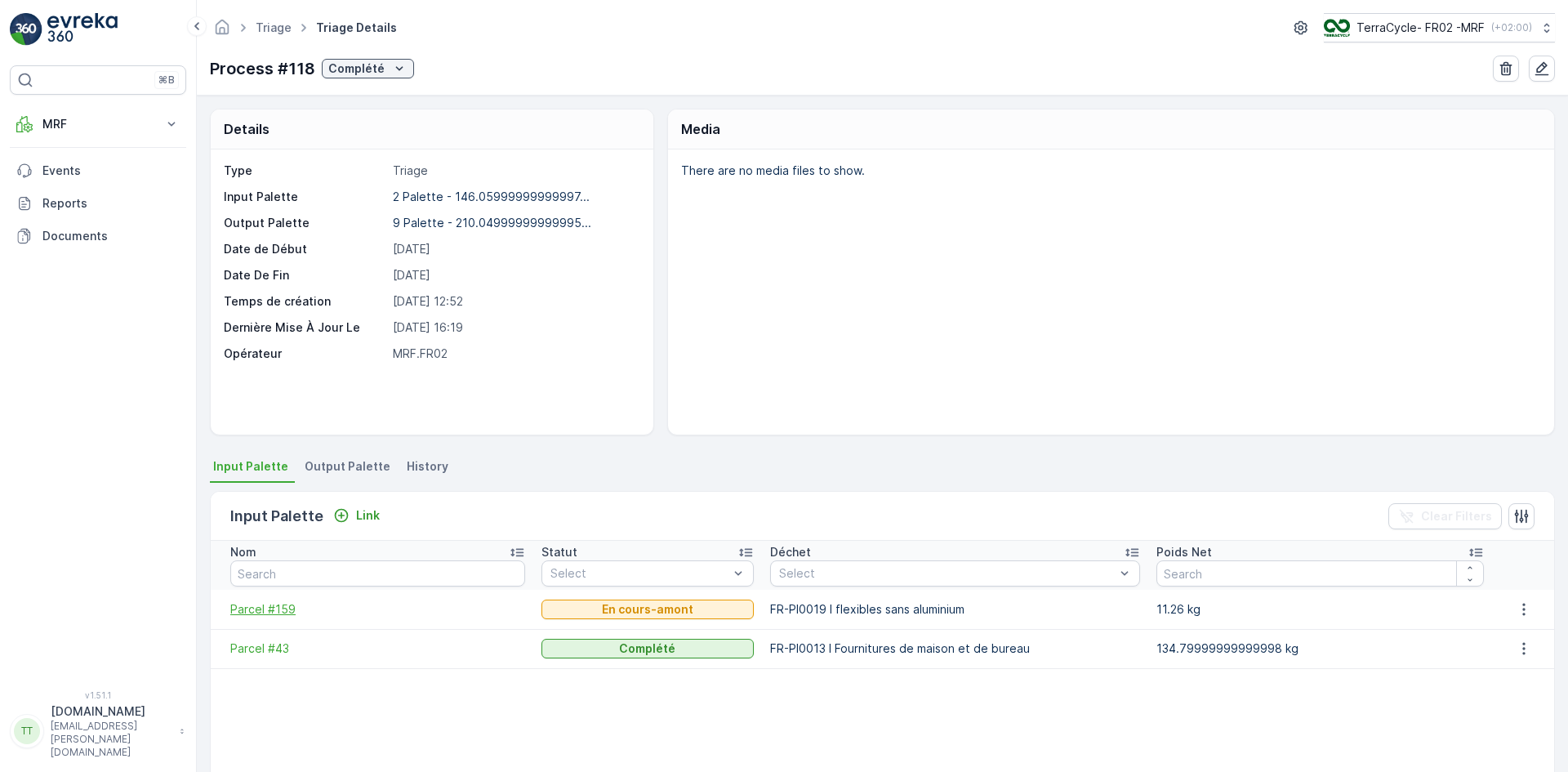
click at [269, 614] on span "Parcel #159" at bounding box center [378, 610] width 295 height 16
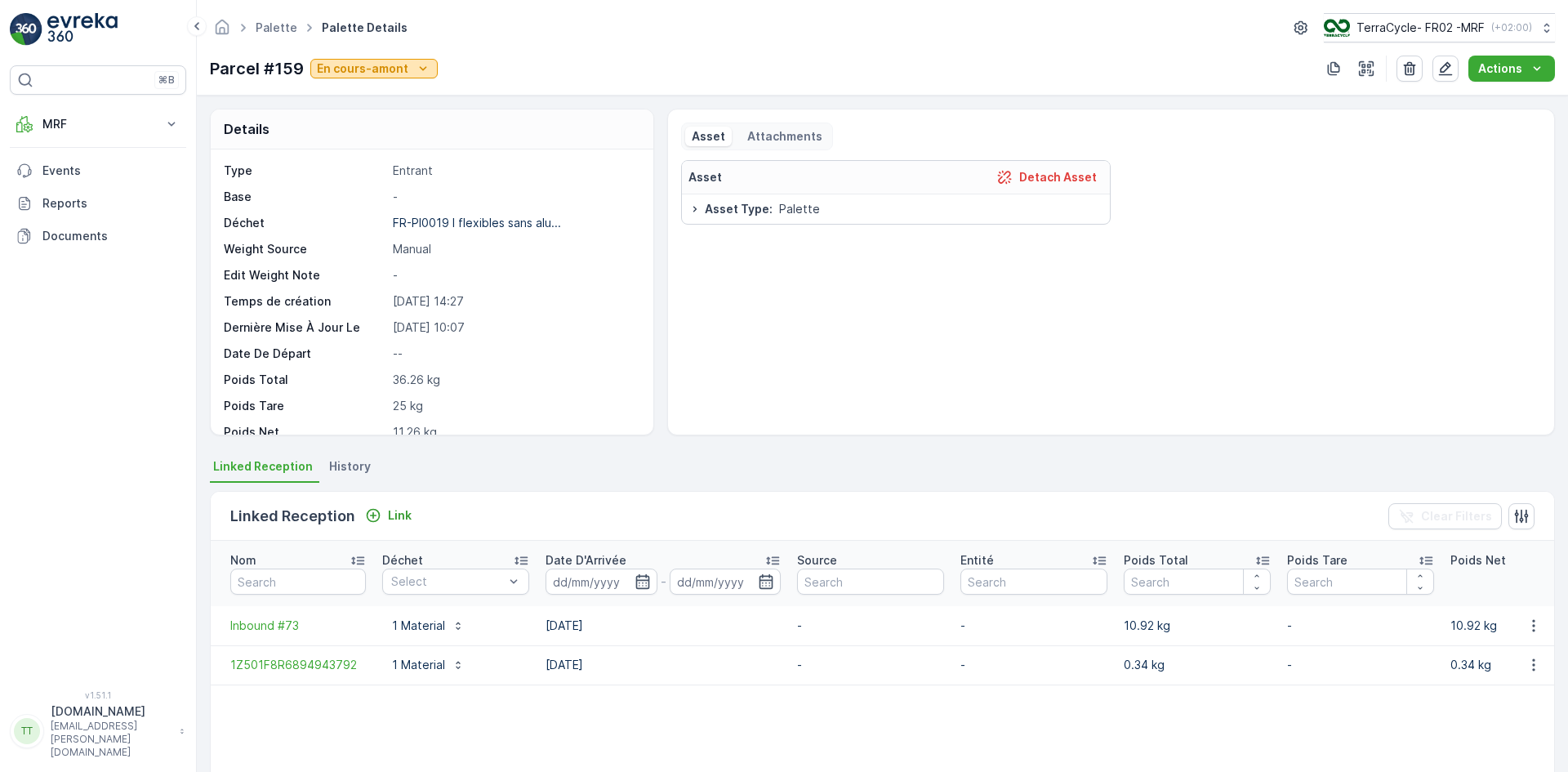
click at [374, 67] on p "En cours-amont" at bounding box center [363, 69] width 92 height 16
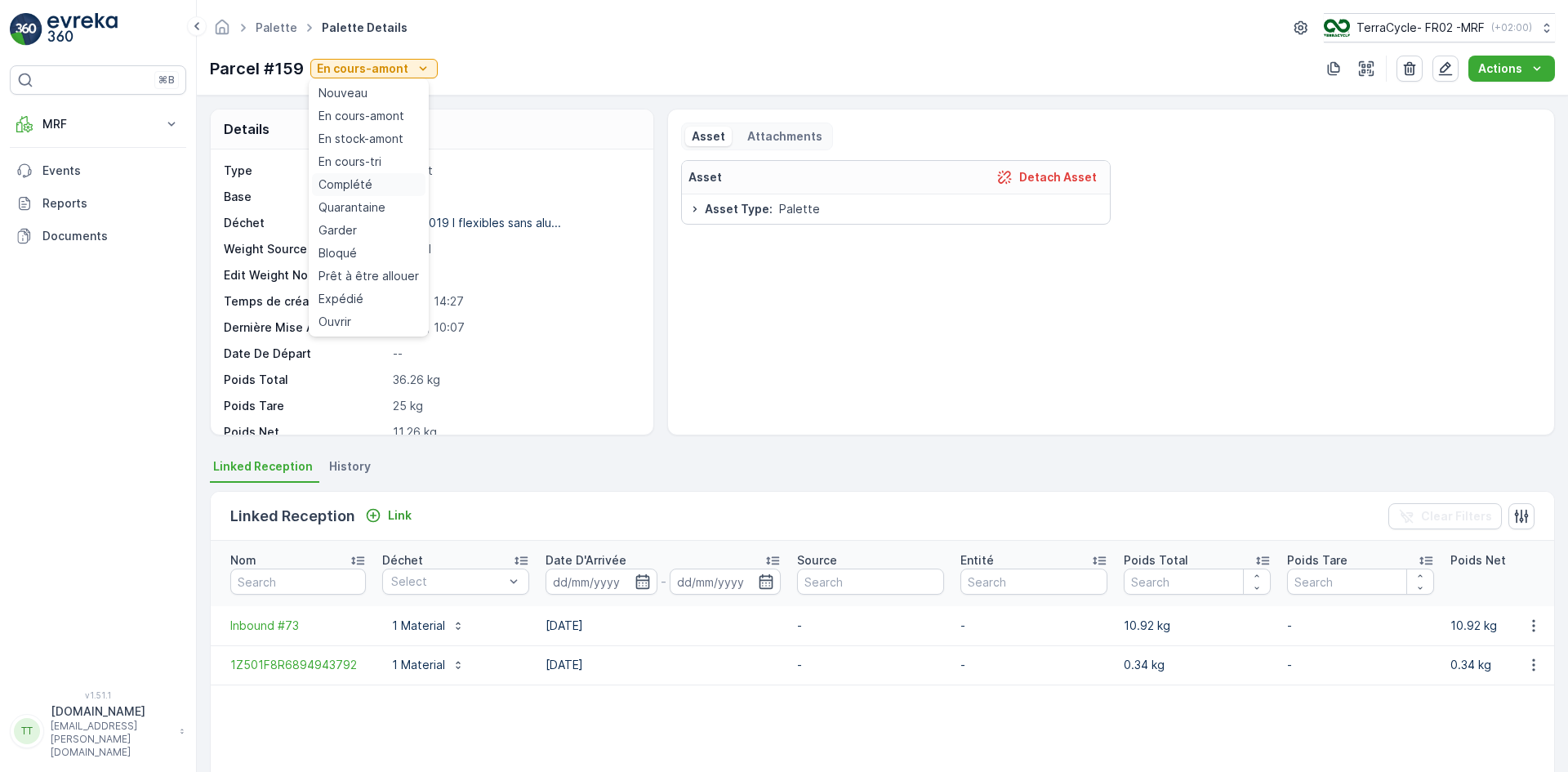
click at [348, 188] on span "Complété" at bounding box center [346, 184] width 54 height 16
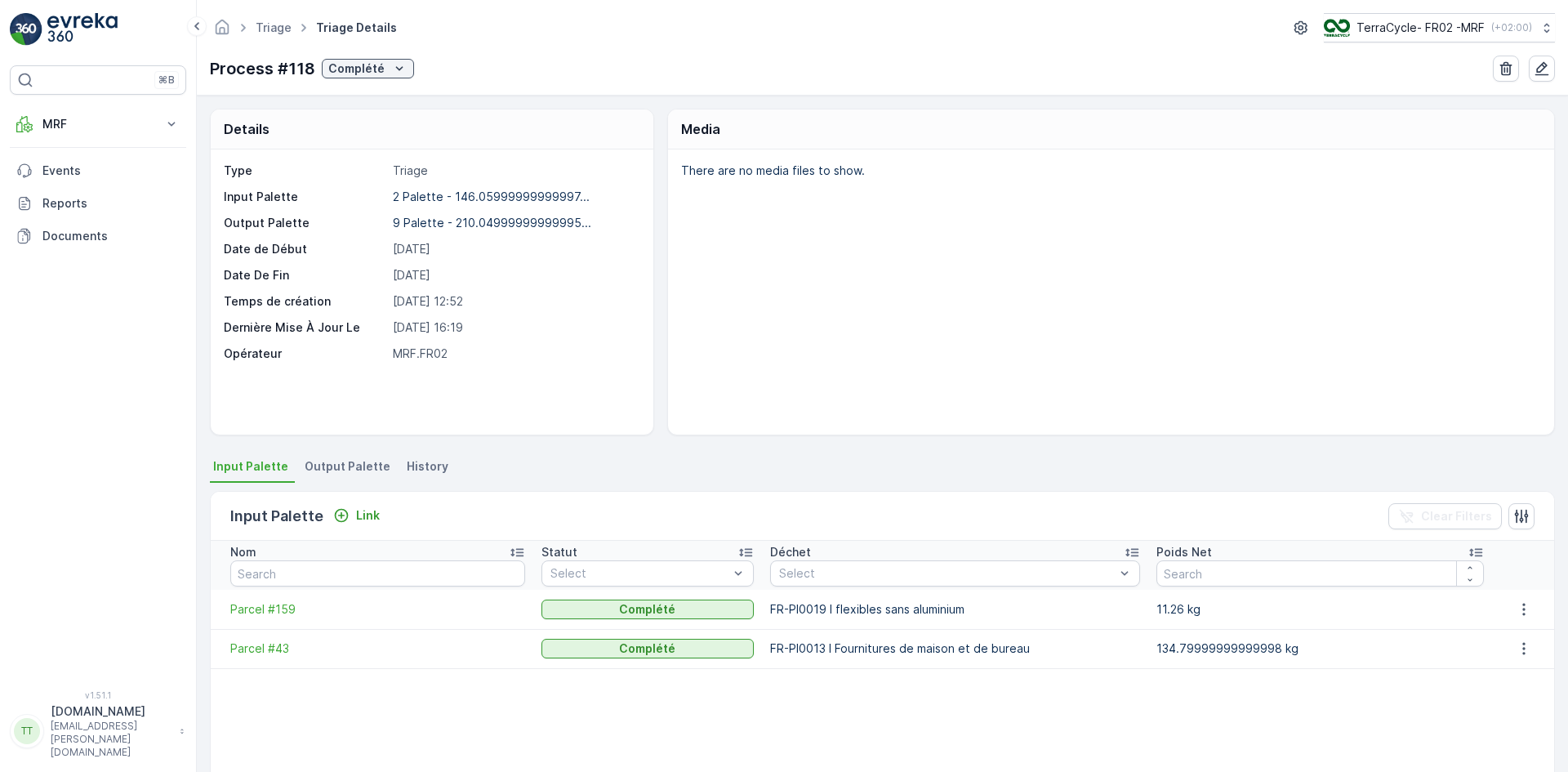
click at [342, 462] on span "Output Palette" at bounding box center [347, 466] width 86 height 16
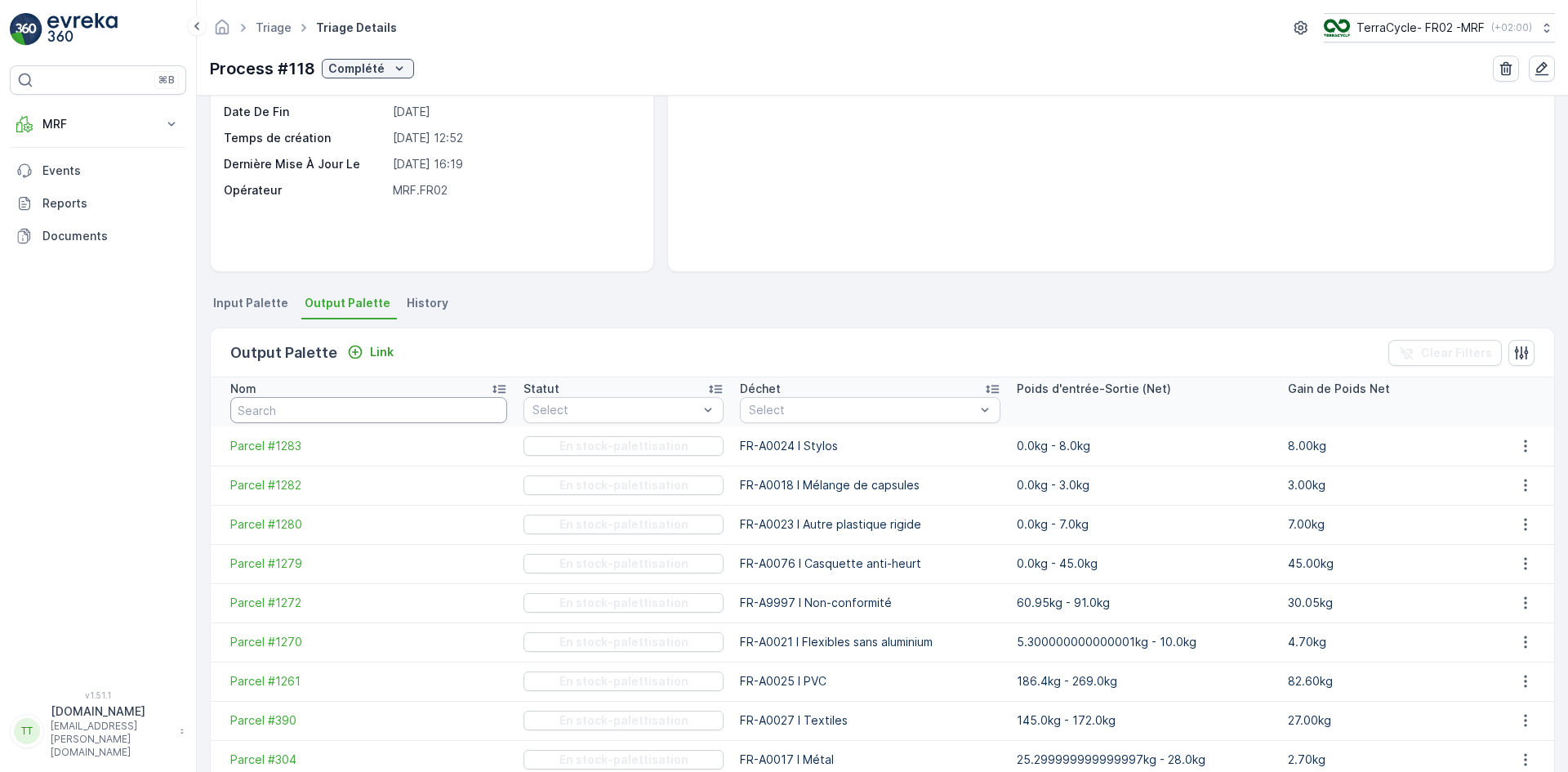
scroll to position [245, 0]
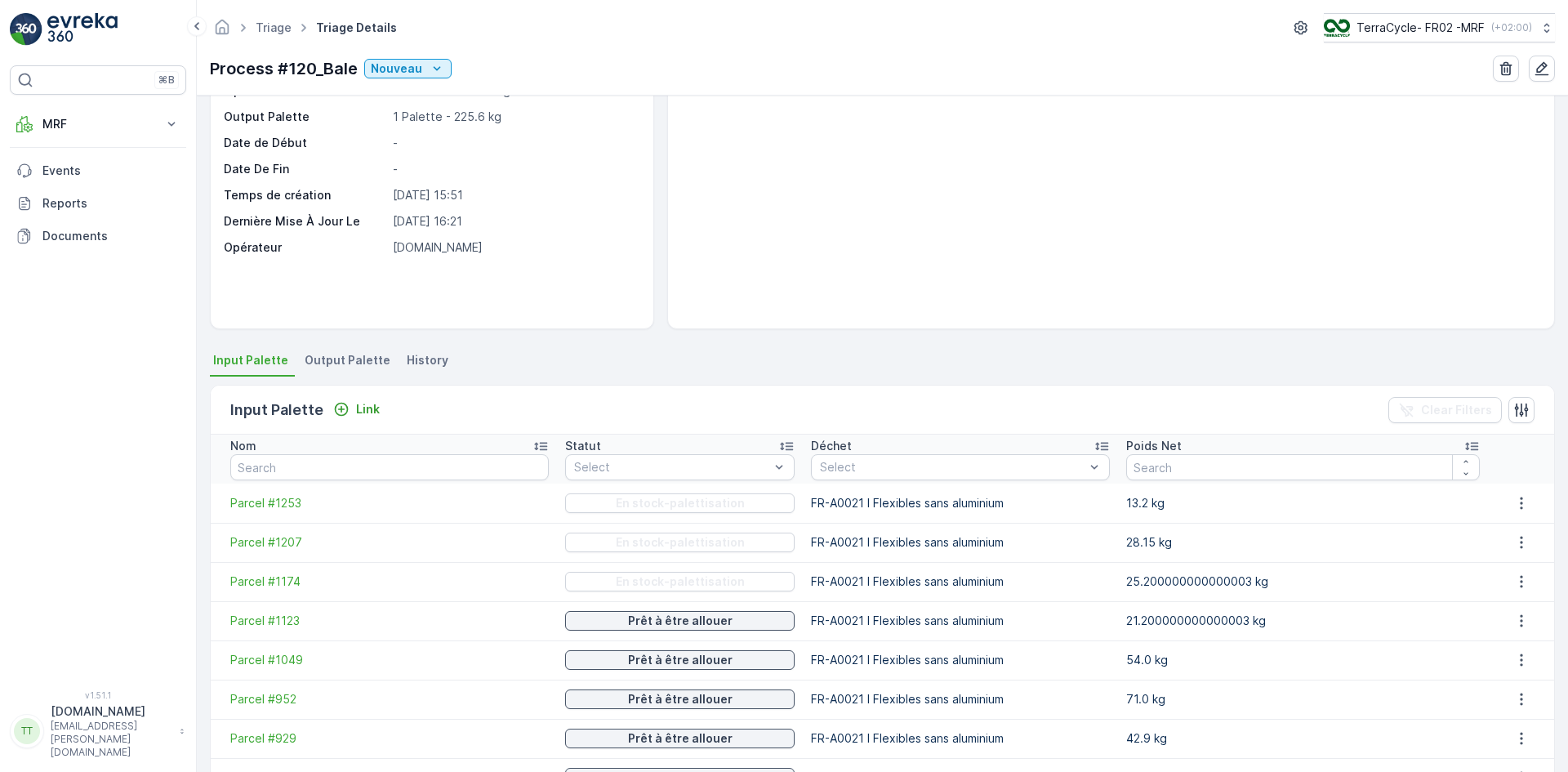
scroll to position [163, 0]
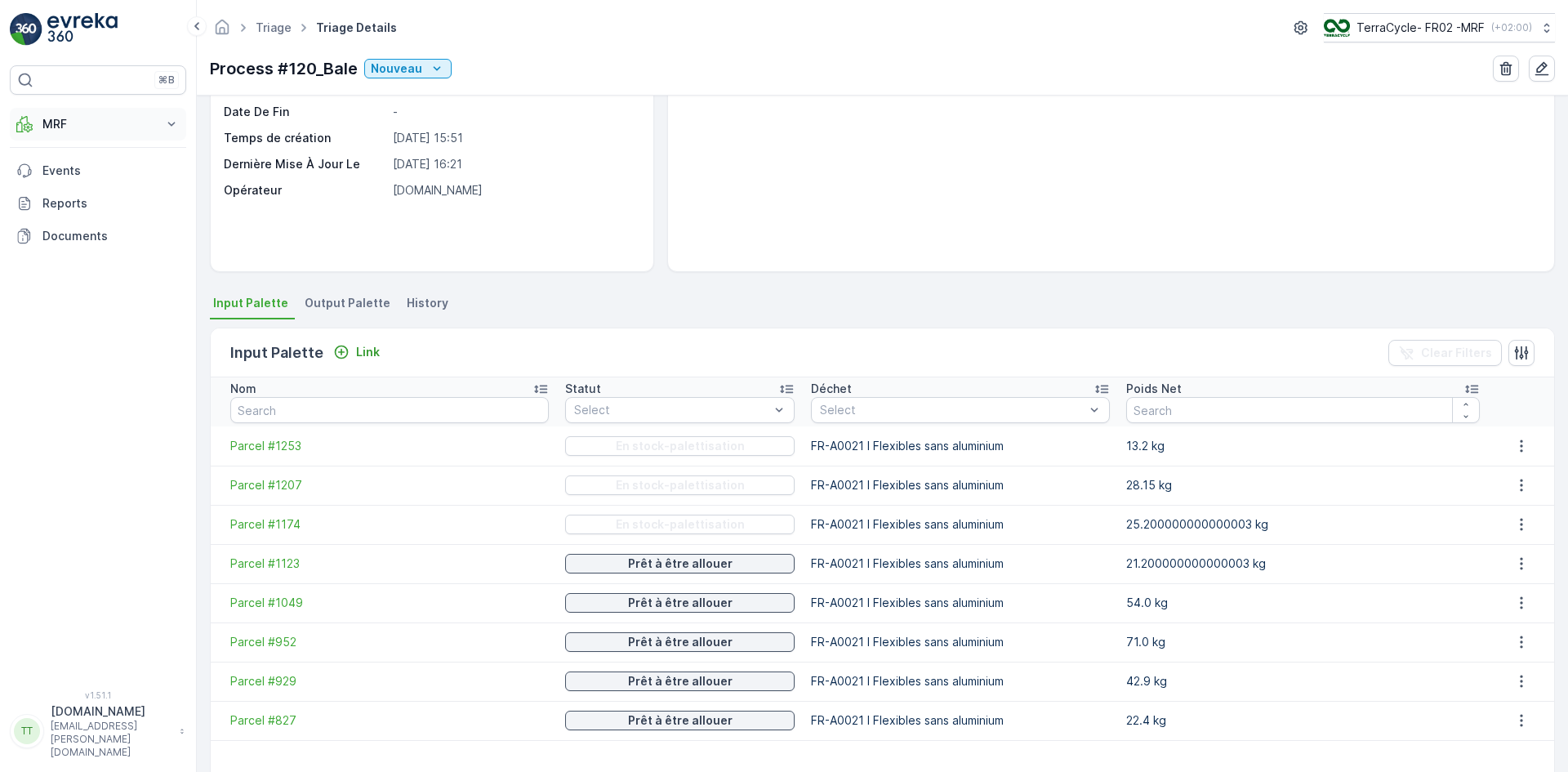
click at [72, 118] on p "MRF" at bounding box center [98, 125] width 111 height 16
click at [89, 193] on link "Palette" at bounding box center [111, 198] width 151 height 23
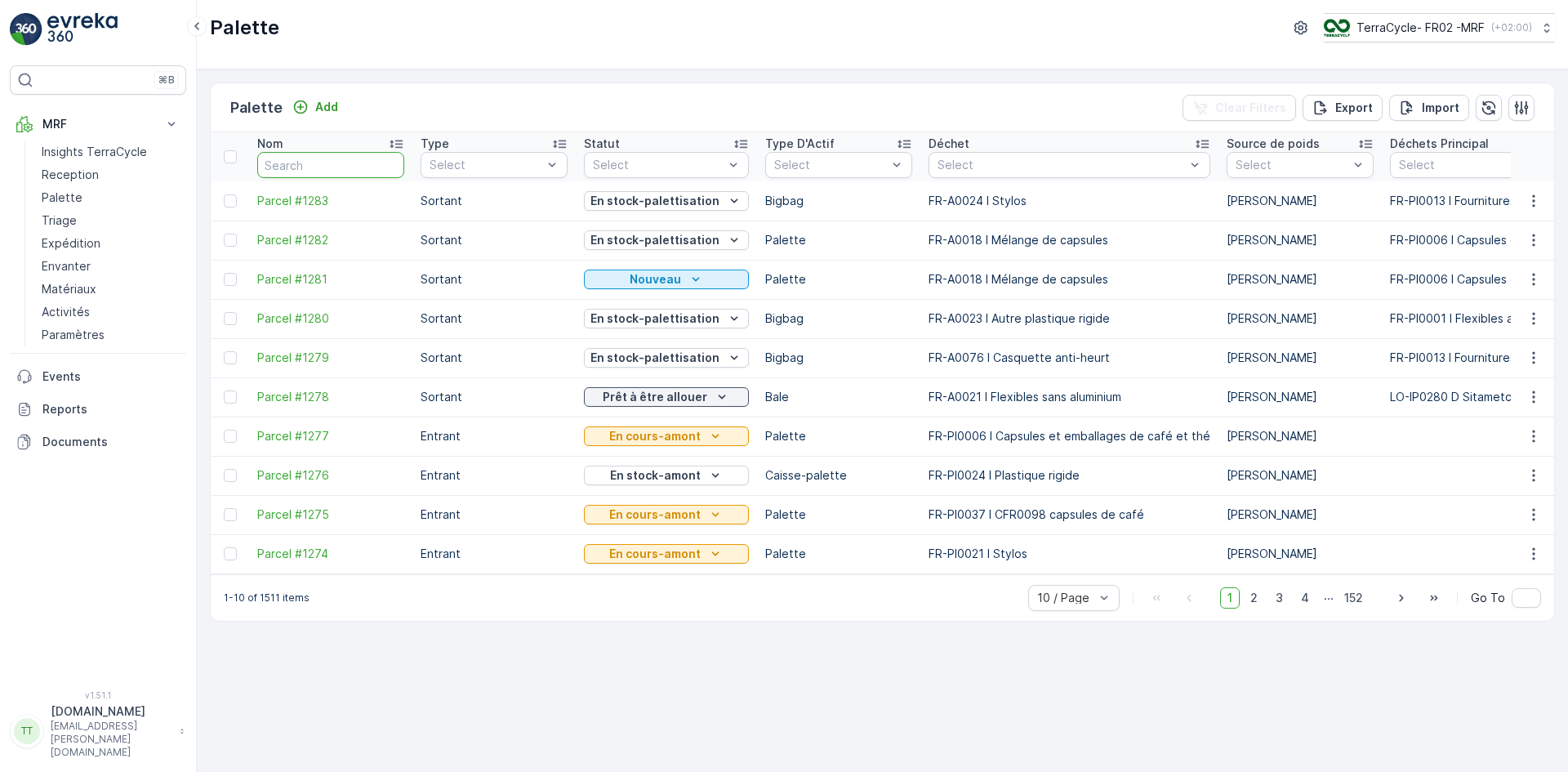
click at [297, 166] on input "text" at bounding box center [330, 165] width 147 height 26
type input "1241"
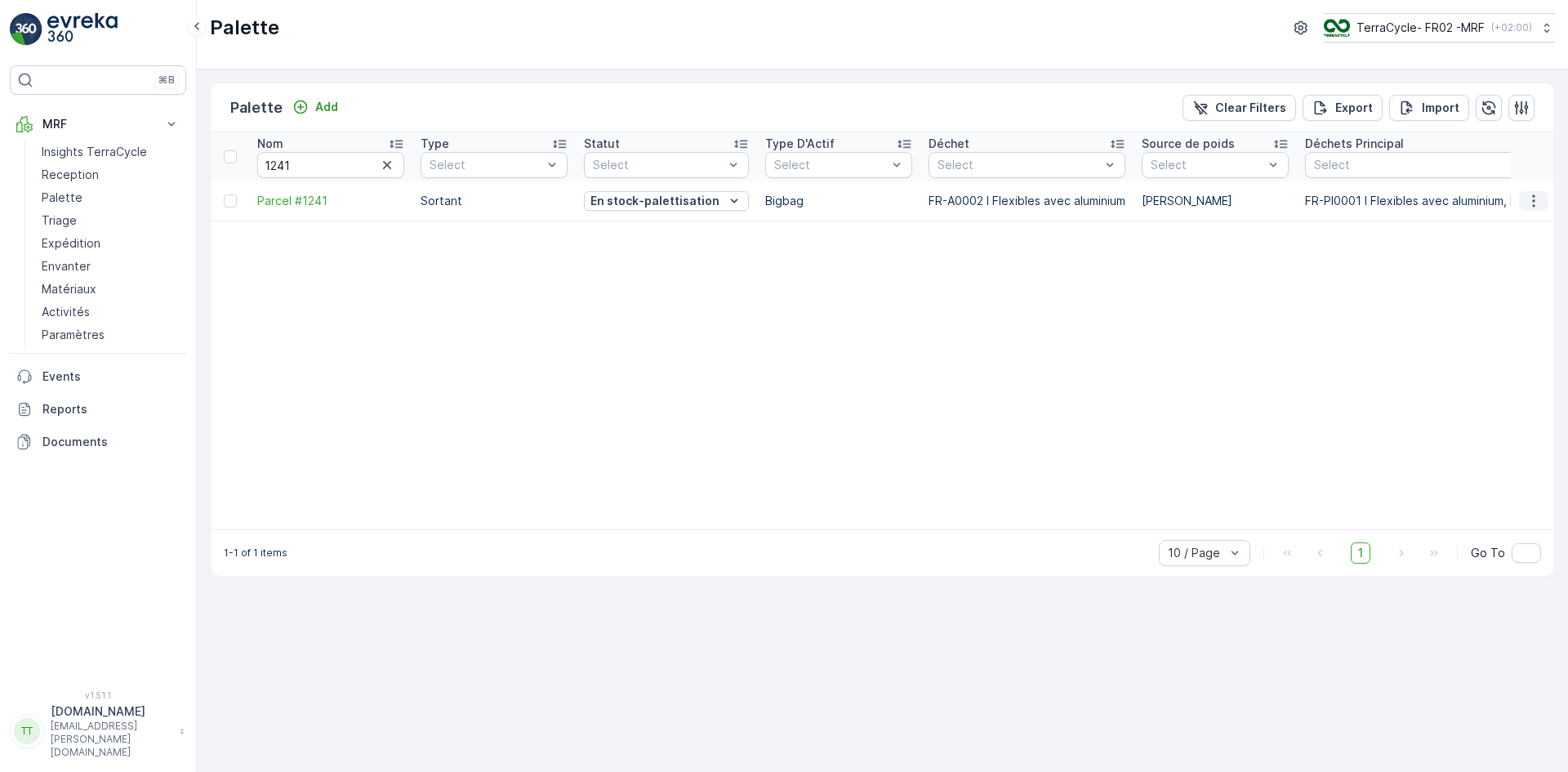
click at [1536, 203] on icon "button" at bounding box center [1534, 201] width 16 height 16
click at [1469, 248] on span "Edit Palette" at bounding box center [1499, 248] width 66 height 16
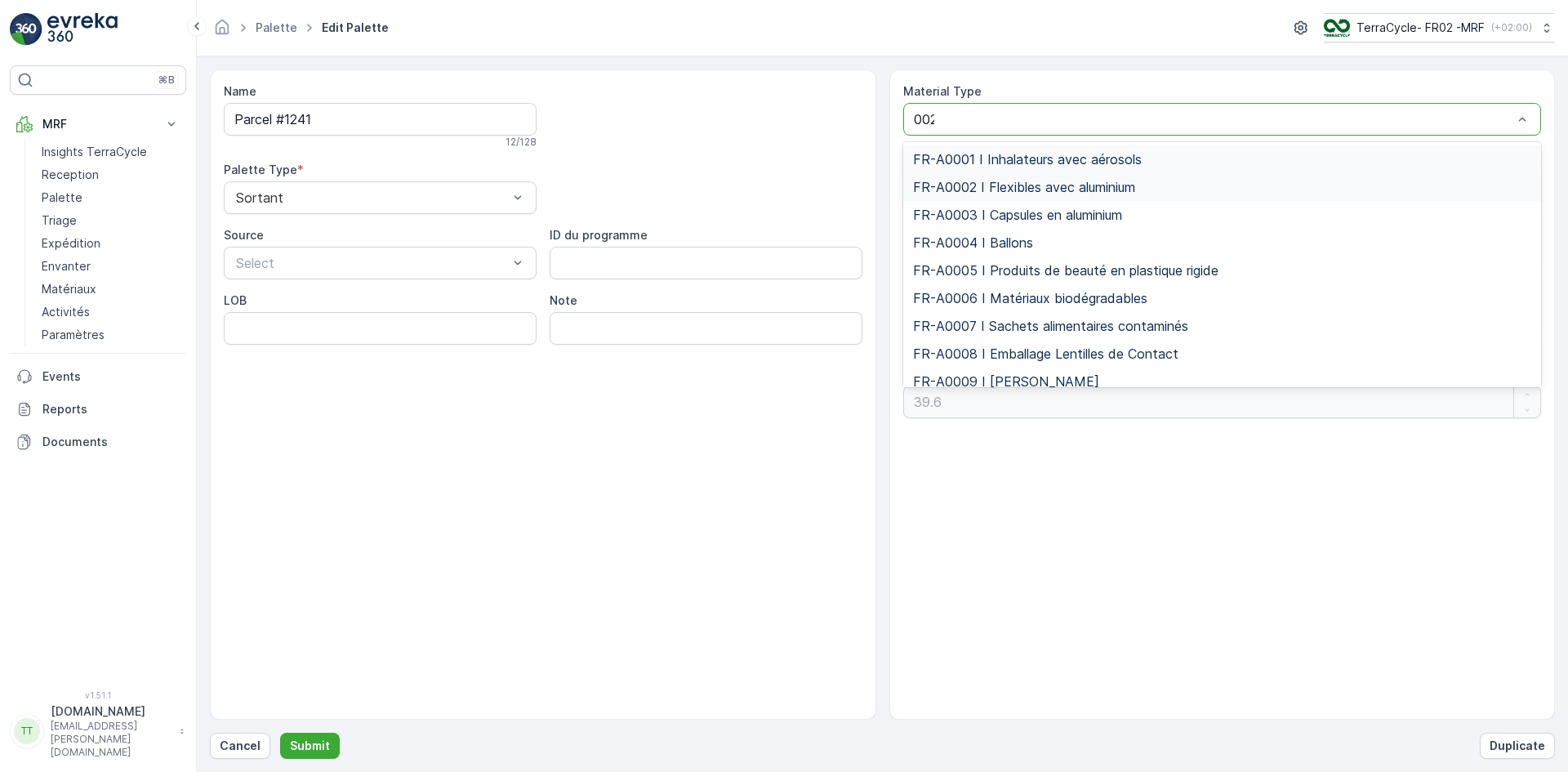
type input "0021"
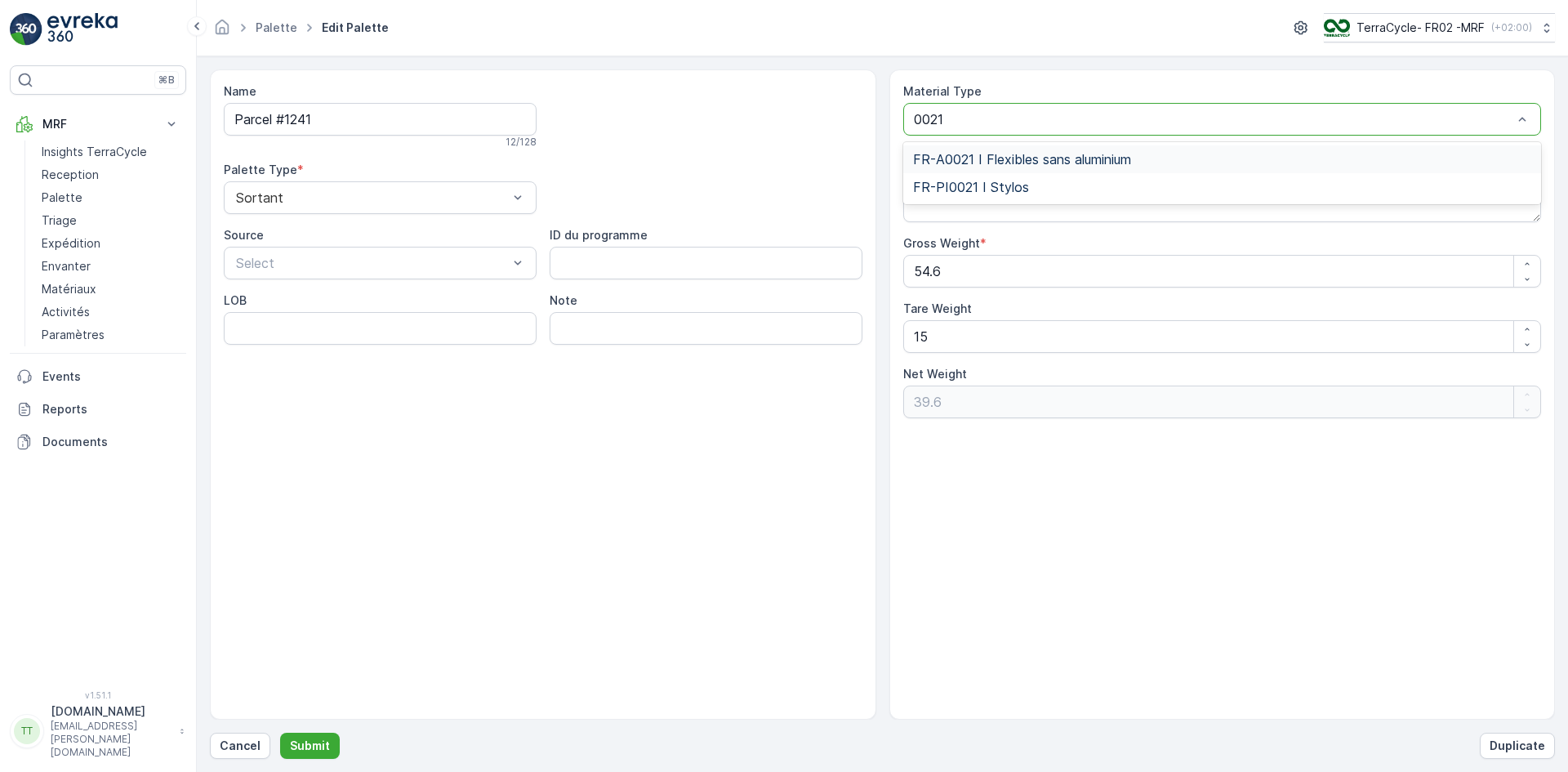
click at [980, 157] on span "FR-A0021 I Flexibles sans aluminium" at bounding box center [1022, 159] width 218 height 15
click at [319, 747] on p "Submit" at bounding box center [310, 746] width 40 height 16
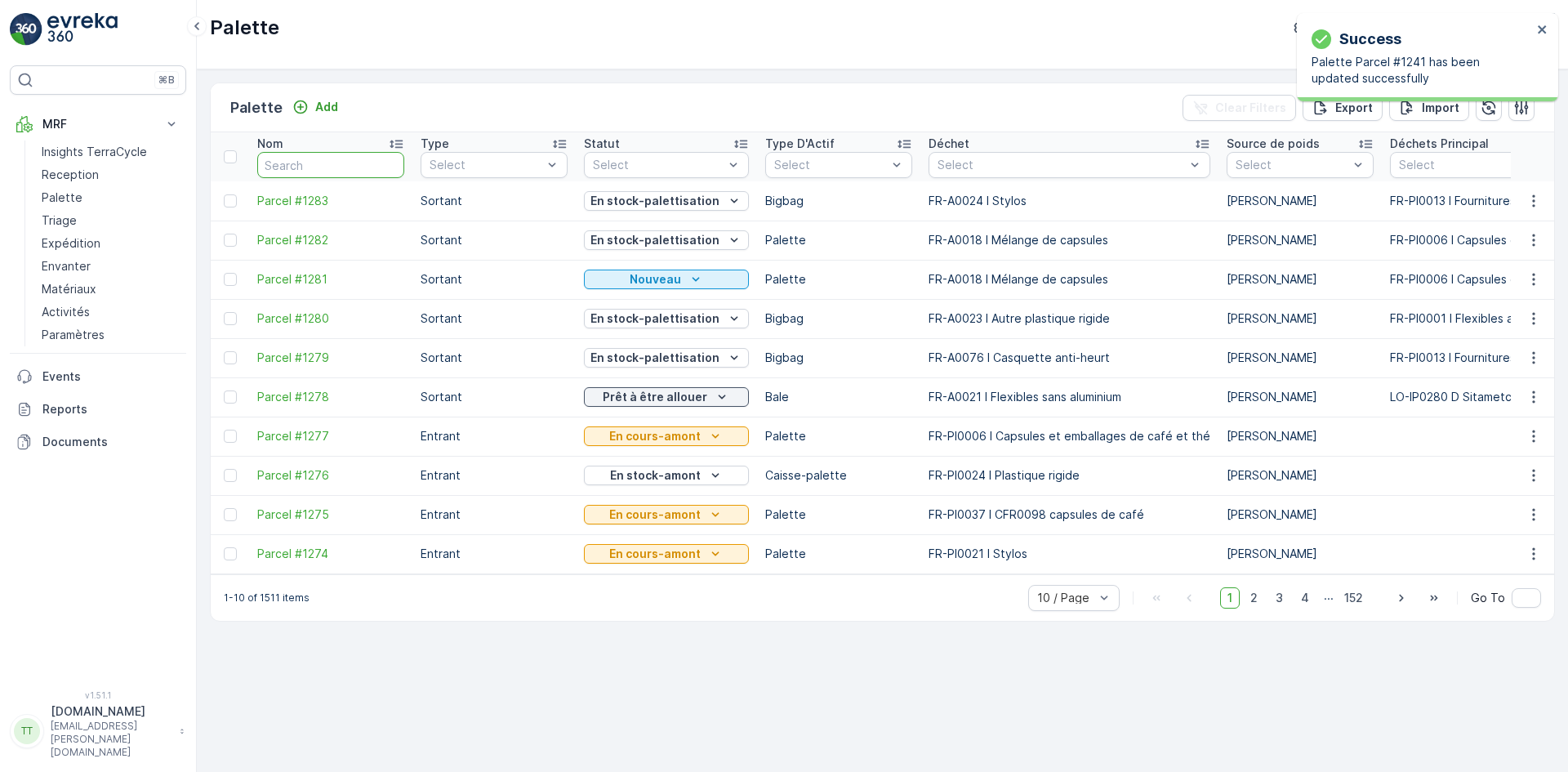
click at [316, 166] on input "text" at bounding box center [330, 165] width 147 height 26
type input "1241"
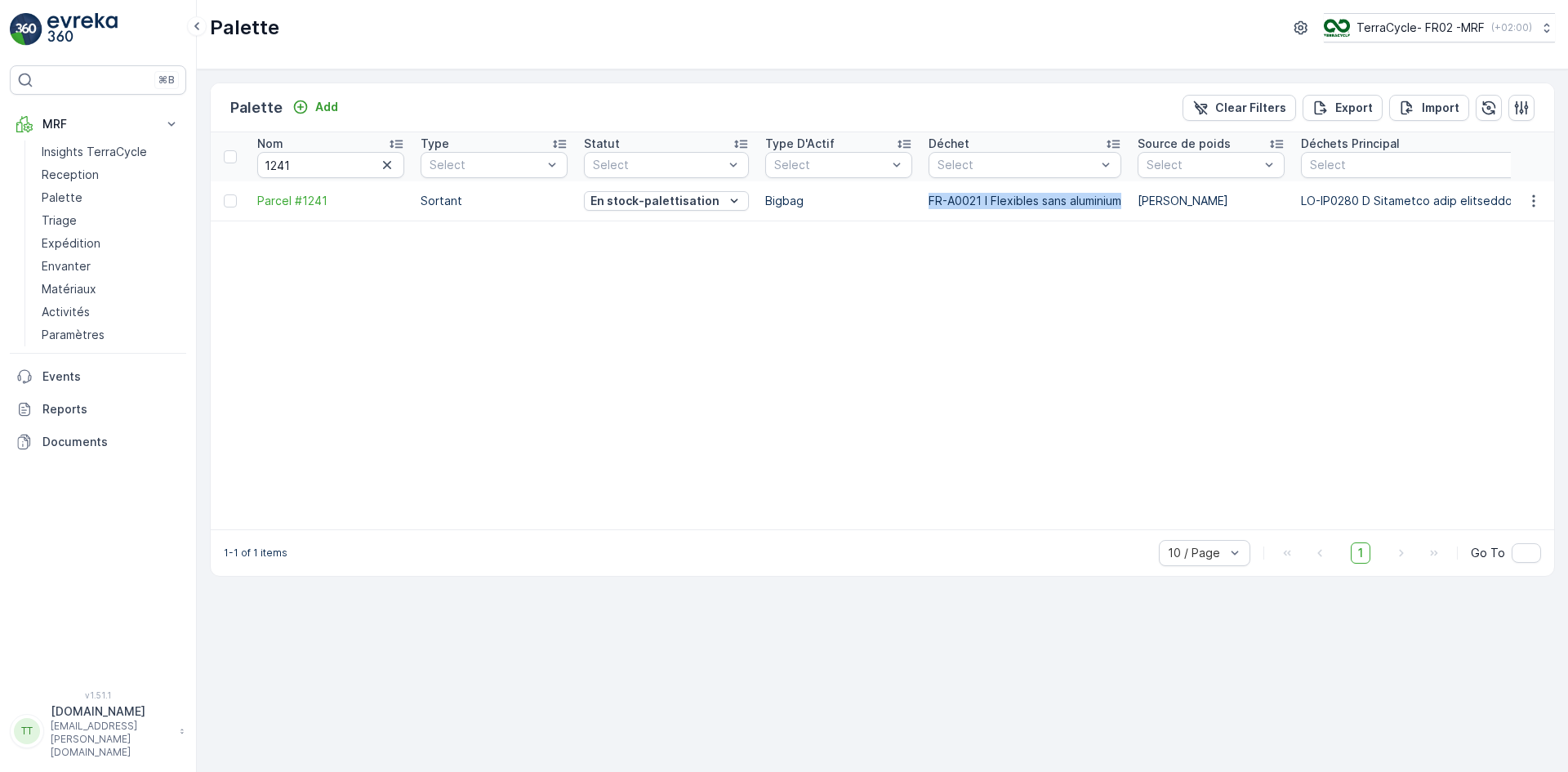
drag, startPoint x: 913, startPoint y: 207, endPoint x: 1114, endPoint y: 210, distance: 201.0
click at [1114, 210] on td "FR-A0021 I Flexibles sans aluminium" at bounding box center [1025, 201] width 209 height 39
copy p "FR-A0021 I Flexibles sans aluminium"
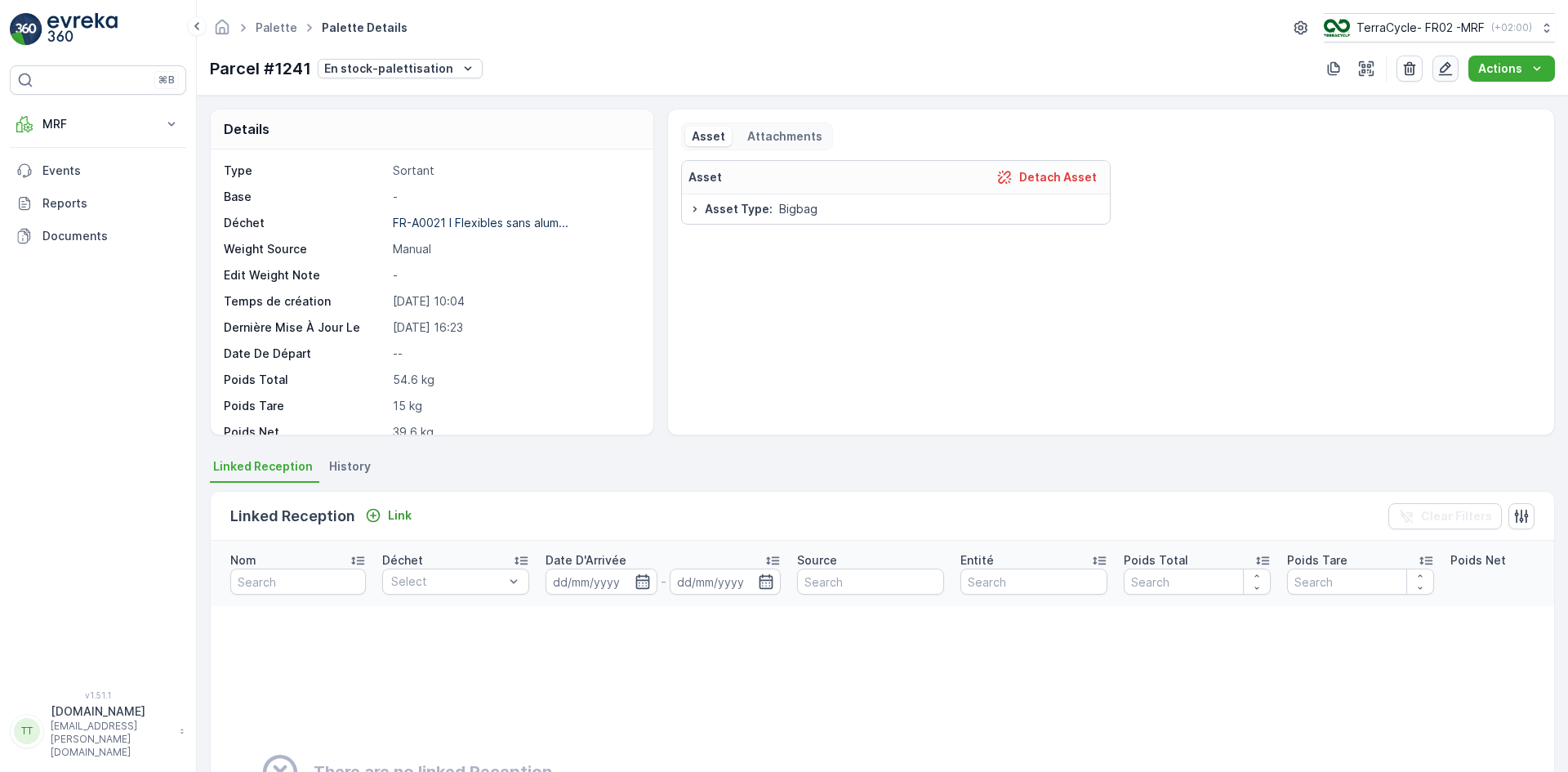
click at [1448, 77] on button "button" at bounding box center [1446, 69] width 26 height 26
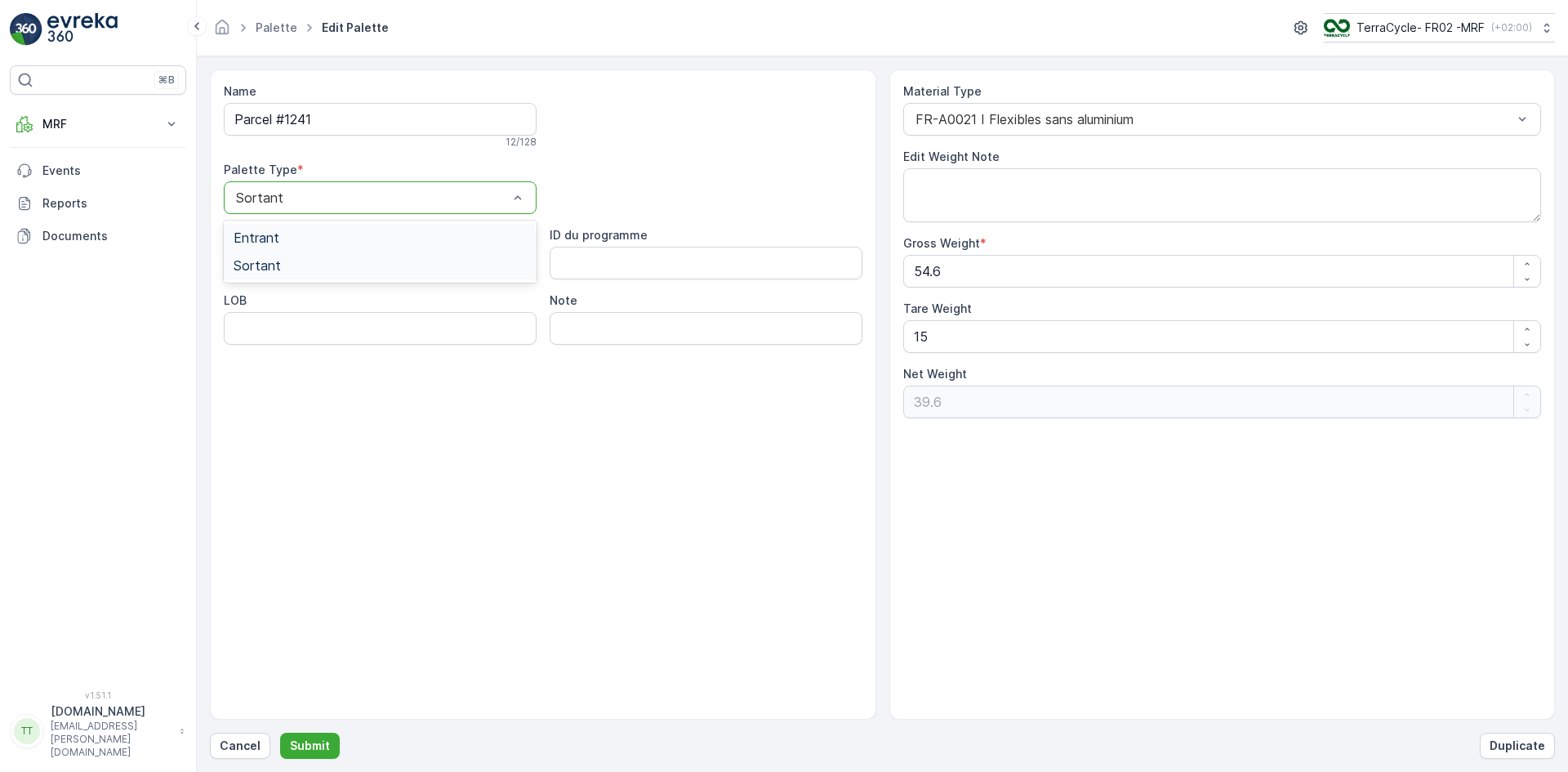
click at [283, 237] on div "Entrant" at bounding box center [380, 238] width 293 height 15
click at [310, 744] on p "Submit" at bounding box center [310, 746] width 40 height 16
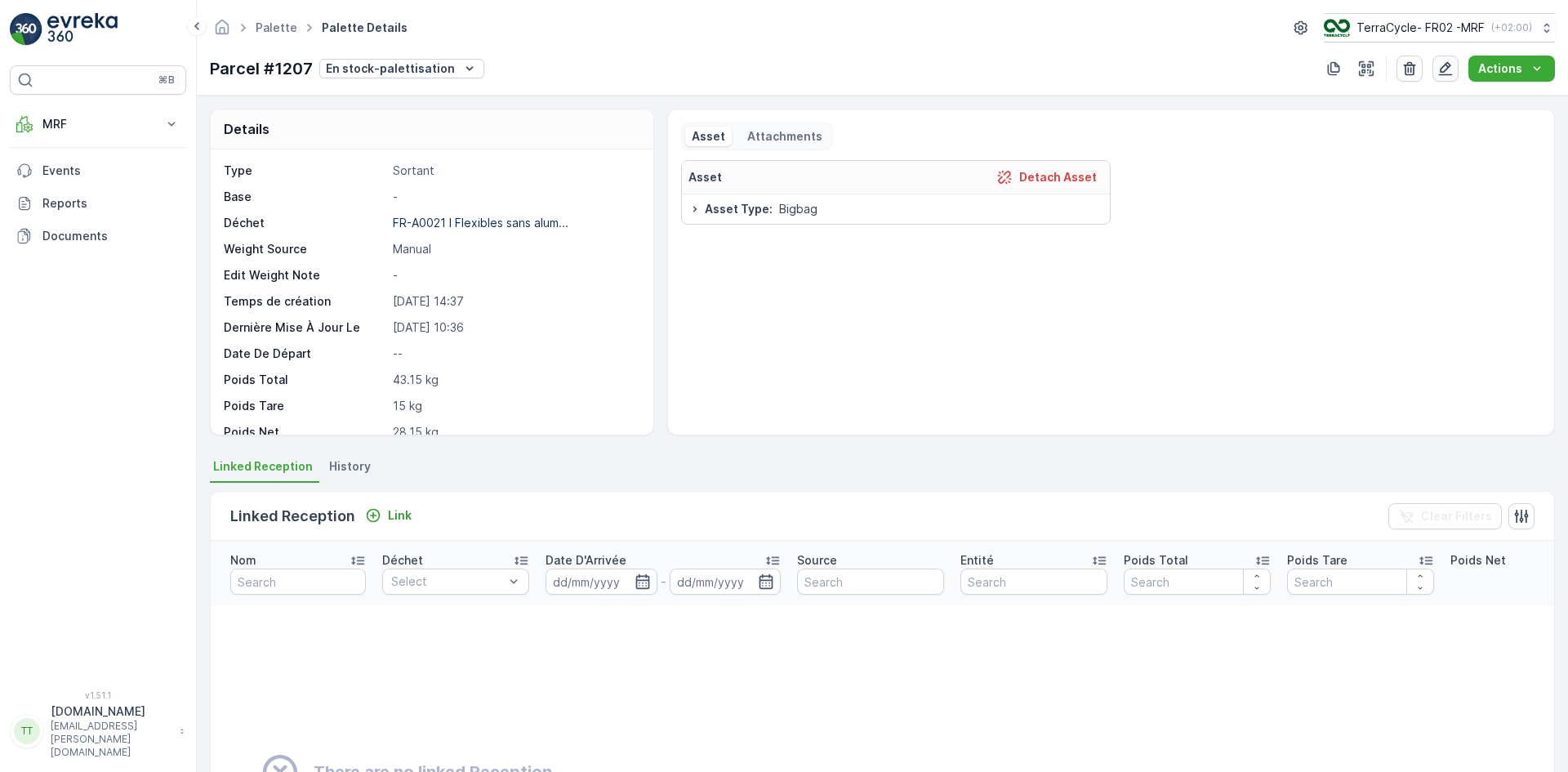
click at [1445, 75] on icon "button" at bounding box center [1446, 69] width 14 height 14
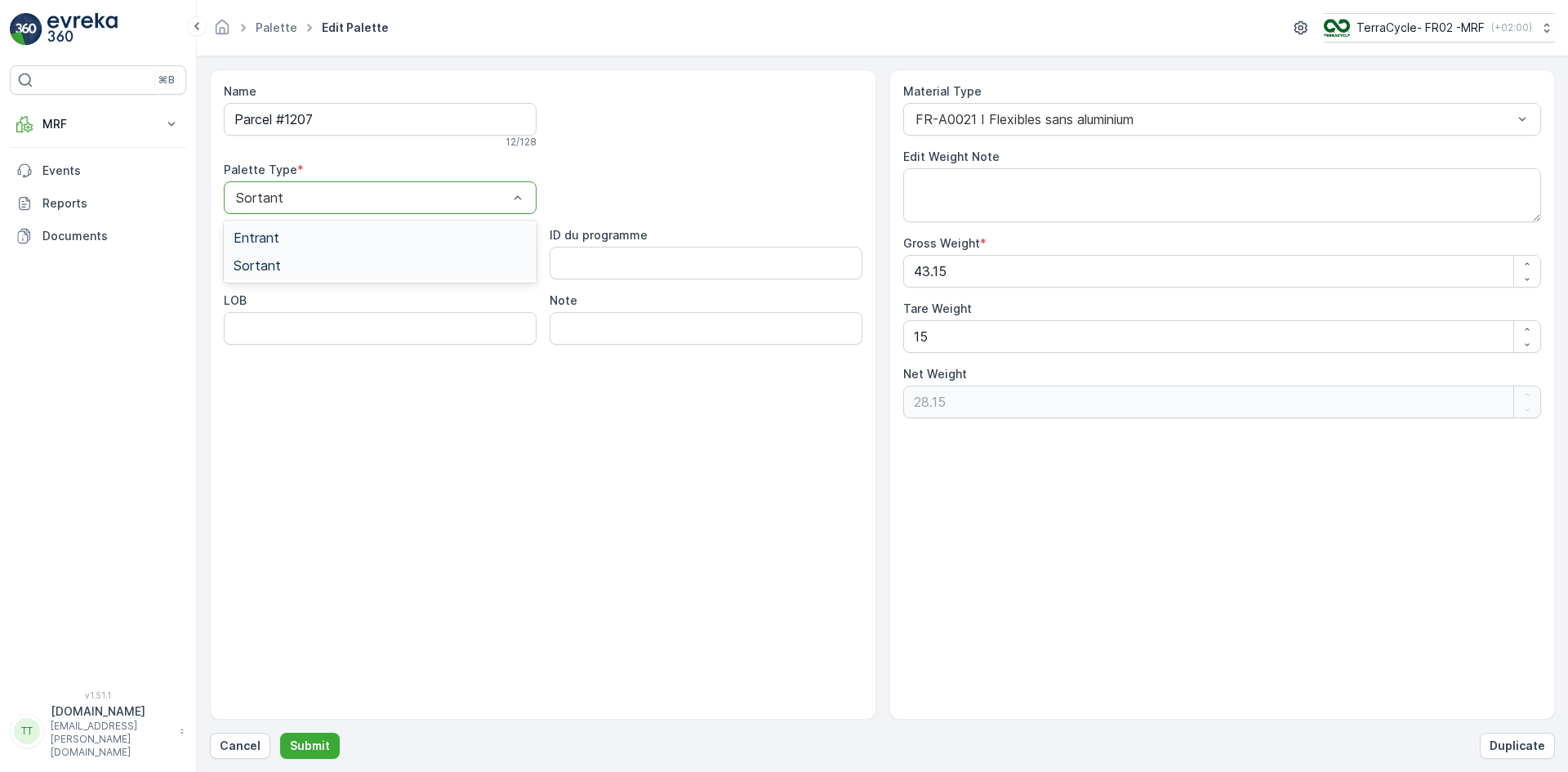
click at [298, 237] on div "Entrant" at bounding box center [380, 238] width 293 height 15
click at [317, 744] on p "Submit" at bounding box center [310, 746] width 40 height 16
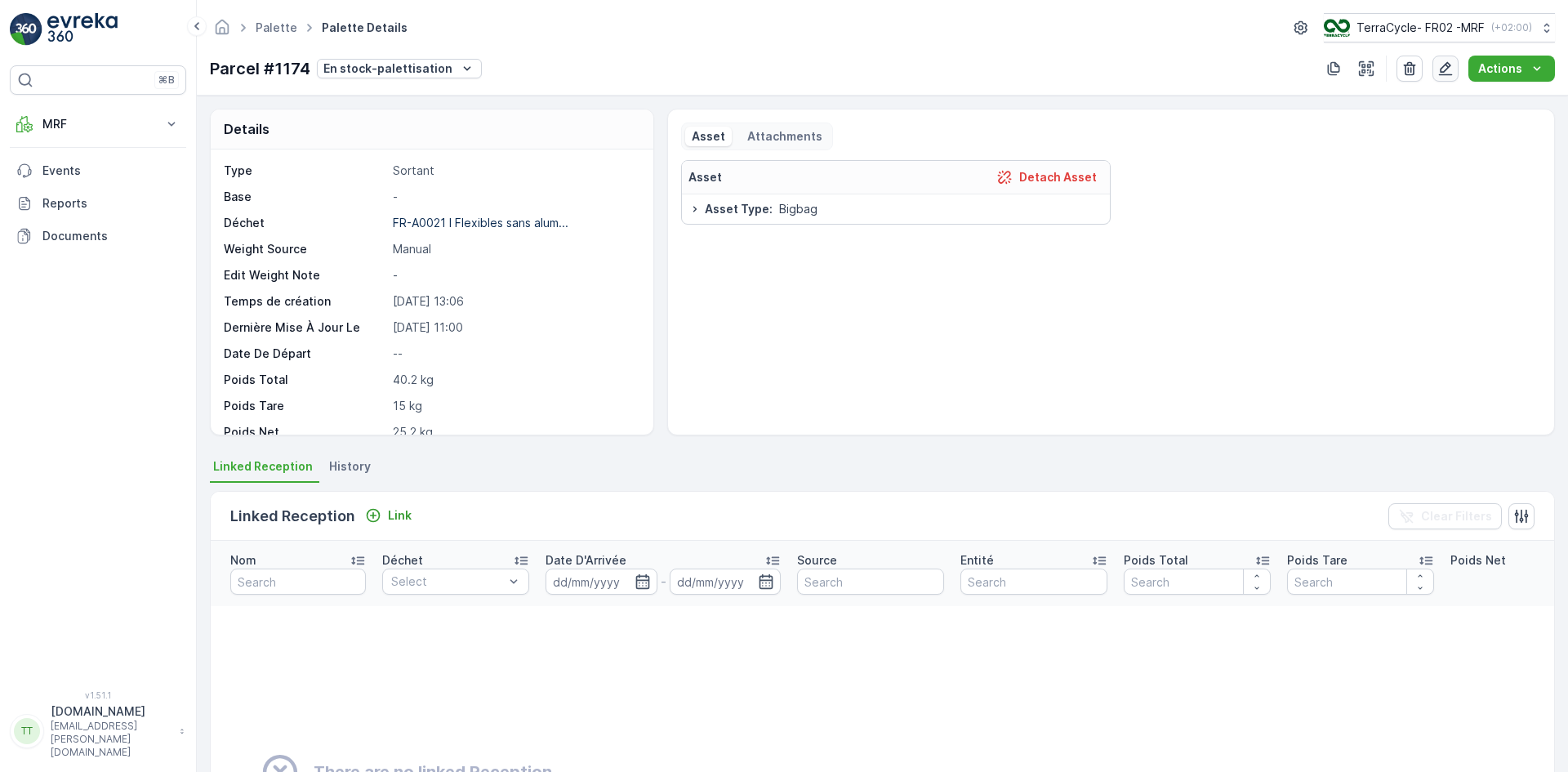
click at [1449, 73] on icon "button" at bounding box center [1446, 69] width 16 height 16
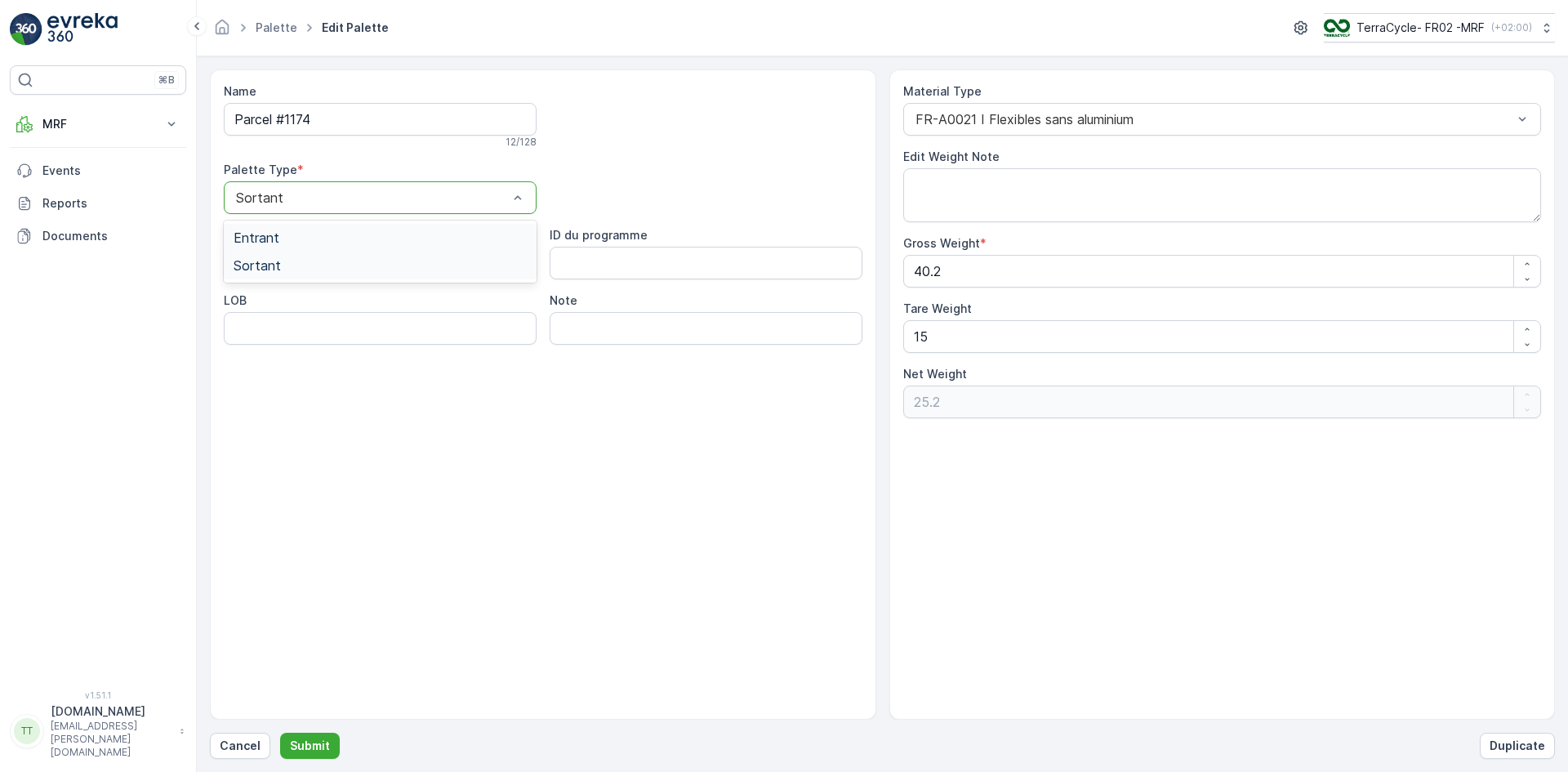
click at [270, 241] on span "Entrant" at bounding box center [256, 238] width 46 height 15
click at [315, 738] on p "Submit" at bounding box center [310, 746] width 40 height 16
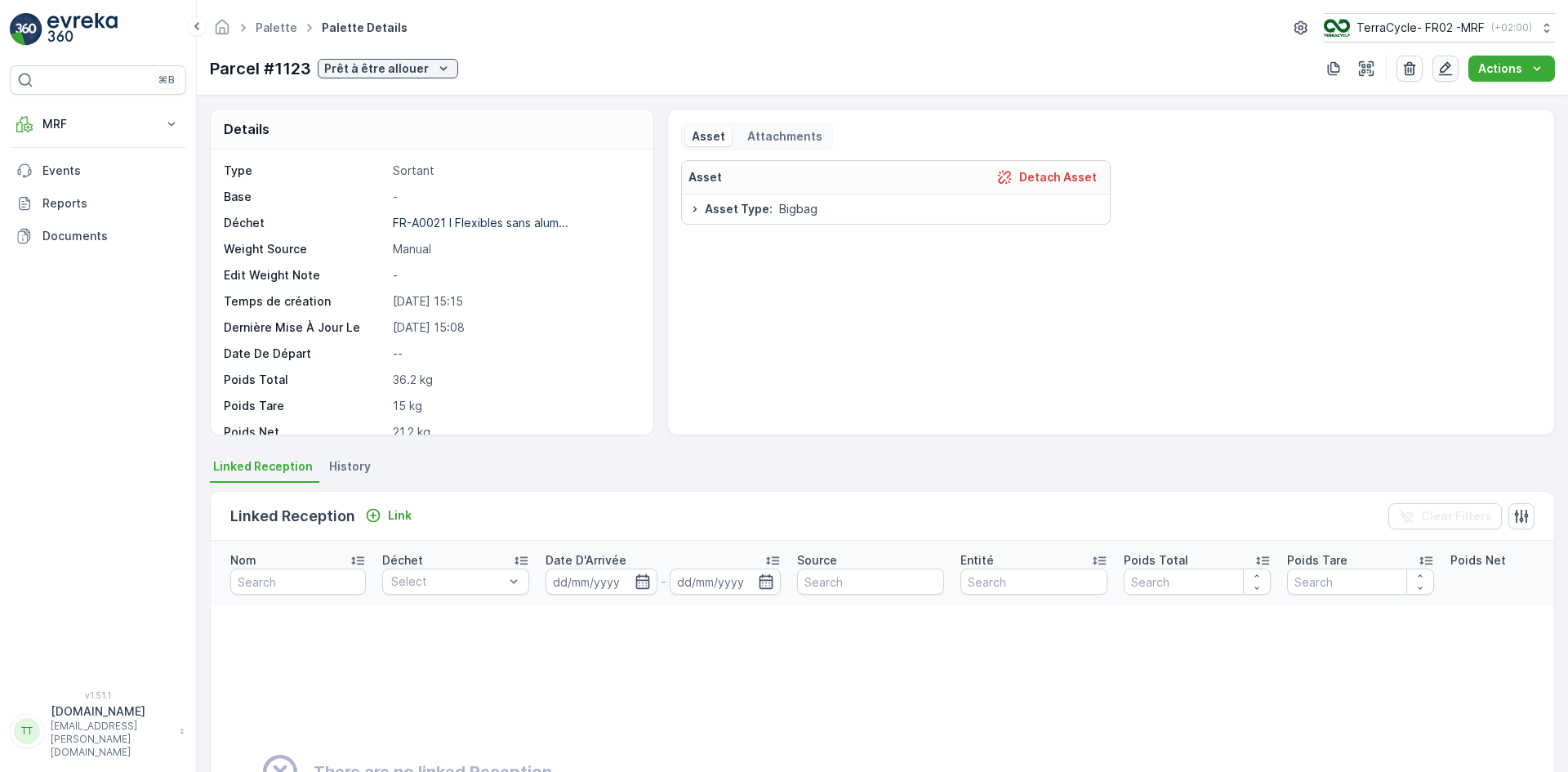
click at [1446, 73] on icon "button" at bounding box center [1446, 69] width 14 height 14
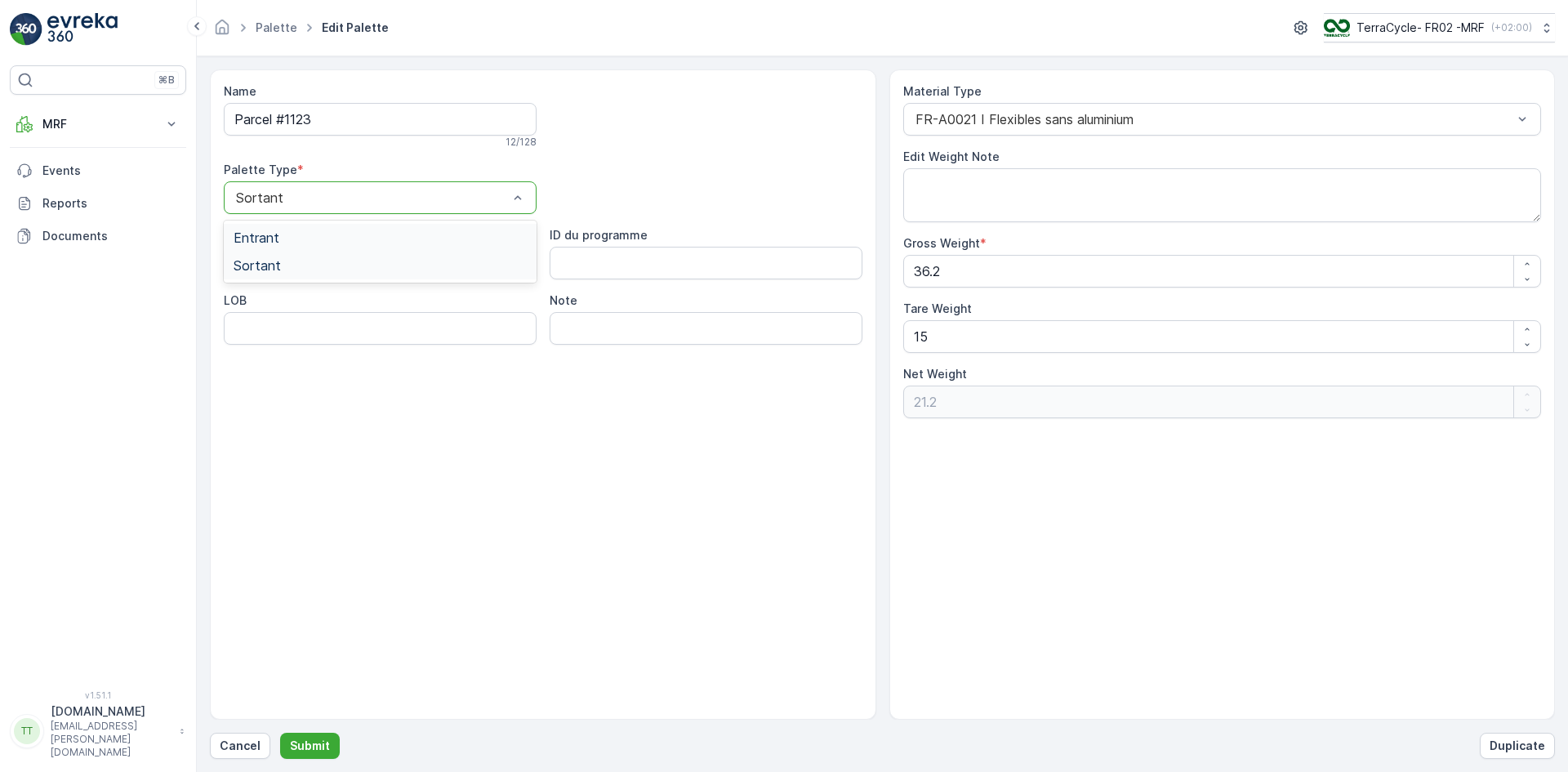
click at [331, 233] on div "Entrant" at bounding box center [380, 238] width 293 height 15
click at [314, 741] on p "Submit" at bounding box center [310, 746] width 40 height 16
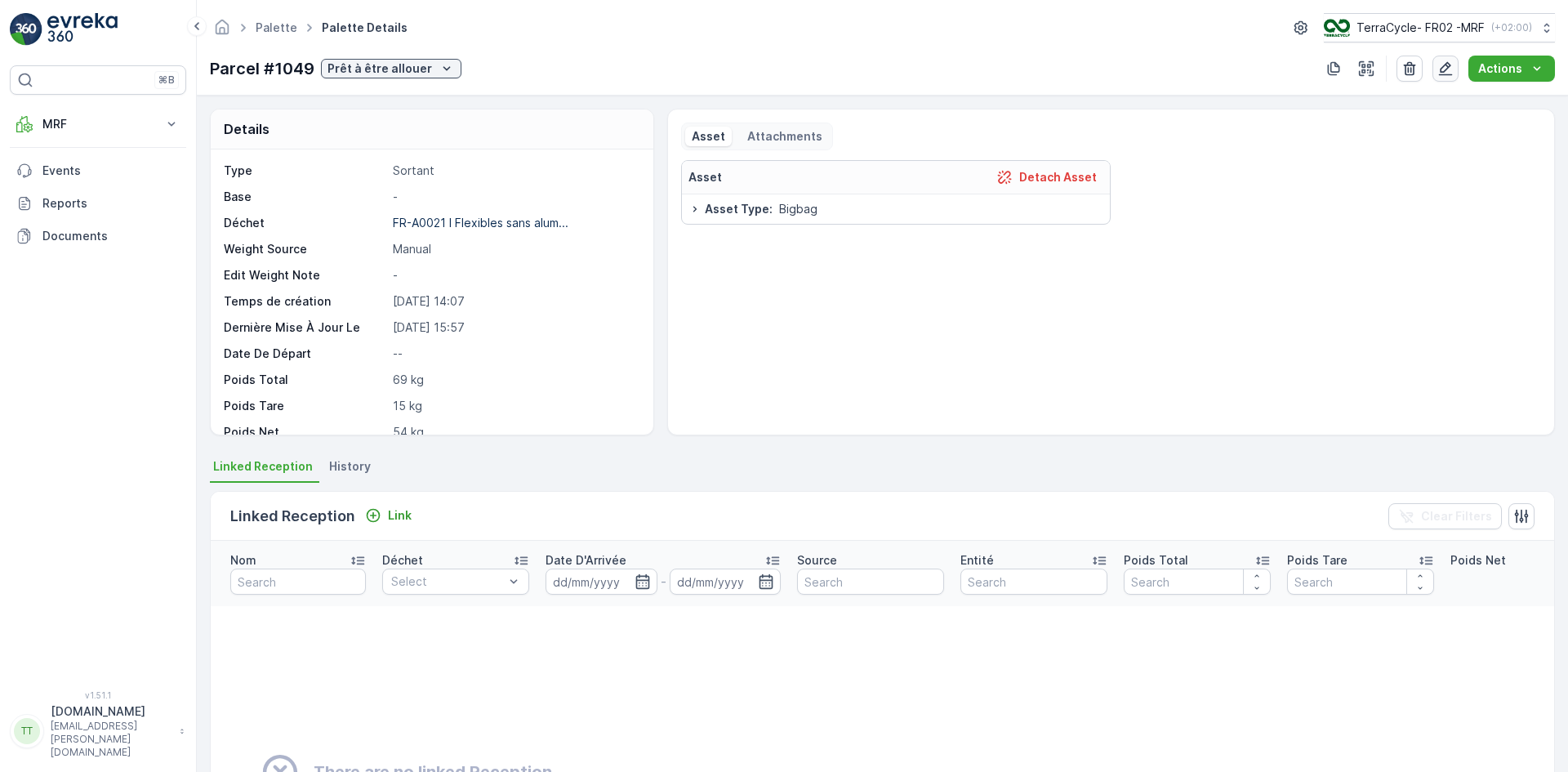
click at [1447, 63] on icon "button" at bounding box center [1446, 69] width 16 height 16
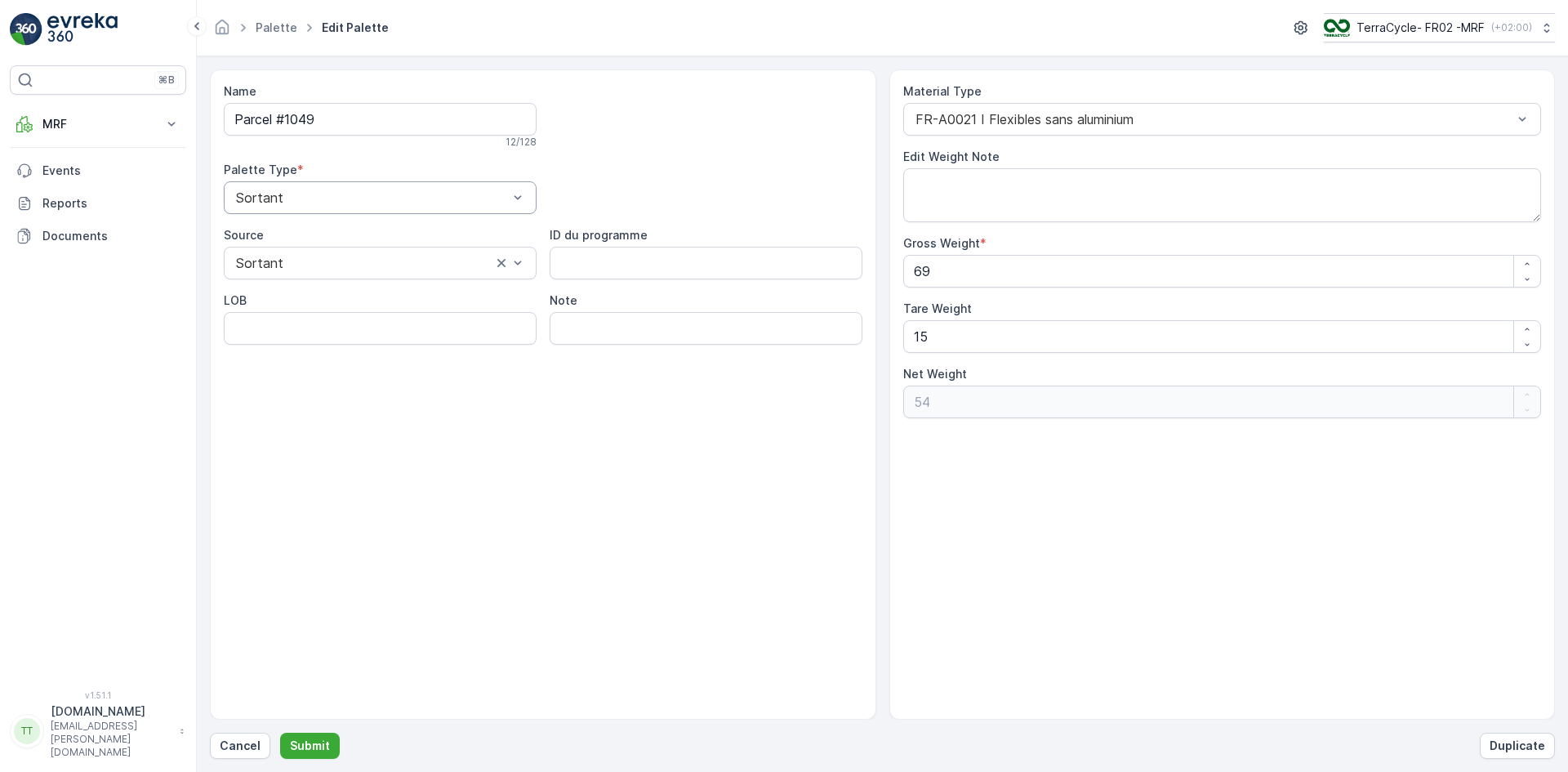
click at [458, 207] on div "Sortant" at bounding box center [380, 198] width 313 height 33
click at [394, 240] on div "Entrant" at bounding box center [380, 238] width 293 height 15
click at [324, 746] on p "Submit" at bounding box center [310, 746] width 40 height 16
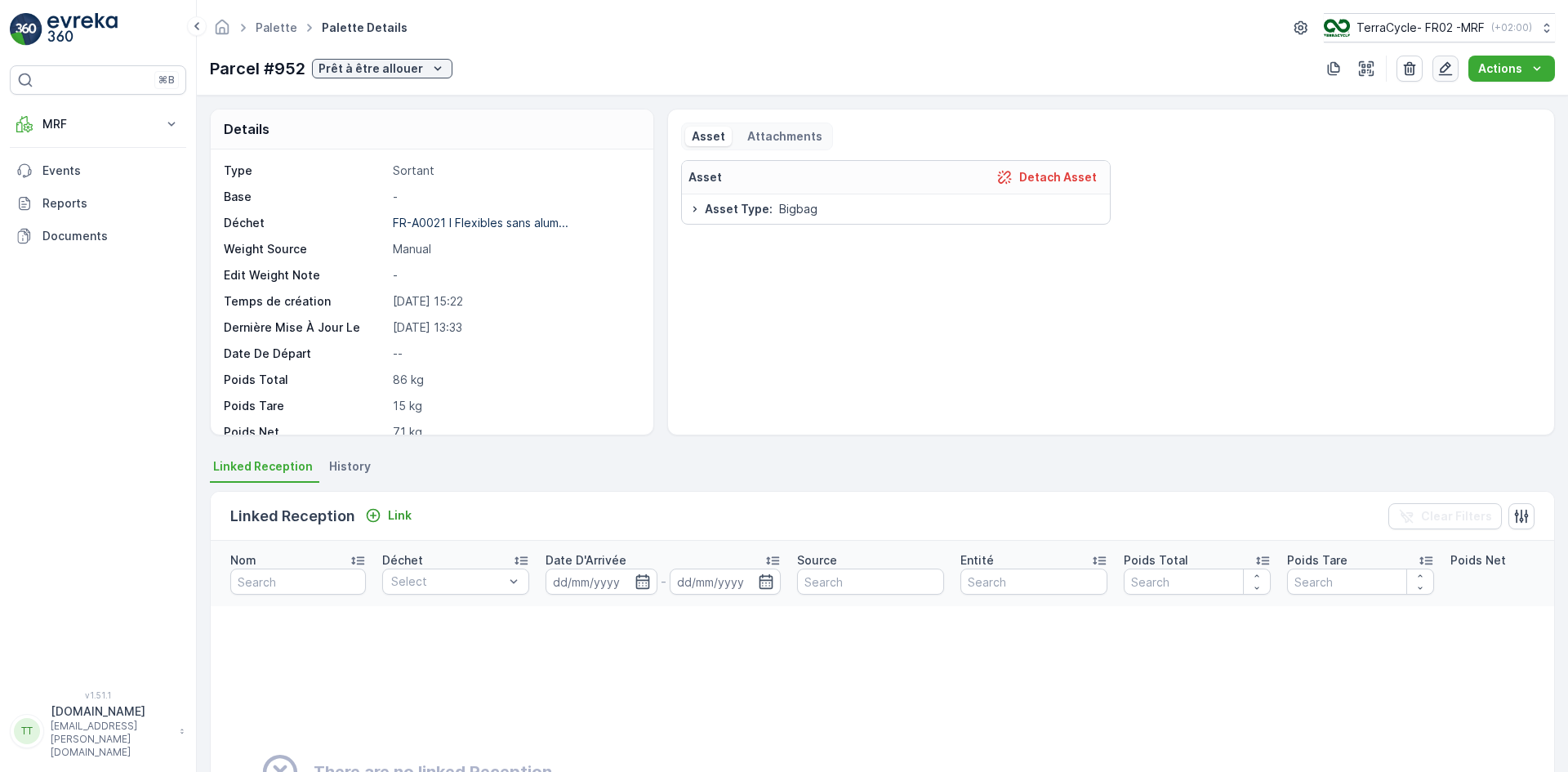
click at [1447, 70] on icon "button" at bounding box center [1446, 69] width 16 height 16
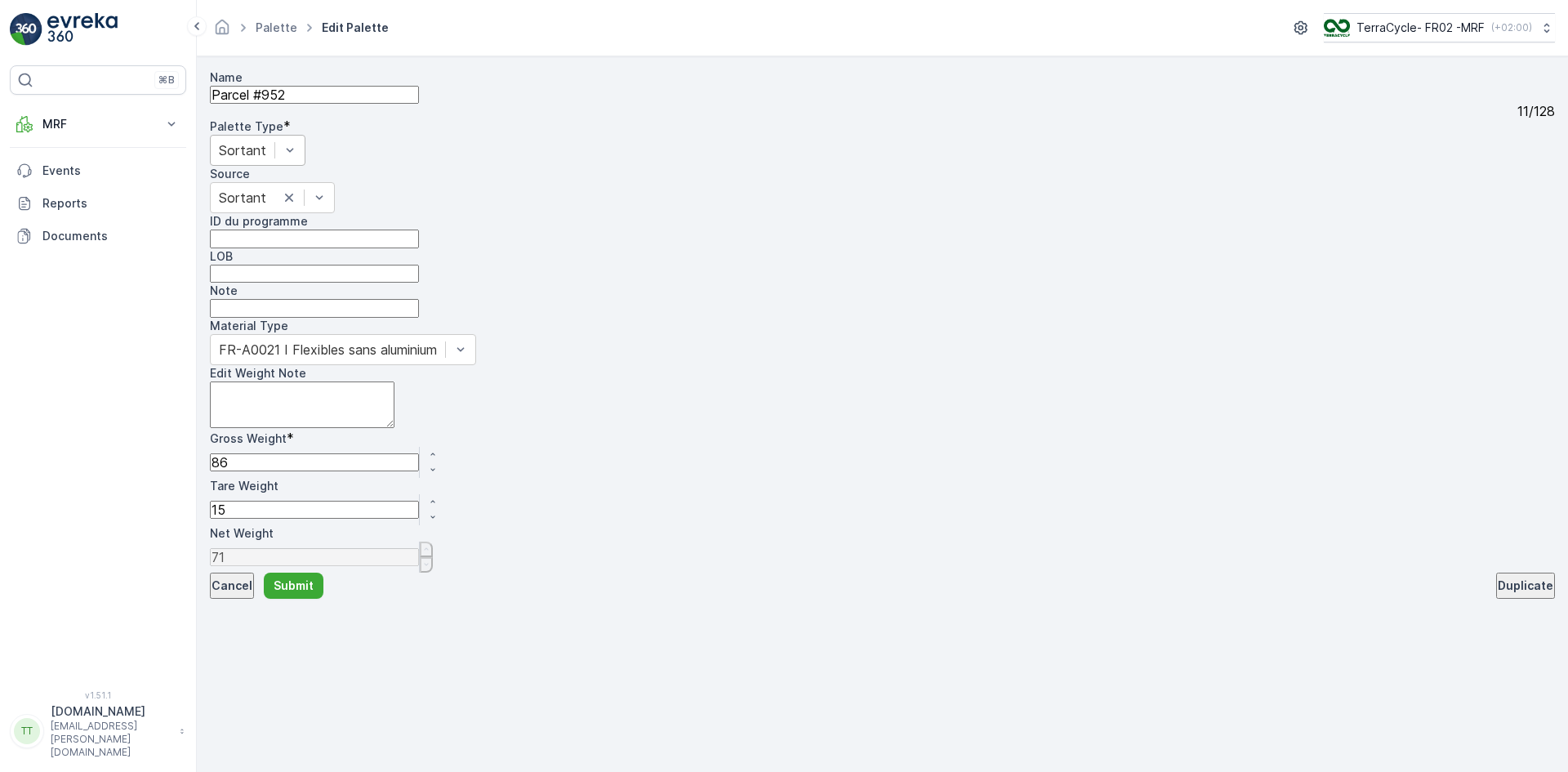
click at [306, 166] on div "Sortant" at bounding box center [257, 151] width 96 height 31
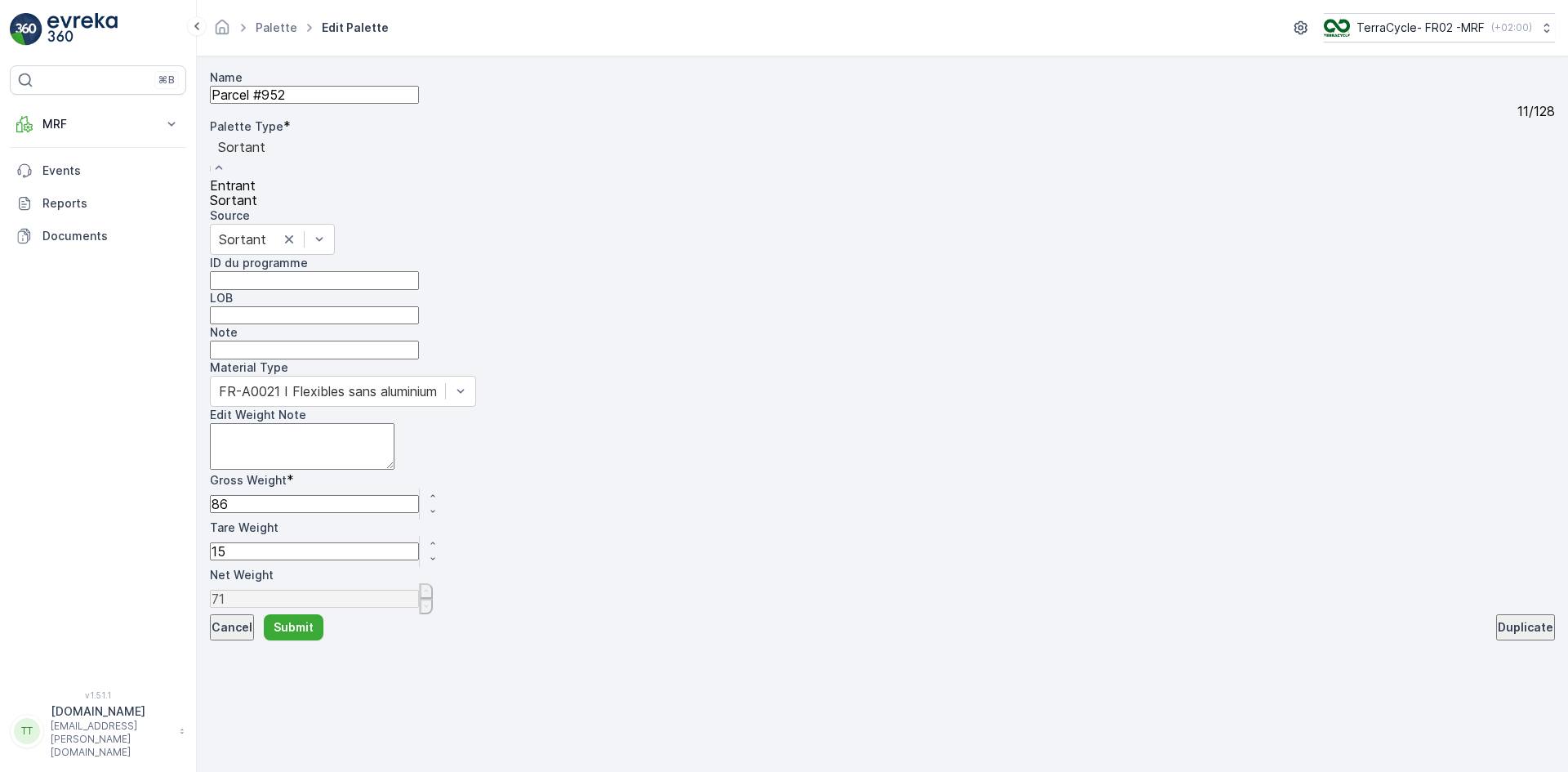
click at [274, 193] on div "Entrant" at bounding box center [242, 185] width 64 height 15
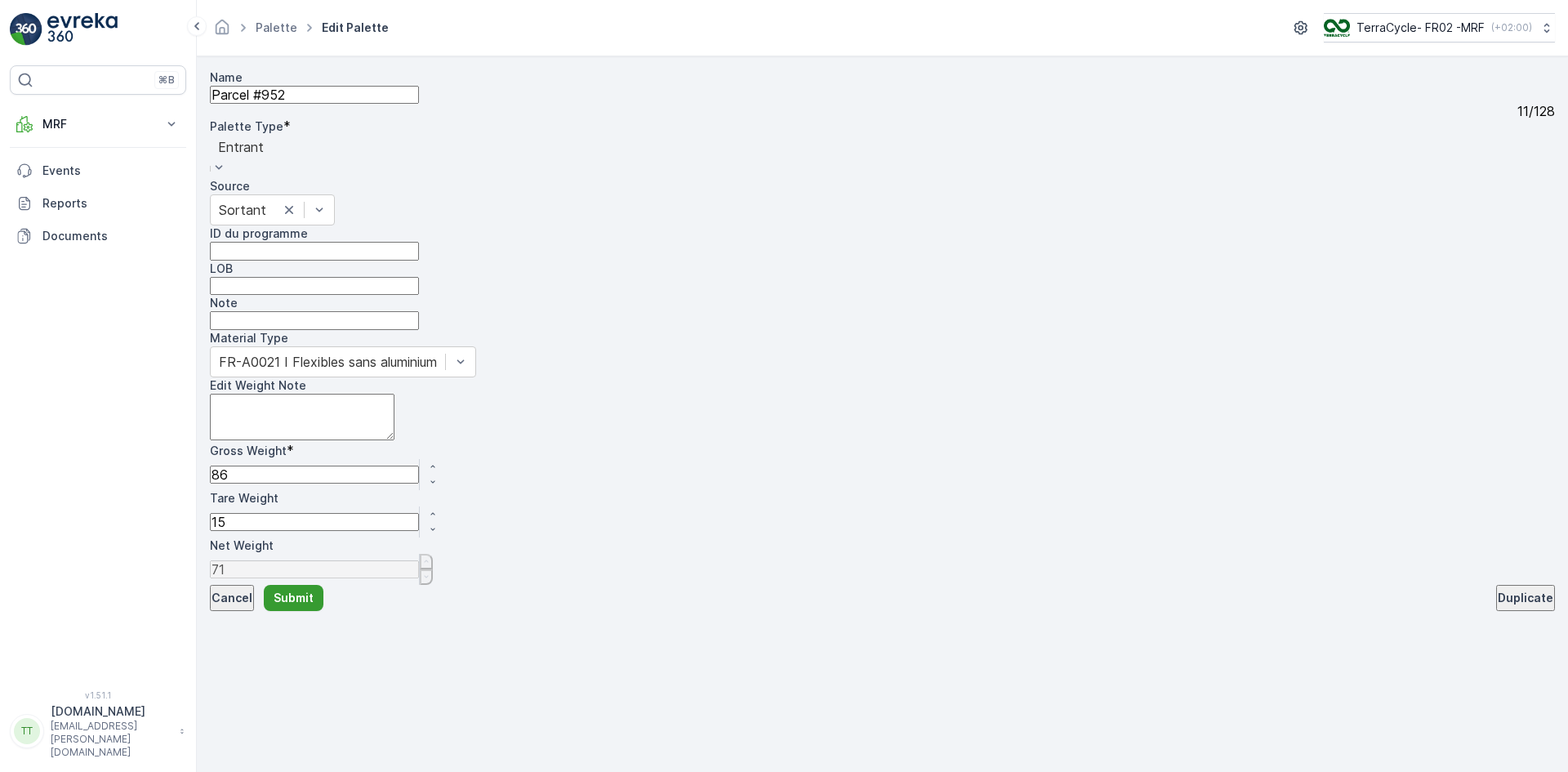
click at [314, 606] on p "Submit" at bounding box center [293, 598] width 40 height 16
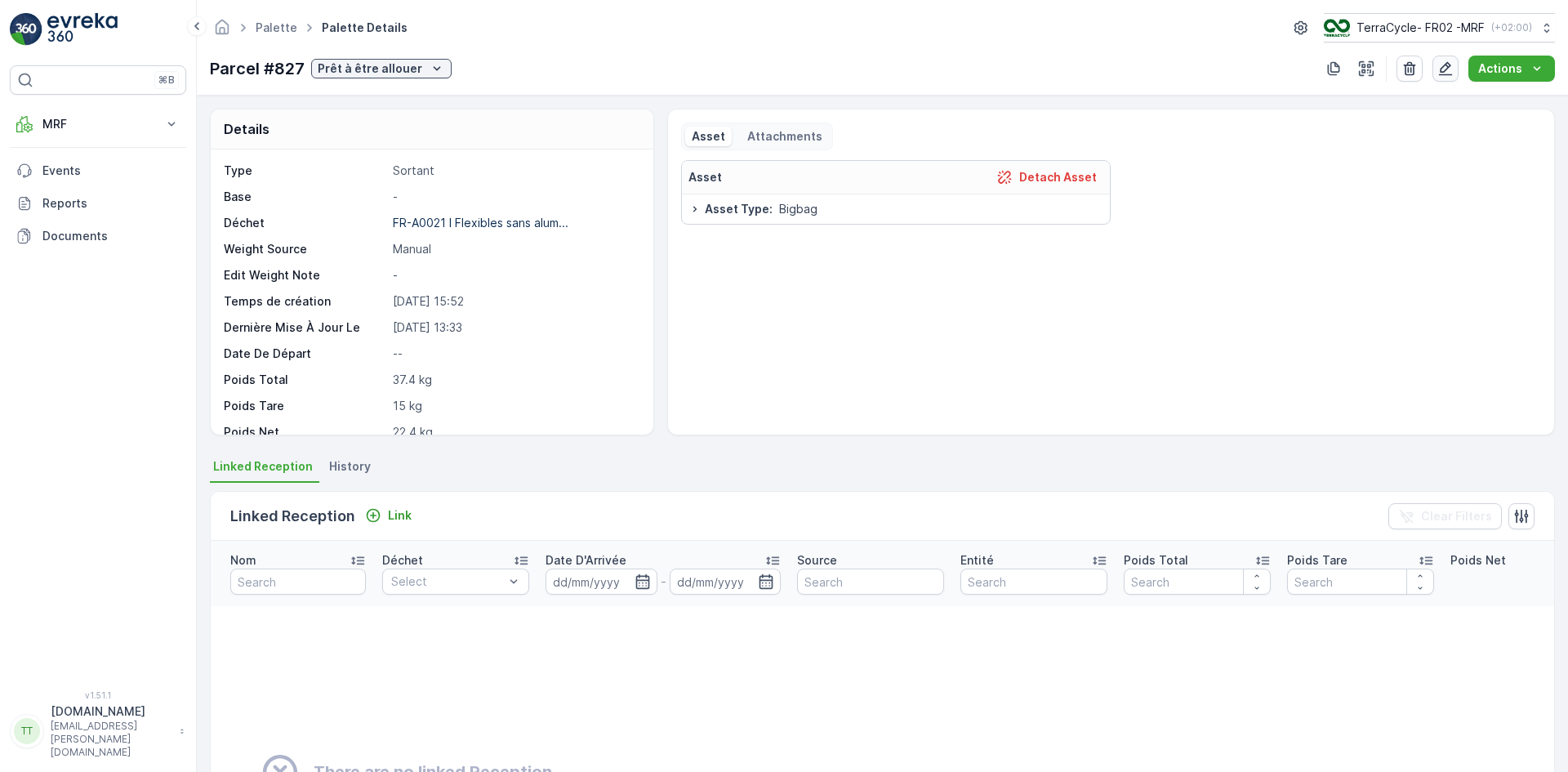
click at [1444, 70] on icon "button" at bounding box center [1446, 69] width 16 height 16
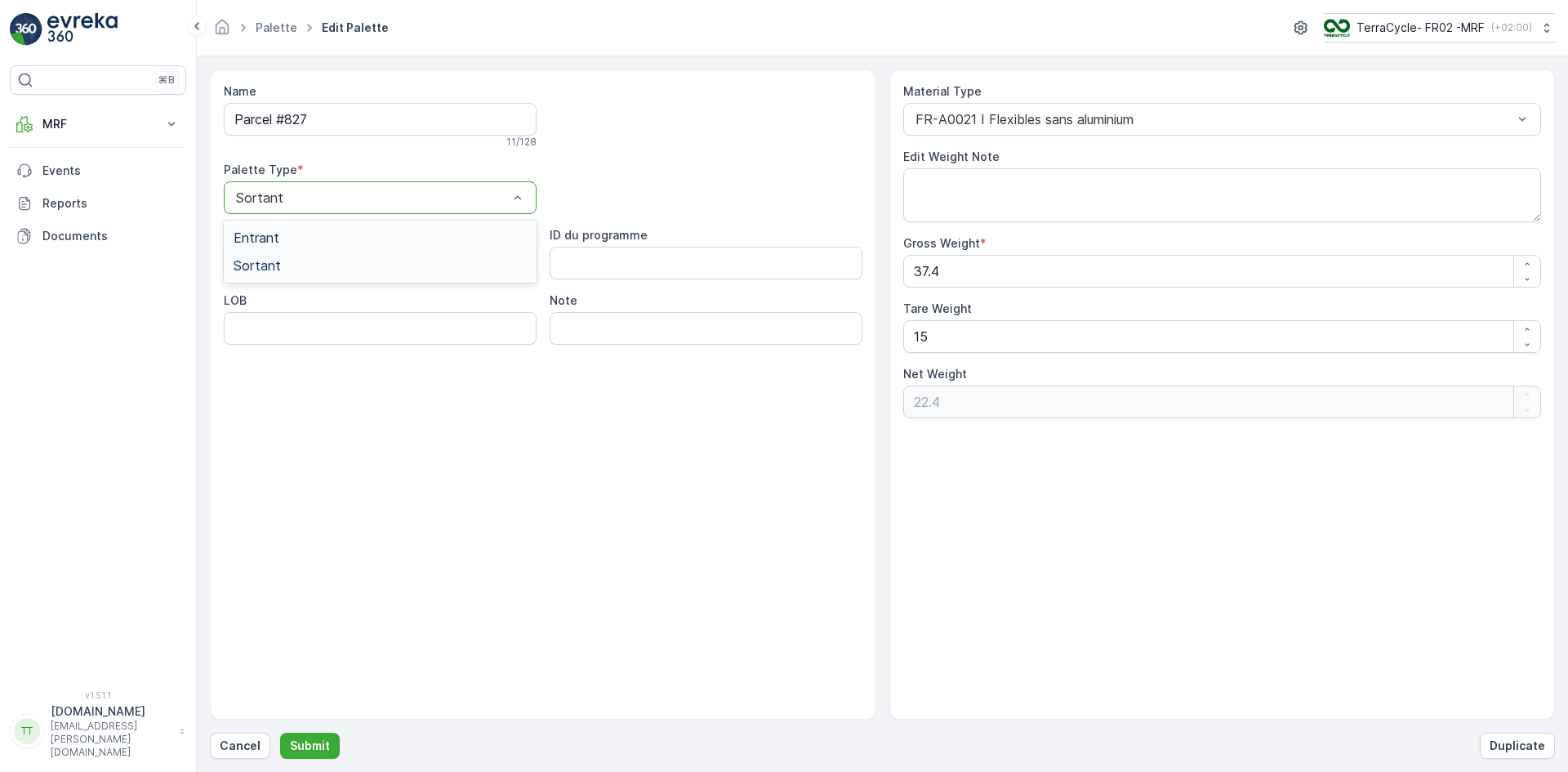
click at [301, 234] on div "Entrant" at bounding box center [380, 238] width 293 height 15
click at [316, 739] on p "Submit" at bounding box center [310, 746] width 40 height 16
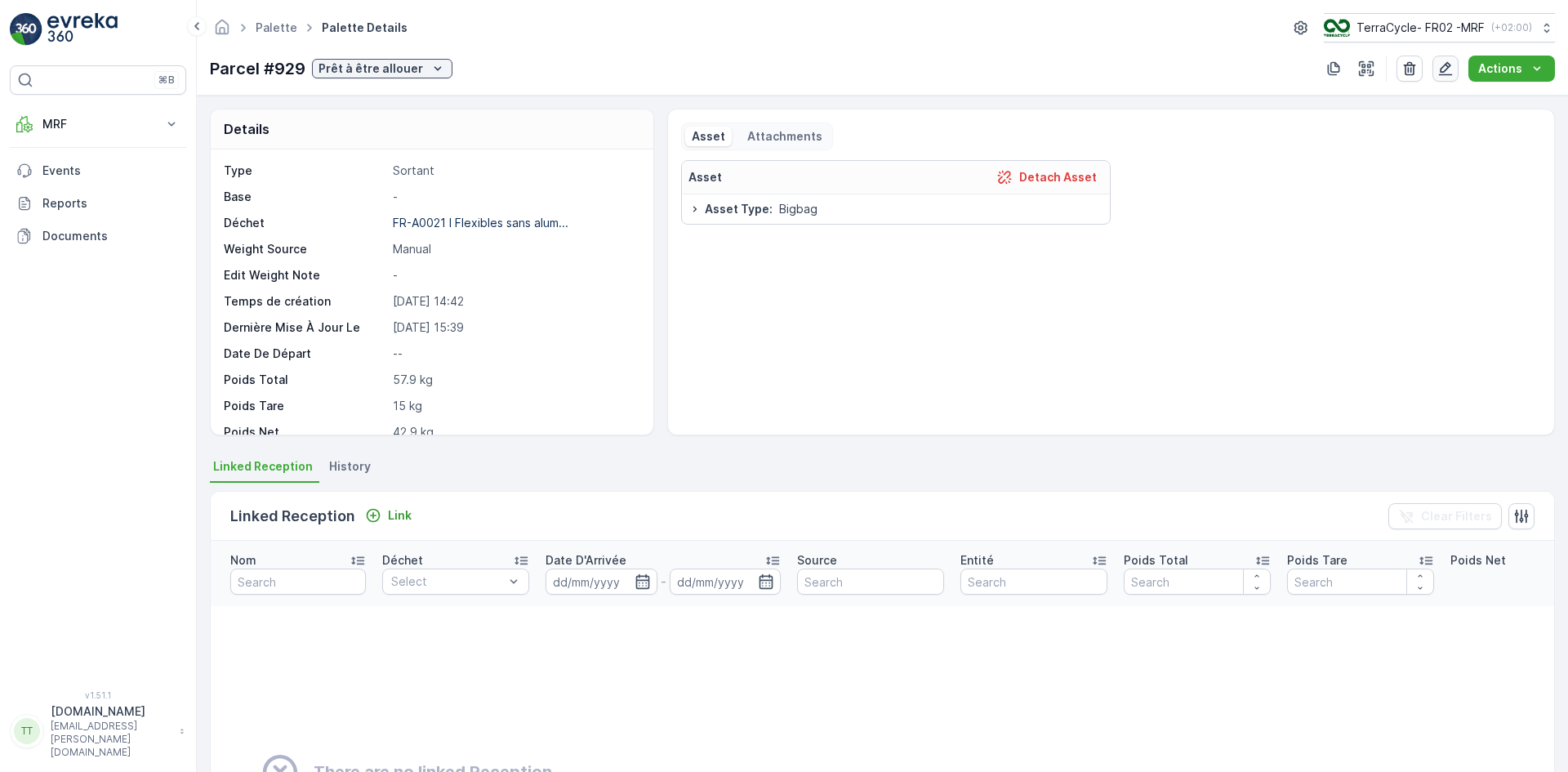
click at [1449, 74] on icon "button" at bounding box center [1446, 69] width 16 height 16
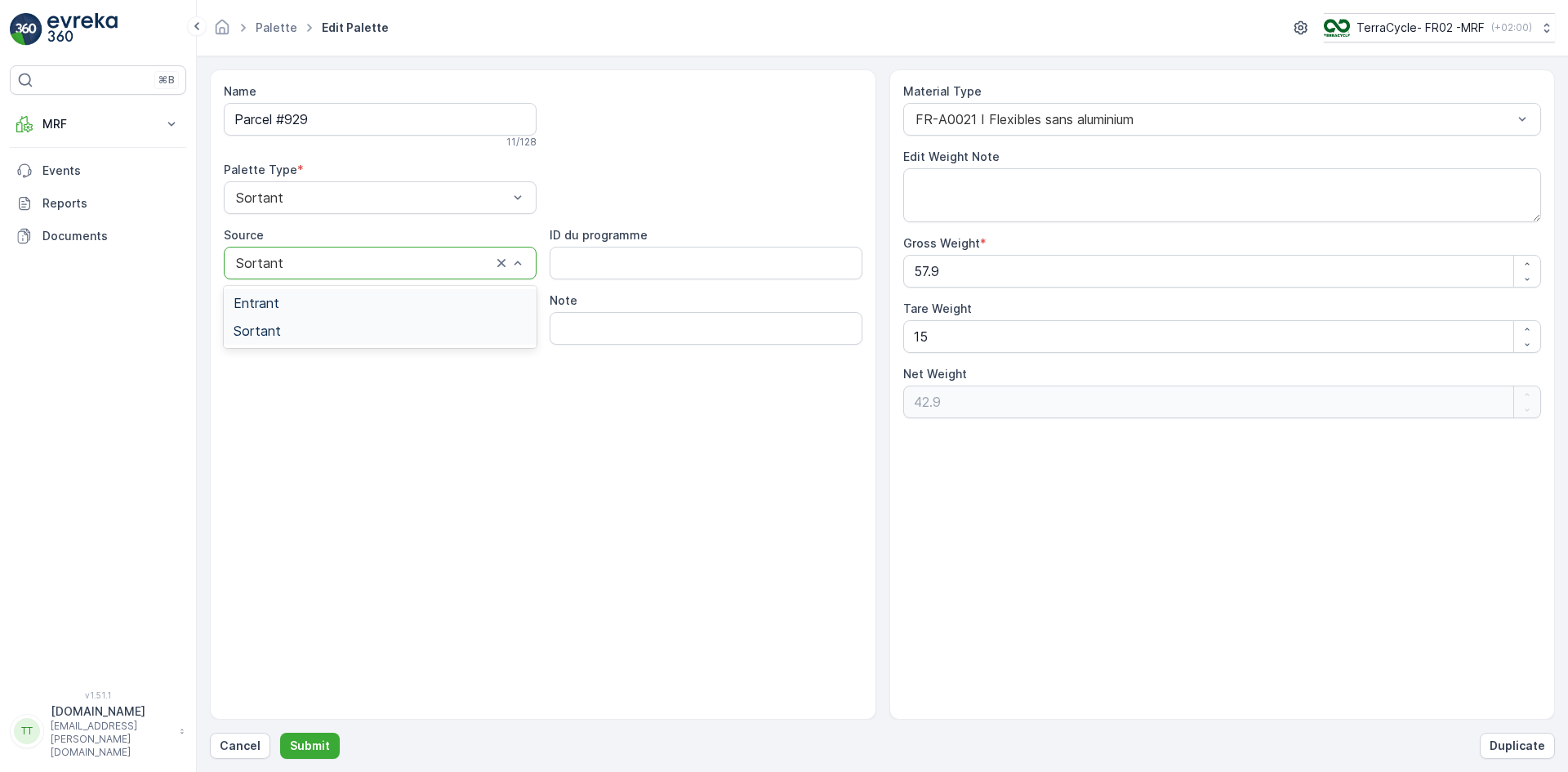
click at [304, 310] on div "Entrant" at bounding box center [380, 303] width 293 height 15
click at [442, 475] on div "Name Parcel #929 11 / 128 Palette Type * Sortant Source option Entrant, selecte…" at bounding box center [543, 395] width 667 height 651
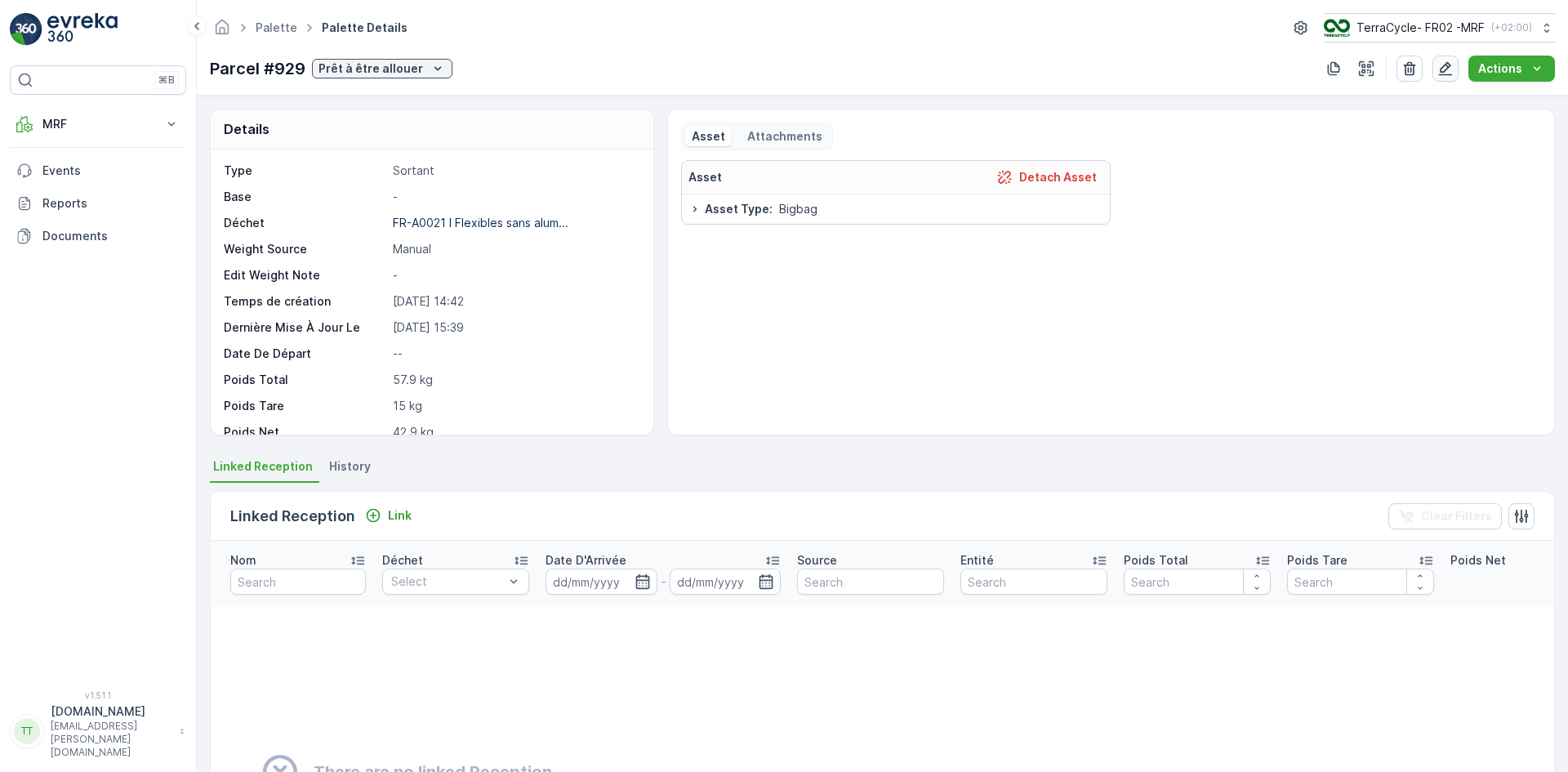
click at [1448, 72] on icon "button" at bounding box center [1446, 69] width 16 height 16
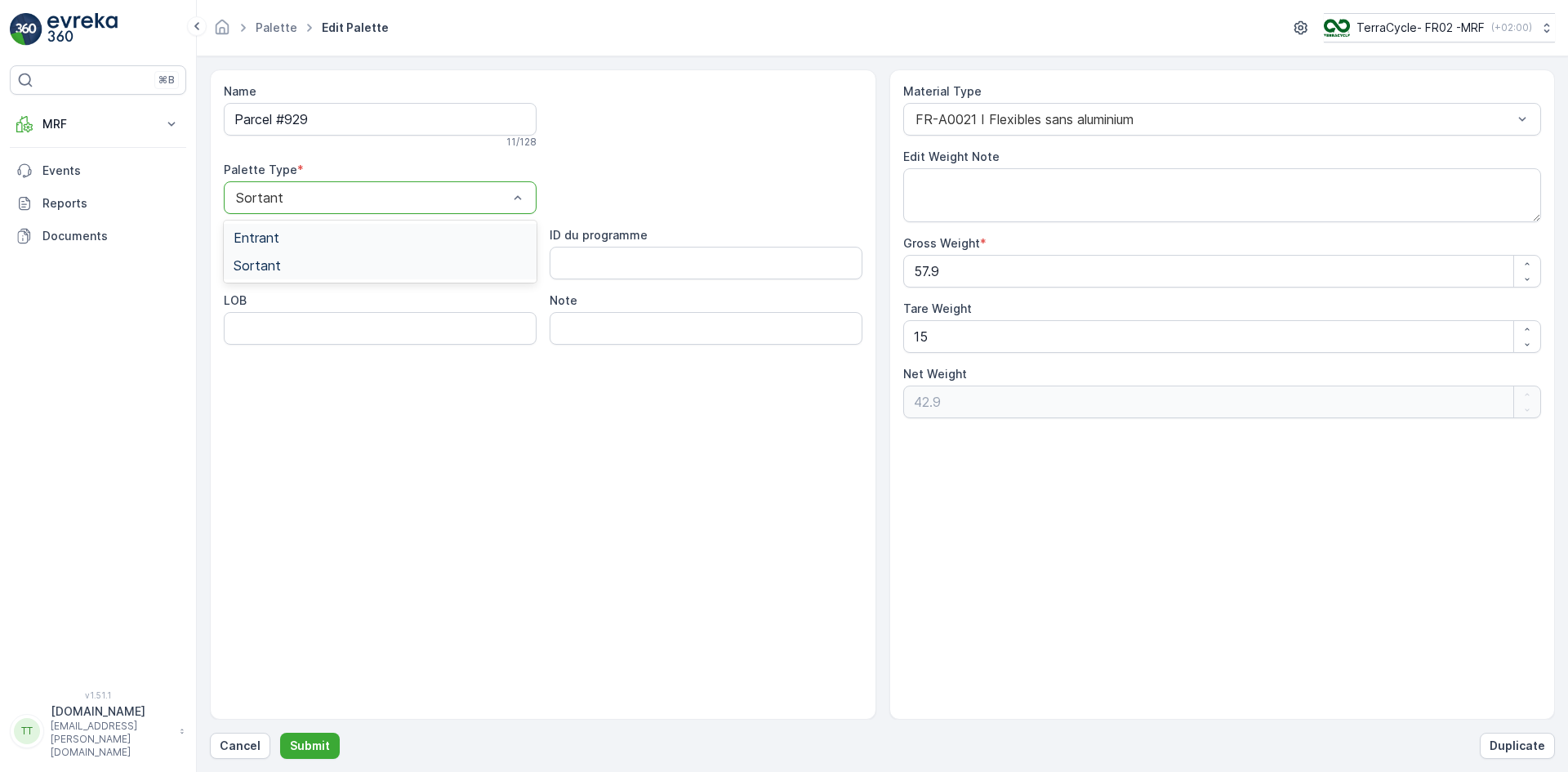
click at [284, 239] on div "Entrant" at bounding box center [380, 238] width 293 height 15
click at [314, 750] on p "Submit" at bounding box center [310, 746] width 40 height 16
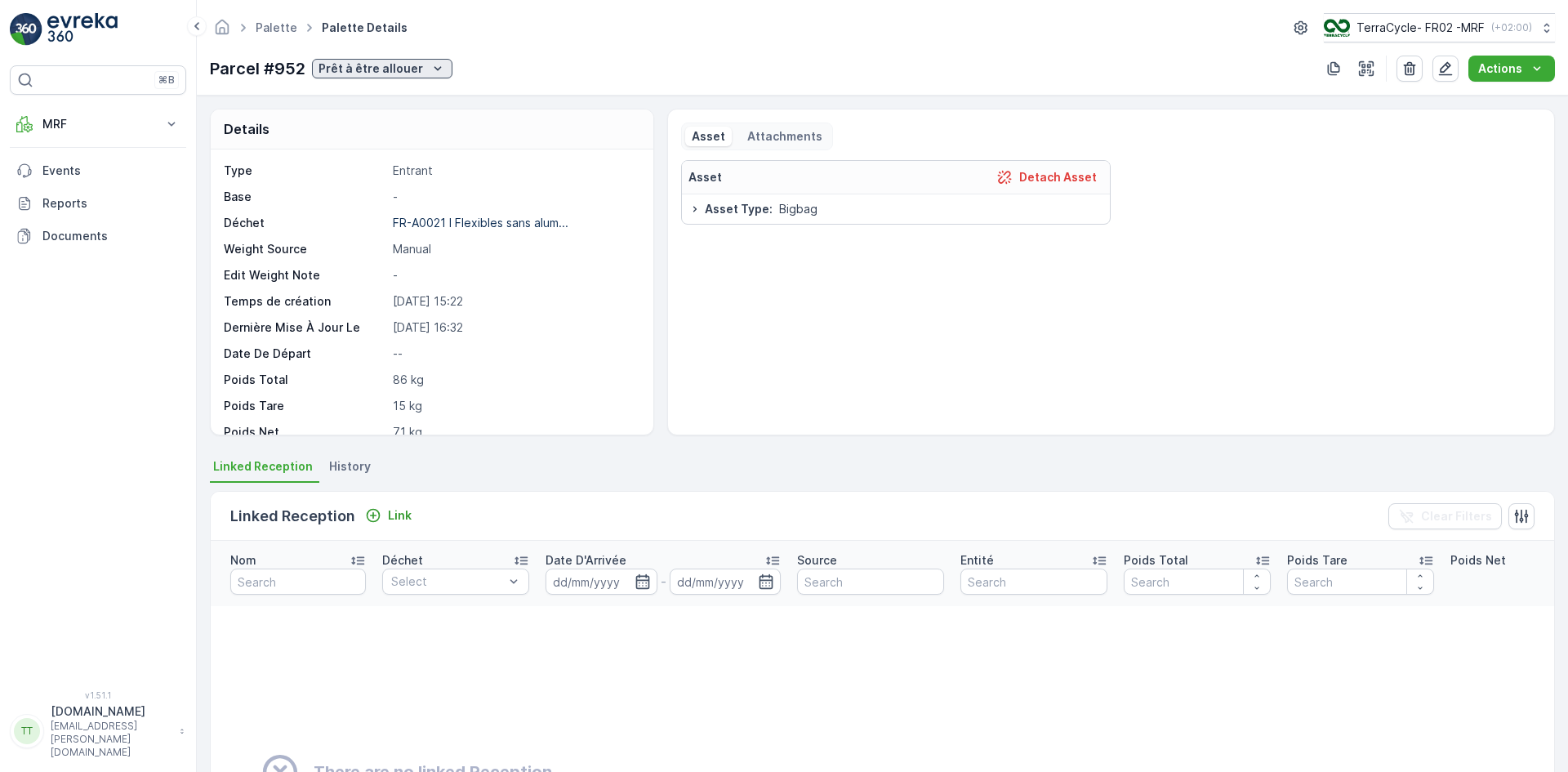
click at [429, 70] on icon "Prêt à être allouer" at bounding box center [437, 69] width 16 height 16
click at [365, 179] on span "Complété" at bounding box center [348, 184] width 54 height 16
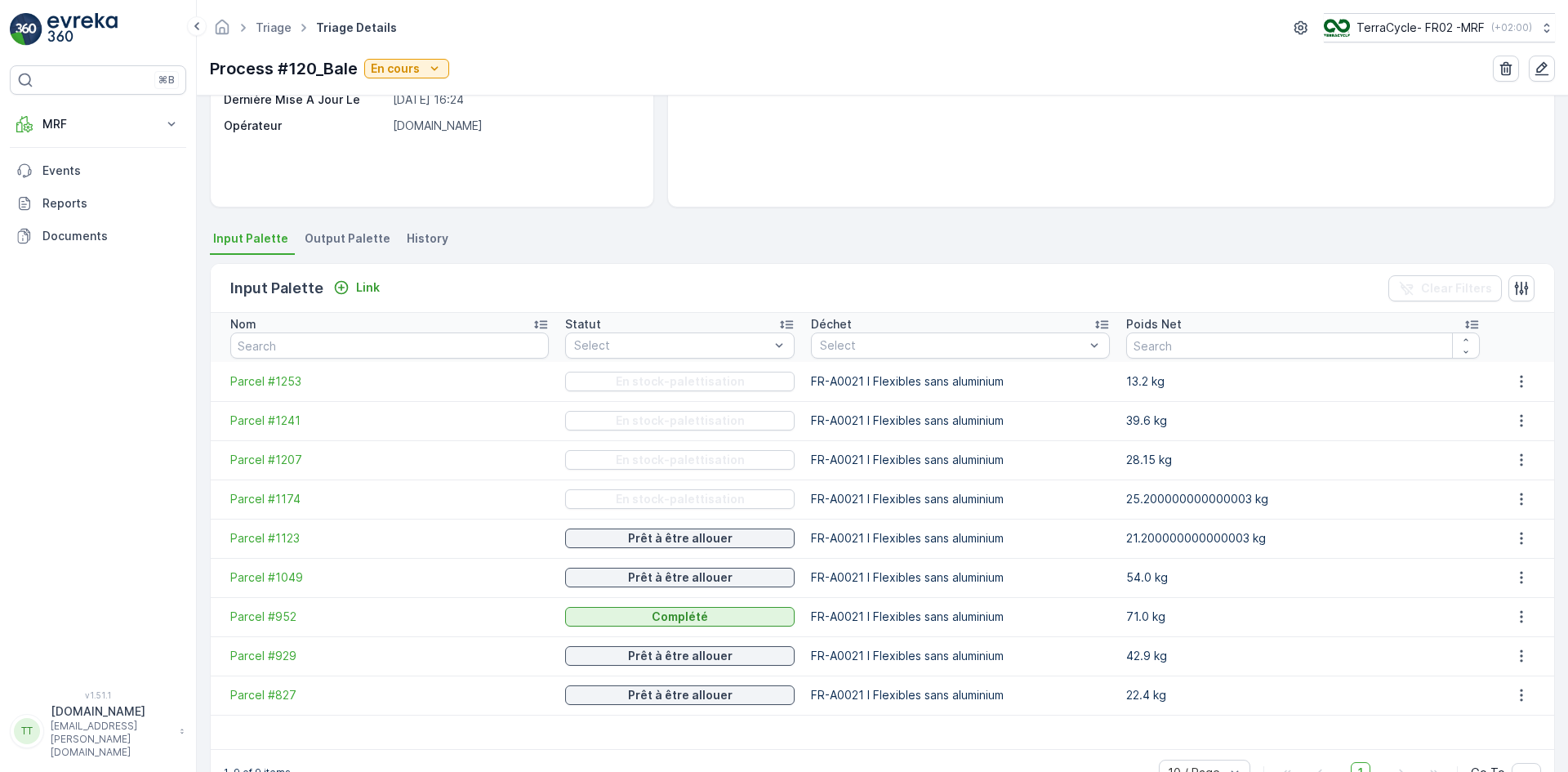
scroll to position [274, 0]
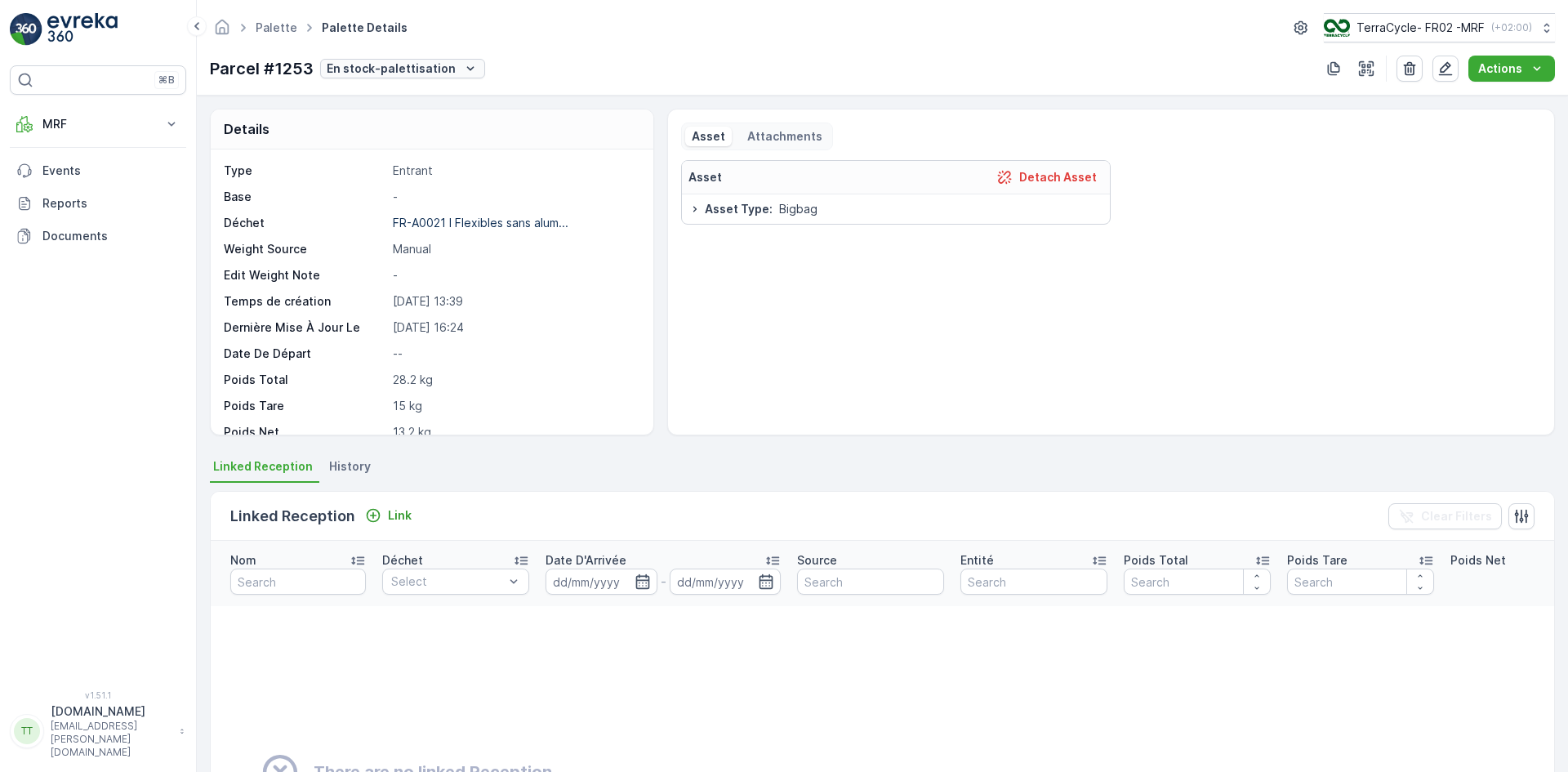
click at [433, 68] on p "En stock-palettisation" at bounding box center [392, 69] width 129 height 16
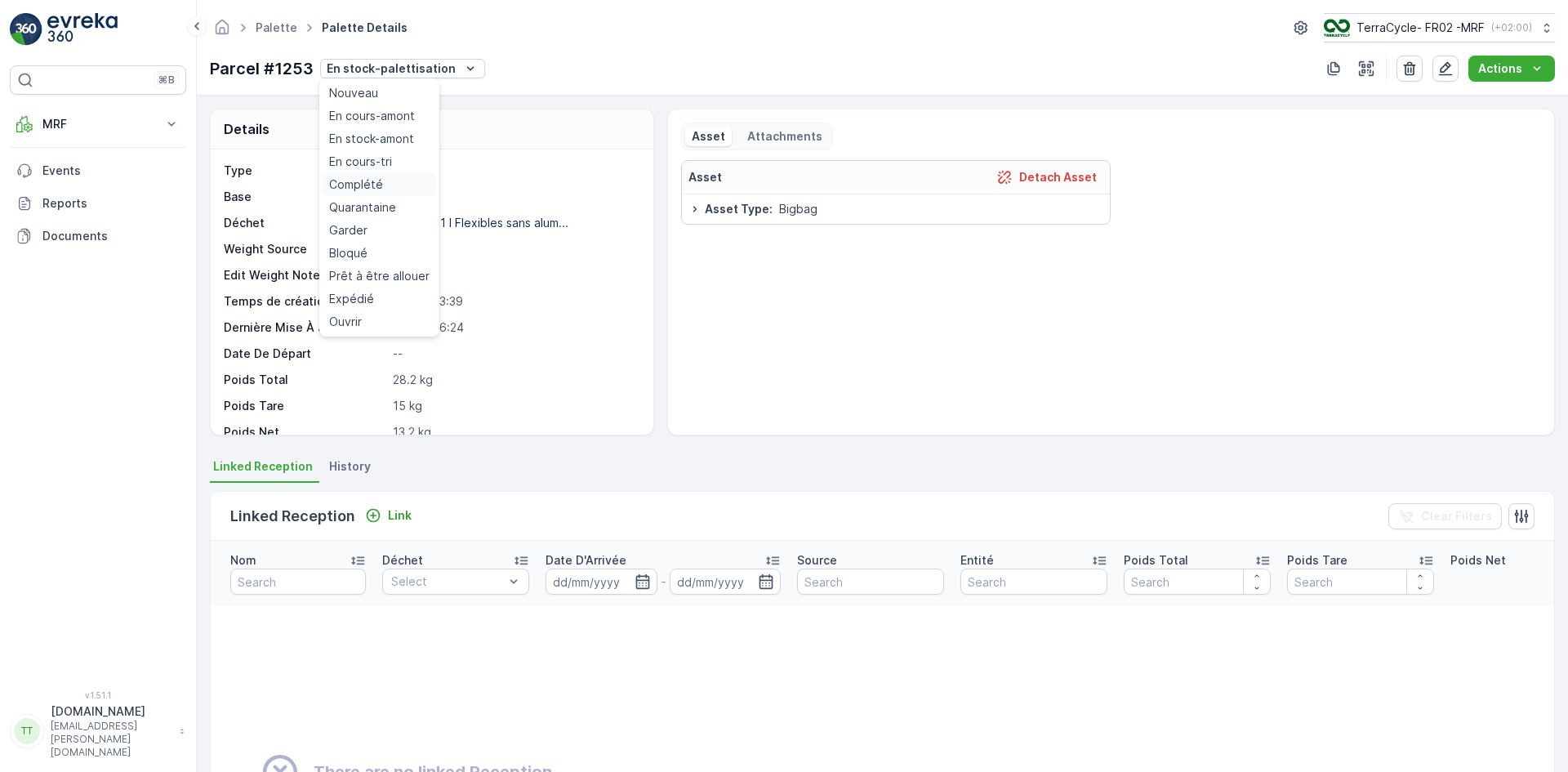
click at [388, 177] on div "Complété" at bounding box center [379, 184] width 114 height 23
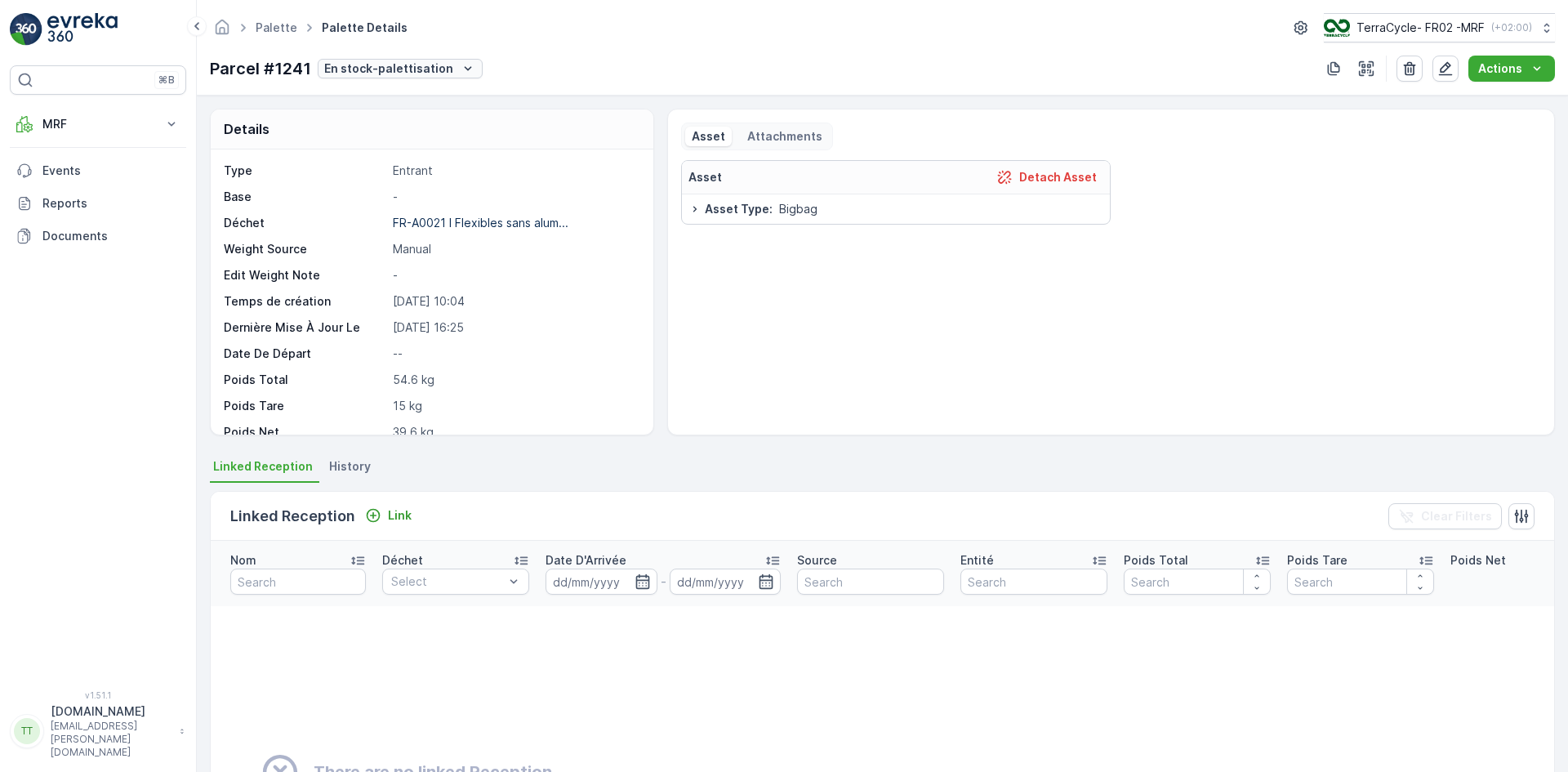
click at [374, 66] on p "En stock-palettisation" at bounding box center [389, 69] width 129 height 16
click at [374, 179] on span "Complété" at bounding box center [354, 184] width 54 height 16
click at [442, 71] on p "En stock-palettisation" at bounding box center [391, 69] width 129 height 16
click at [392, 179] on div "Complété" at bounding box center [378, 184] width 114 height 23
click at [410, 70] on p "En stock-palettisation" at bounding box center [388, 69] width 129 height 16
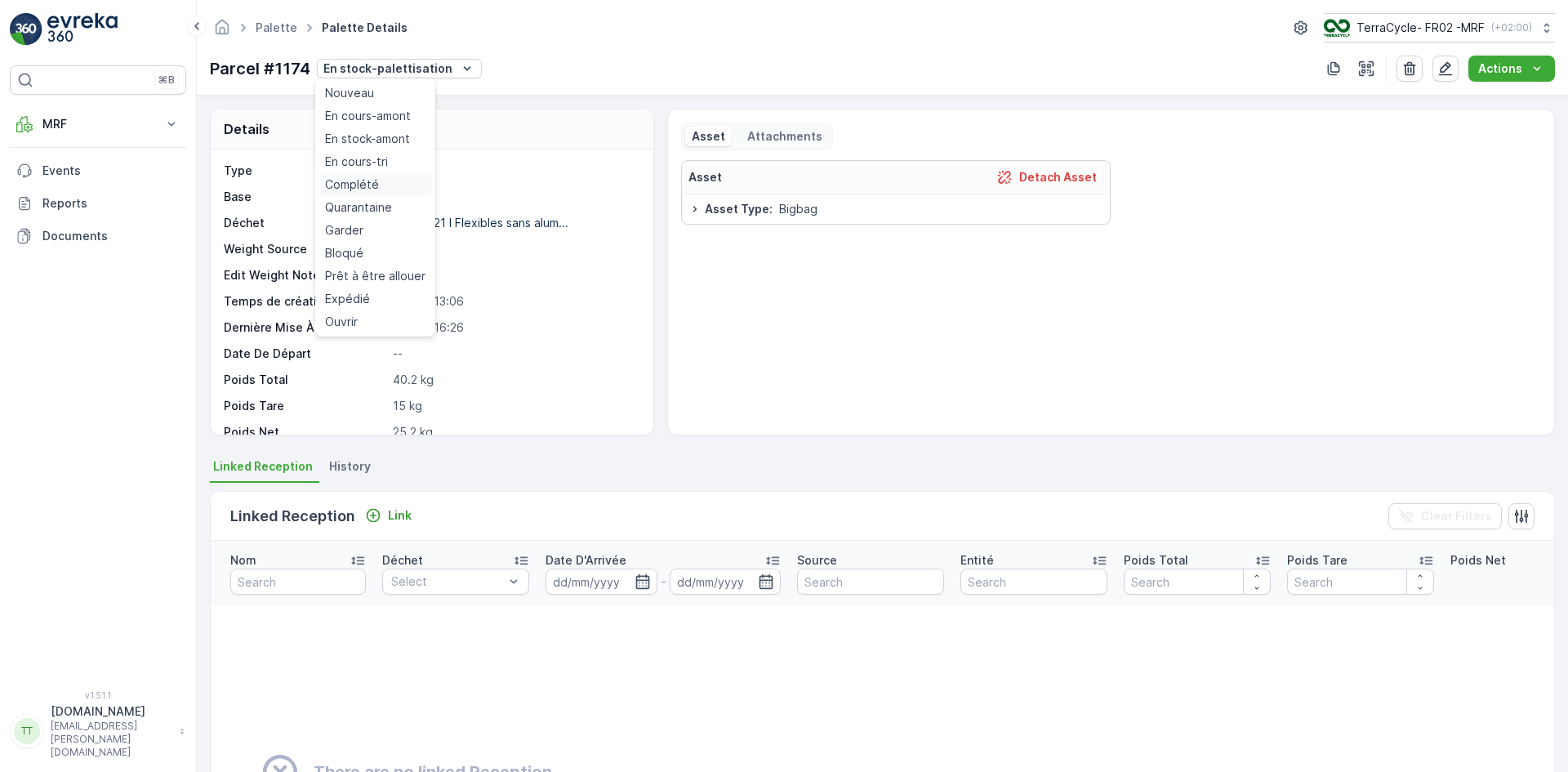
click at [377, 179] on span "Complété" at bounding box center [352, 184] width 54 height 16
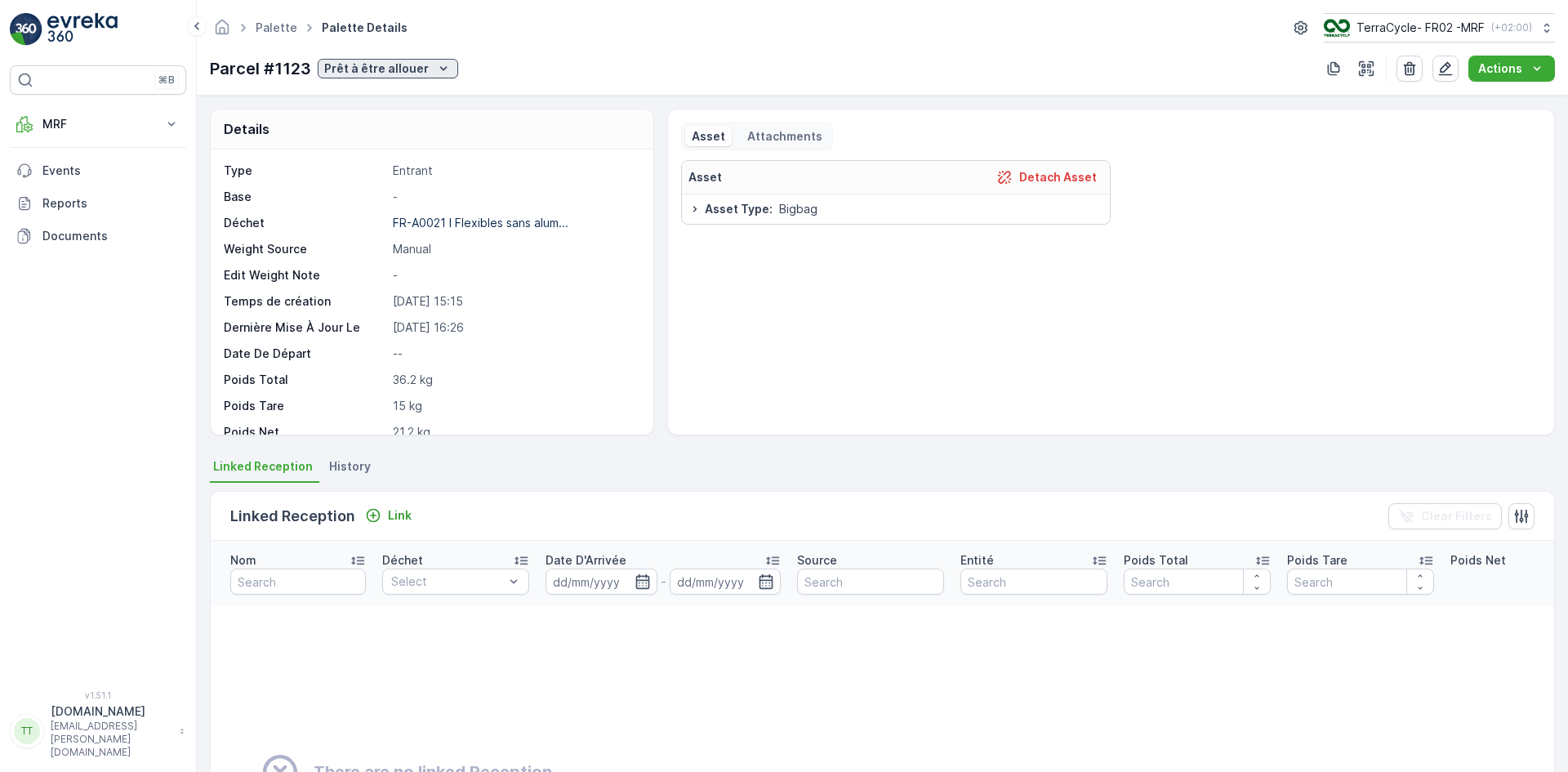
click at [401, 70] on p "Prêt à être allouer" at bounding box center [377, 69] width 105 height 16
click at [380, 178] on div "Complété" at bounding box center [377, 184] width 114 height 23
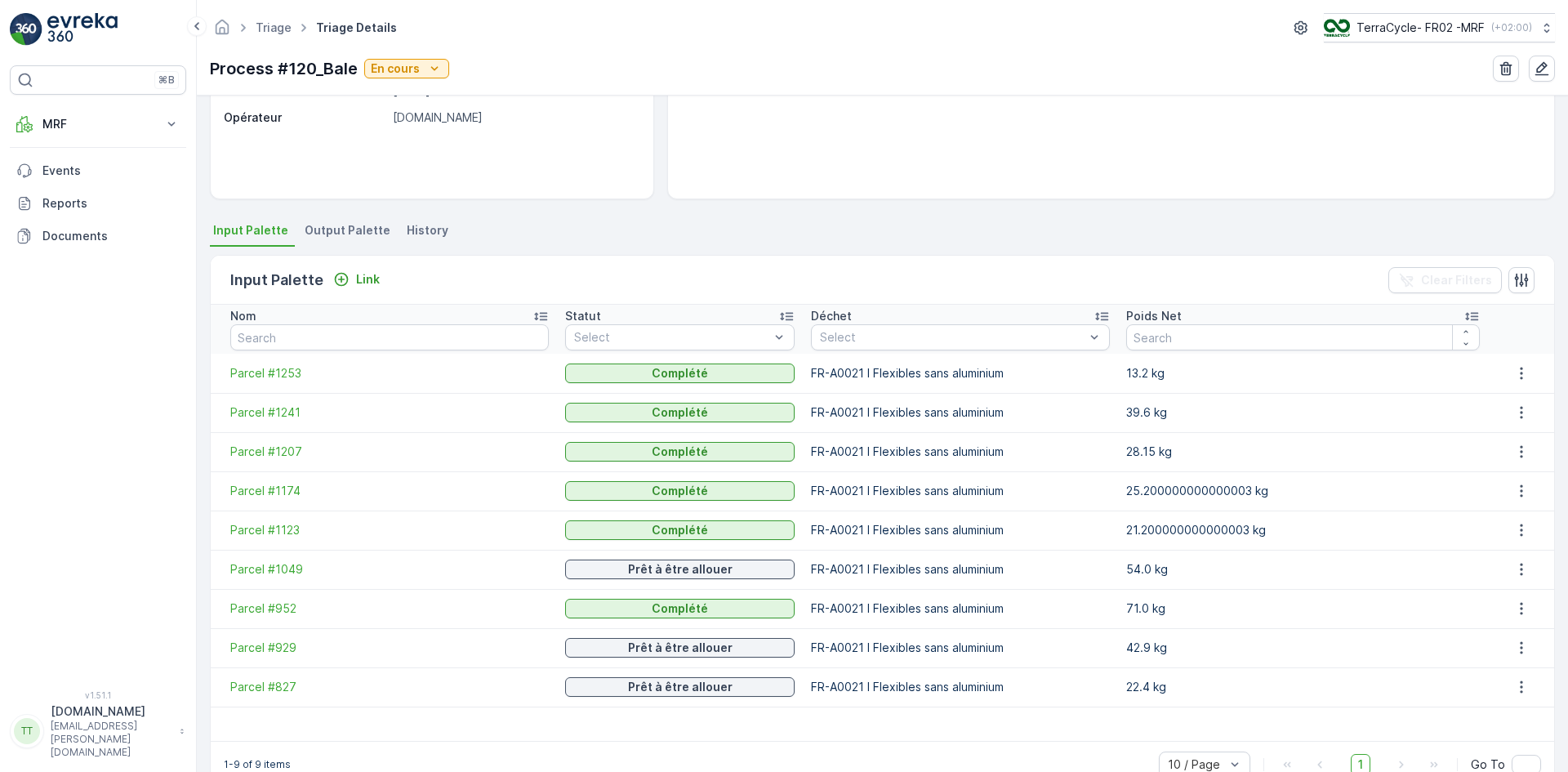
scroll to position [274, 0]
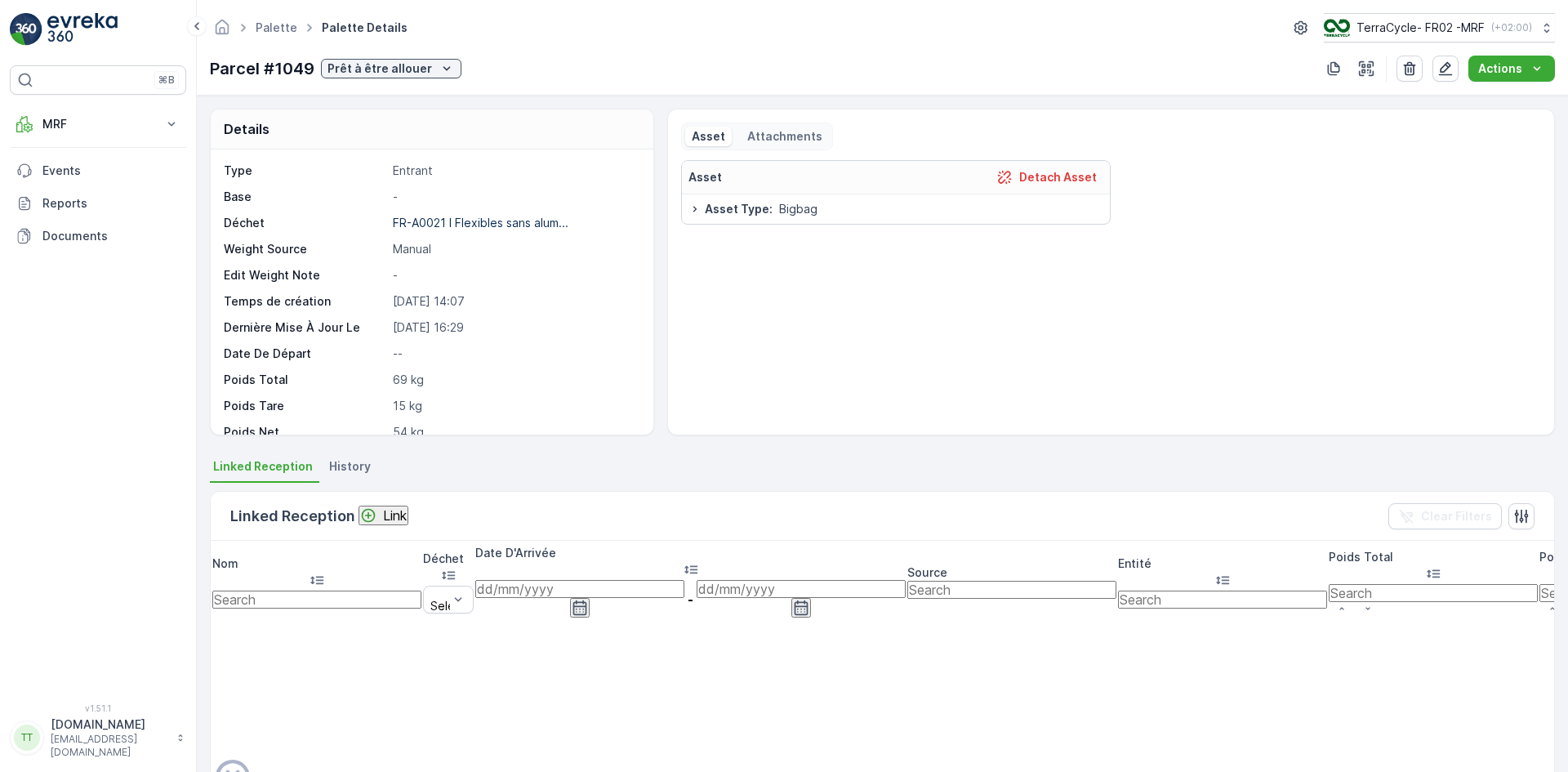
click at [413, 80] on div "Parcel #1049 Prêt à être allouer" at bounding box center [335, 69] width 252 height 25
click at [416, 64] on p "Prêt à être allouer" at bounding box center [380, 69] width 105 height 16
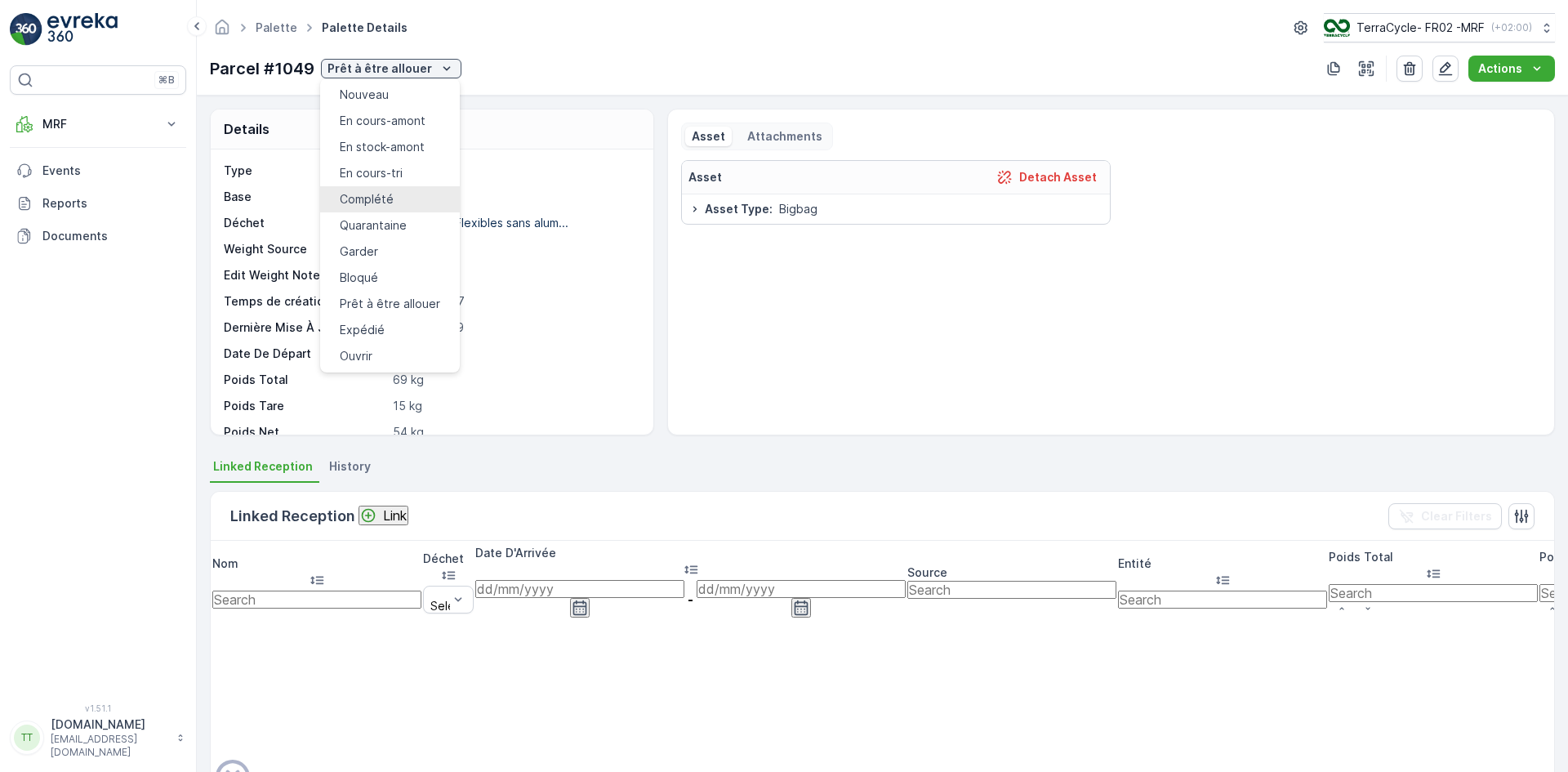
click at [383, 191] on div "Complété" at bounding box center [367, 199] width 54 height 16
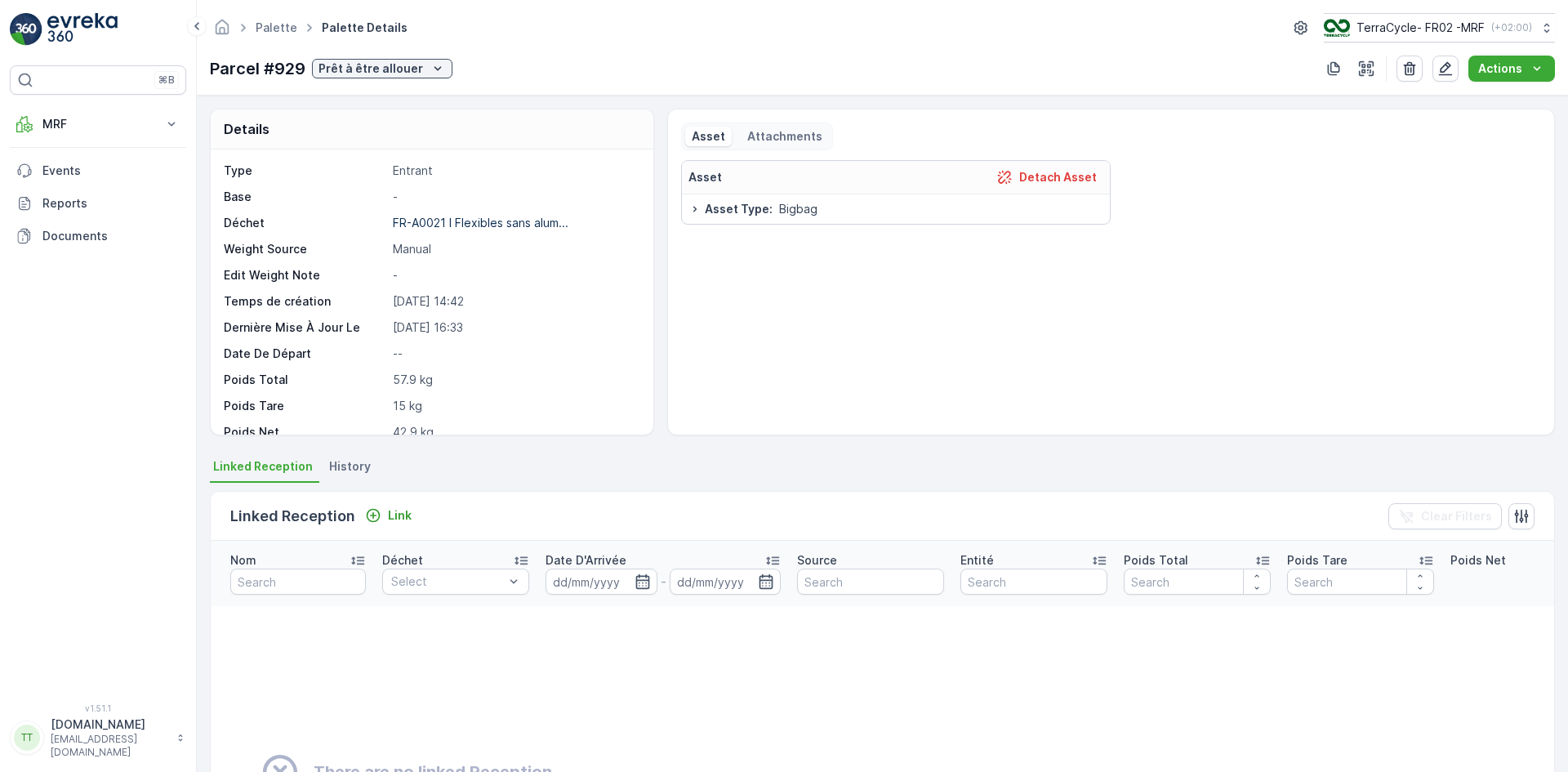
click at [427, 57] on div "Parcel #929 Prêt à être allouer" at bounding box center [331, 69] width 242 height 25
click at [421, 74] on div "Prêt à être allouer" at bounding box center [383, 69] width 128 height 16
click at [381, 183] on div "Complété" at bounding box center [371, 184] width 114 height 23
click at [356, 72] on p "Prêt à être allouer" at bounding box center [370, 69] width 105 height 16
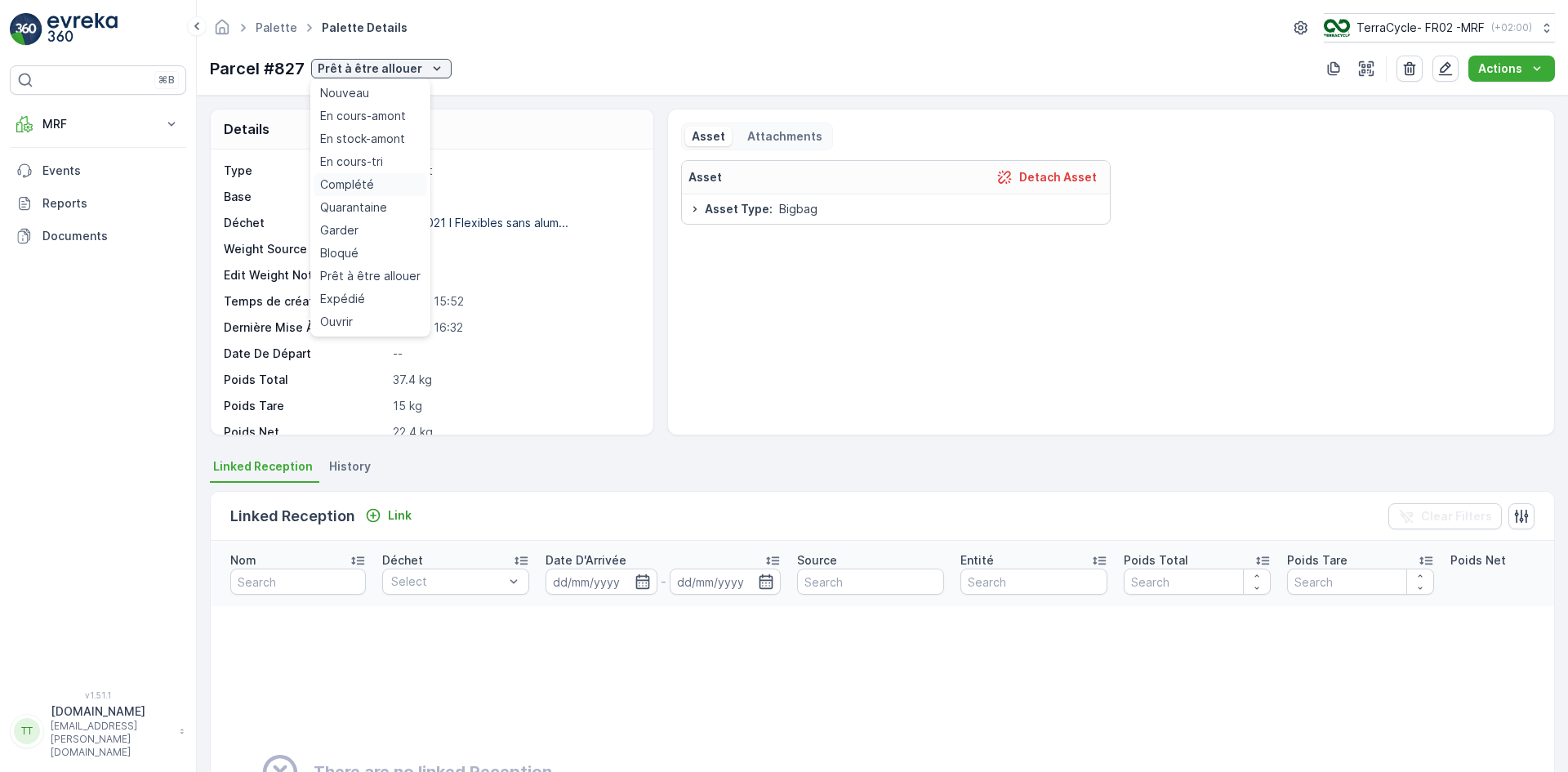
click at [342, 186] on span "Complété" at bounding box center [347, 184] width 54 height 16
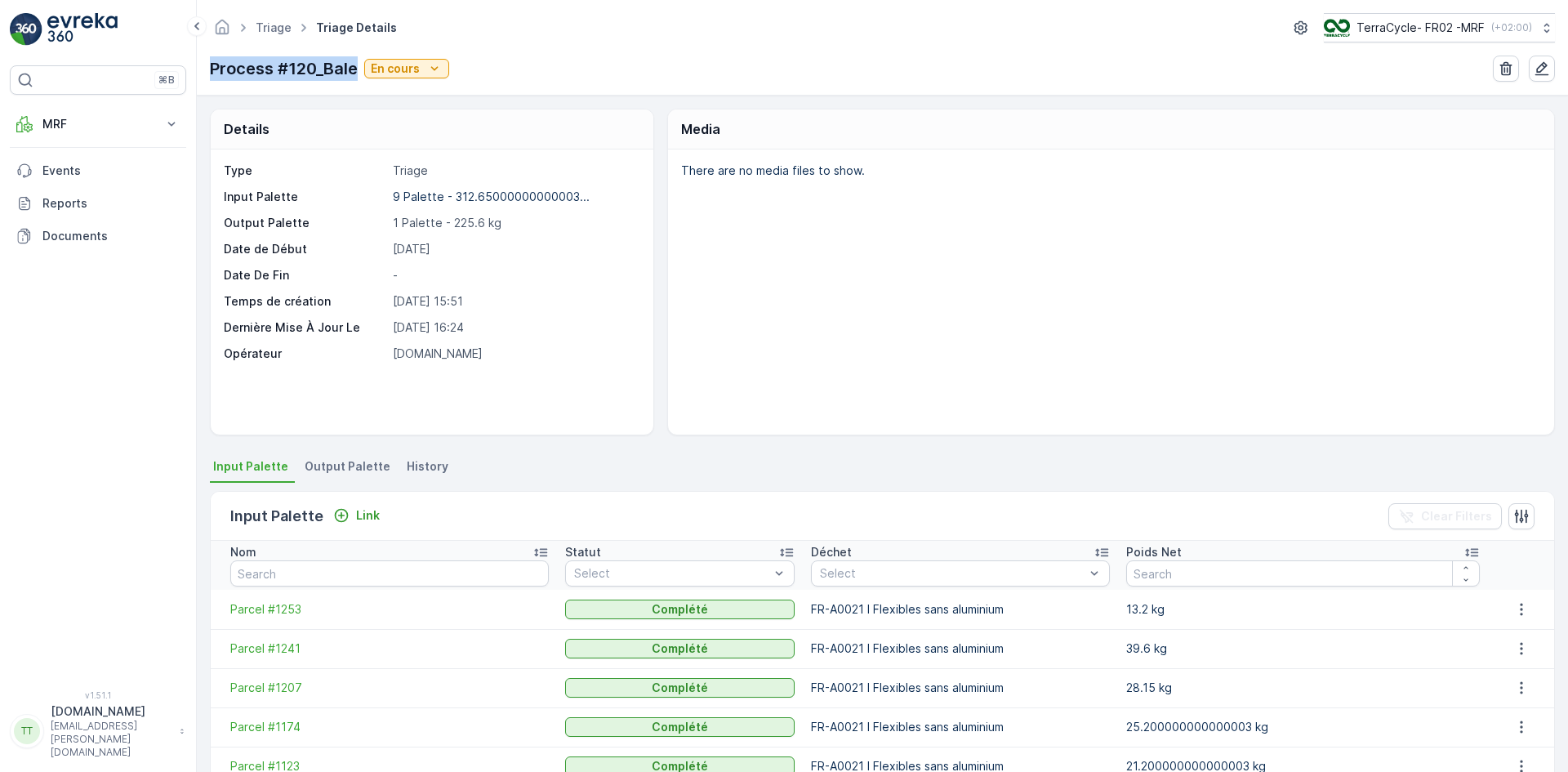
drag, startPoint x: 211, startPoint y: 68, endPoint x: 355, endPoint y: 73, distance: 144.1
click at [355, 73] on p "Process #120_Bale" at bounding box center [283, 69] width 147 height 25
copy p "Process #120_Bale"
click at [46, 121] on p "MRF" at bounding box center [98, 125] width 111 height 16
click at [83, 225] on link "Triage" at bounding box center [111, 220] width 151 height 23
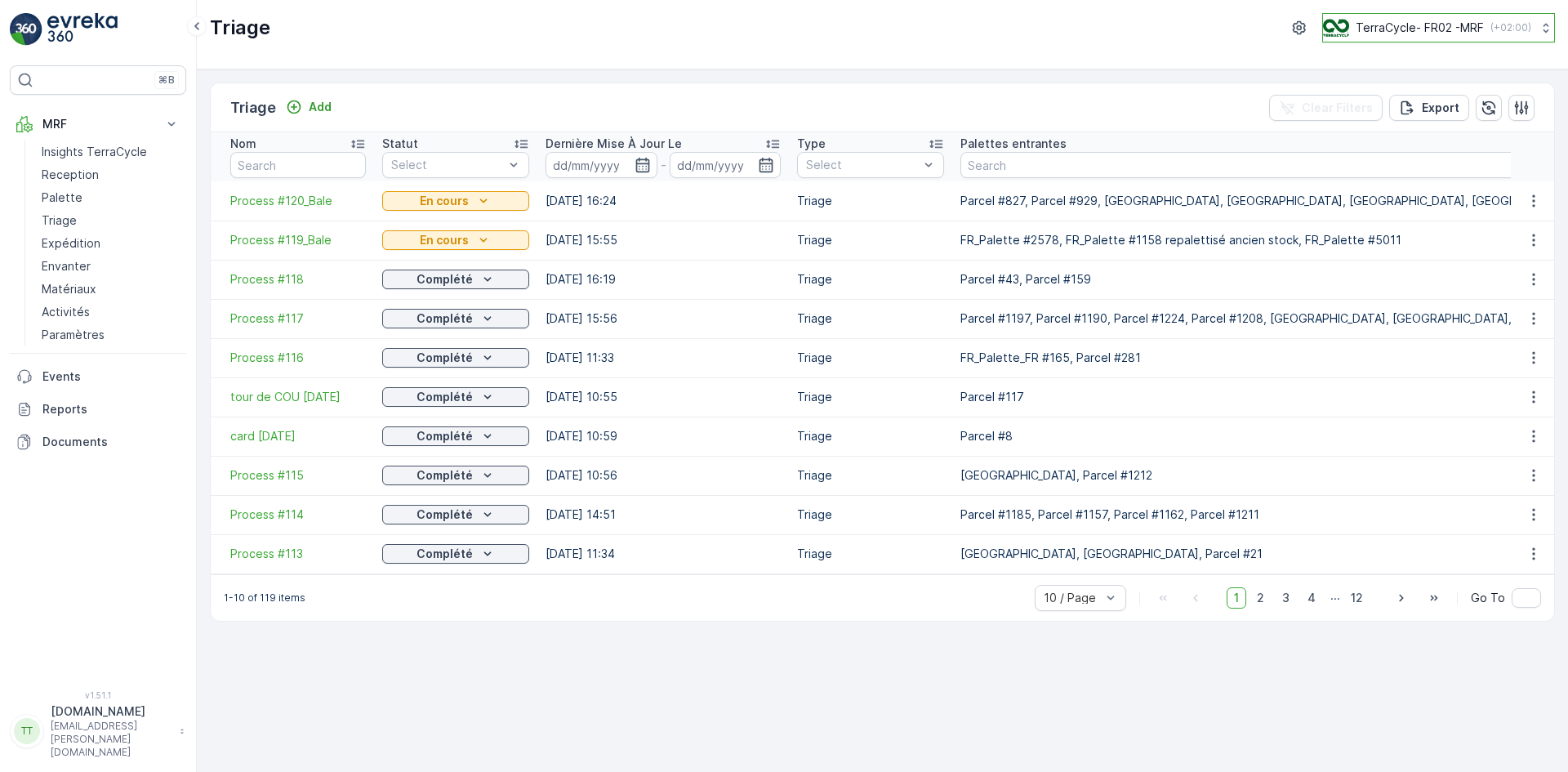
click at [1395, 23] on p "TerraCycle- FR02 -MRF" at bounding box center [1420, 28] width 129 height 16
type input "nl"
click at [1394, 109] on span "Europe/Amsterdam (+02:00)" at bounding box center [1425, 116] width 182 height 13
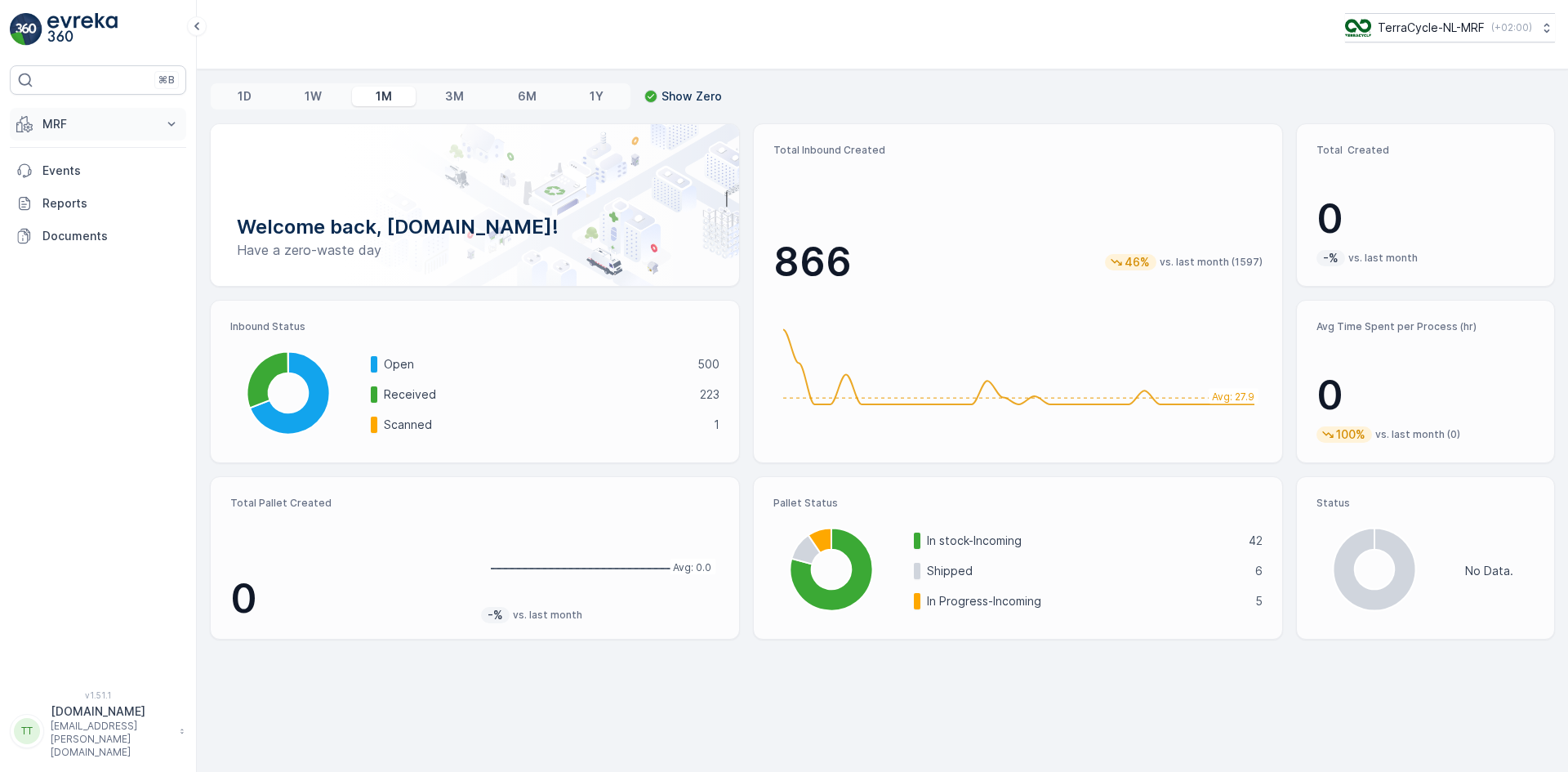
click at [86, 118] on p "MRF" at bounding box center [98, 125] width 111 height 16
click at [82, 221] on p "Process" at bounding box center [64, 220] width 44 height 16
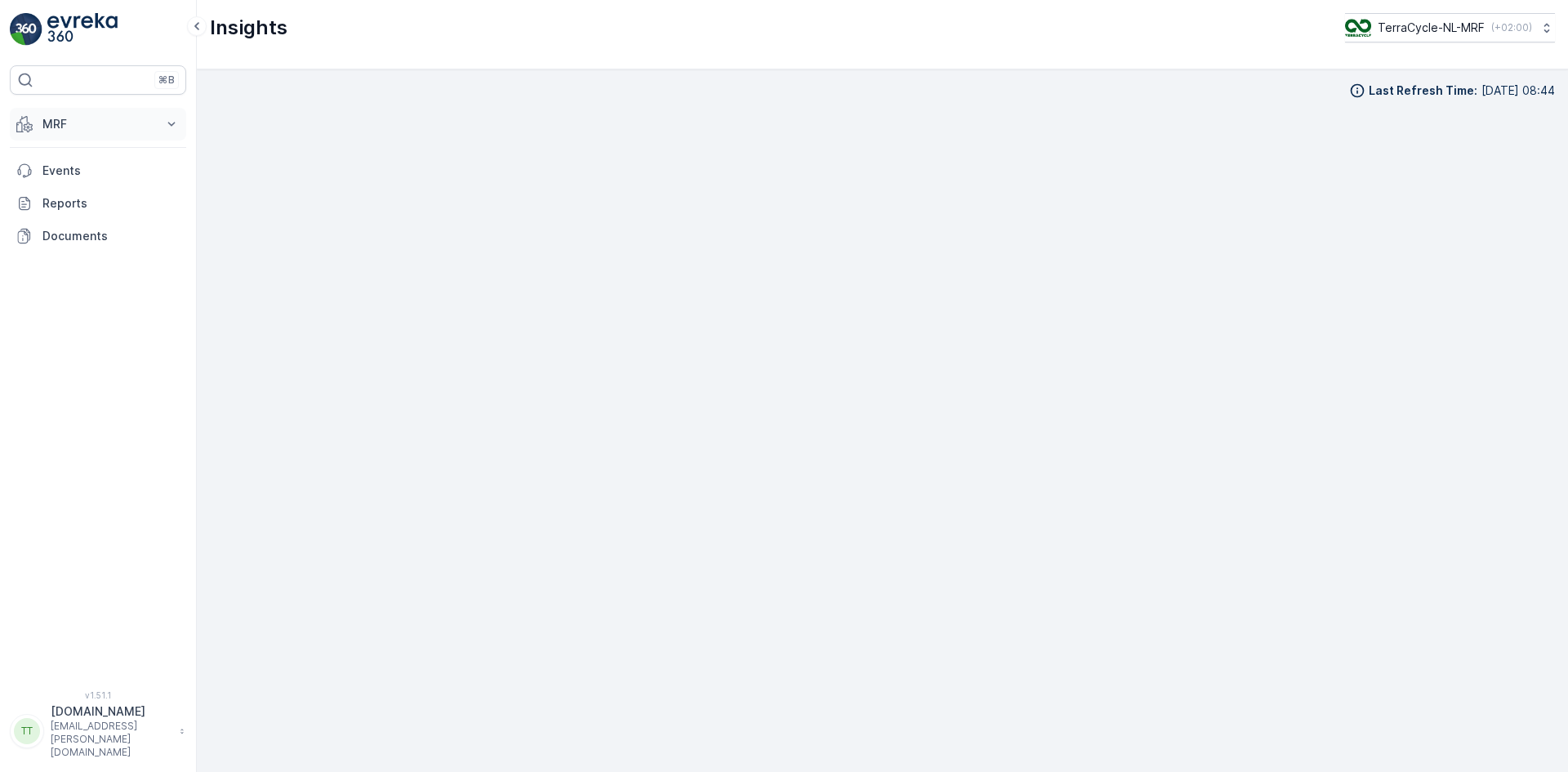
click at [58, 130] on p "MRF" at bounding box center [98, 125] width 111 height 16
click at [84, 221] on p "Process" at bounding box center [64, 220] width 44 height 16
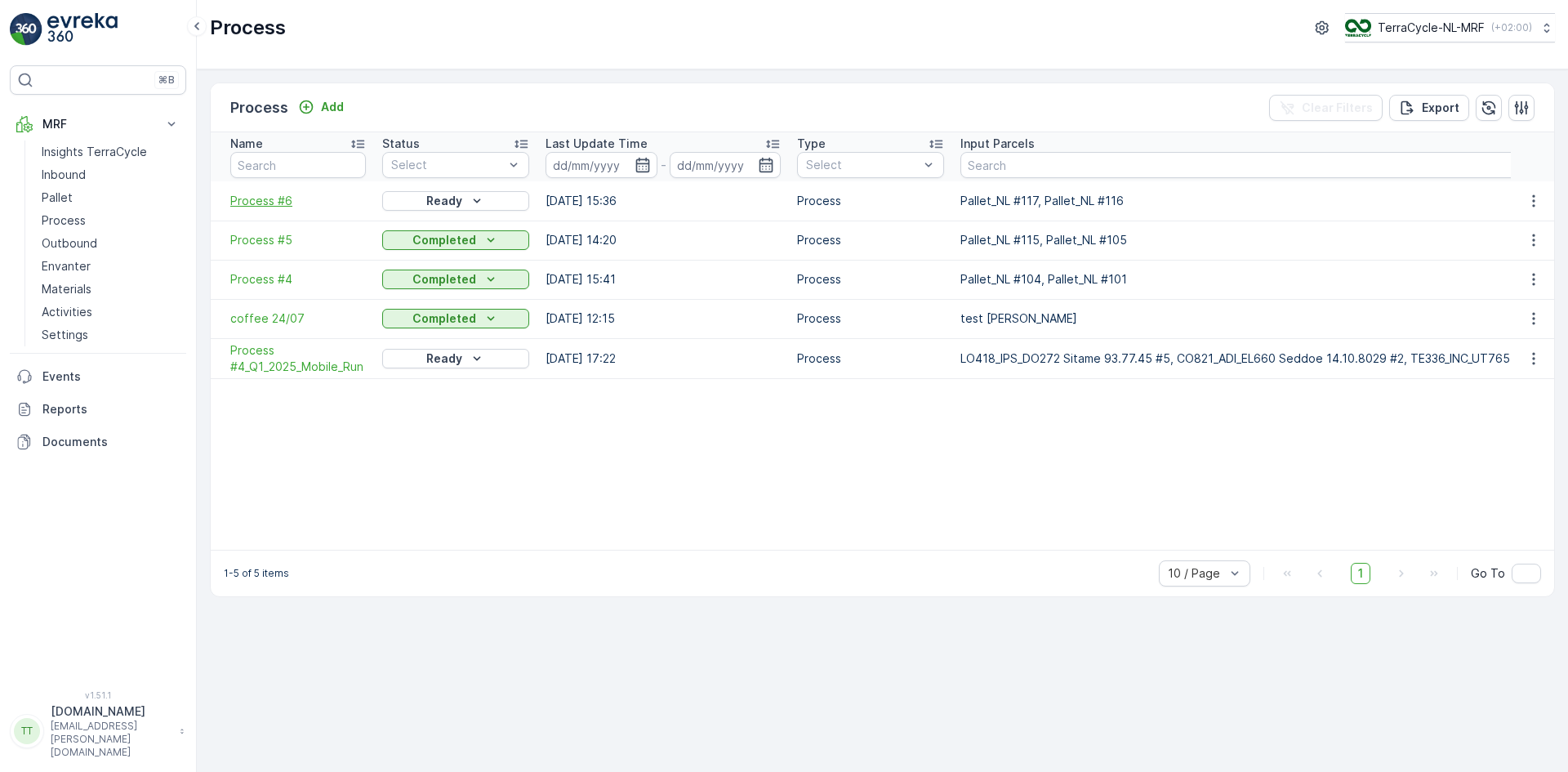
click at [275, 193] on span "Process #6" at bounding box center [298, 201] width 136 height 16
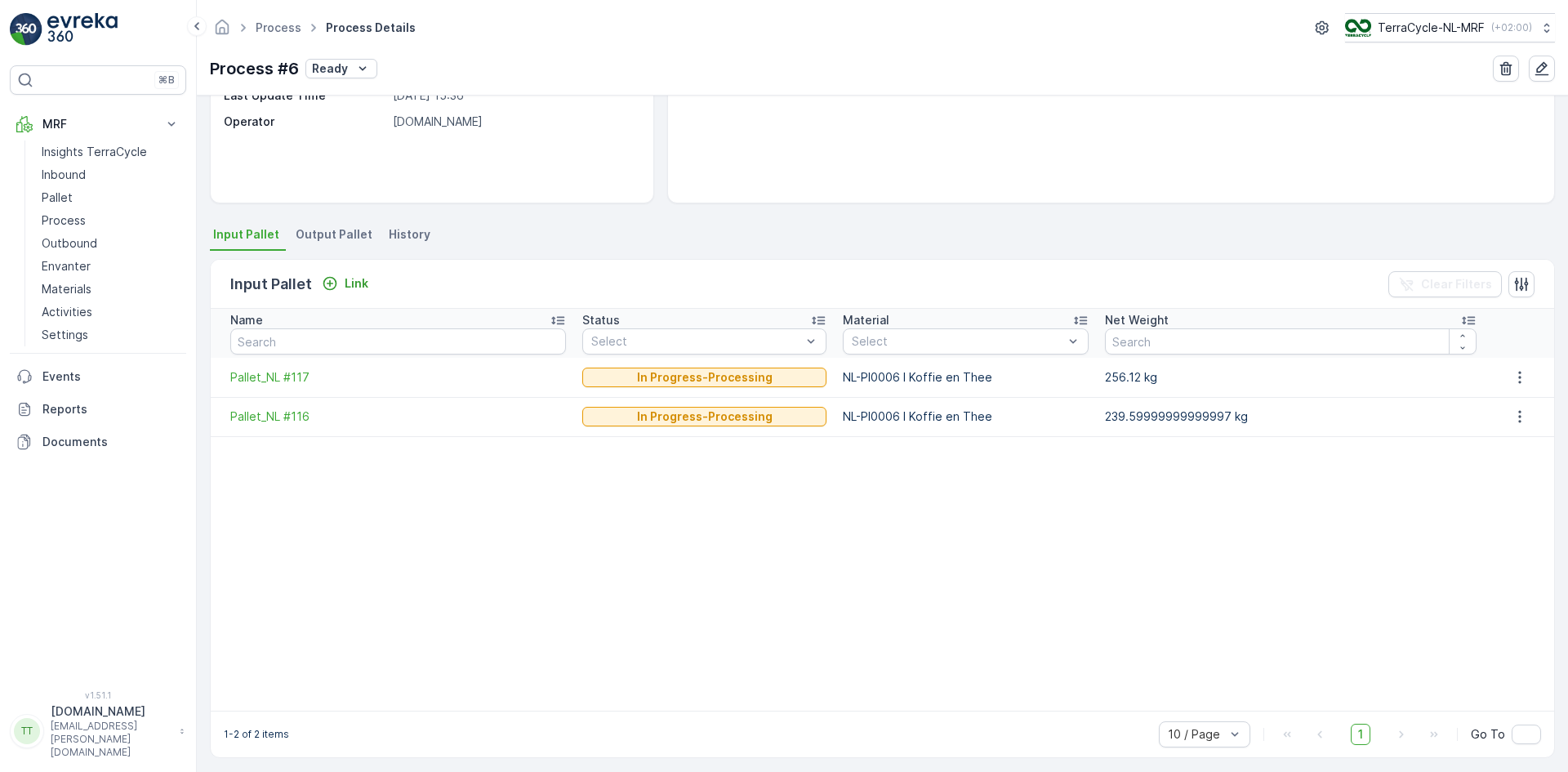
scroll to position [239, 0]
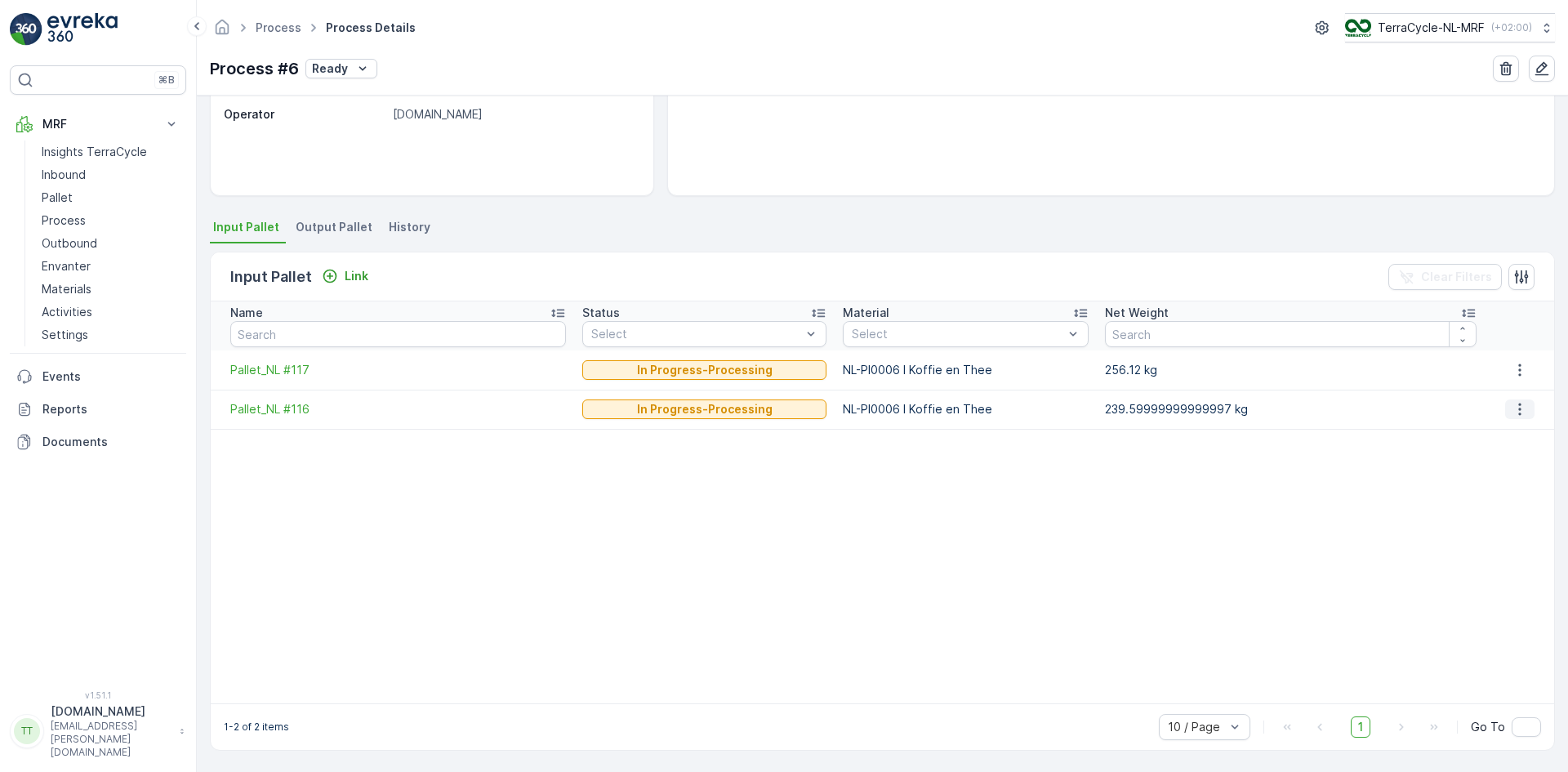
click at [1512, 407] on icon "button" at bounding box center [1520, 410] width 16 height 16
click at [1524, 436] on span "Detach" at bounding box center [1529, 434] width 40 height 16
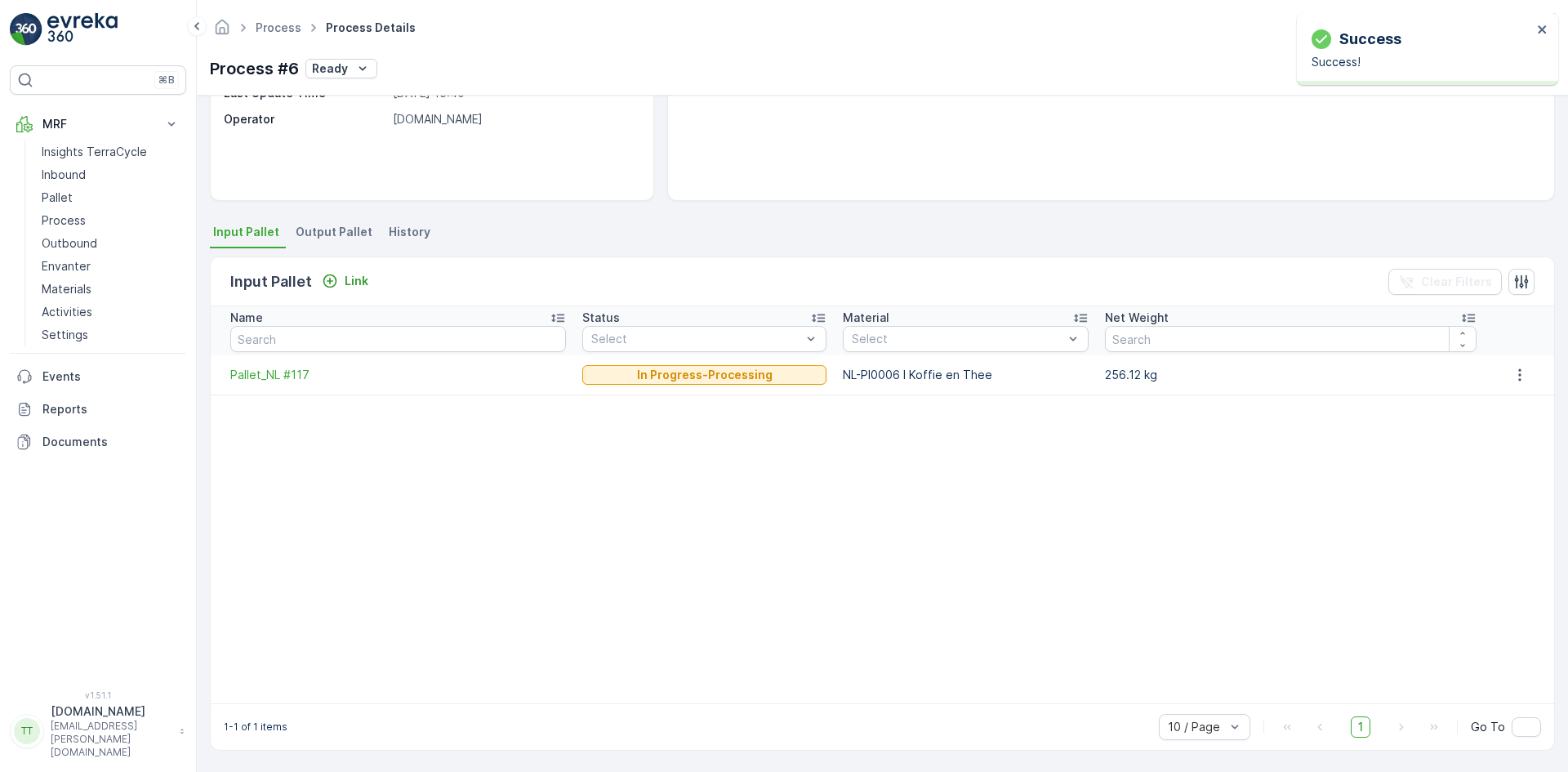
scroll to position [234, 0]
click at [1512, 376] on icon "button" at bounding box center [1520, 375] width 16 height 16
click at [1507, 398] on div "Detach" at bounding box center [1529, 400] width 53 height 23
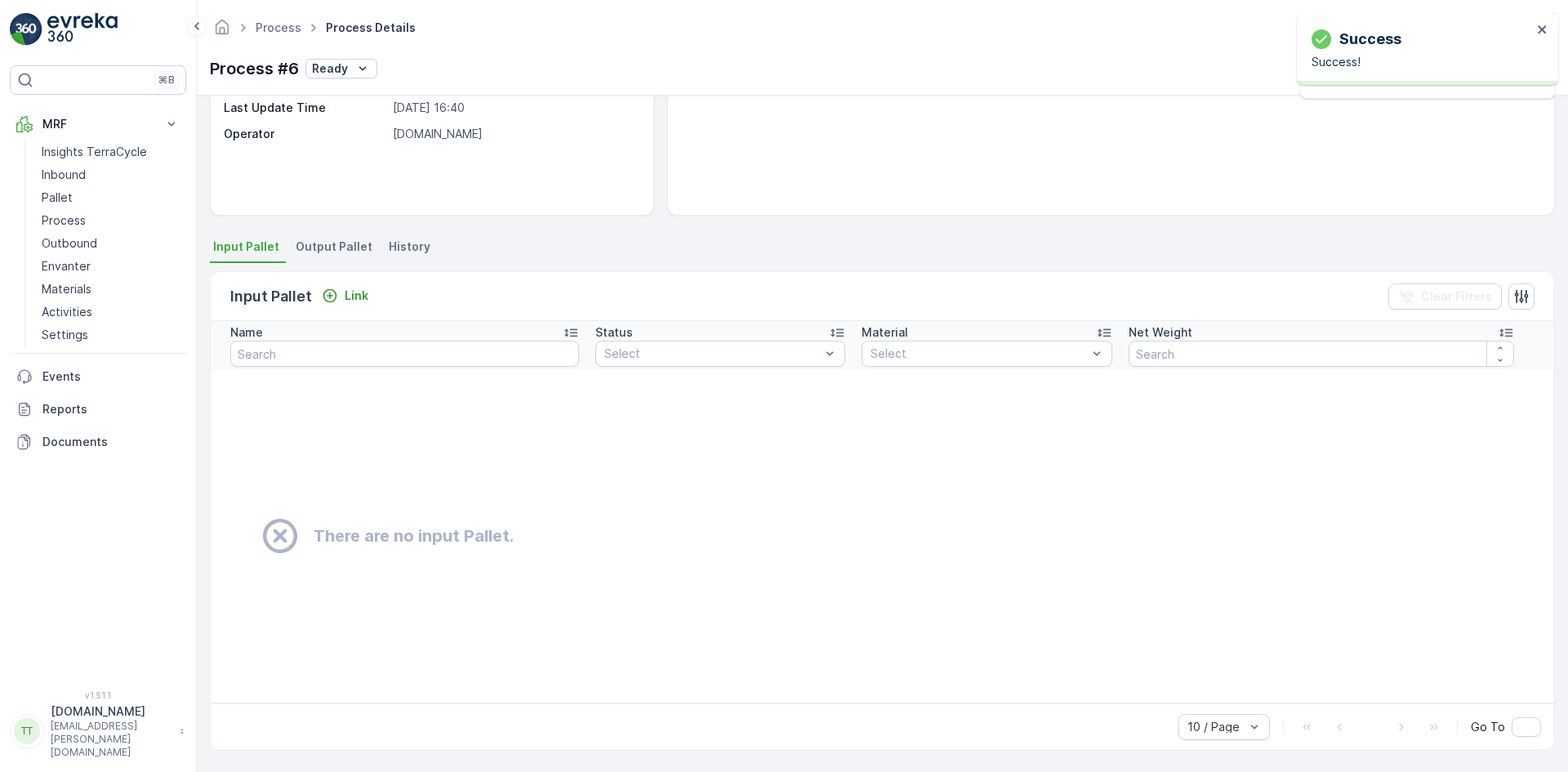
scroll to position [0, 0]
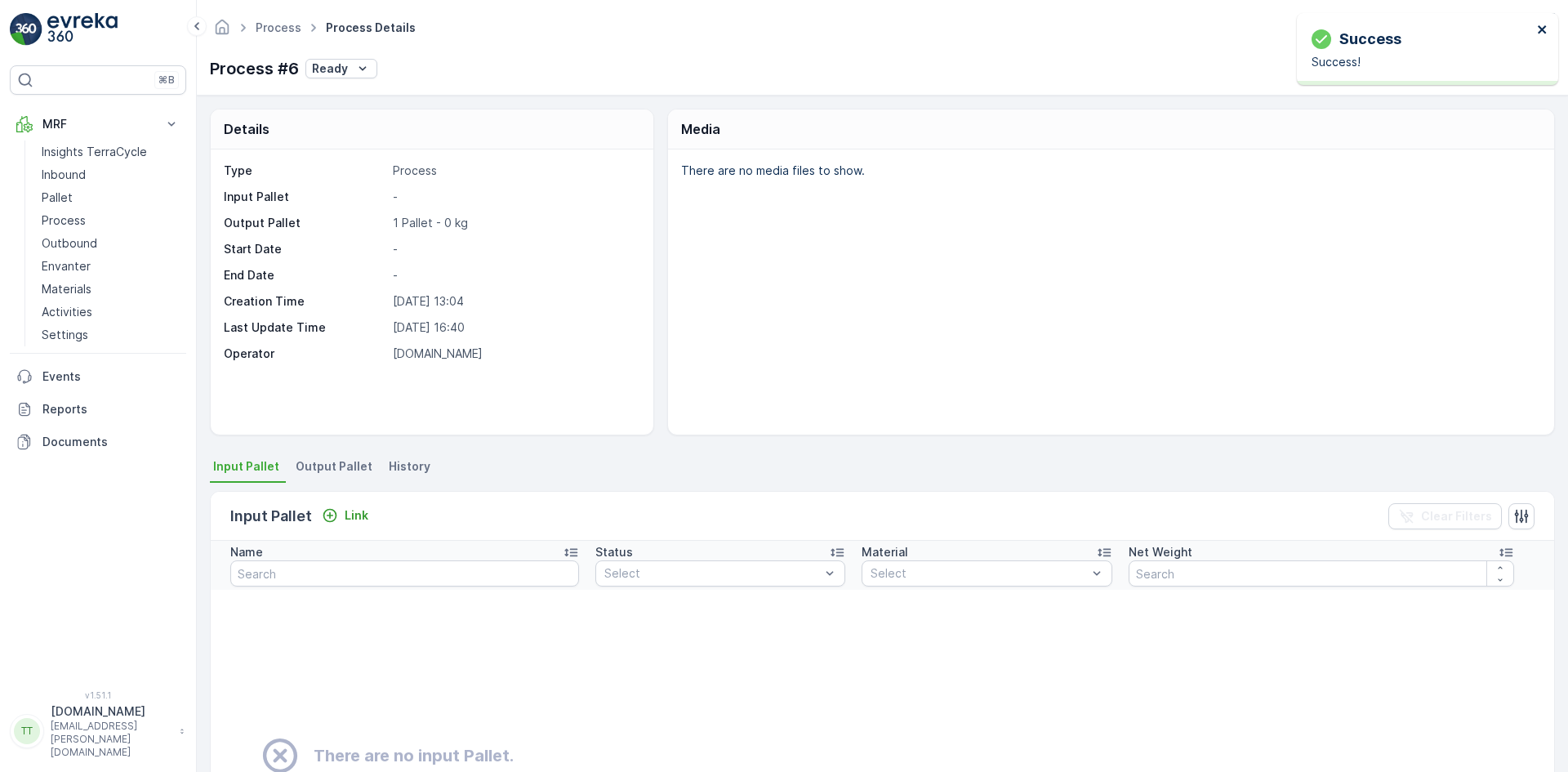
click at [1543, 27] on icon "close" at bounding box center [1543, 30] width 11 height 13
click at [332, 464] on span "Output Pallet" at bounding box center [334, 466] width 77 height 16
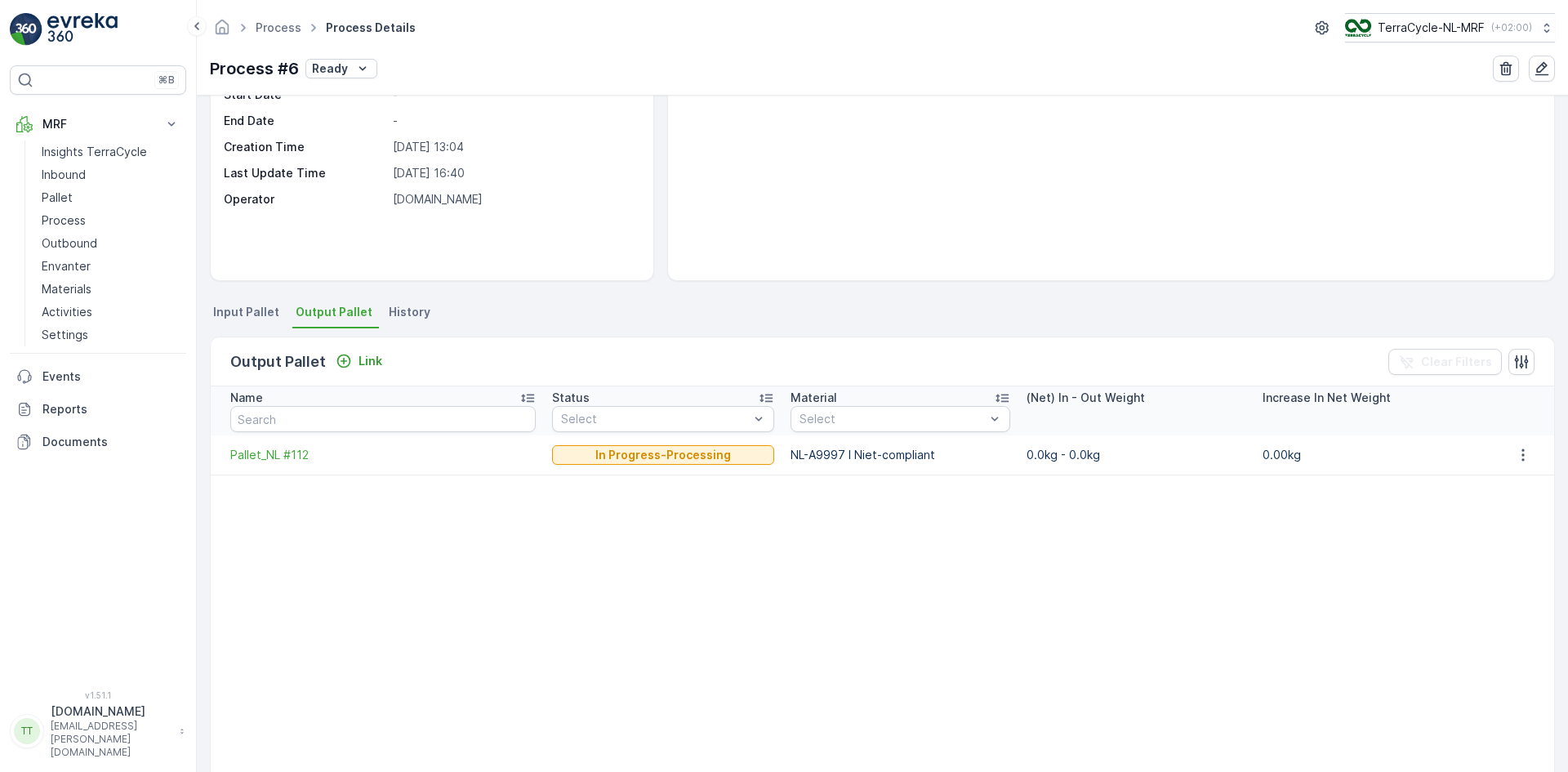
scroll to position [152, 0]
click at [1516, 462] on icon "button" at bounding box center [1524, 456] width 16 height 16
click at [1517, 474] on span "Detach" at bounding box center [1534, 481] width 40 height 16
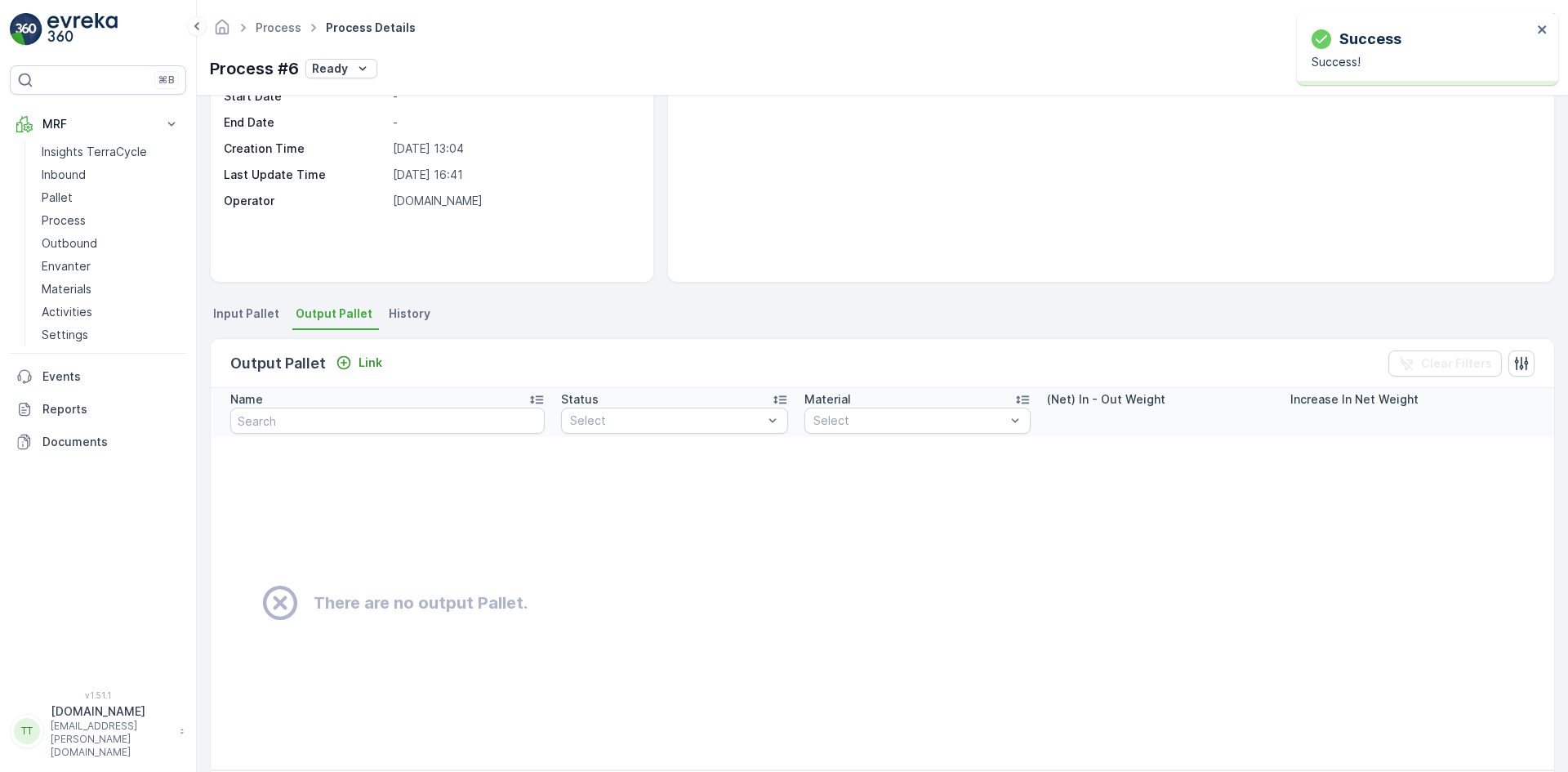
click at [261, 324] on li "Input Pallet" at bounding box center [247, 316] width 76 height 28
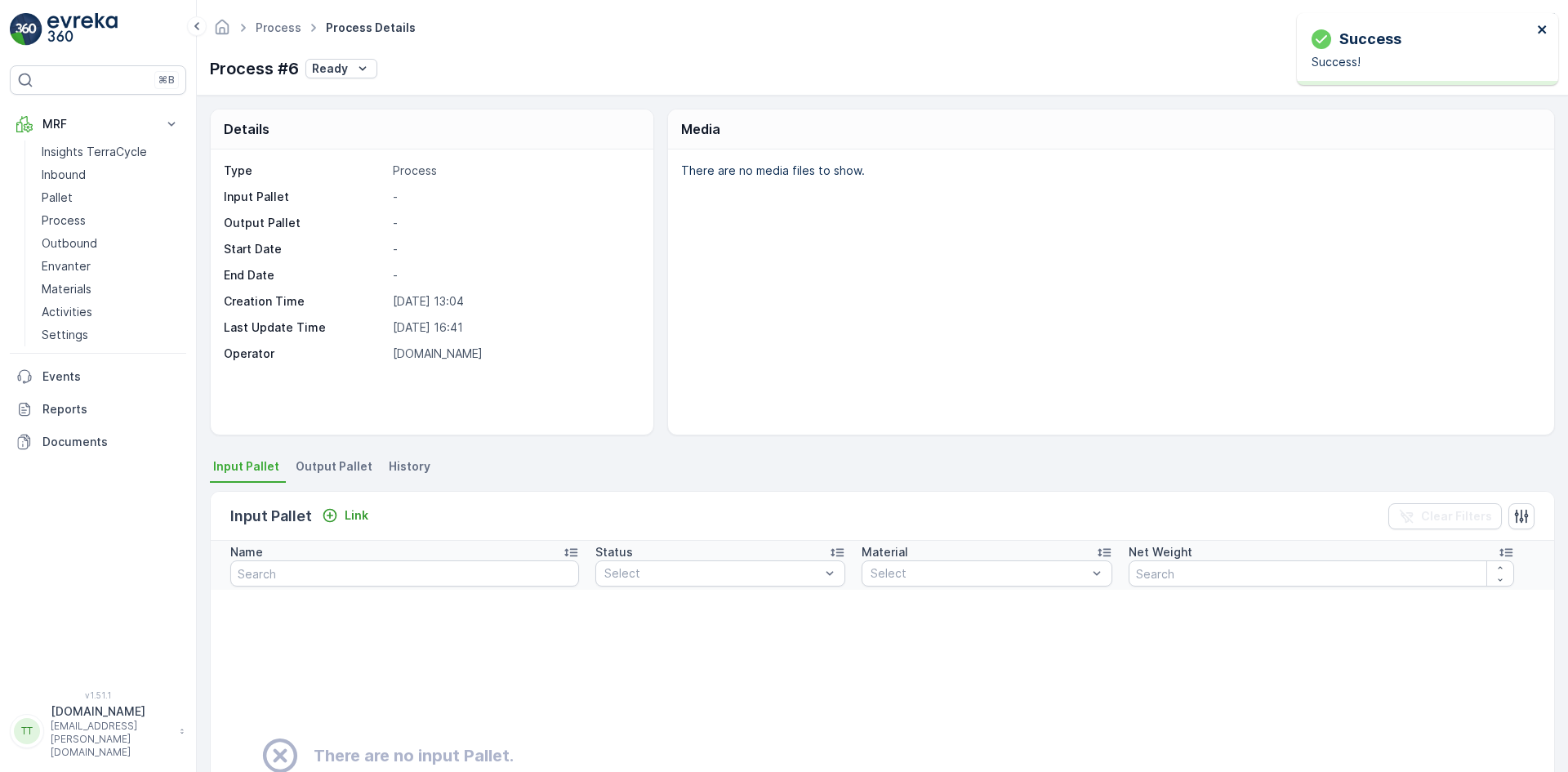
click at [1543, 33] on icon "close" at bounding box center [1543, 30] width 11 height 13
click at [1510, 66] on icon "button" at bounding box center [1507, 69] width 16 height 16
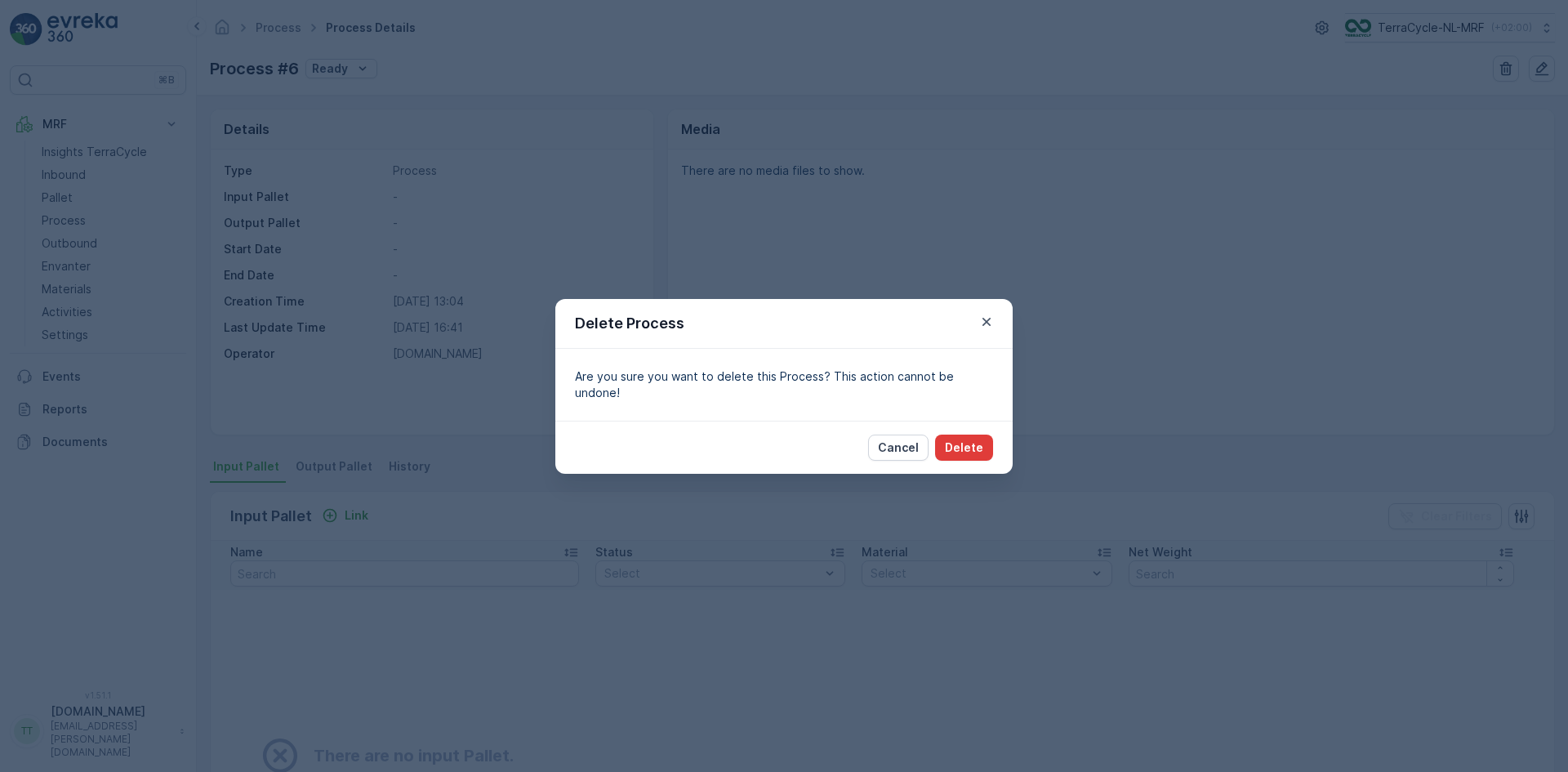
click at [976, 439] on p "Delete" at bounding box center [964, 447] width 39 height 16
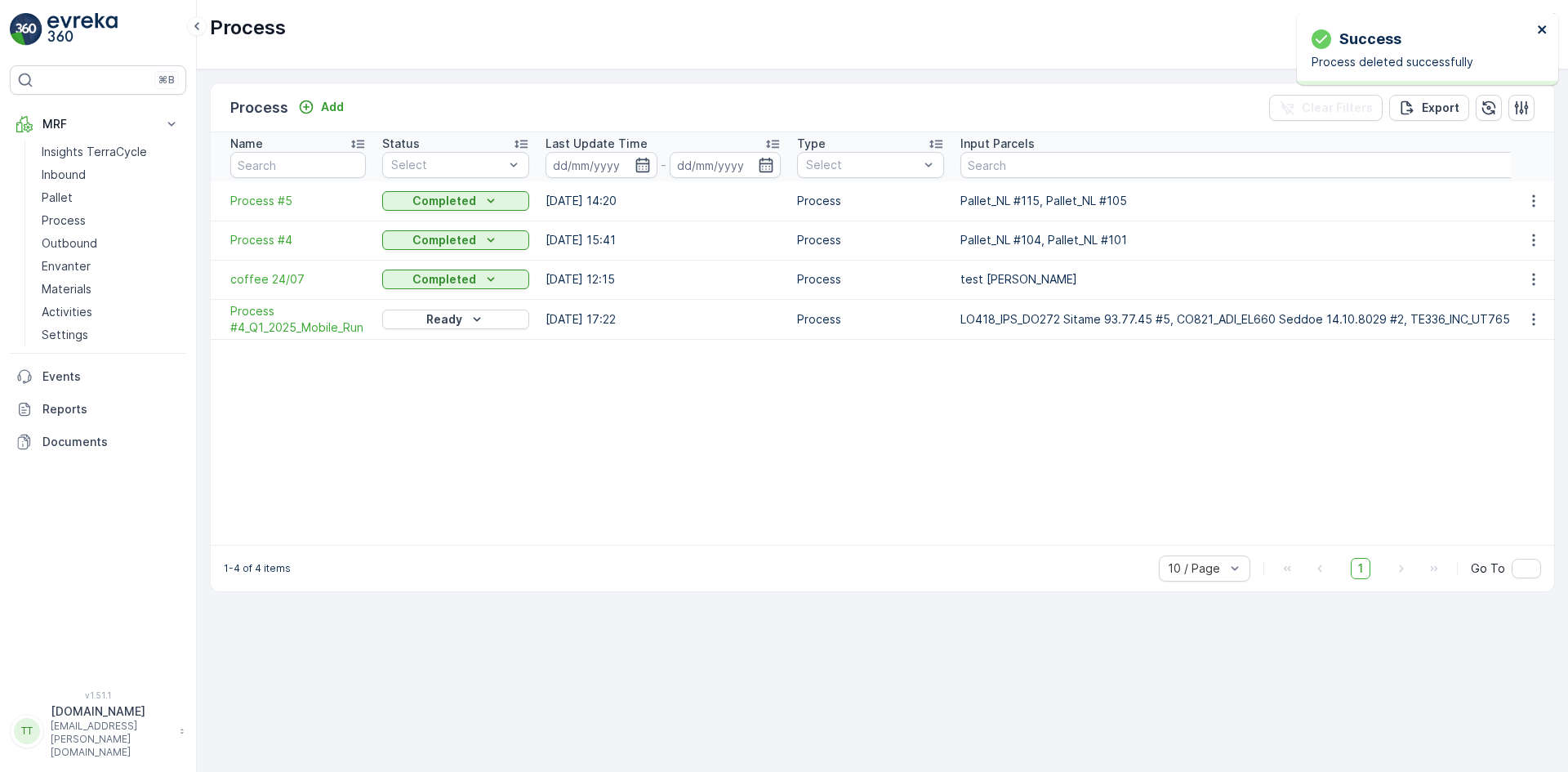
click at [1540, 29] on icon "close" at bounding box center [1543, 30] width 11 height 13
click at [1446, 26] on p "TerraCycle-NL-MRF" at bounding box center [1430, 28] width 107 height 16
type input "es"
click at [1418, 108] on span "TerraCycle-ES-MRF" at bounding box center [1446, 101] width 182 height 16
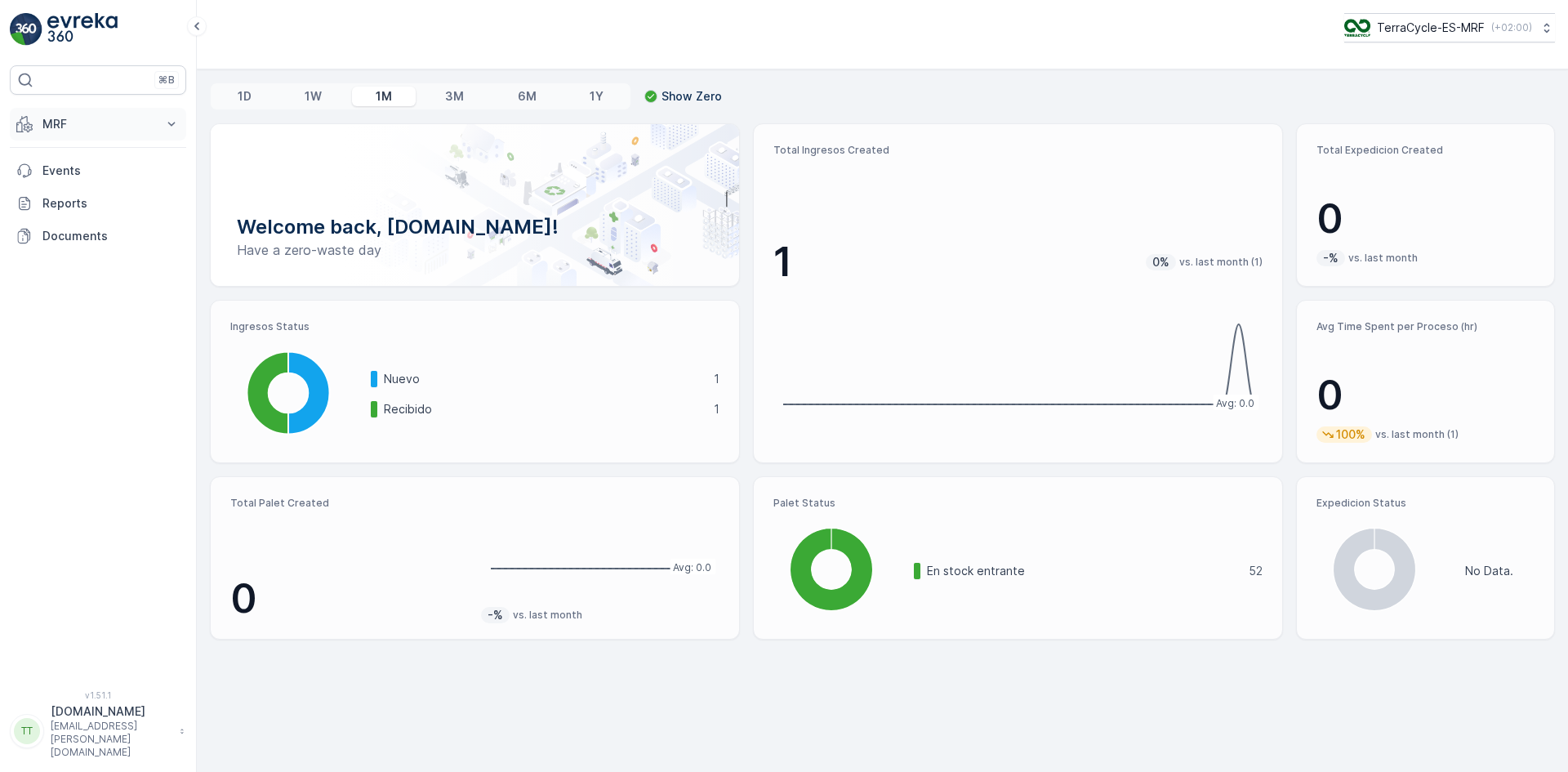
click at [61, 120] on p "MRF" at bounding box center [98, 125] width 111 height 16
click at [81, 212] on p "Proceso" at bounding box center [65, 220] width 46 height 16
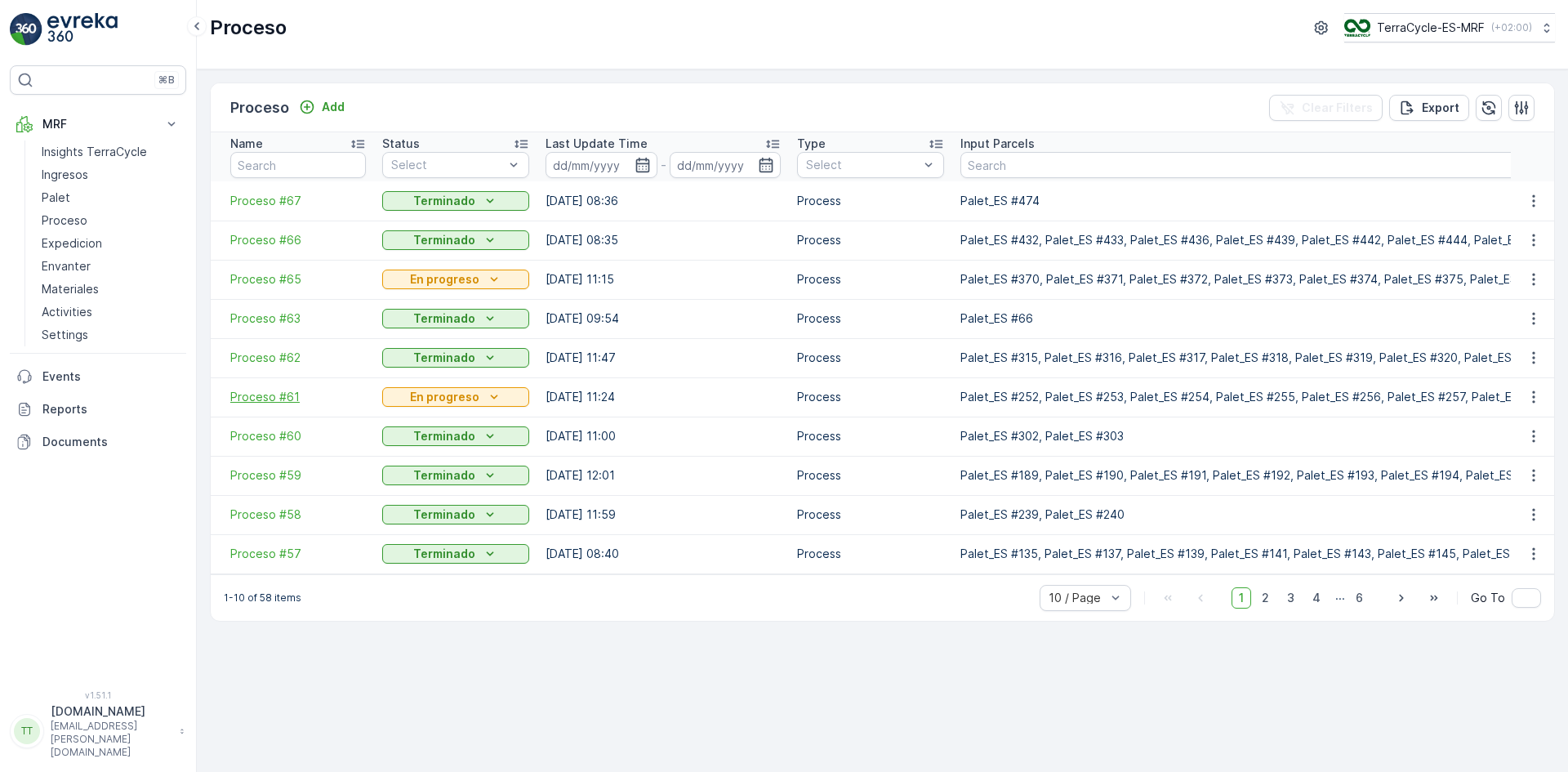
click at [276, 389] on span "Proceso #61" at bounding box center [298, 397] width 136 height 16
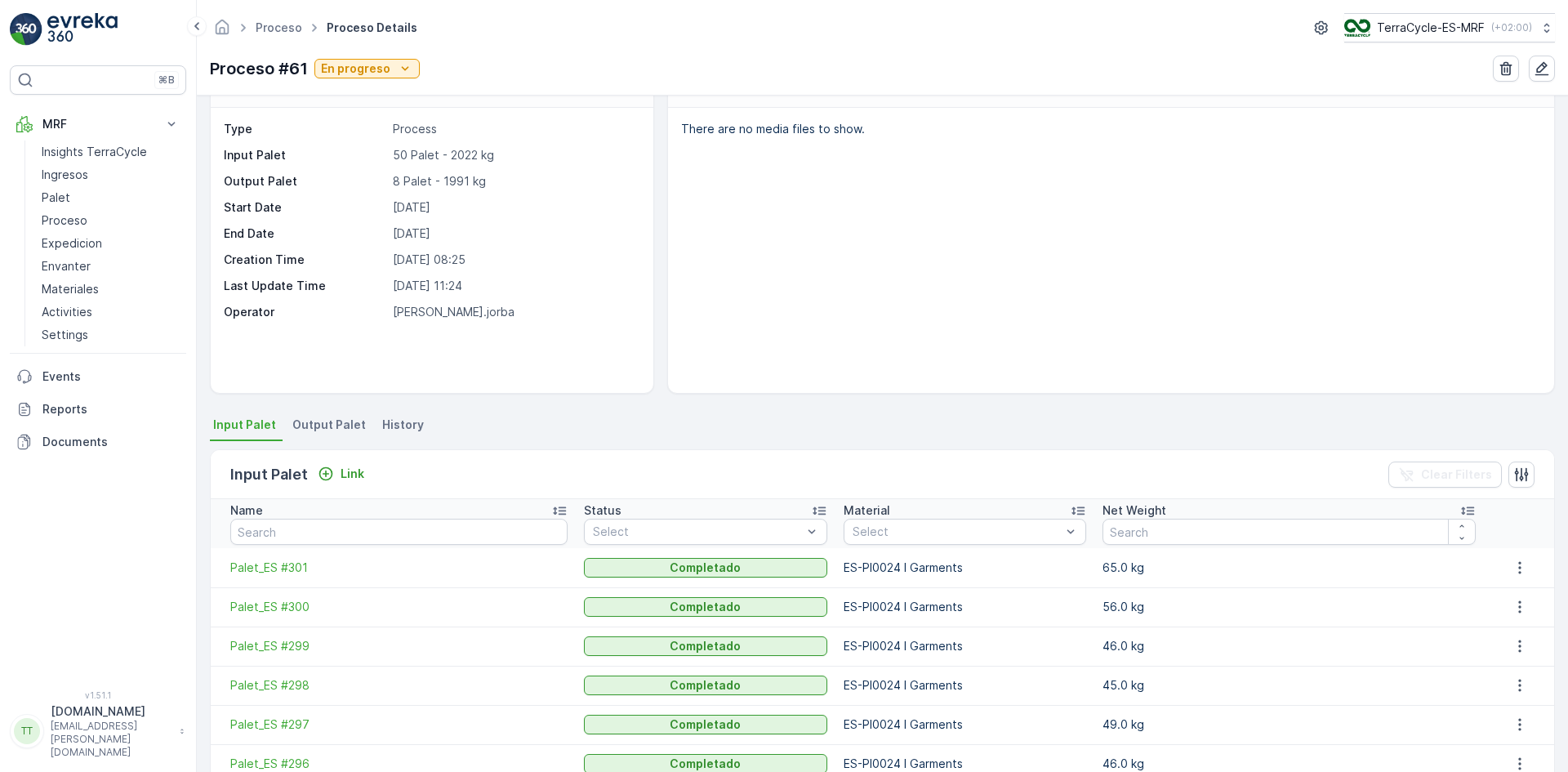
scroll to position [82, 0]
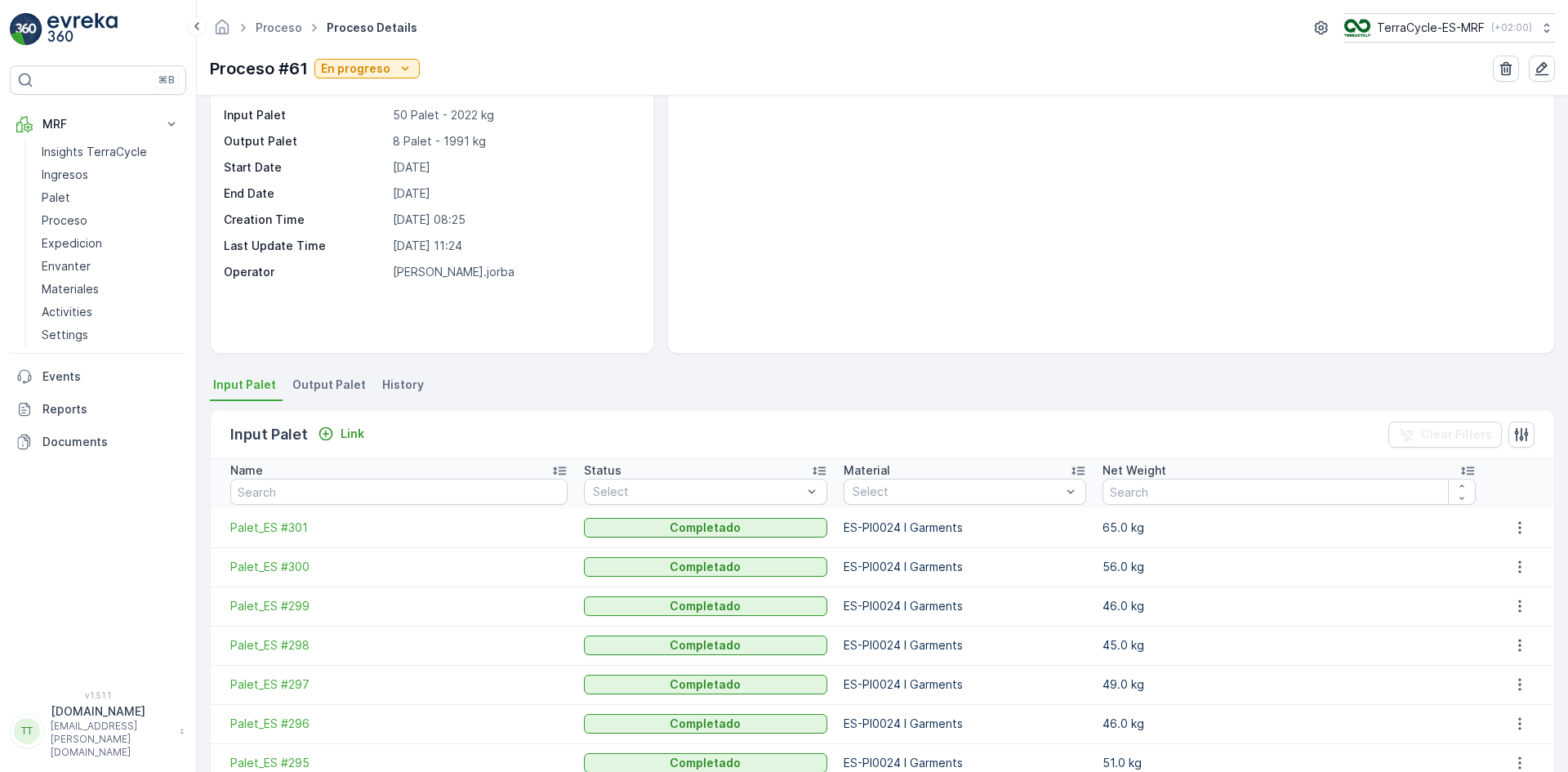
click at [332, 384] on span "Output Palet" at bounding box center [329, 385] width 74 height 16
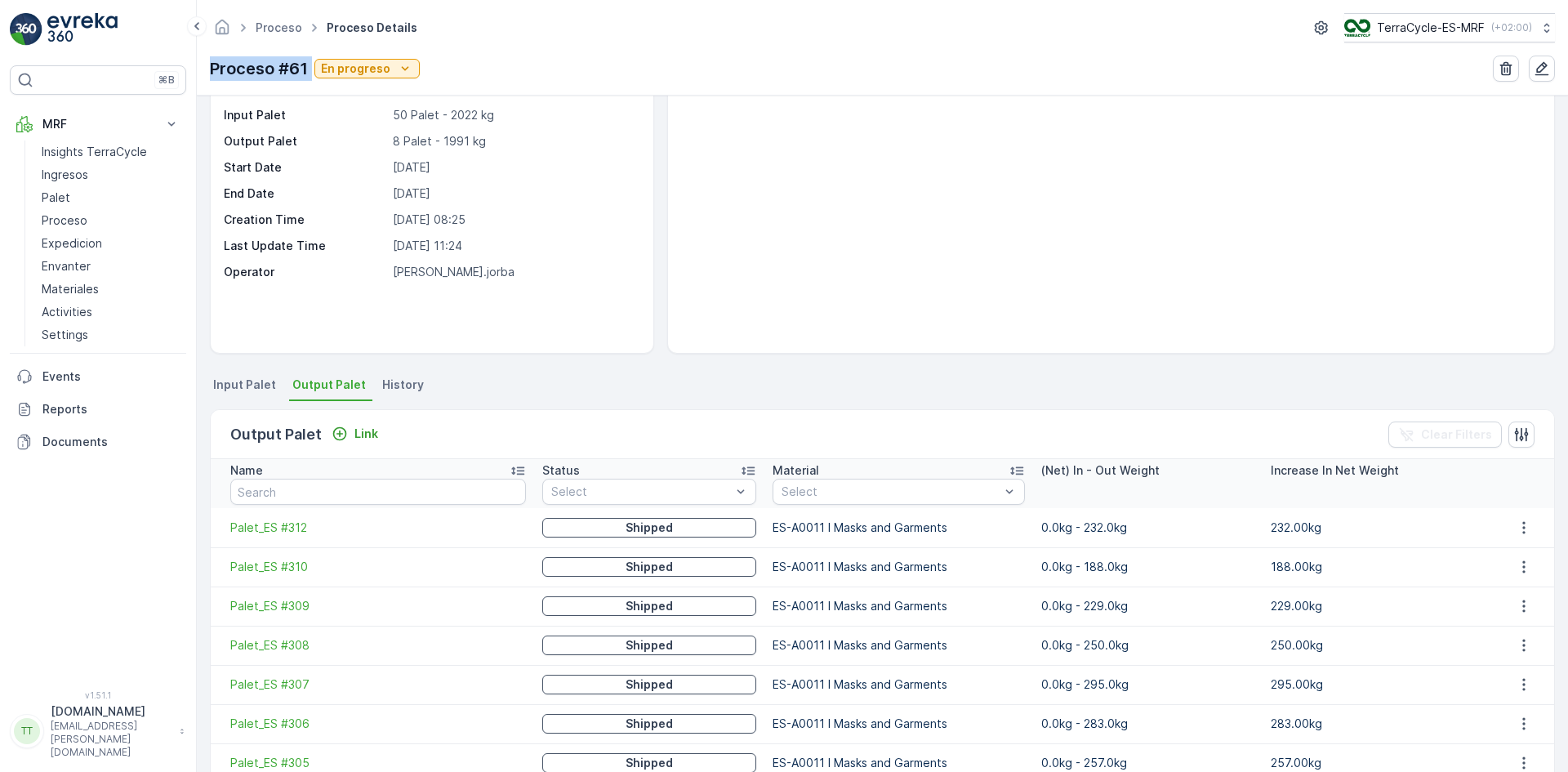
drag, startPoint x: 208, startPoint y: 75, endPoint x: 310, endPoint y: 71, distance: 102.1
click at [310, 71] on div "Proceso Proceso Details TerraCycle-ES-MRF ( +02:00 ) Proceso #61 En progreso" at bounding box center [882, 48] width 1371 height 96
copy p "Proceso #61"
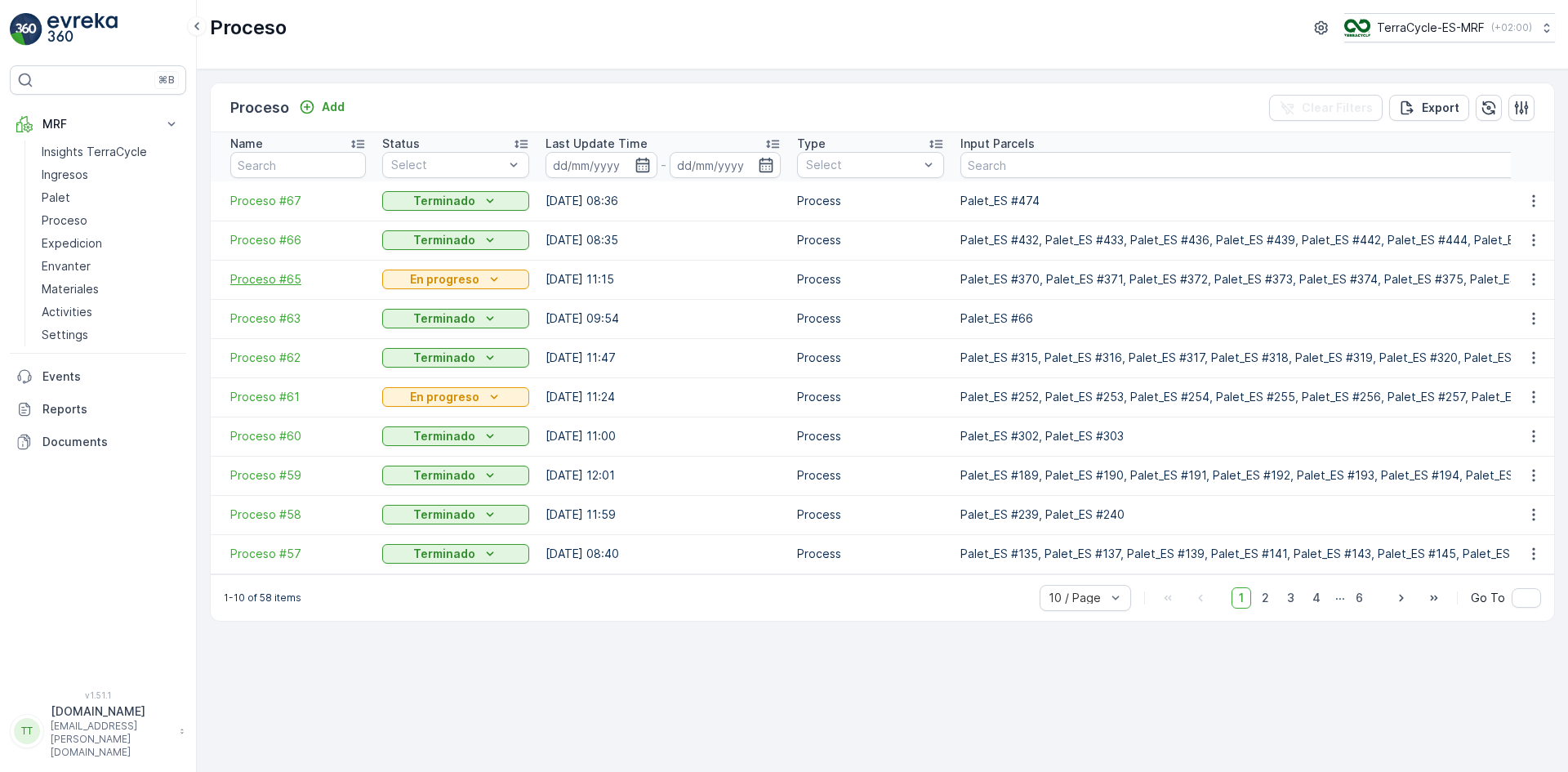
click at [261, 275] on span "Proceso #65" at bounding box center [298, 279] width 136 height 16
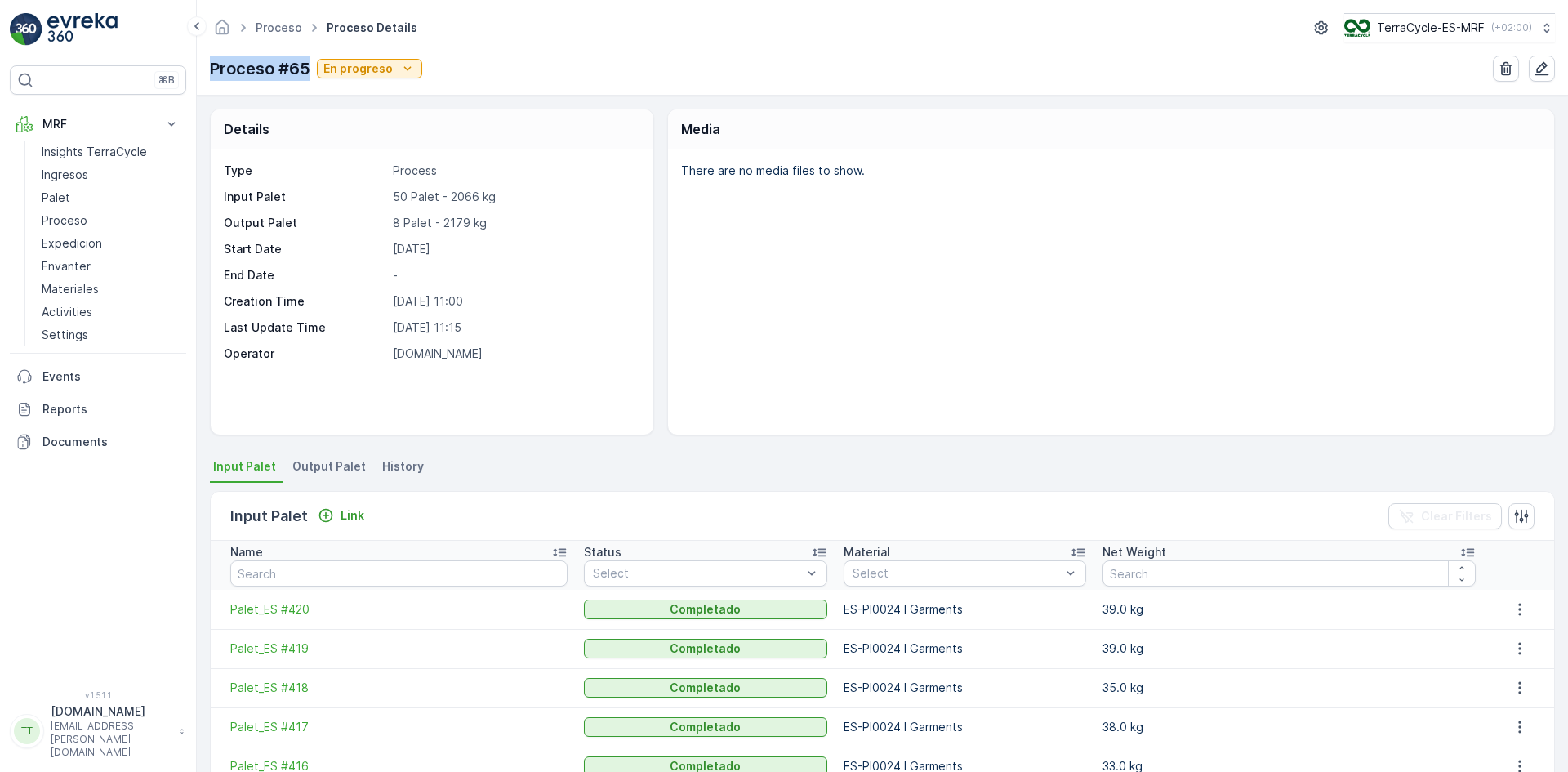
drag, startPoint x: 209, startPoint y: 67, endPoint x: 308, endPoint y: 67, distance: 99.0
click at [308, 67] on div "Proceso Proceso Details TerraCycle-ES-MRF ( +02:00 ) Proceso #65 En progreso" at bounding box center [882, 48] width 1371 height 96
copy p "Proceso #65"
click at [274, 34] on span "Proceso" at bounding box center [279, 28] width 53 height 16
click at [280, 30] on link "Proceso" at bounding box center [279, 27] width 47 height 14
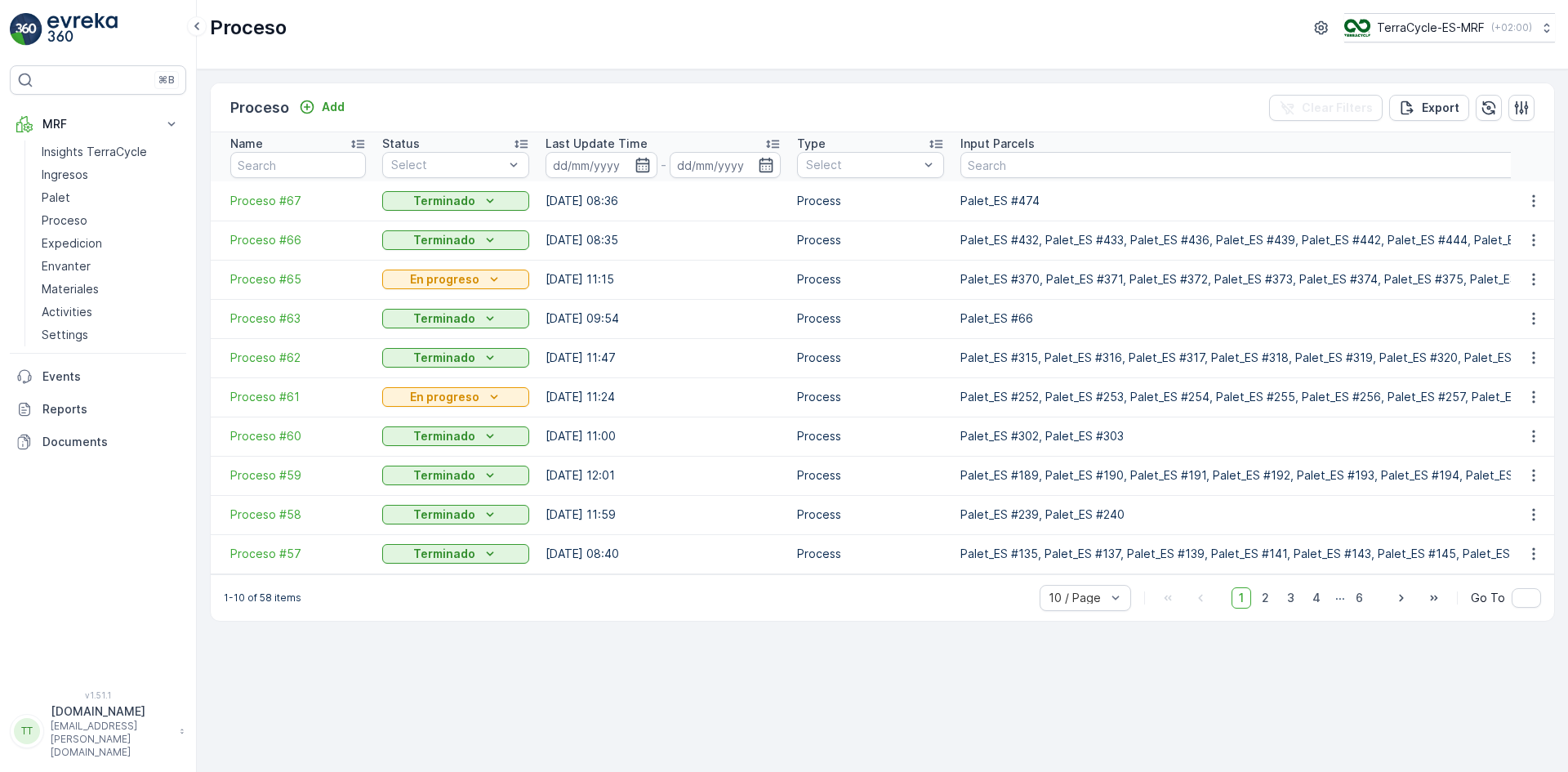
click at [519, 143] on icon at bounding box center [521, 144] width 16 height 16
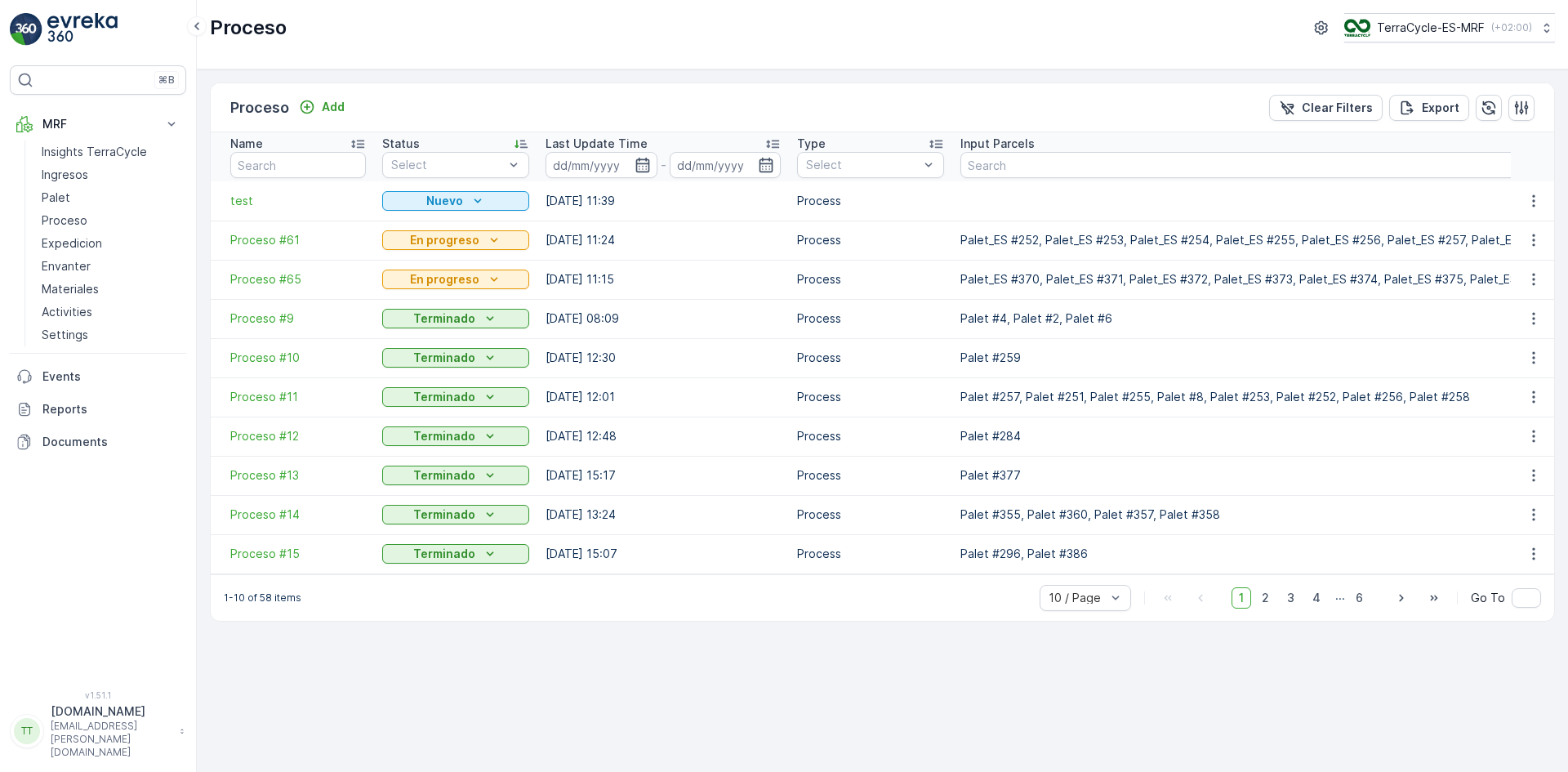
click at [519, 143] on icon at bounding box center [521, 144] width 16 height 16
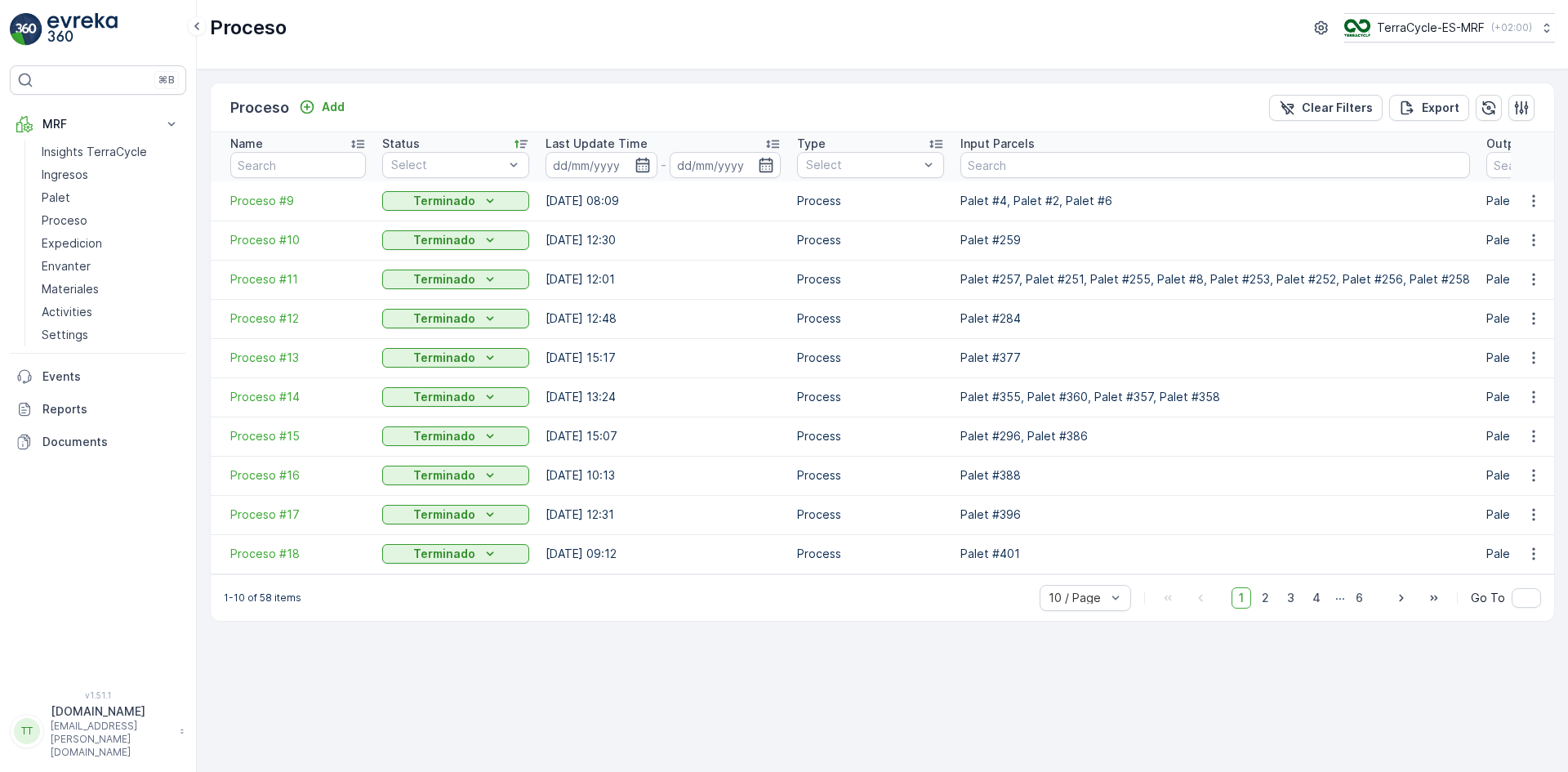
click at [519, 143] on icon at bounding box center [521, 144] width 16 height 16
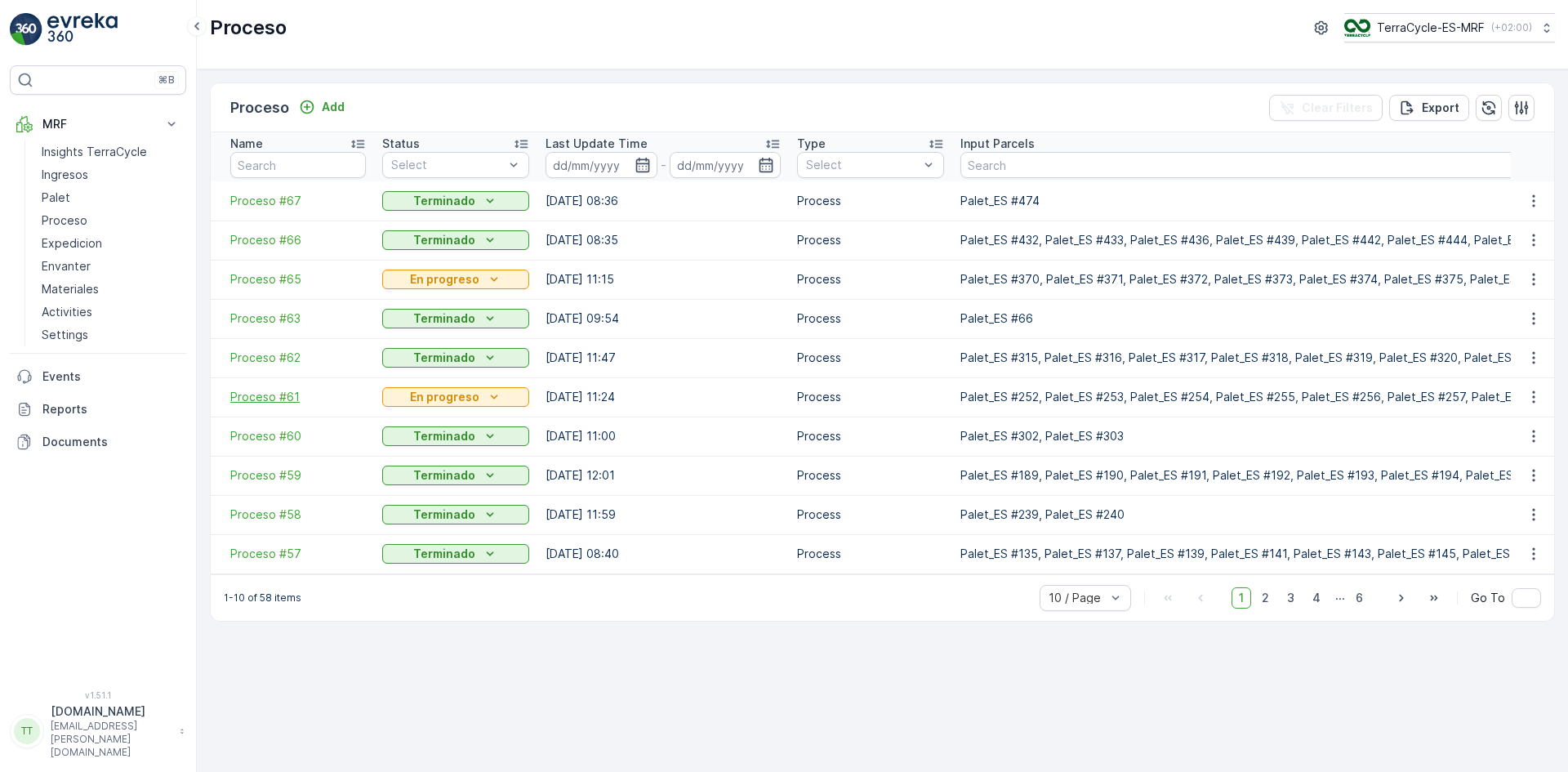
click at [277, 405] on span "Proceso #61" at bounding box center [298, 397] width 136 height 16
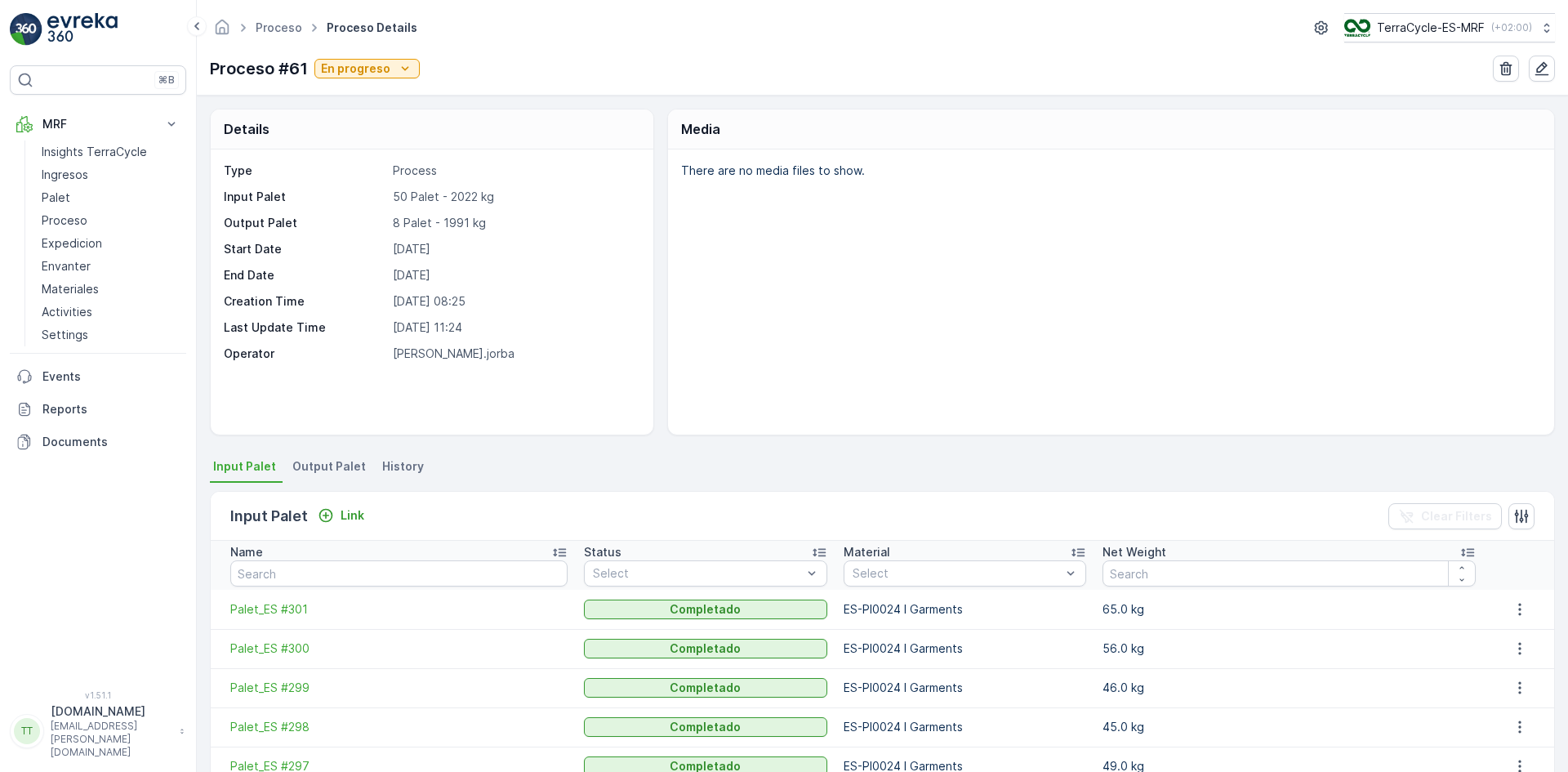
click at [333, 461] on span "Output Palet" at bounding box center [329, 466] width 74 height 16
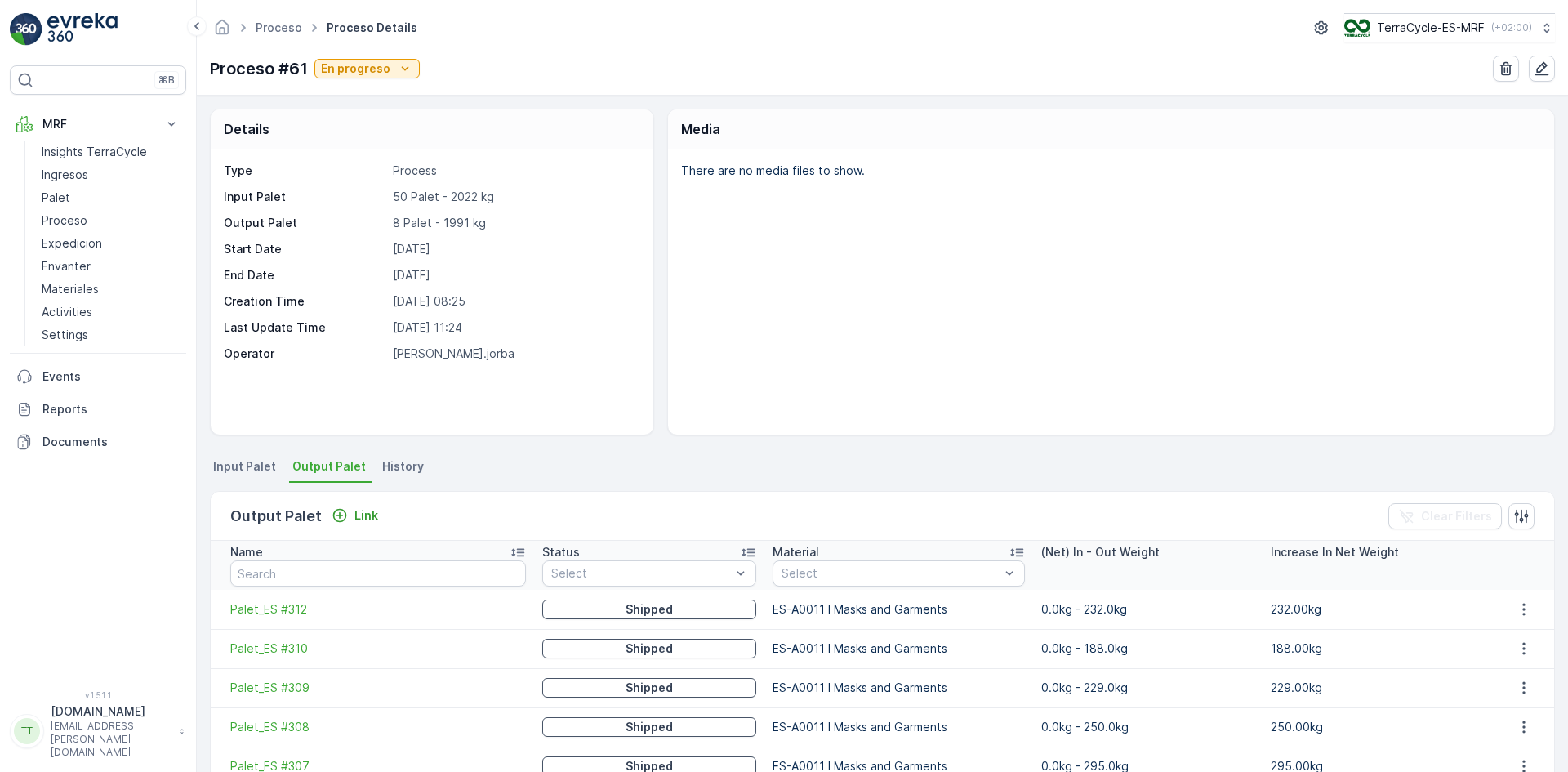
click at [238, 464] on span "Input Palet" at bounding box center [244, 466] width 63 height 16
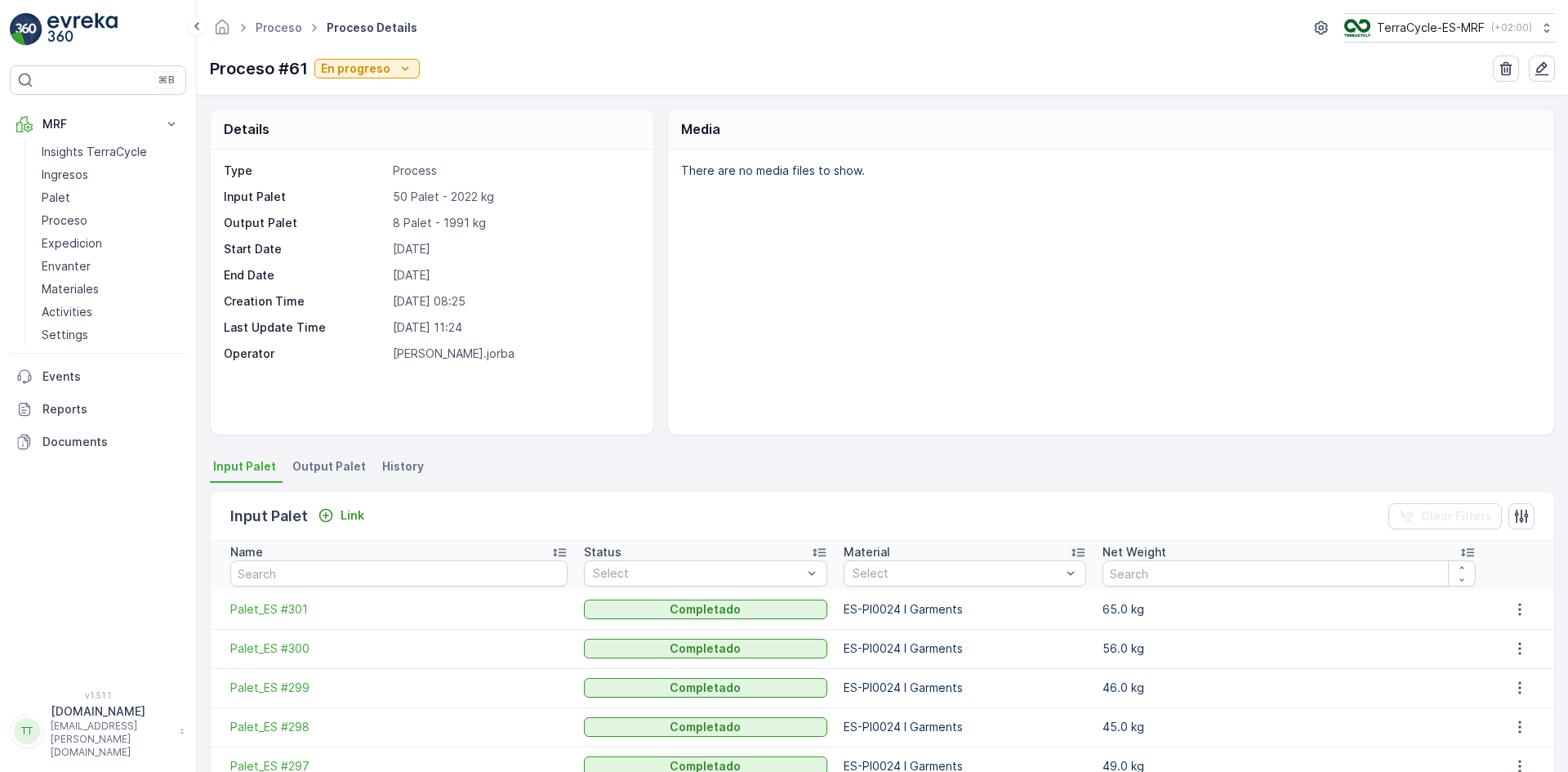
scroll to position [279, 0]
